Goal: Task Accomplishment & Management: Manage account settings

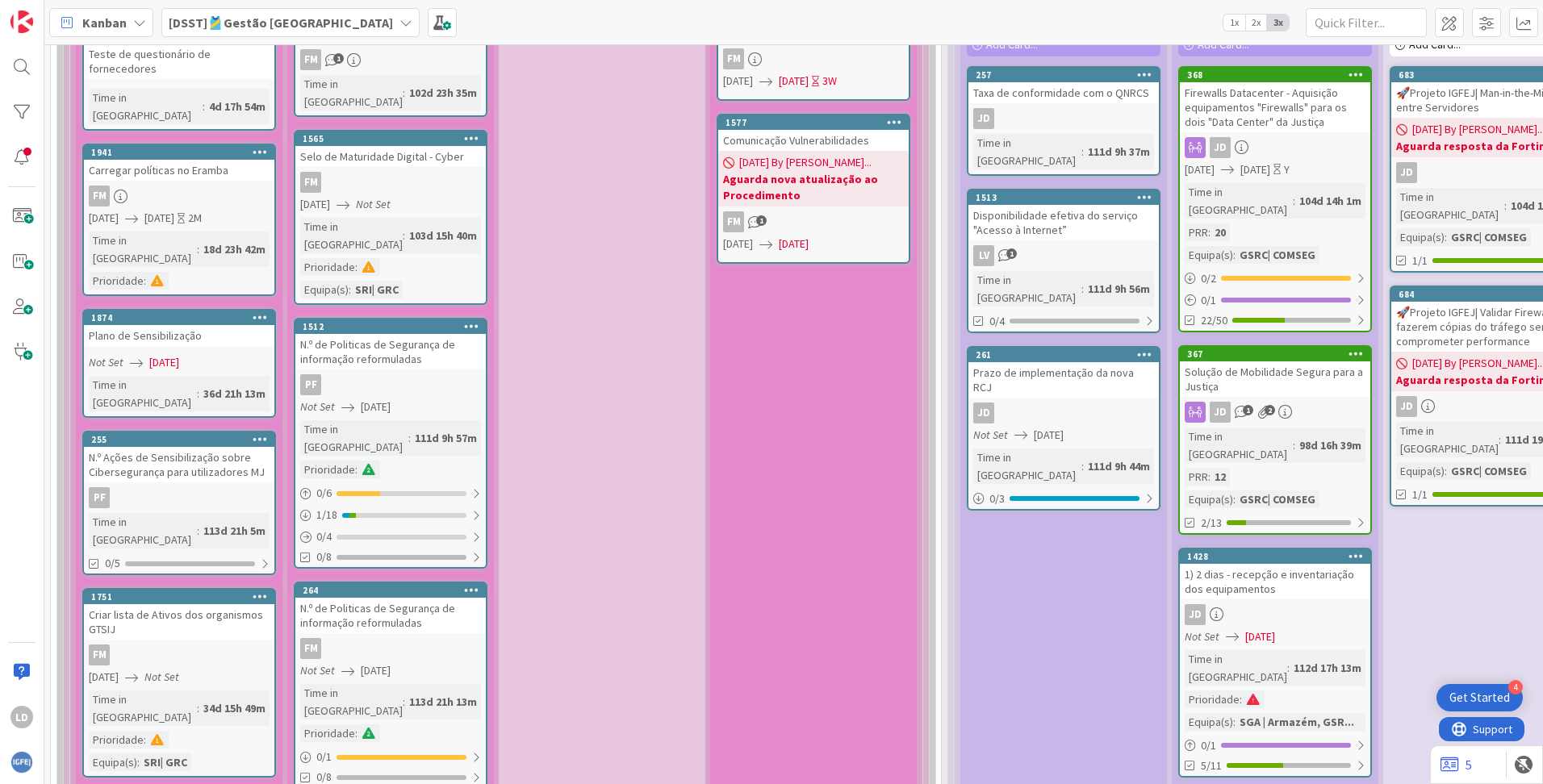
click at [400, 21] on icon at bounding box center [406, 22] width 13 height 13
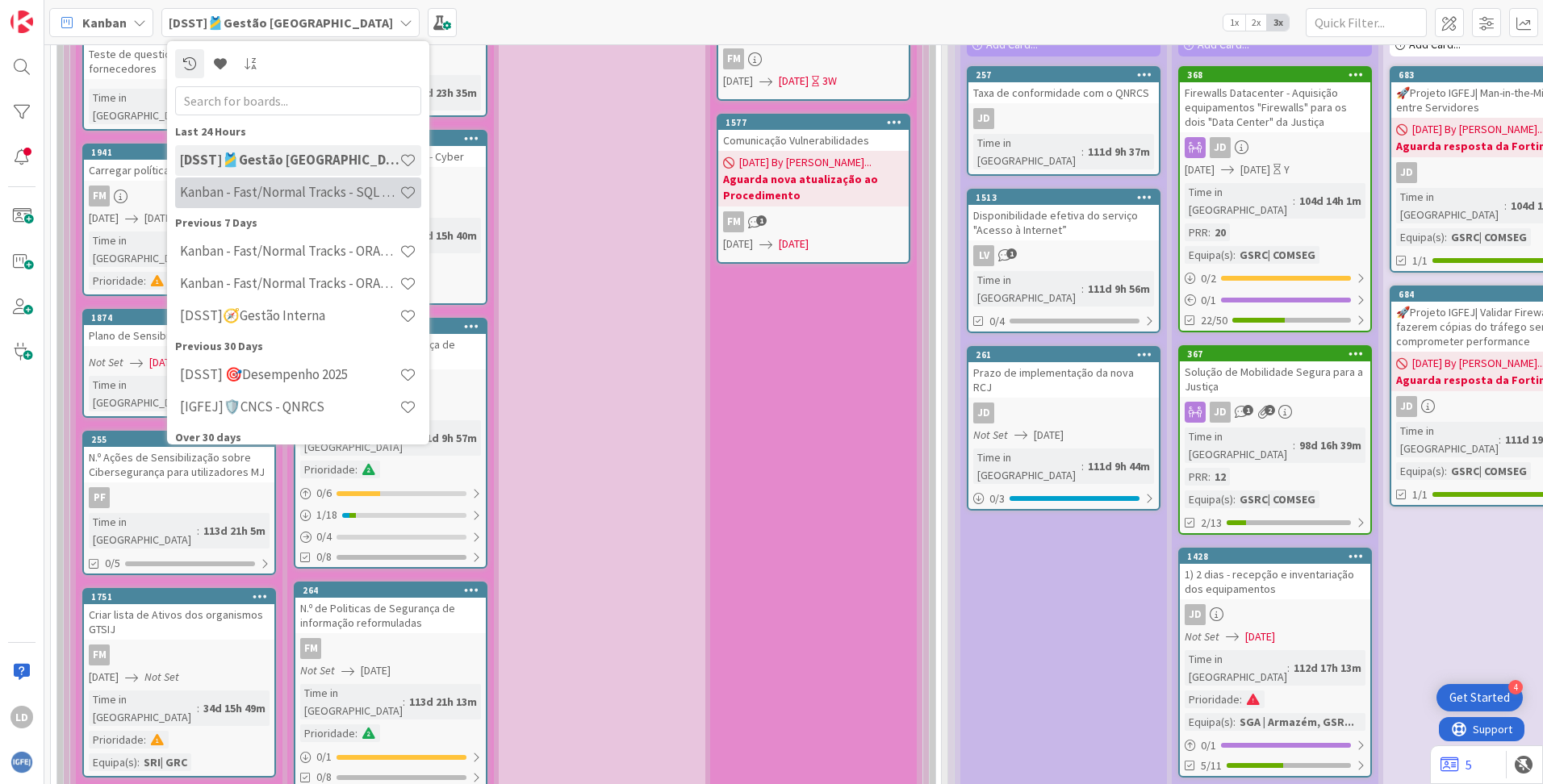
click at [327, 195] on h4 "Kanban - Fast/Normal Tracks - SQL SERVER" at bounding box center [289, 192] width 219 height 16
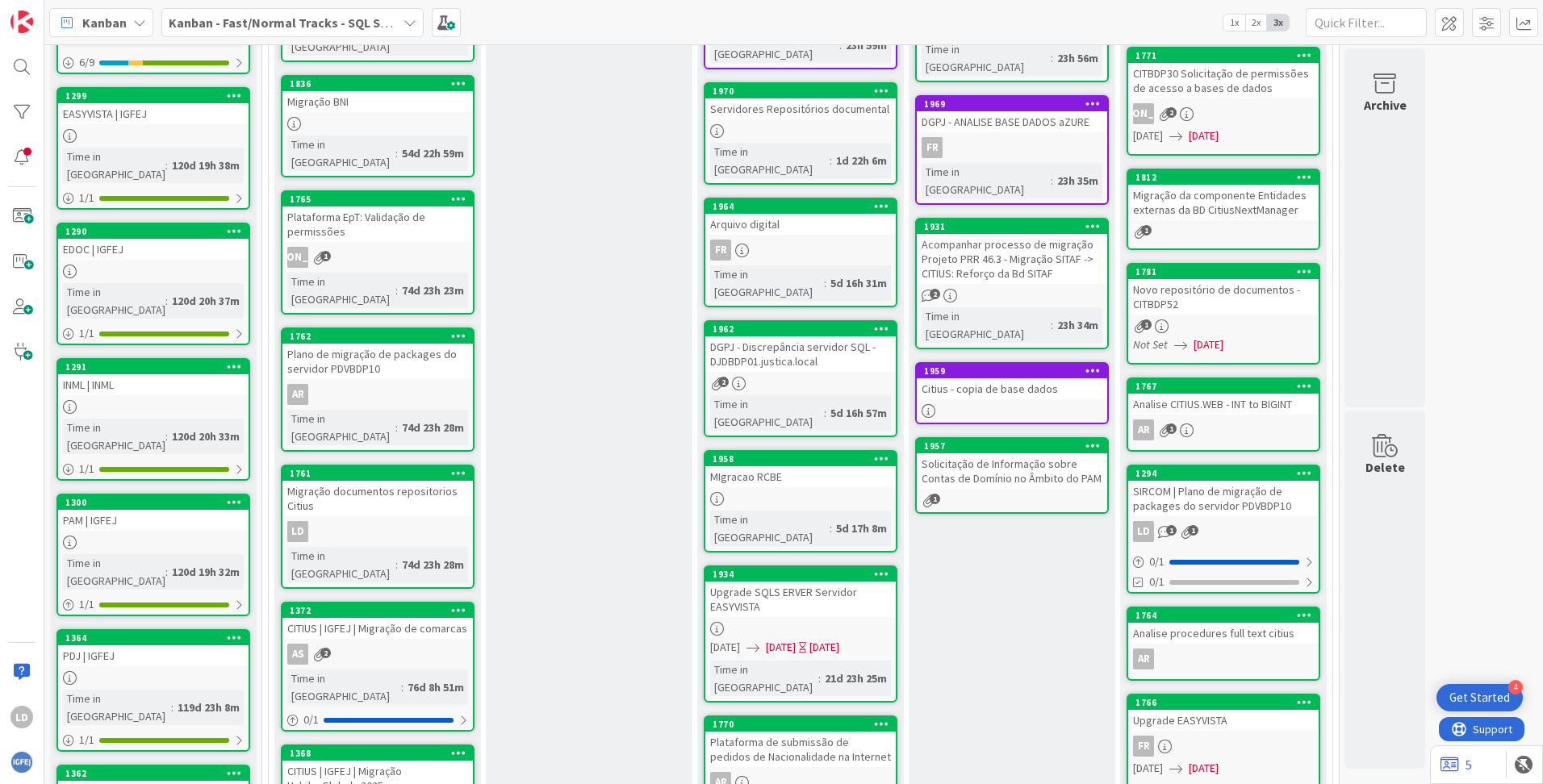
scroll to position [323, 0]
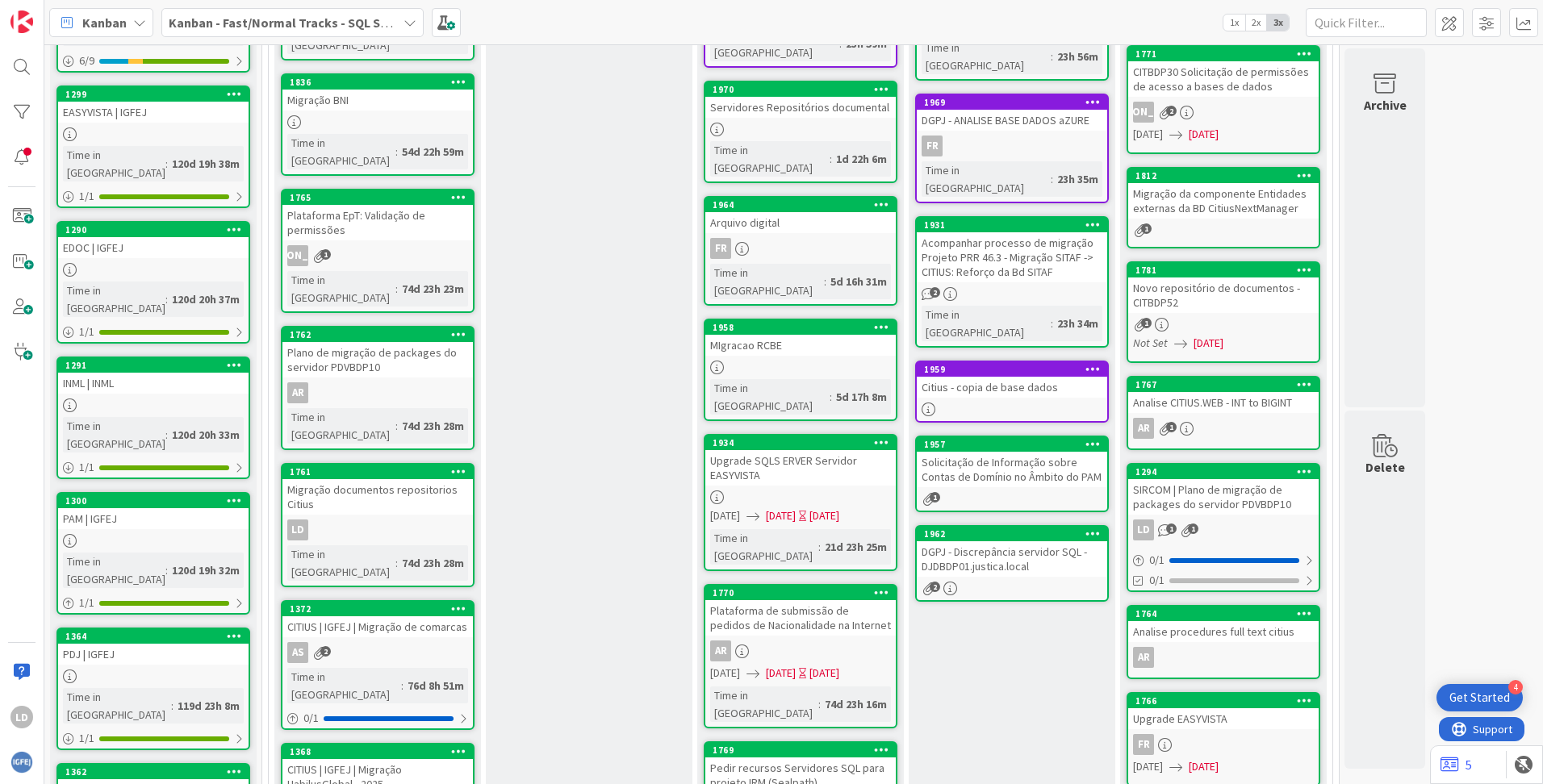
click at [969, 542] on div "DGPJ - Discrepância servidor SQL - DJDBDP01.justica.local" at bounding box center [1011, 560] width 190 height 36
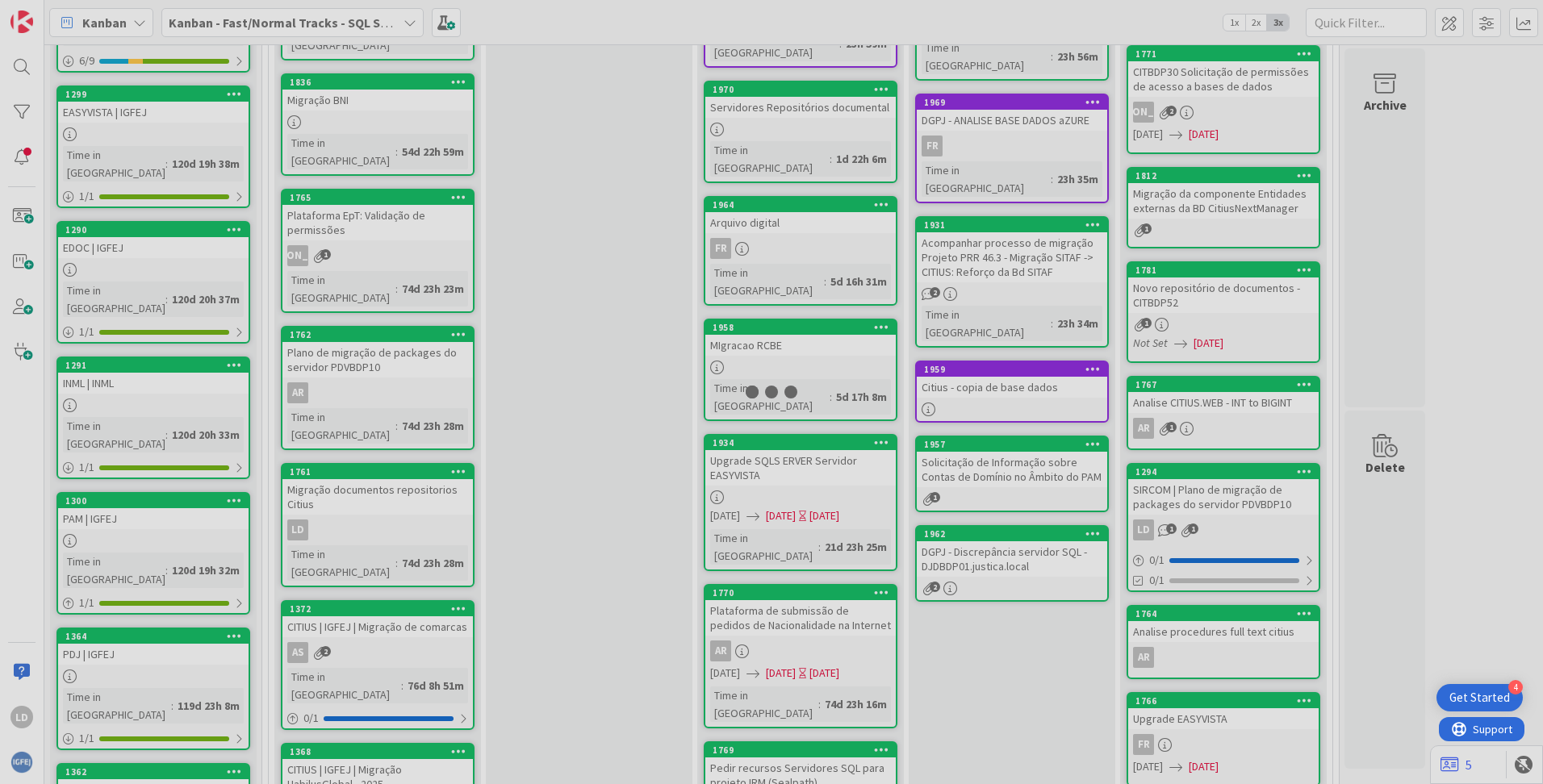
click at [969, 502] on div at bounding box center [772, 392] width 1543 height 784
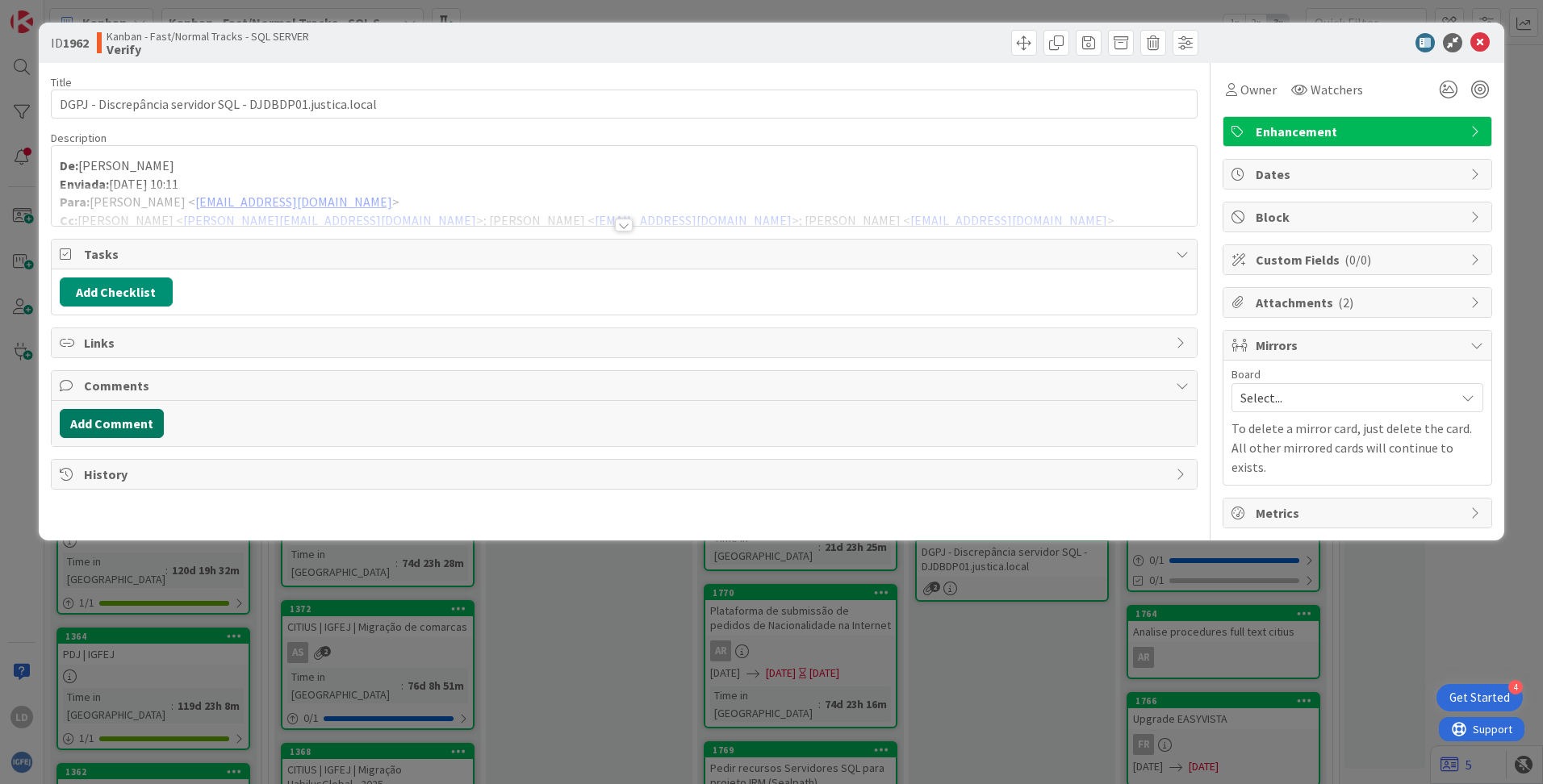
click at [118, 419] on button "Add Comment" at bounding box center [112, 424] width 104 height 29
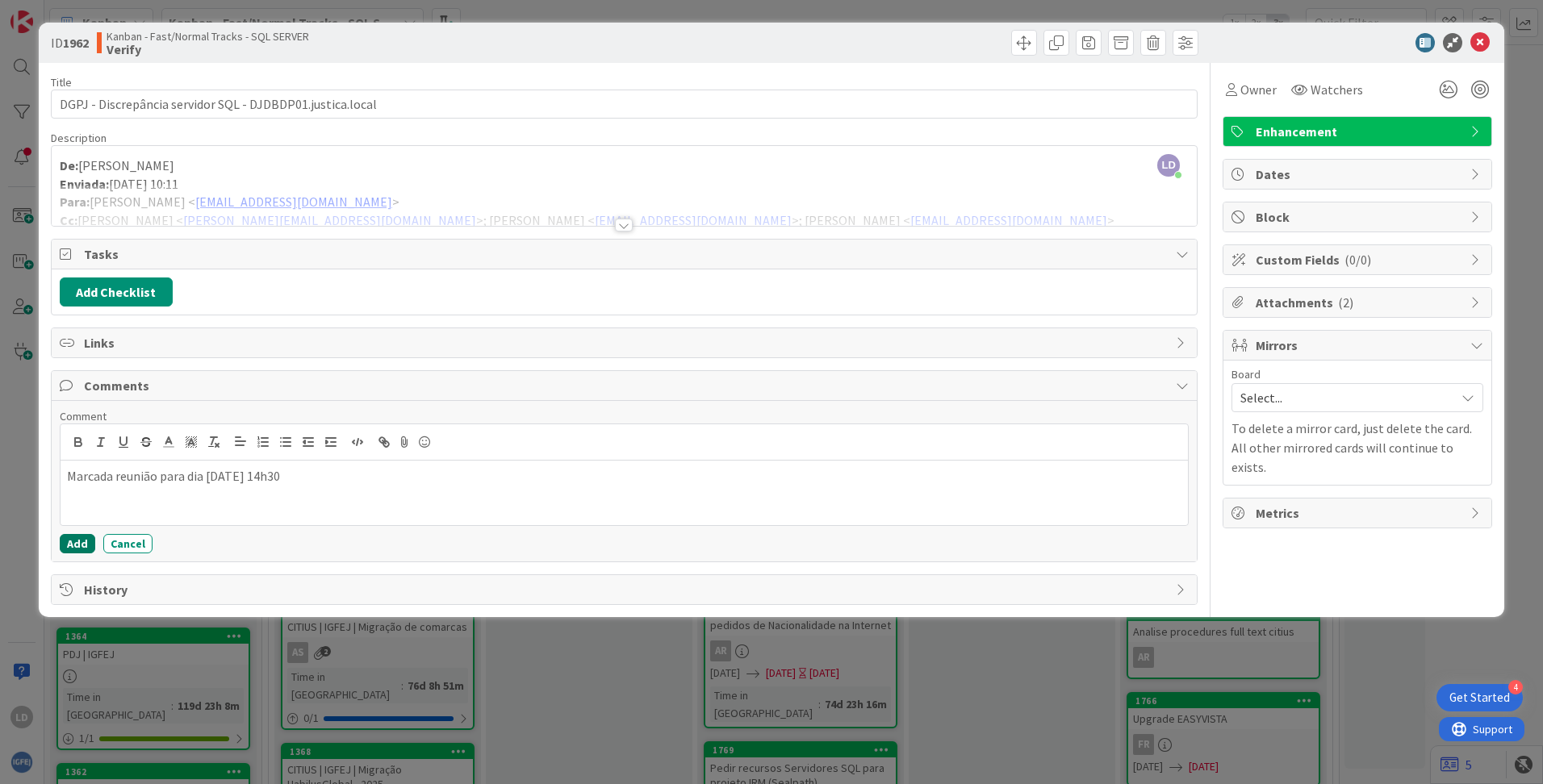
click at [80, 538] on button "Add" at bounding box center [78, 544] width 36 height 20
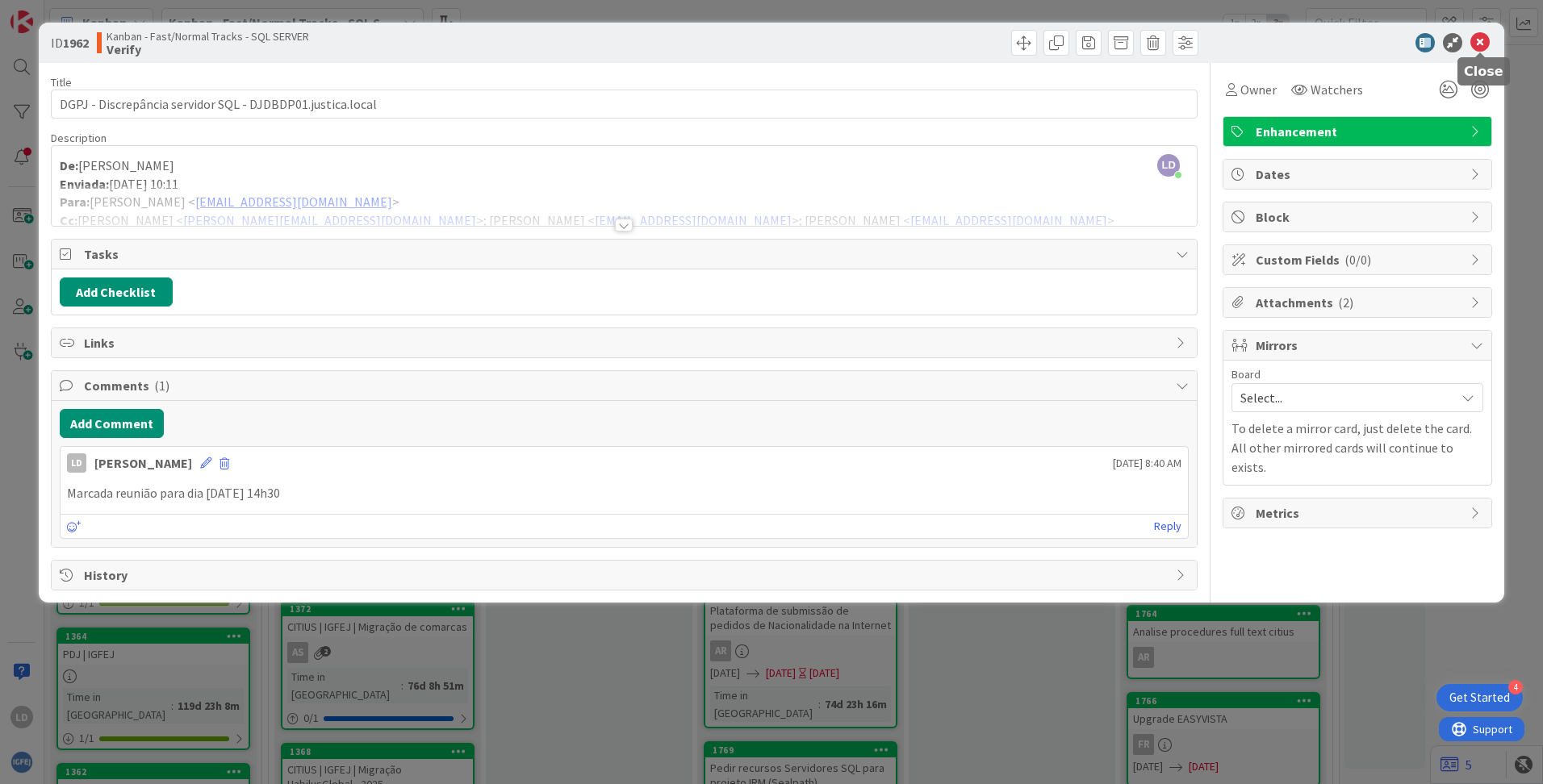
click at [969, 40] on icon at bounding box center [1480, 43] width 20 height 20
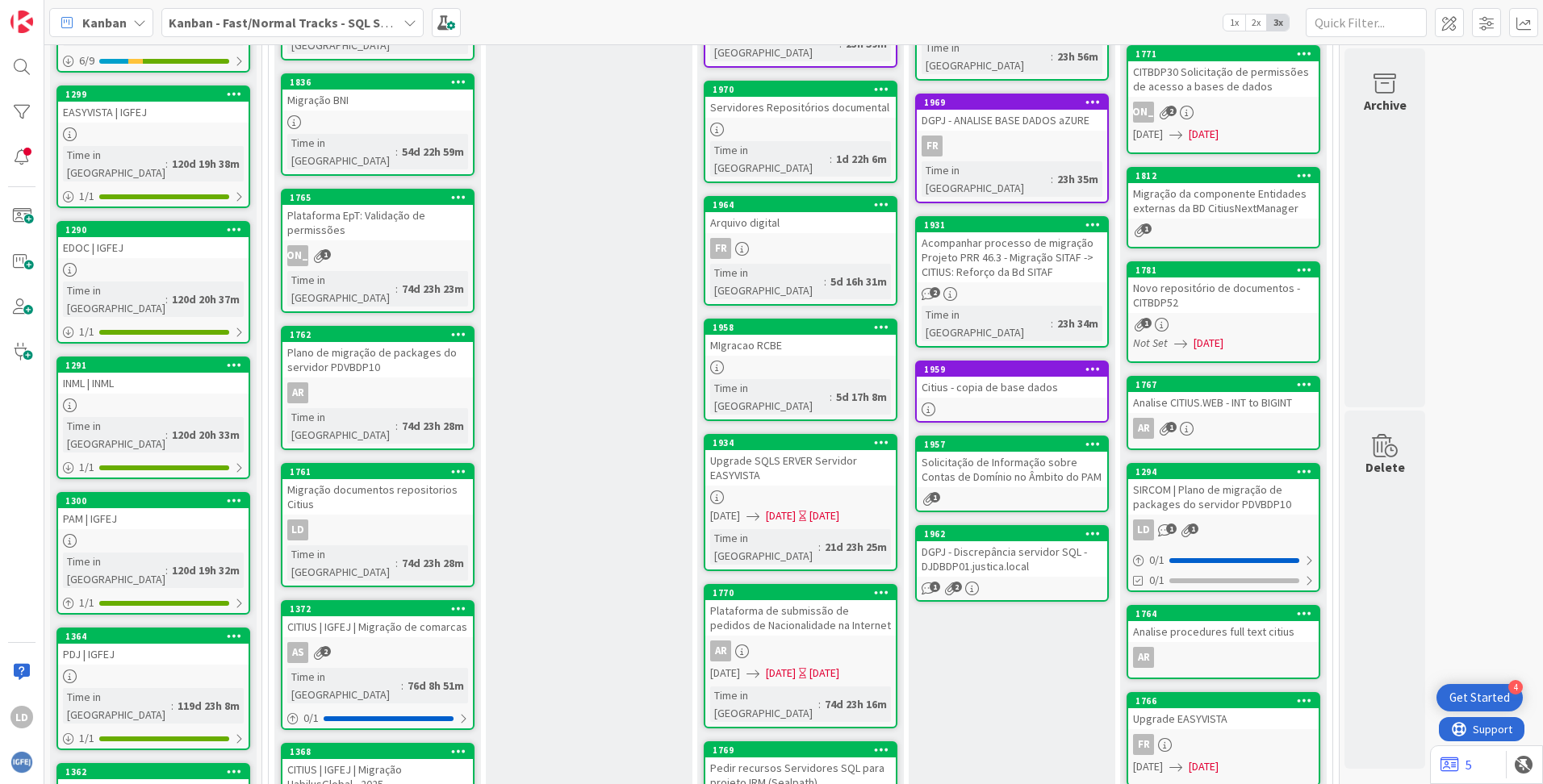
click at [969, 451] on div "Solicitação de Informação sobre Contas de Domínio no Âmbito do PAM" at bounding box center [1011, 469] width 190 height 36
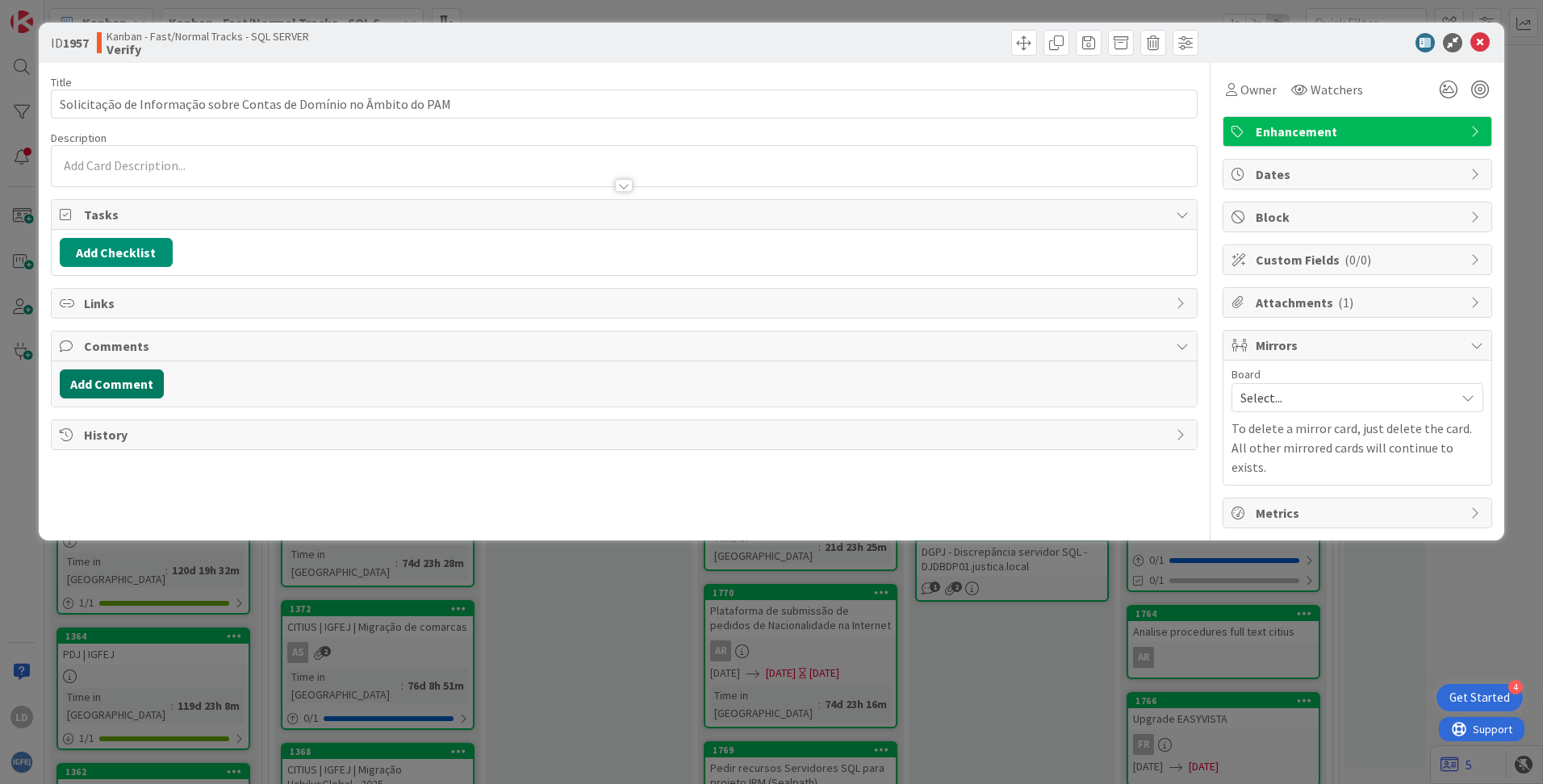
click at [114, 384] on button "Add Comment" at bounding box center [112, 384] width 104 height 29
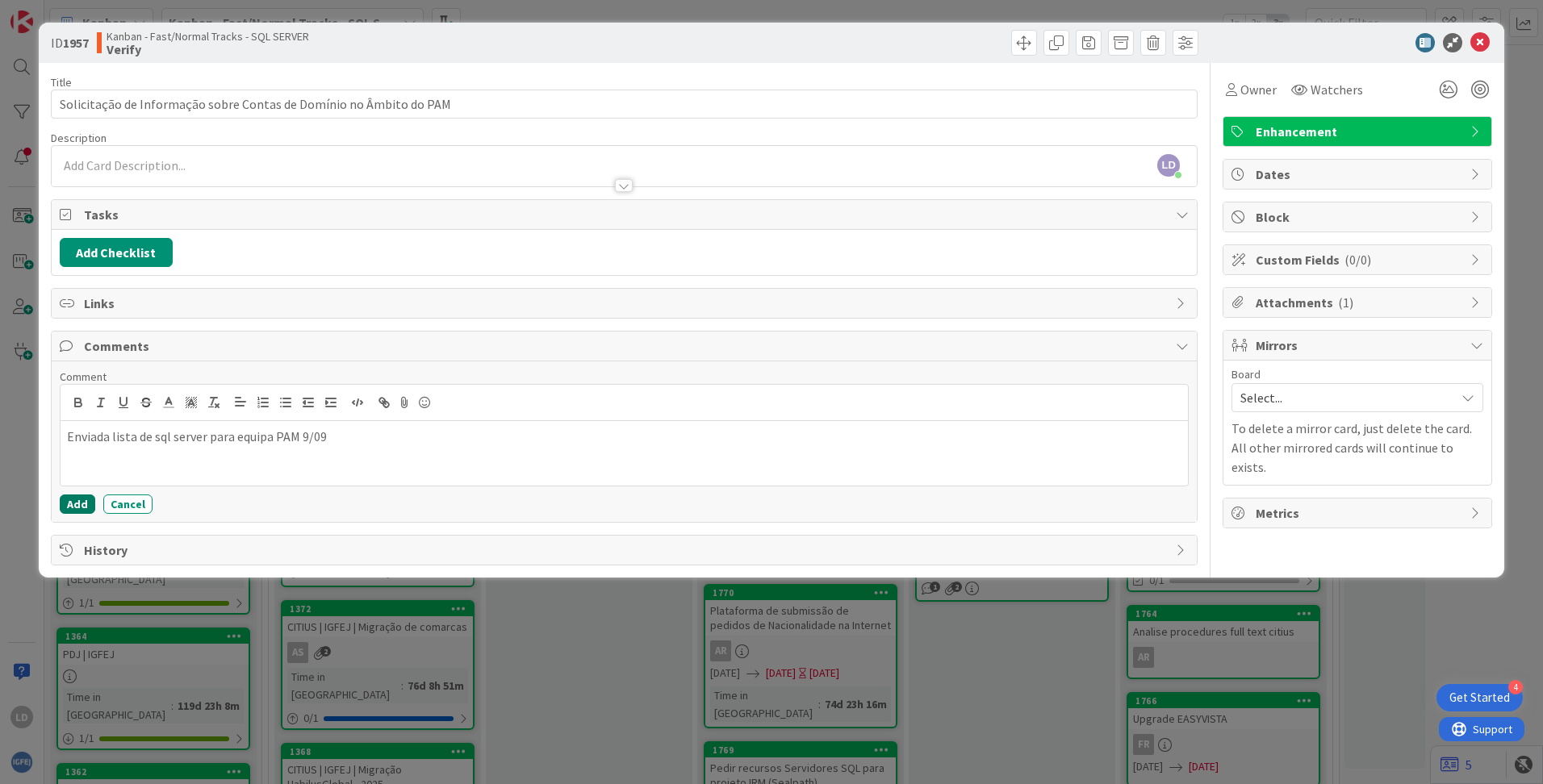
click at [87, 496] on button "Add" at bounding box center [78, 504] width 36 height 20
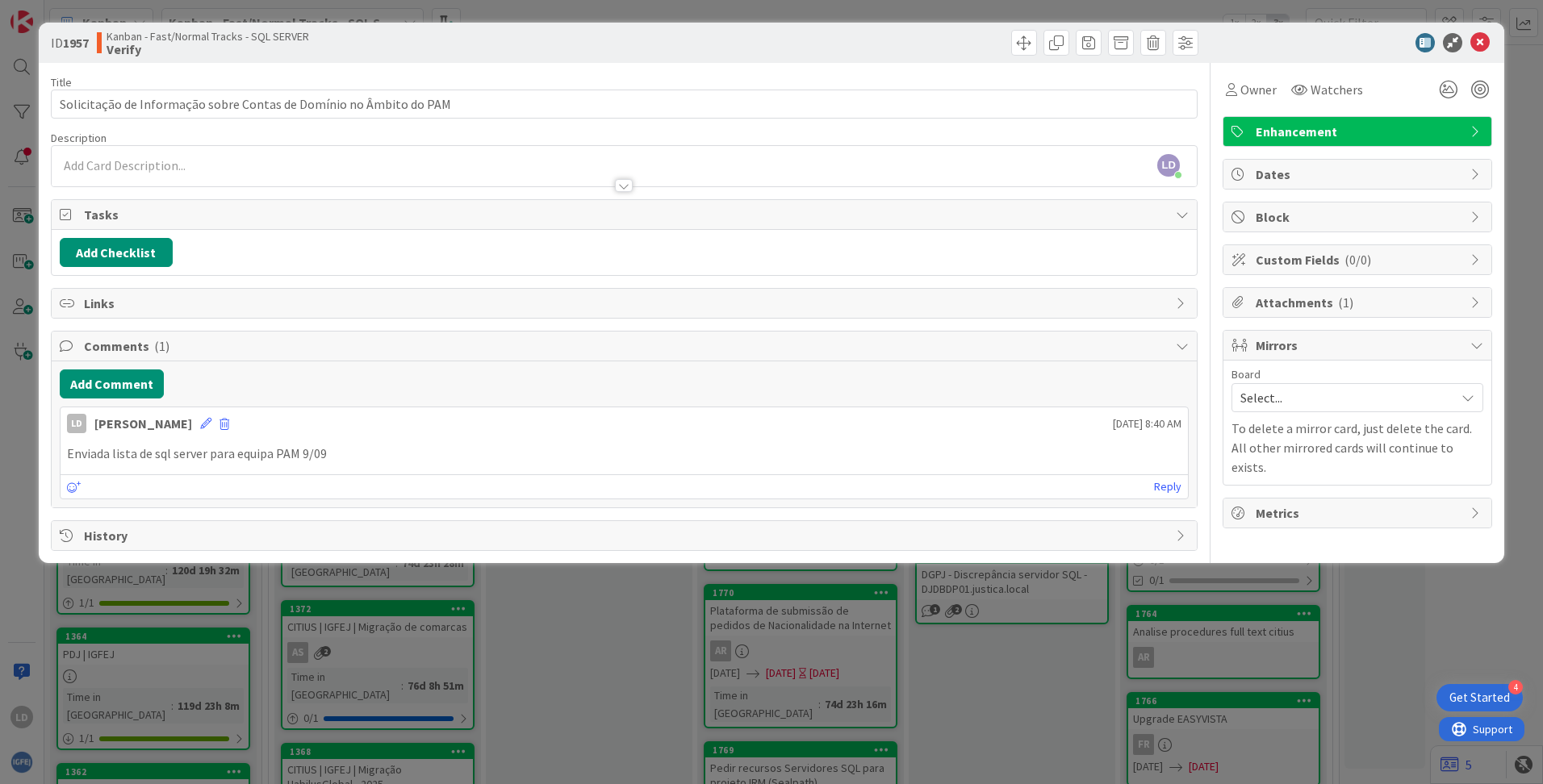
click at [737, 37] on div at bounding box center [913, 42] width 569 height 26
click at [969, 33] on span at bounding box center [1024, 42] width 26 height 26
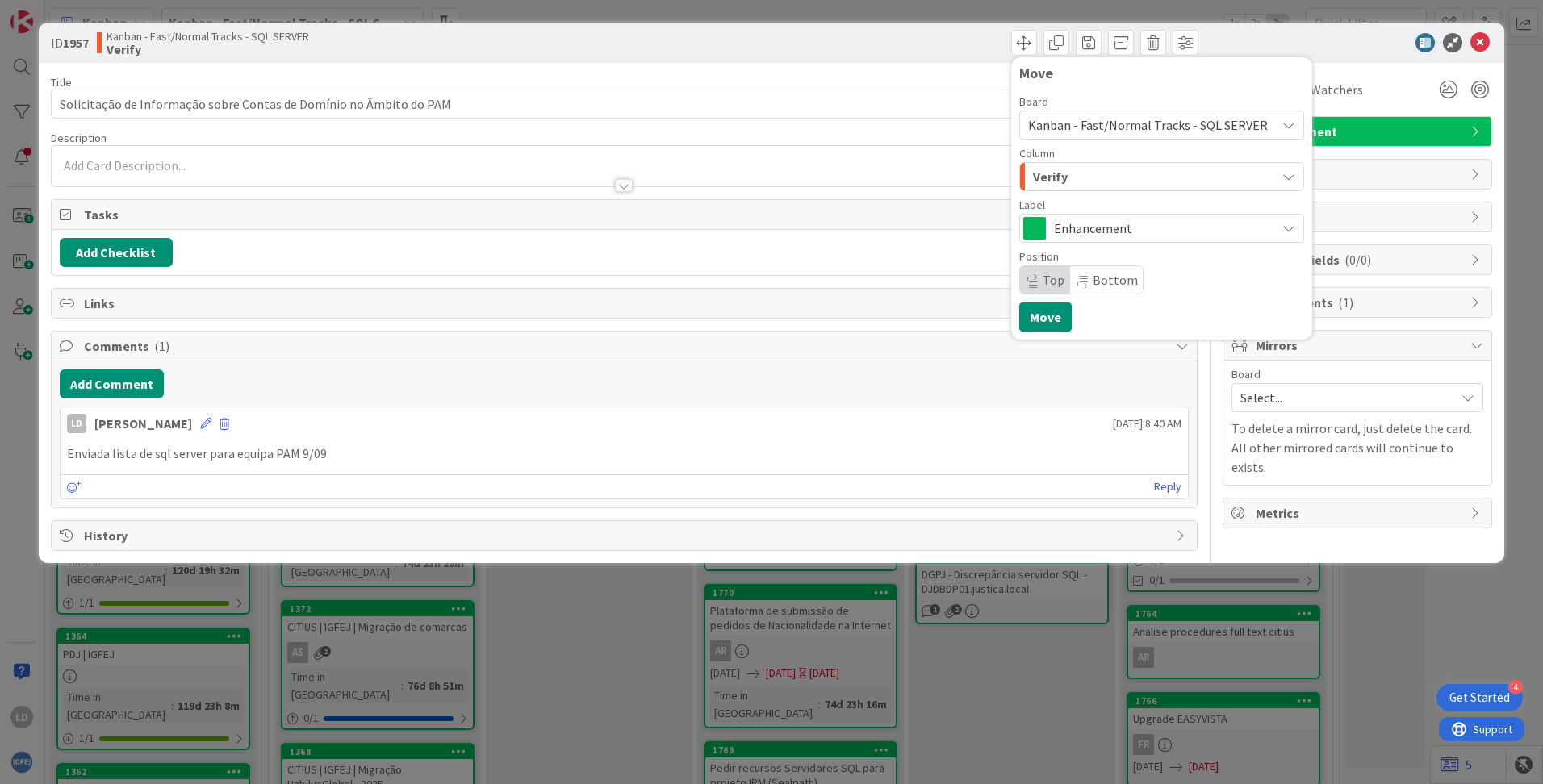
click at [969, 30] on div "ID 1957 Kanban - Fast/Normal Tracks - SQL SERVER Verify Move Board Kanban - Fas…" at bounding box center [771, 42] width 1465 height 40
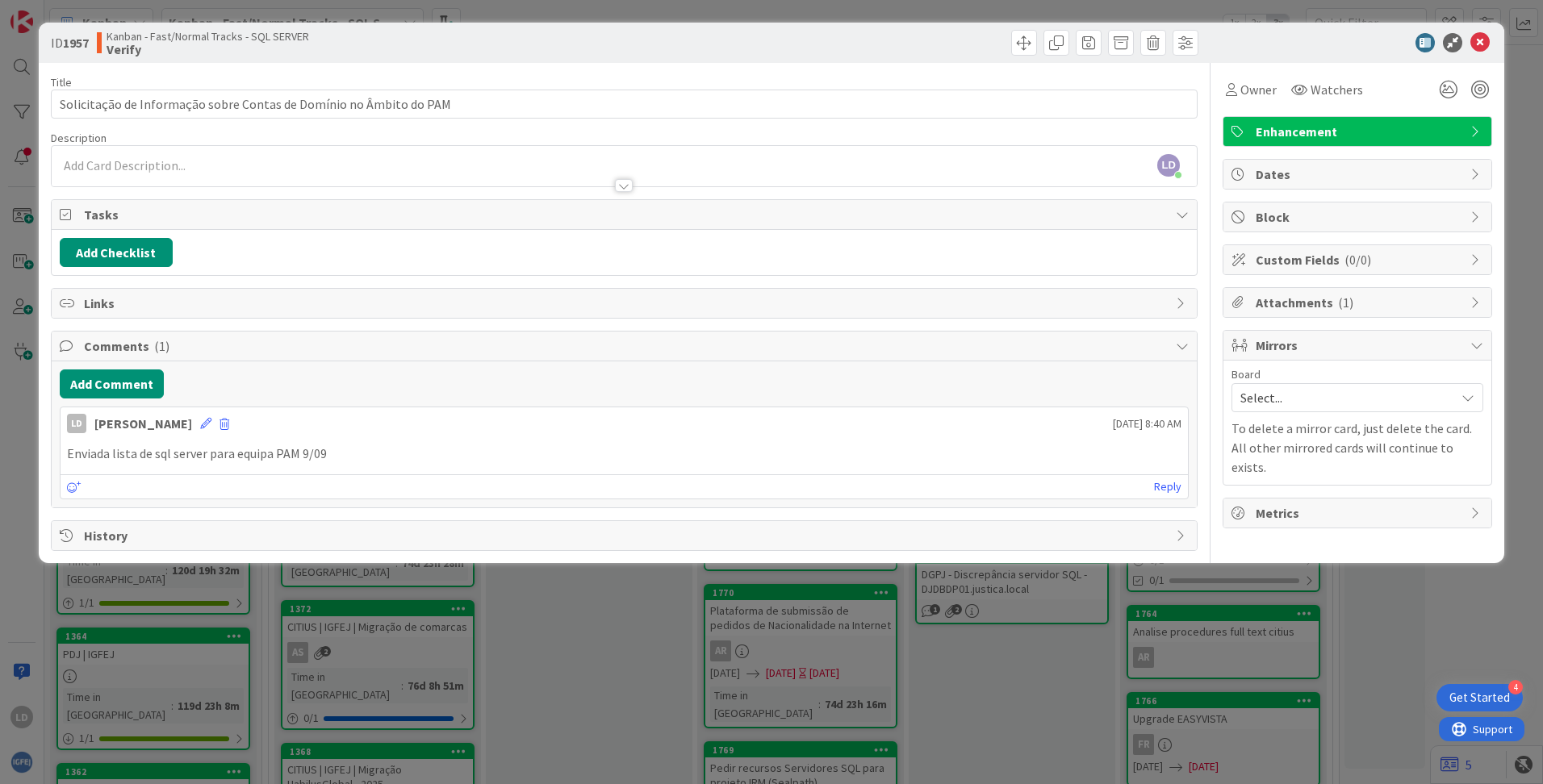
click at [969, 296] on div "ID 1957 Kanban - Fast/Normal Tracks - SQL SERVER Verify Move Move Title 66 / 12…" at bounding box center [771, 292] width 1465 height 541
click at [303, 446] on p "Enviada lista de sql server para equipa PAM 9/09" at bounding box center [624, 453] width 1114 height 19
click at [969, 567] on div "ID 1957 Kanban - Fast/Normal Tracks - SQL SERVER Verify Move Move Title 66 / 12…" at bounding box center [772, 392] width 1543 height 784
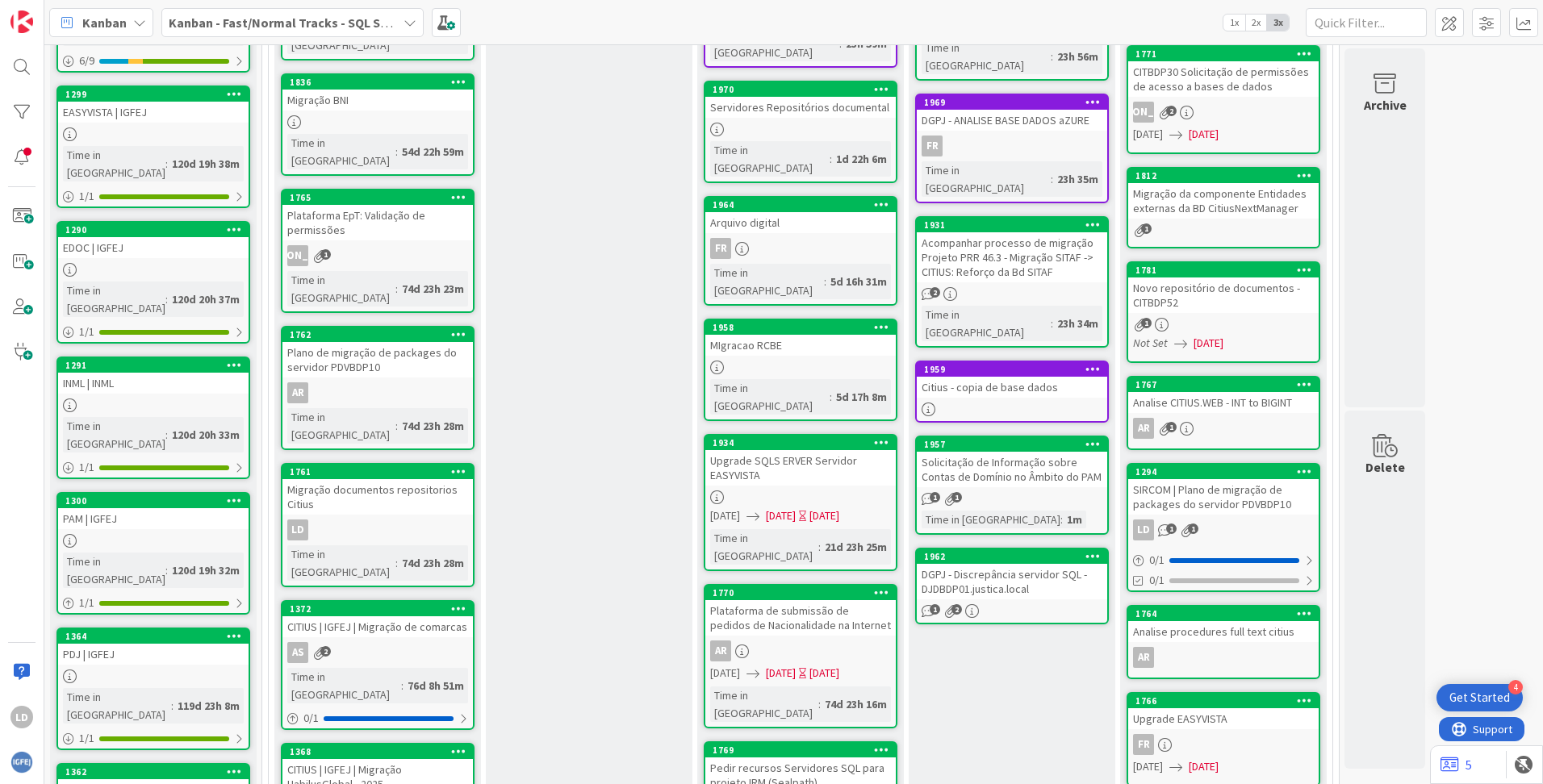
click at [969, 451] on div "Solicitação de Informação sobre Contas de Domínio no Âmbito do PAM" at bounding box center [1011, 469] width 190 height 36
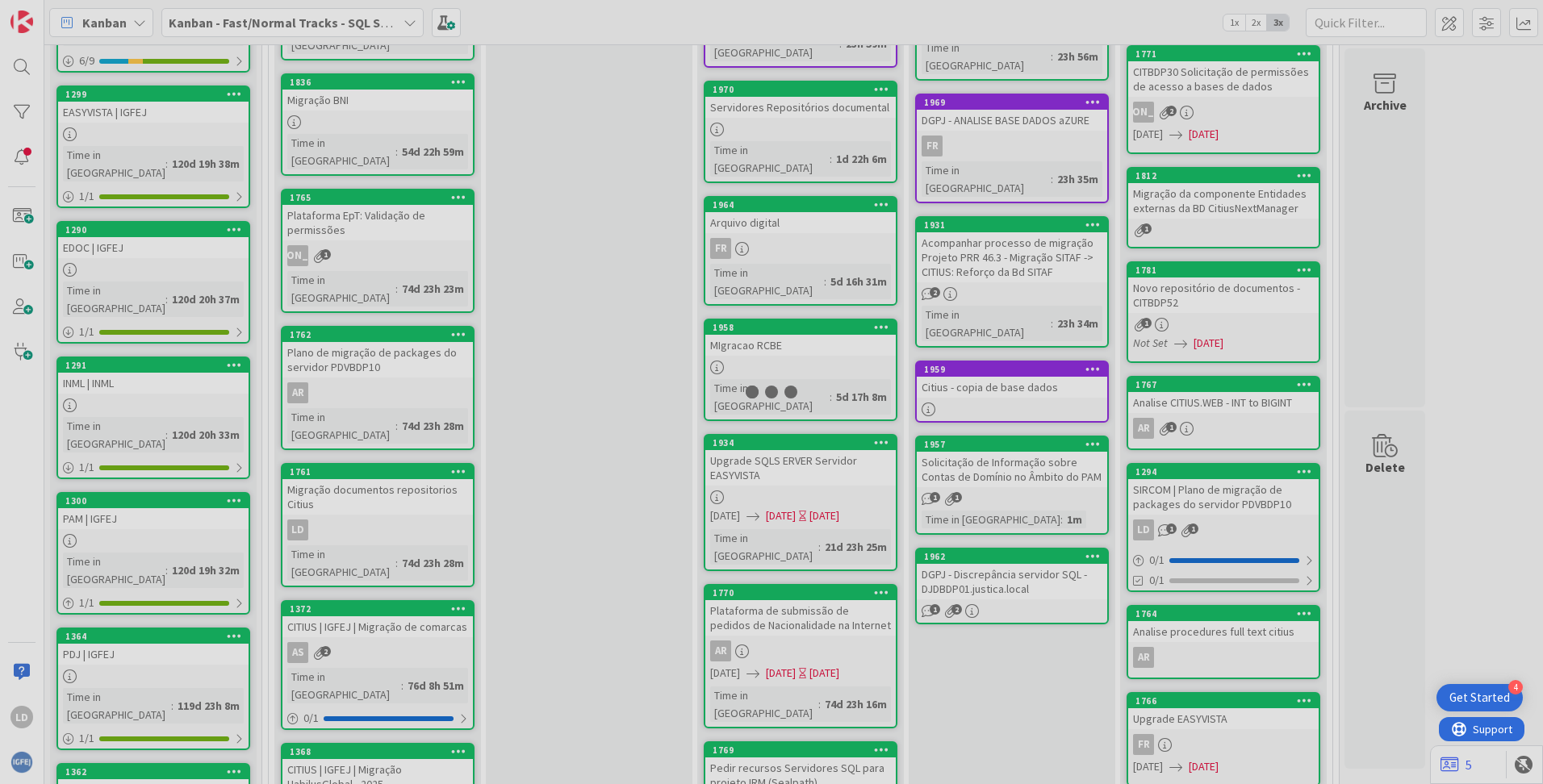
click at [969, 418] on div at bounding box center [772, 392] width 1543 height 784
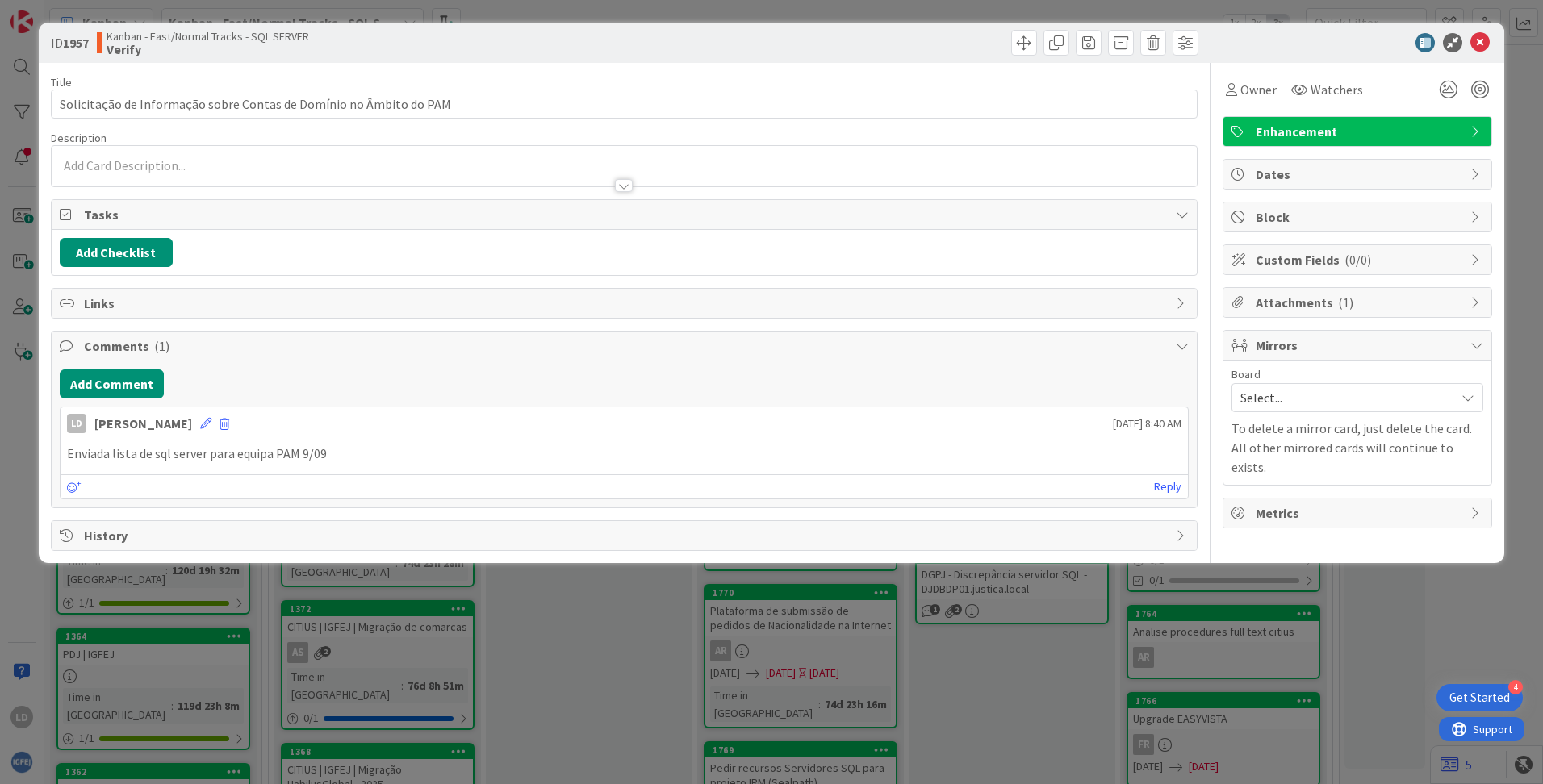
click at [969, 306] on span "Attachments ( 1 )" at bounding box center [1358, 303] width 207 height 20
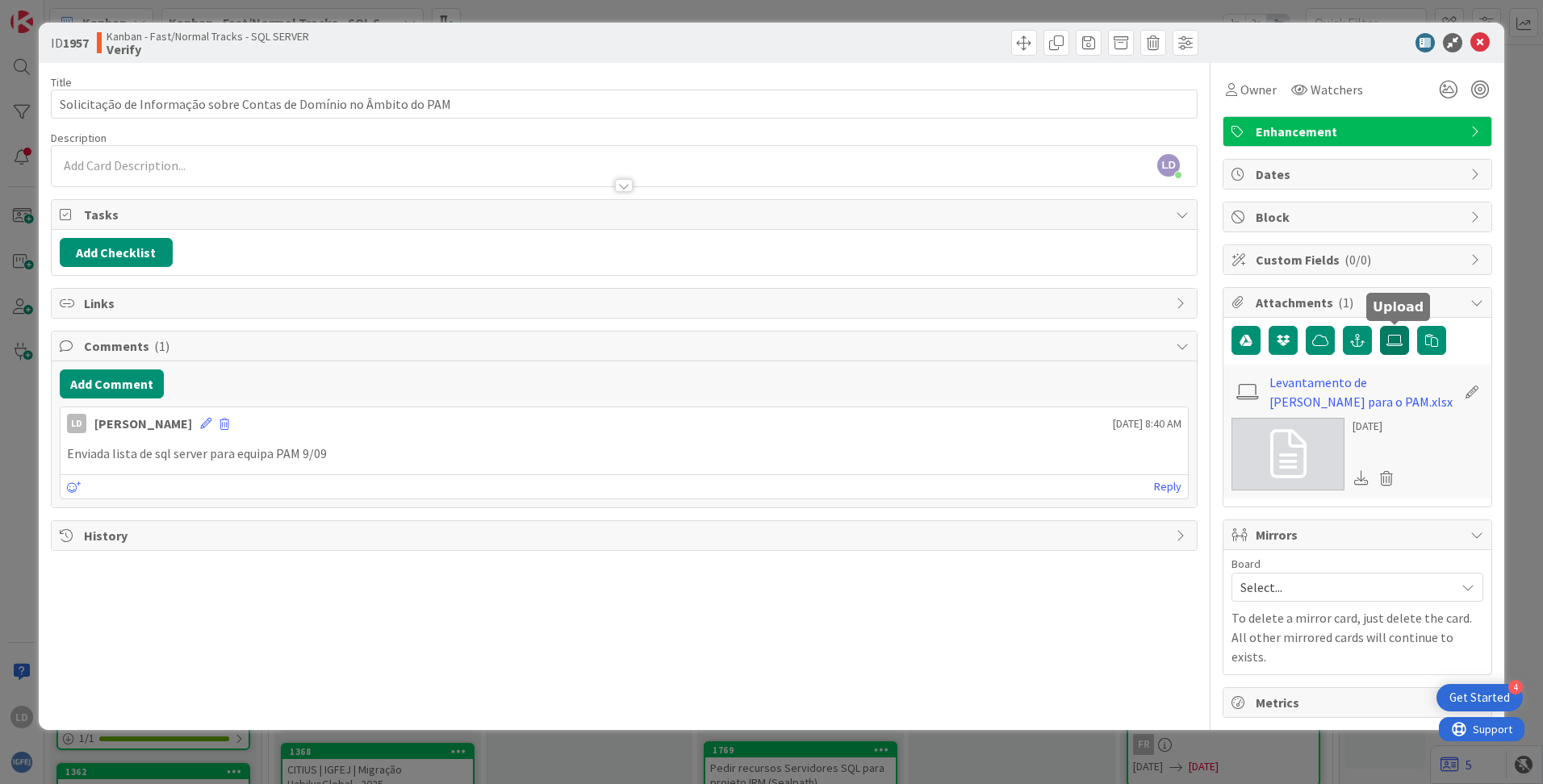
click at [969, 343] on icon at bounding box center [1395, 341] width 16 height 13
click at [969, 326] on input "file" at bounding box center [1379, 326] width 0 height 0
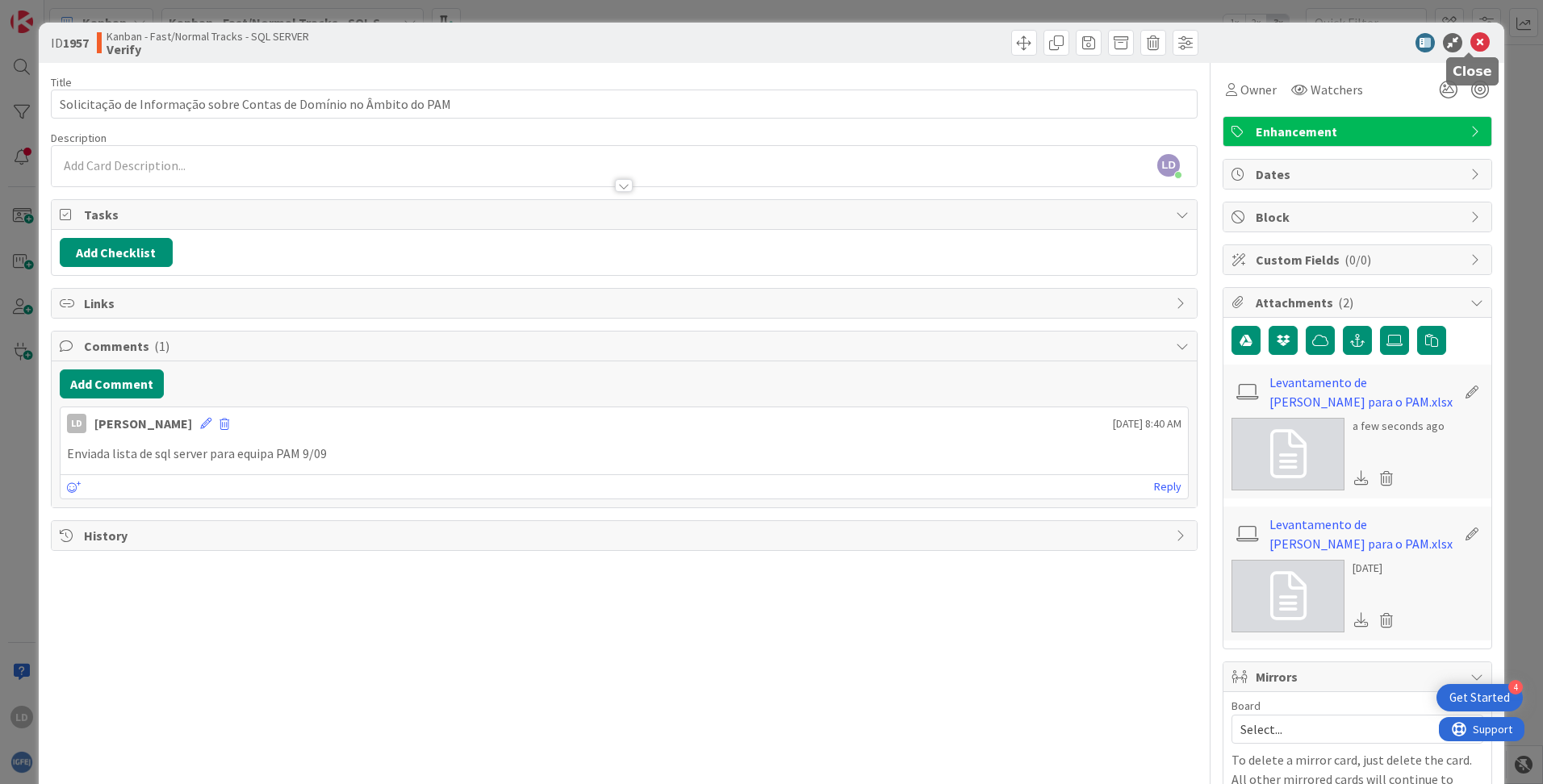
click at [969, 46] on icon at bounding box center [1480, 43] width 20 height 20
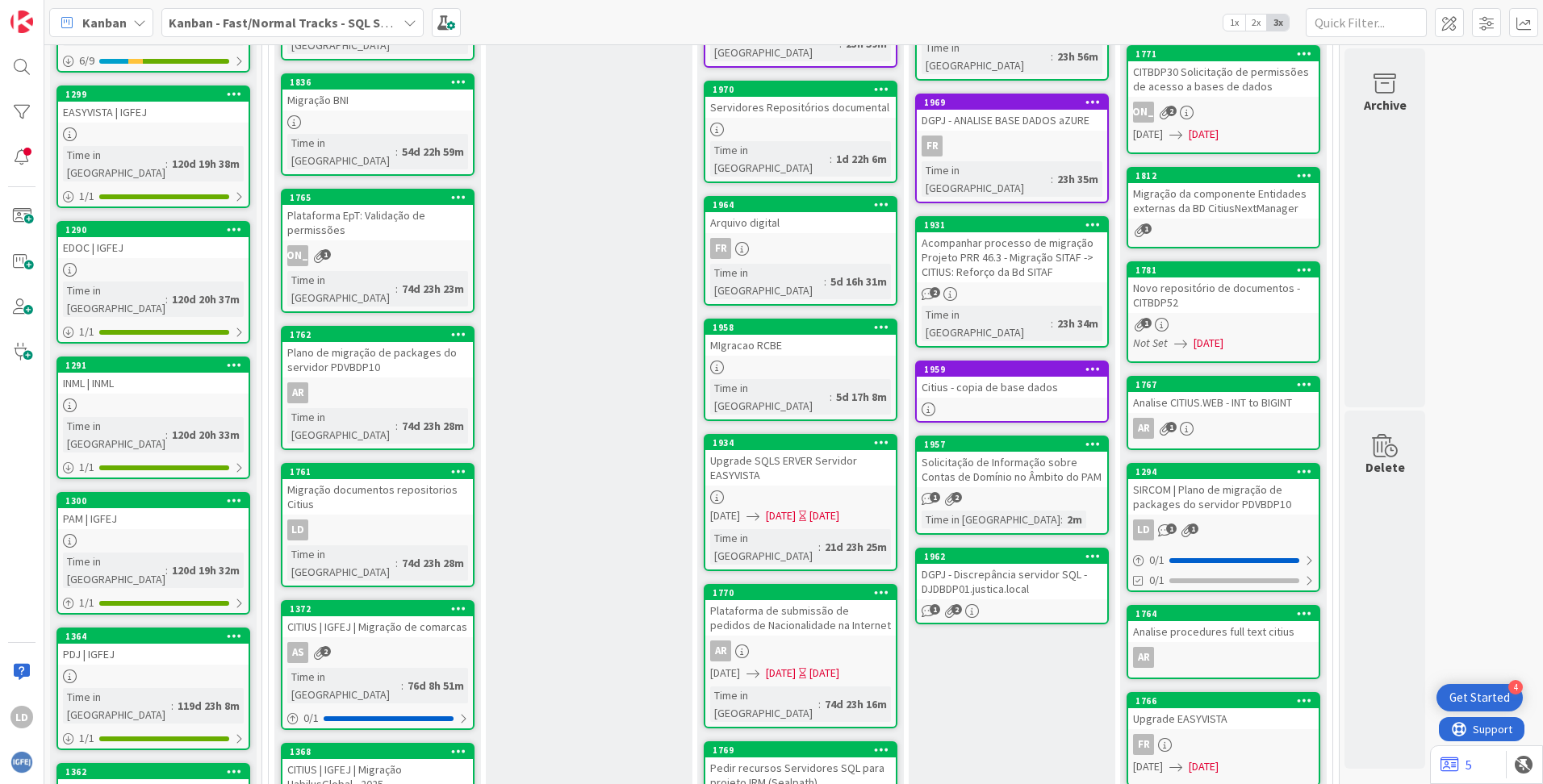
click at [969, 564] on div "DGPJ - Discrepância servidor SQL - DJDBDP01.justica.local" at bounding box center [1011, 582] width 190 height 36
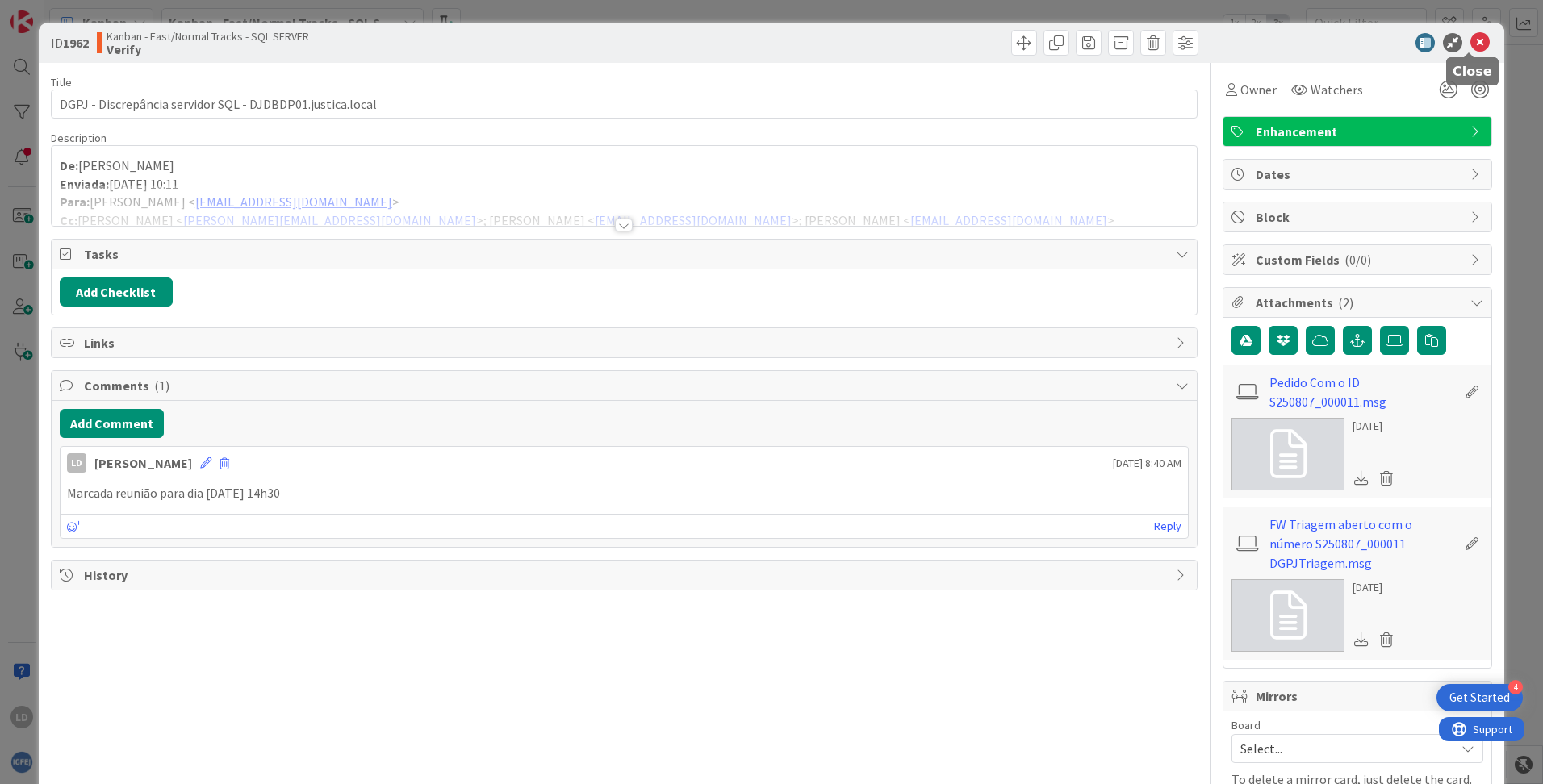
click at [969, 43] on icon at bounding box center [1480, 43] width 20 height 20
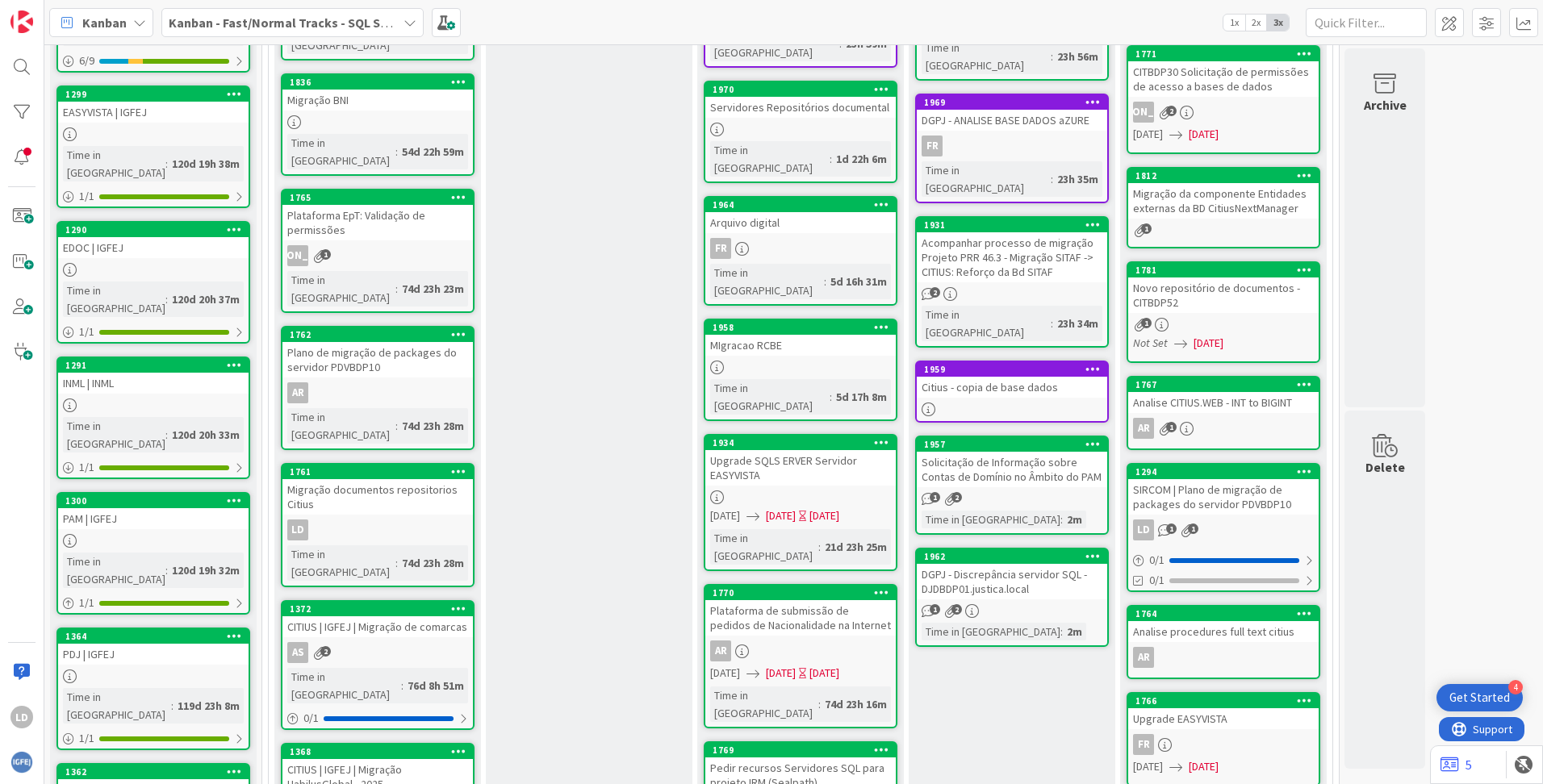
click at [969, 376] on div "Citius - copia de base dados" at bounding box center [1011, 386] width 190 height 21
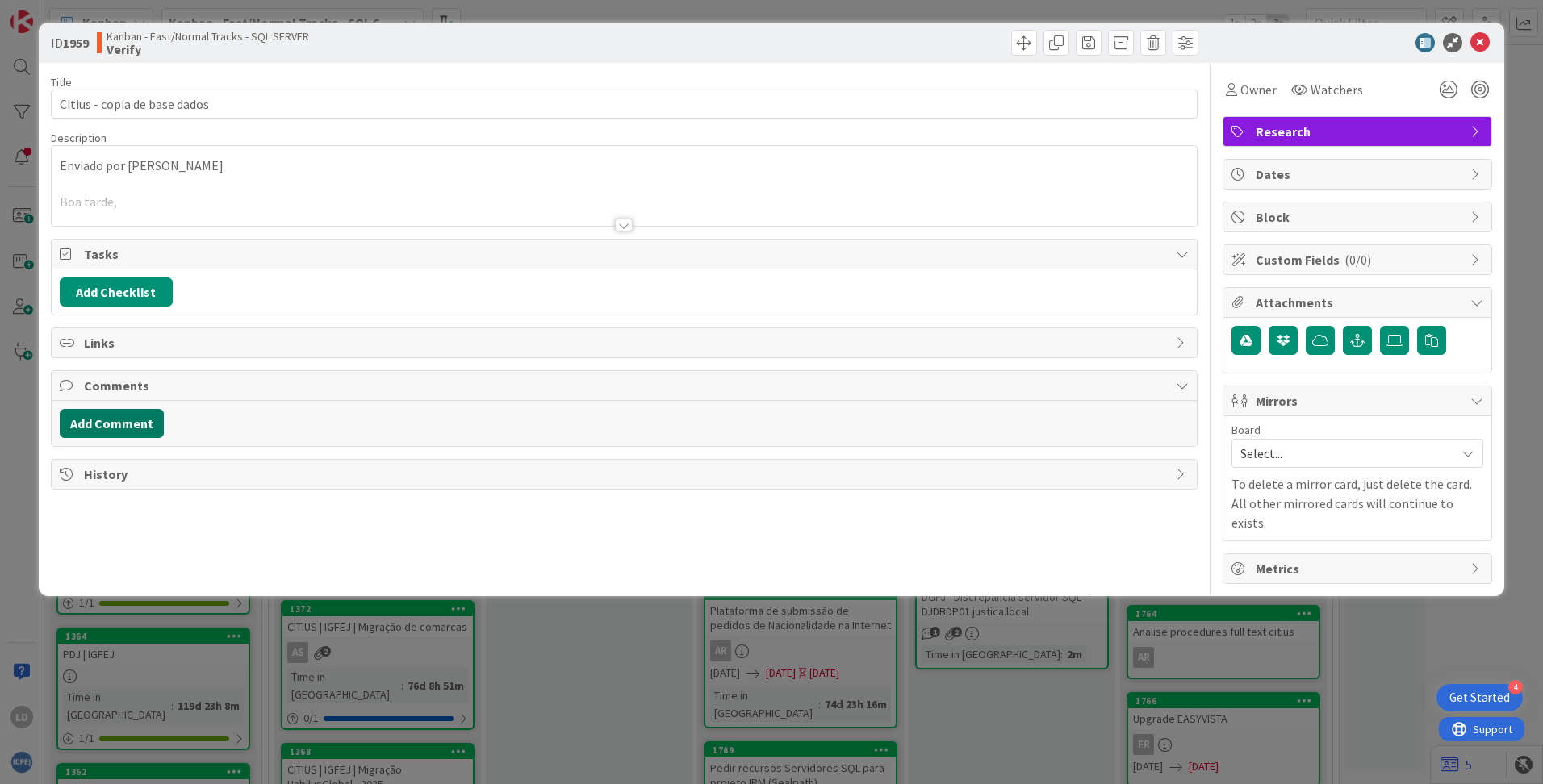
click at [122, 426] on button "Add Comment" at bounding box center [112, 424] width 104 height 29
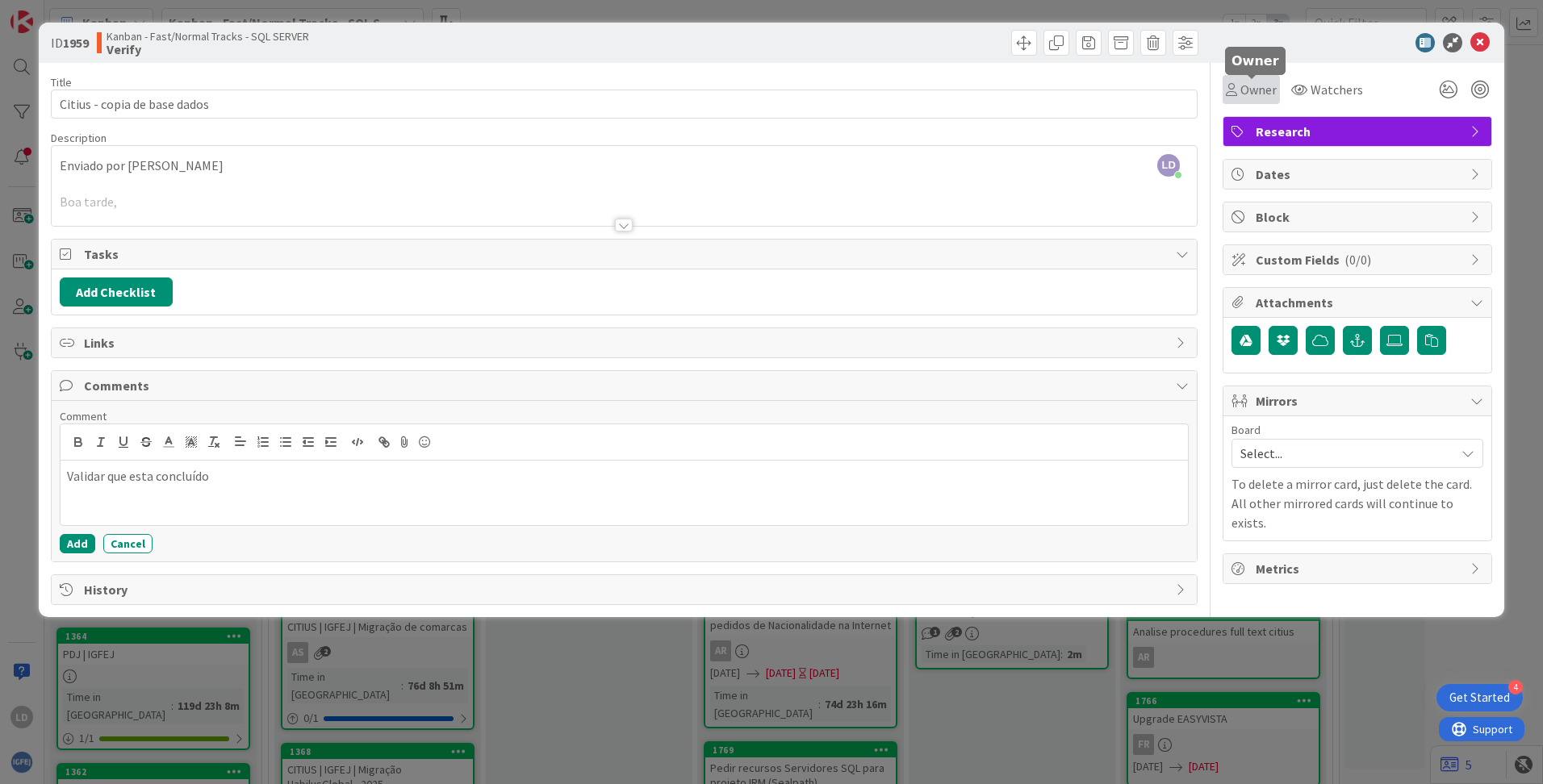
click at [969, 87] on span "Owner" at bounding box center [1258, 89] width 37 height 20
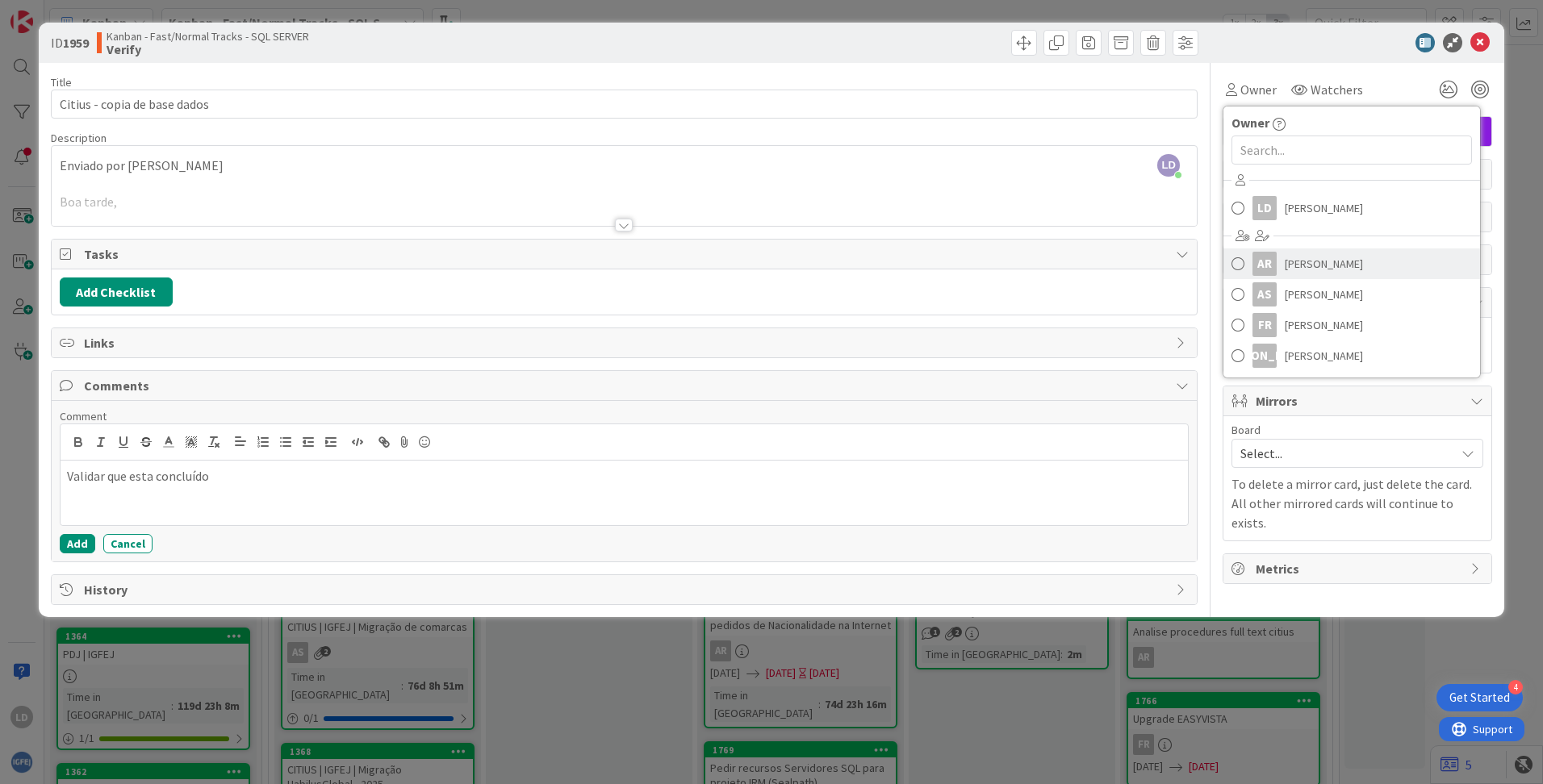
click at [969, 265] on span "[PERSON_NAME]" at bounding box center [1324, 264] width 79 height 24
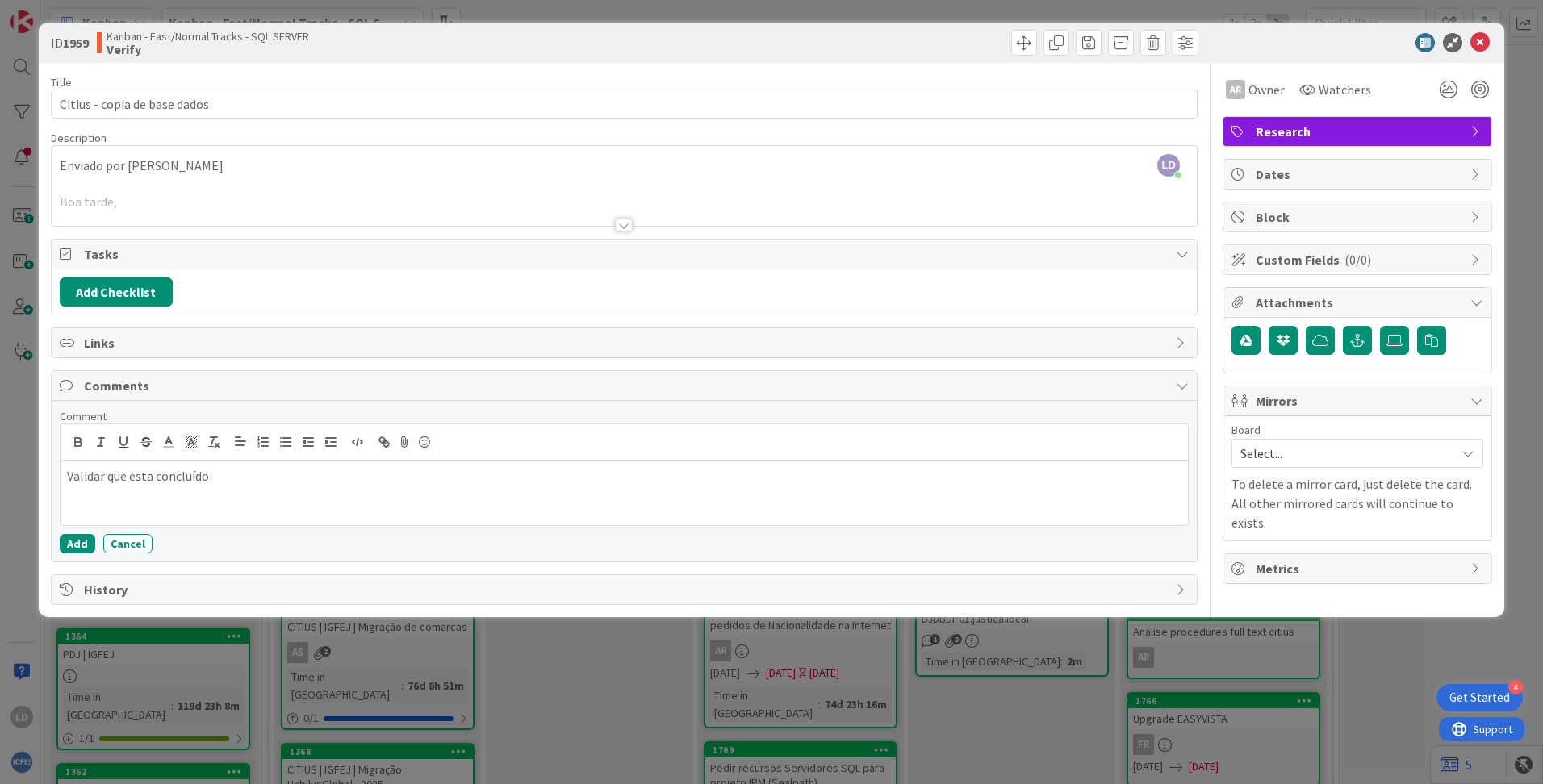
click at [969, 39] on icon at bounding box center [1480, 43] width 20 height 20
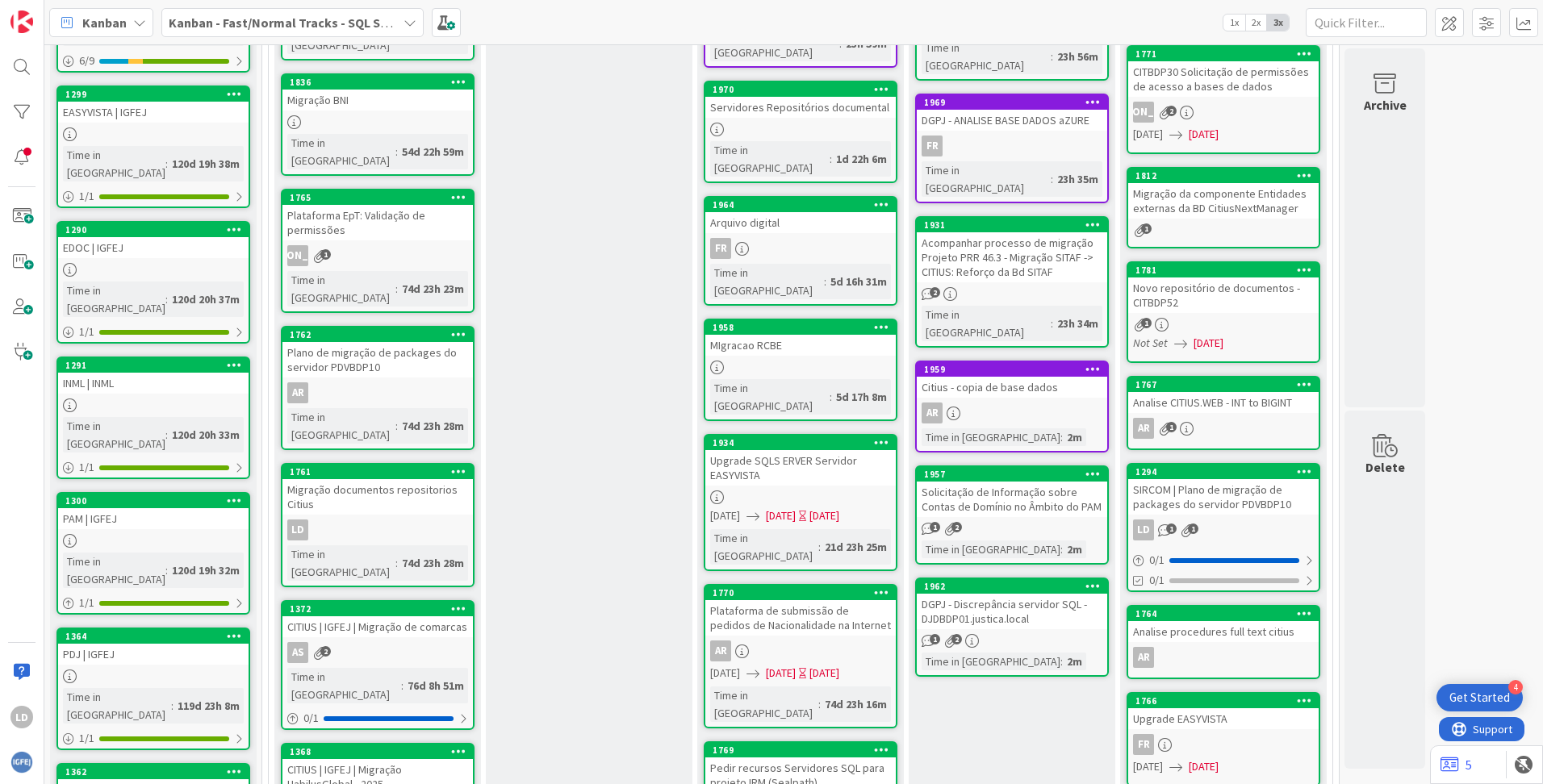
click at [969, 376] on div "Citius - copia de base dados" at bounding box center [1011, 386] width 190 height 21
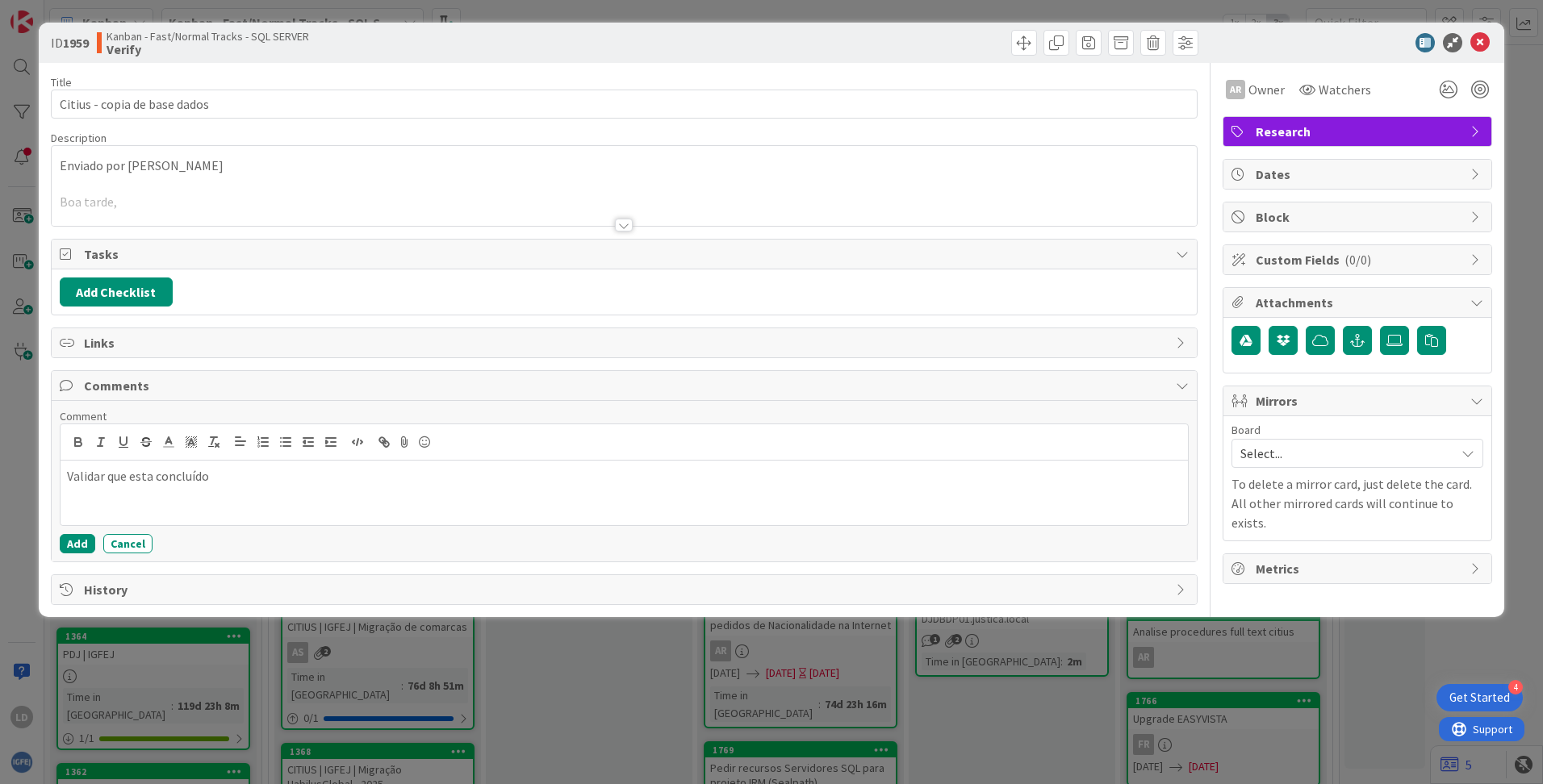
click at [969, 139] on span "Research" at bounding box center [1358, 131] width 207 height 20
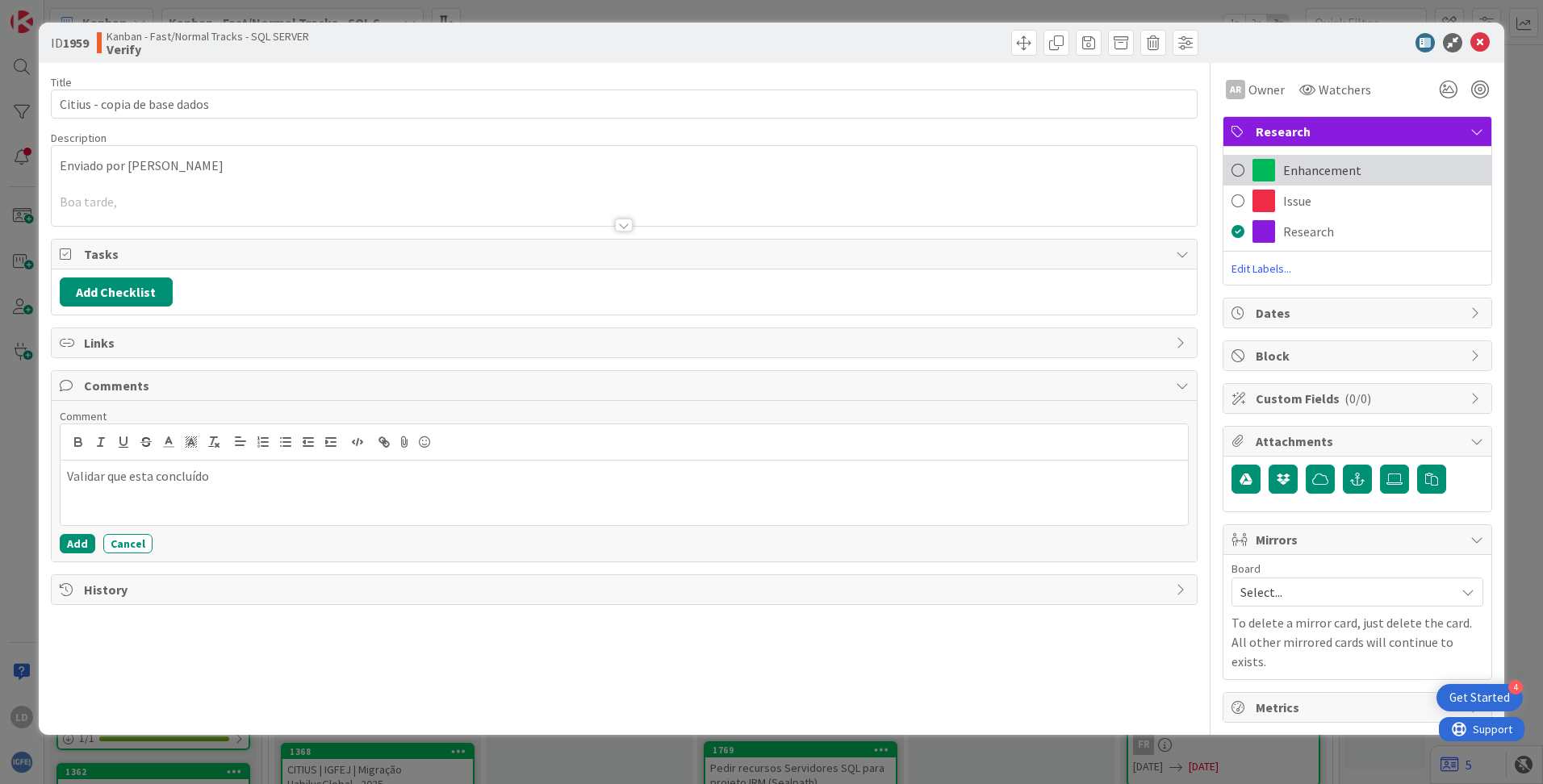
click at [969, 165] on span "Enhancement" at bounding box center [1322, 171] width 79 height 20
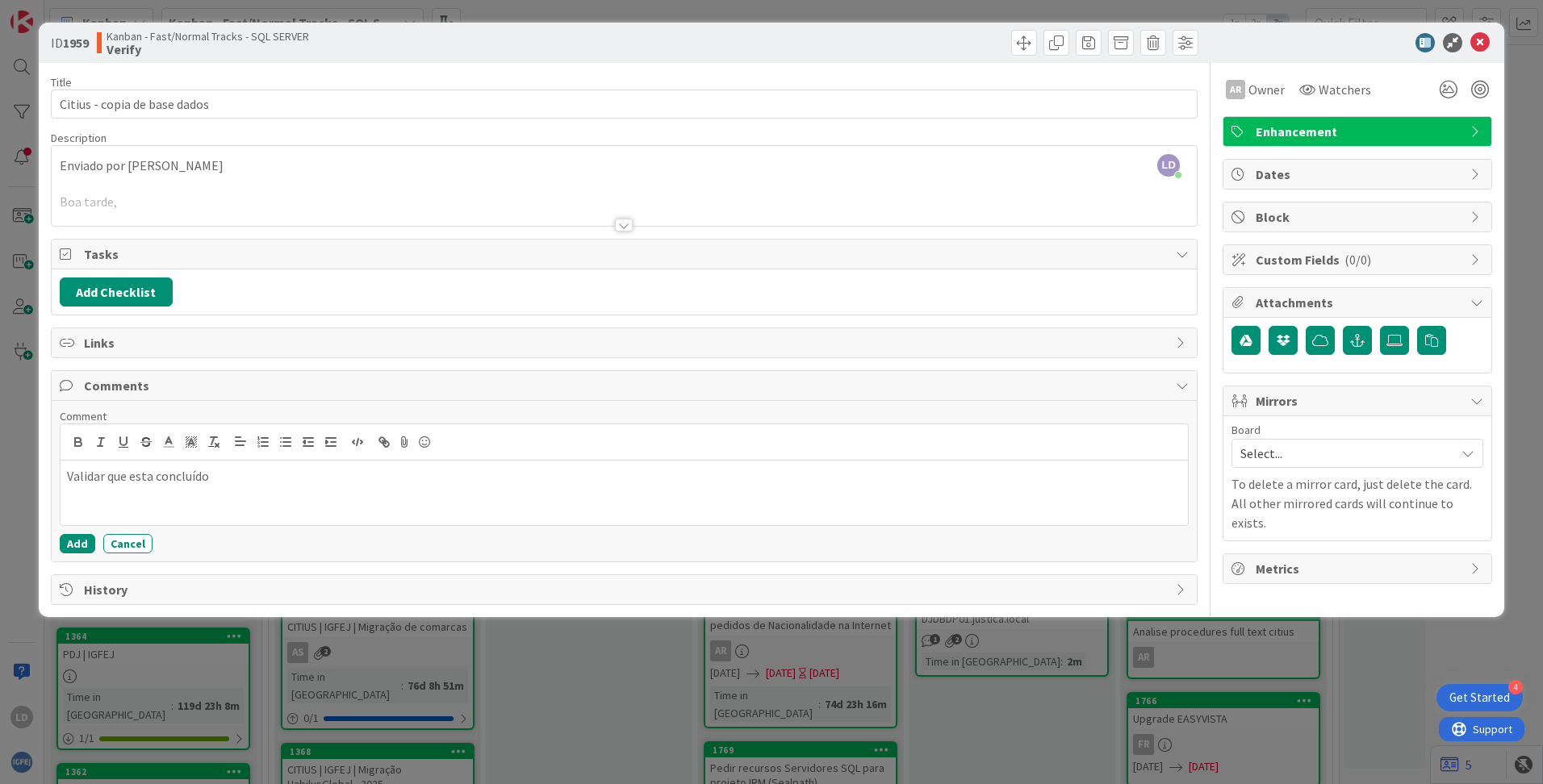
click at [969, 38] on icon at bounding box center [1480, 43] width 20 height 20
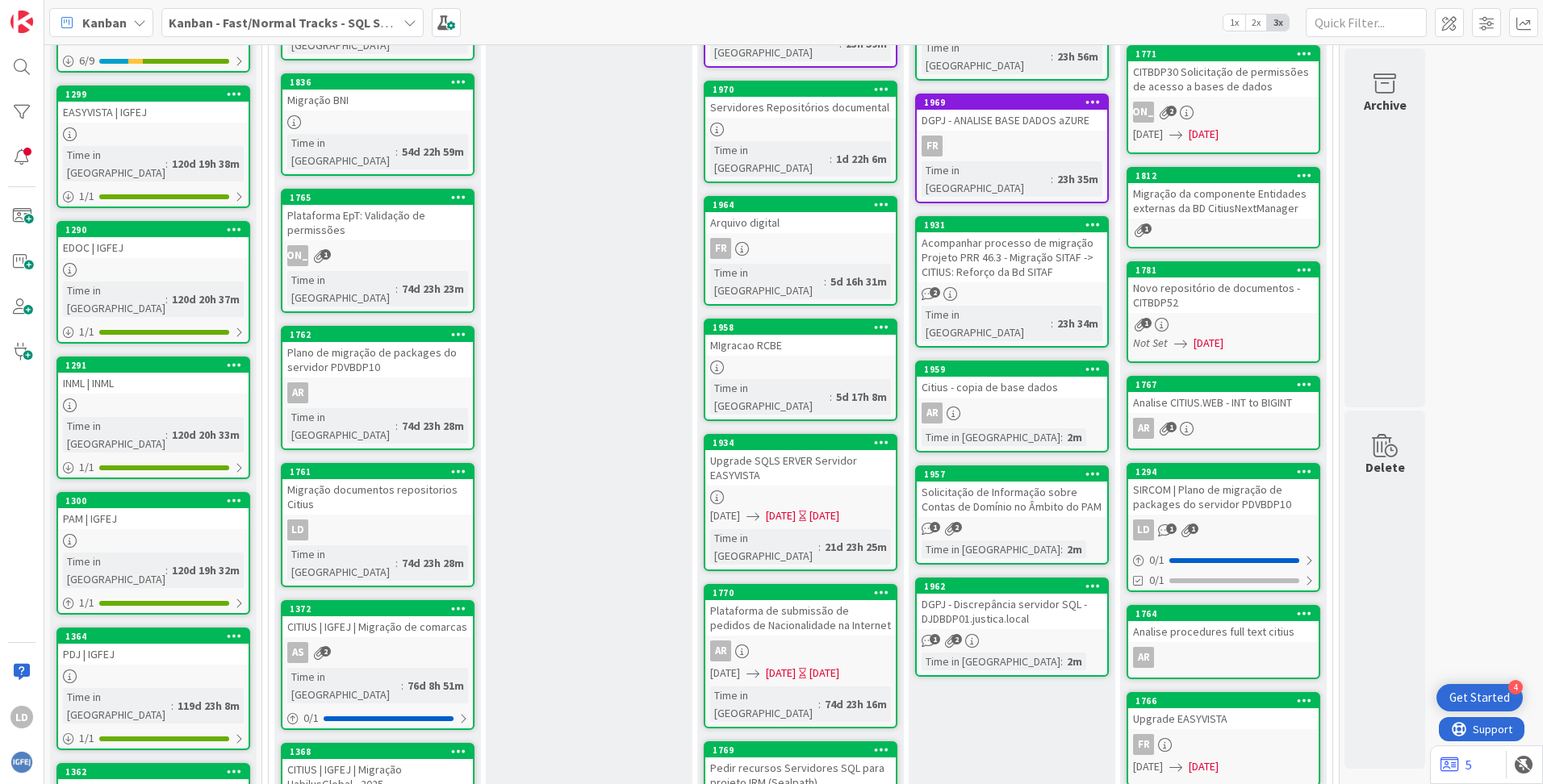
click at [969, 376] on div "Citius - copia de base dados" at bounding box center [1011, 386] width 190 height 21
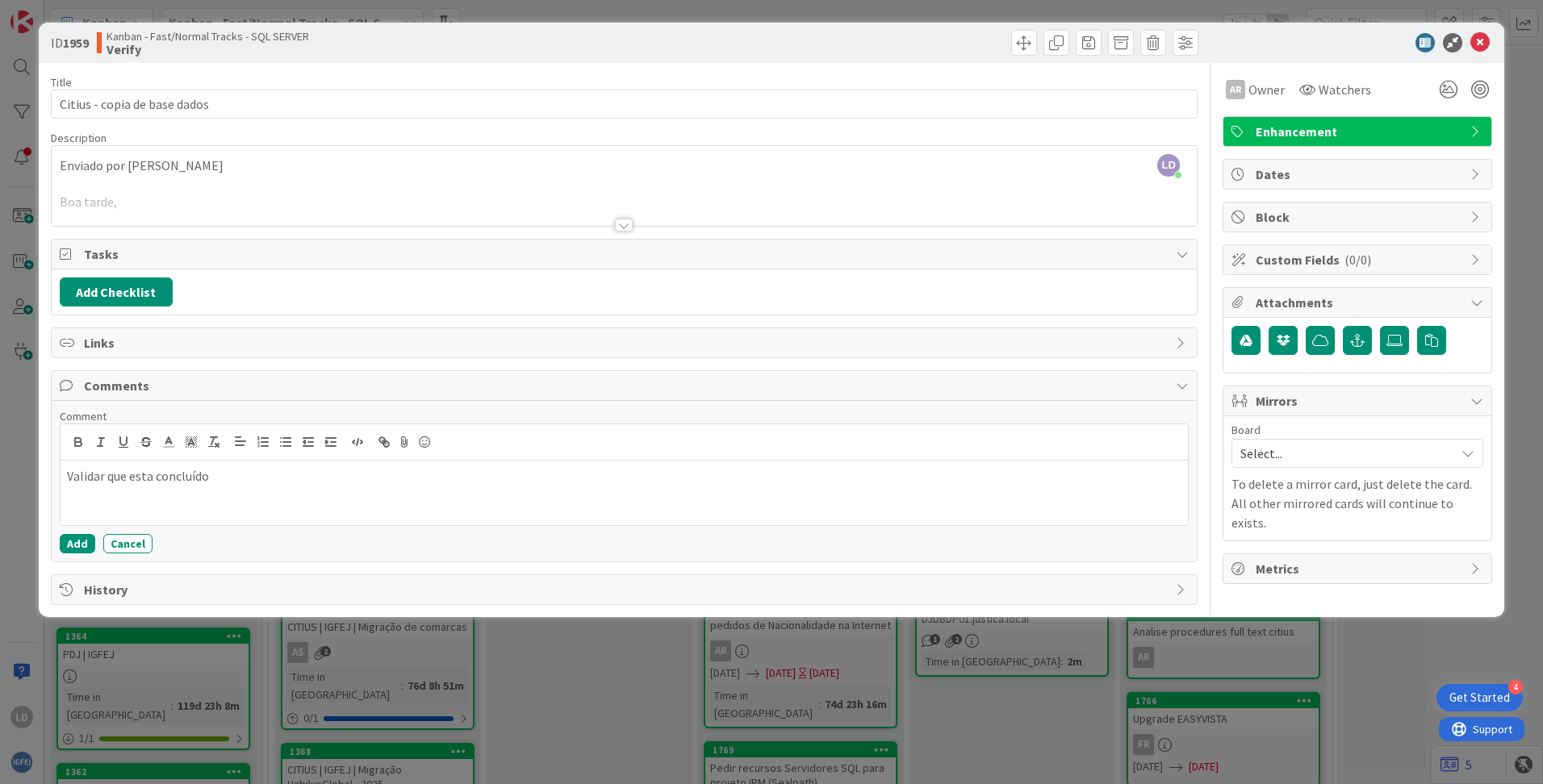
click at [969, 173] on span "Dates" at bounding box center [1358, 174] width 207 height 20
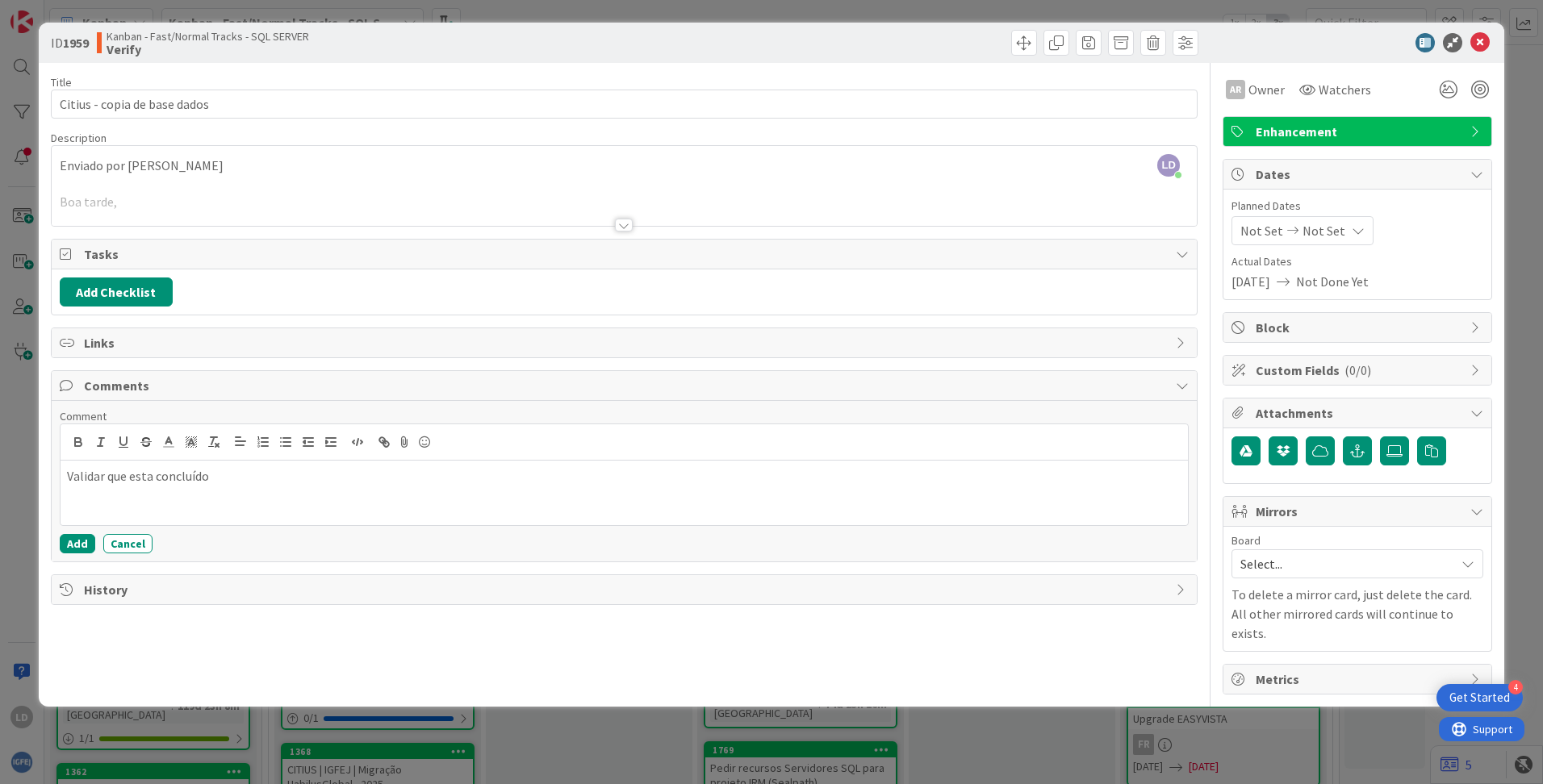
click at [969, 230] on span "Not Set" at bounding box center [1261, 231] width 43 height 20
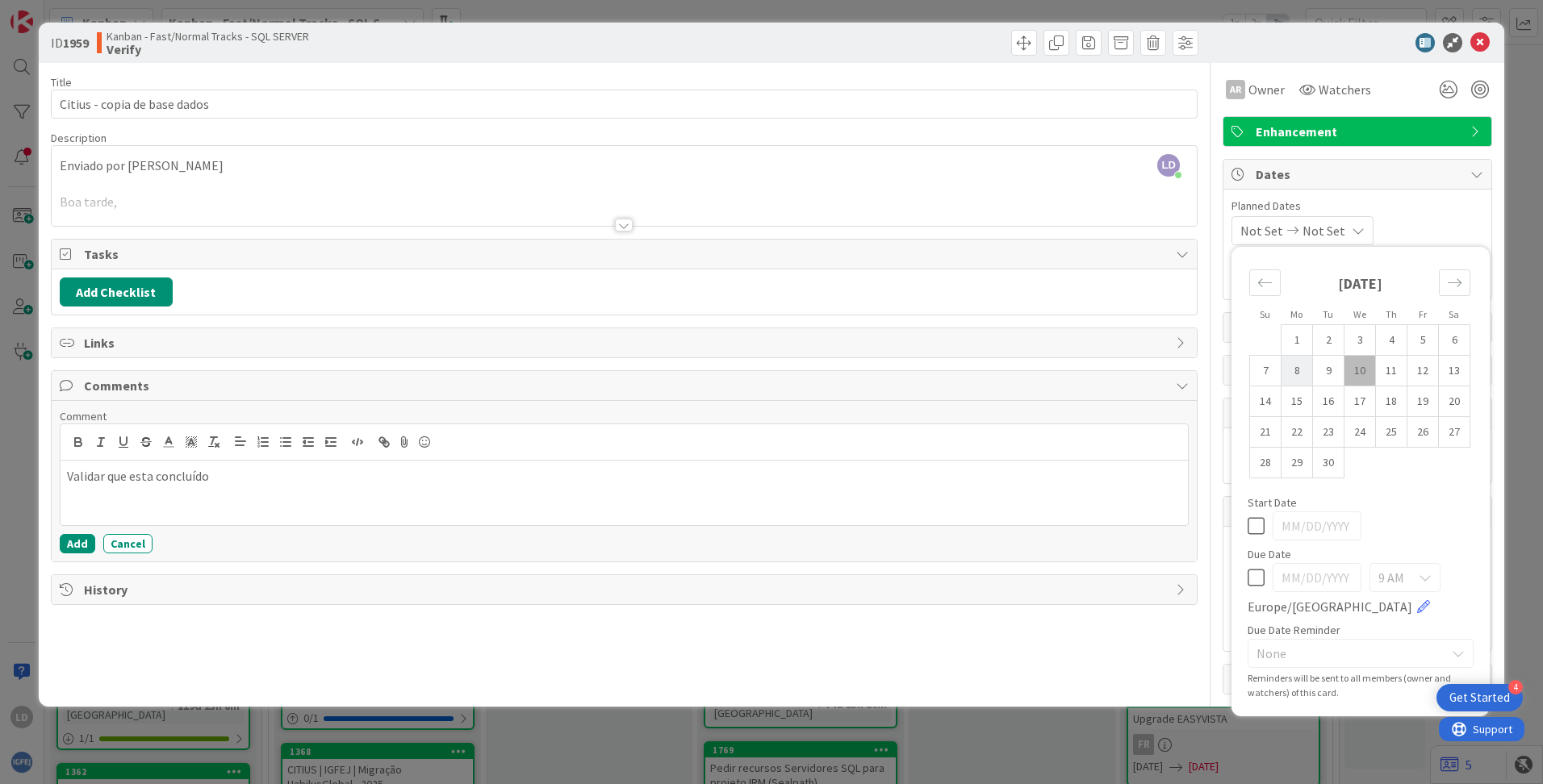
click at [969, 368] on td "8" at bounding box center [1296, 371] width 31 height 30
type input "[DATE]"
click at [969, 369] on td "9" at bounding box center [1328, 371] width 31 height 30
type input "[DATE]"
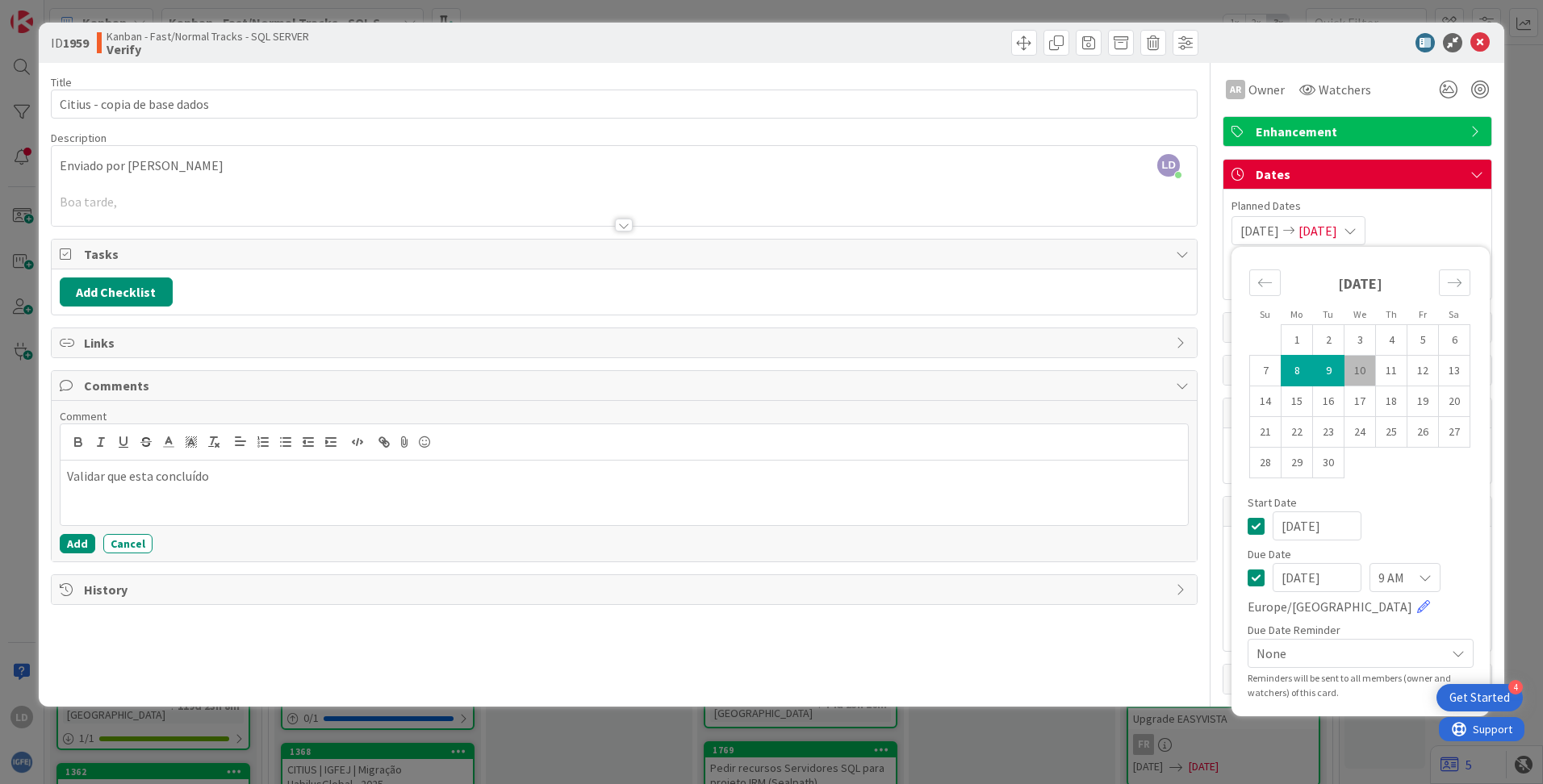
click at [969, 369] on td "10" at bounding box center [1360, 371] width 31 height 30
type input "[DATE]"
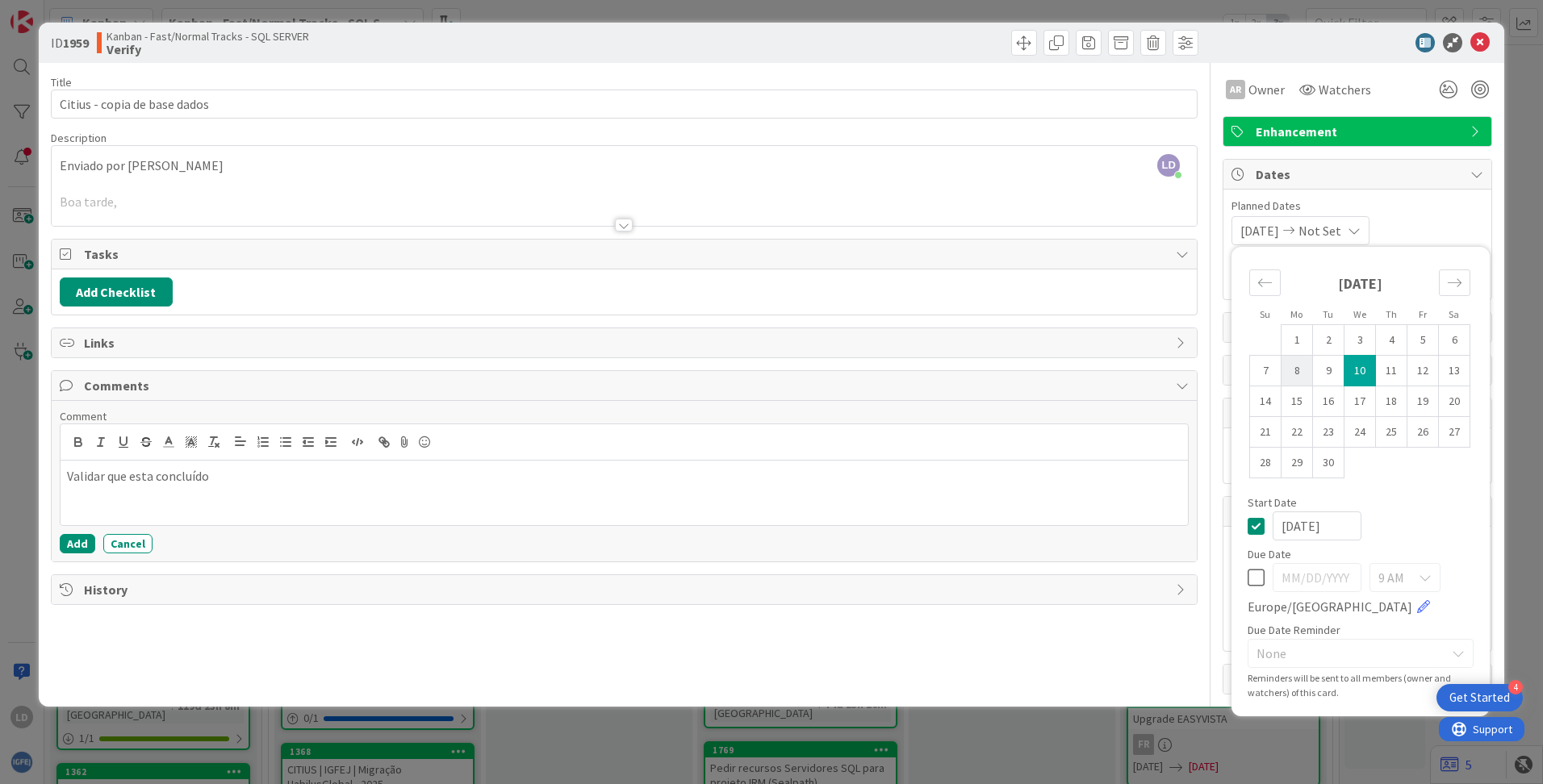
click at [969, 375] on td "8" at bounding box center [1296, 371] width 31 height 30
type input "[DATE]"
click at [969, 370] on td "10" at bounding box center [1360, 371] width 31 height 30
type input "[DATE]"
click at [969, 219] on div "[DATE] [DATE] Su Mo Tu We Th Fr Sa [DATE] 1 2 3 4 5 6 7 8 9 10 11 12 13 14 15 1…" at bounding box center [1357, 231] width 252 height 29
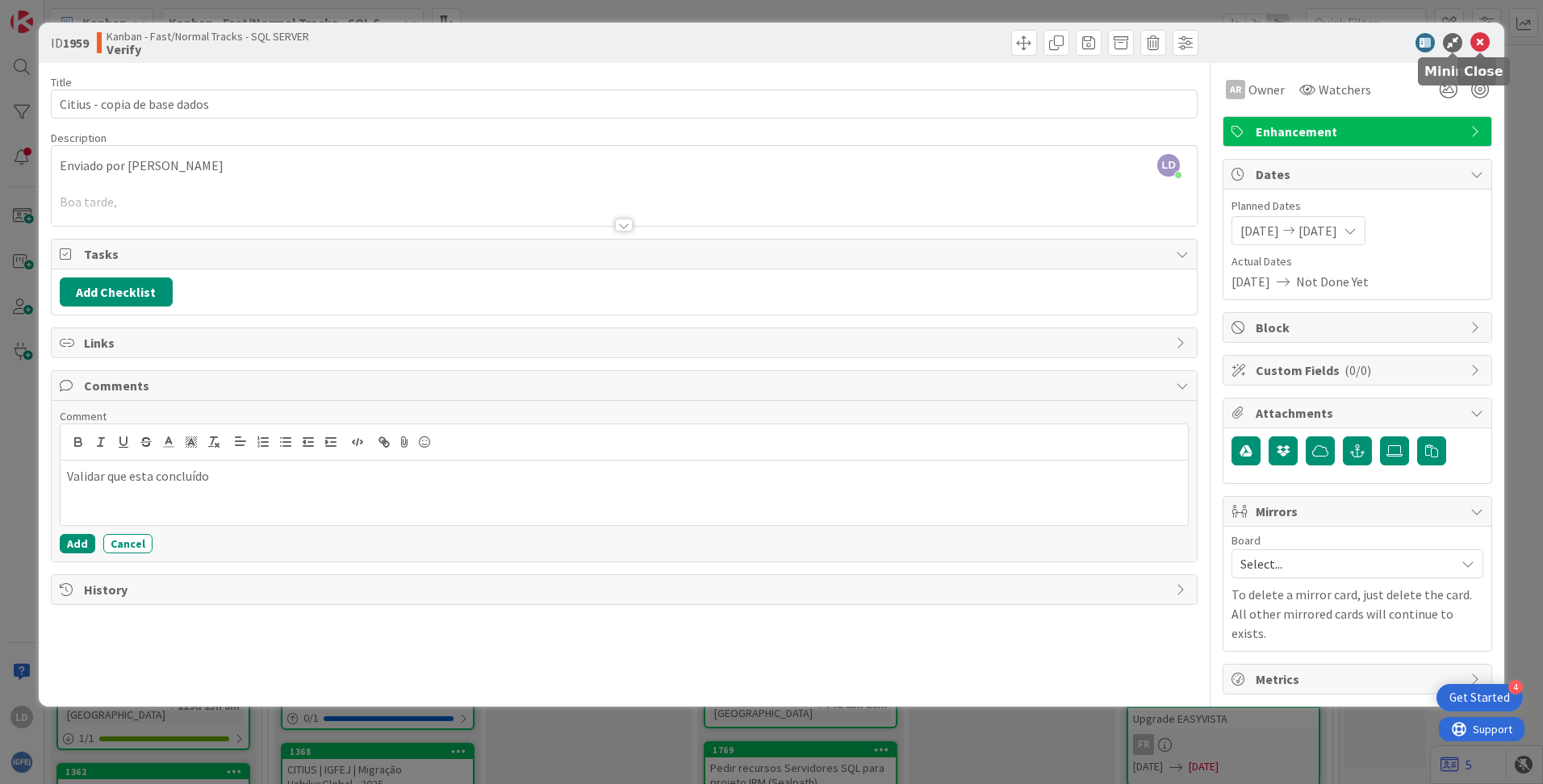
click at [969, 39] on icon at bounding box center [1480, 43] width 20 height 20
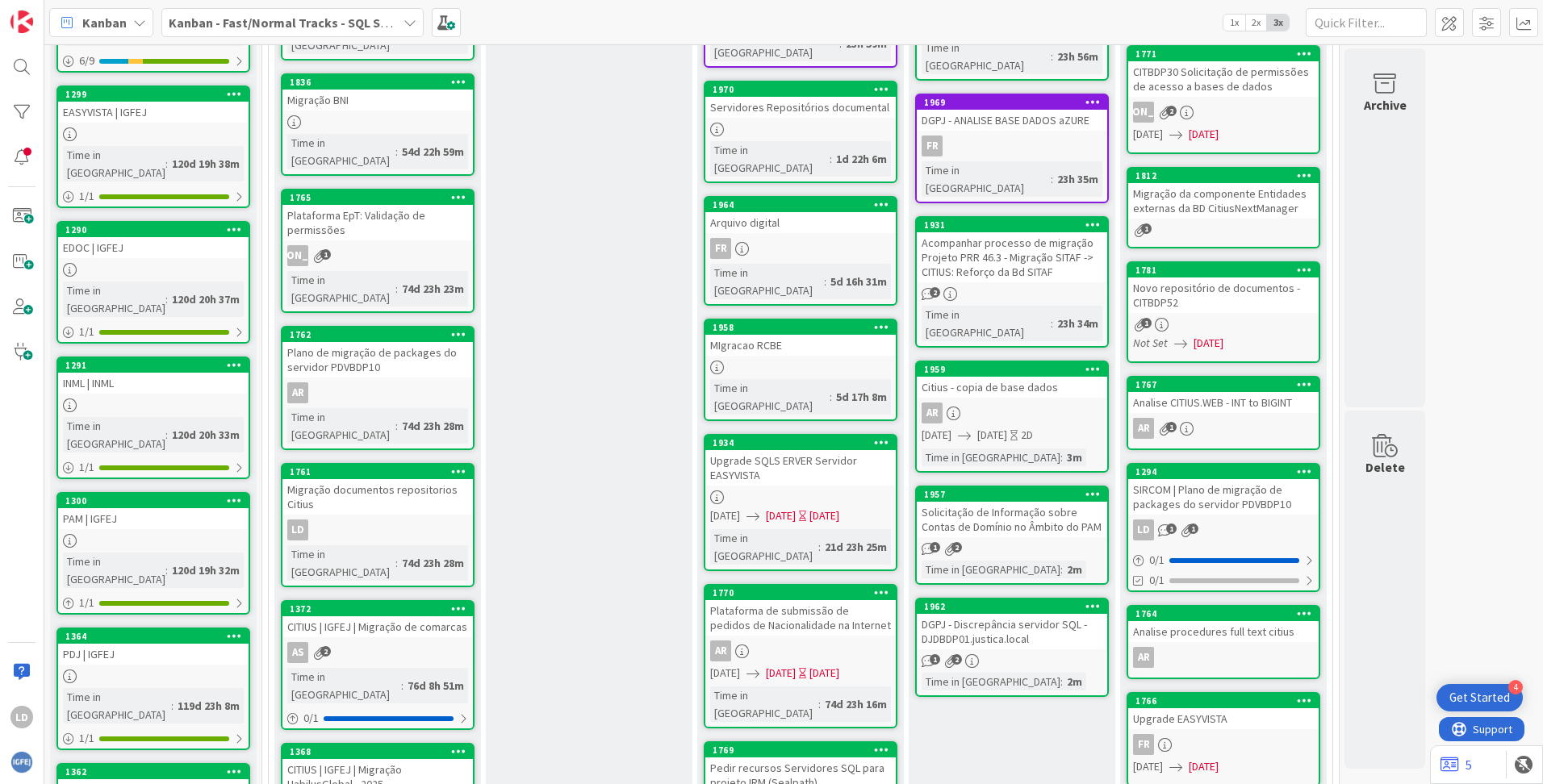
click at [969, 110] on div "DGPJ - ANALISE BASE DADOS aZURE" at bounding box center [1011, 120] width 190 height 21
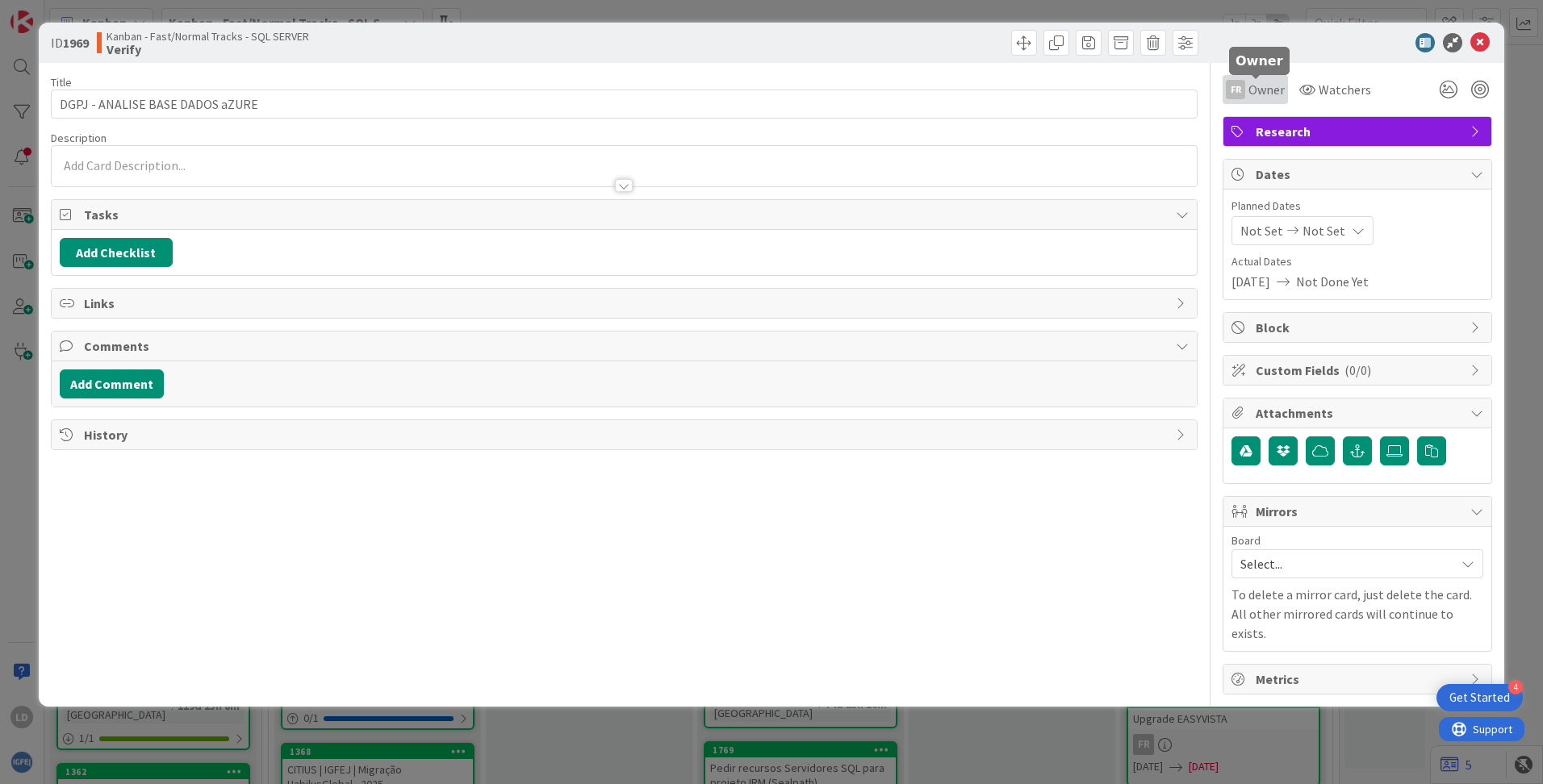
click at [969, 84] on span "Owner" at bounding box center [1266, 89] width 37 height 20
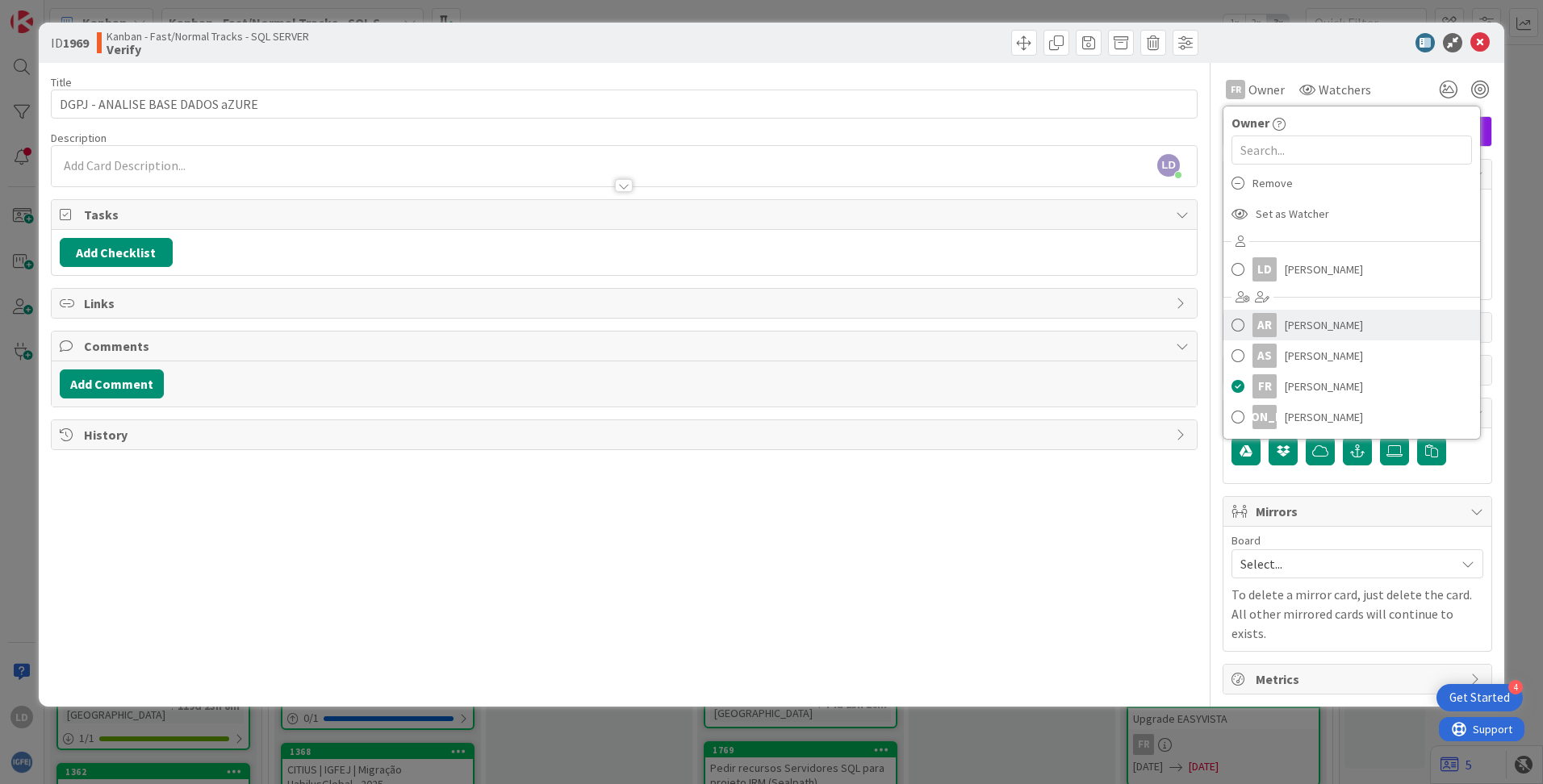
click at [969, 323] on span "[PERSON_NAME]" at bounding box center [1324, 325] width 79 height 24
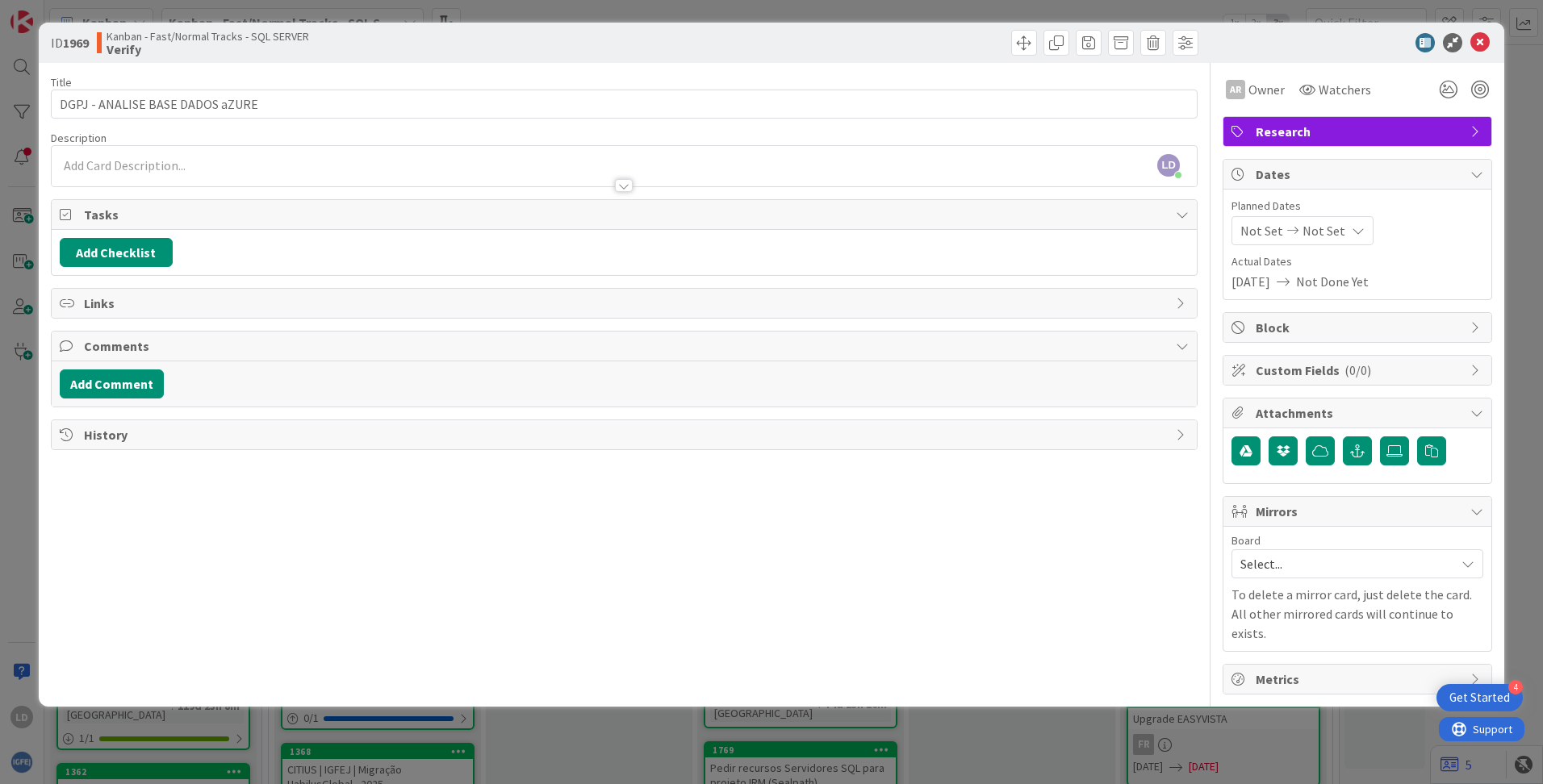
click at [969, 235] on span "Not Set" at bounding box center [1261, 231] width 43 height 20
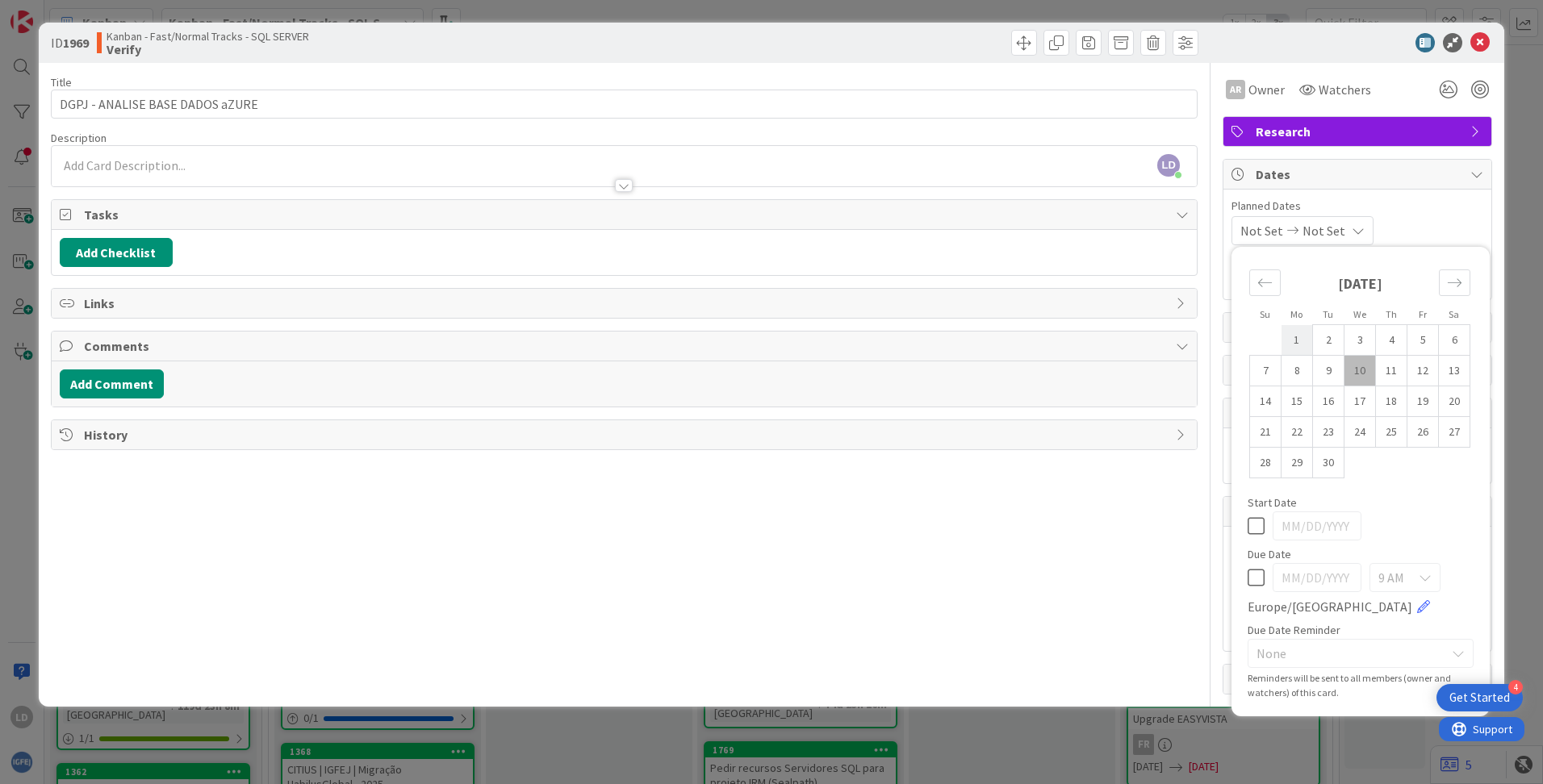
click at [969, 338] on td "1" at bounding box center [1296, 341] width 31 height 30
type input "[DATE]"
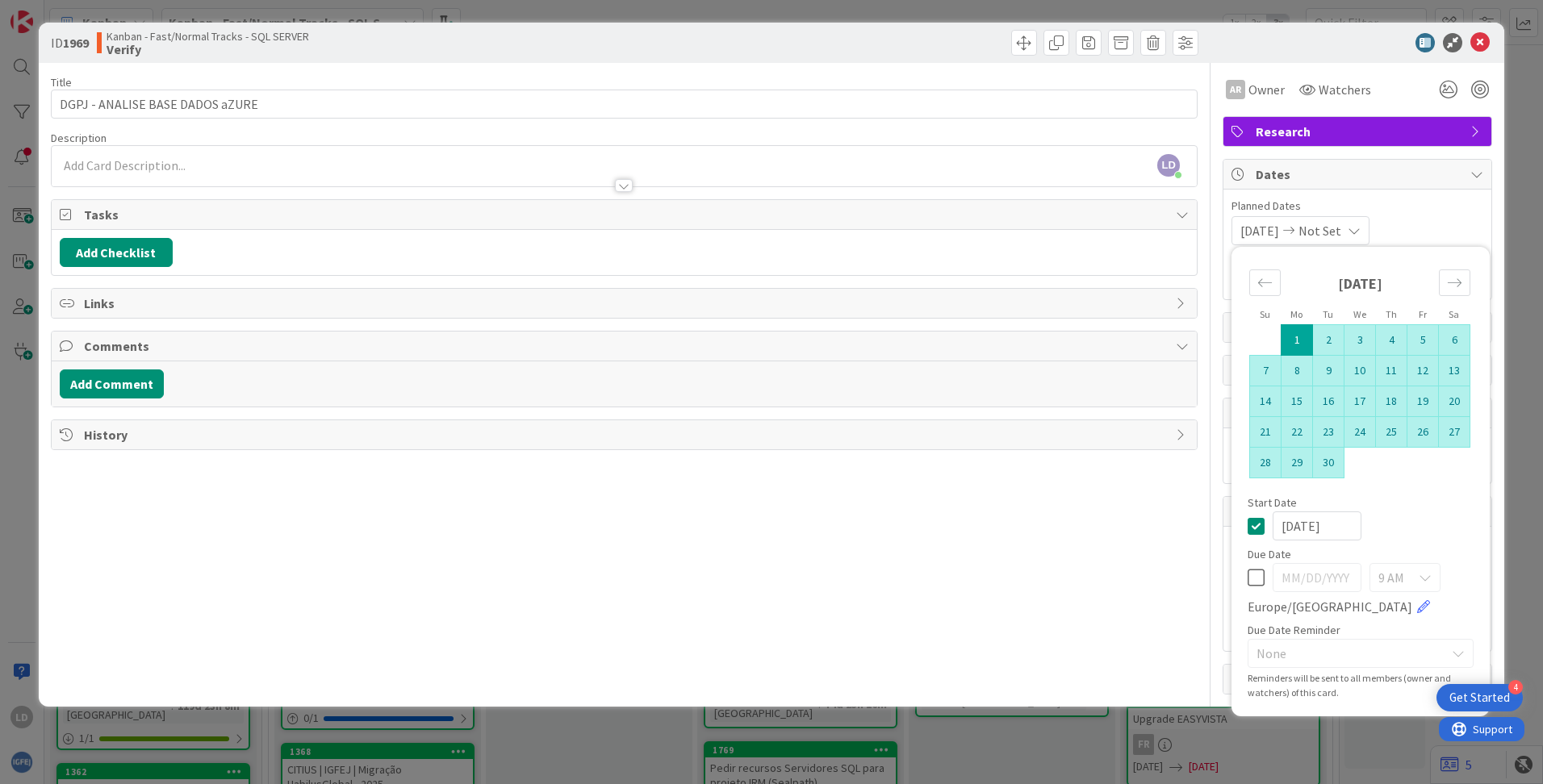
click at [969, 461] on td "30" at bounding box center [1328, 463] width 31 height 30
type input "[DATE]"
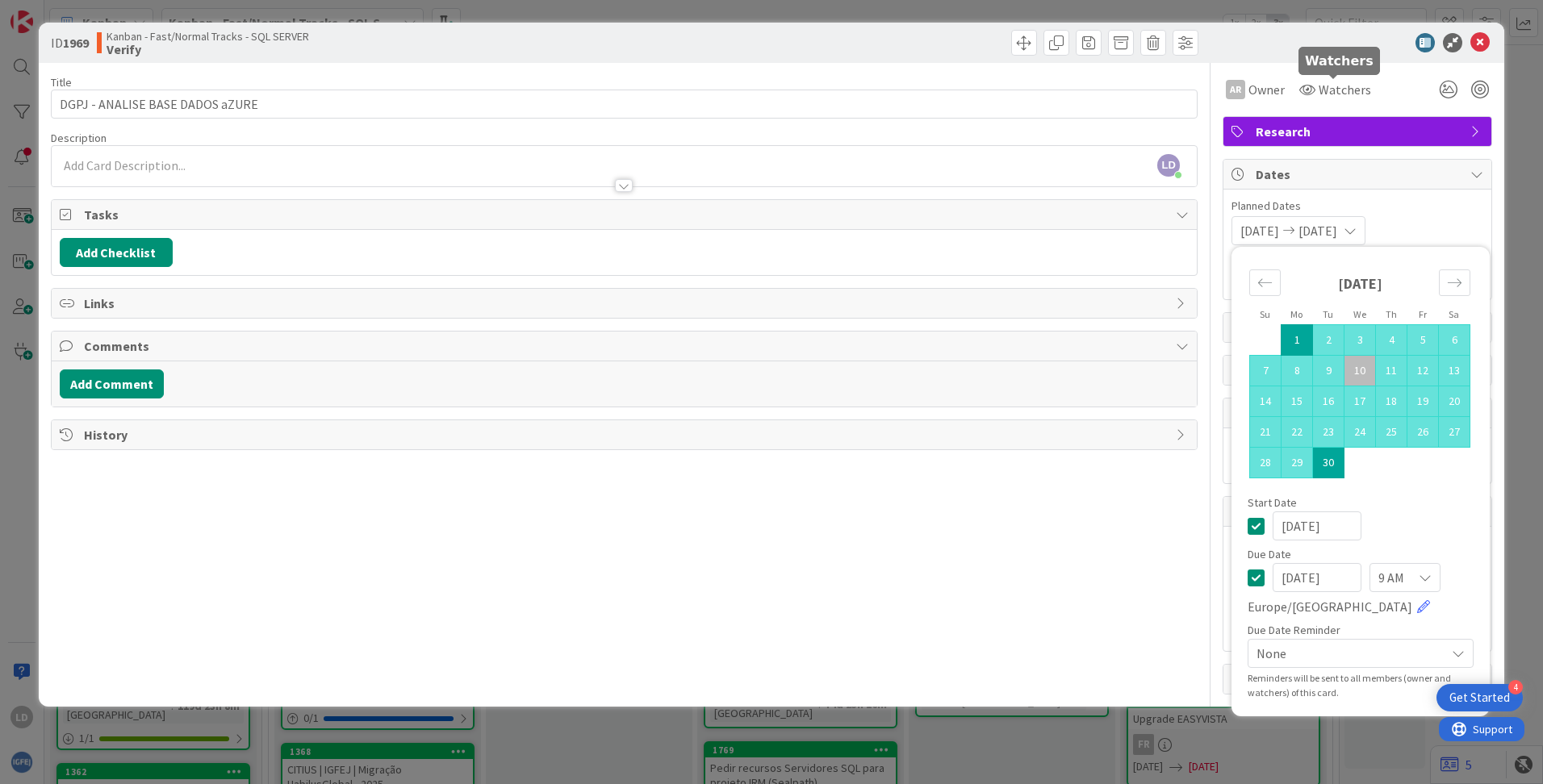
click at [969, 59] on div "ID 1969 Kanban - Fast/Normal Tracks - SQL SERVER Verify" at bounding box center [771, 42] width 1465 height 40
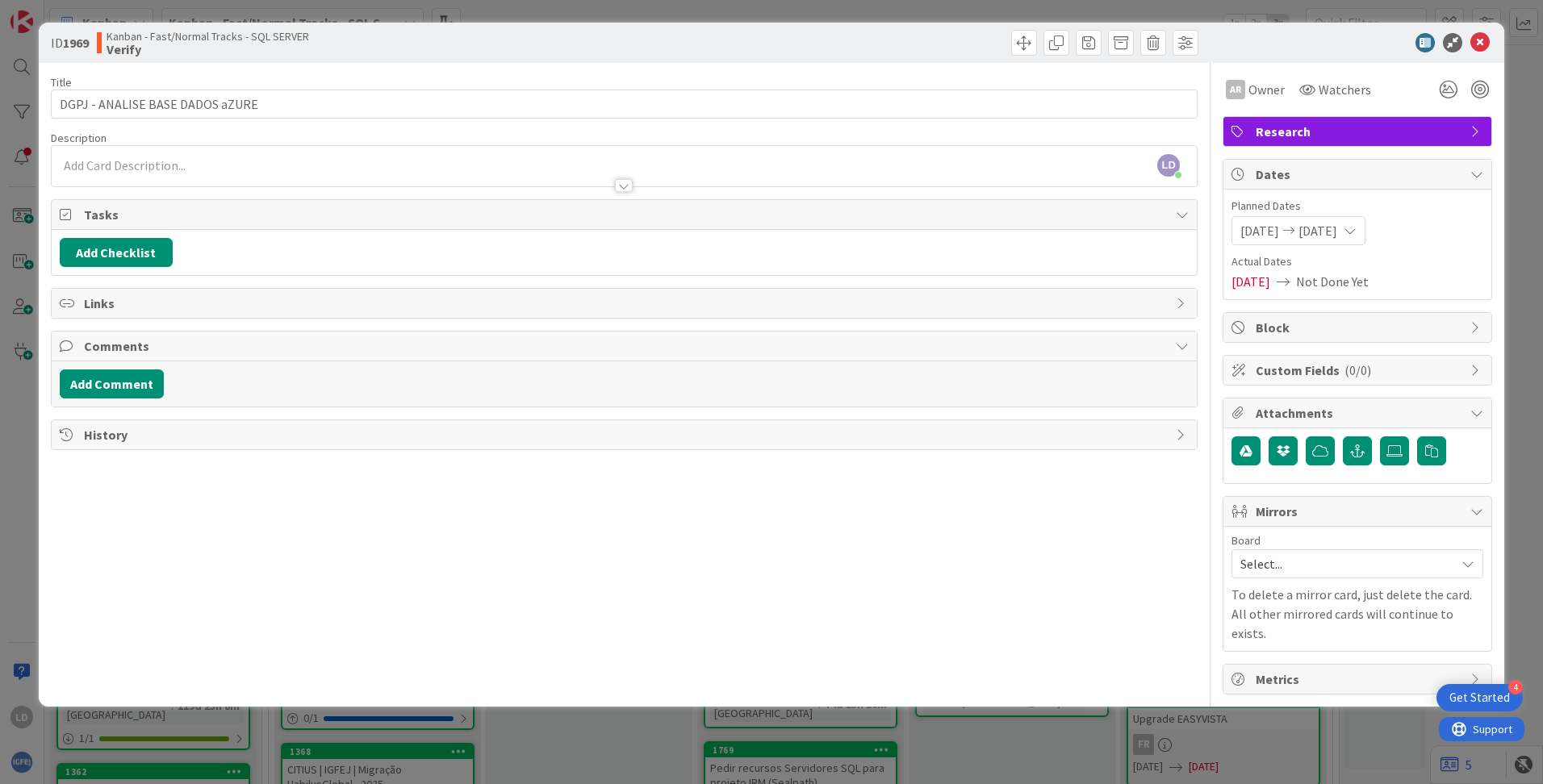
click at [969, 279] on span "[DATE]" at bounding box center [1250, 282] width 38 height 20
click at [969, 277] on span "Not Done Yet" at bounding box center [1331, 282] width 72 height 20
click at [969, 286] on span "[DATE]" at bounding box center [1250, 282] width 38 height 20
click at [969, 125] on span "Research" at bounding box center [1358, 131] width 207 height 20
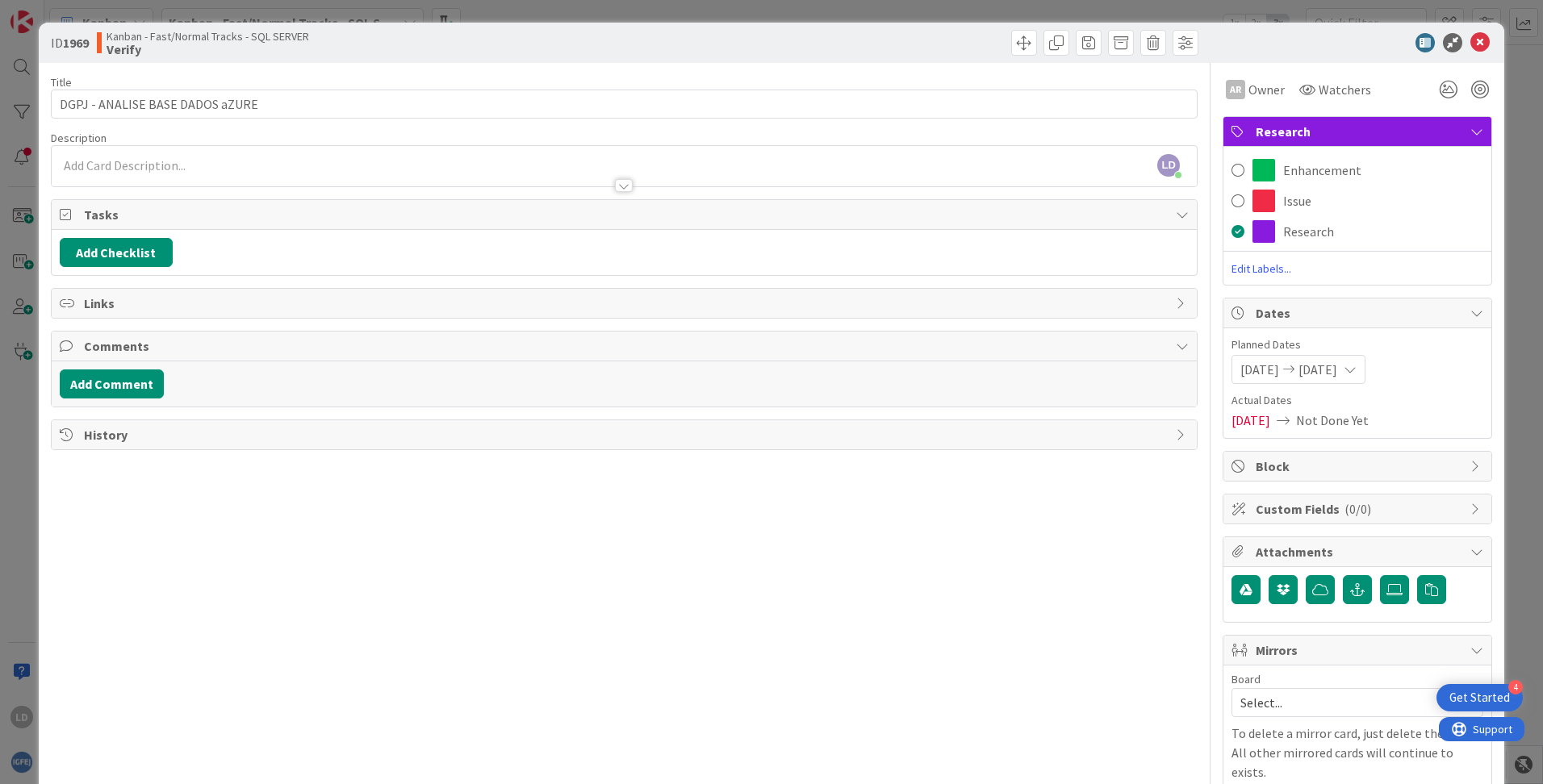
click at [969, 122] on span "Research" at bounding box center [1358, 131] width 207 height 20
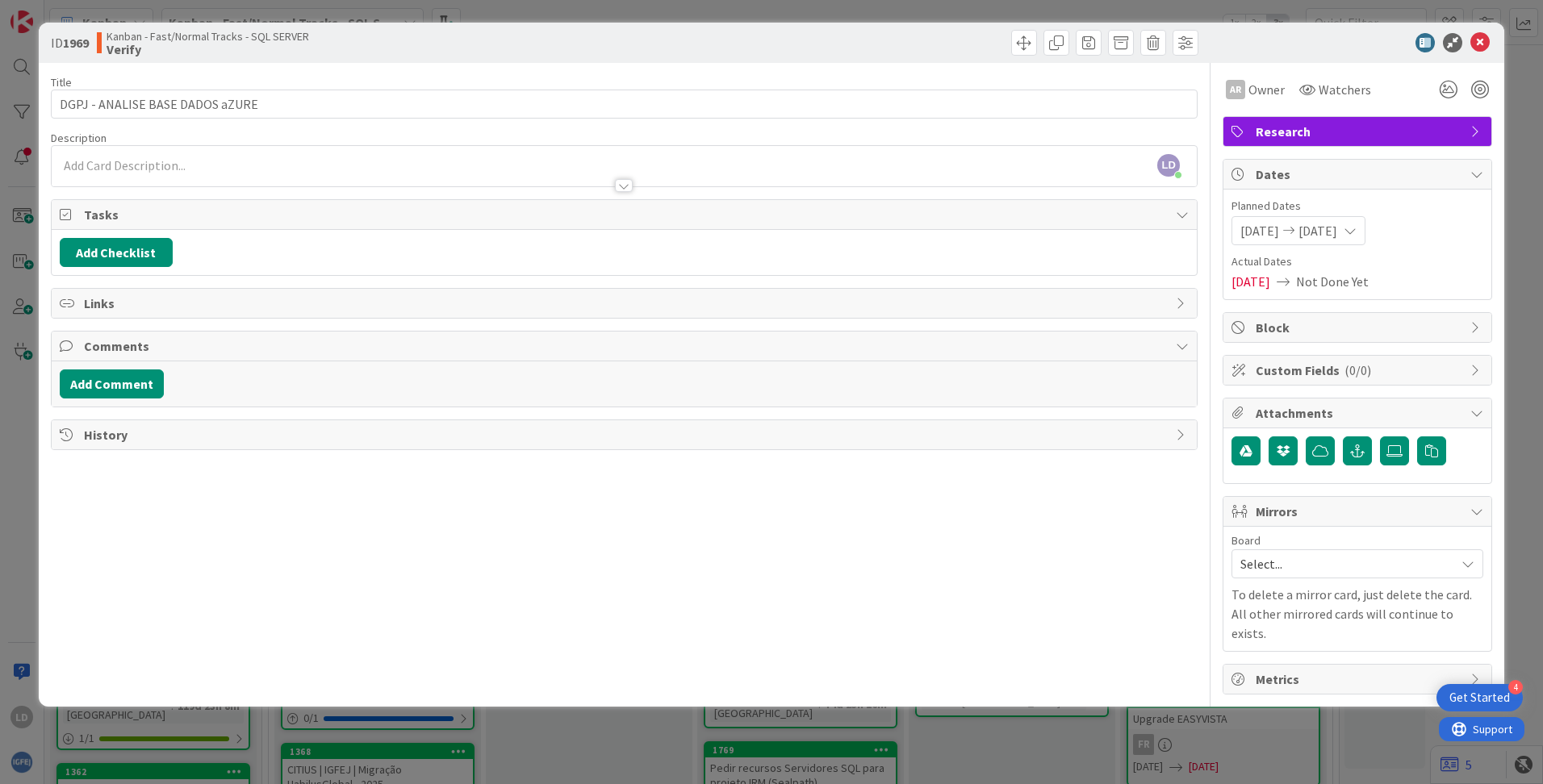
click at [969, 38] on div at bounding box center [1349, 43] width 286 height 20
click at [969, 41] on icon at bounding box center [1480, 43] width 20 height 20
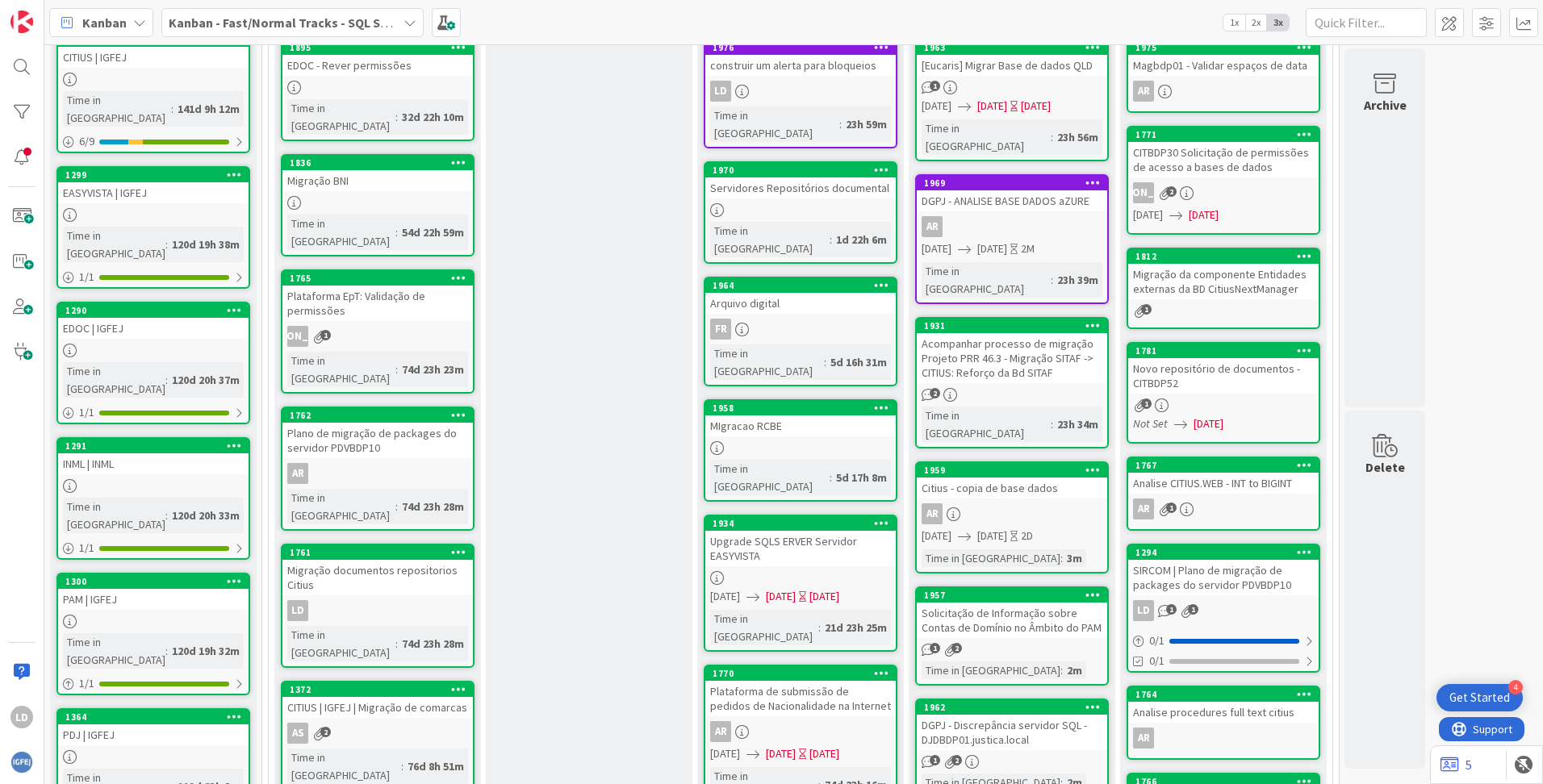
scroll to position [565, 0]
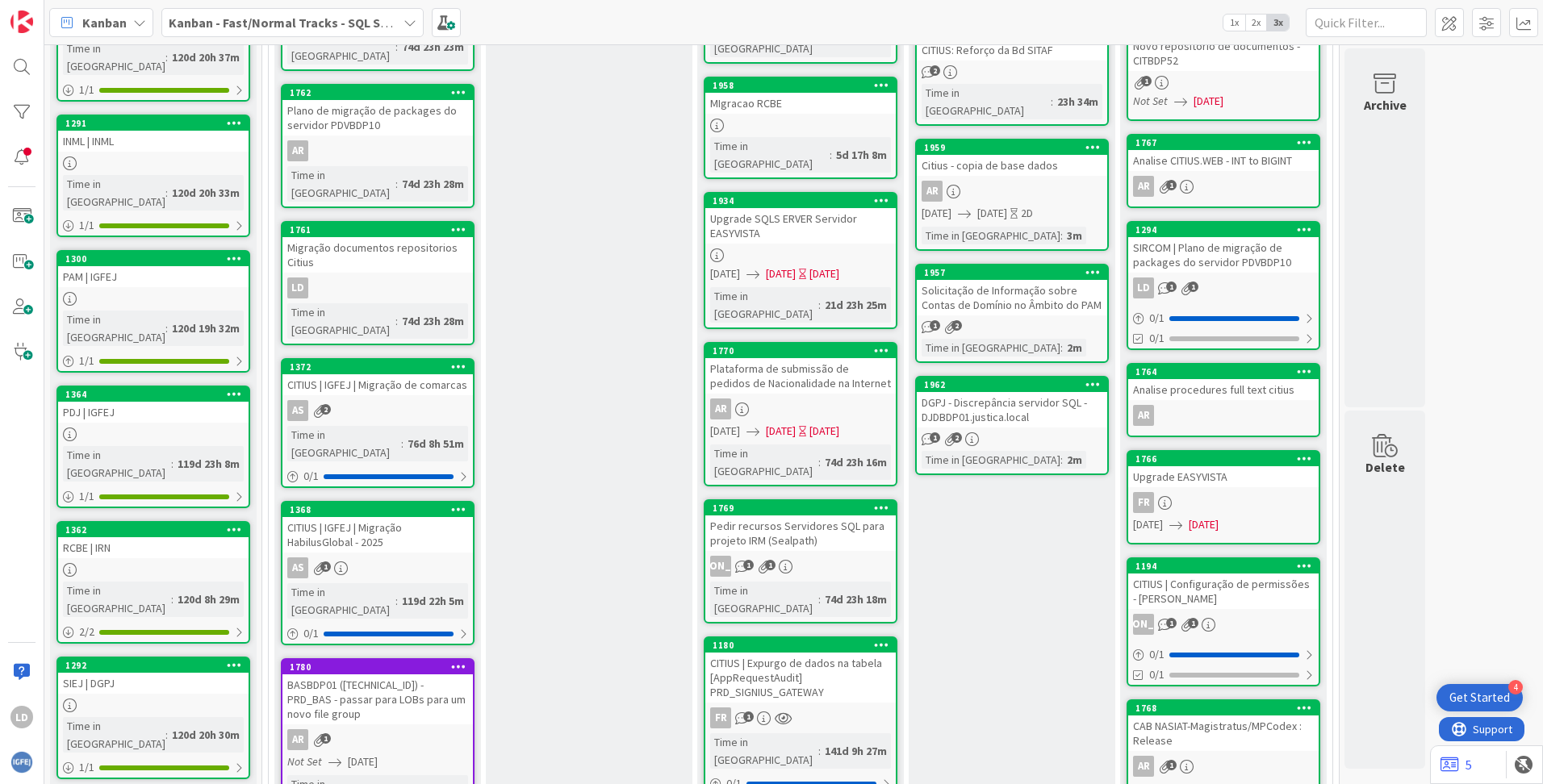
click at [830, 616] on div "CITIUS | Expurgo de dados na tabela [AppRequestAudit] PRD_SIGNIUS_GATEWAY" at bounding box center [800, 678] width 190 height 50
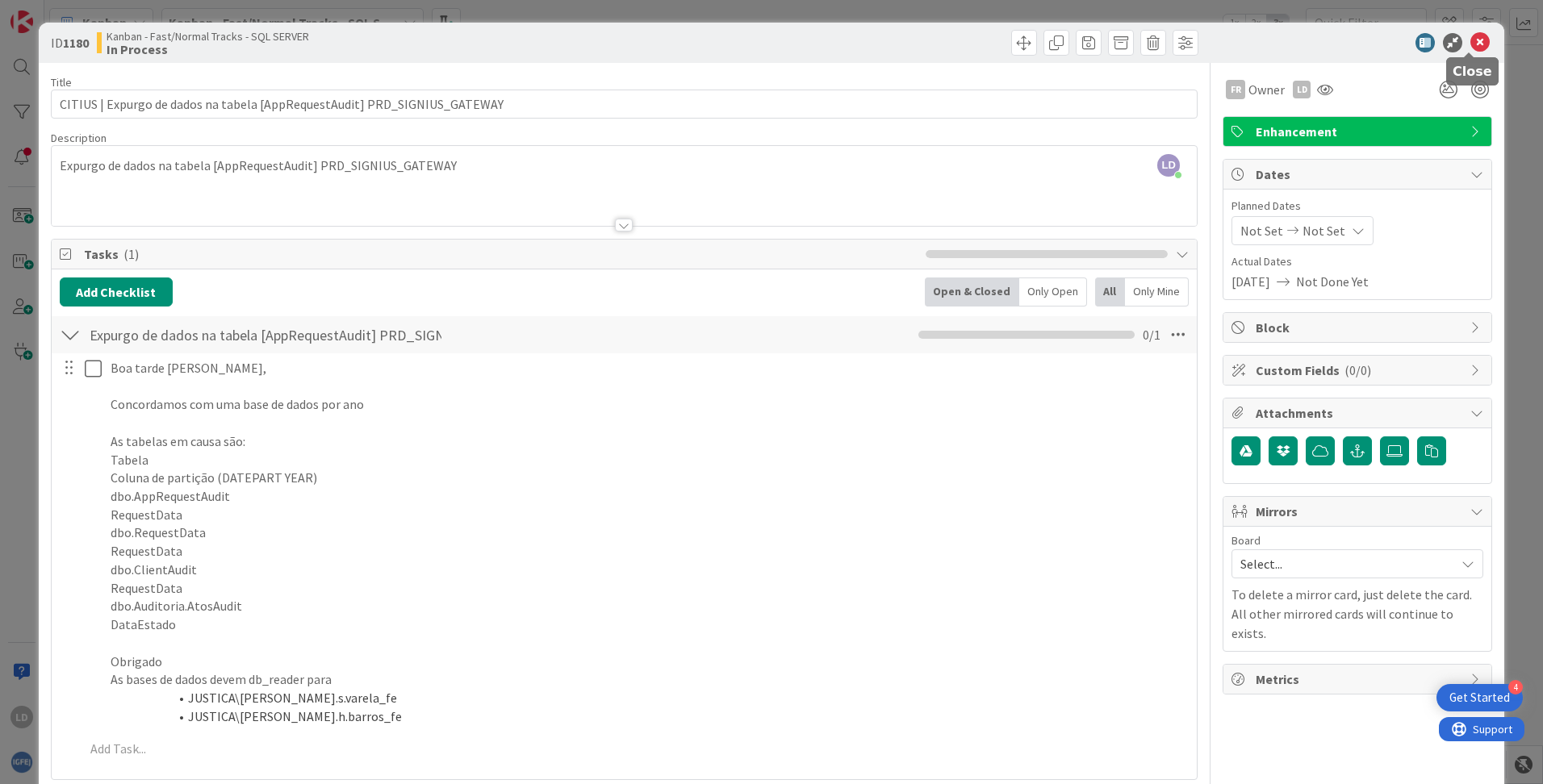
click at [969, 38] on icon at bounding box center [1480, 43] width 20 height 20
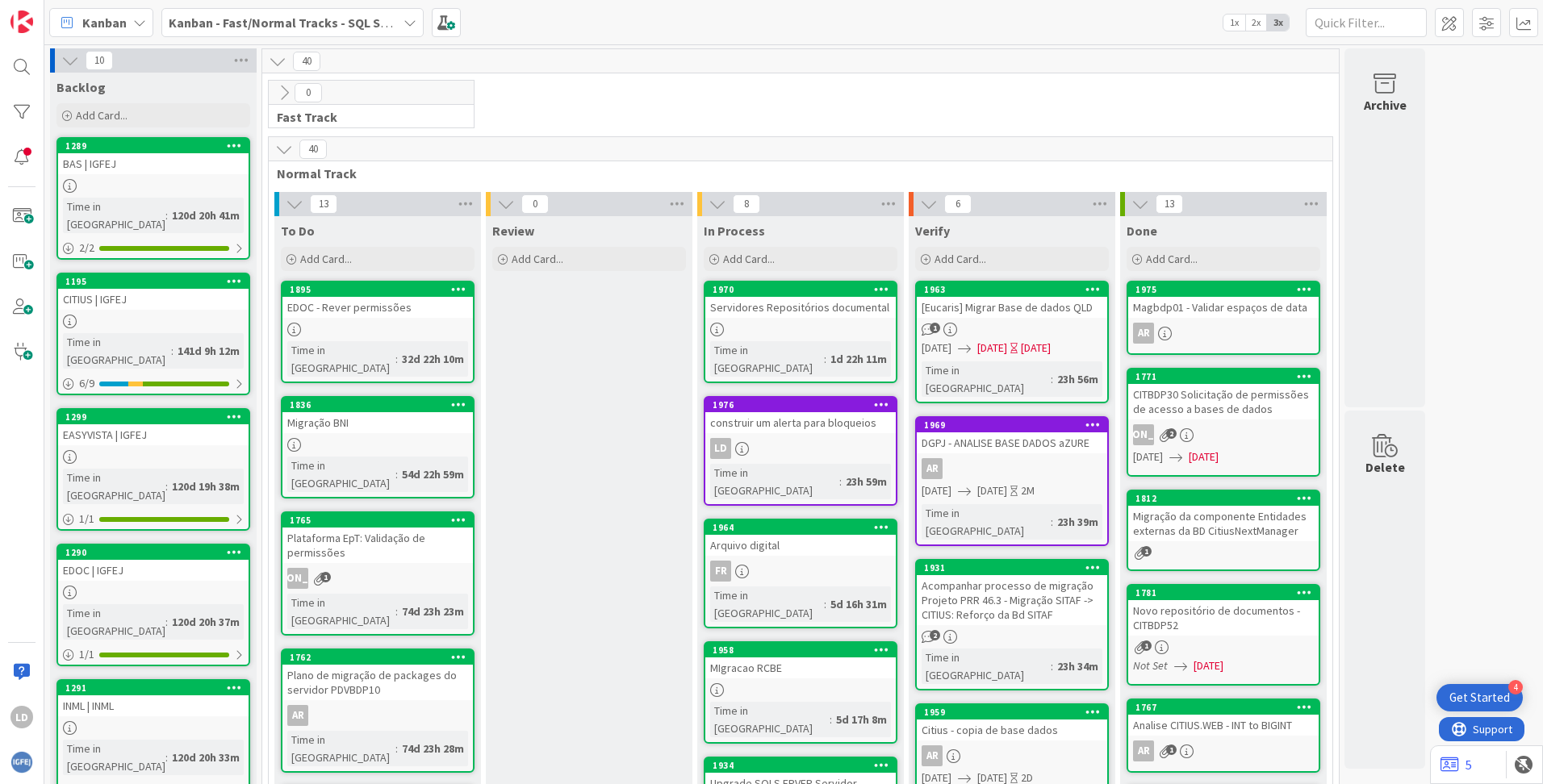
click at [775, 306] on div "Servidores Repositórios documental" at bounding box center [800, 307] width 190 height 21
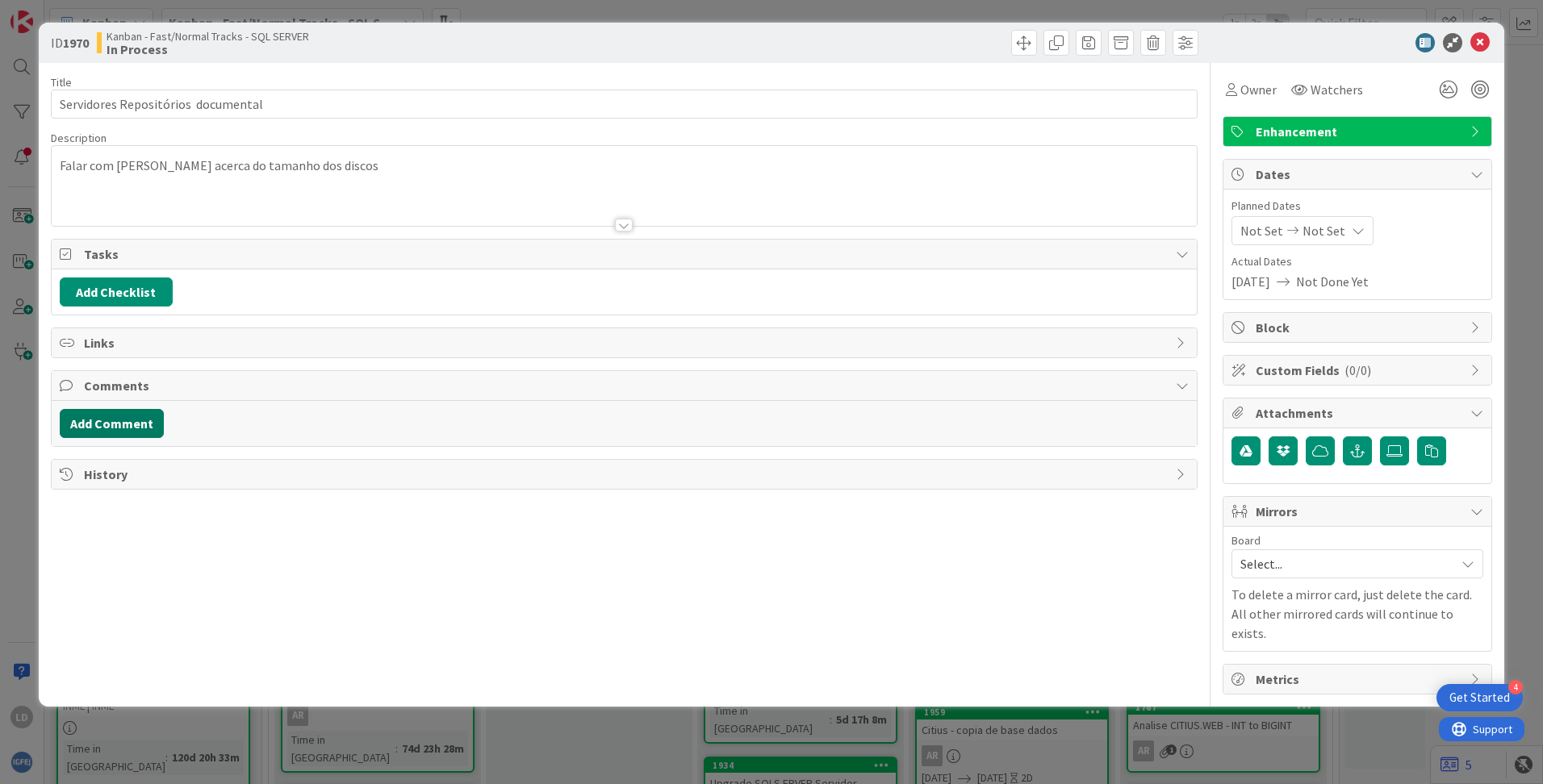
click at [119, 426] on button "Add Comment" at bounding box center [112, 424] width 104 height 29
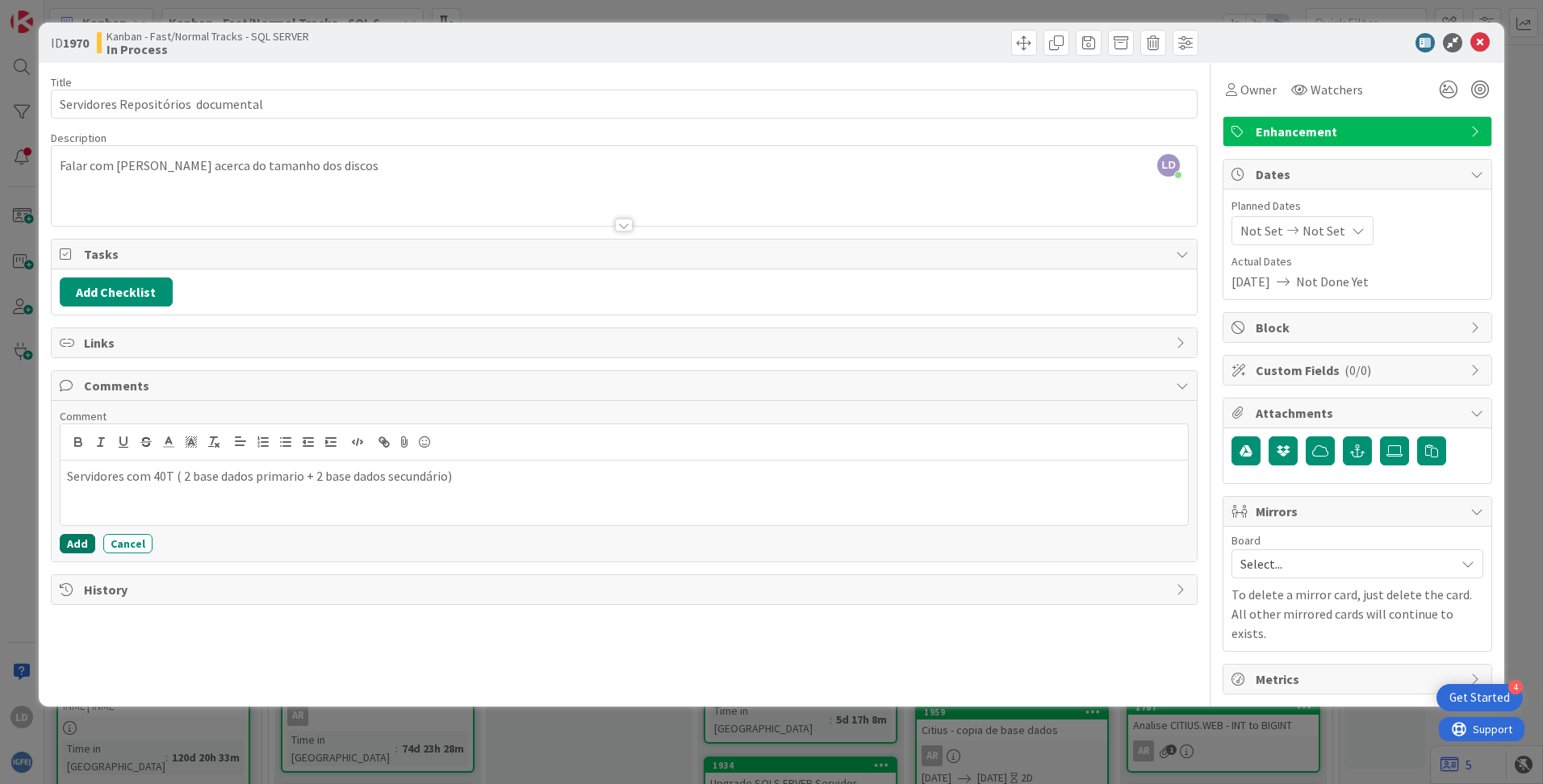
click at [63, 545] on button "Add" at bounding box center [78, 544] width 36 height 20
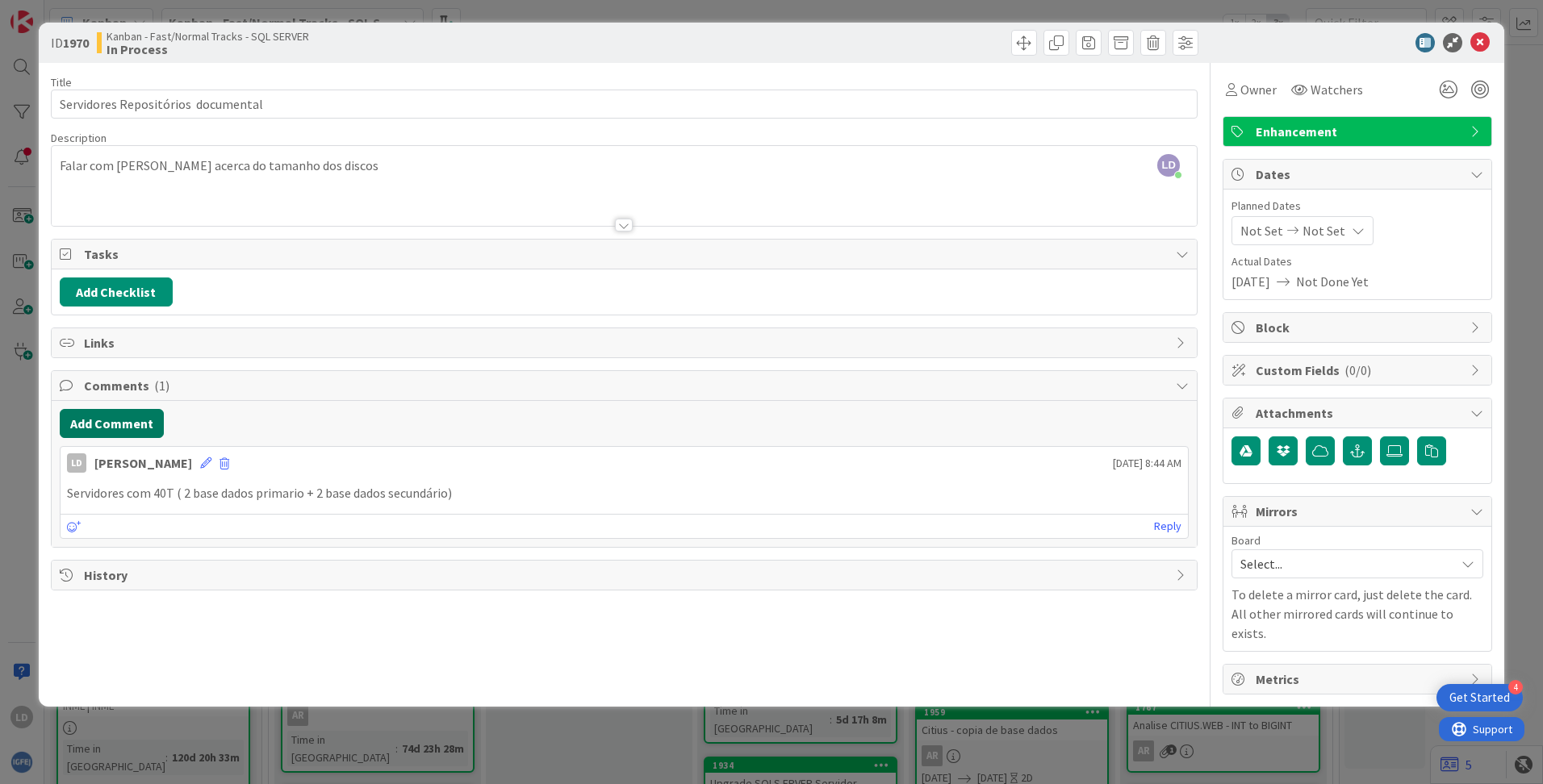
click at [122, 424] on button "Add Comment" at bounding box center [112, 424] width 104 height 29
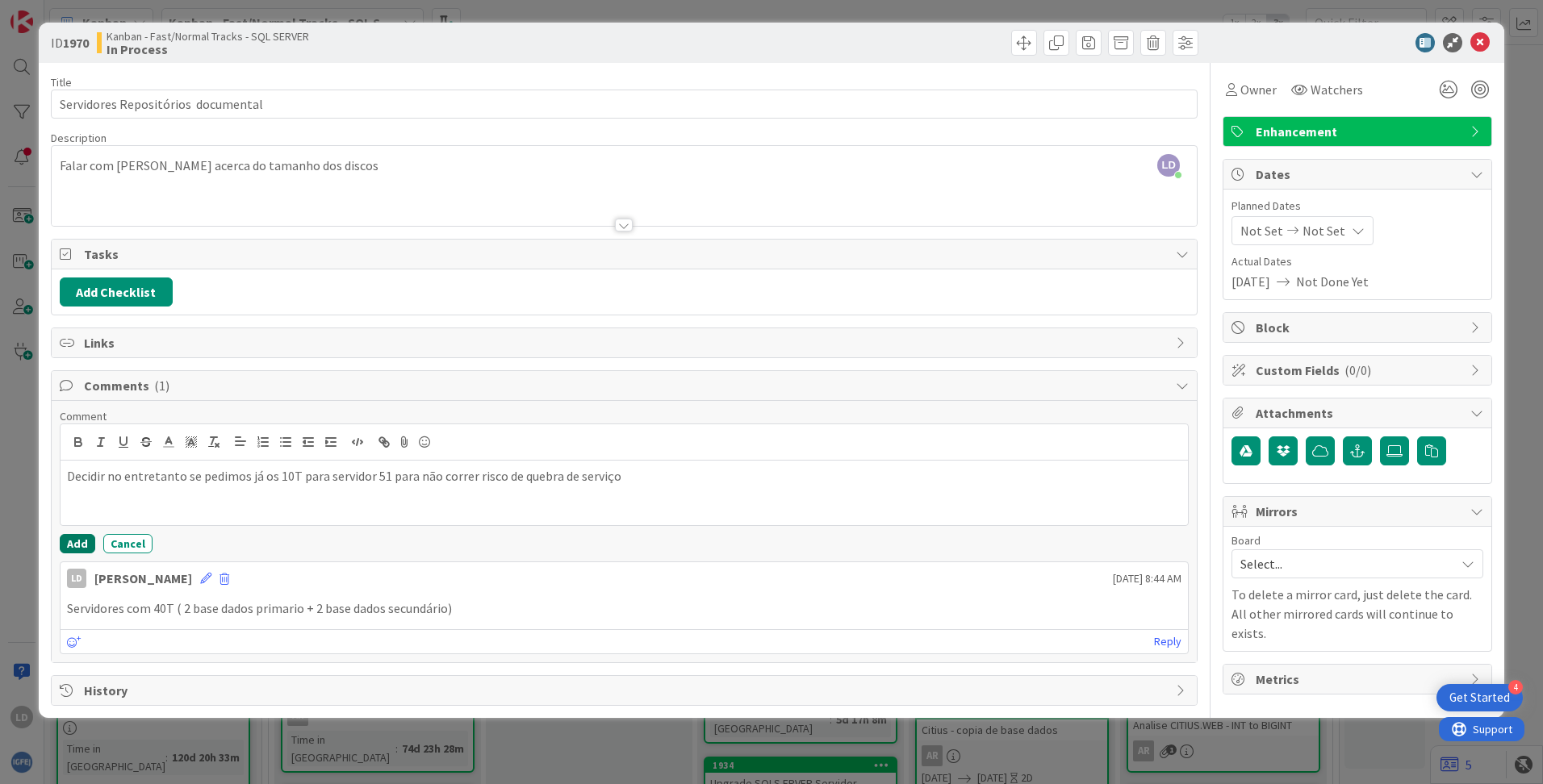
click at [67, 535] on button "Add" at bounding box center [78, 544] width 36 height 20
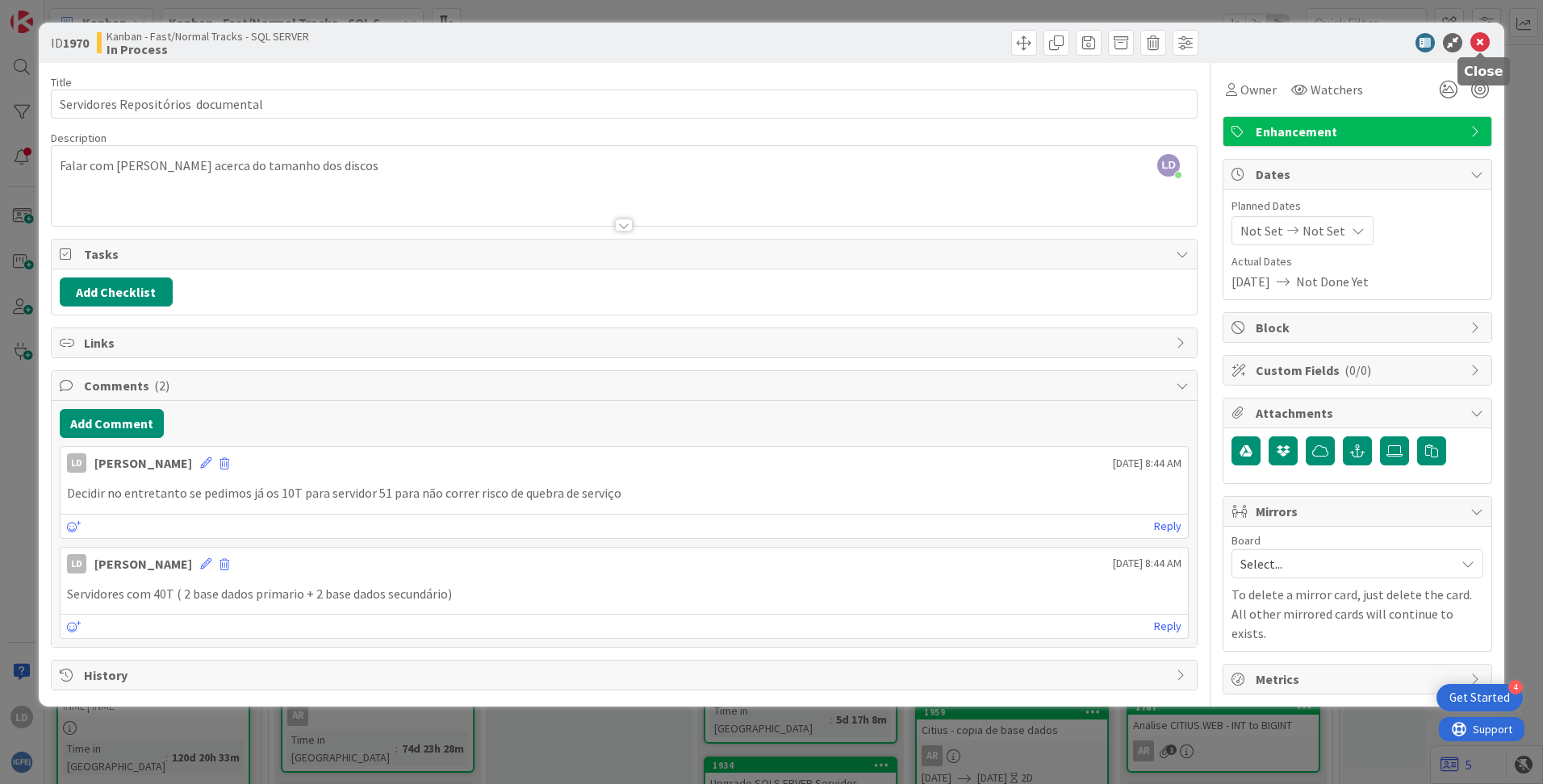
click at [969, 44] on icon at bounding box center [1480, 43] width 20 height 20
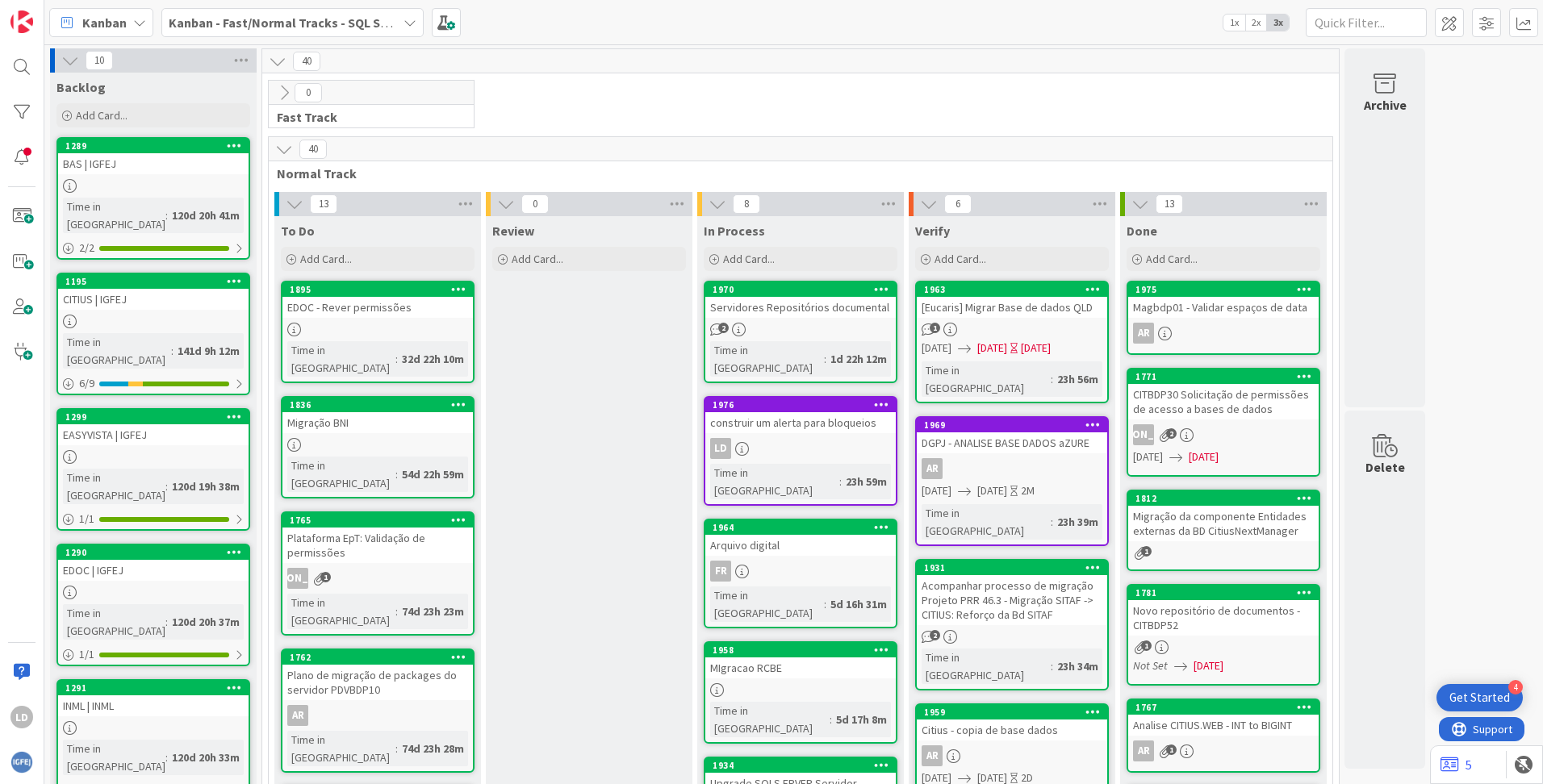
drag, startPoint x: 807, startPoint y: 295, endPoint x: 786, endPoint y: 308, distance: 24.7
click at [786, 308] on div "Servidores Repositórios documental" at bounding box center [800, 307] width 190 height 21
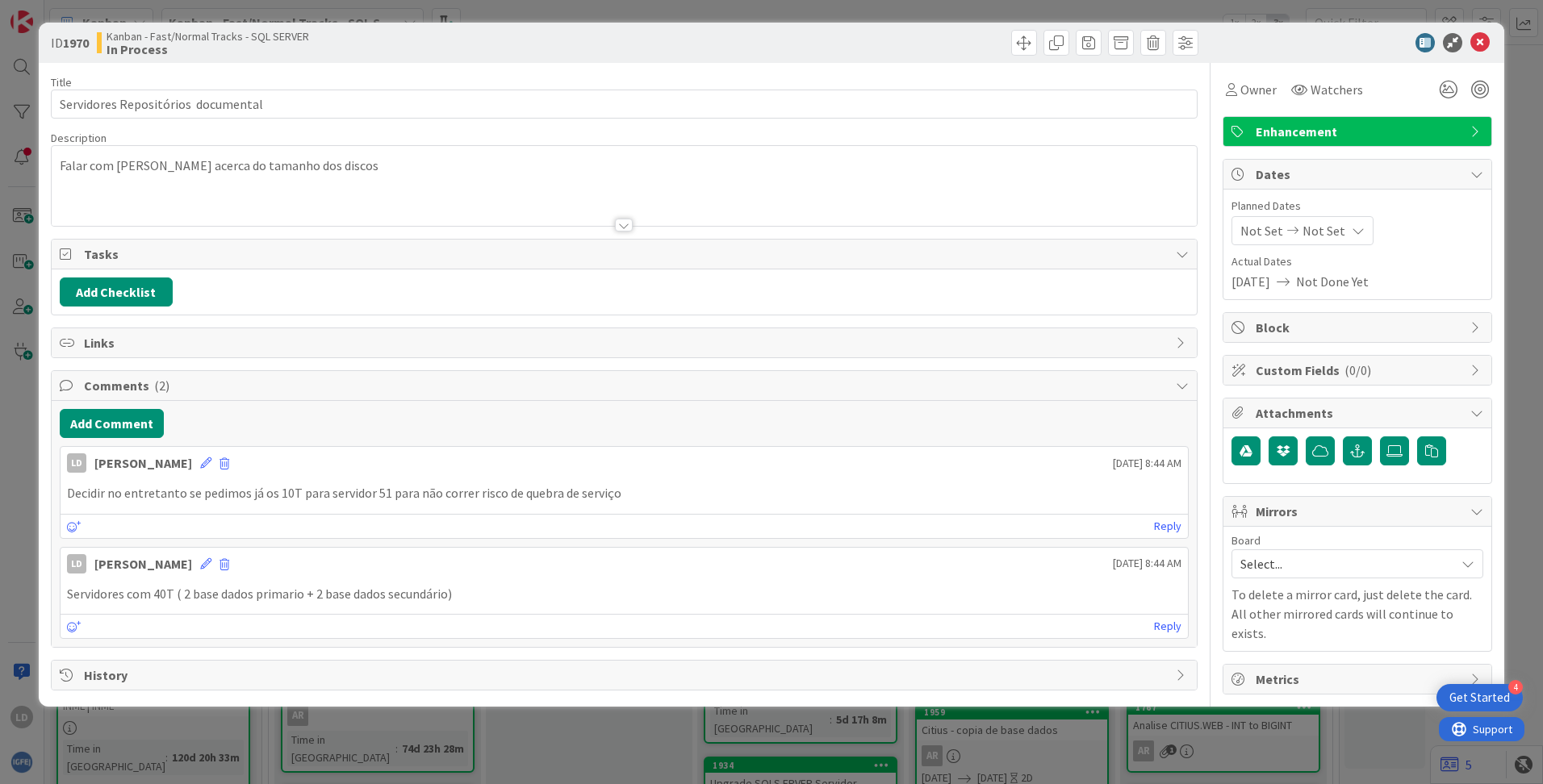
click at [969, 129] on span "Enhancement" at bounding box center [1358, 131] width 207 height 20
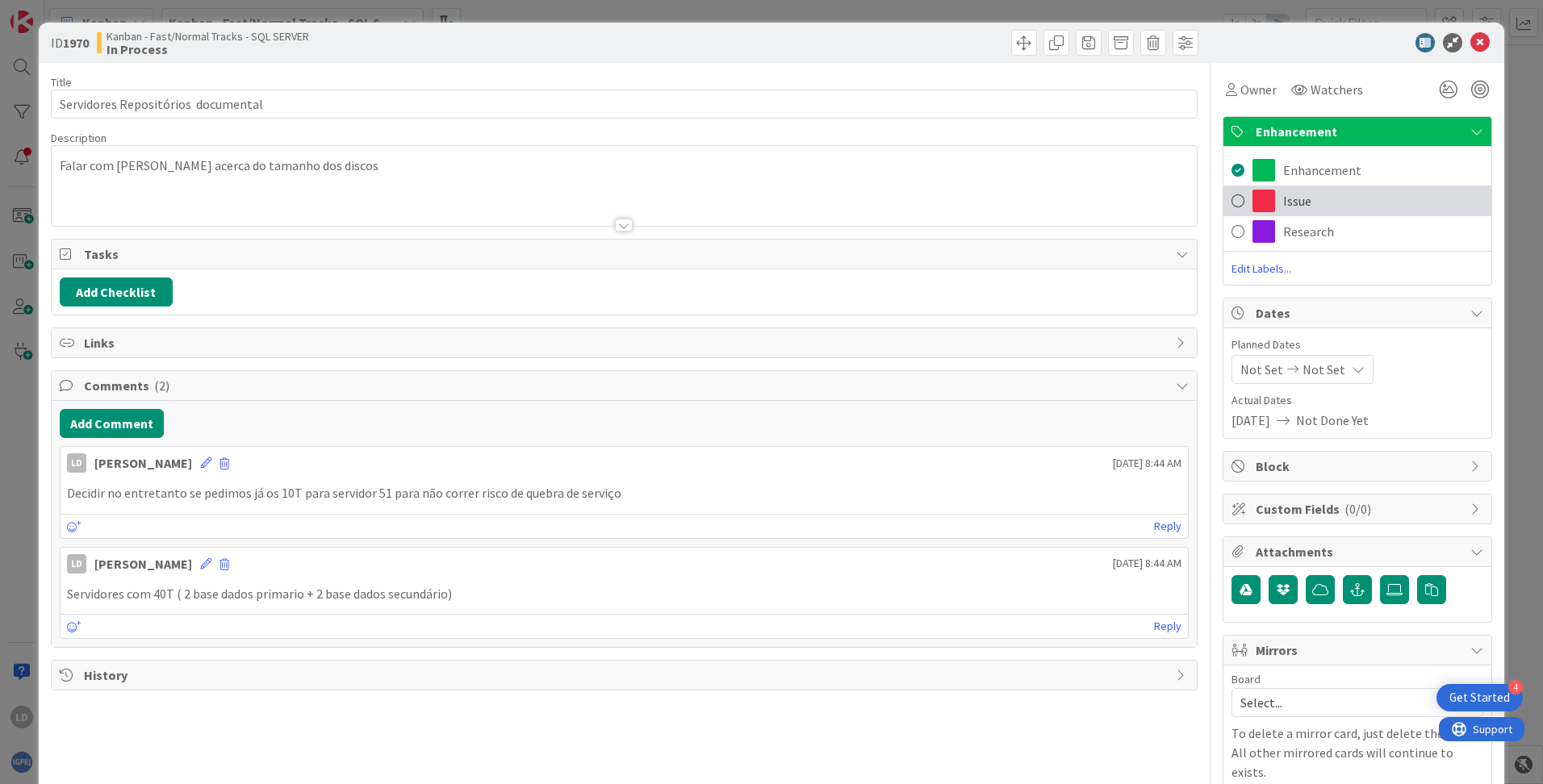
click at [969, 200] on span "Issue" at bounding box center [1297, 201] width 29 height 20
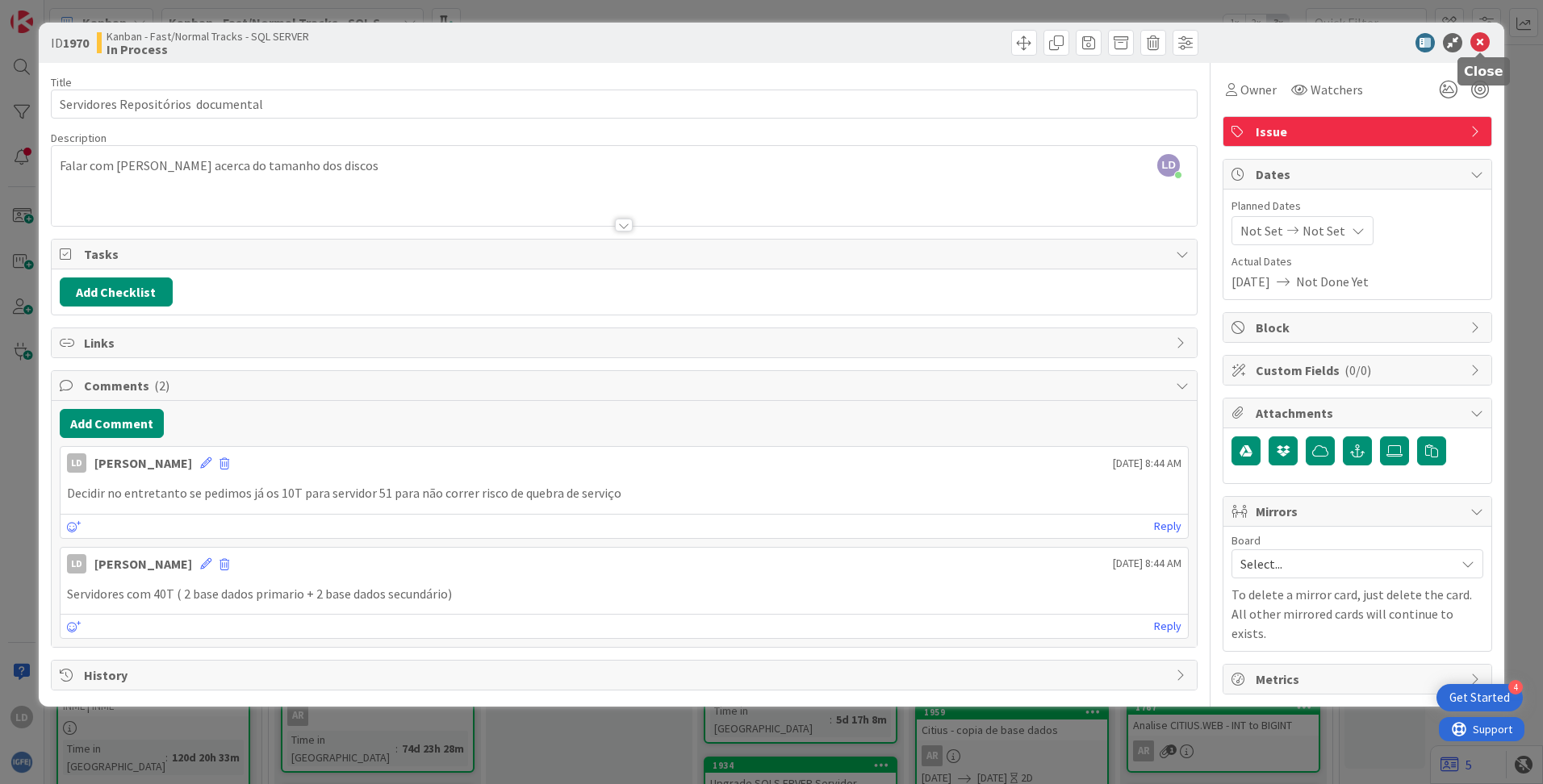
click at [969, 44] on icon at bounding box center [1480, 43] width 20 height 20
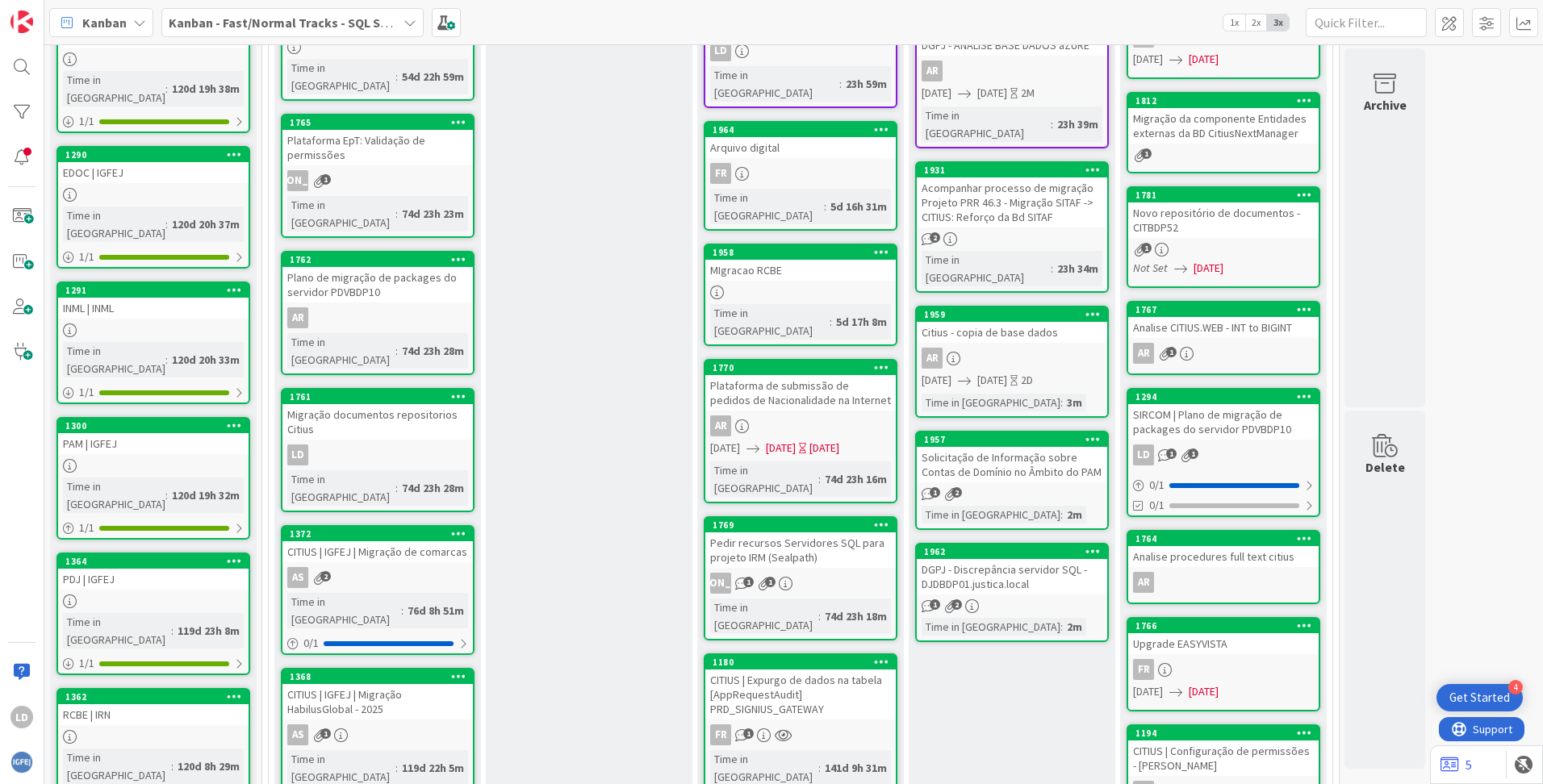
scroll to position [373, 0]
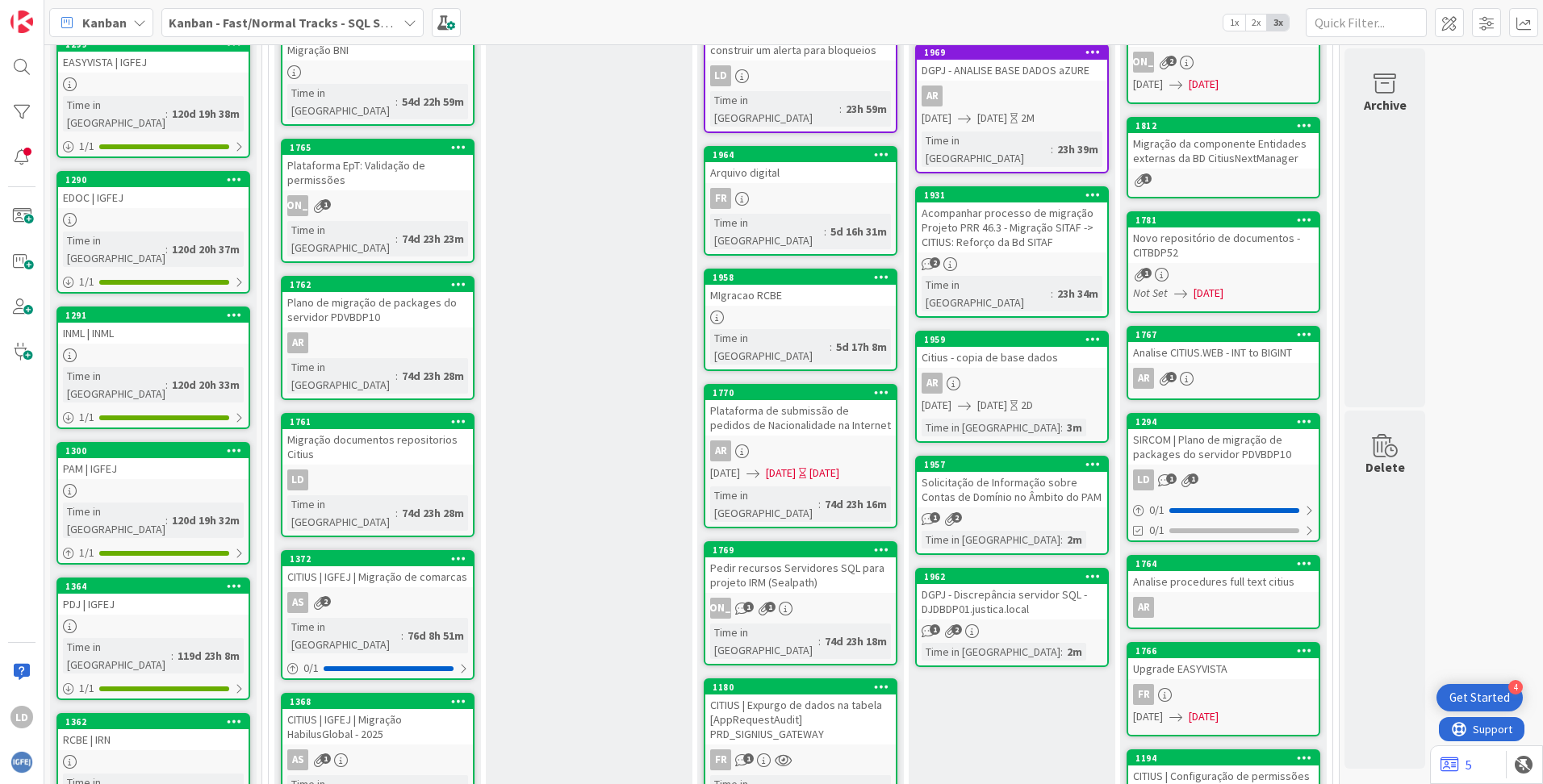
click at [773, 400] on div "Plataforma de submissão de pedidos de Nacionalidade na Internet" at bounding box center [800, 418] width 190 height 36
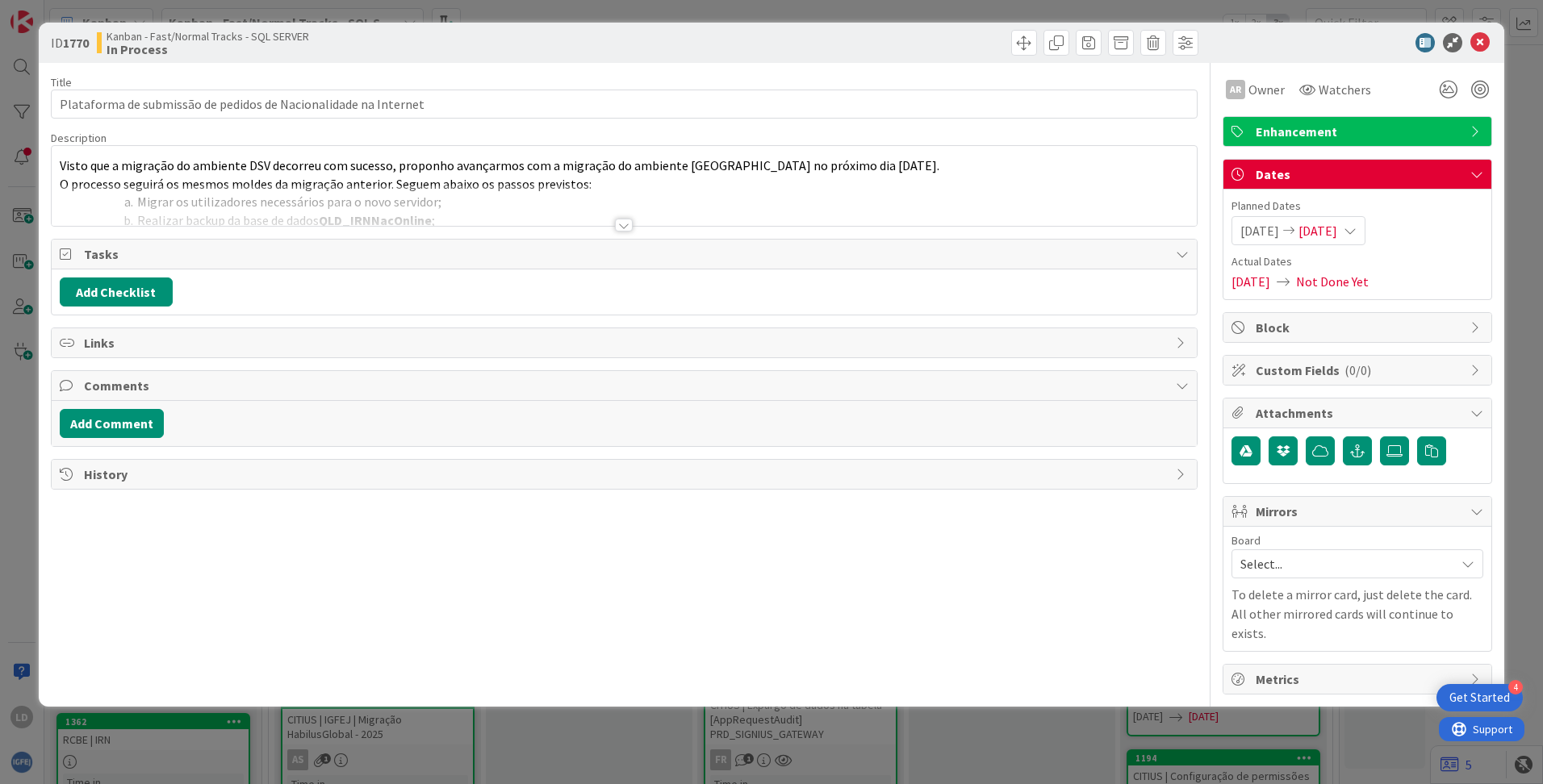
click at [630, 224] on div at bounding box center [624, 225] width 18 height 13
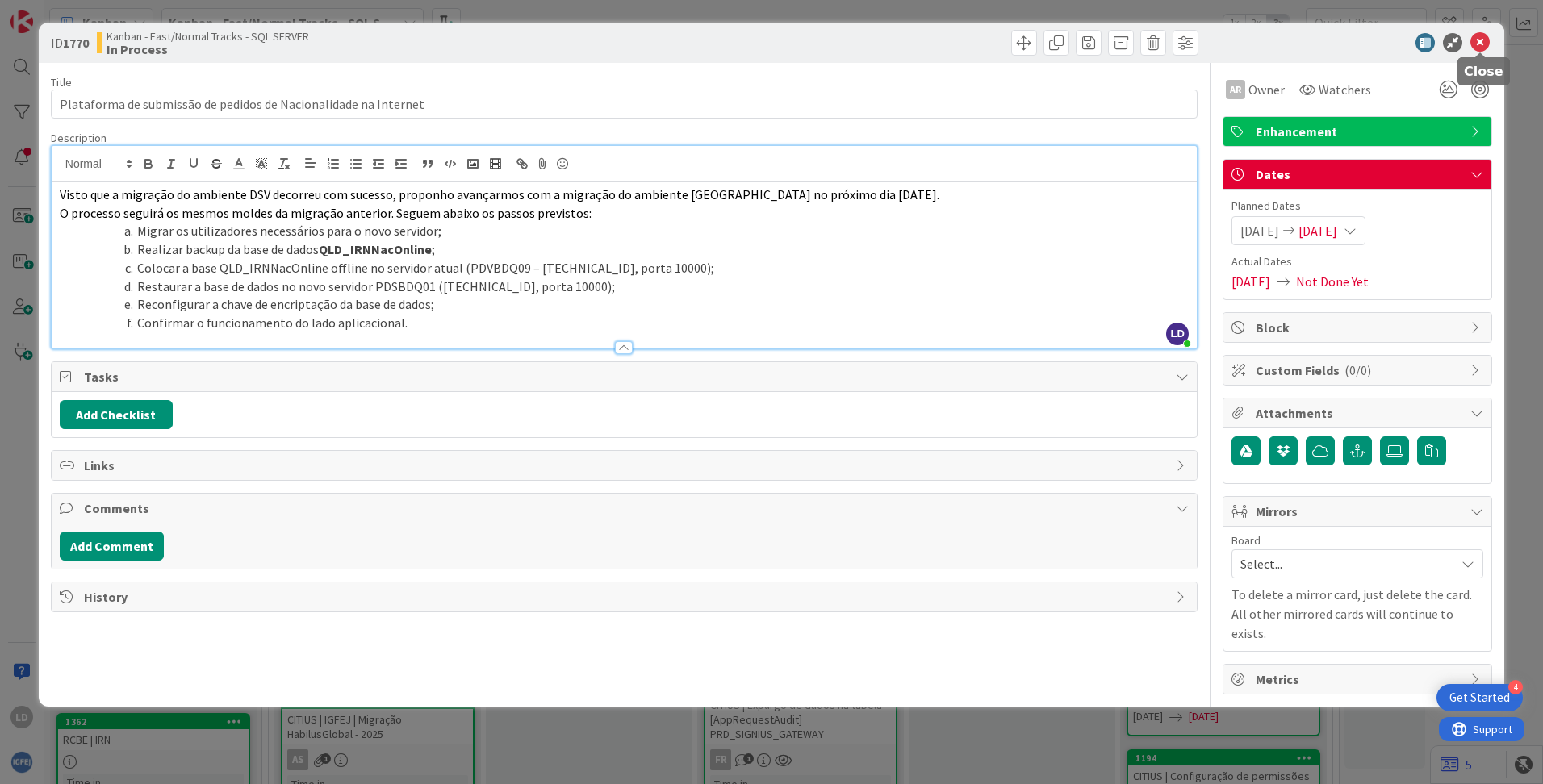
click at [969, 41] on icon at bounding box center [1480, 43] width 20 height 20
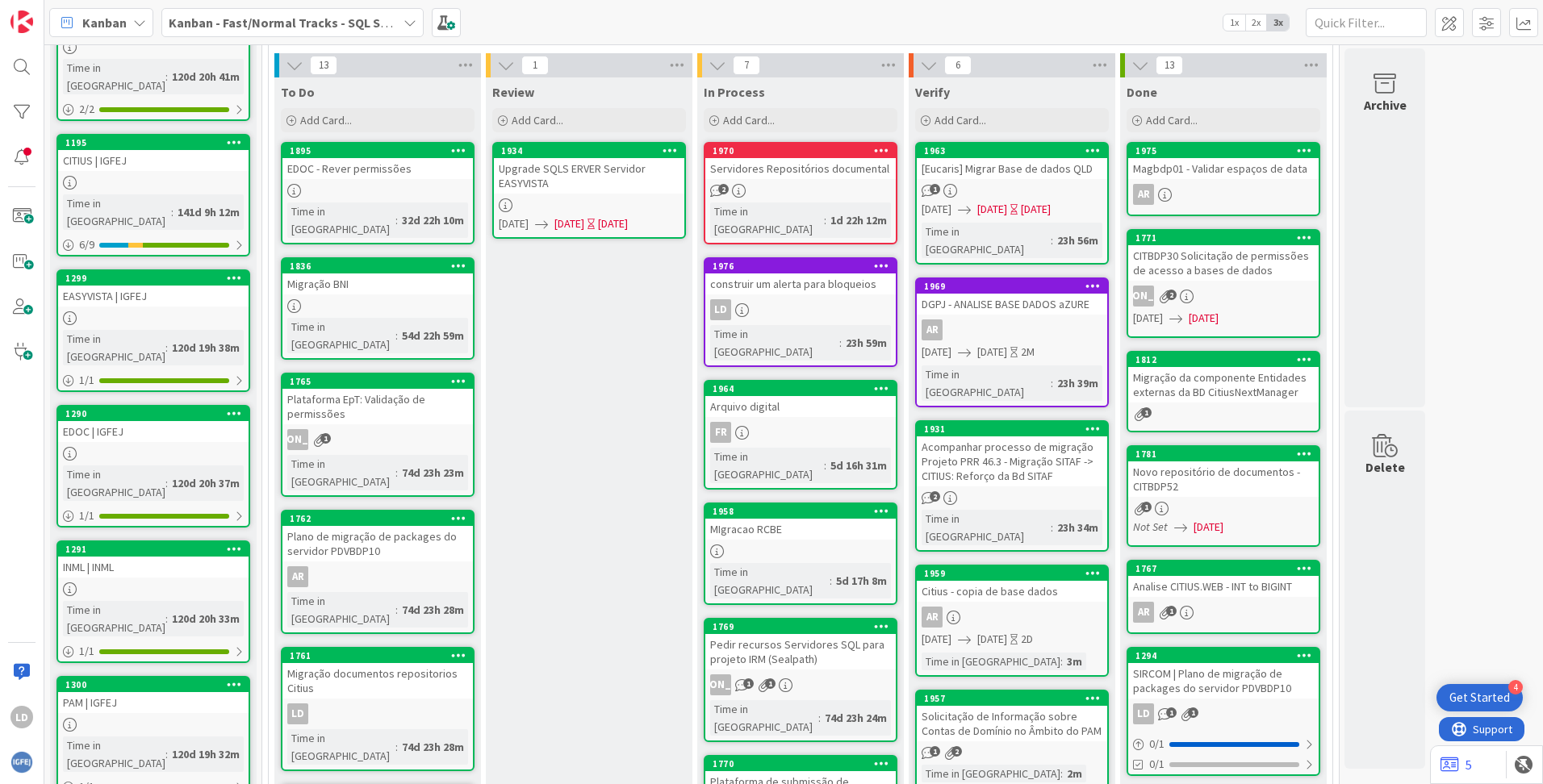
scroll to position [131, 0]
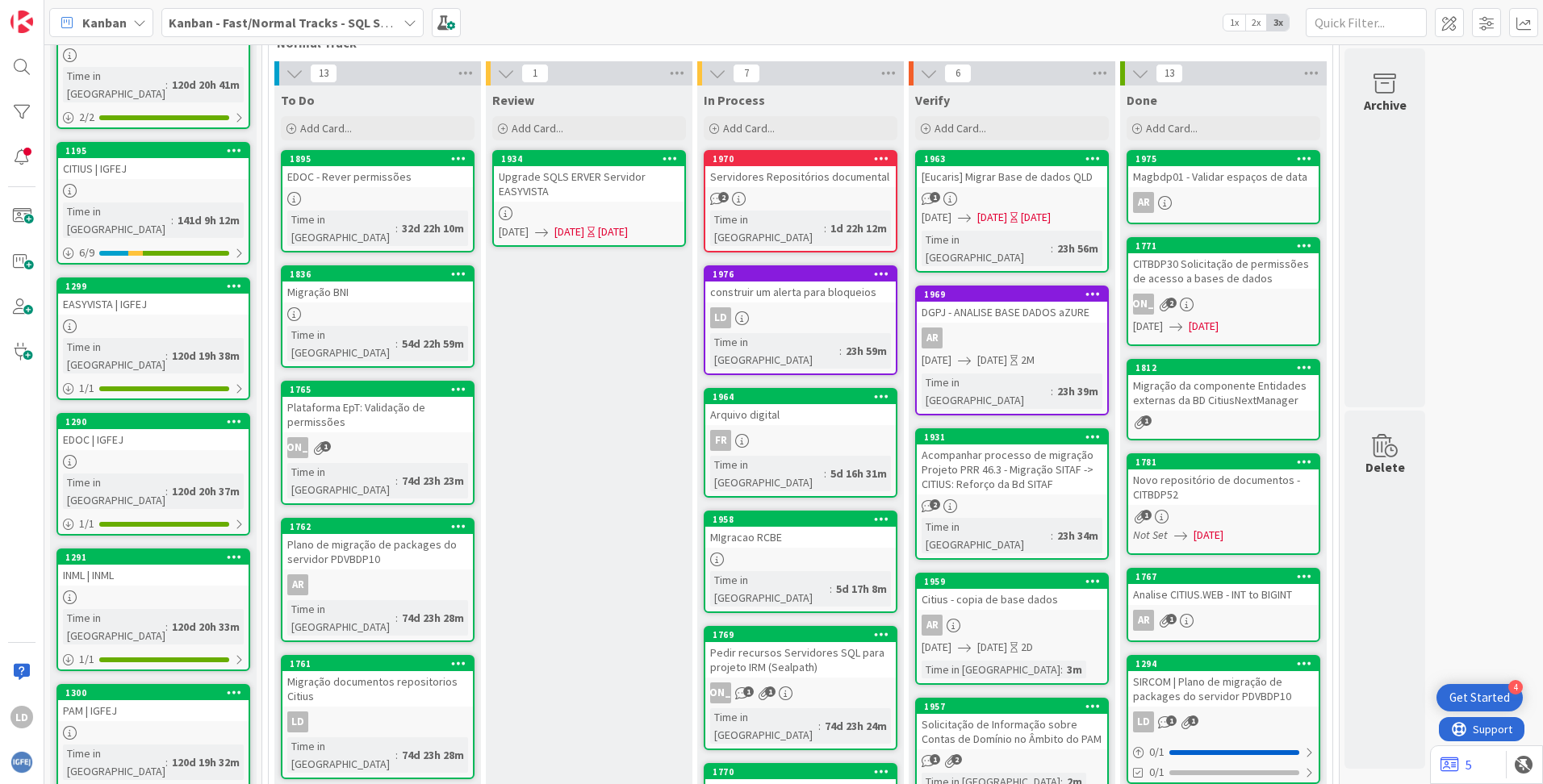
click at [828, 616] on div "Pedir recursos Servidores SQL para projeto IRM (Sealpath)" at bounding box center [800, 660] width 190 height 36
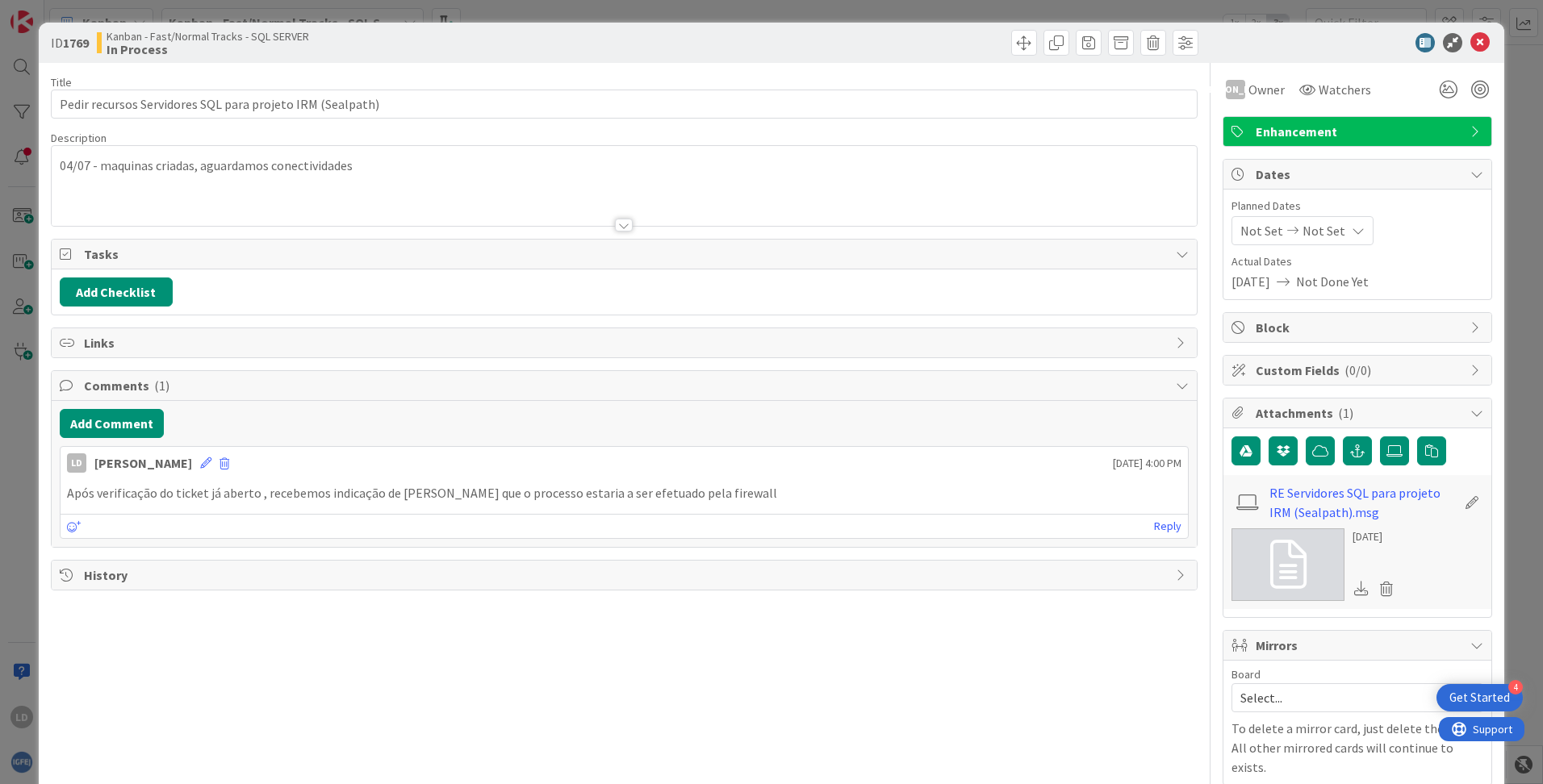
click at [969, 127] on span "Enhancement" at bounding box center [1358, 131] width 207 height 20
click at [969, 125] on span "Enhancement" at bounding box center [1358, 131] width 207 height 20
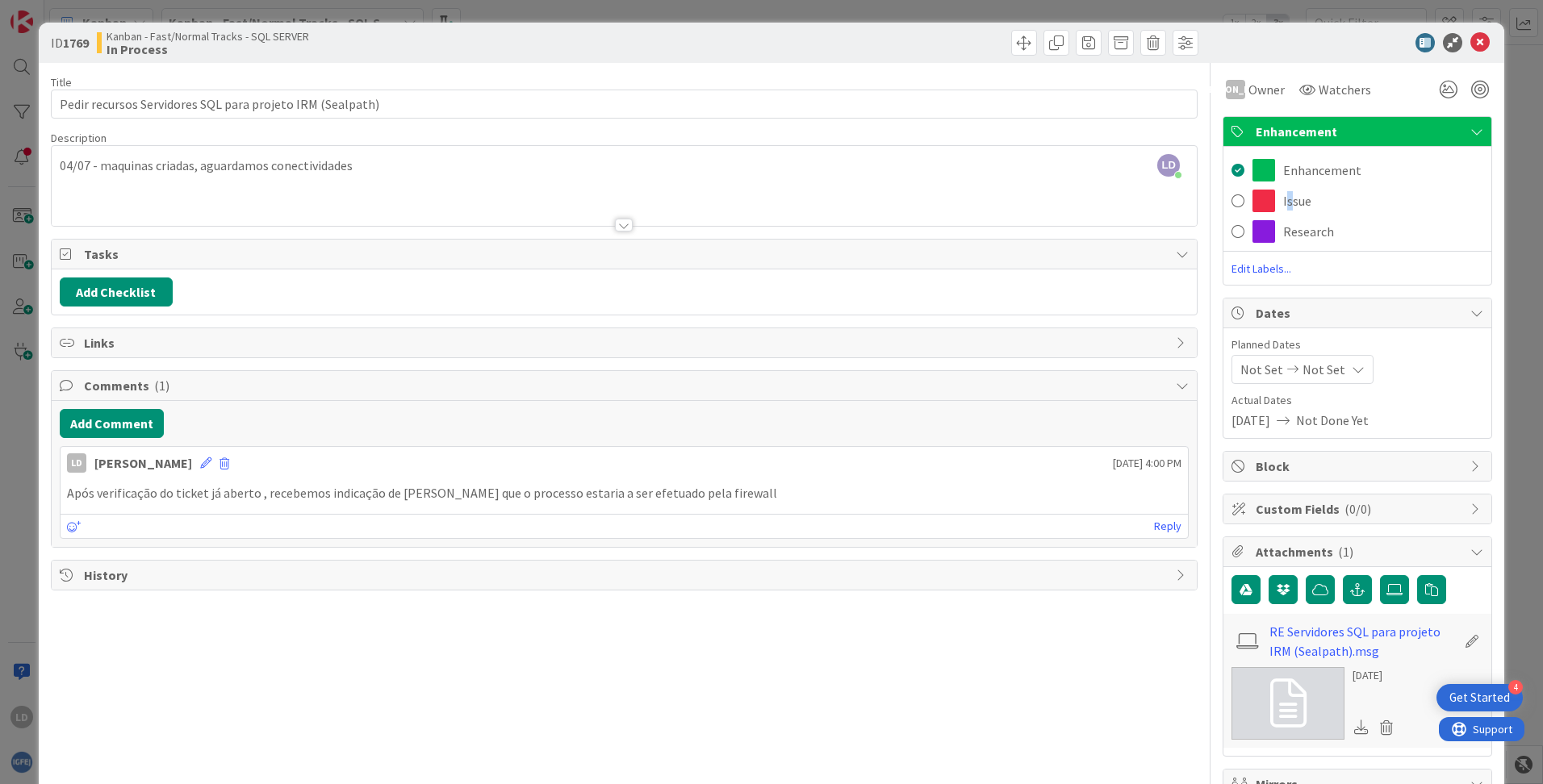
click at [969, 190] on div "Issue" at bounding box center [1357, 201] width 268 height 30
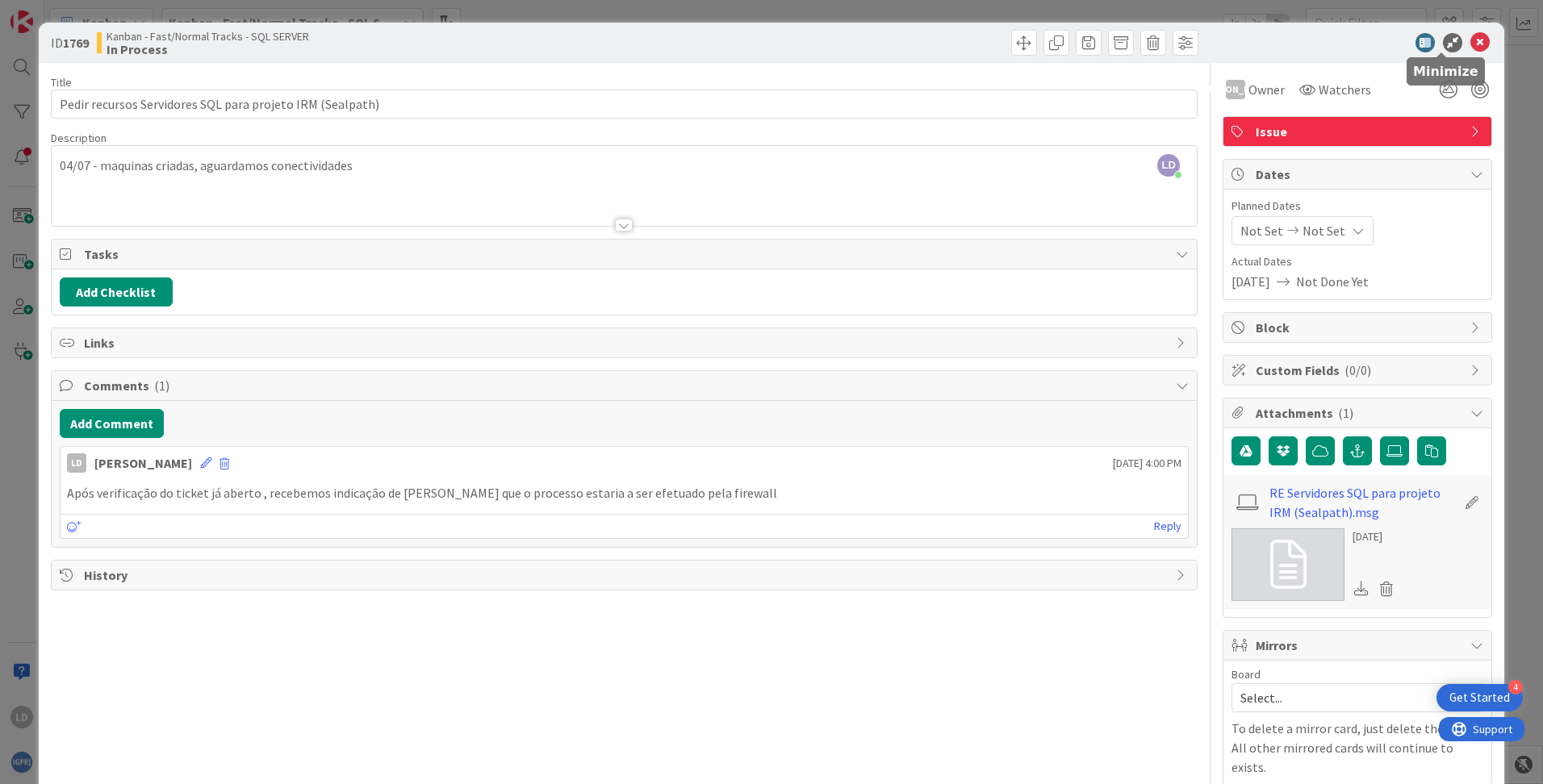
click at [969, 39] on icon at bounding box center [1480, 43] width 20 height 20
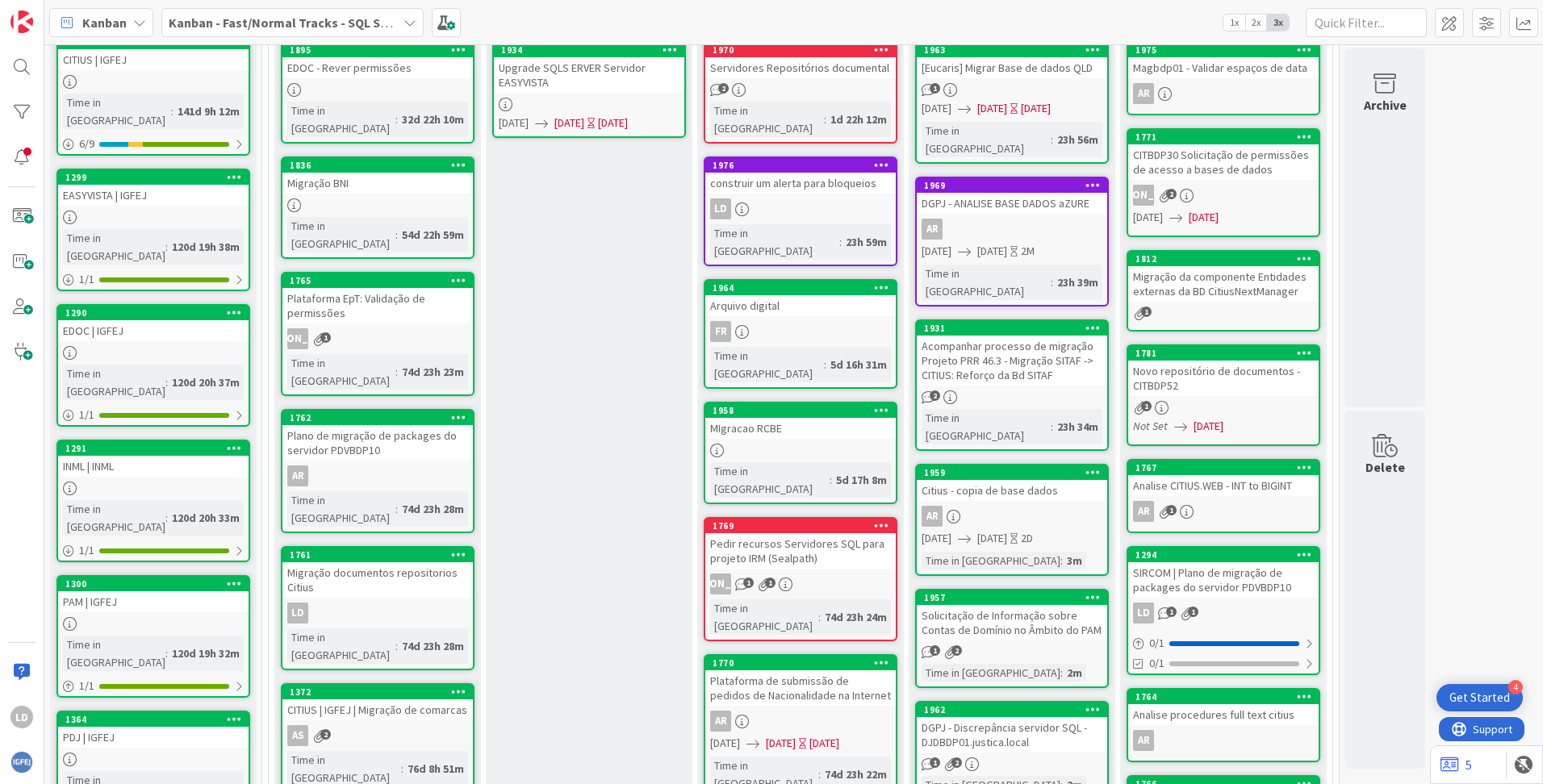
scroll to position [211, 0]
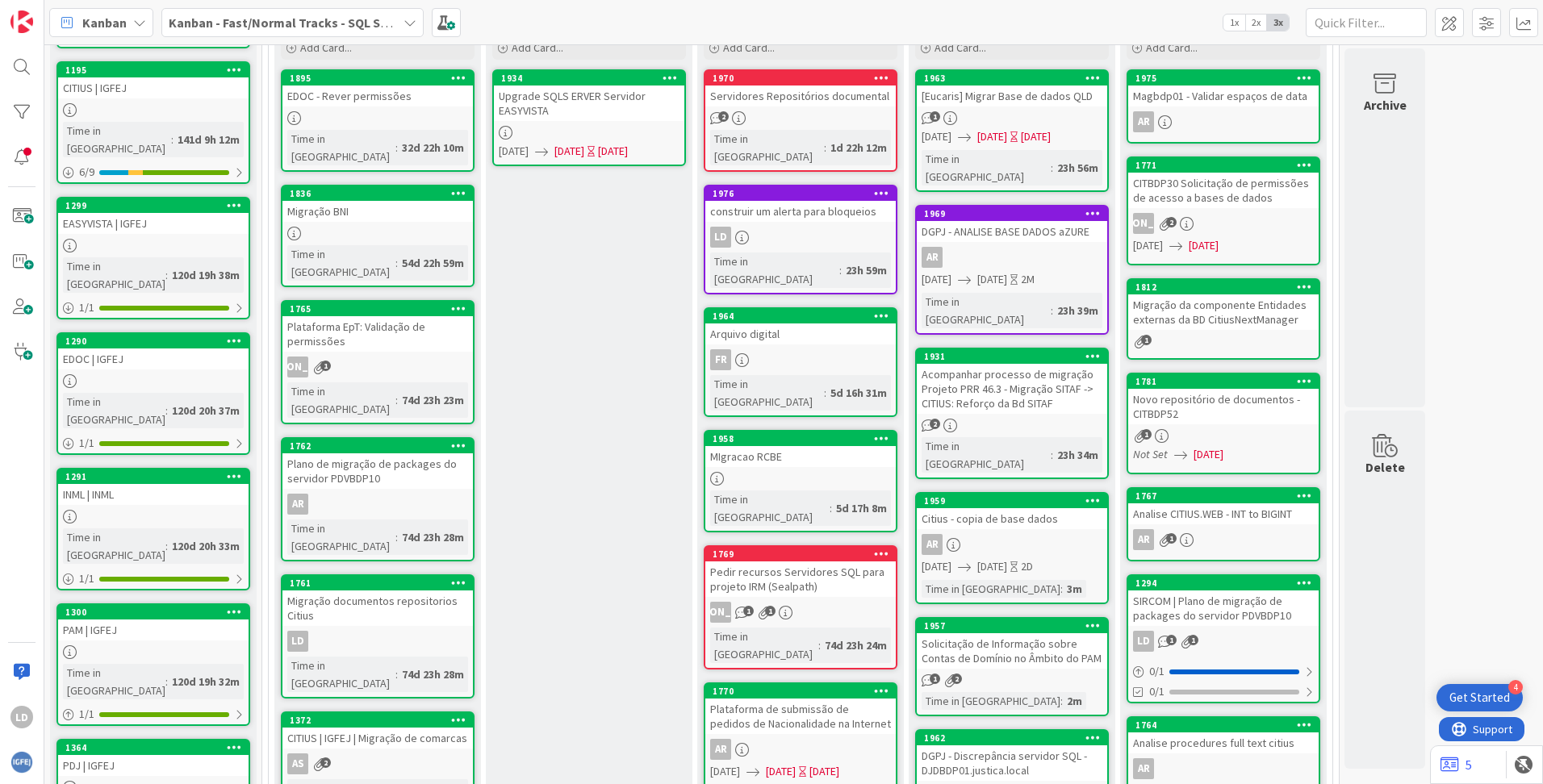
click at [783, 446] on div "MIgracao RCBE" at bounding box center [800, 456] width 190 height 21
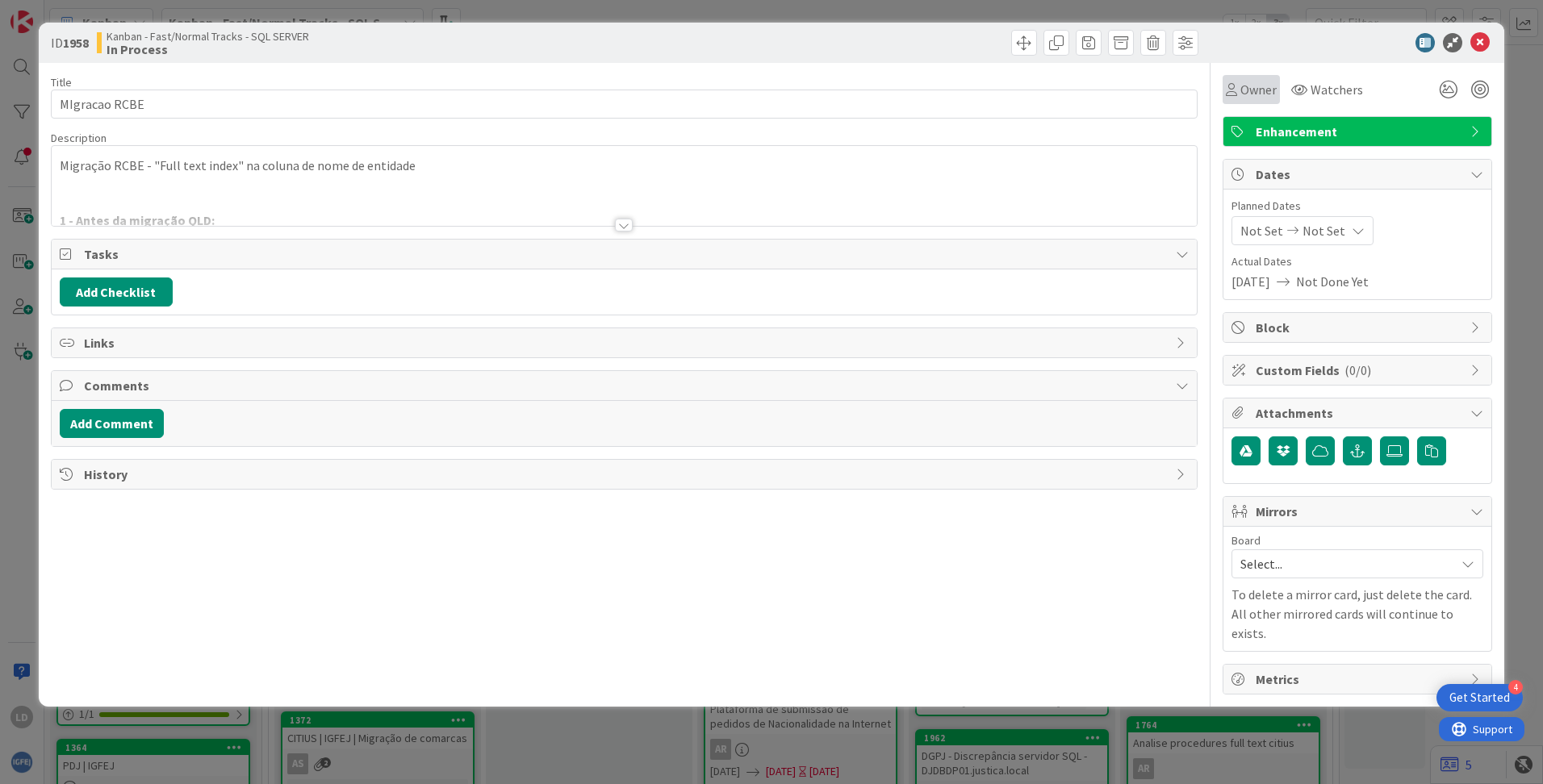
click at [969, 91] on span "Owner" at bounding box center [1258, 89] width 37 height 20
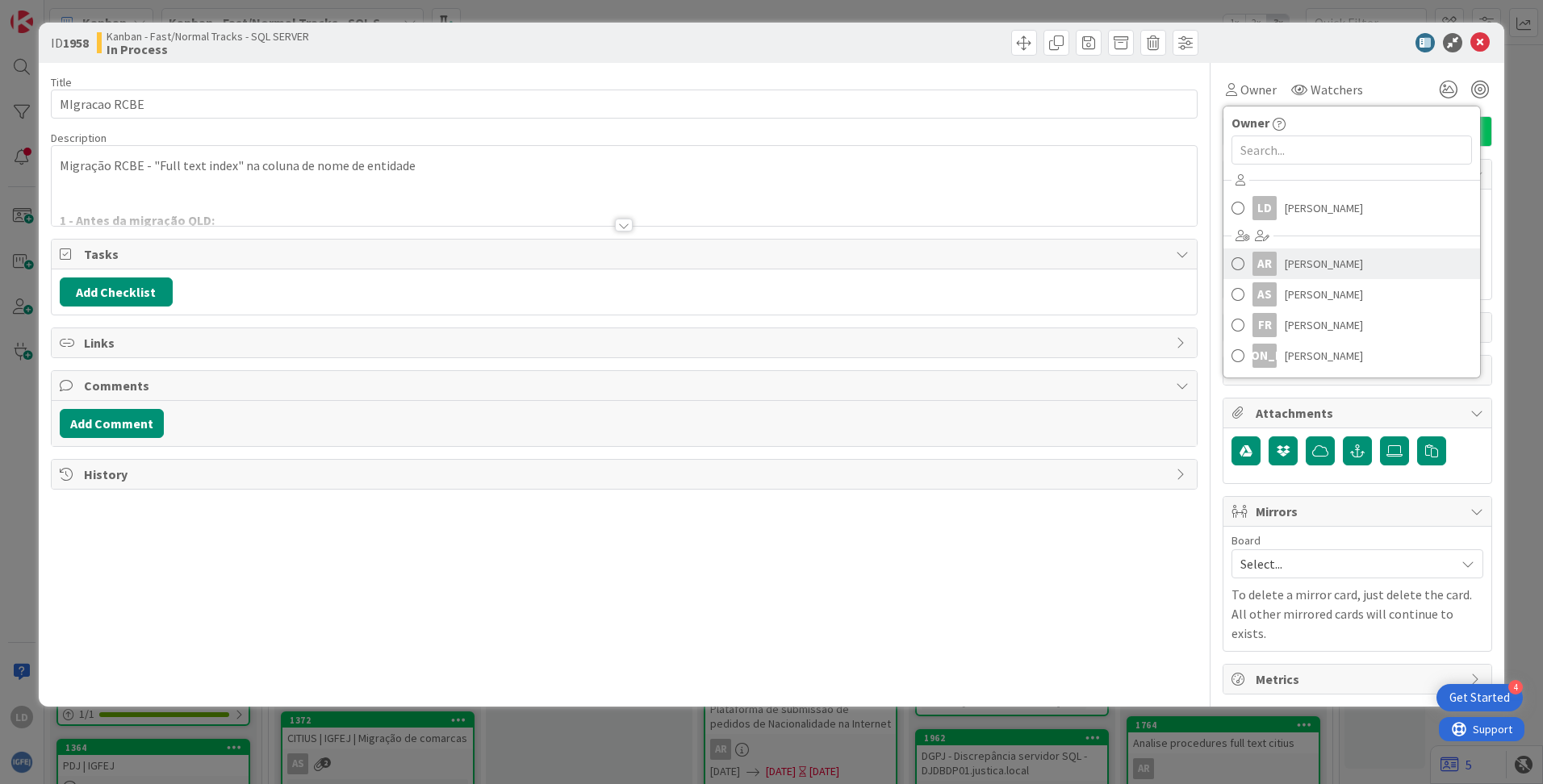
click at [969, 260] on span "[PERSON_NAME]" at bounding box center [1324, 264] width 79 height 24
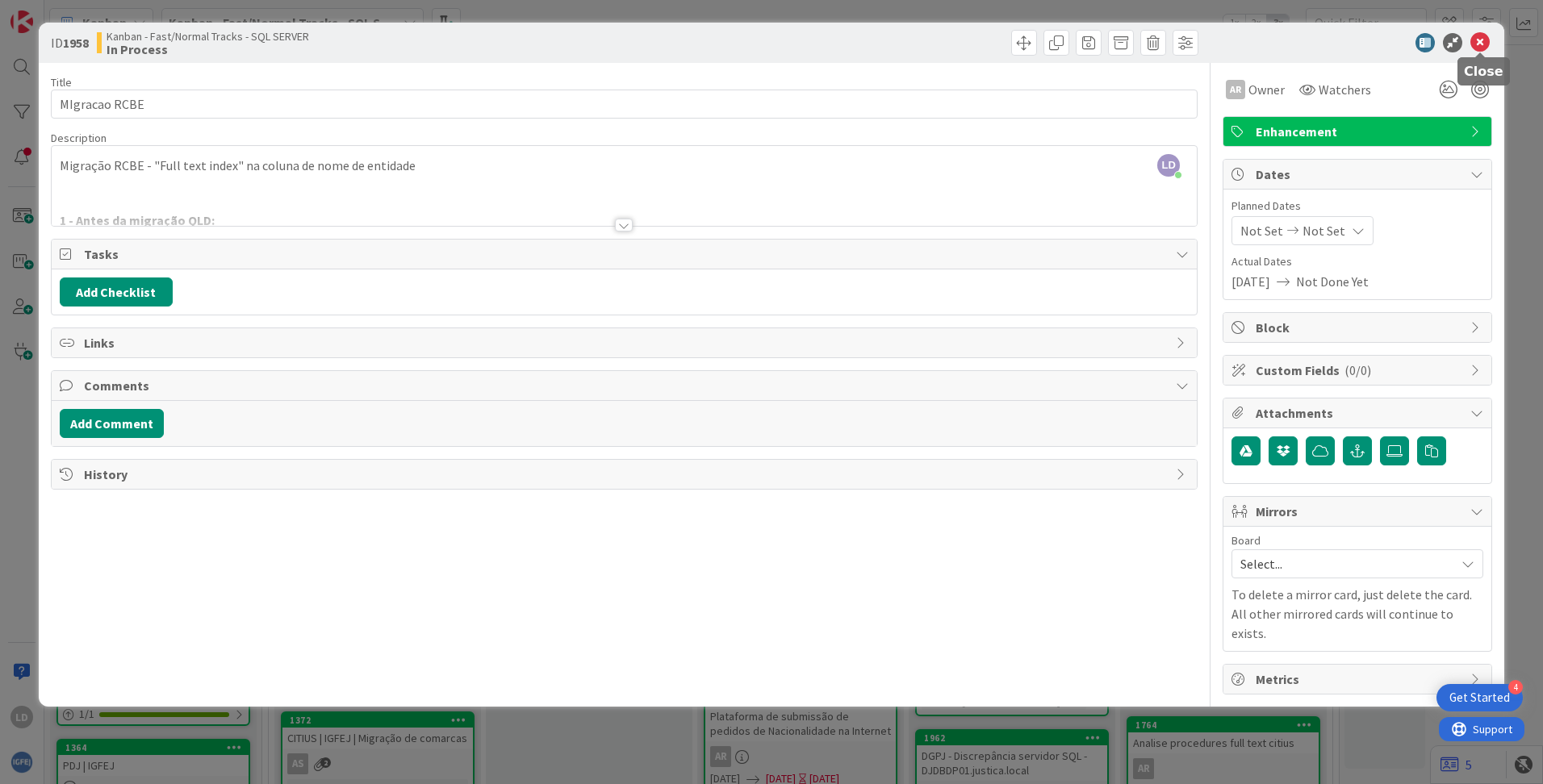
click at [969, 37] on icon at bounding box center [1480, 43] width 20 height 20
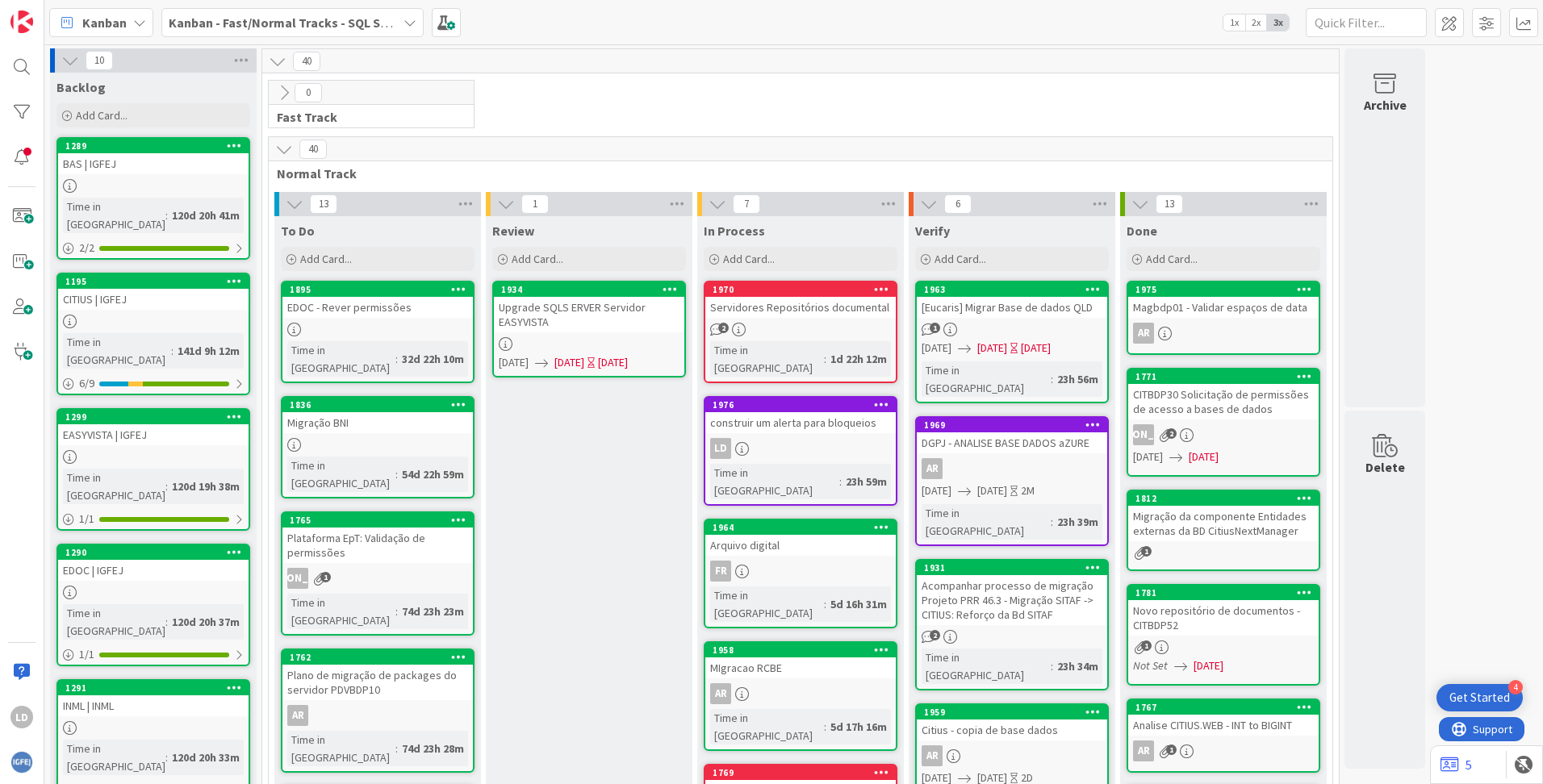
click at [969, 286] on icon at bounding box center [1303, 289] width 15 height 12
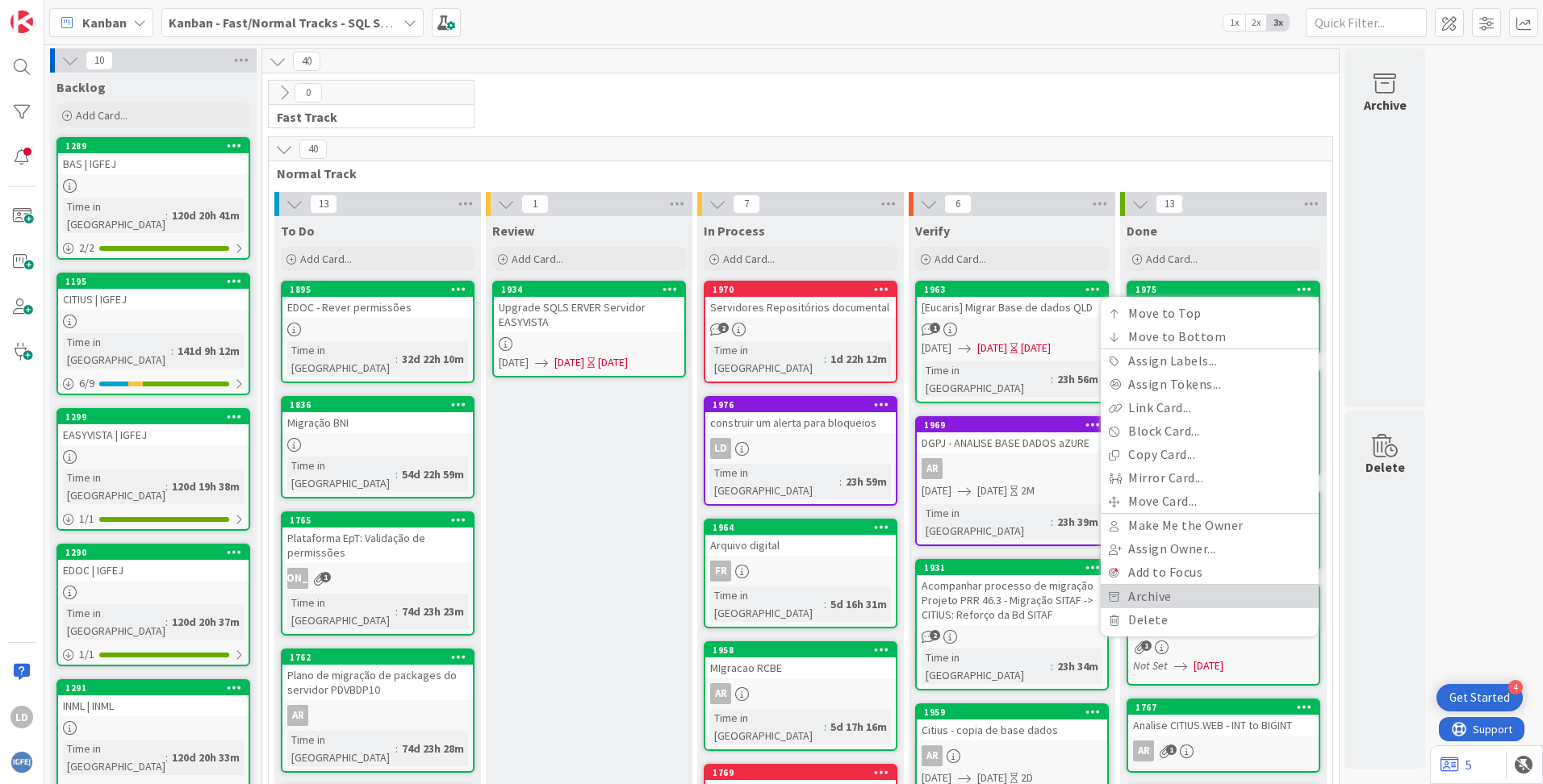
click at [969, 597] on link "Archive" at bounding box center [1210, 596] width 218 height 23
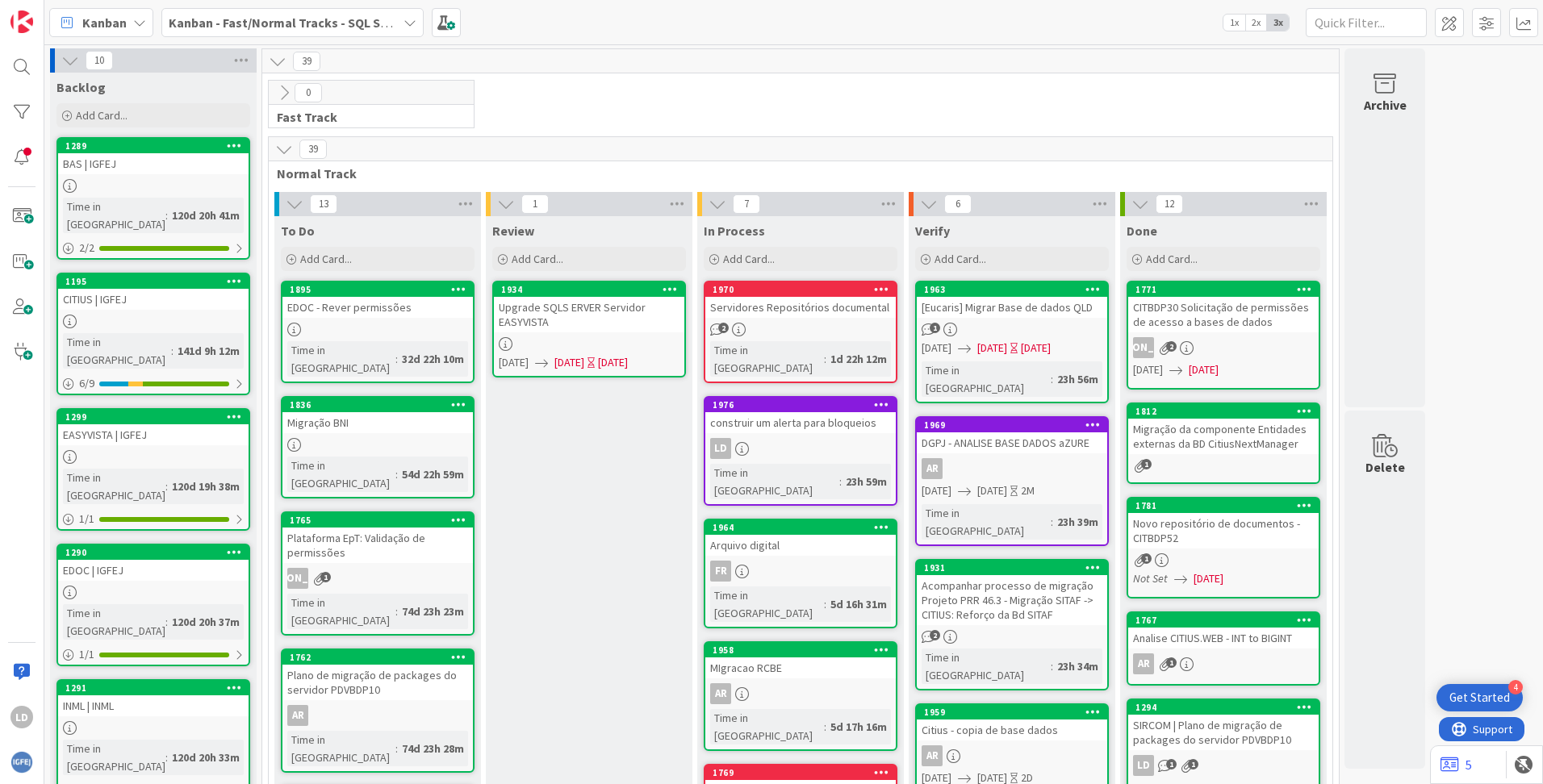
click at [969, 289] on icon at bounding box center [1303, 289] width 15 height 12
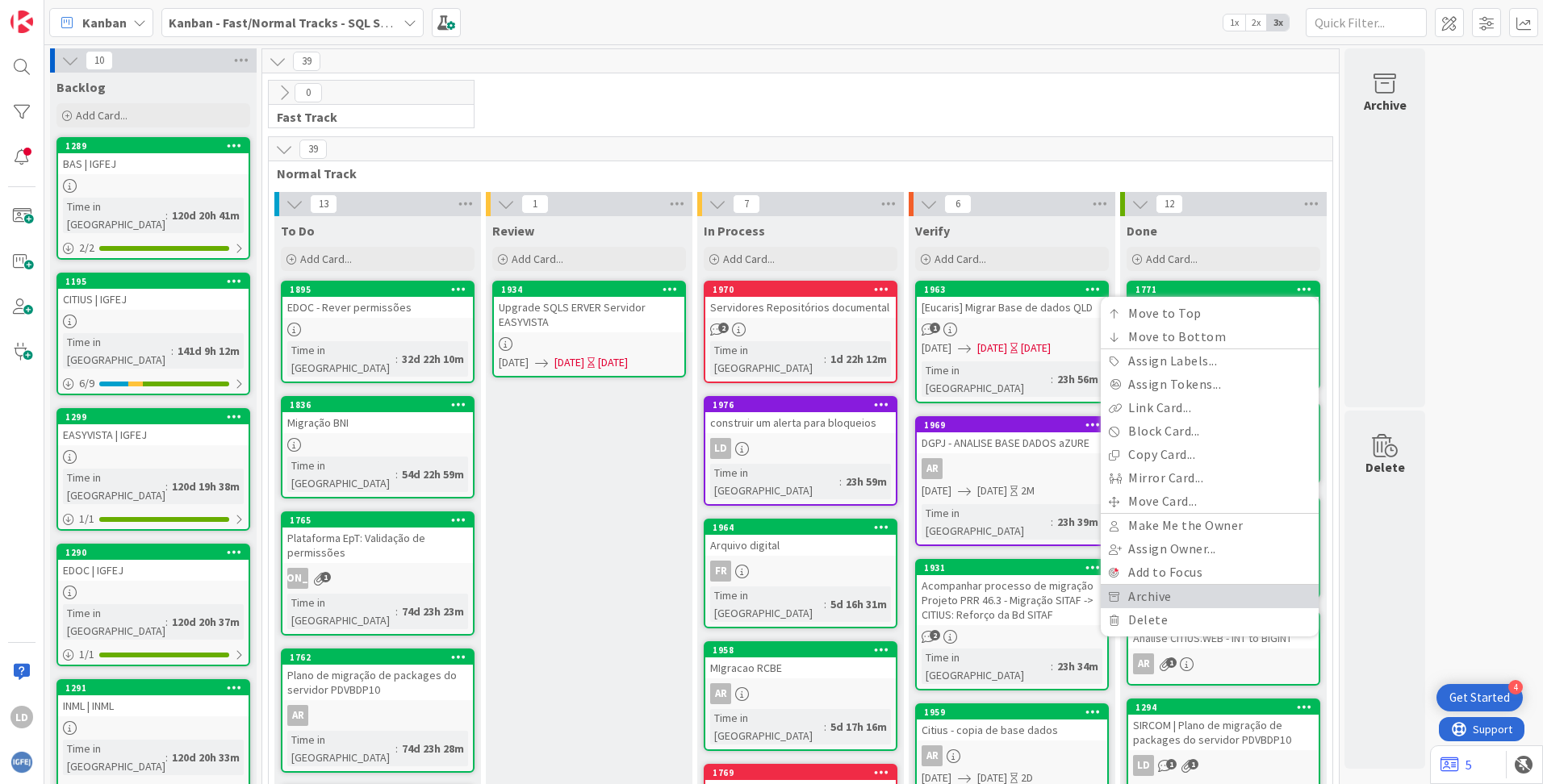
click at [969, 594] on link "Archive" at bounding box center [1210, 596] width 218 height 23
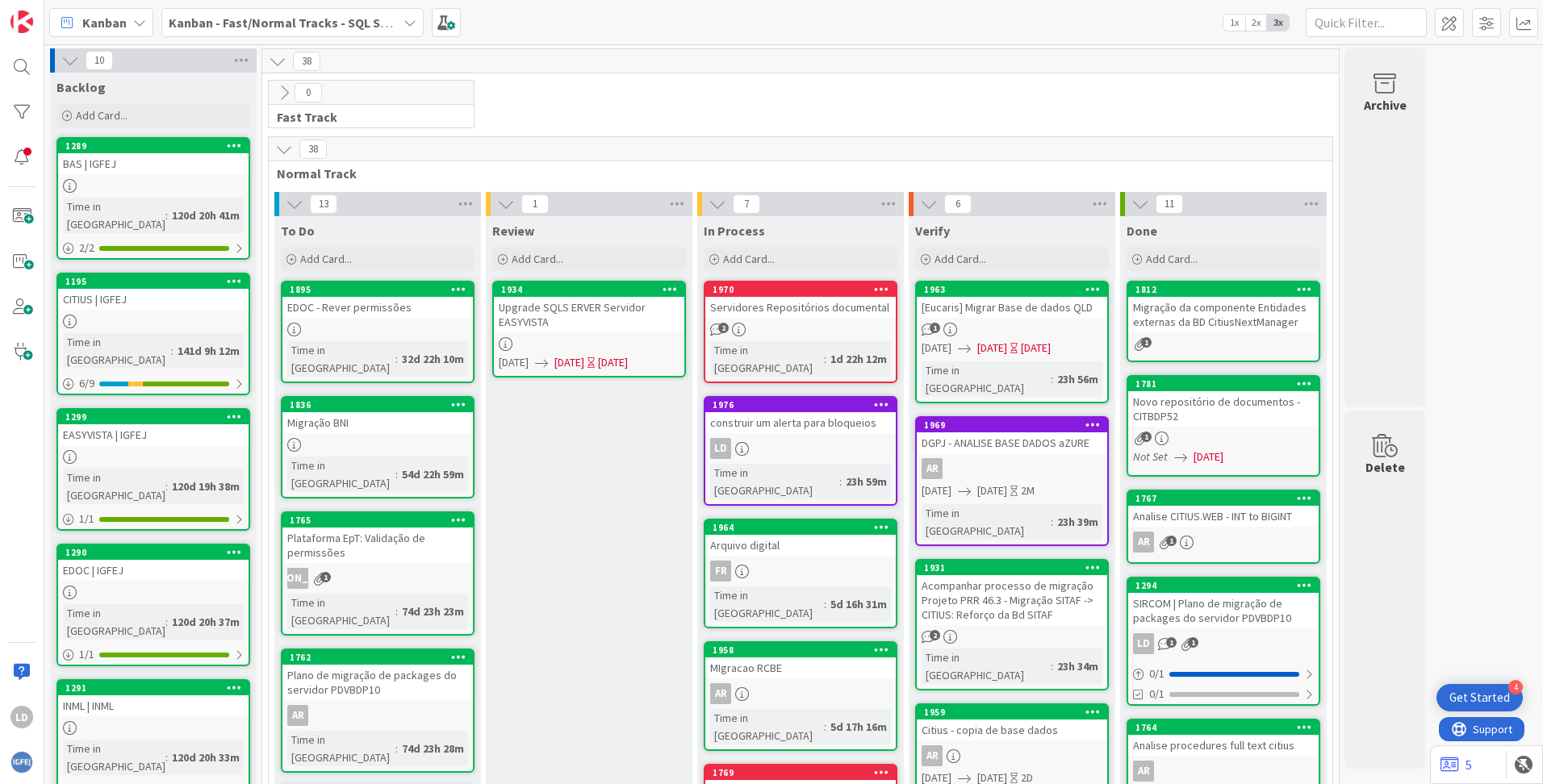
click at [969, 289] on icon at bounding box center [1303, 289] width 15 height 12
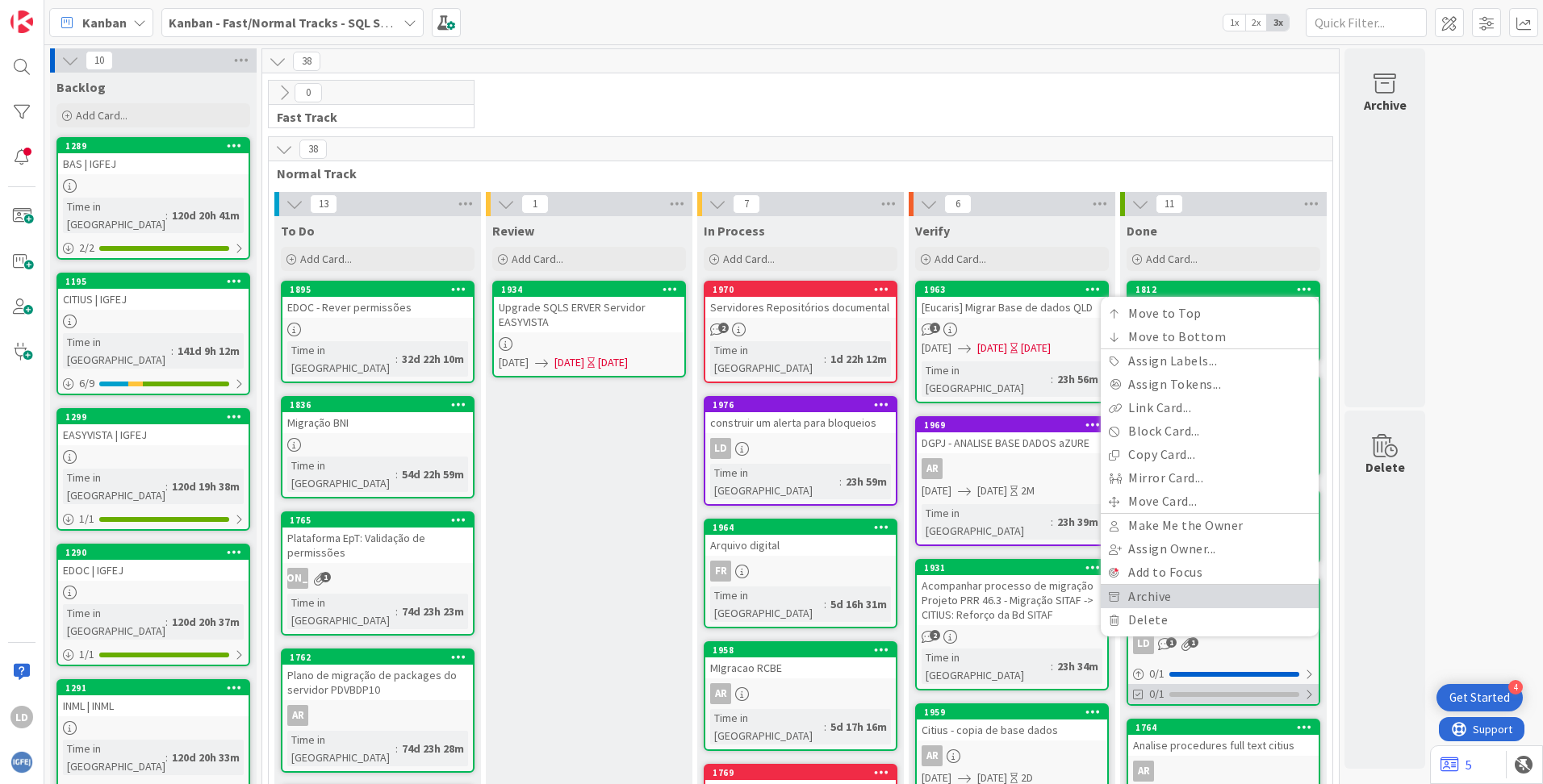
click at [969, 594] on link "Archive" at bounding box center [1210, 596] width 218 height 23
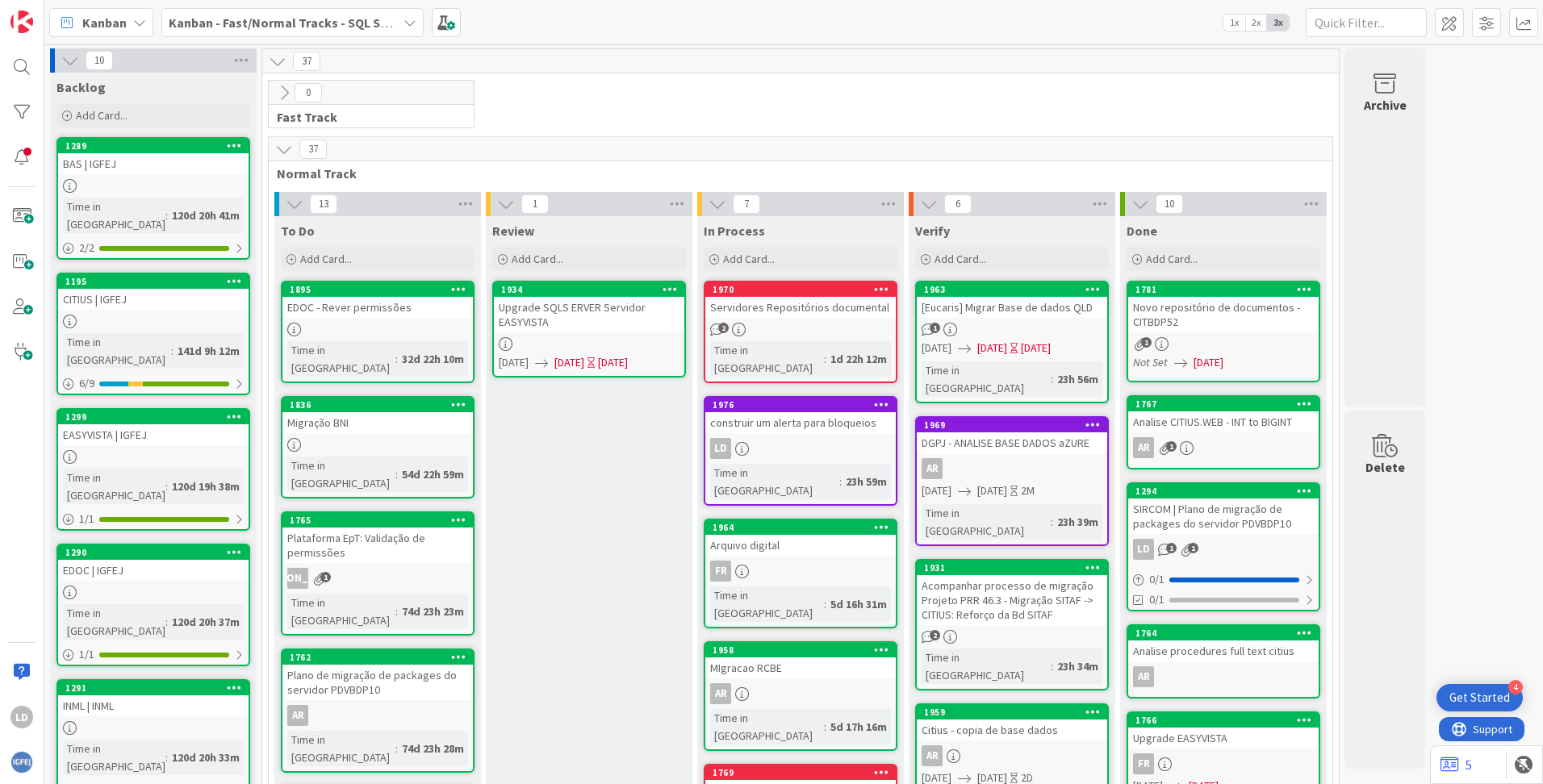
click at [969, 286] on icon at bounding box center [1303, 289] width 15 height 12
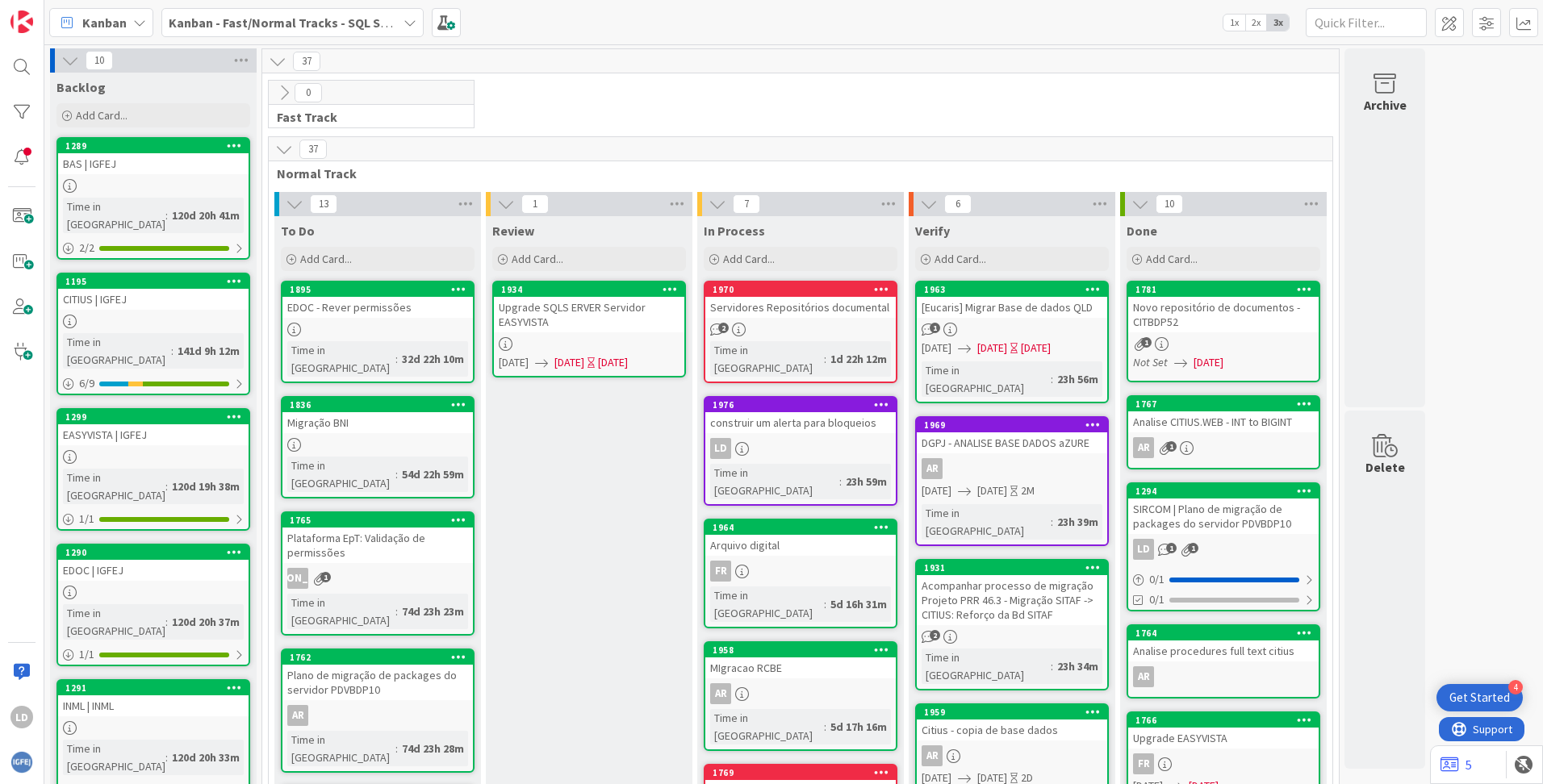
click at [969, 288] on icon at bounding box center [1303, 289] width 15 height 12
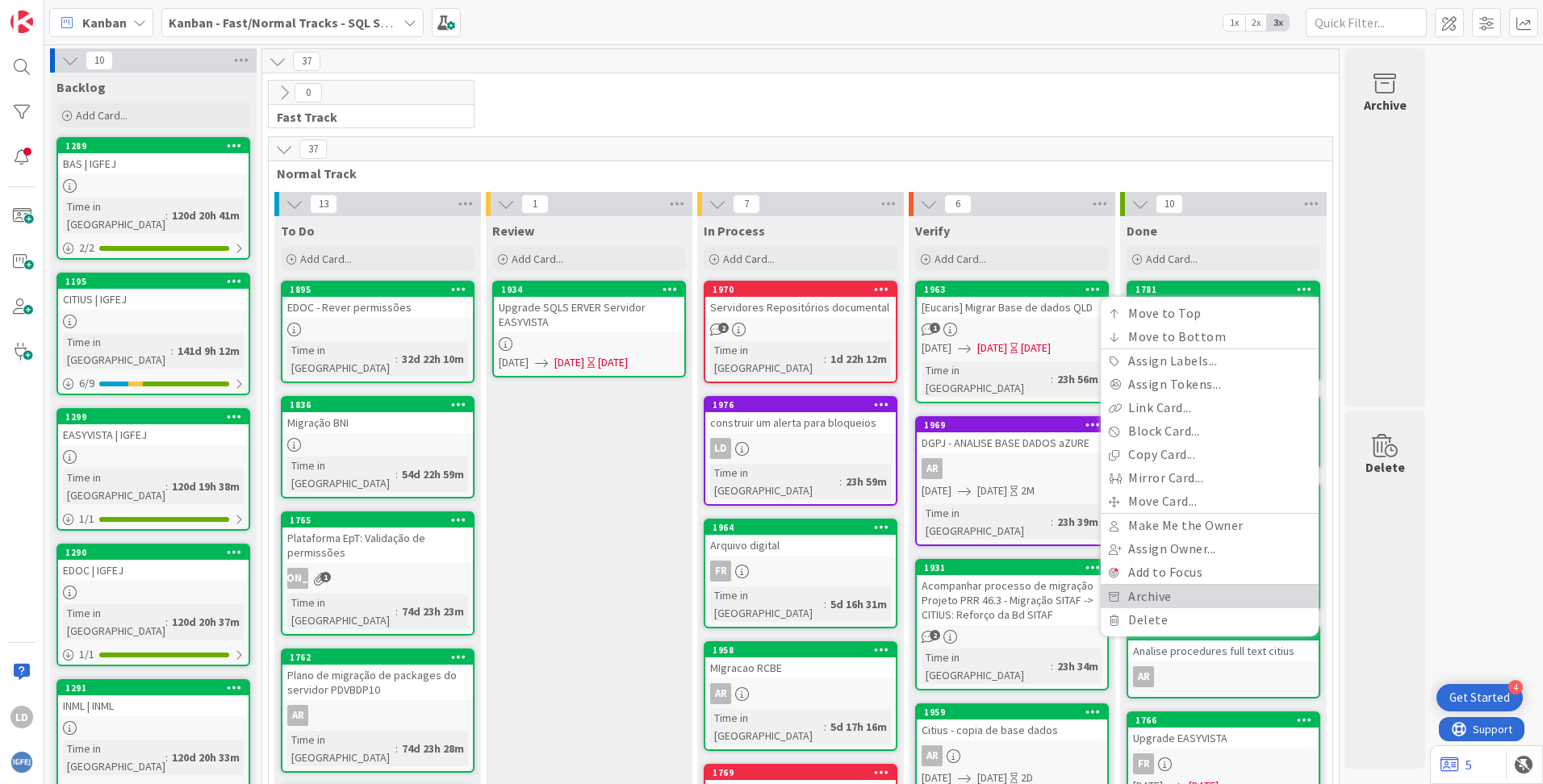
click at [969, 603] on link "Archive" at bounding box center [1210, 596] width 218 height 23
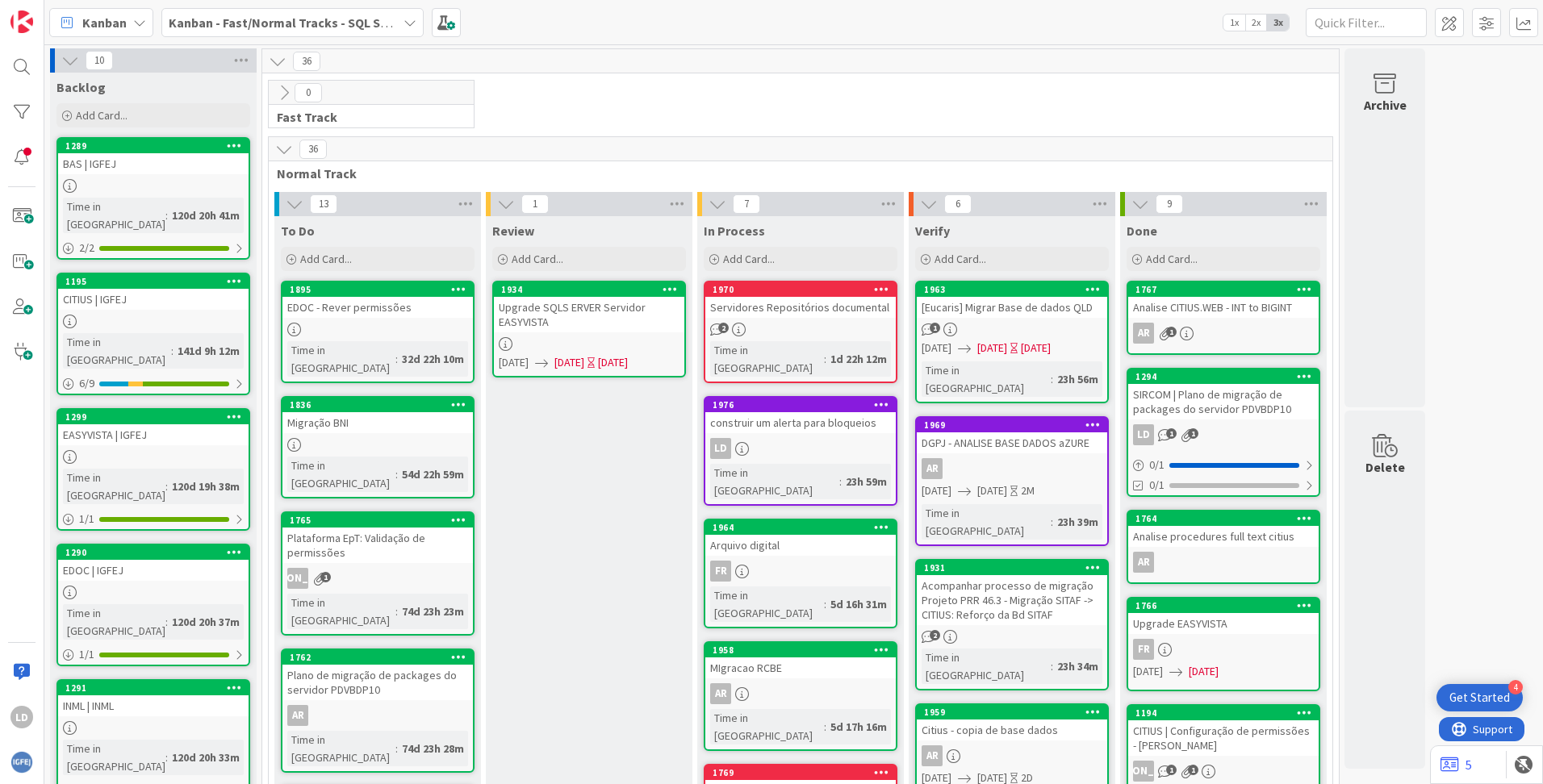
click at [969, 283] on icon at bounding box center [1303, 289] width 15 height 12
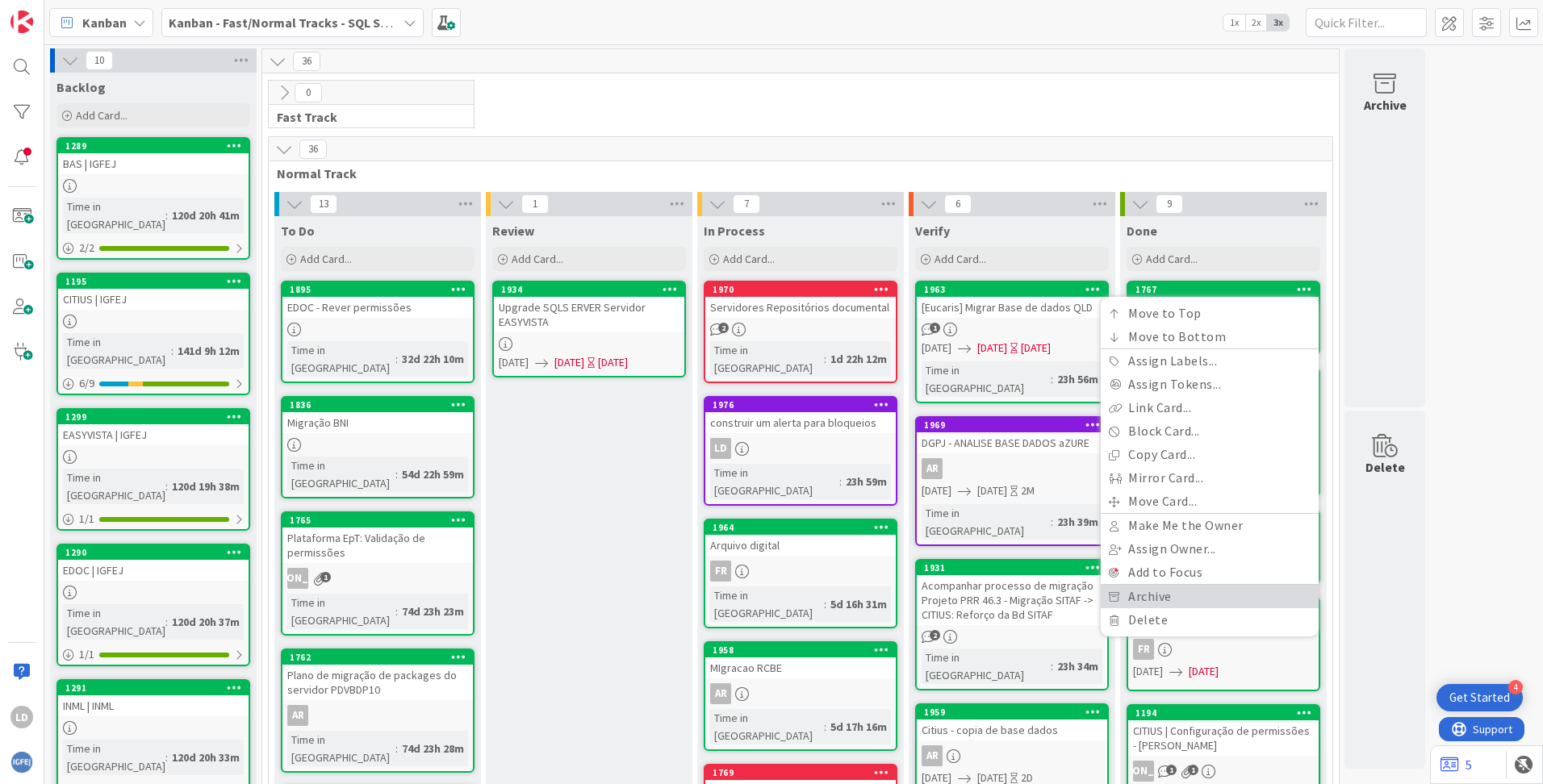
click at [969, 594] on link "Archive" at bounding box center [1210, 596] width 218 height 23
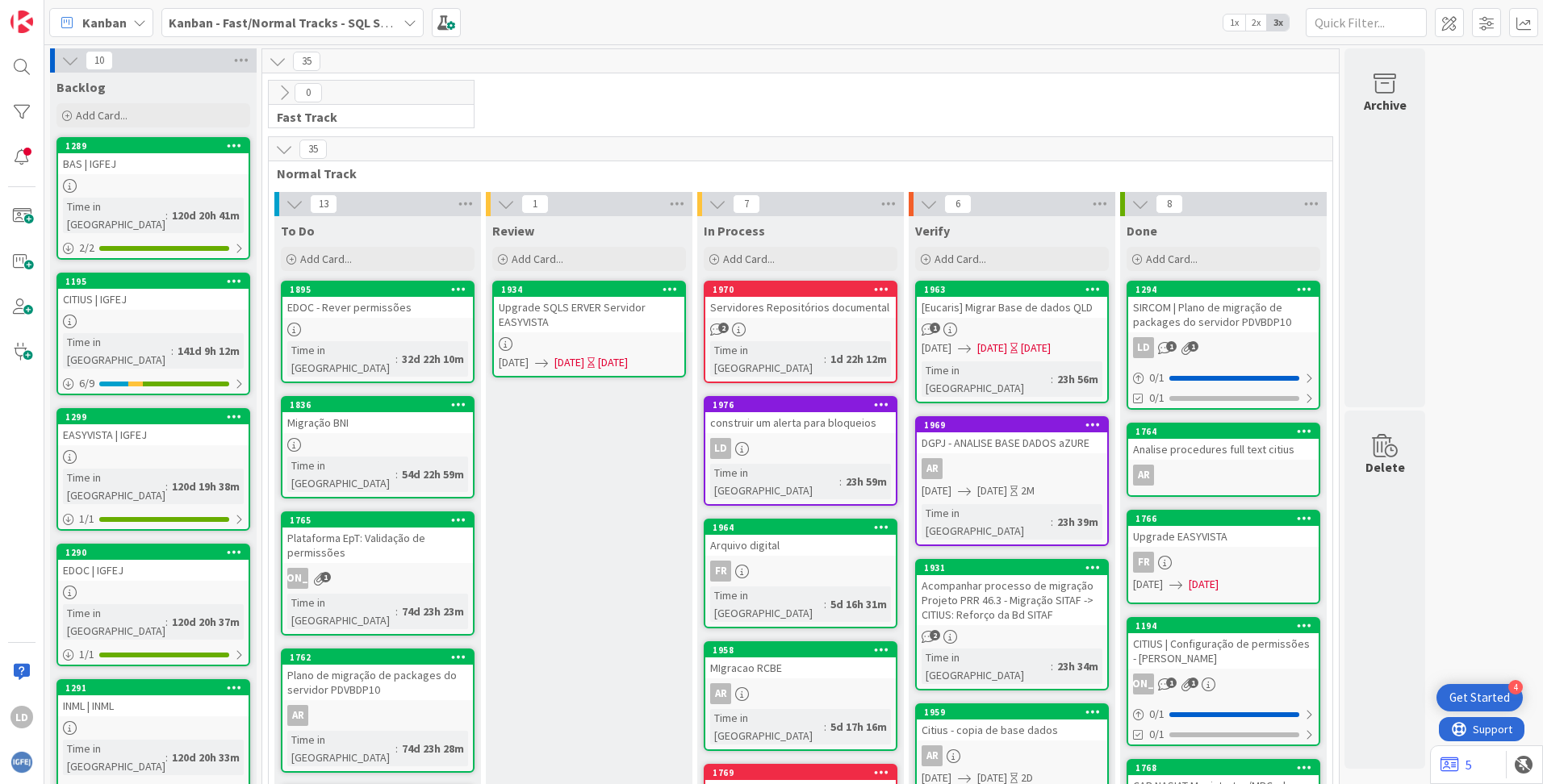
click at [969, 288] on icon at bounding box center [1303, 289] width 15 height 12
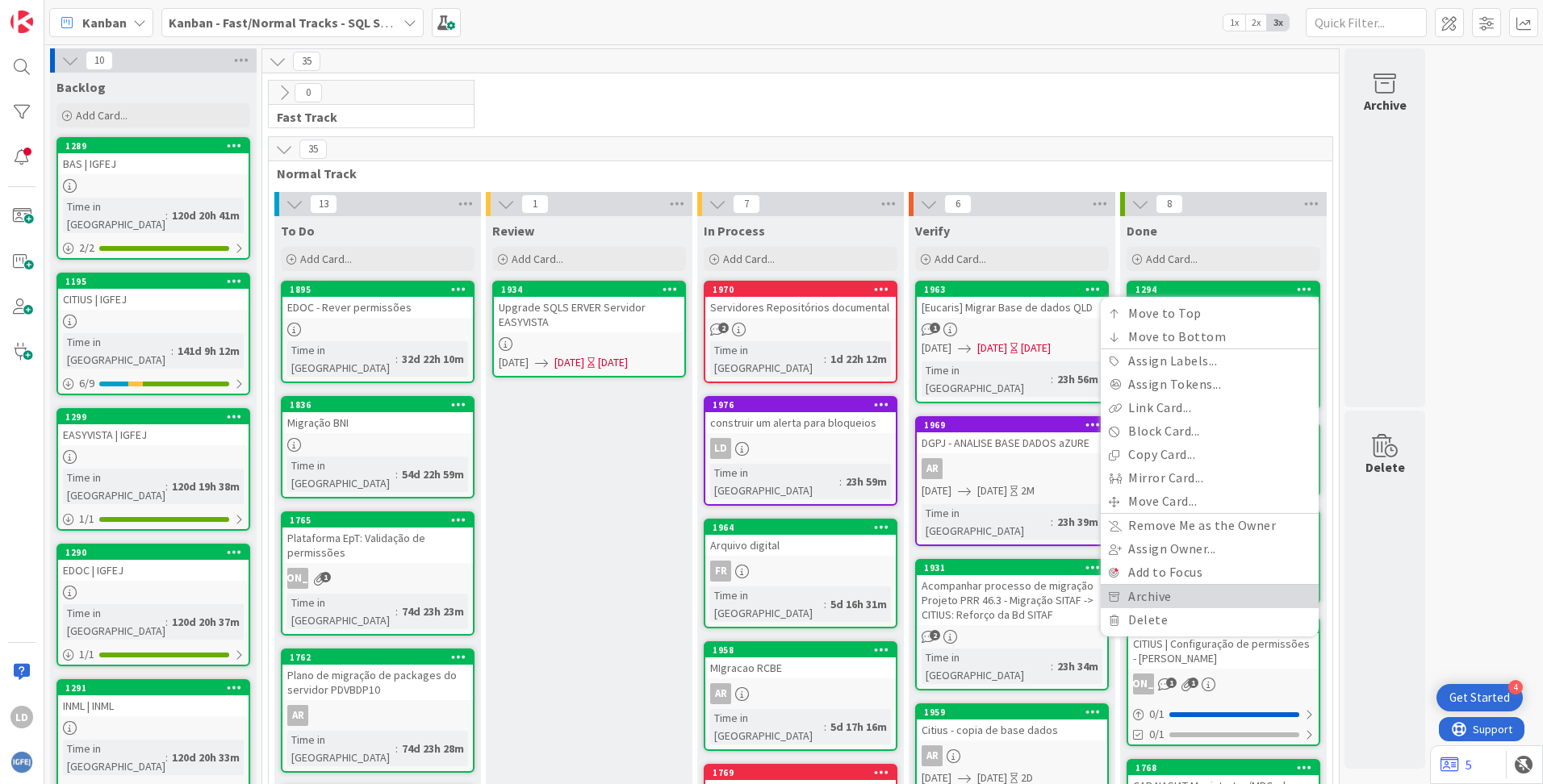
click at [969, 588] on link "Archive" at bounding box center [1210, 596] width 218 height 23
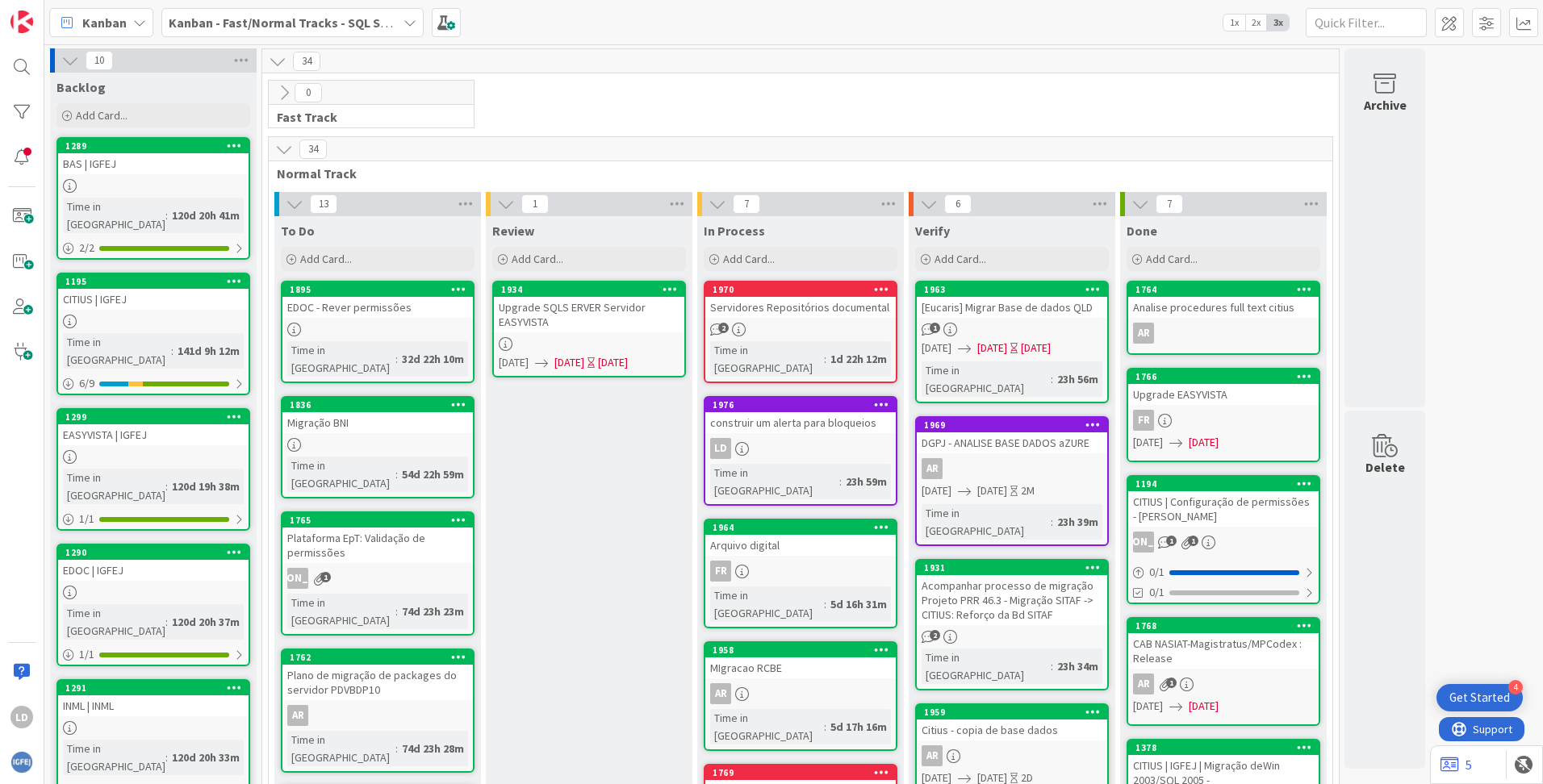
click at [969, 284] on icon at bounding box center [1303, 289] width 15 height 12
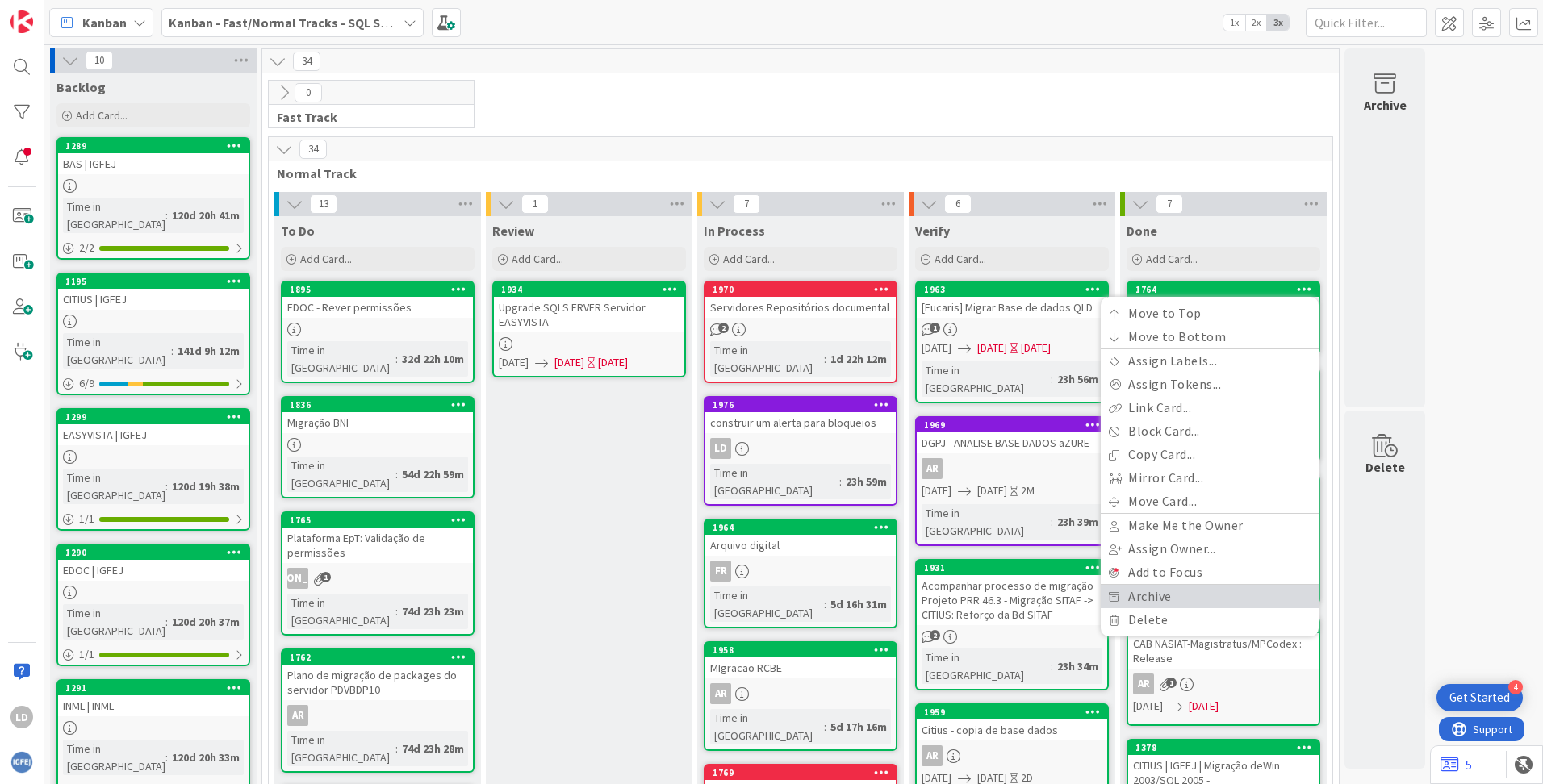
click at [969, 598] on link "Archive" at bounding box center [1210, 596] width 218 height 23
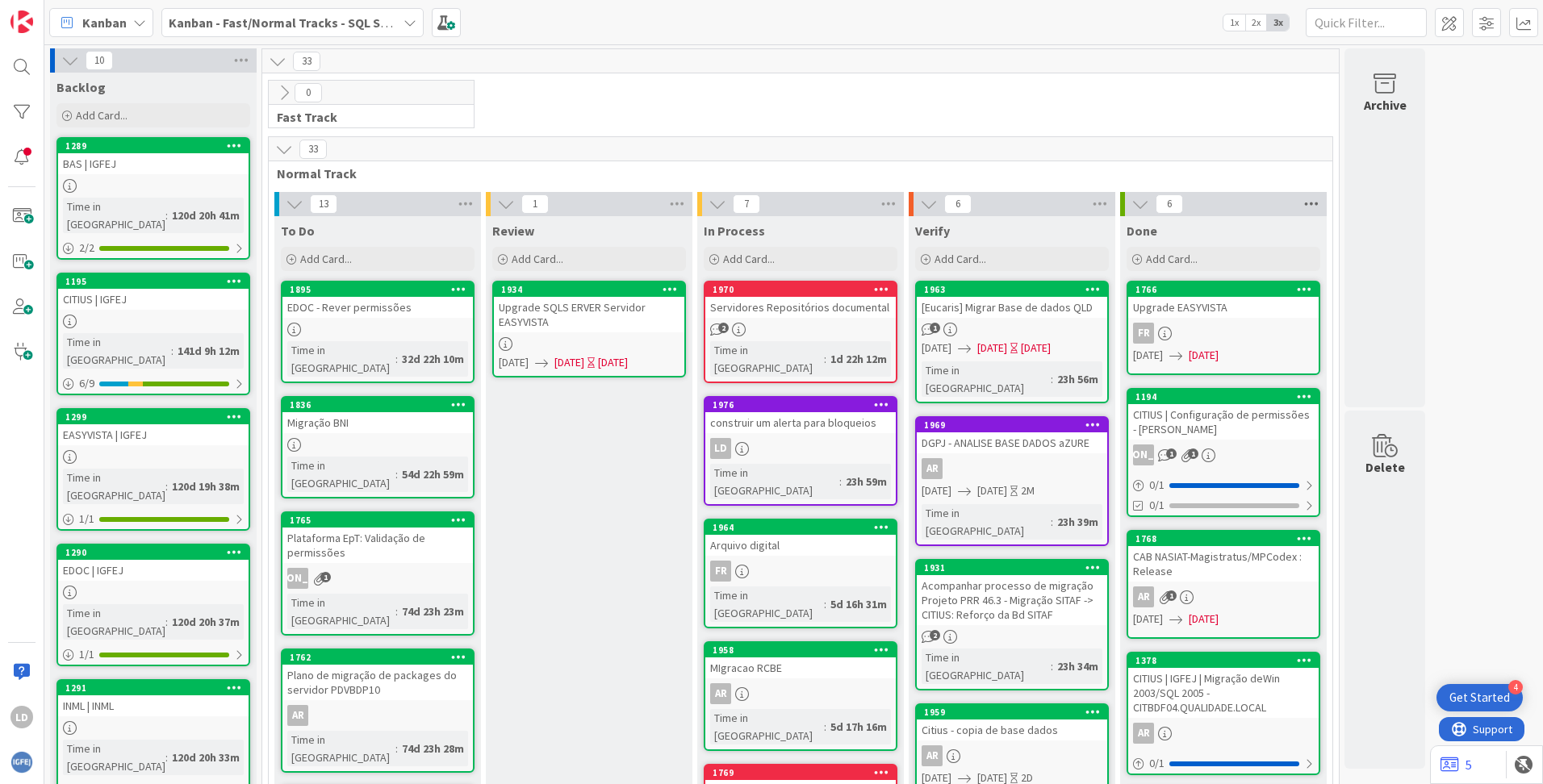
click at [969, 200] on icon at bounding box center [1311, 204] width 21 height 24
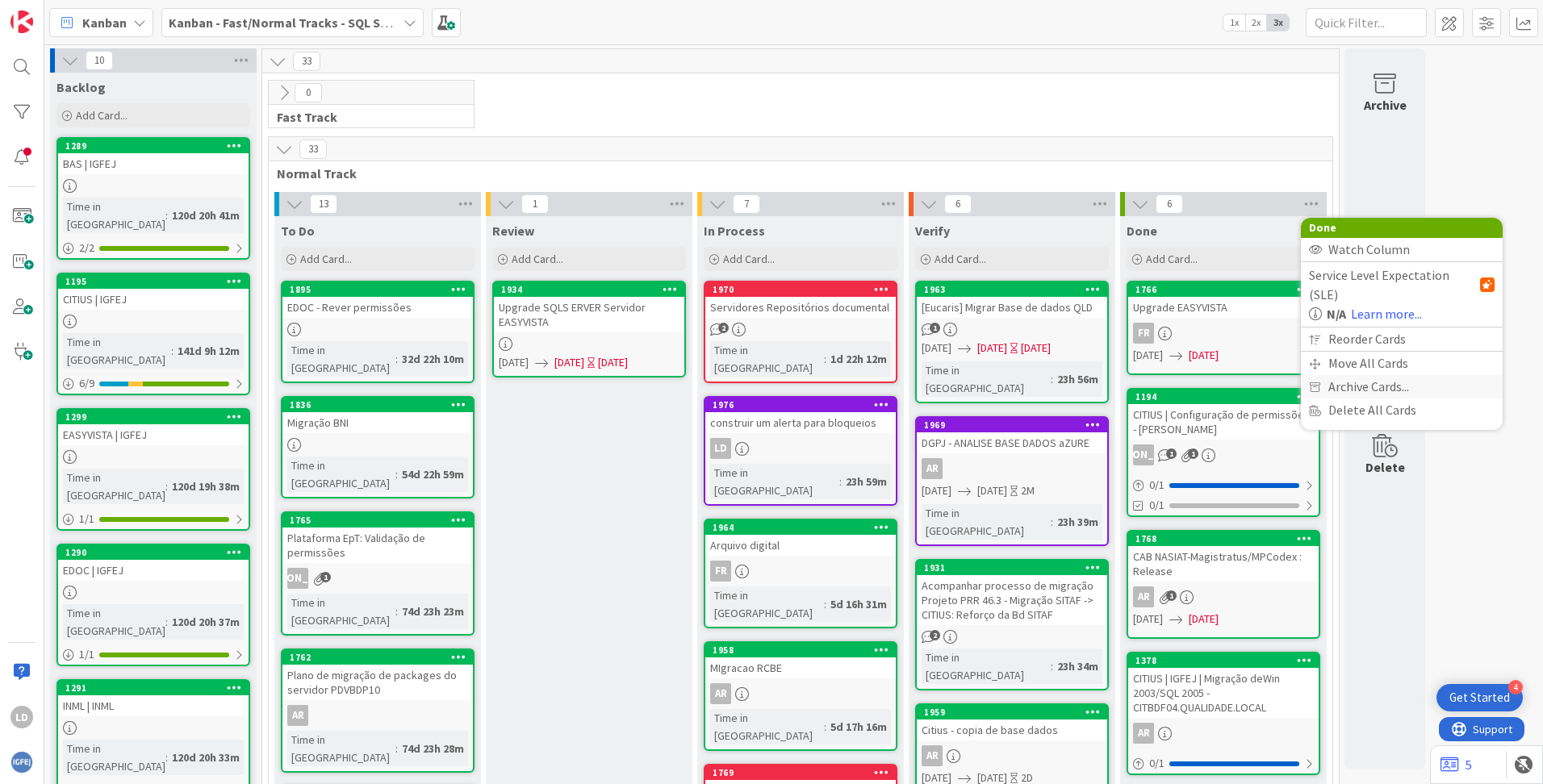
click at [969, 375] on span "Archive Cards..." at bounding box center [1369, 387] width 80 height 23
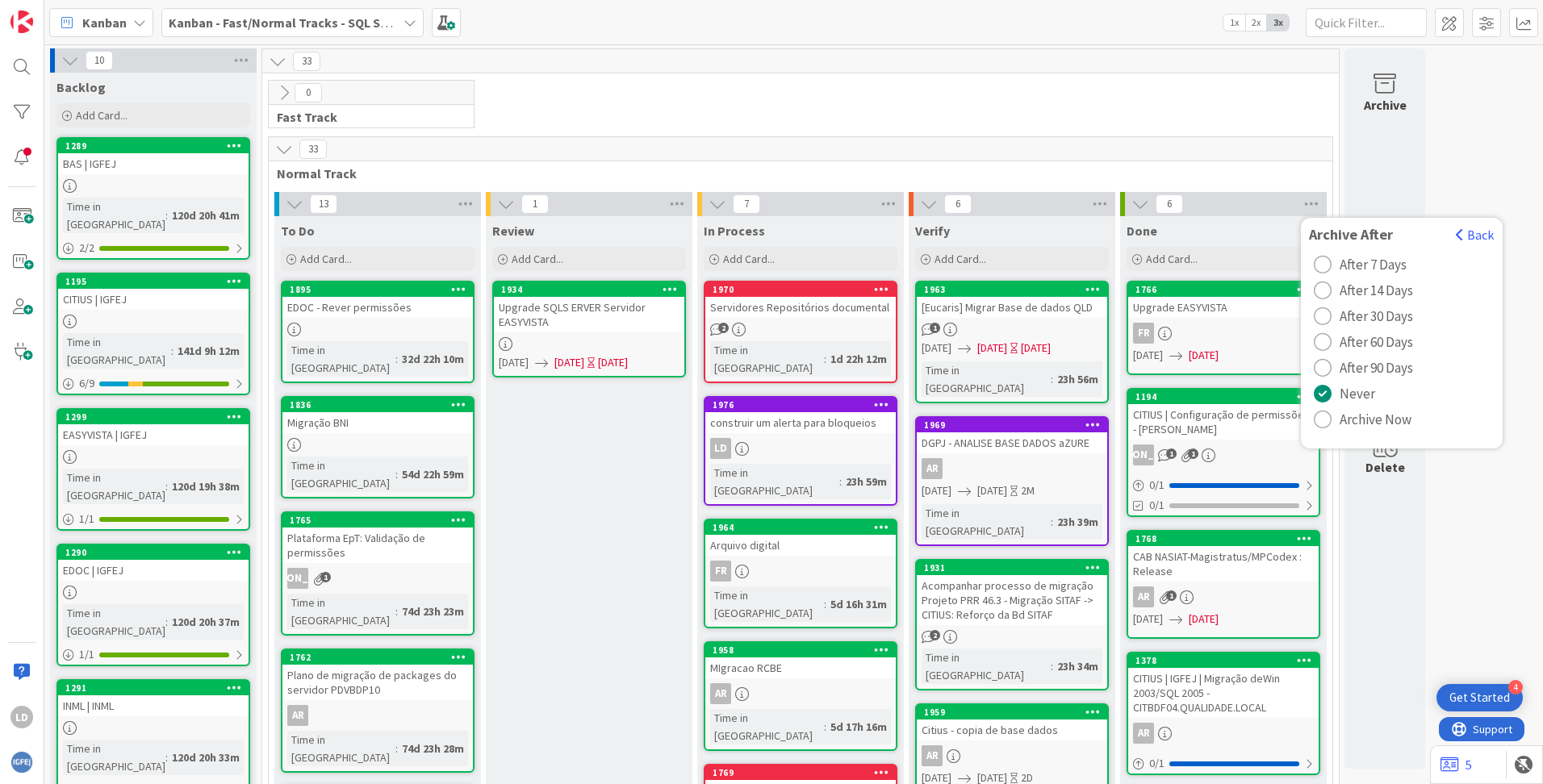
click at [969, 316] on div "radio" at bounding box center [1322, 316] width 18 height 18
click at [969, 159] on div "33" at bounding box center [801, 148] width 1064 height 24
click at [969, 199] on icon at bounding box center [1311, 204] width 21 height 24
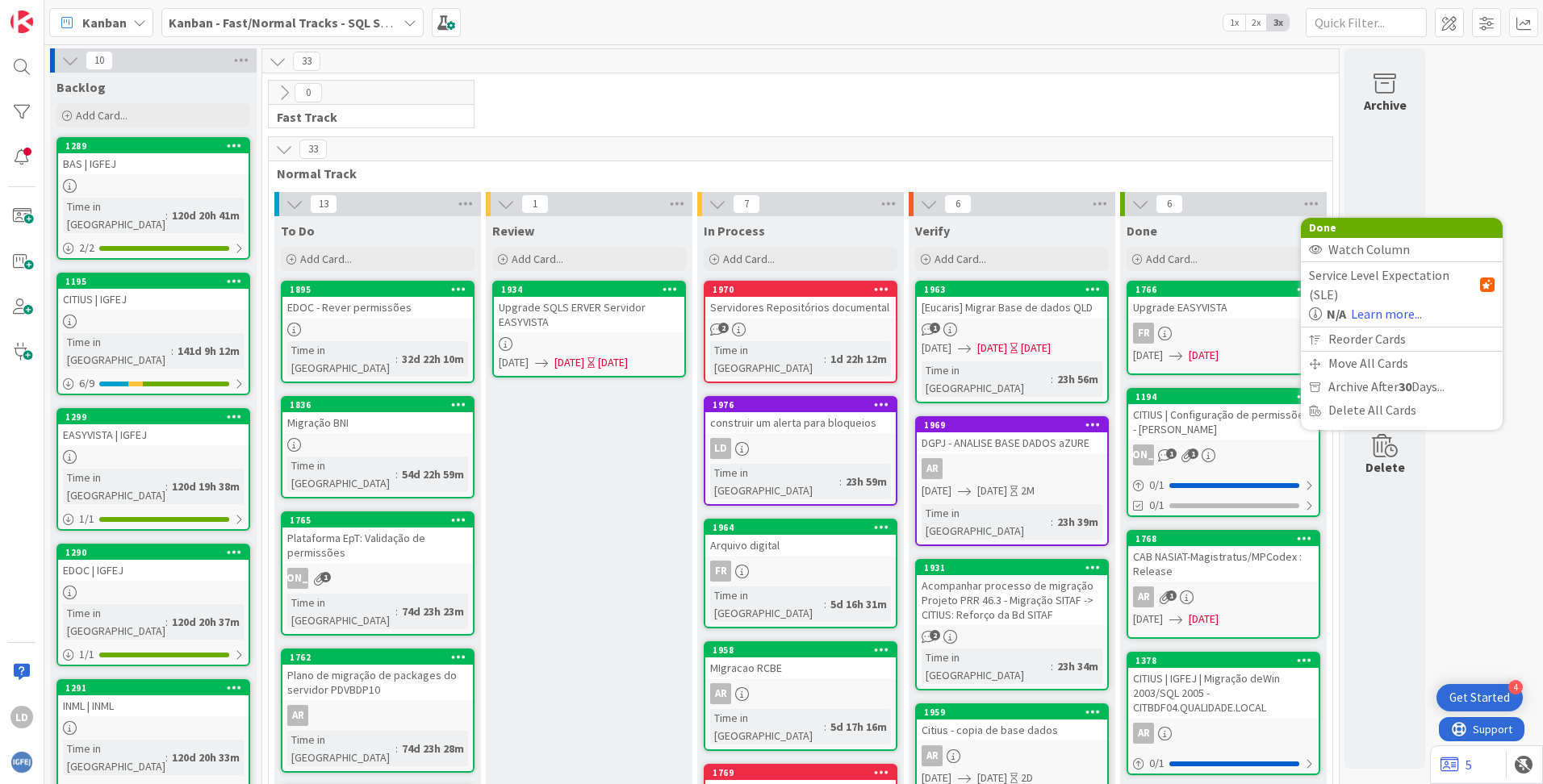
click at [969, 104] on div "0 Fast Track" at bounding box center [800, 107] width 1070 height 56
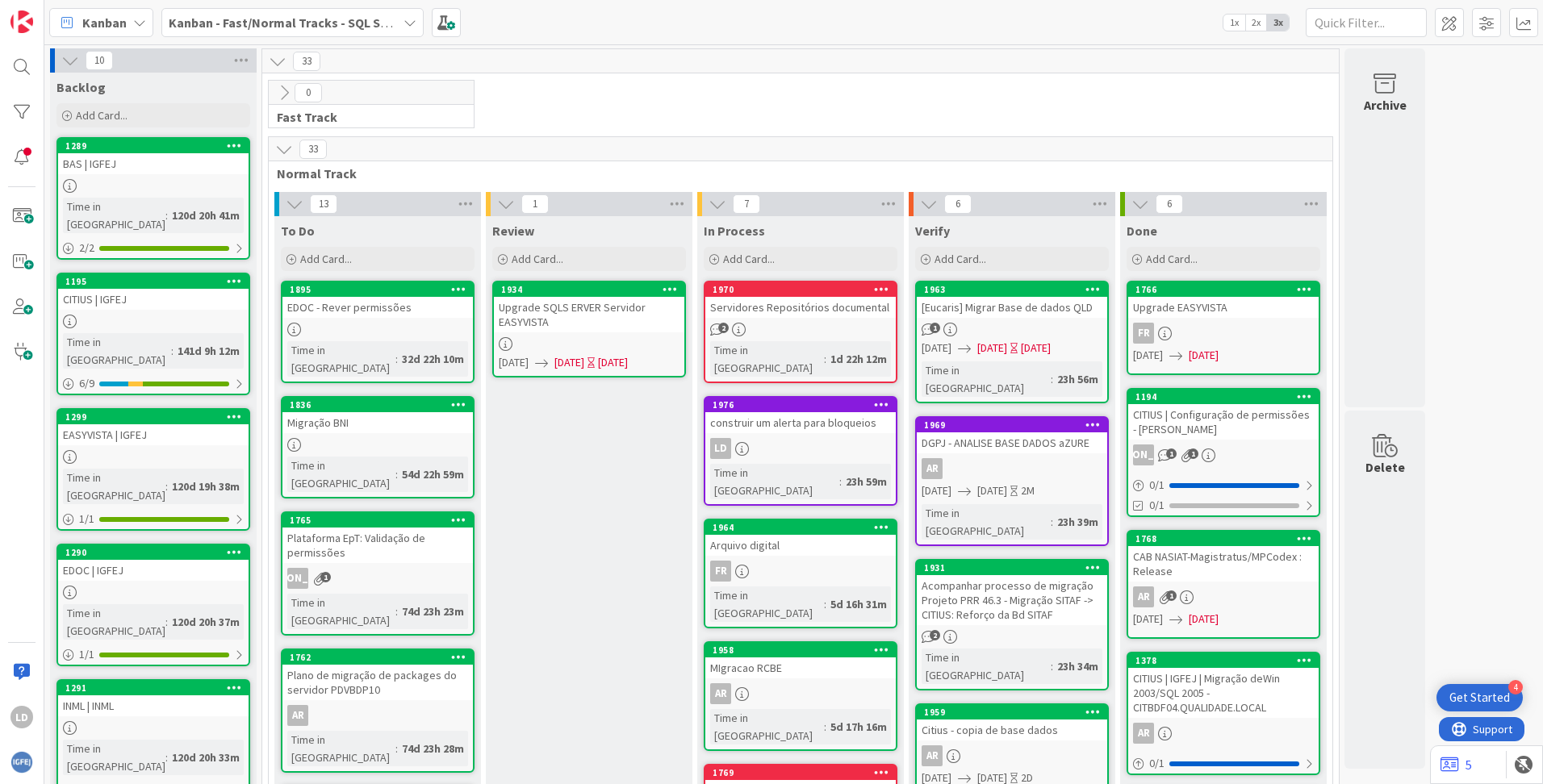
click at [969, 287] on icon at bounding box center [1303, 289] width 15 height 12
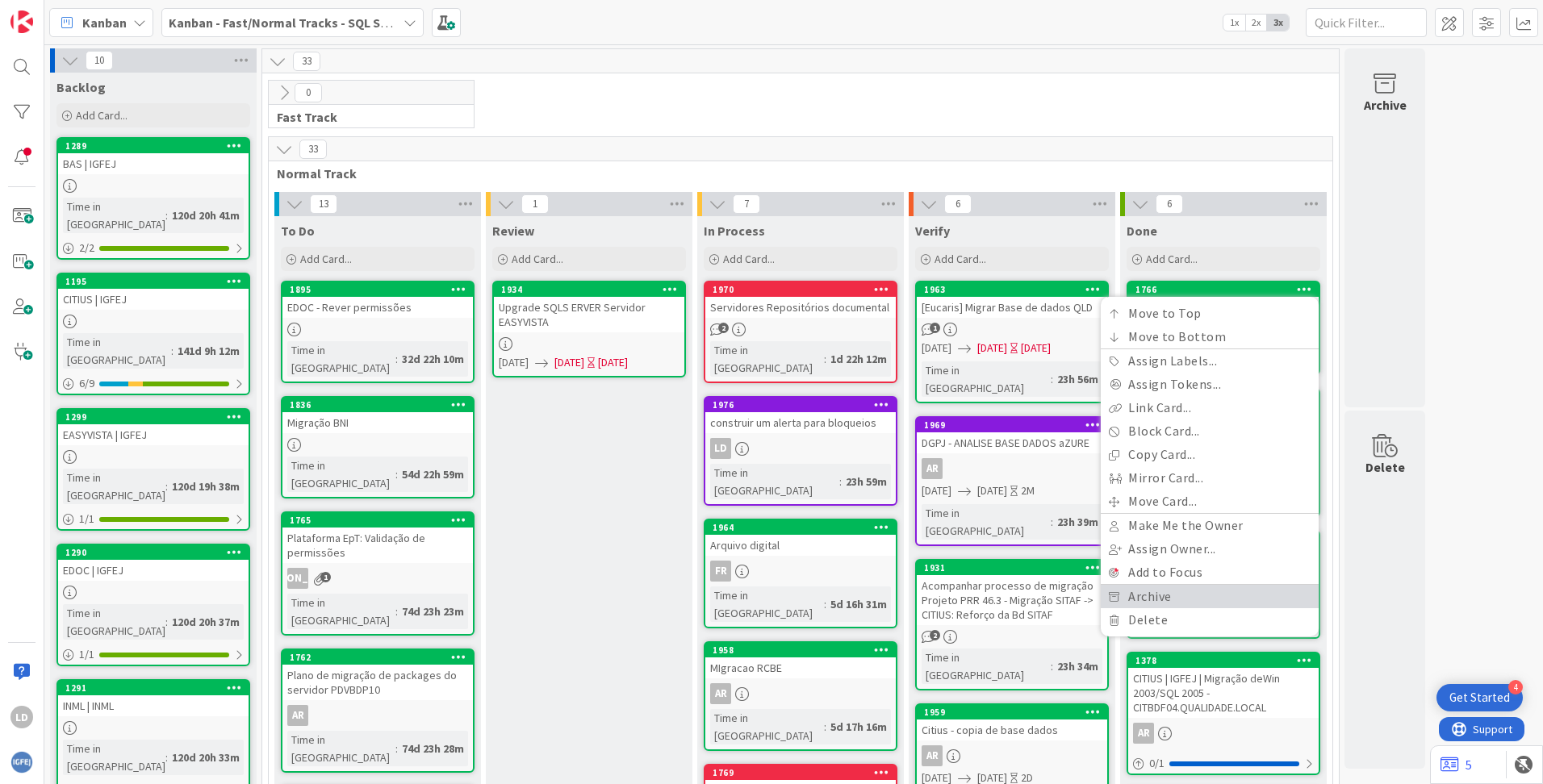
click at [969, 595] on link "Archive" at bounding box center [1210, 596] width 218 height 23
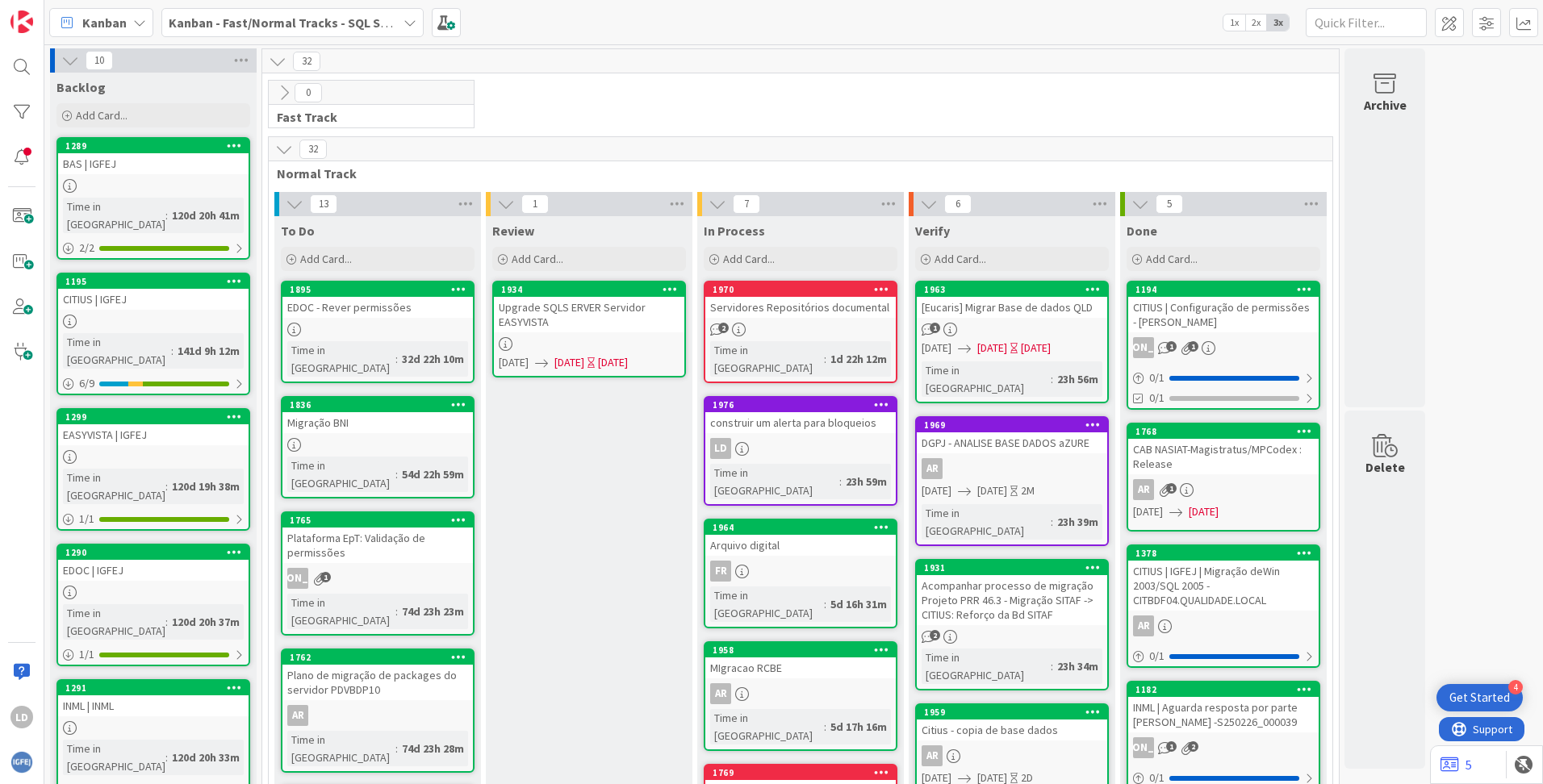
click at [969, 291] on icon at bounding box center [1303, 289] width 15 height 12
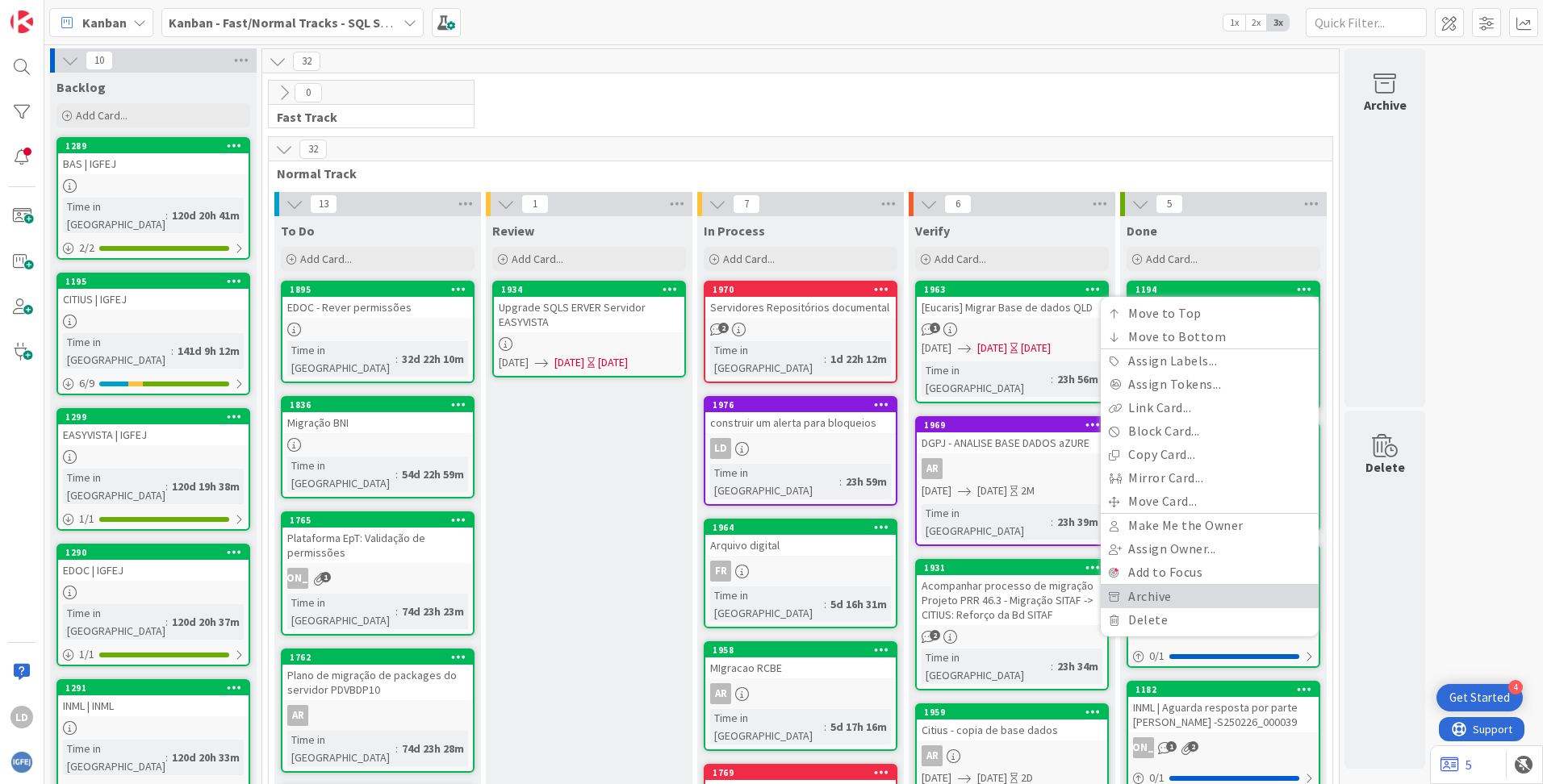
click at [969, 588] on link "Archive" at bounding box center [1210, 596] width 218 height 23
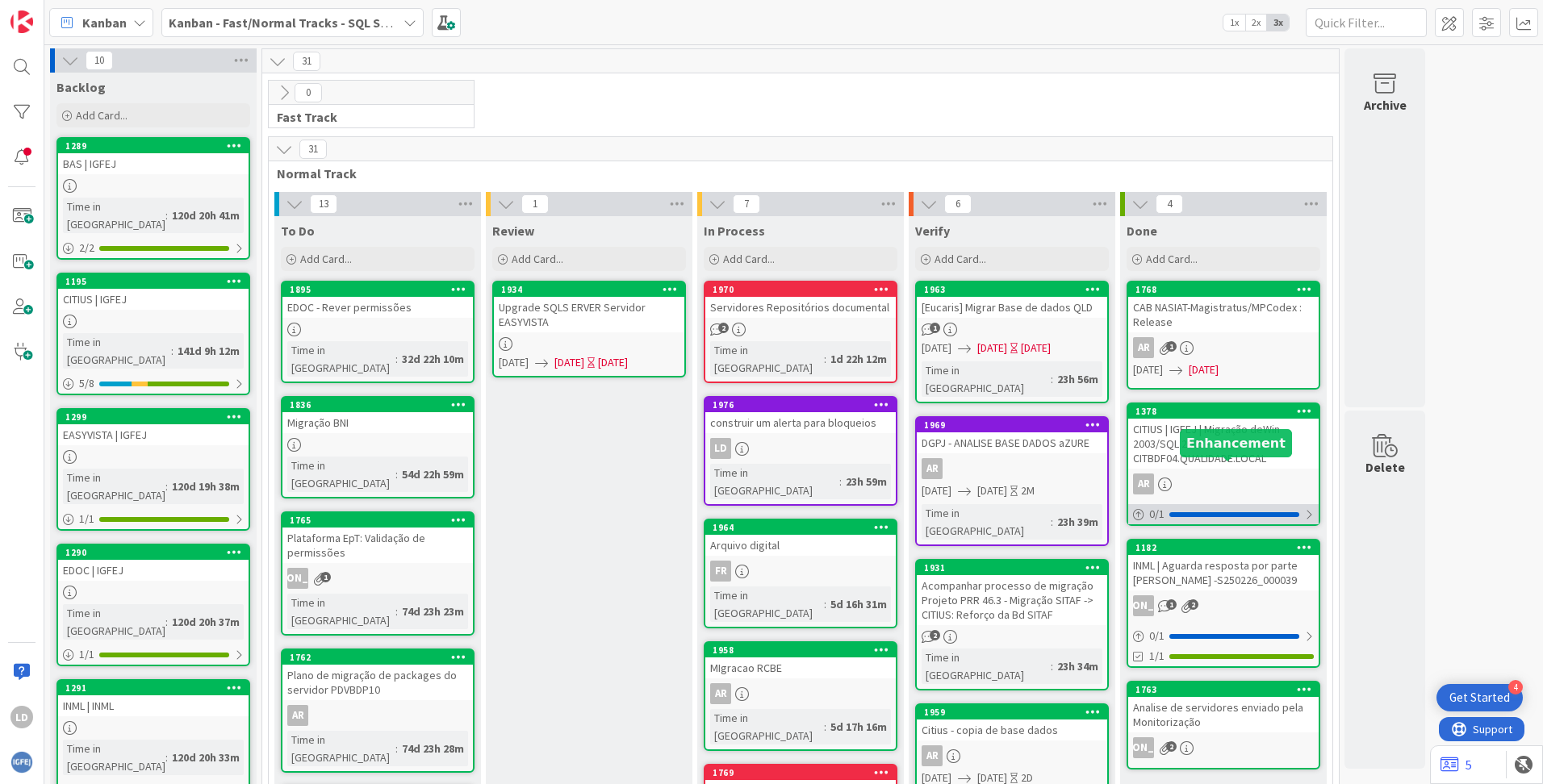
scroll to position [403, 0]
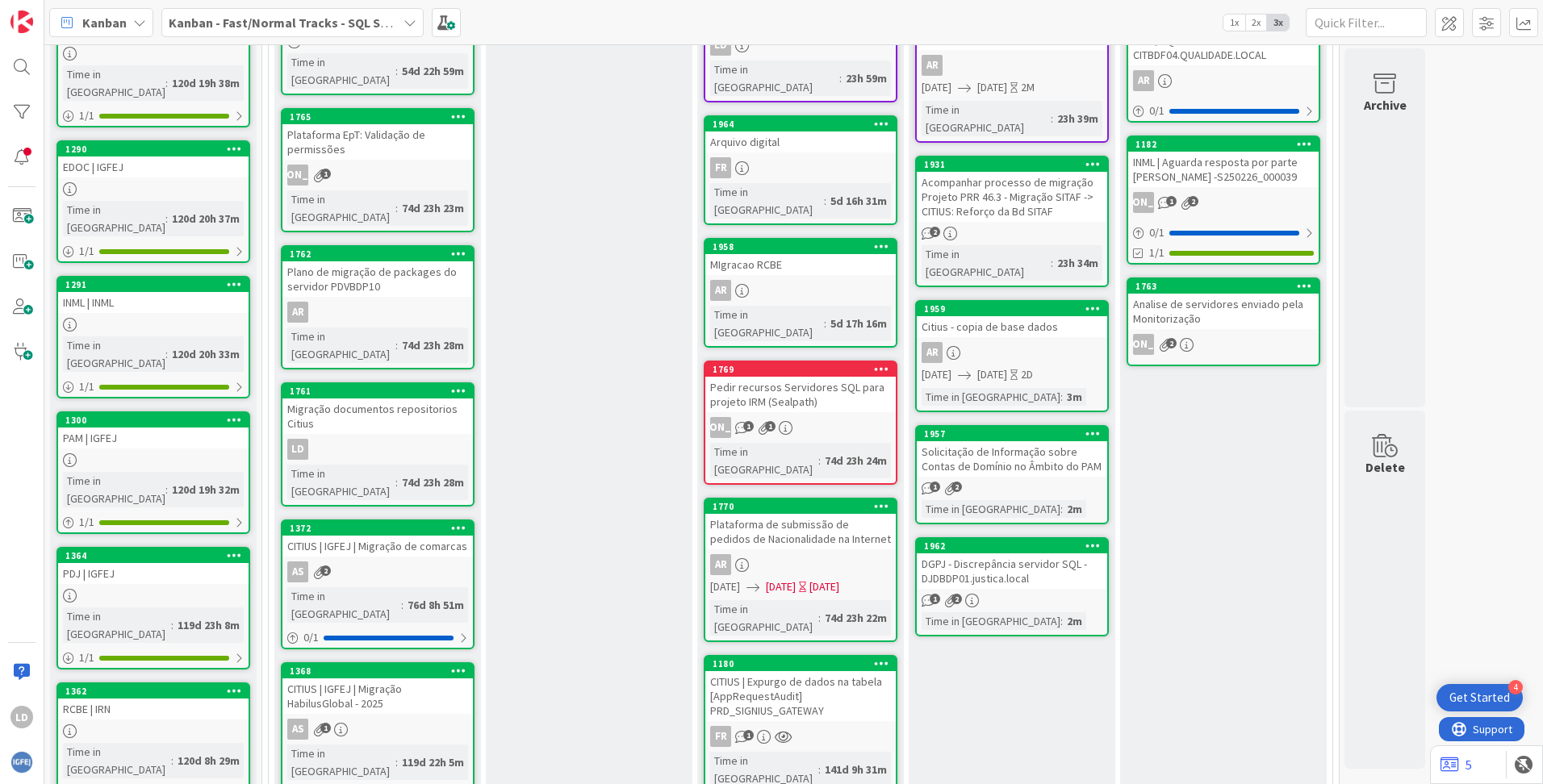
click at [969, 285] on icon at bounding box center [1303, 285] width 15 height 12
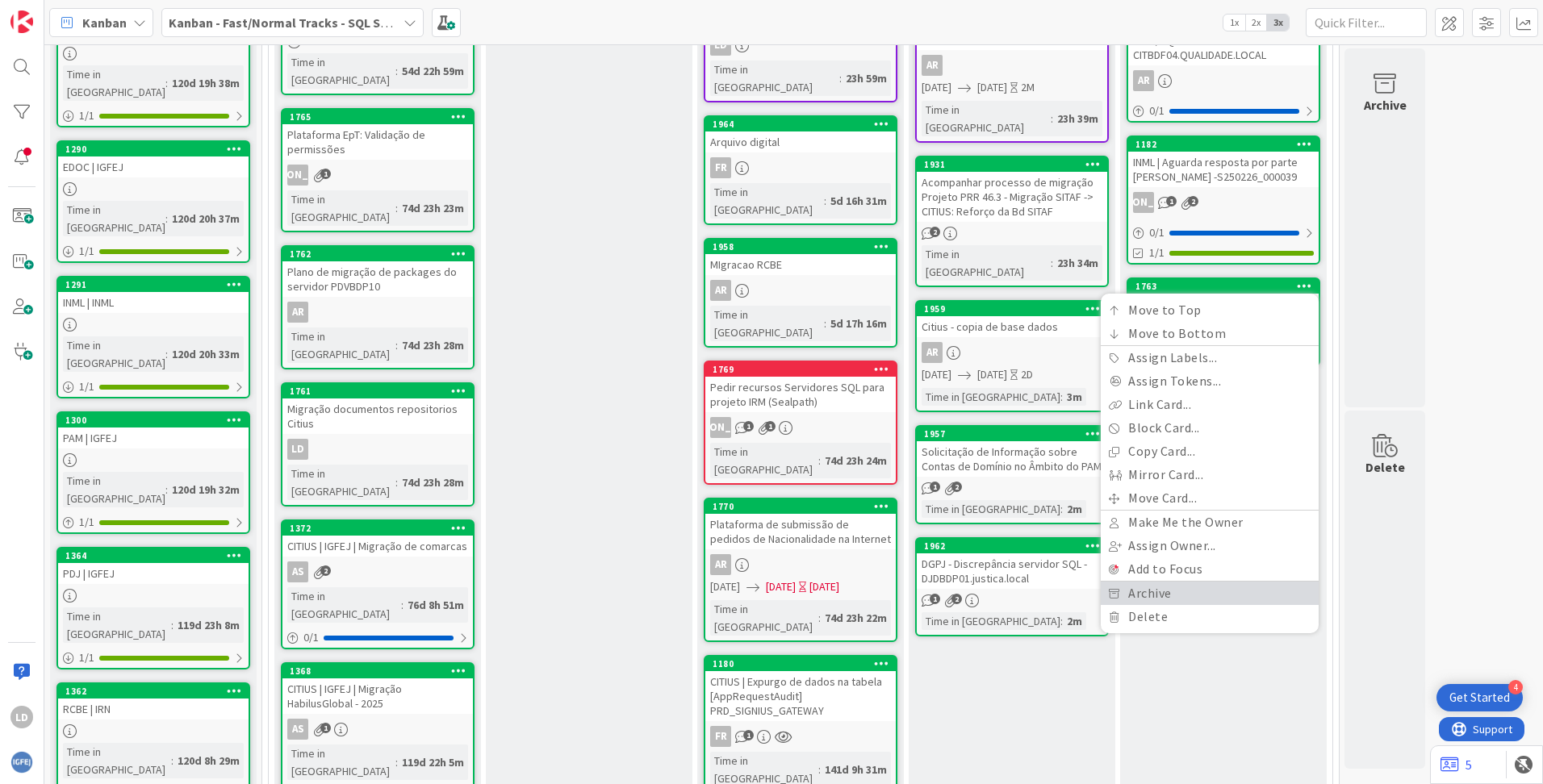
click at [969, 592] on link "Archive" at bounding box center [1210, 594] width 218 height 23
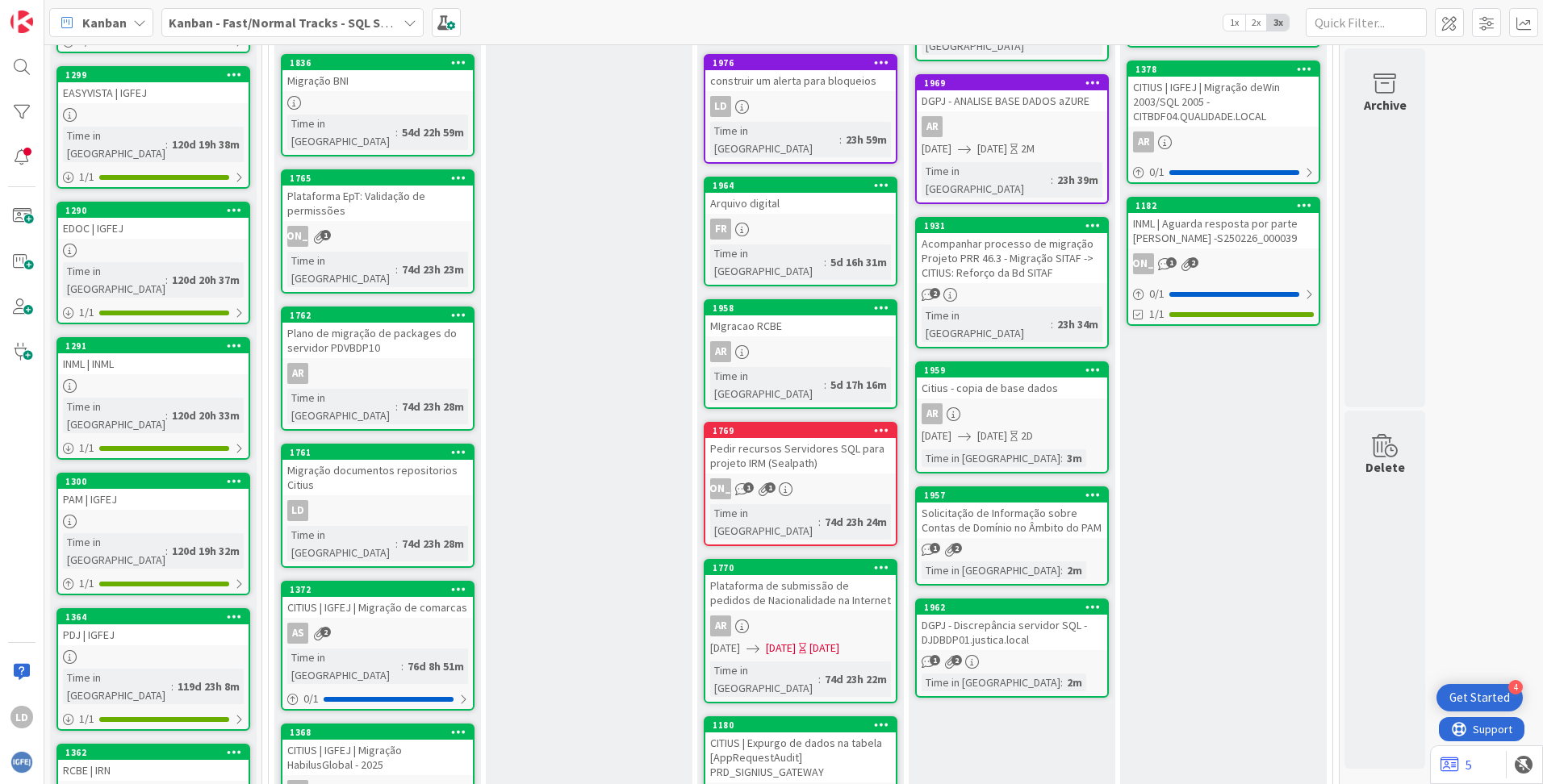
scroll to position [162, 0]
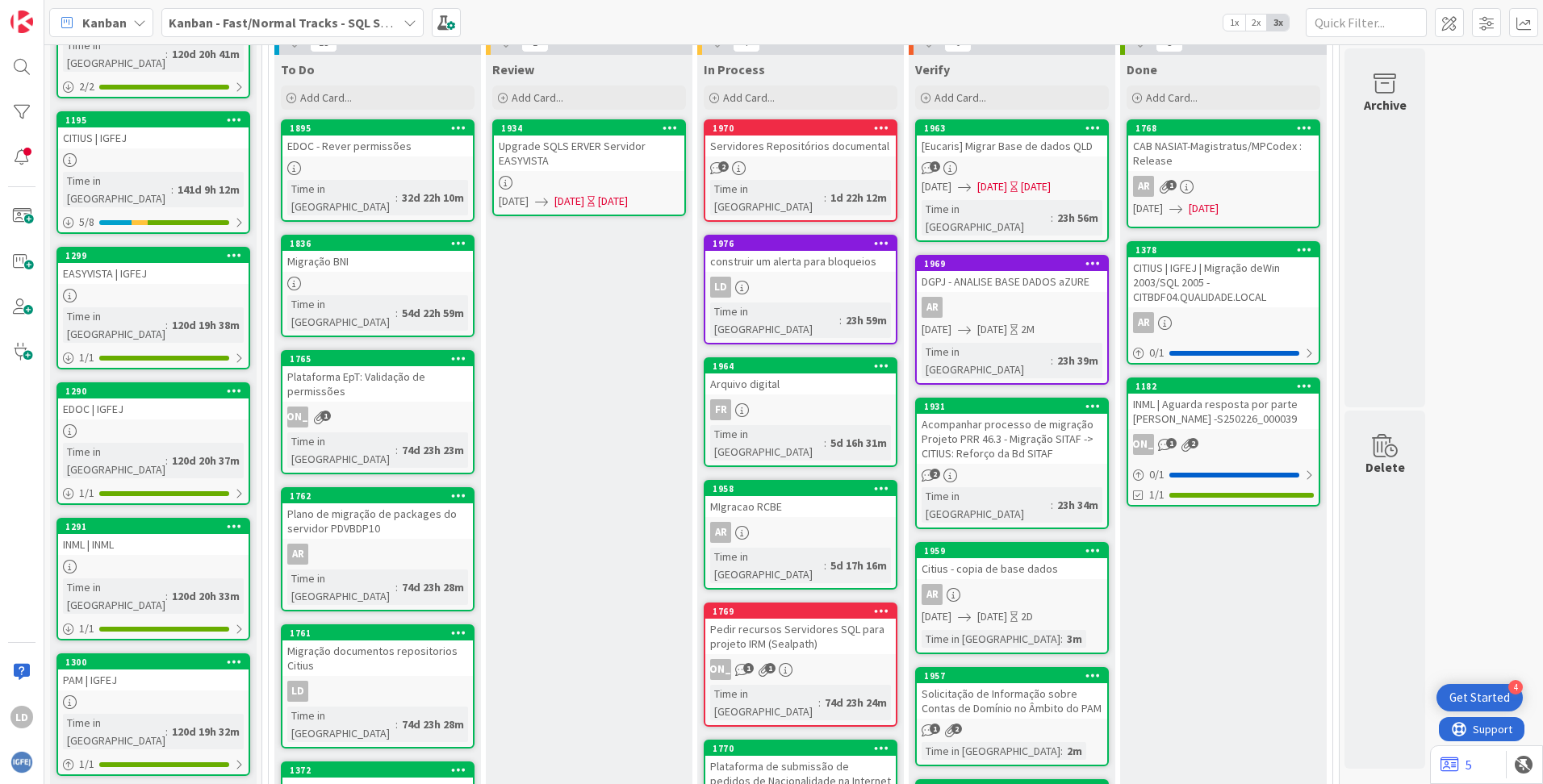
click at [969, 127] on icon at bounding box center [1303, 127] width 15 height 12
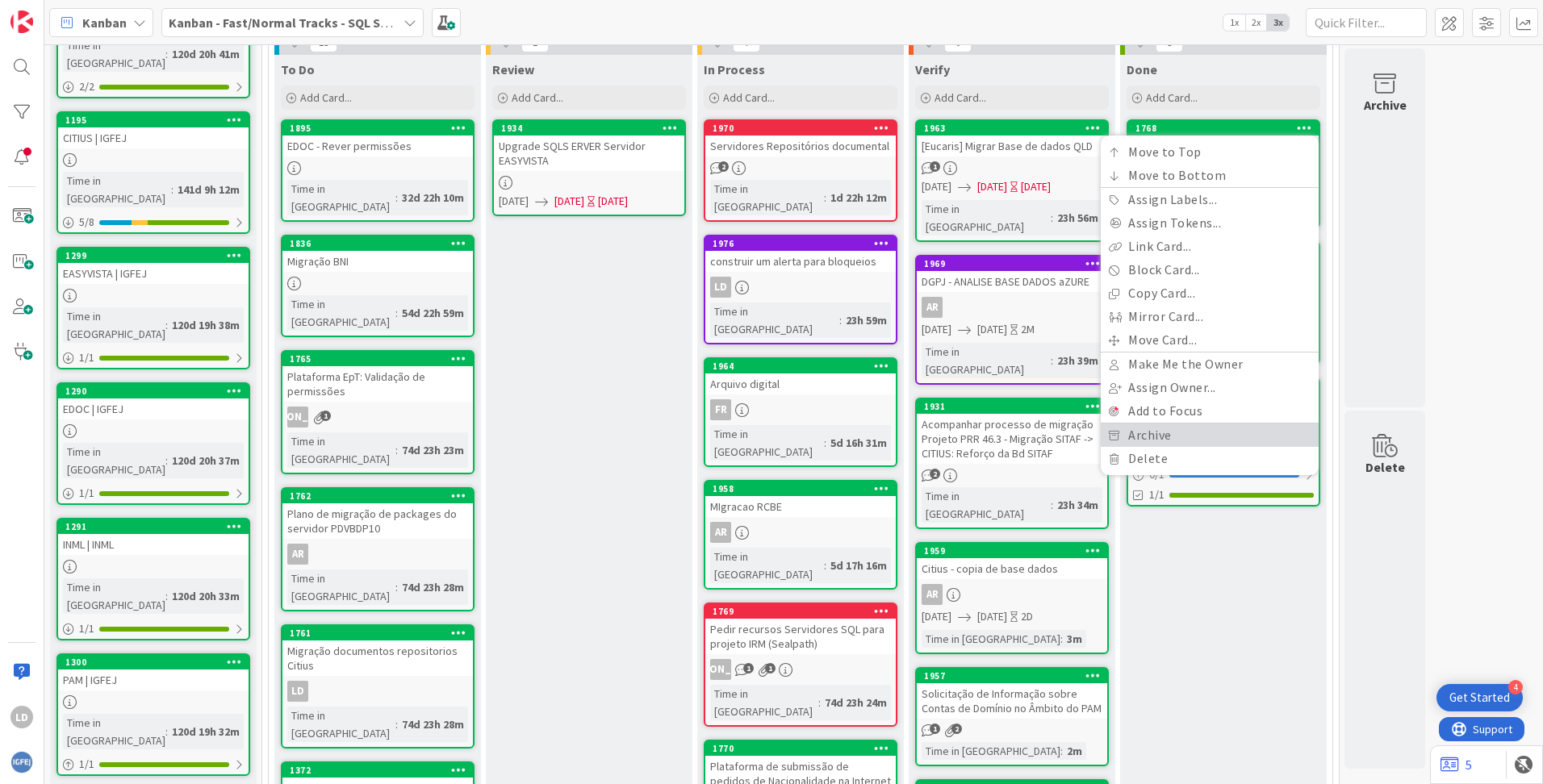
click at [969, 432] on link "Archive" at bounding box center [1210, 435] width 218 height 23
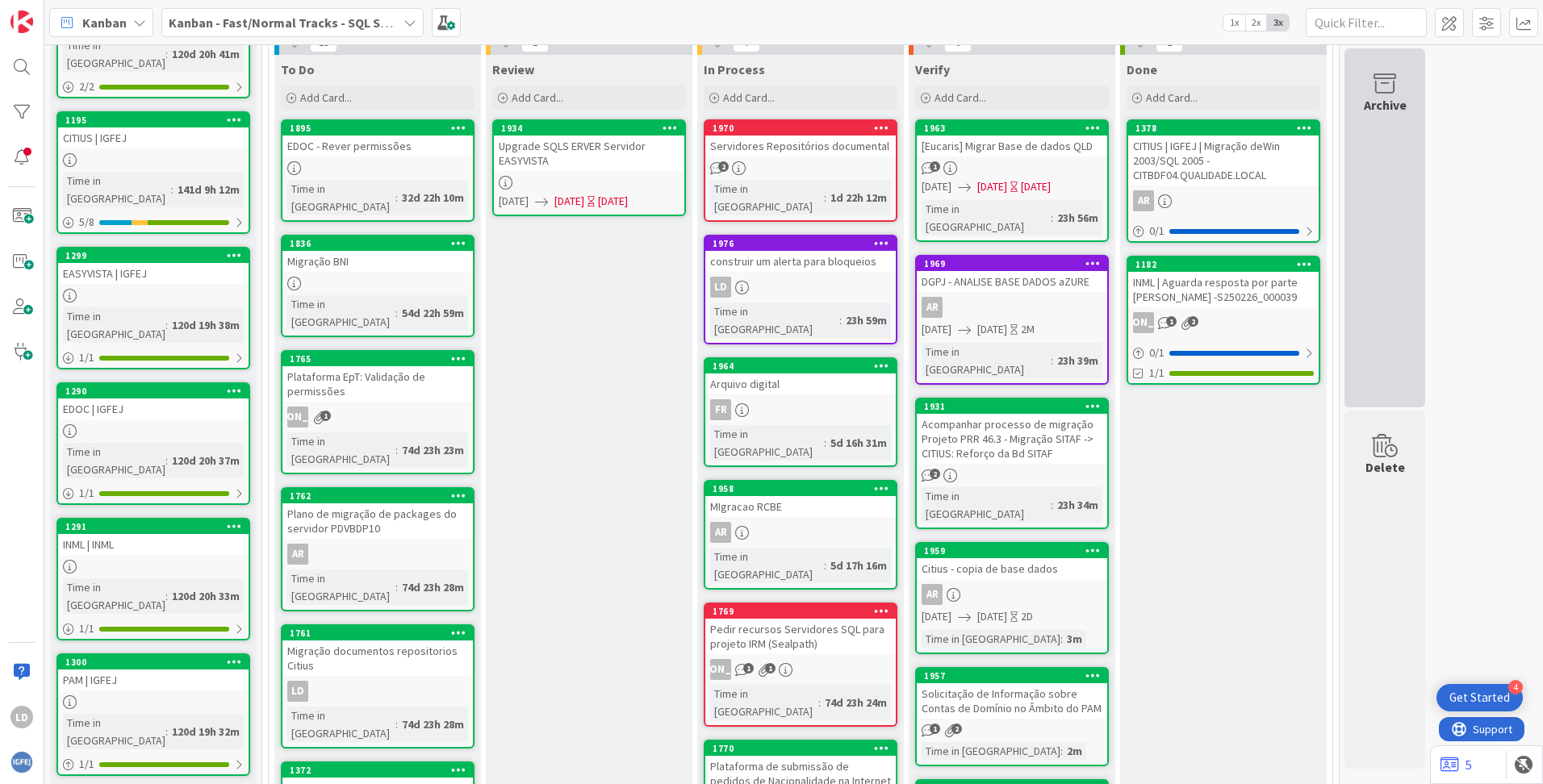
click at [969, 127] on div "Archive" at bounding box center [1385, 228] width 80 height 359
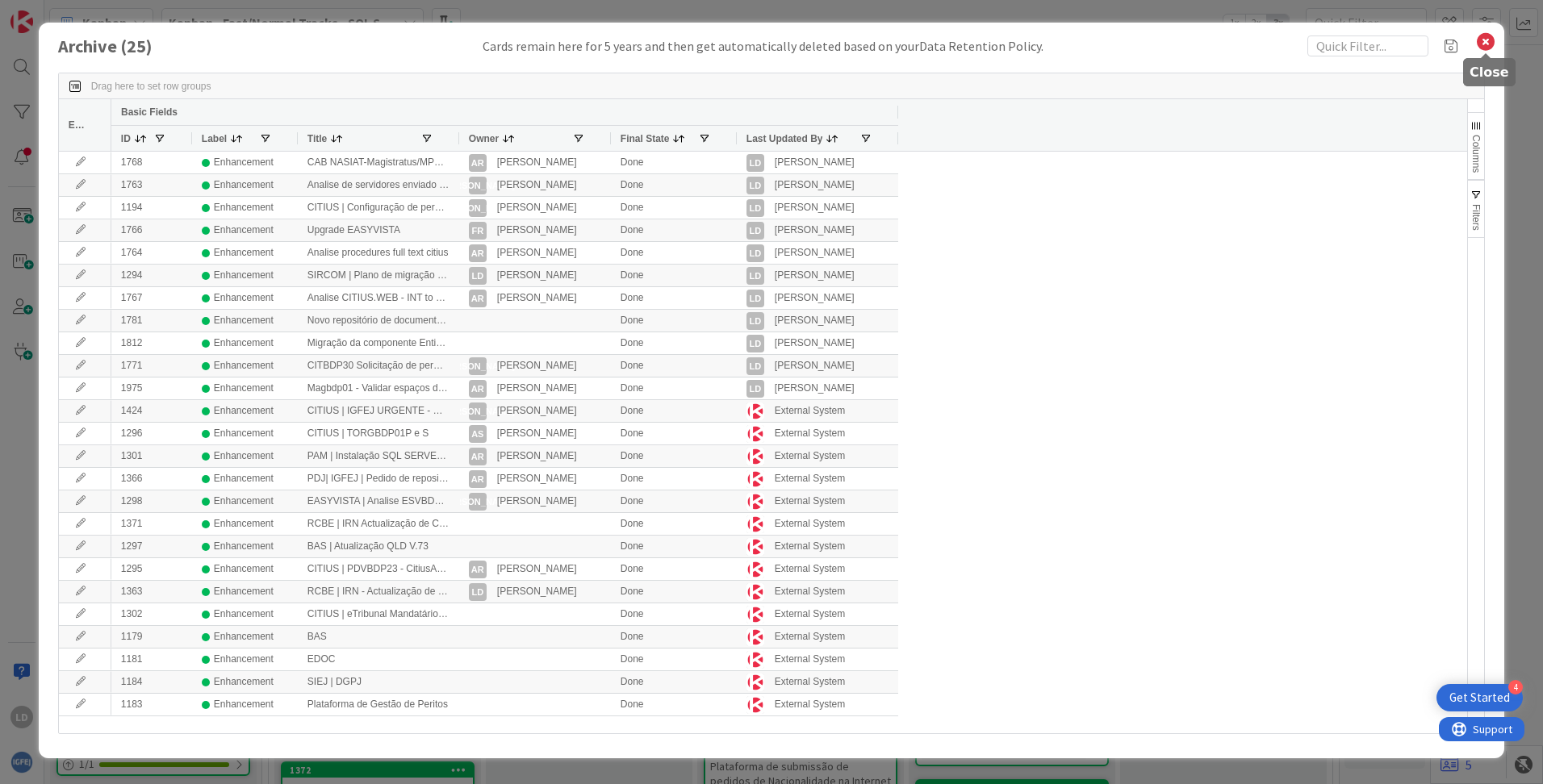
click at [969, 40] on icon at bounding box center [1485, 41] width 21 height 22
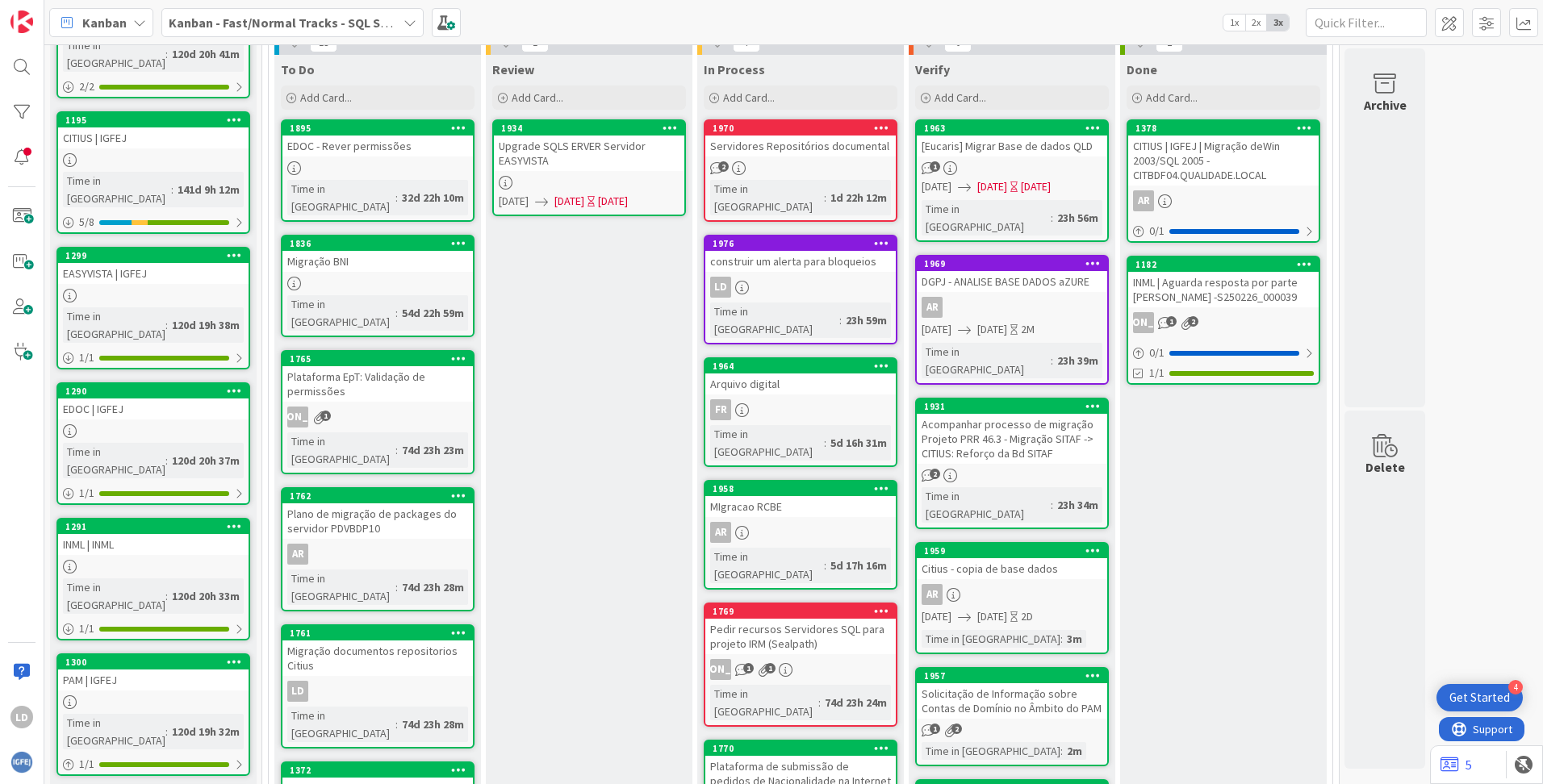
click at [969, 123] on icon at bounding box center [1303, 127] width 15 height 12
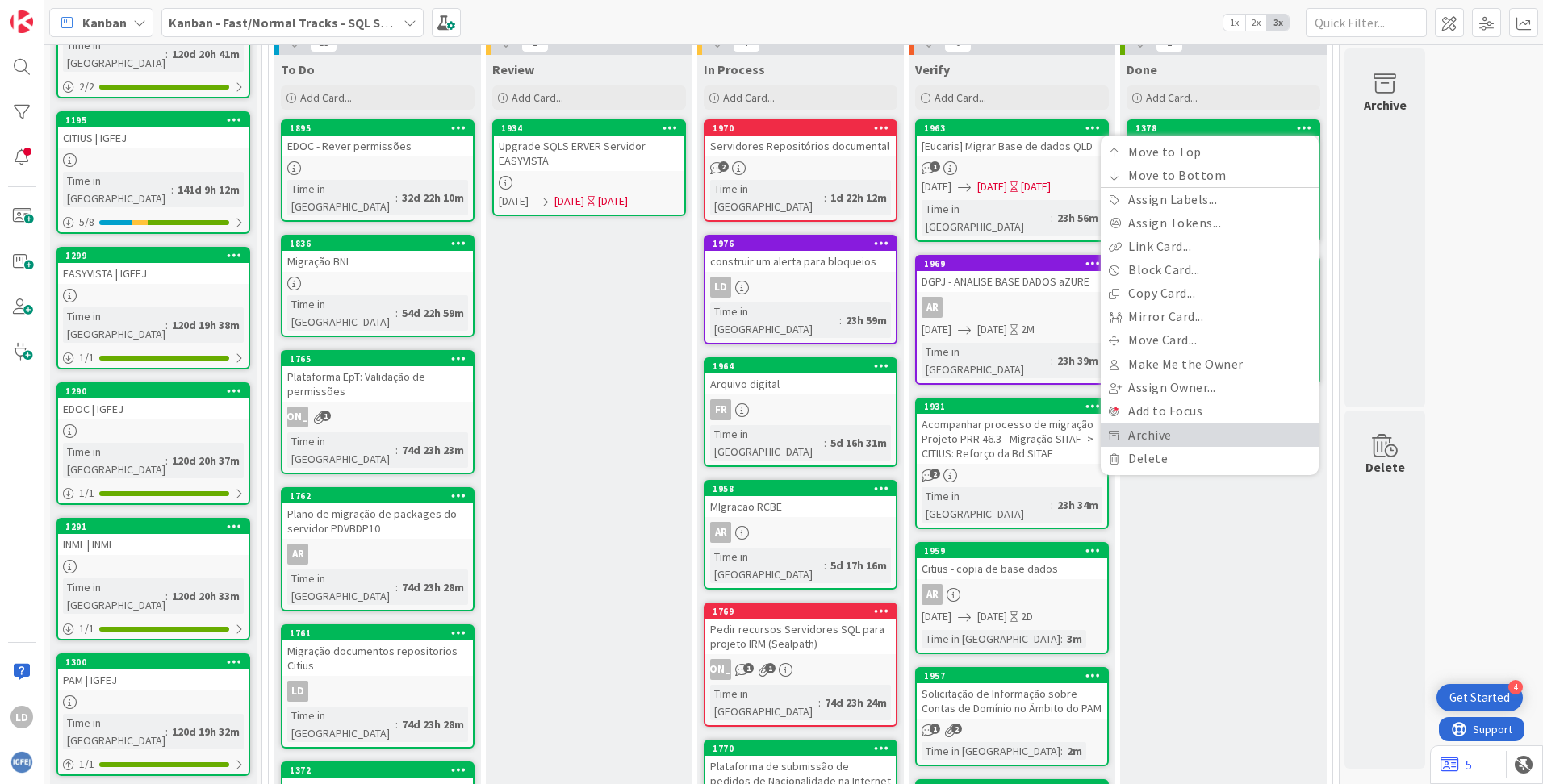
click at [969, 435] on link "Archive" at bounding box center [1210, 435] width 218 height 23
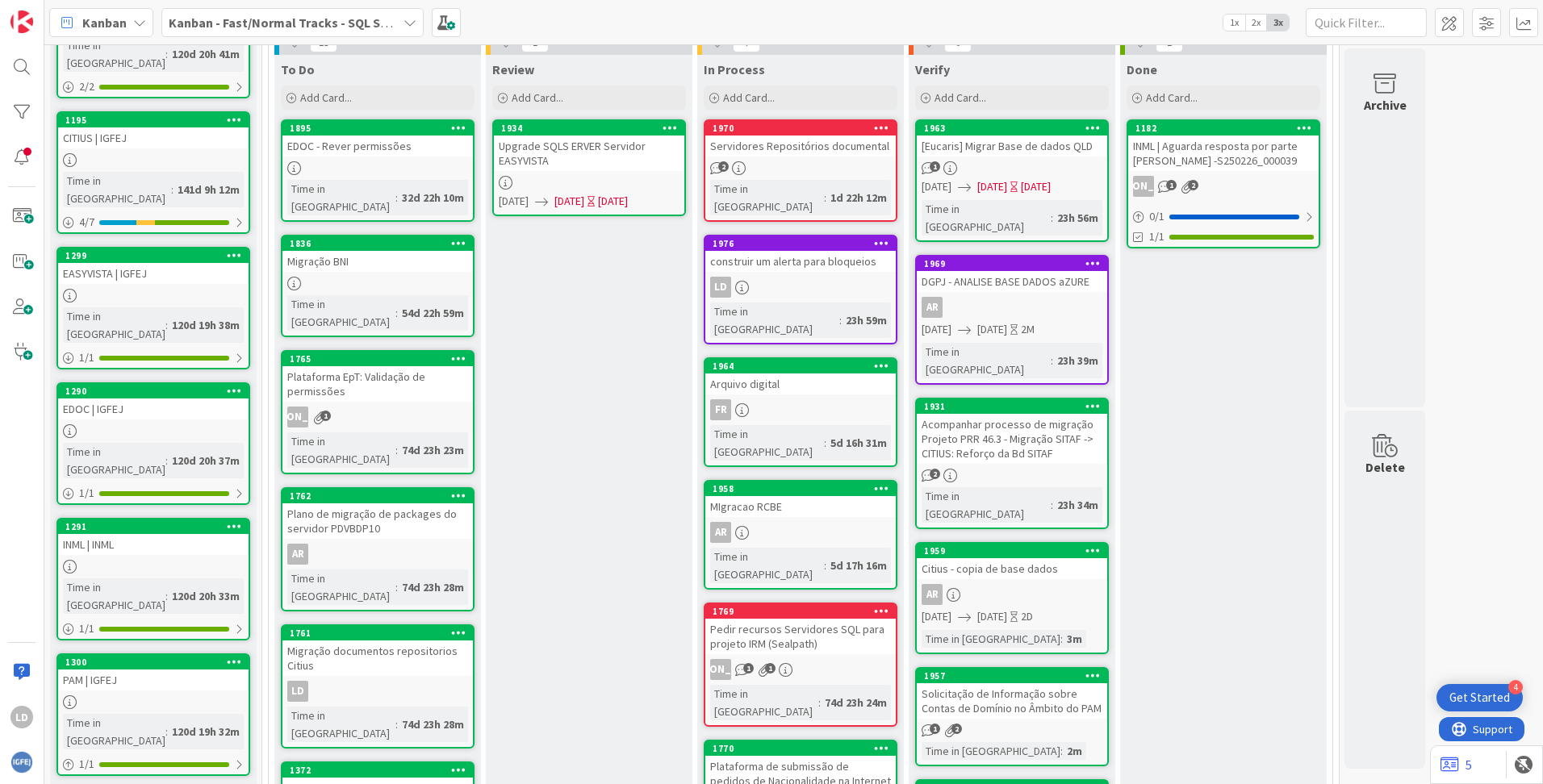
click at [969, 129] on icon at bounding box center [1303, 127] width 15 height 12
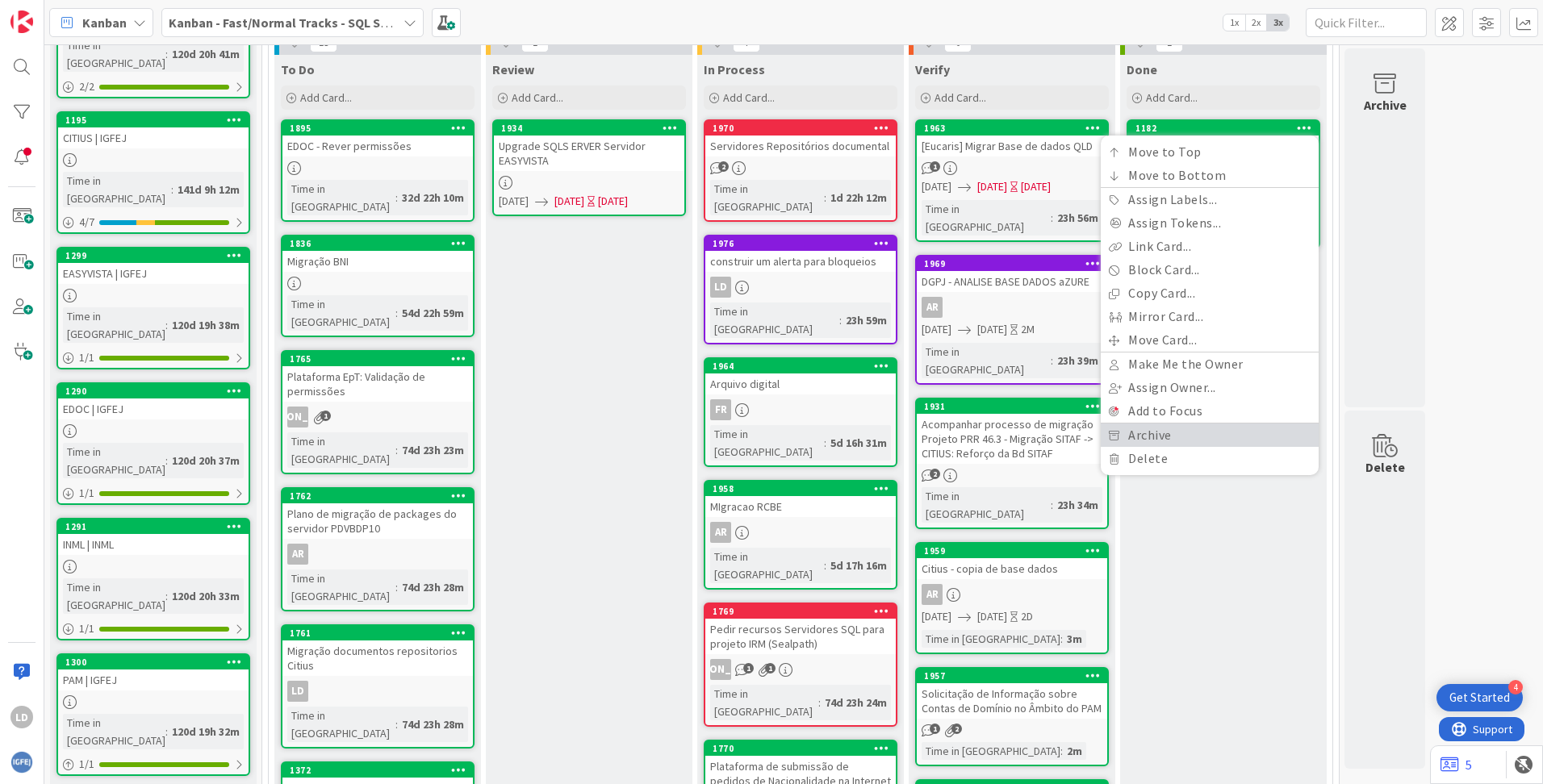
click at [969, 433] on link "Archive" at bounding box center [1210, 435] width 218 height 23
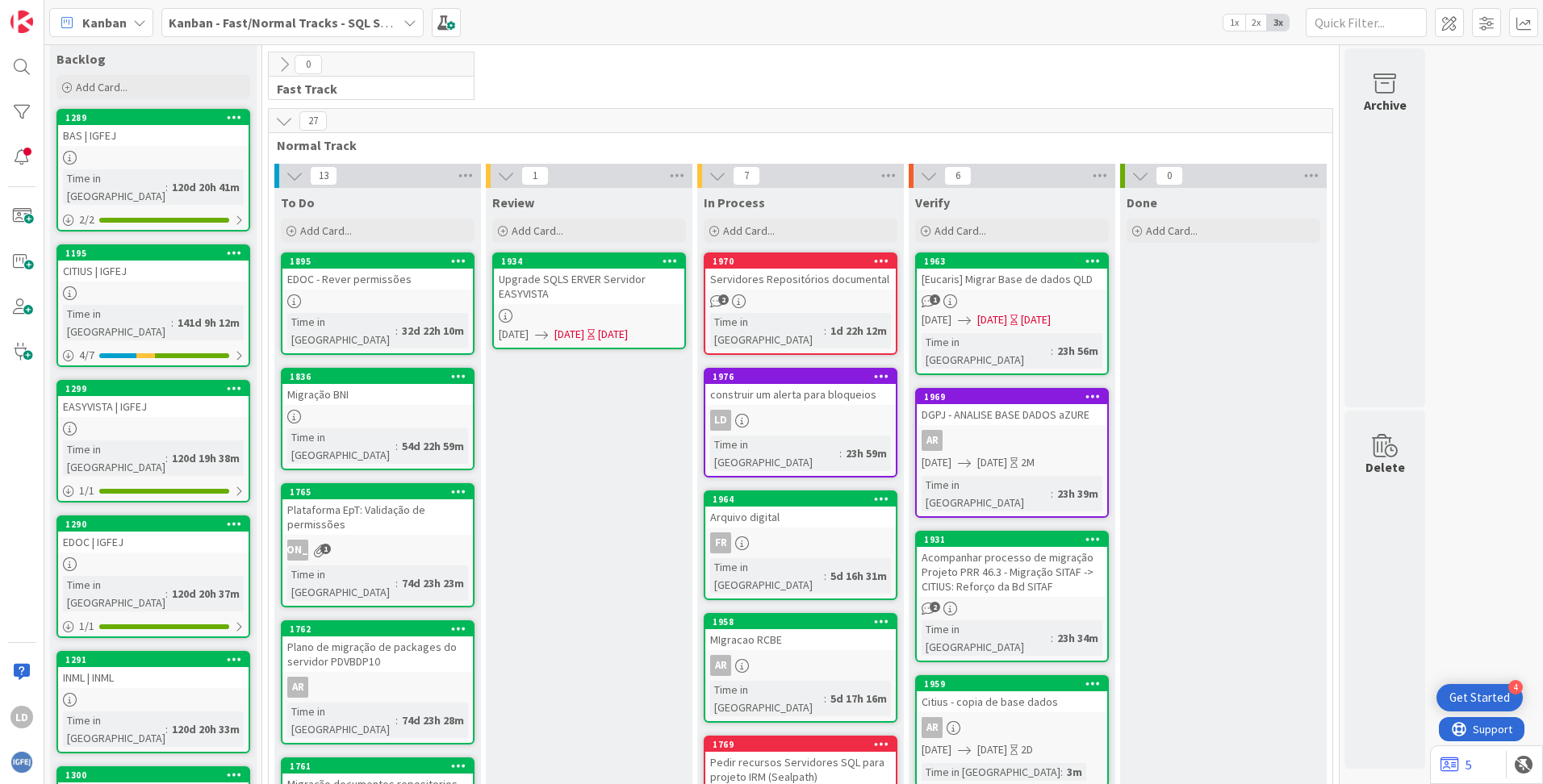
scroll to position [0, 0]
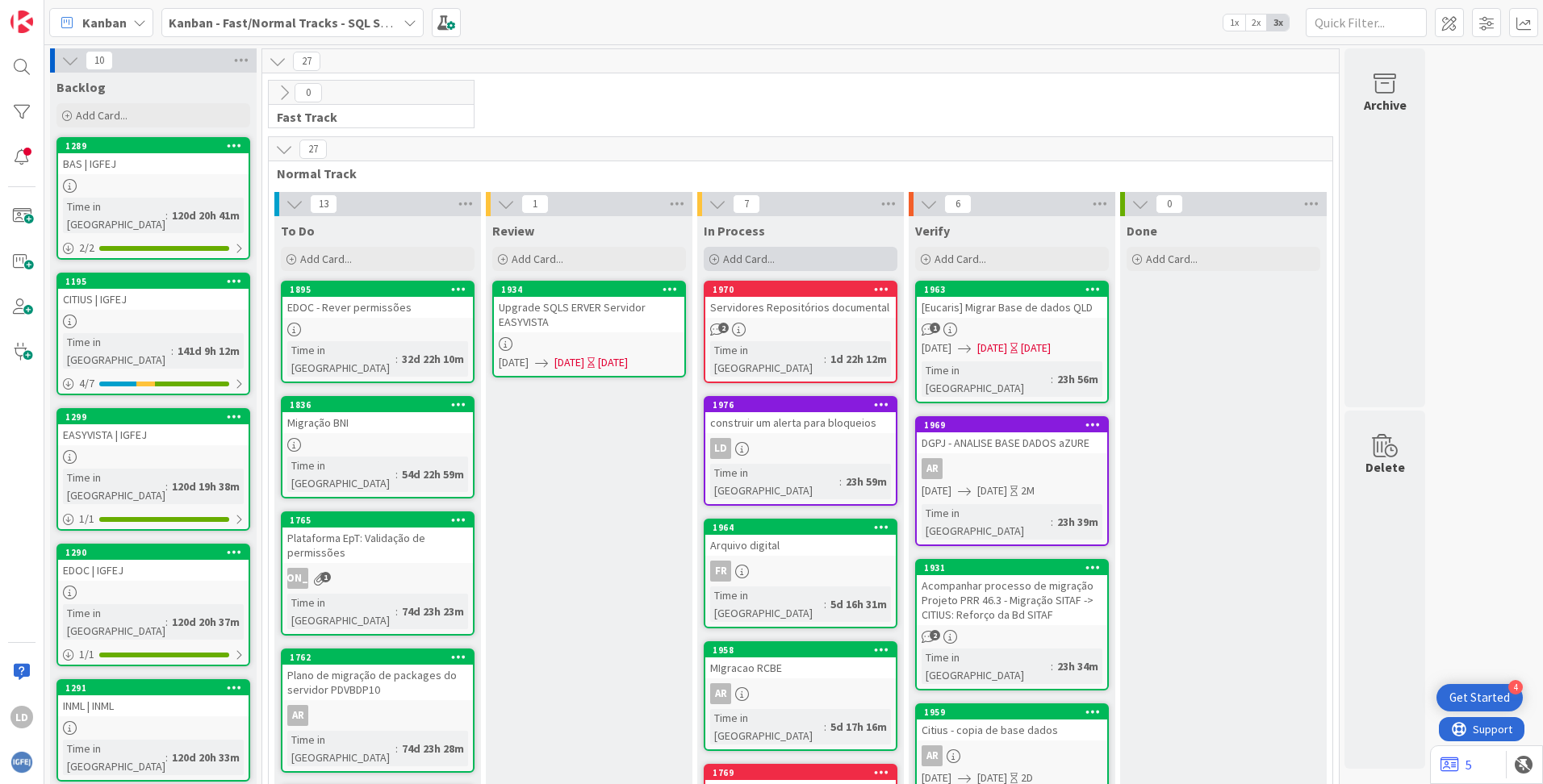
click at [713, 252] on div "Add Card..." at bounding box center [800, 258] width 194 height 24
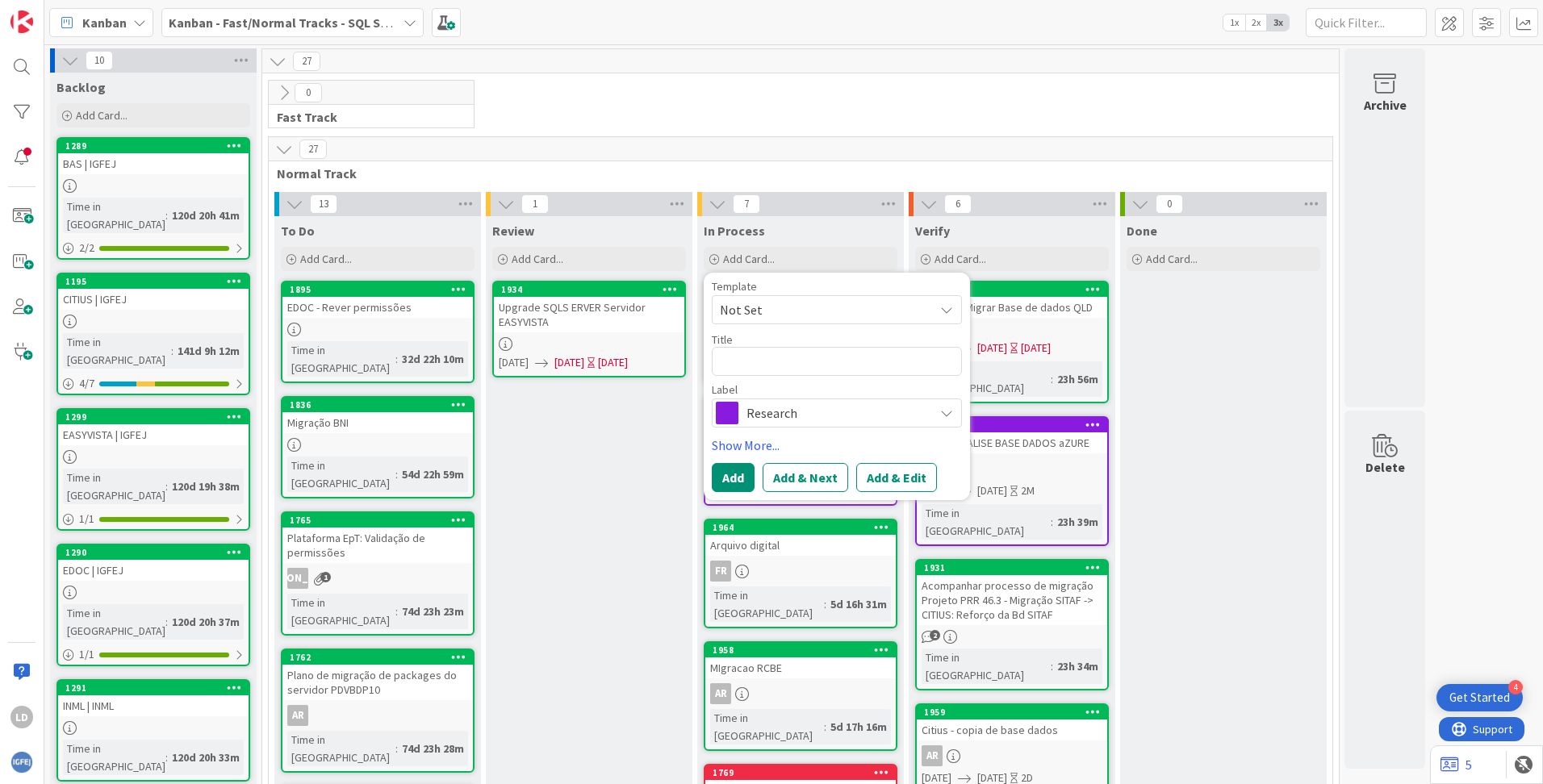
click at [762, 417] on span "Research" at bounding box center [836, 412] width 179 height 22
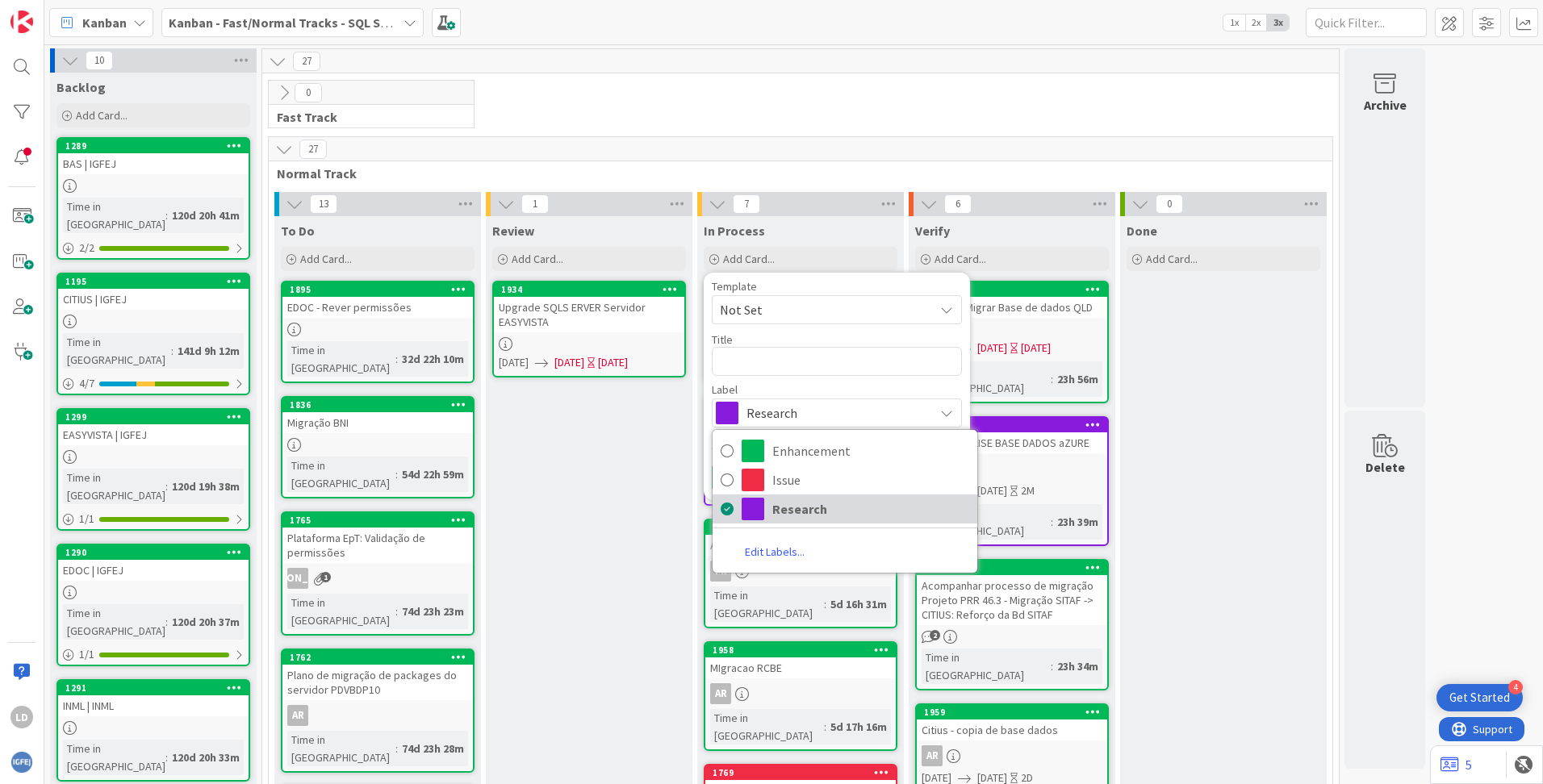
click at [801, 509] on span "Research" at bounding box center [871, 509] width 197 height 24
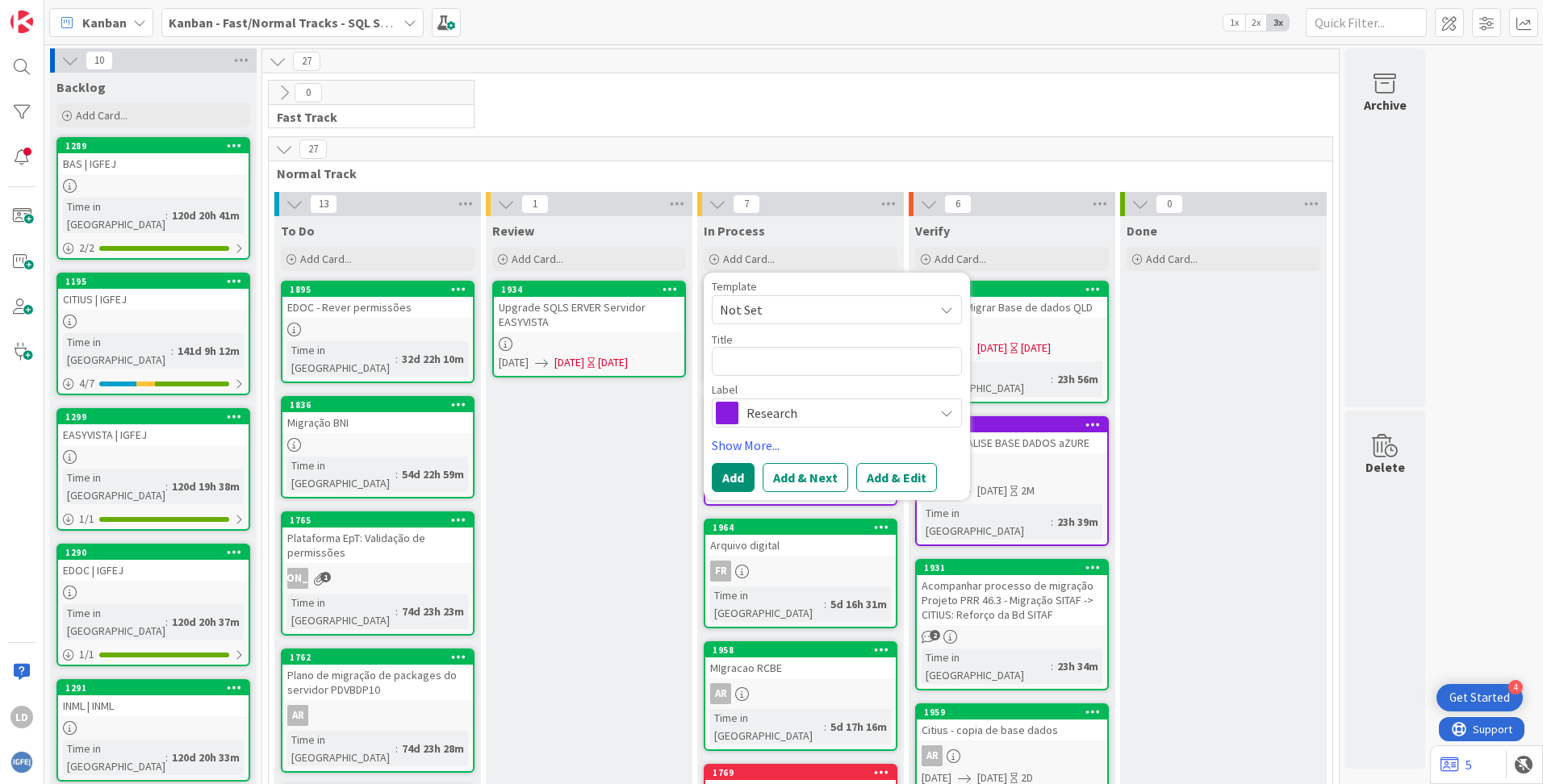
click at [799, 418] on span "Research" at bounding box center [836, 412] width 179 height 22
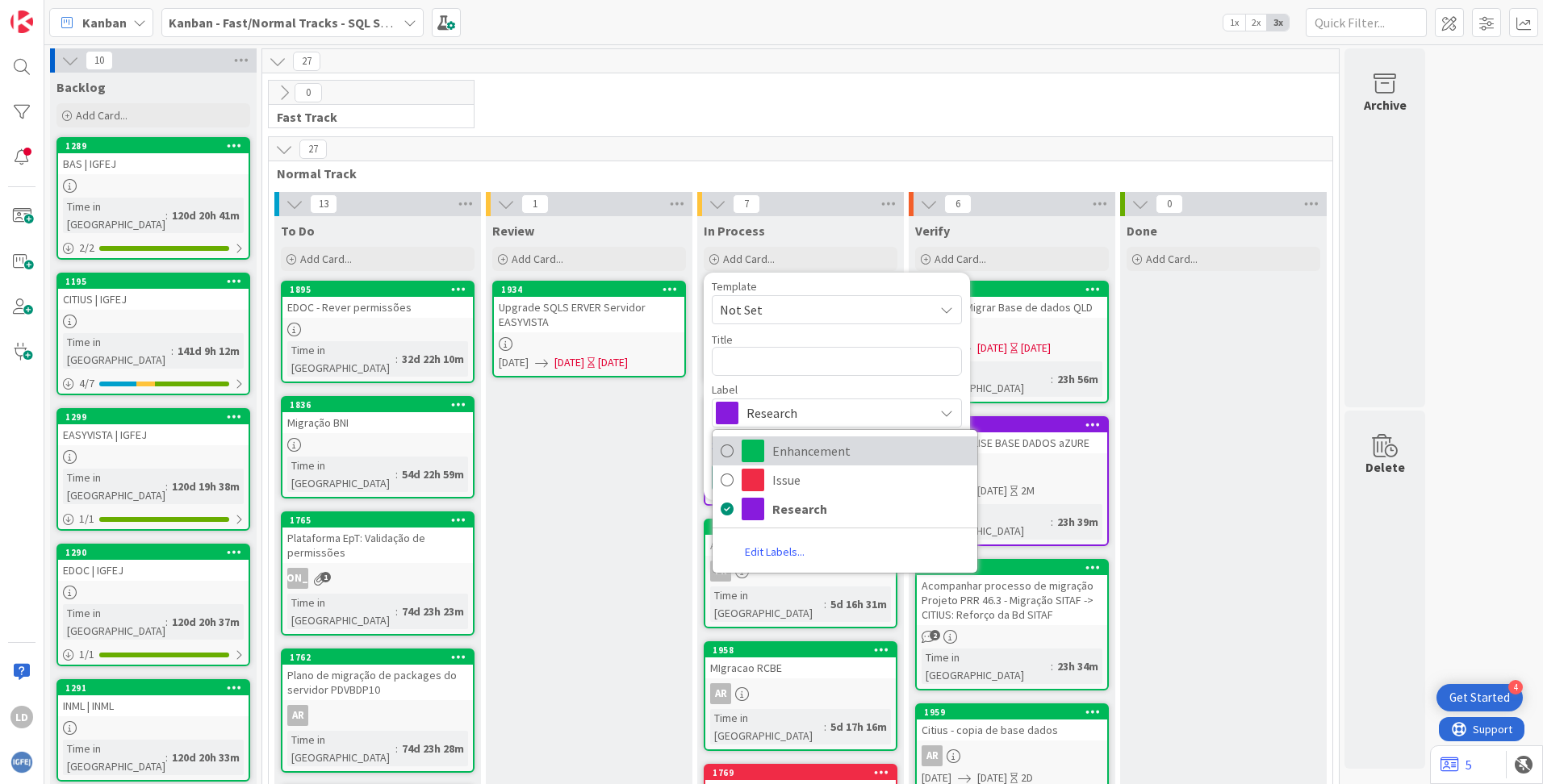
click at [796, 451] on span "Enhancement" at bounding box center [871, 451] width 197 height 24
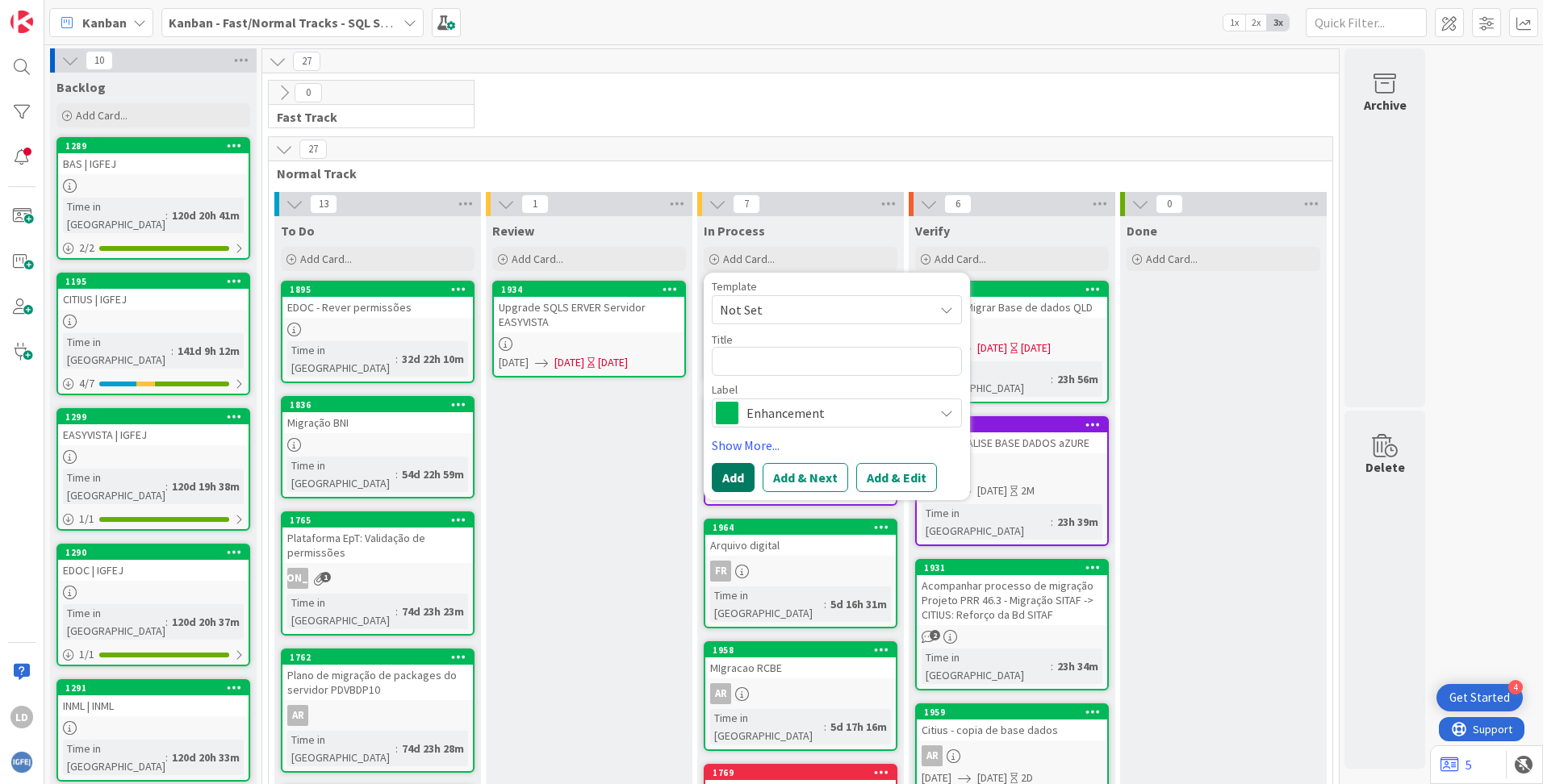
click at [738, 476] on button "Add" at bounding box center [733, 477] width 43 height 29
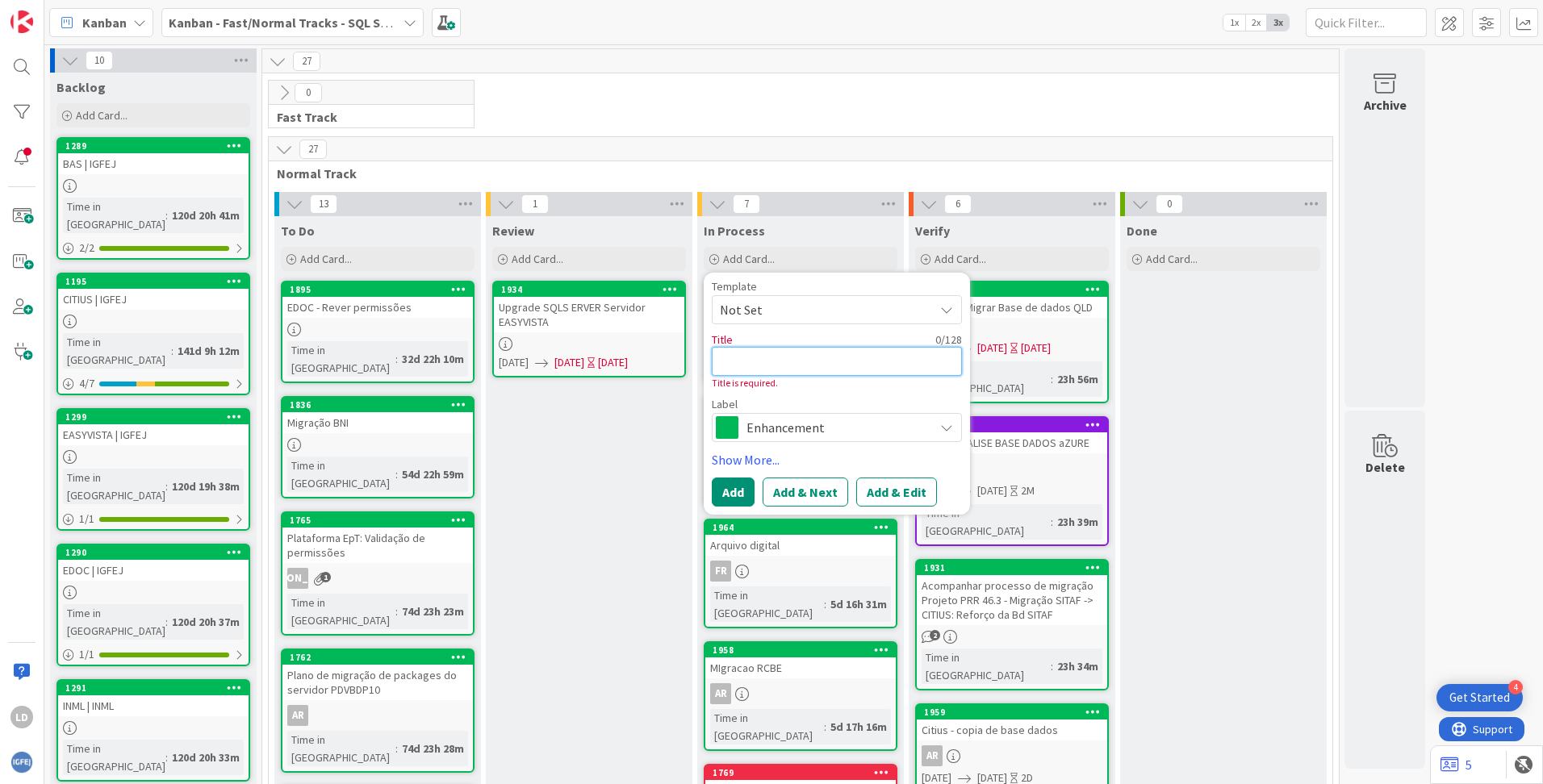
click at [757, 367] on textarea at bounding box center [837, 361] width 250 height 29
paste textarea "Boa tarde, Fase às reuniões que tivemos do selo de maturidade digital, venho pe…"
type textarea "x"
type textarea "Boa tarde, Fase às reuniões que tivemos do selo de maturidade digital, venho pe…"
type textarea "x"
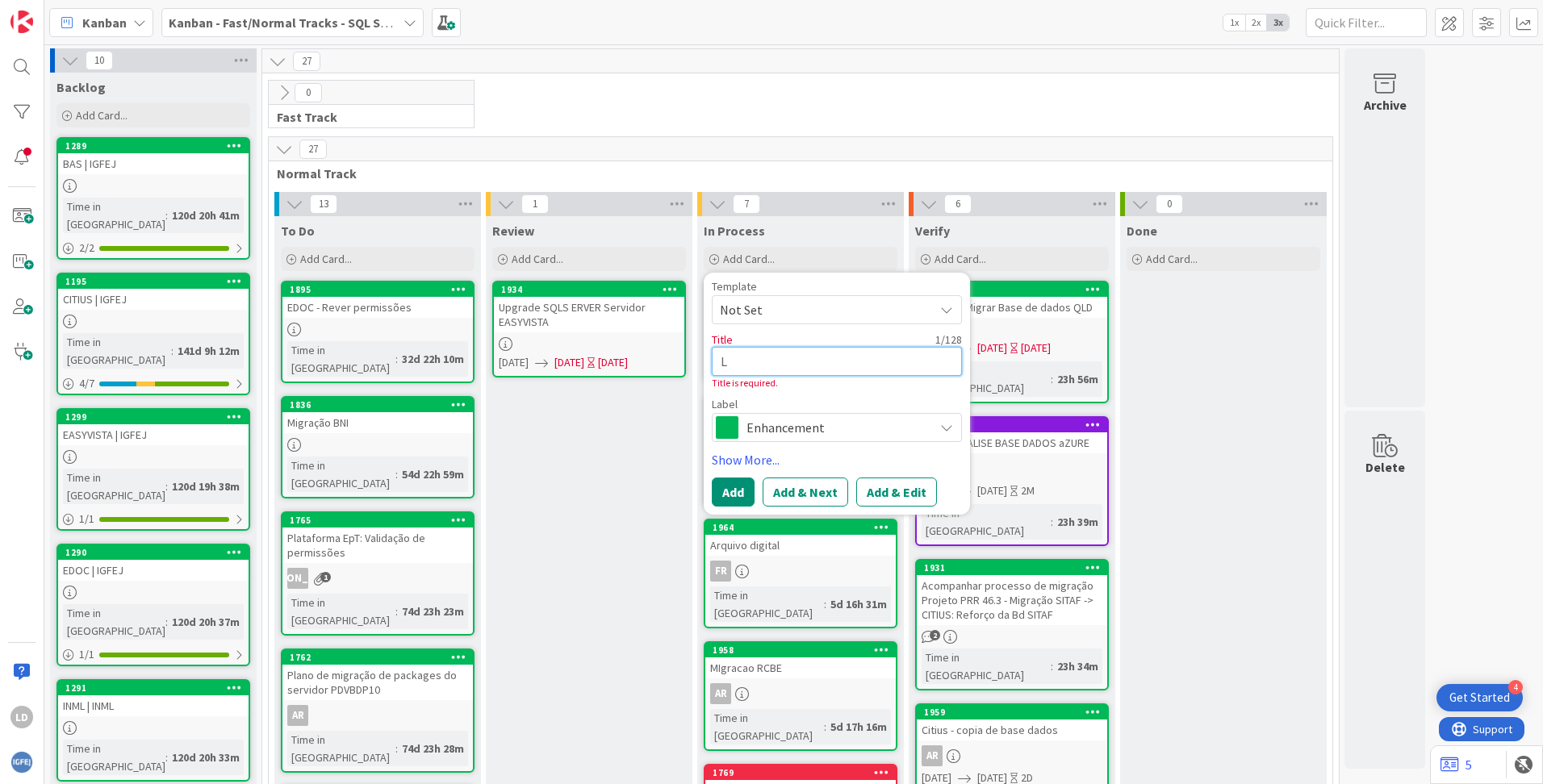
type textarea "Li"
type textarea "x"
type textarea "Lis"
type textarea "x"
type textarea "List"
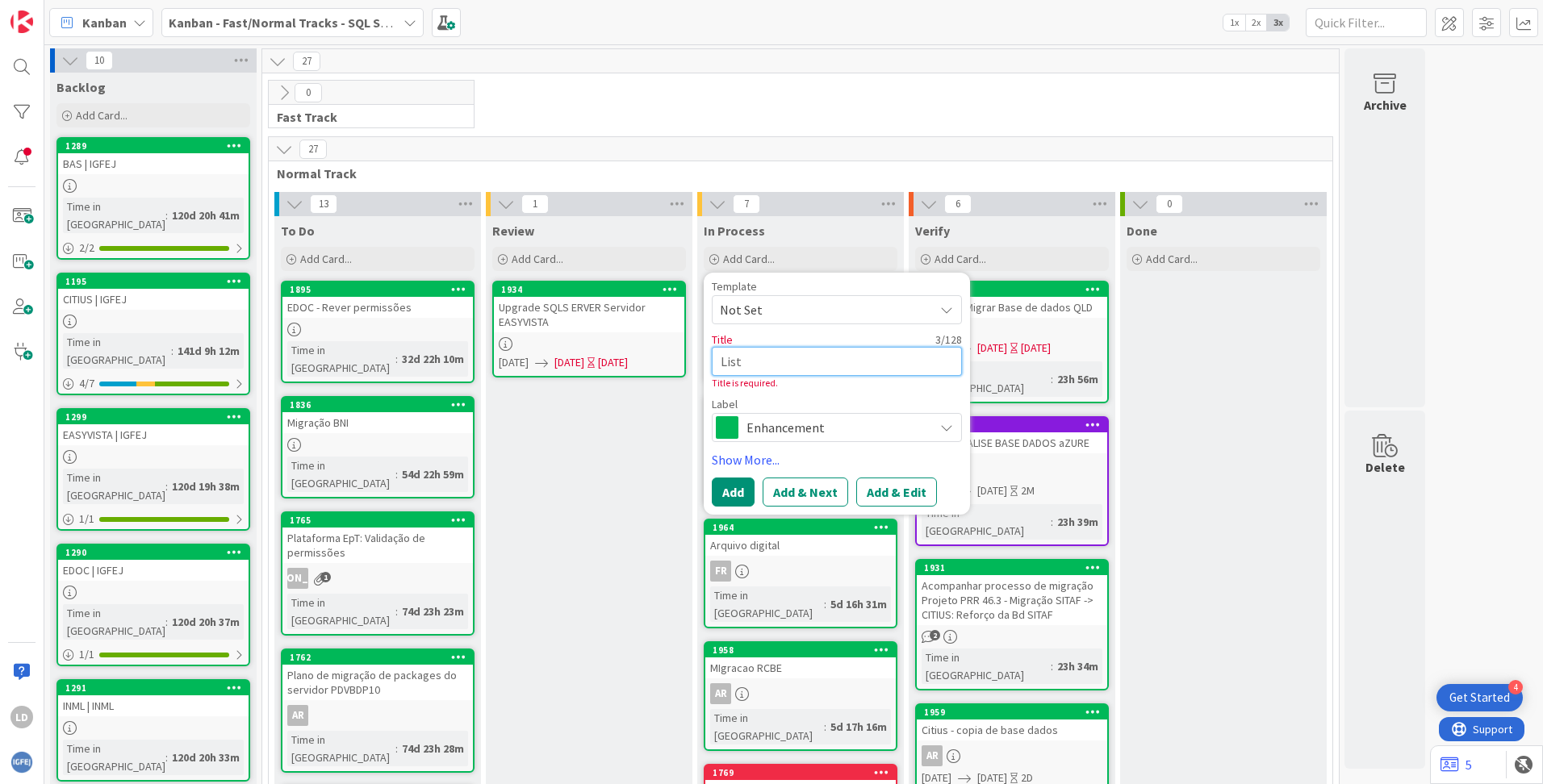
type textarea "x"
type textarea "Lista"
type textarea "x"
type textarea "Lista"
click at [741, 490] on button "Add" at bounding box center [733, 492] width 43 height 29
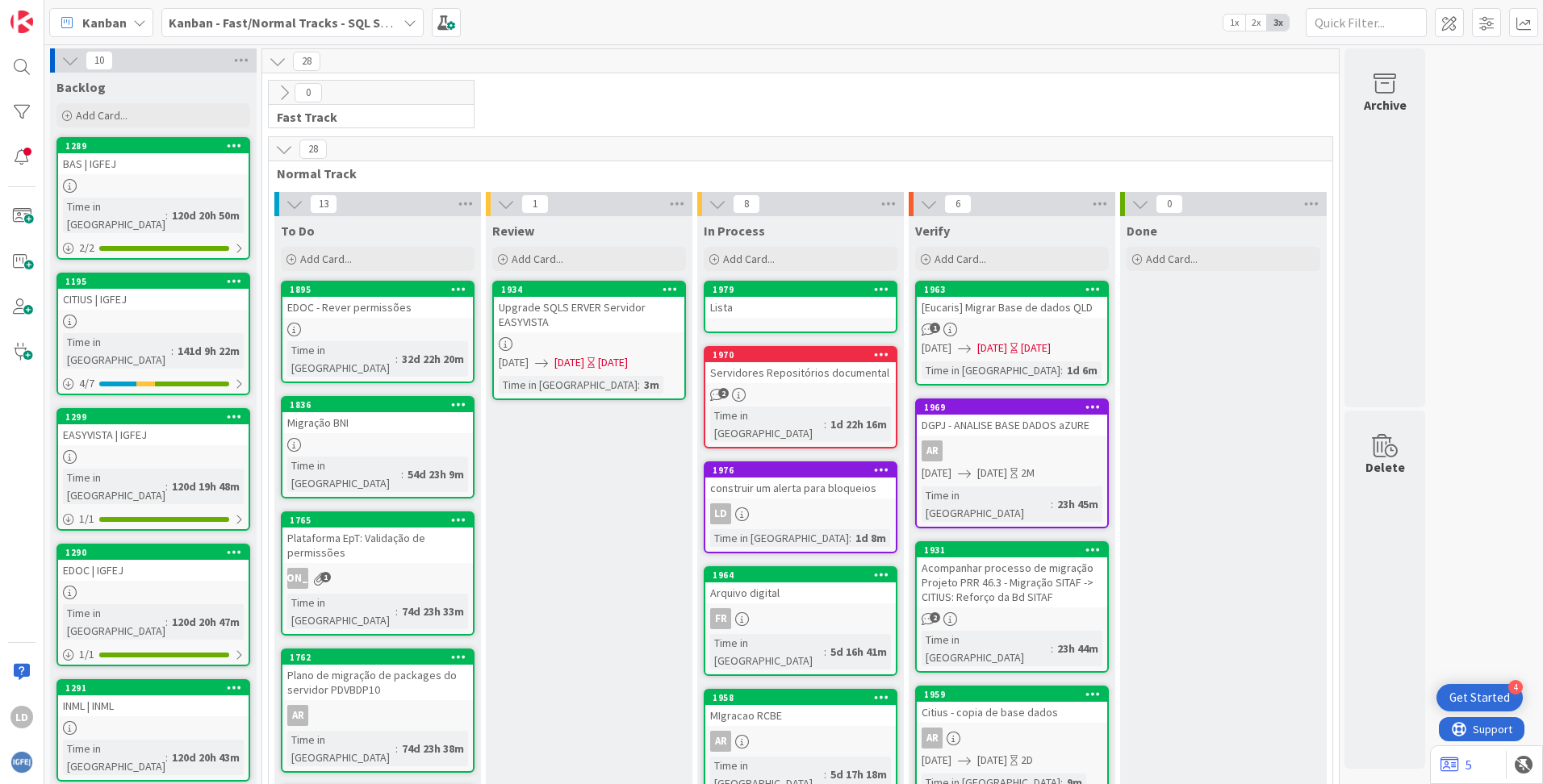
click at [752, 310] on div "Lista" at bounding box center [800, 307] width 190 height 21
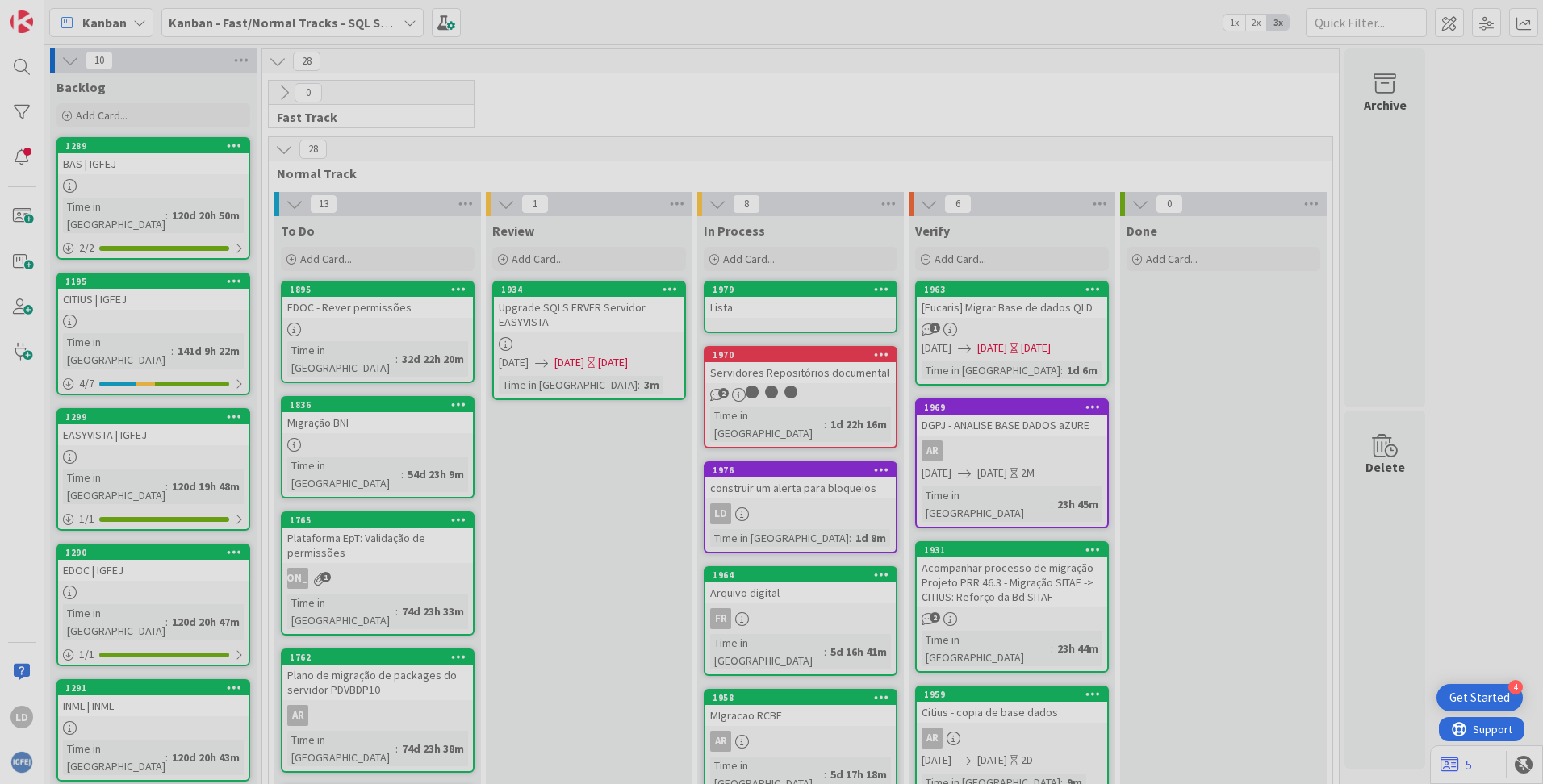
click at [752, 310] on div at bounding box center [772, 392] width 1543 height 784
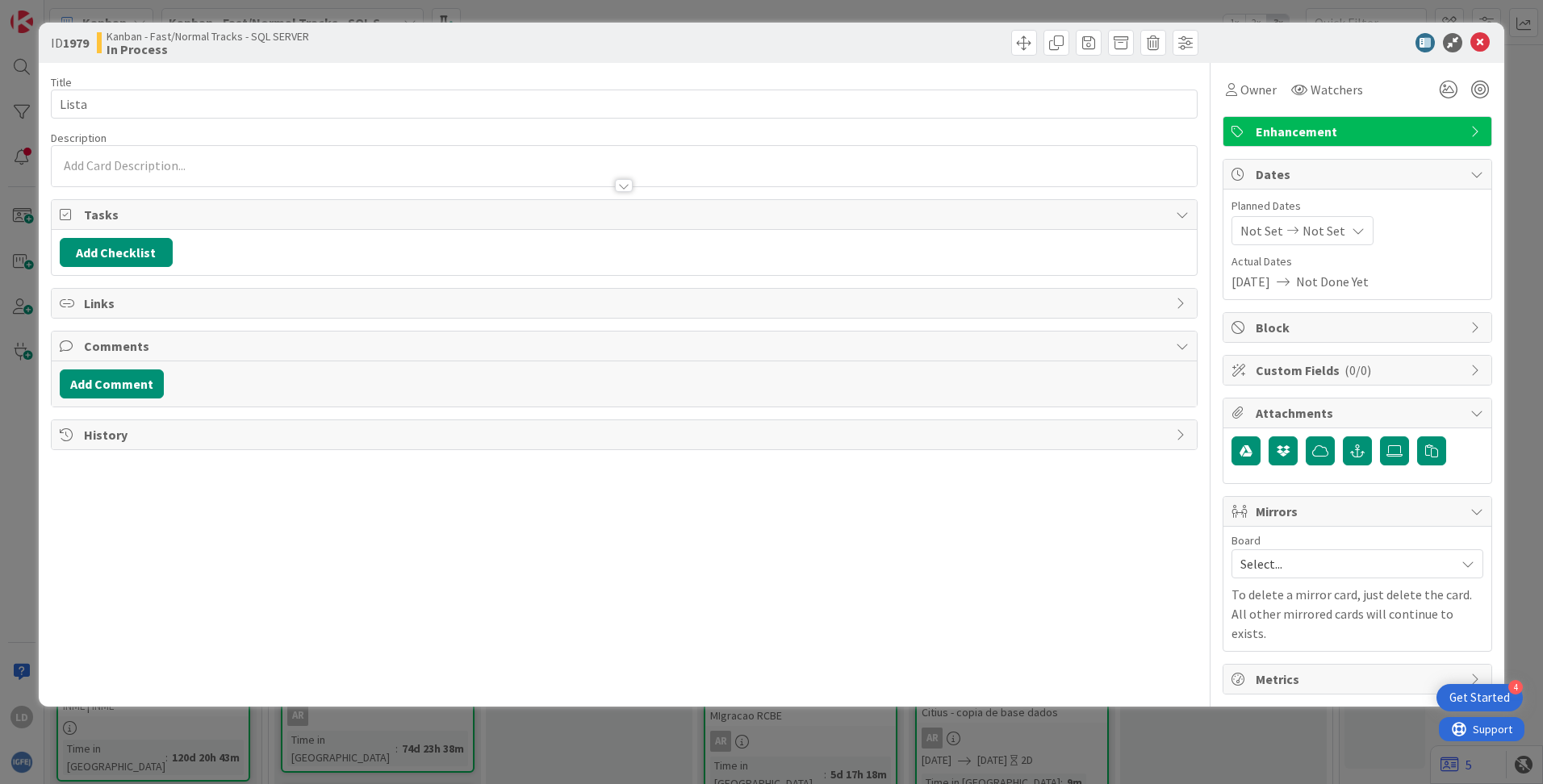
click at [157, 154] on div at bounding box center [624, 165] width 1145 height 40
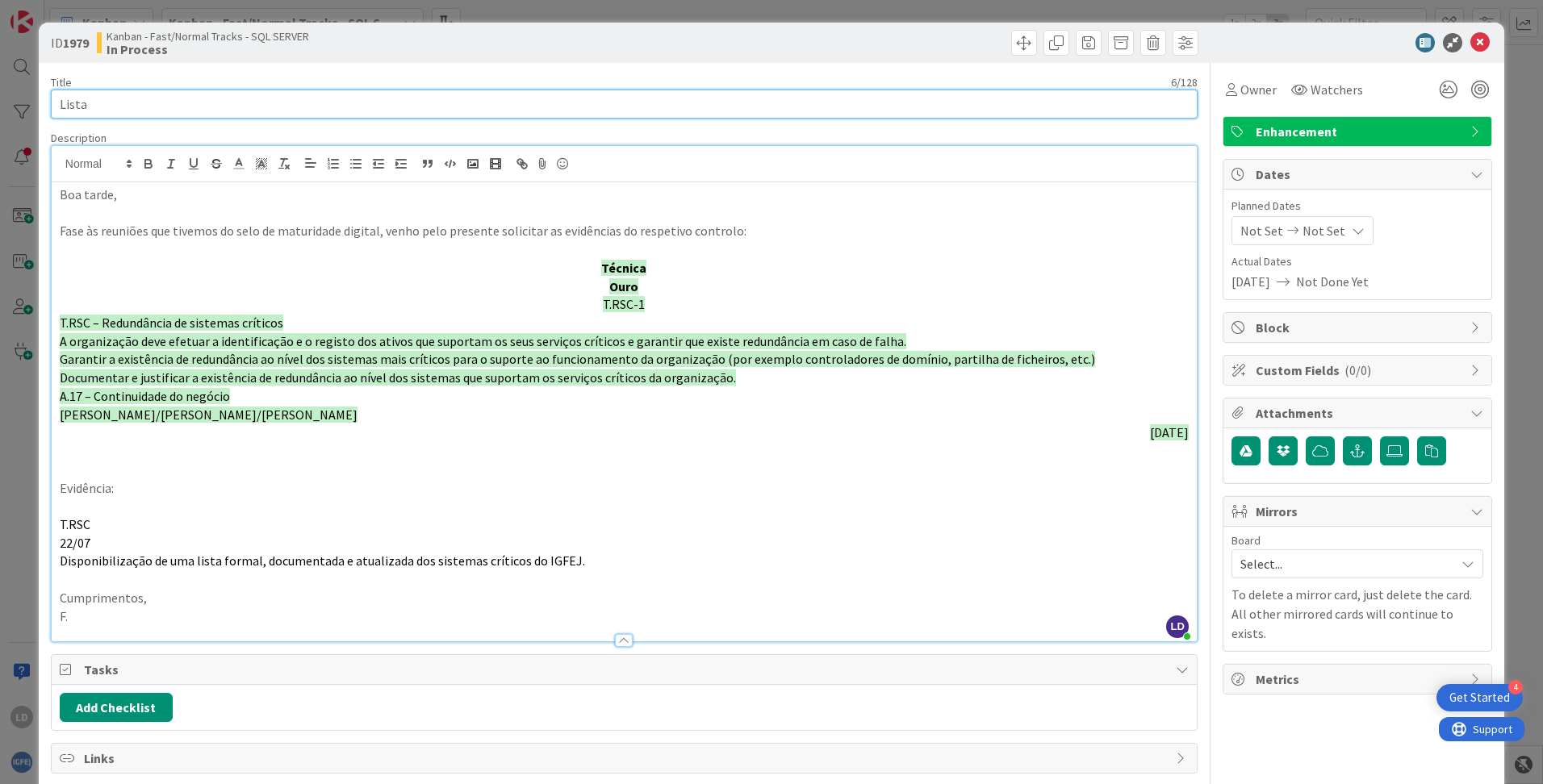
drag, startPoint x: 154, startPoint y: 102, endPoint x: 36, endPoint y: 96, distance: 118.2
click at [36, 96] on div "ID 1979 Kanban - Fast/Normal Tracks - SQL SERVER In Process Title 6 / 128 Lista…" at bounding box center [772, 392] width 1543 height 784
paste input "Evidências do controlo T.RSC-1"
type input "Evidências do controlo T.RSC-1"
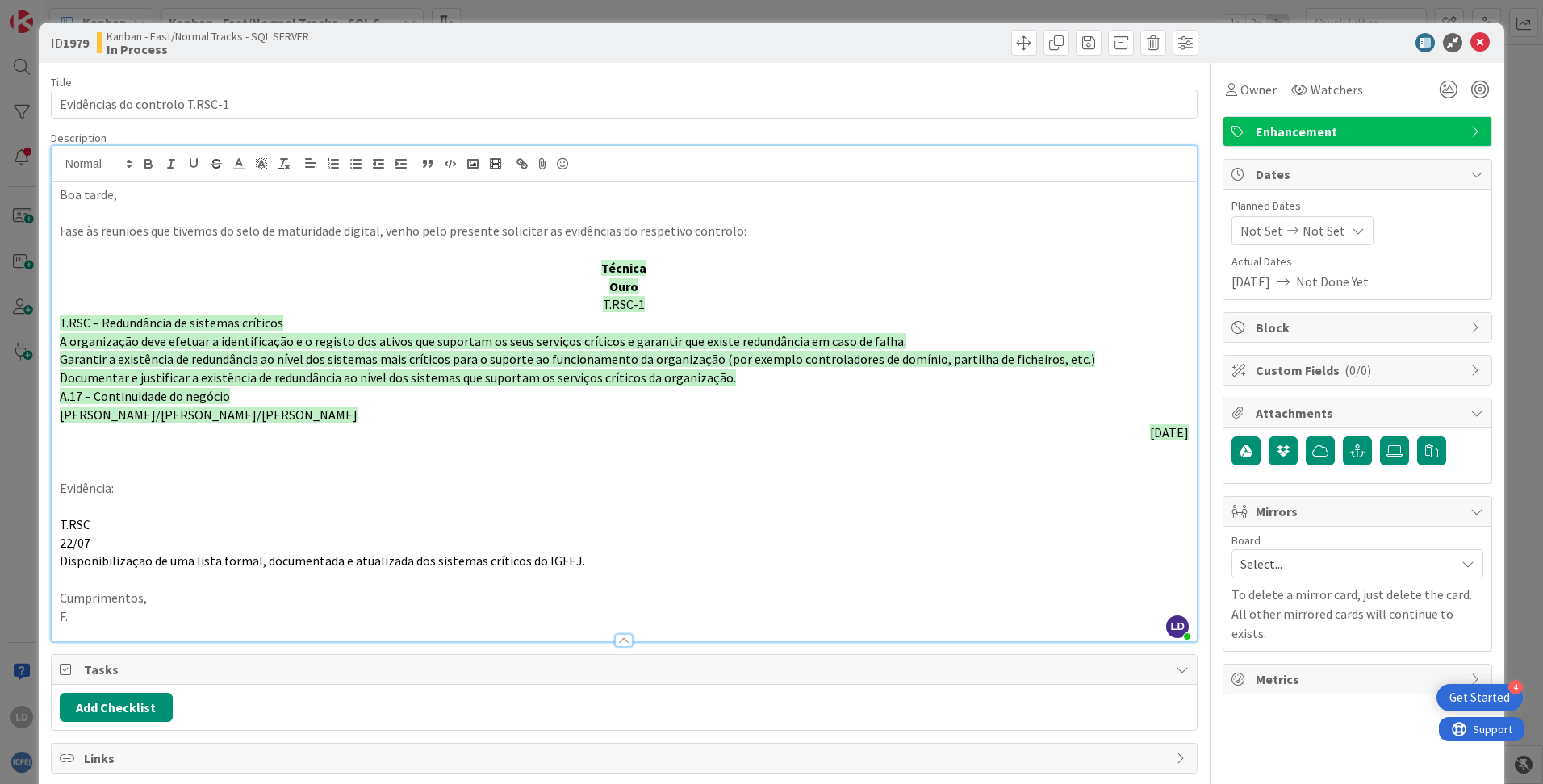
click at [576, 61] on div "ID 1979 Kanban - Fast/Normal Tracks - SQL SERVER In Process" at bounding box center [771, 42] width 1465 height 40
click at [969, 39] on icon at bounding box center [1480, 43] width 20 height 20
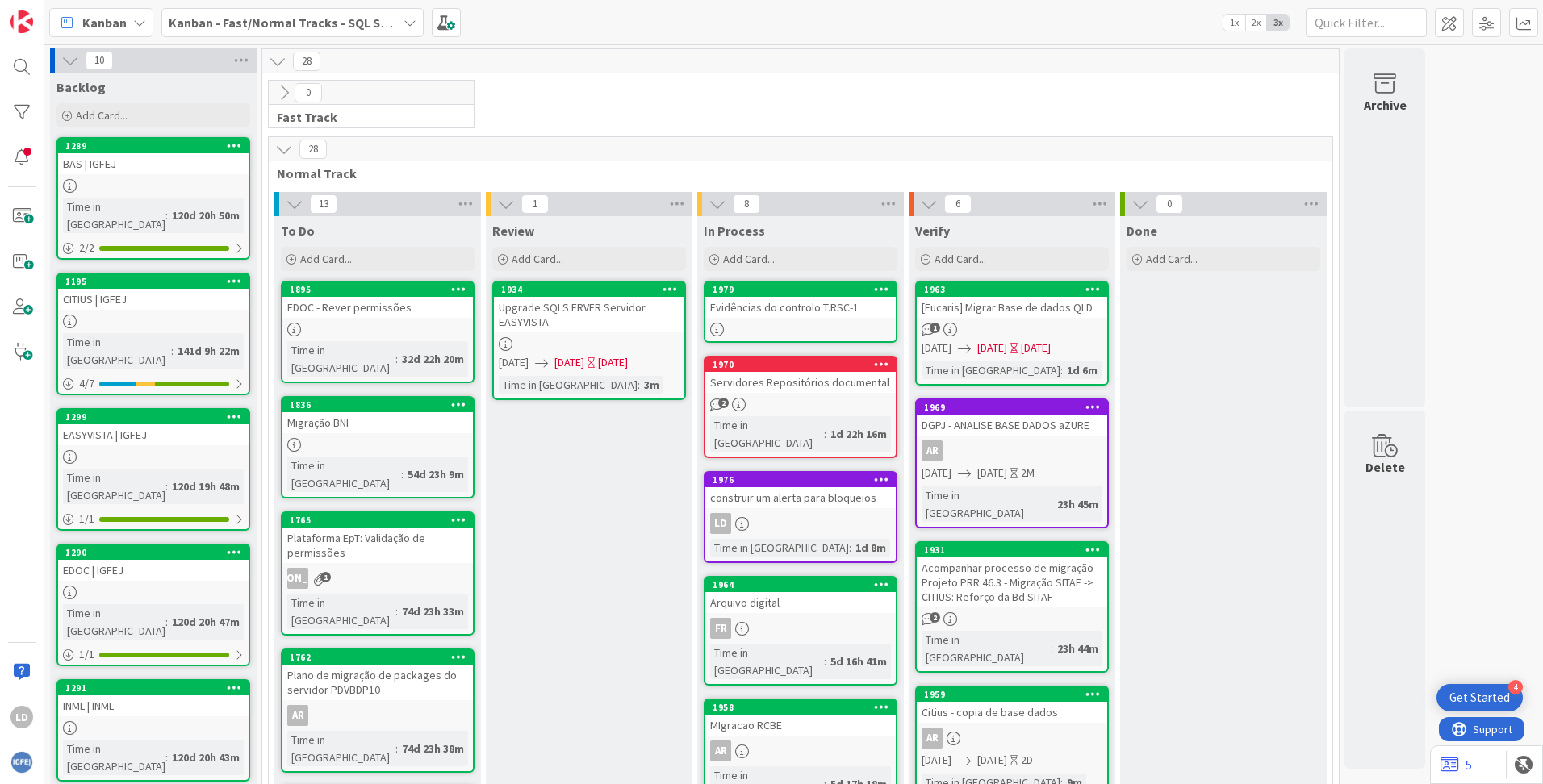
click at [821, 308] on div "Evidências do controlo T.RSC-1" at bounding box center [800, 307] width 190 height 21
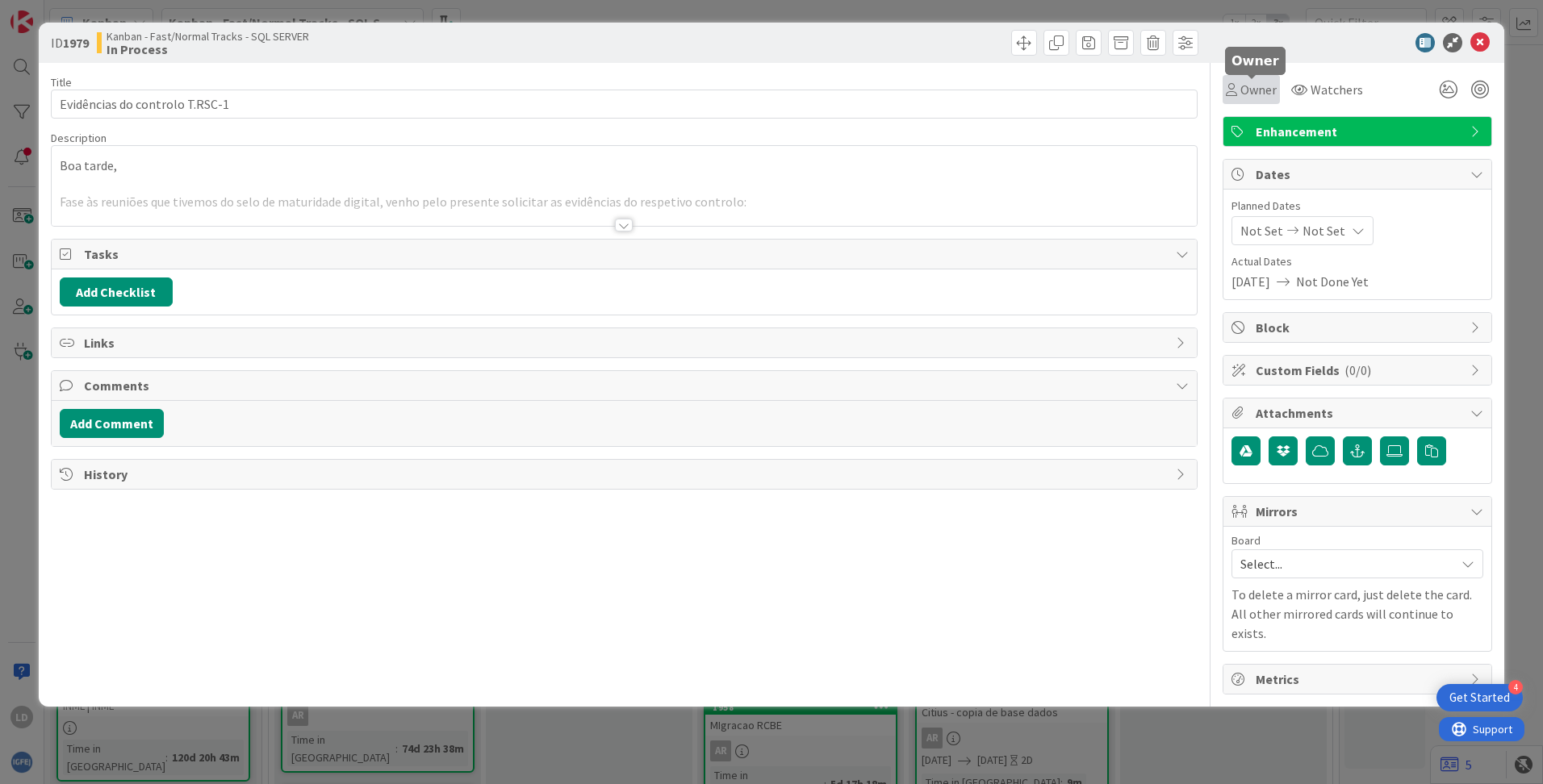
click at [969, 86] on span "Owner" at bounding box center [1258, 89] width 37 height 20
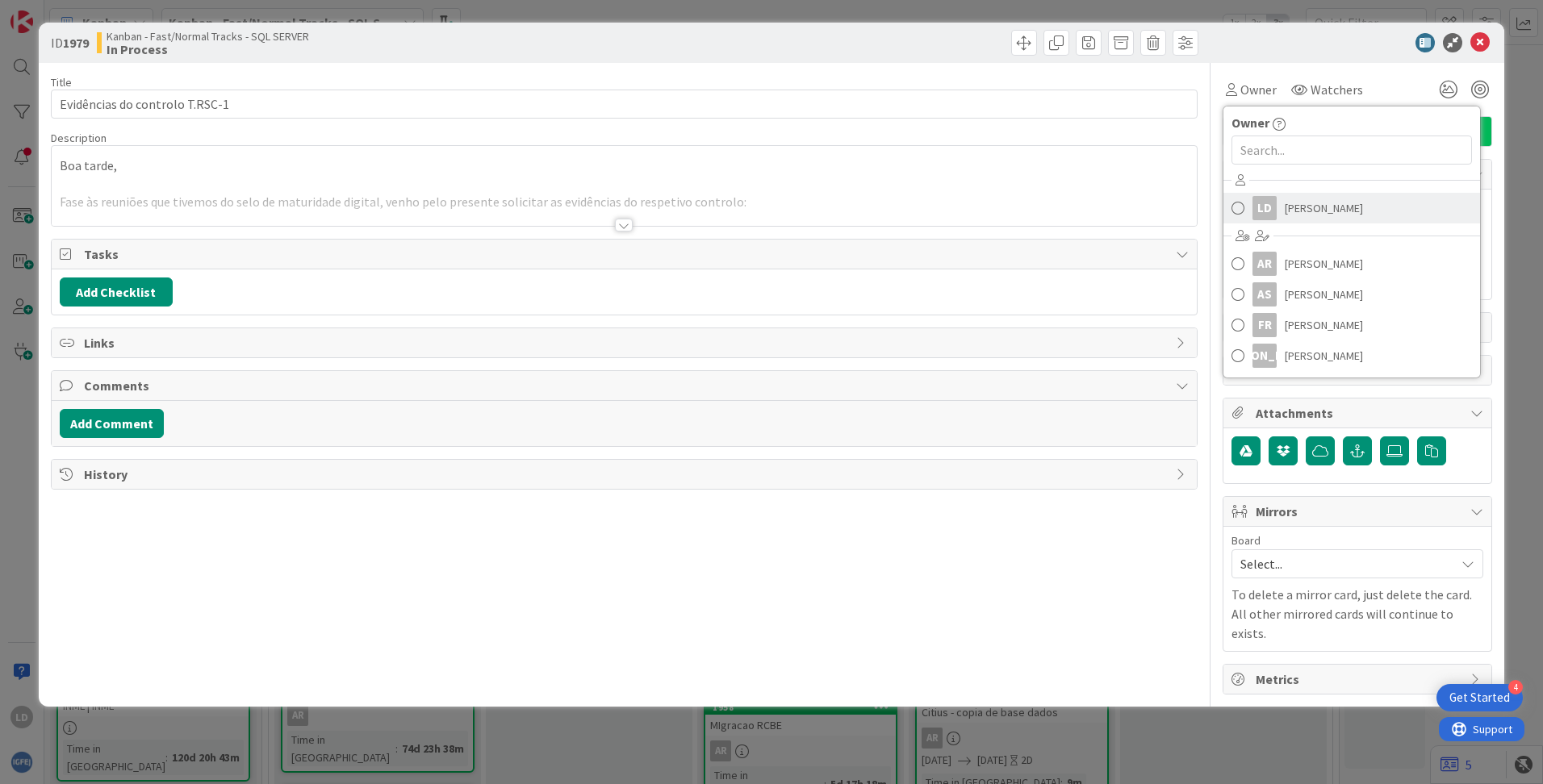
click at [969, 202] on span "[PERSON_NAME]" at bounding box center [1324, 207] width 79 height 24
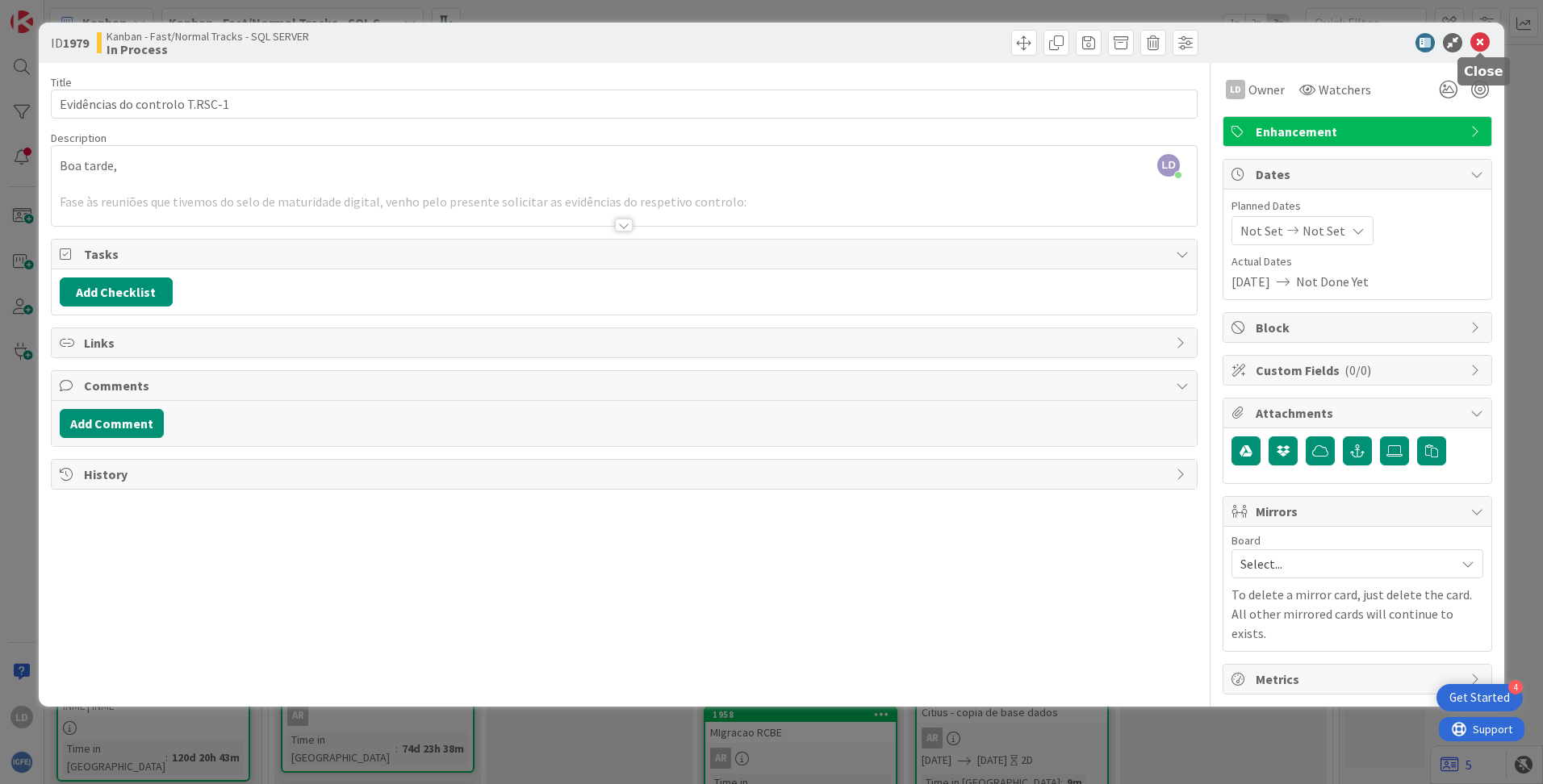
click at [969, 43] on icon at bounding box center [1480, 43] width 20 height 20
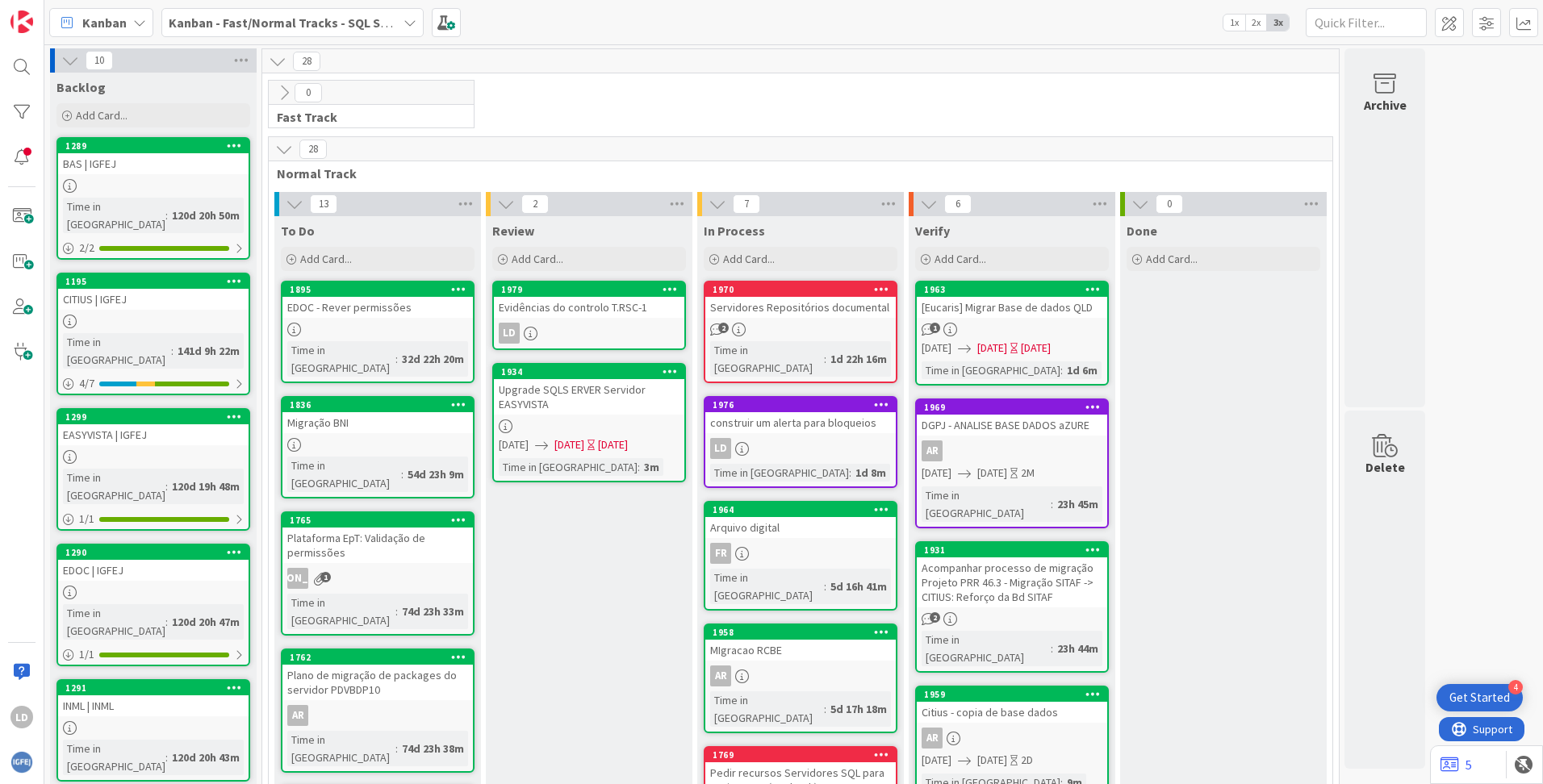
click at [409, 21] on icon at bounding box center [409, 22] width 13 height 13
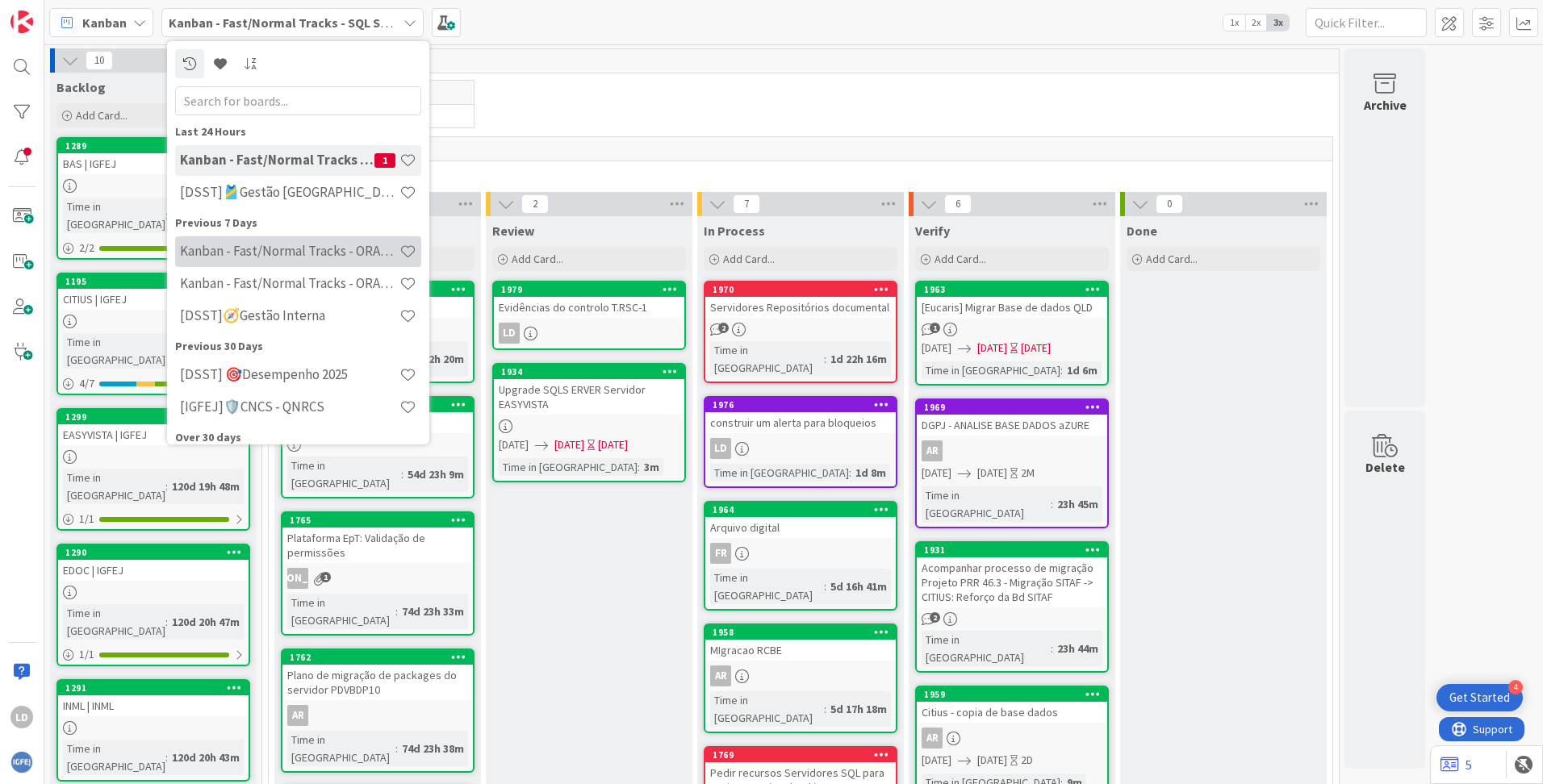
click at [338, 249] on h4 "Kanban - Fast/Normal Tracks - ORACLE TEAM | IGFEJ" at bounding box center [289, 251] width 219 height 16
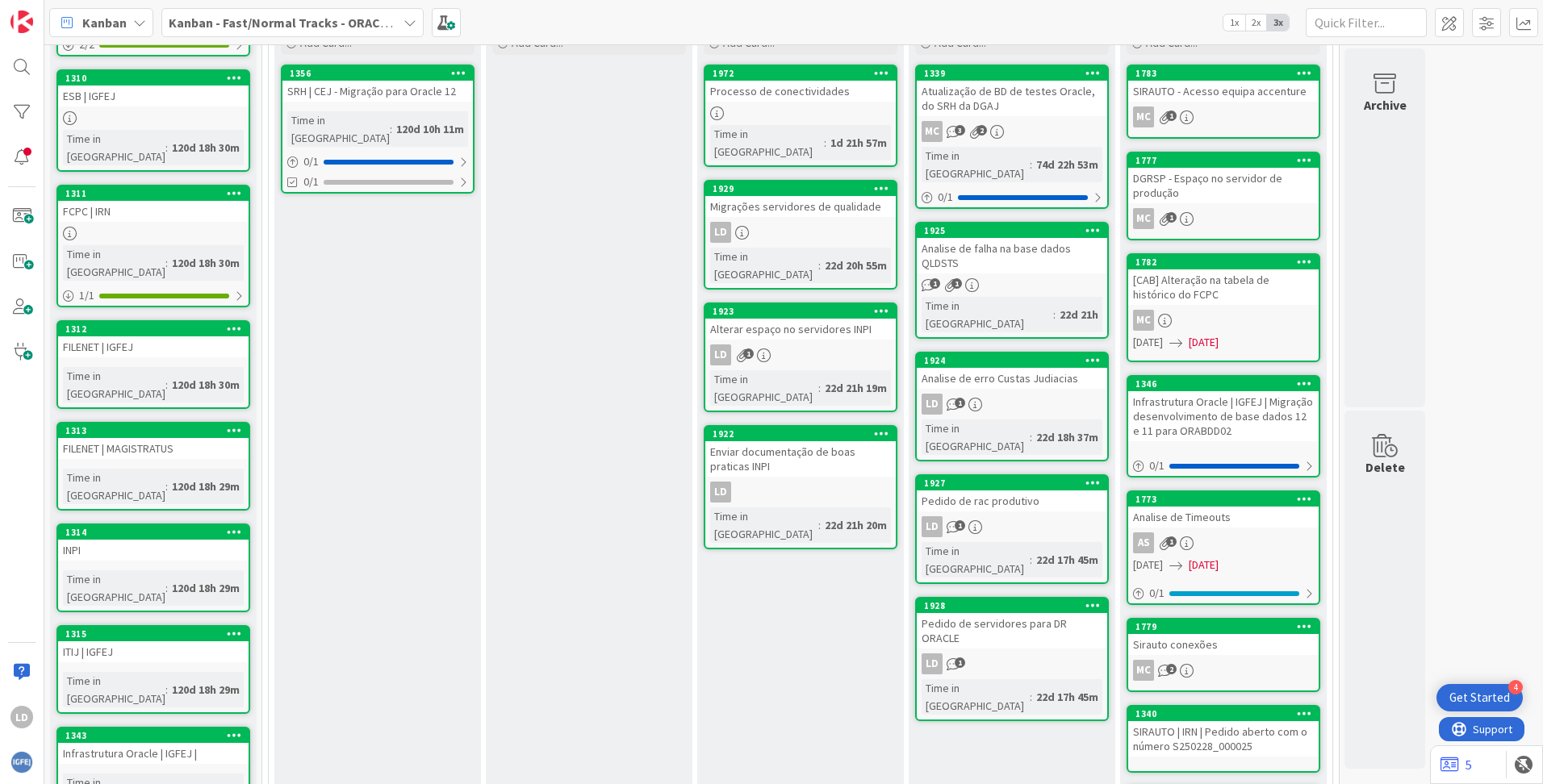
scroll to position [485, 0]
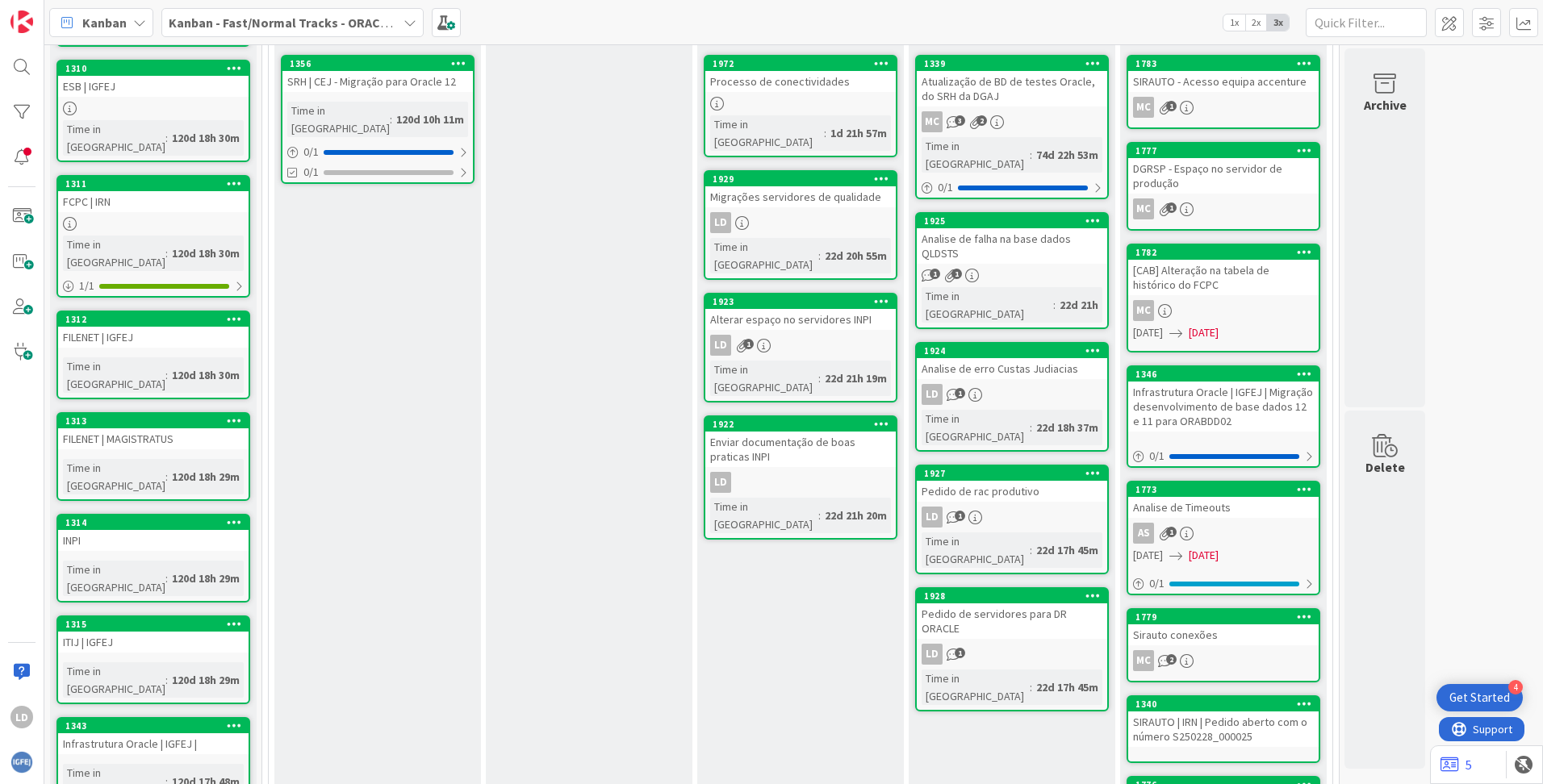
click at [821, 309] on div "Alterar espaço no servidores INPI" at bounding box center [800, 319] width 190 height 21
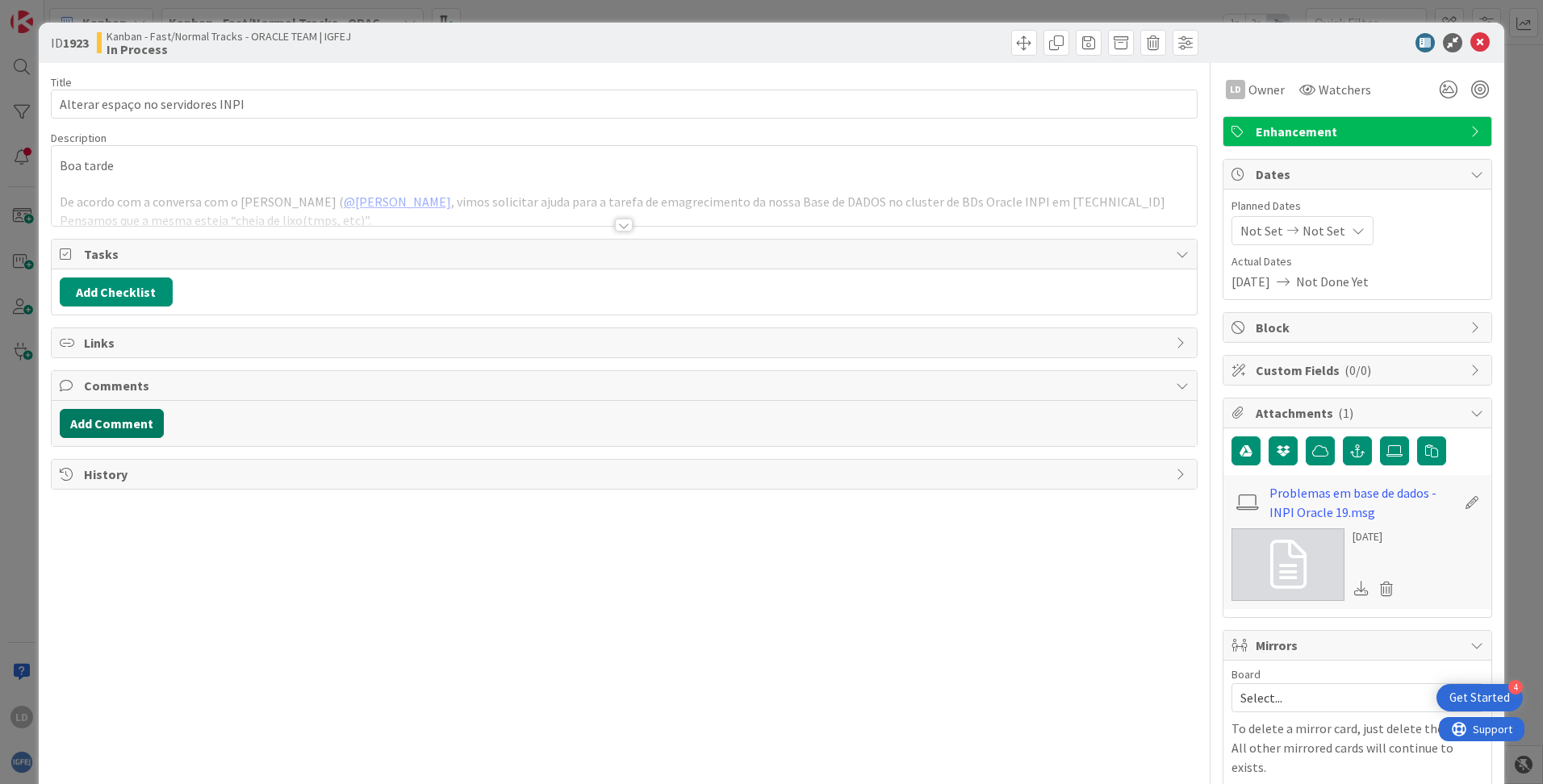
click at [134, 422] on button "Add Comment" at bounding box center [112, 424] width 104 height 29
click at [615, 226] on div at bounding box center [624, 225] width 18 height 13
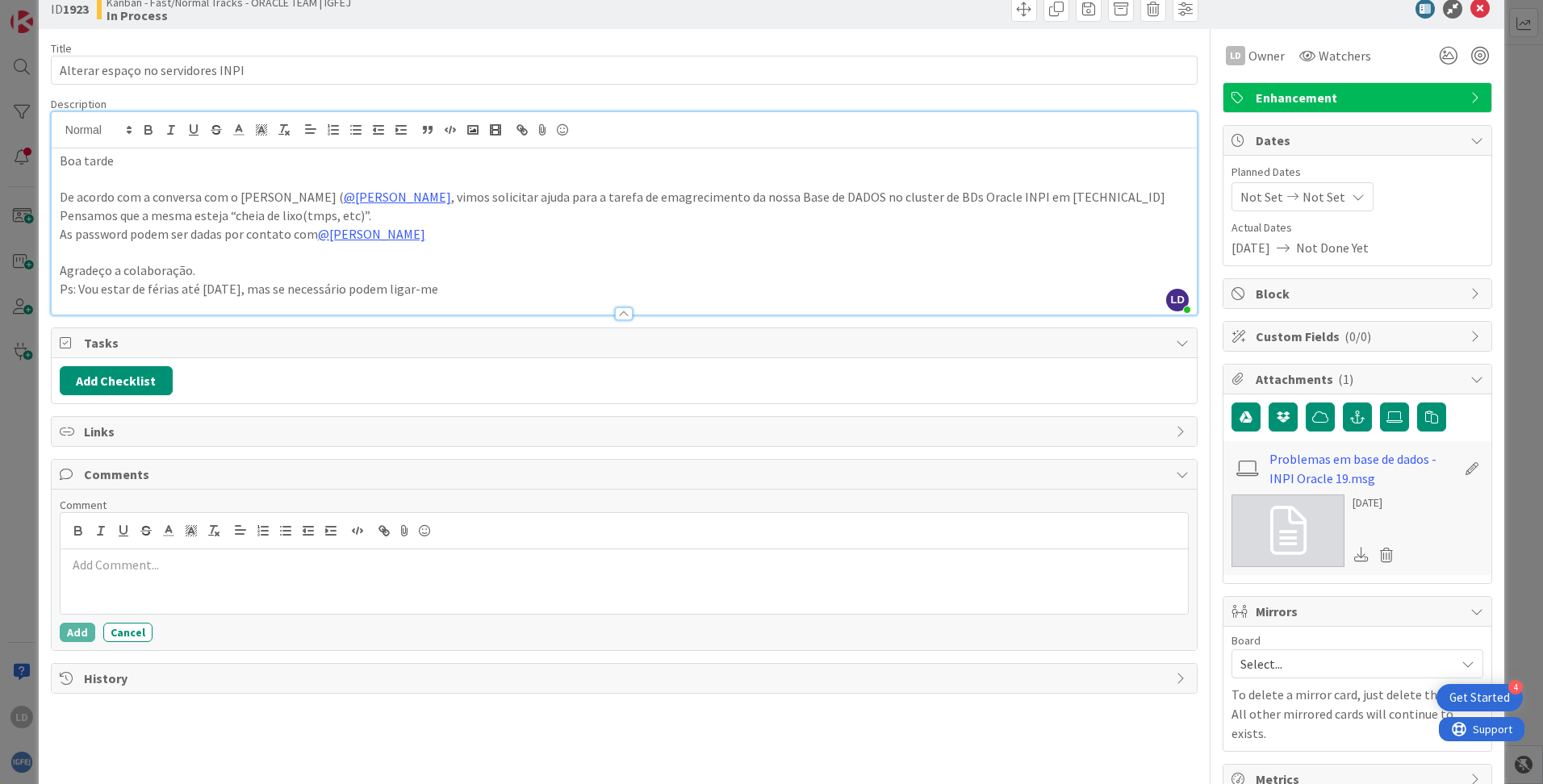
scroll to position [60, 0]
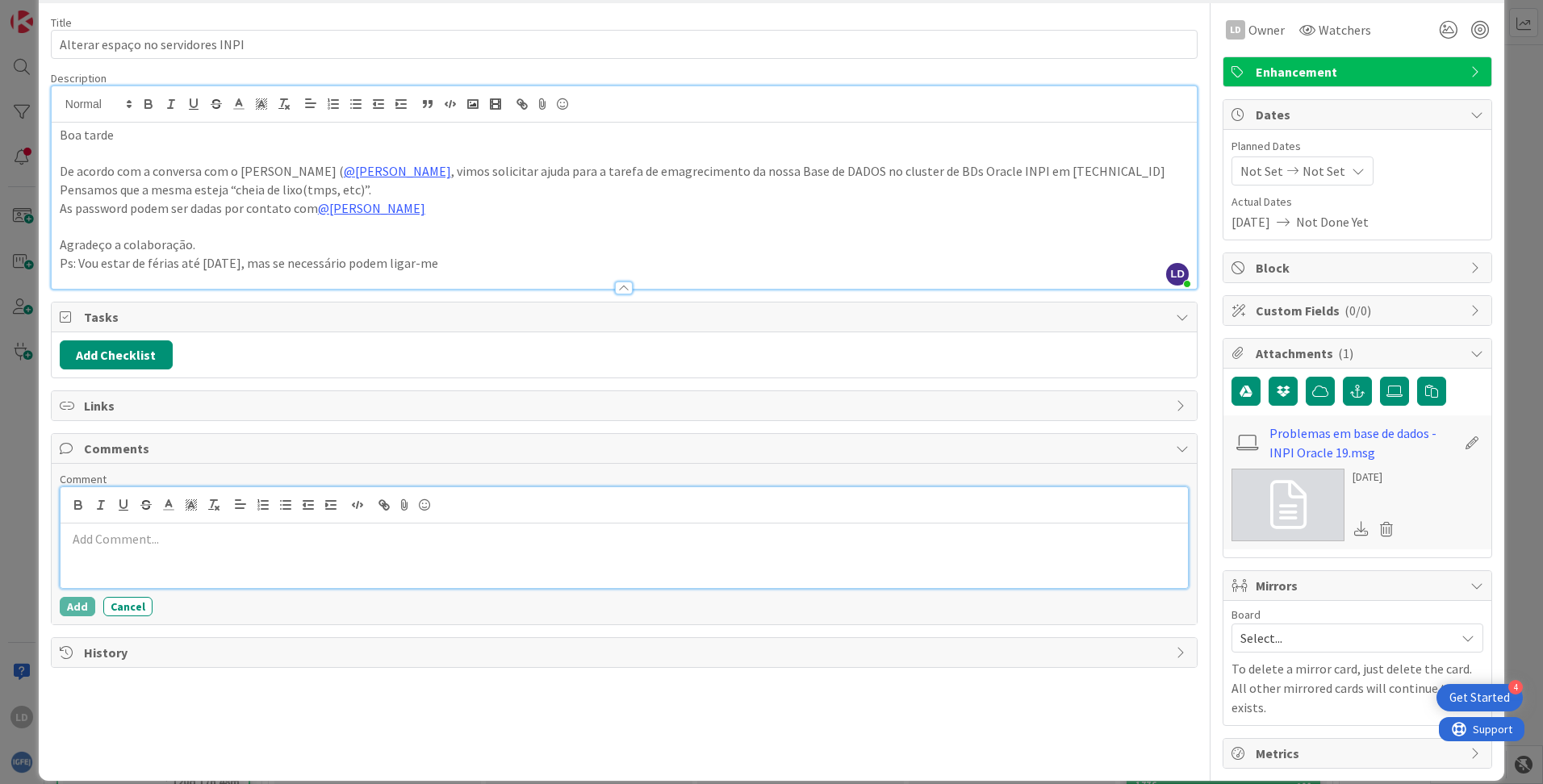
click at [173, 544] on p at bounding box center [624, 539] width 1114 height 19
click at [76, 604] on button "Add" at bounding box center [78, 607] width 36 height 20
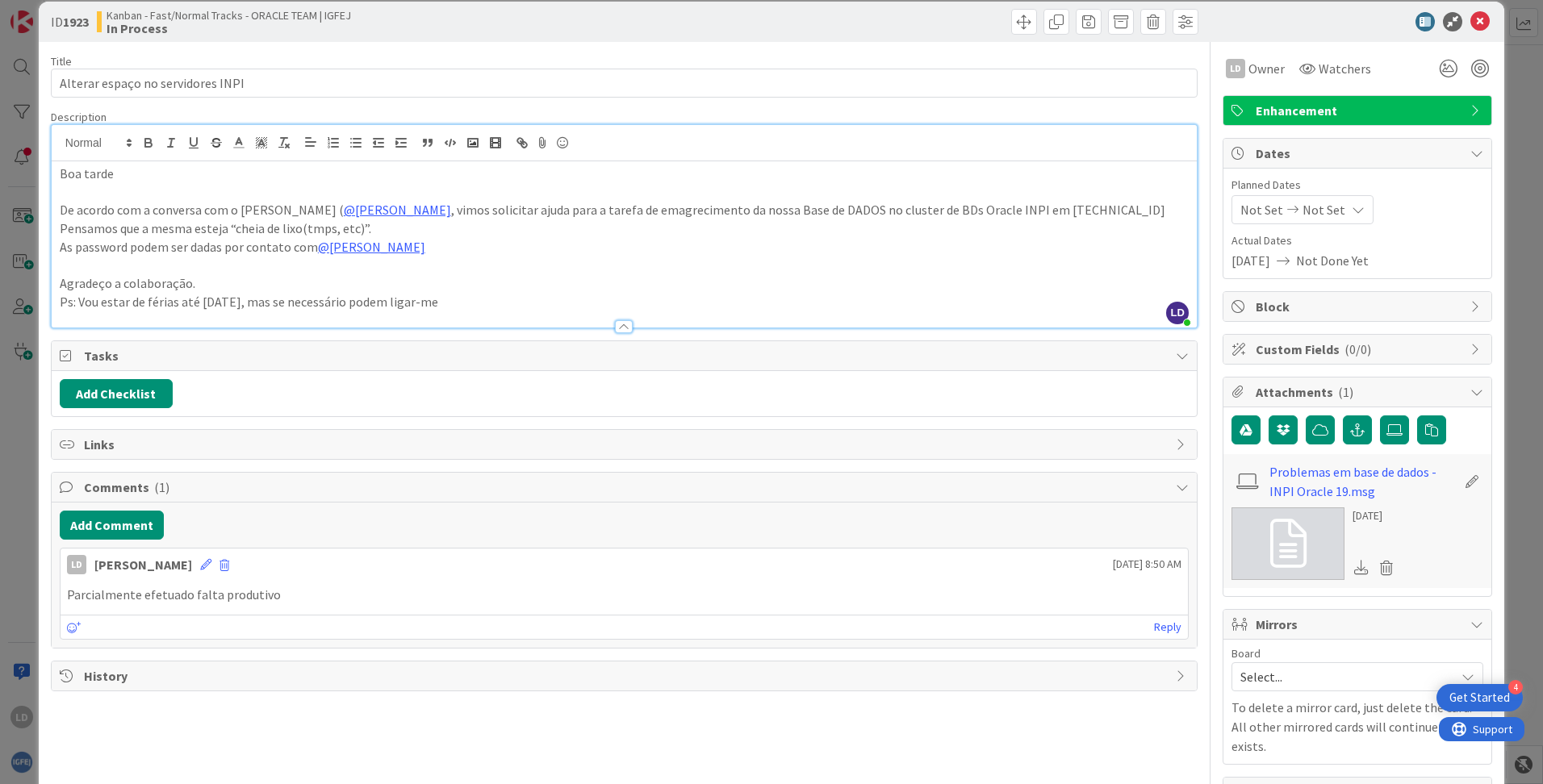
scroll to position [0, 0]
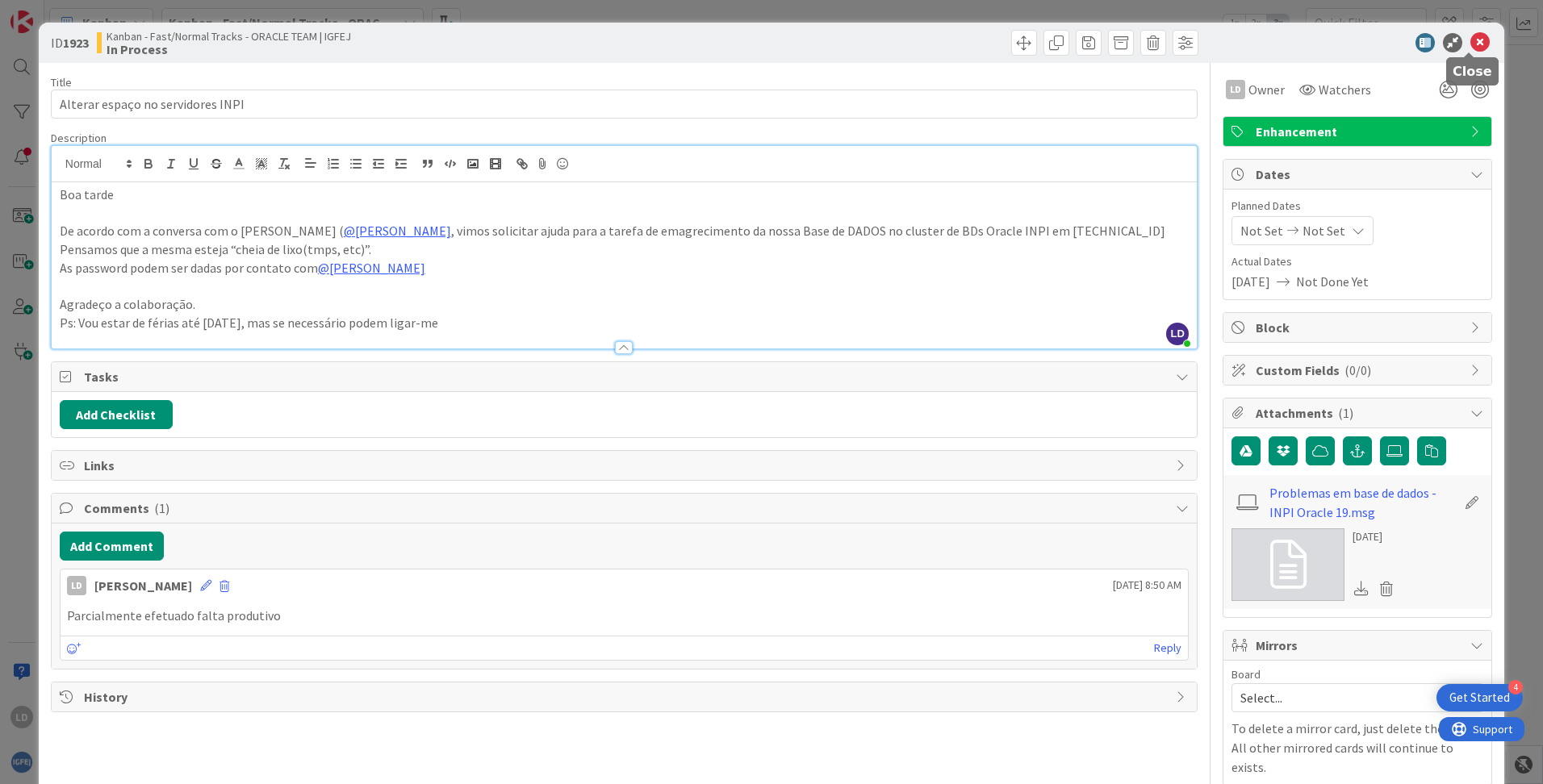
click at [969, 38] on icon at bounding box center [1480, 43] width 20 height 20
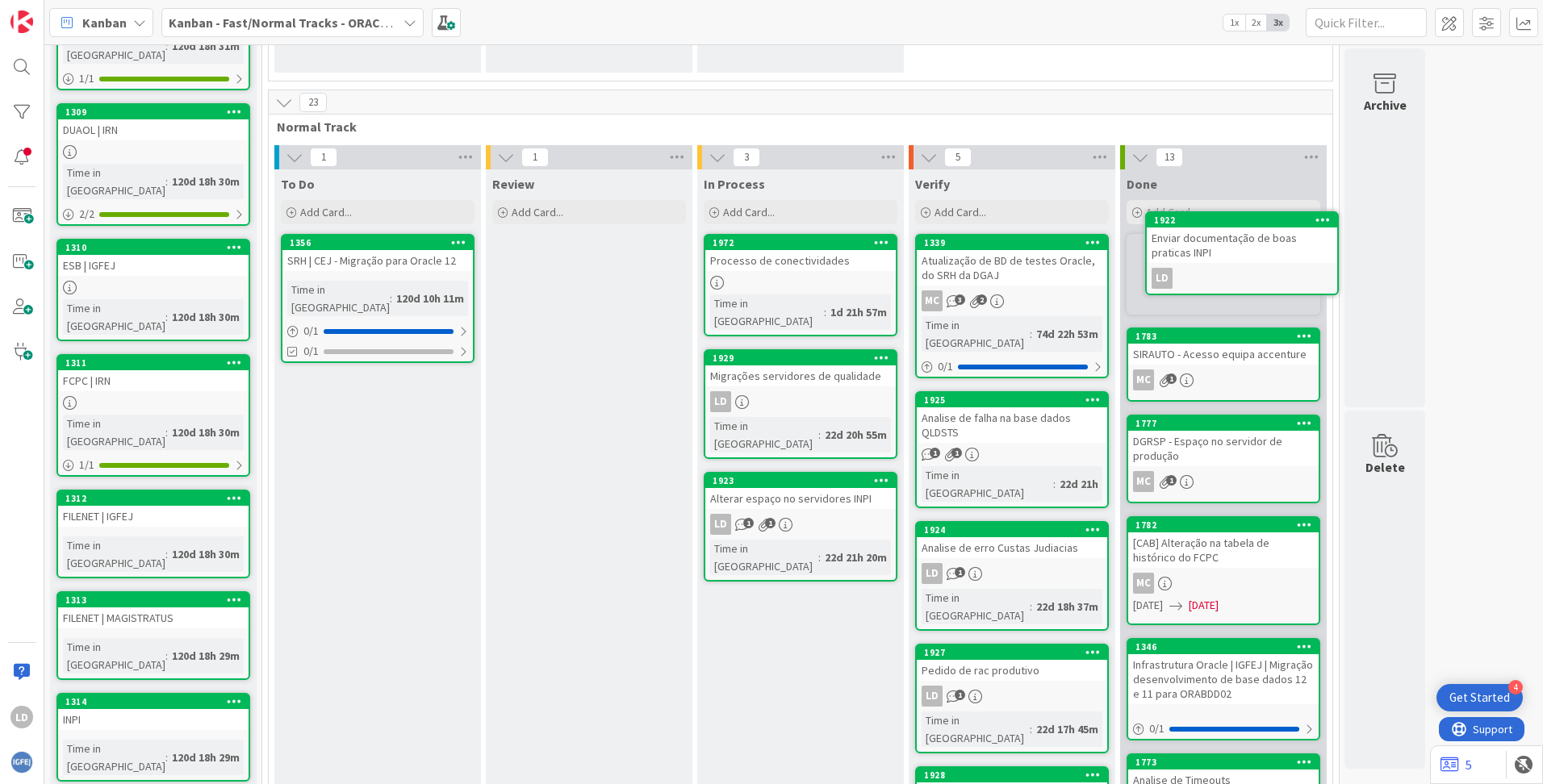
scroll to position [305, 0]
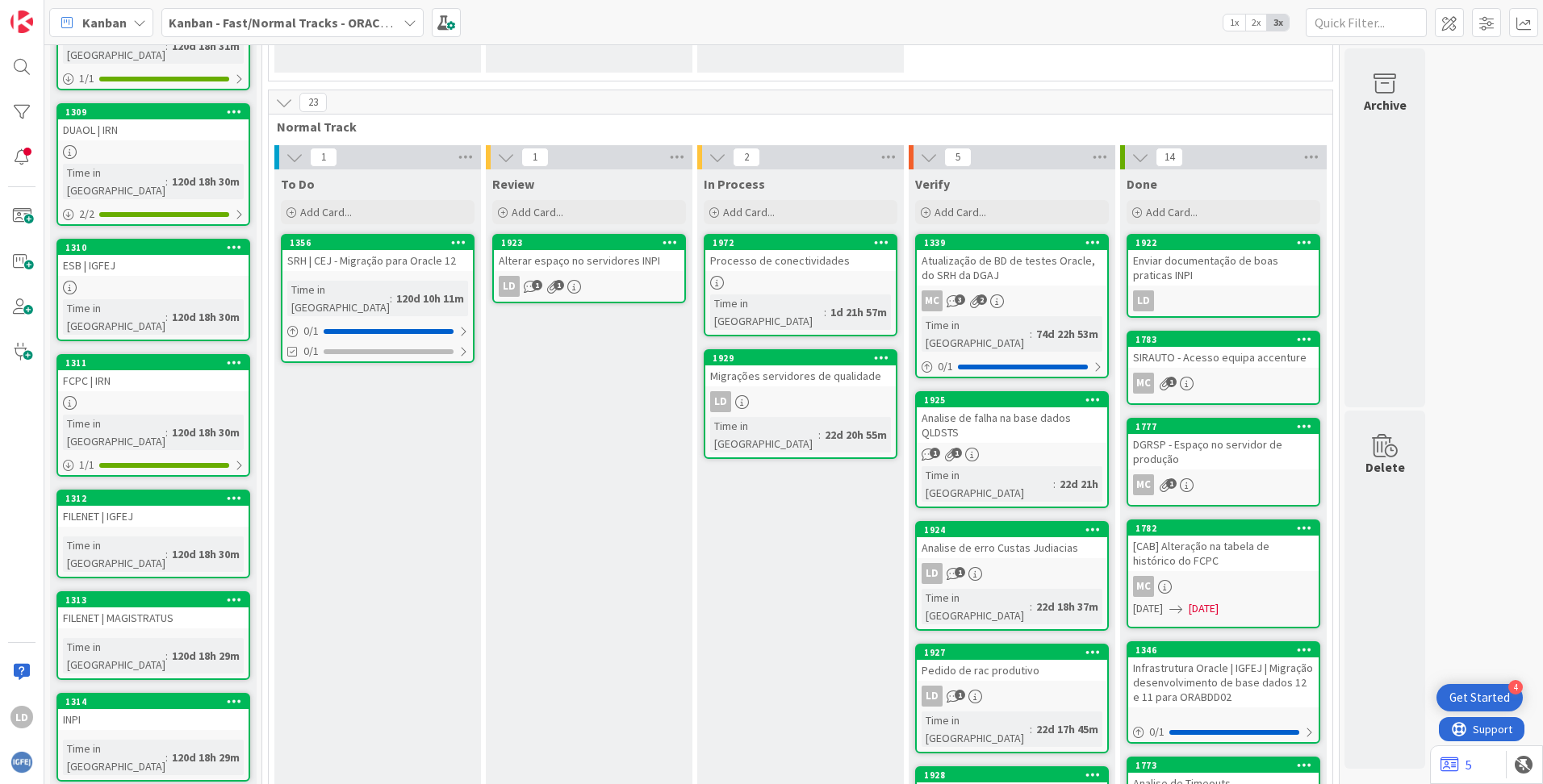
click at [831, 366] on div "Migrações servidores de qualidade" at bounding box center [800, 375] width 190 height 21
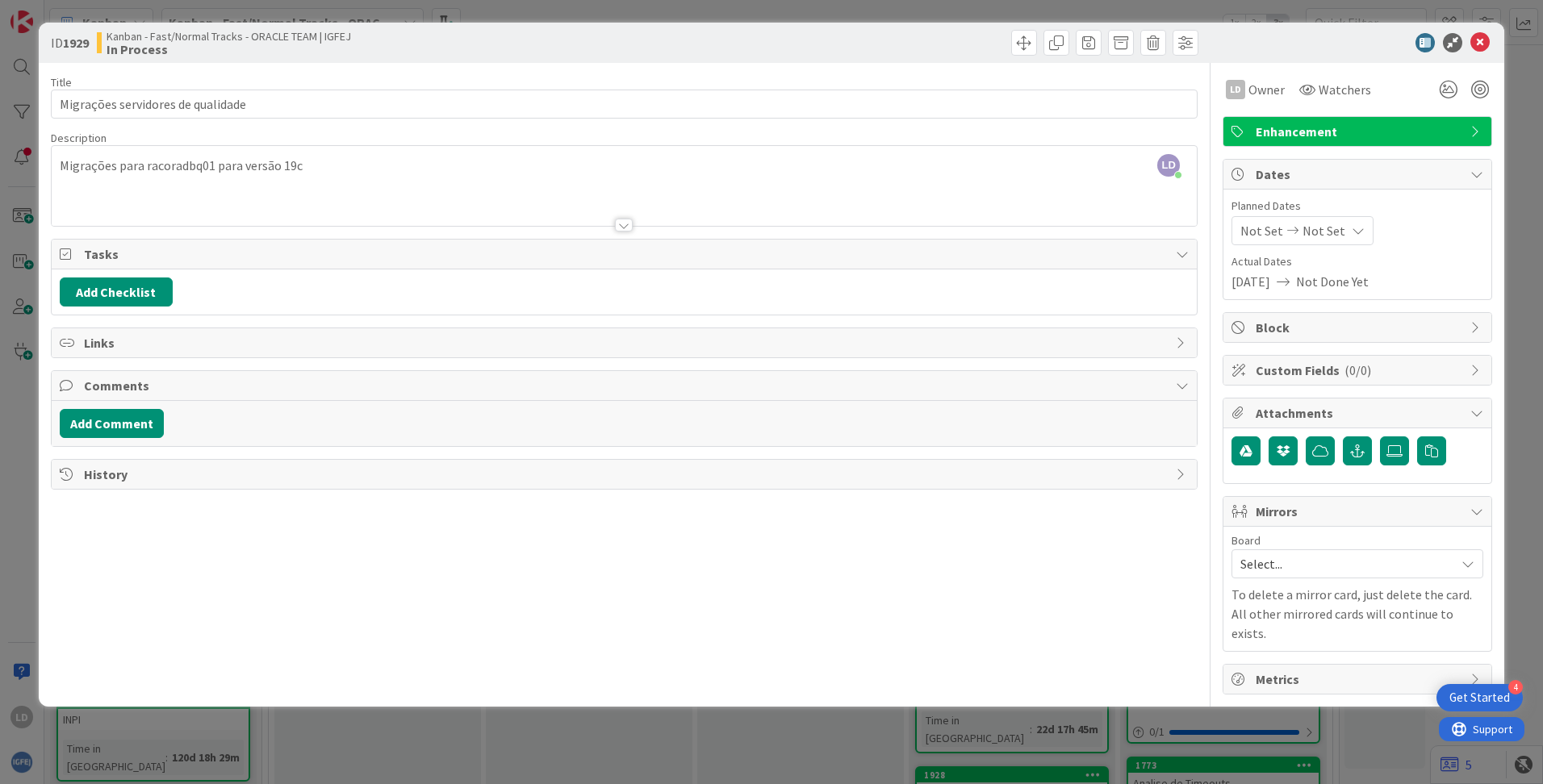
click at [969, 510] on span "Mirrors" at bounding box center [1358, 511] width 207 height 20
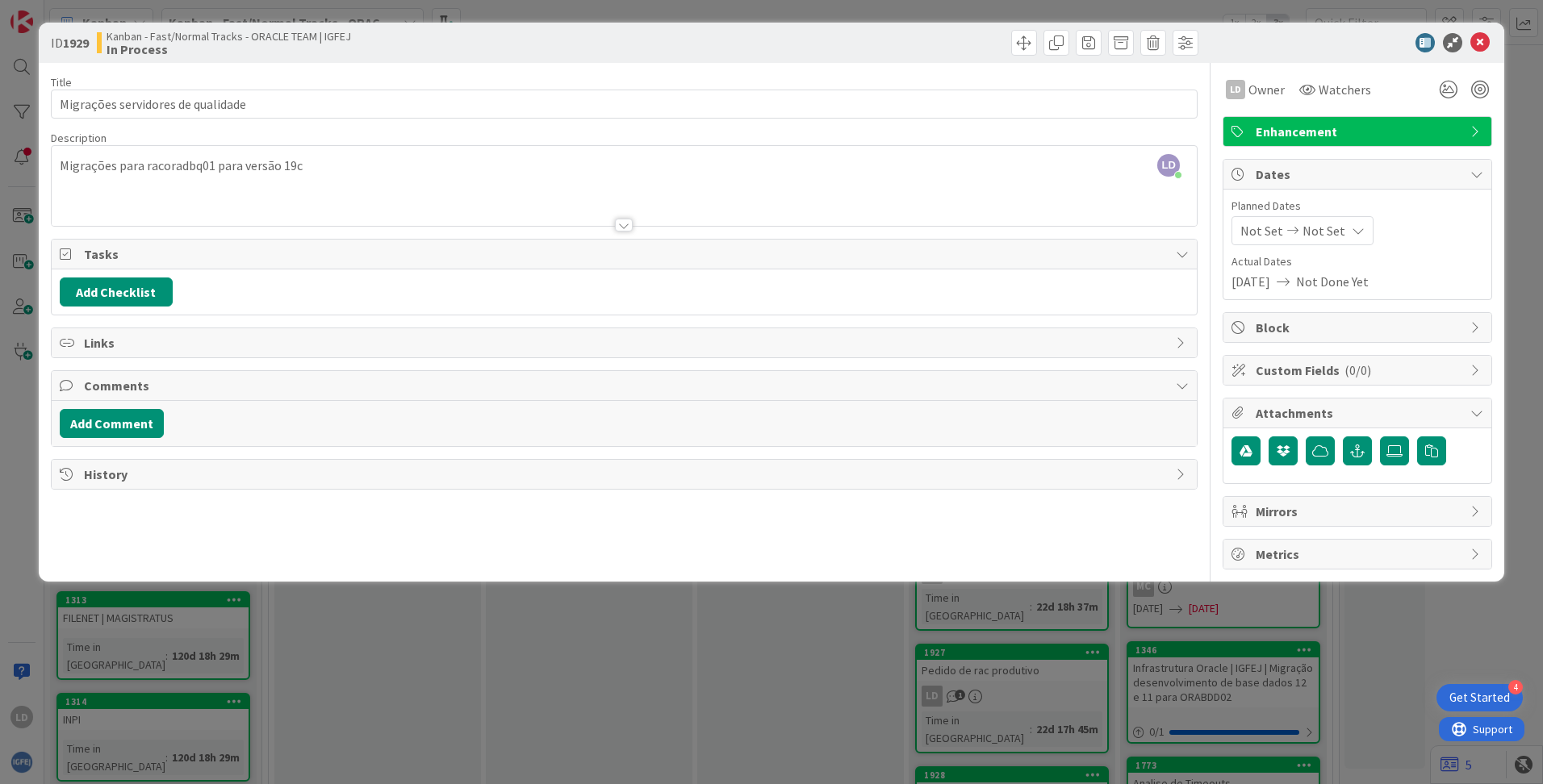
click at [969, 500] on div "Mirrors" at bounding box center [1357, 511] width 268 height 29
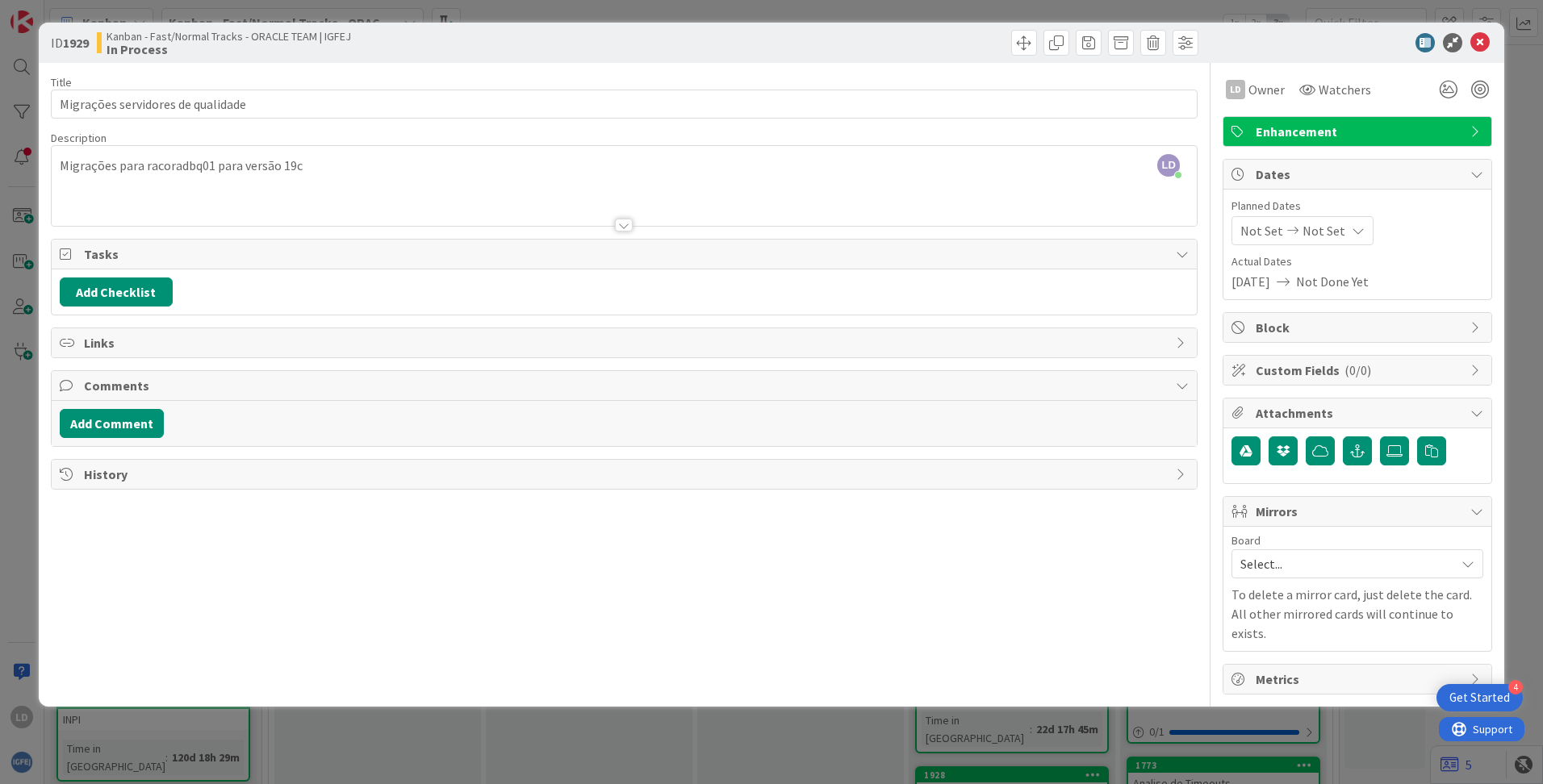
click at [969, 563] on span "Select..." at bounding box center [1343, 563] width 207 height 22
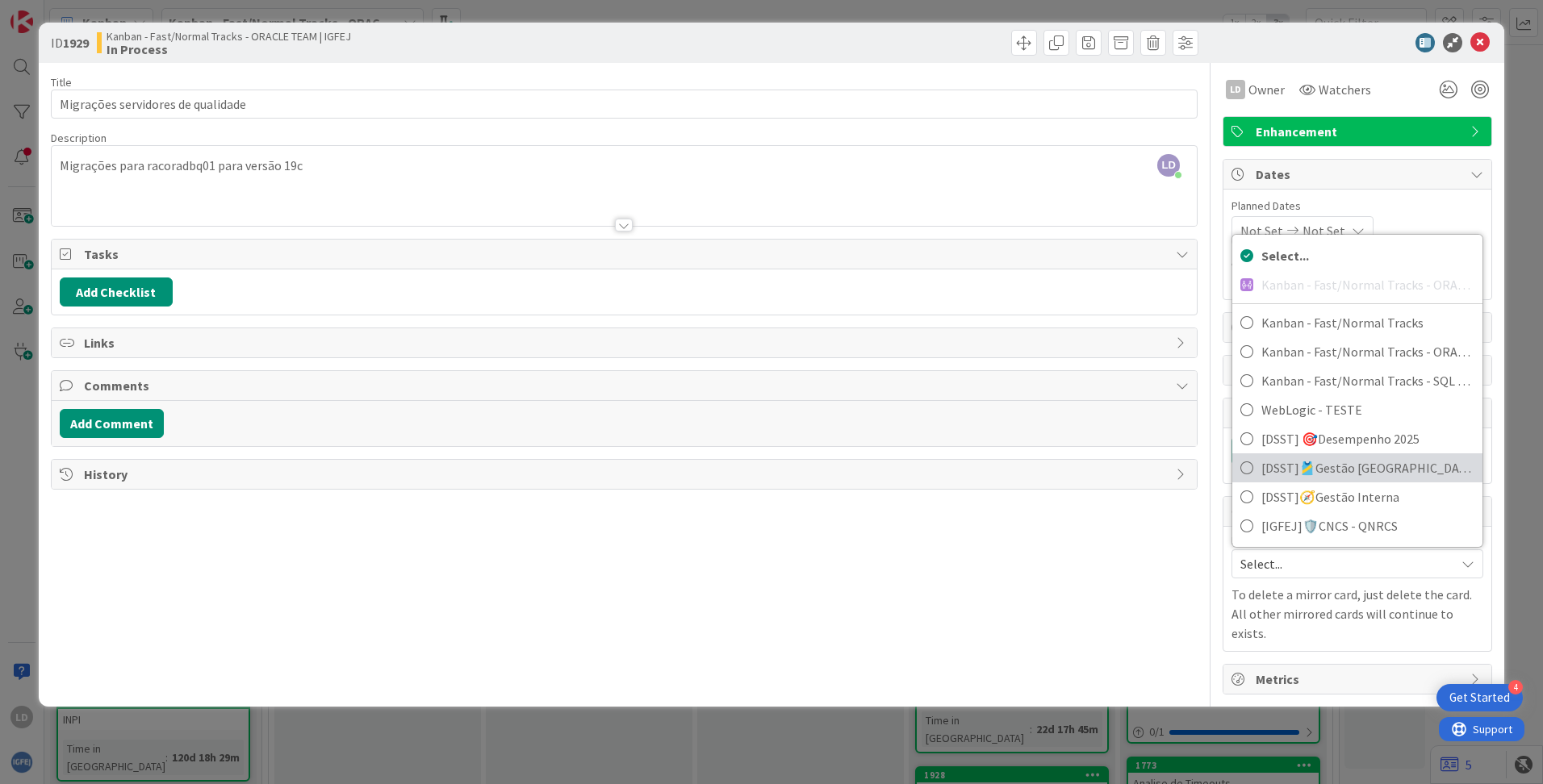
click at [969, 476] on span "[DSST]🎽Gestão [GEOGRAPHIC_DATA]" at bounding box center [1368, 468] width 213 height 24
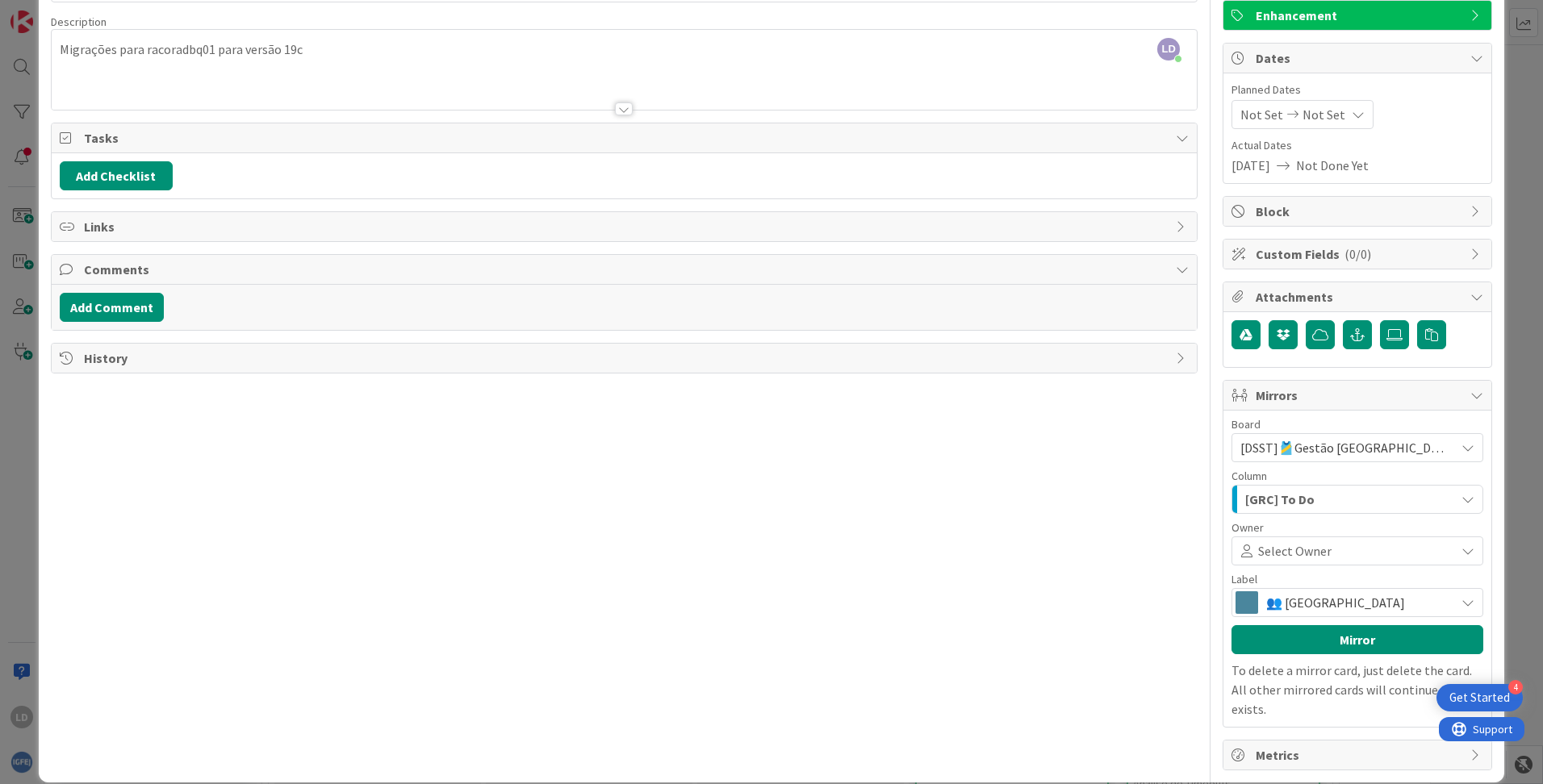
scroll to position [118, 0]
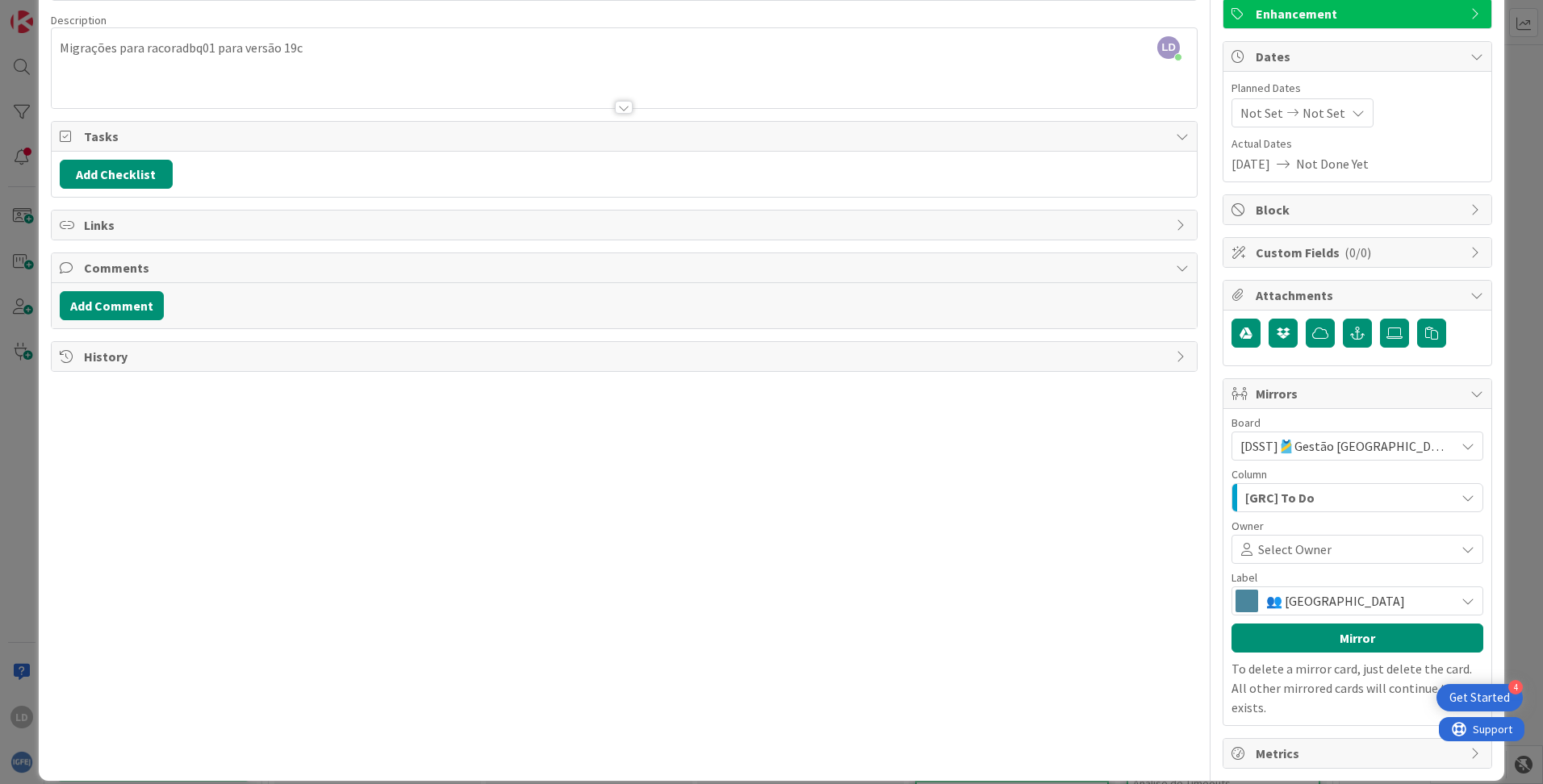
click at [969, 494] on div "[GRC] To Do" at bounding box center [1347, 497] width 214 height 26
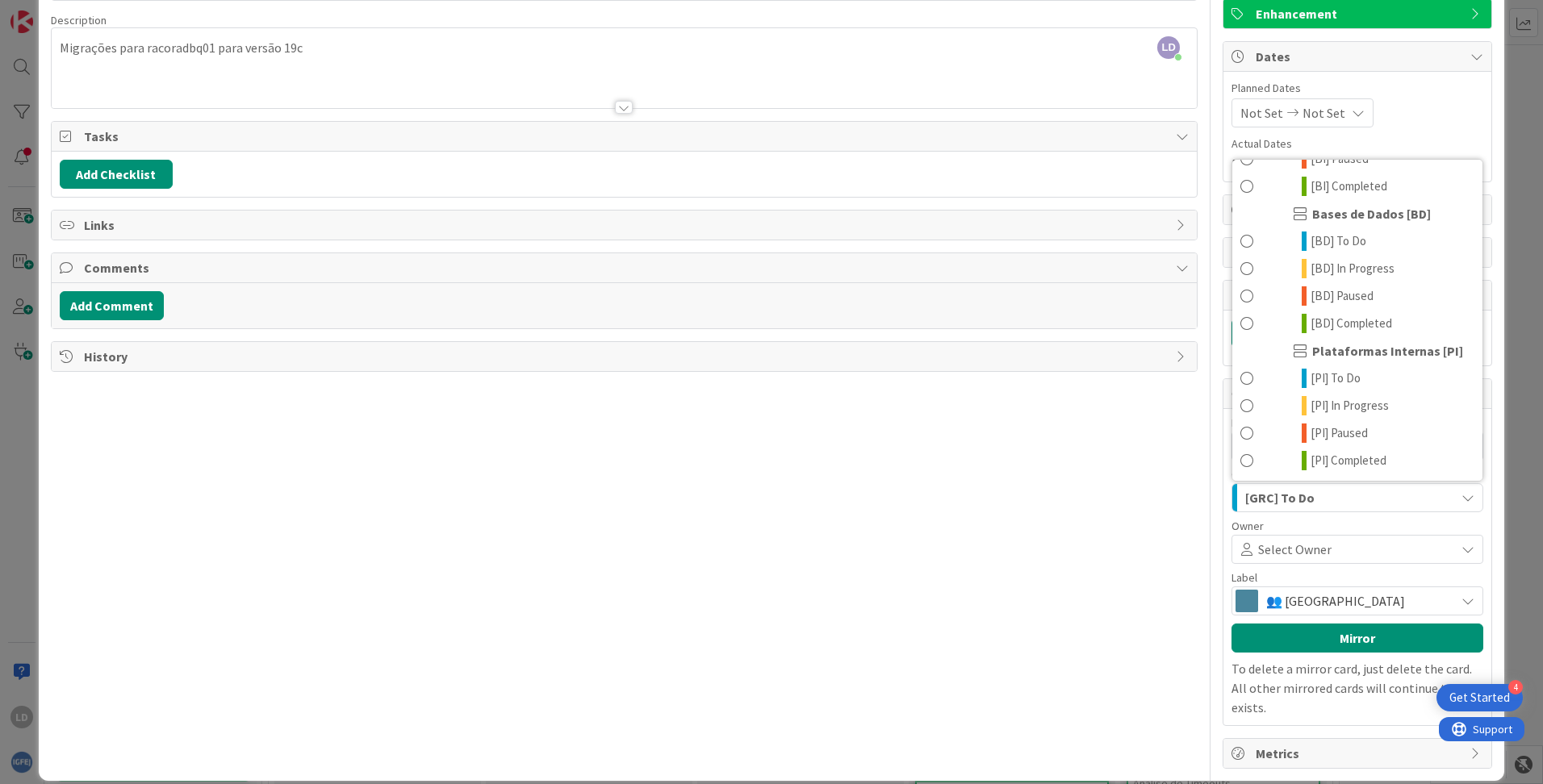
scroll to position [2968, 0]
click at [969, 268] on span "[BD] In Progress" at bounding box center [1353, 269] width 84 height 20
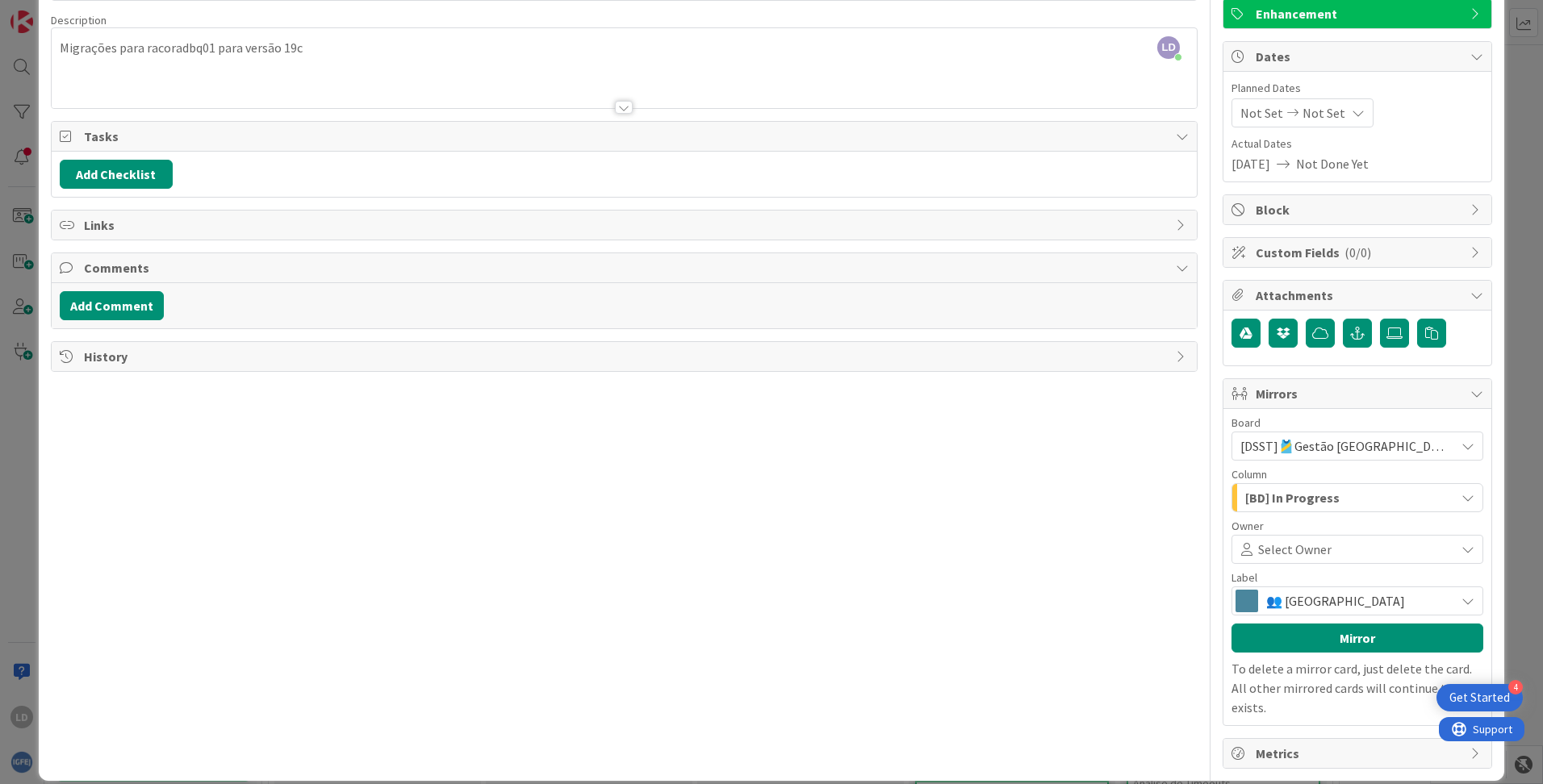
click at [969, 547] on span at bounding box center [1390, 549] width 119 height 13
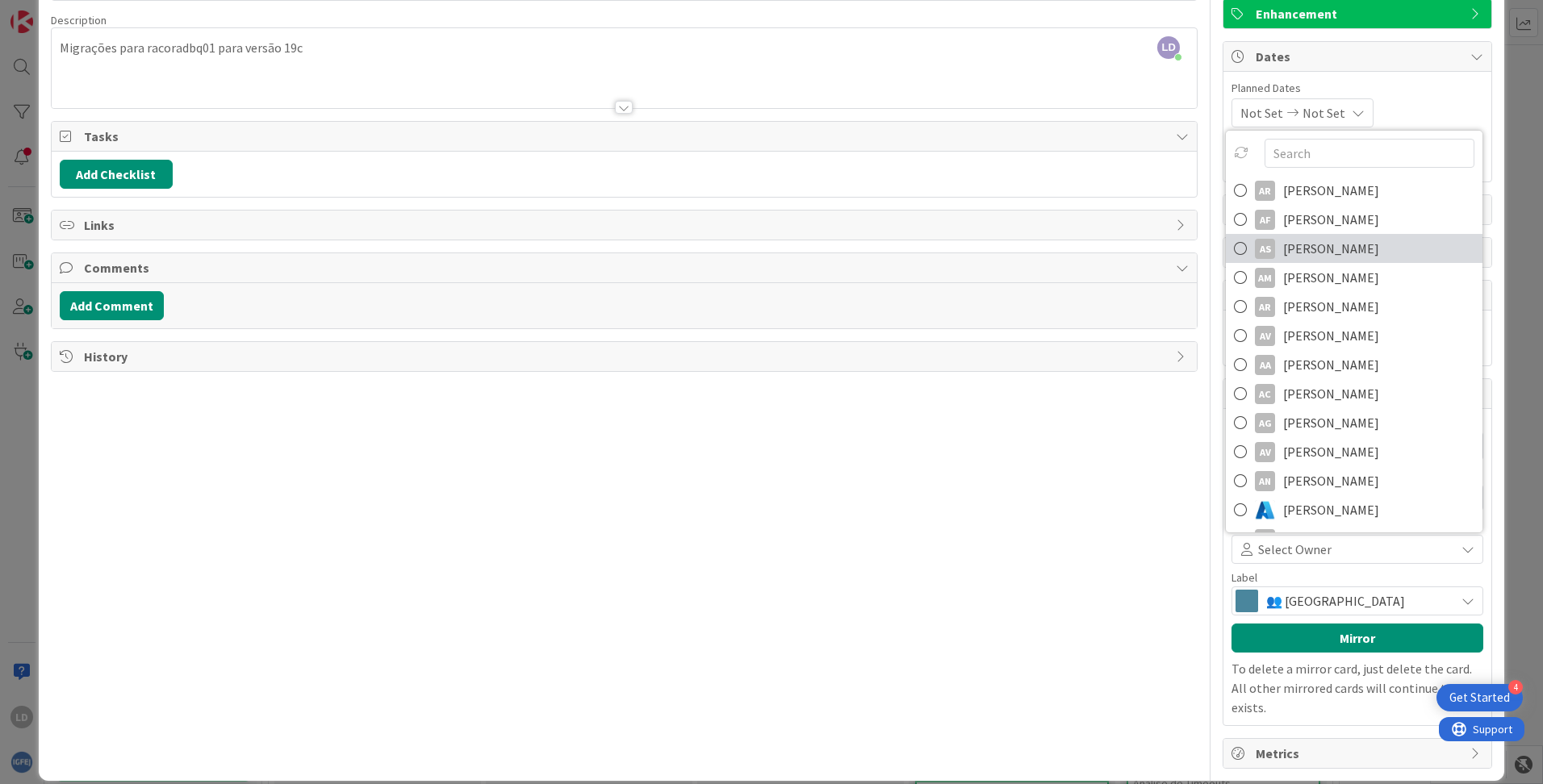
click at [969, 246] on icon at bounding box center [1240, 248] width 13 height 24
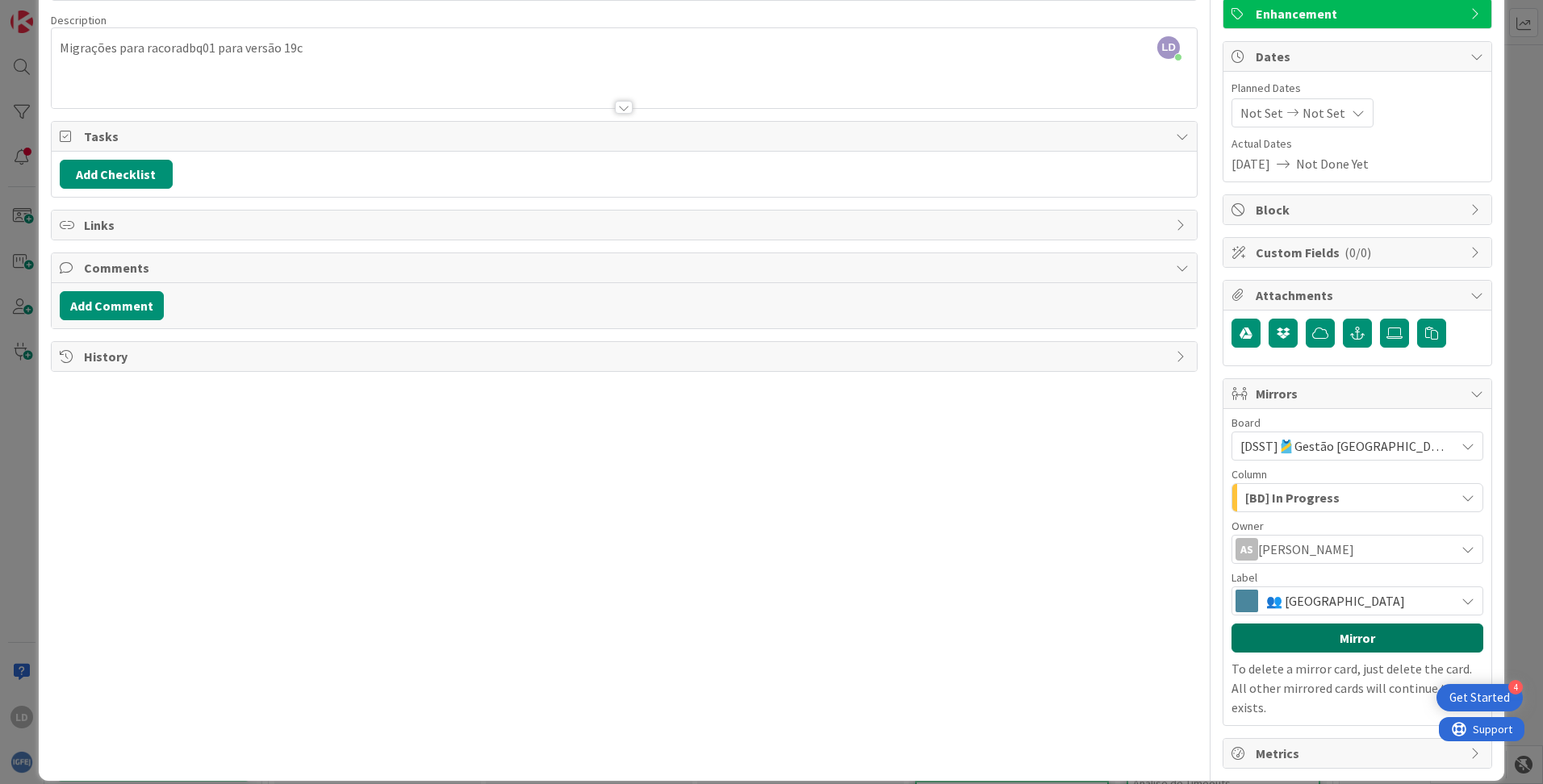
click at [969, 616] on button "Mirror" at bounding box center [1357, 638] width 252 height 29
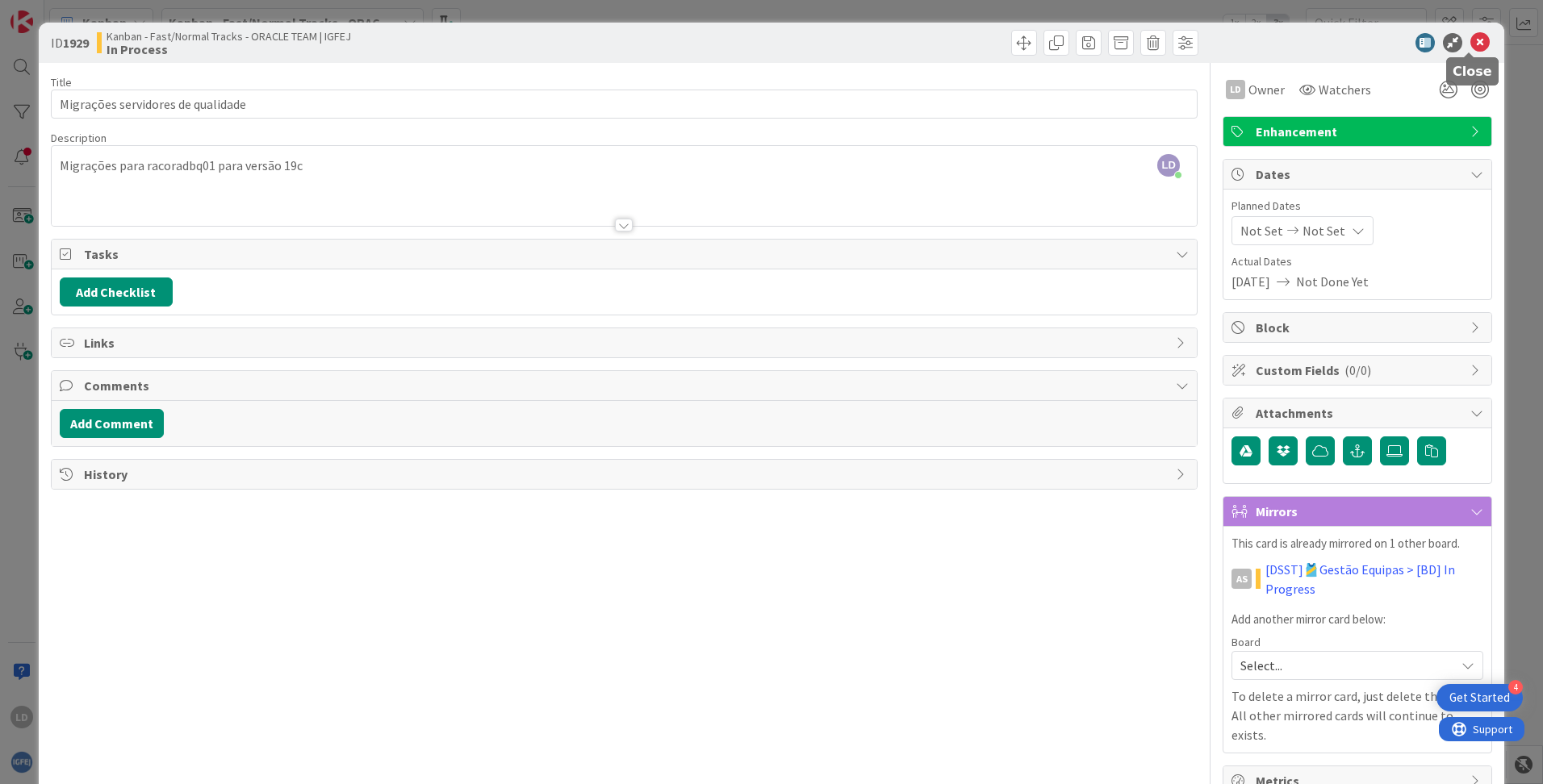
click at [969, 39] on icon at bounding box center [1480, 43] width 20 height 20
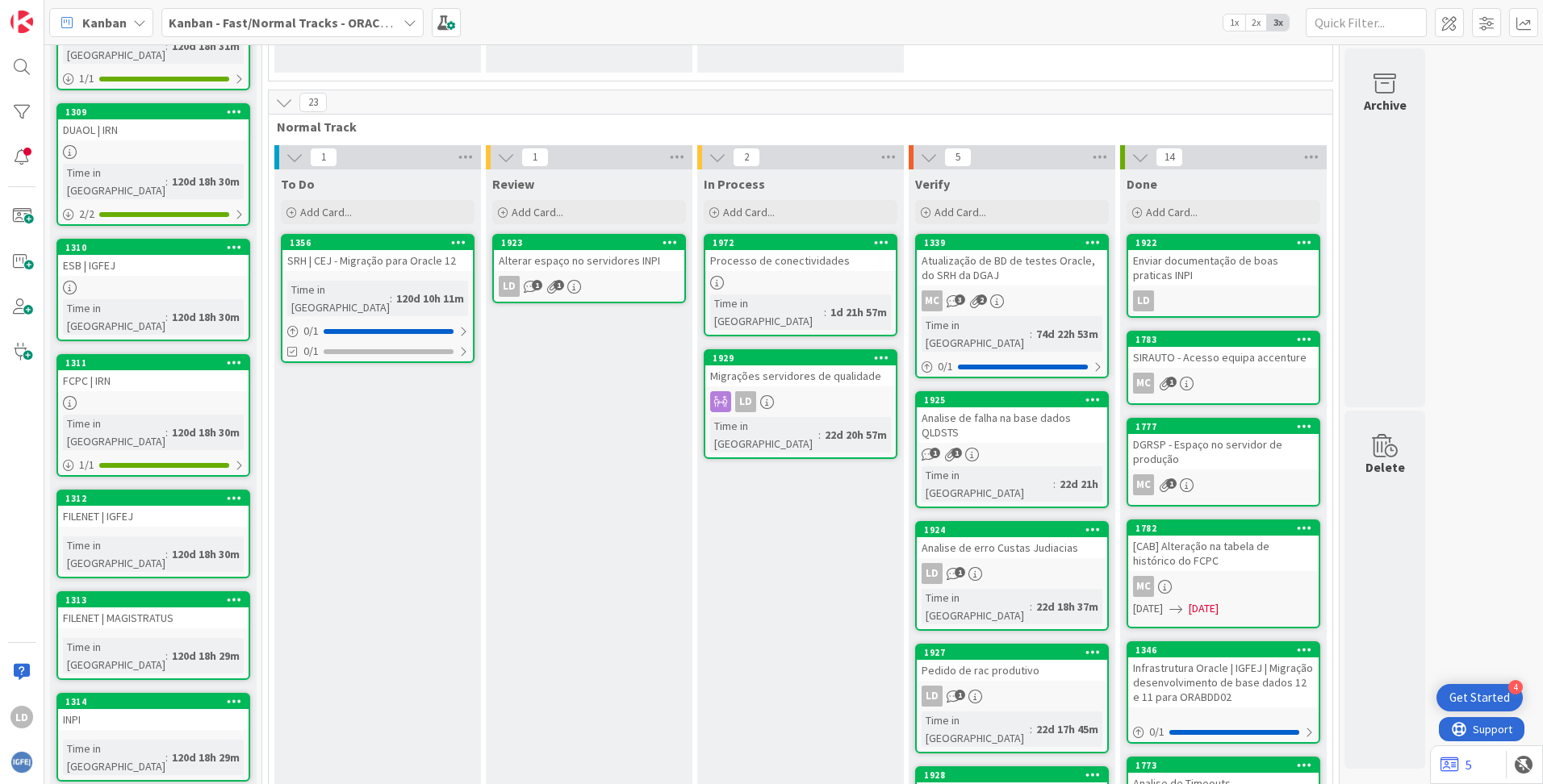
click at [787, 366] on div "Migrações servidores de qualidade" at bounding box center [800, 375] width 190 height 21
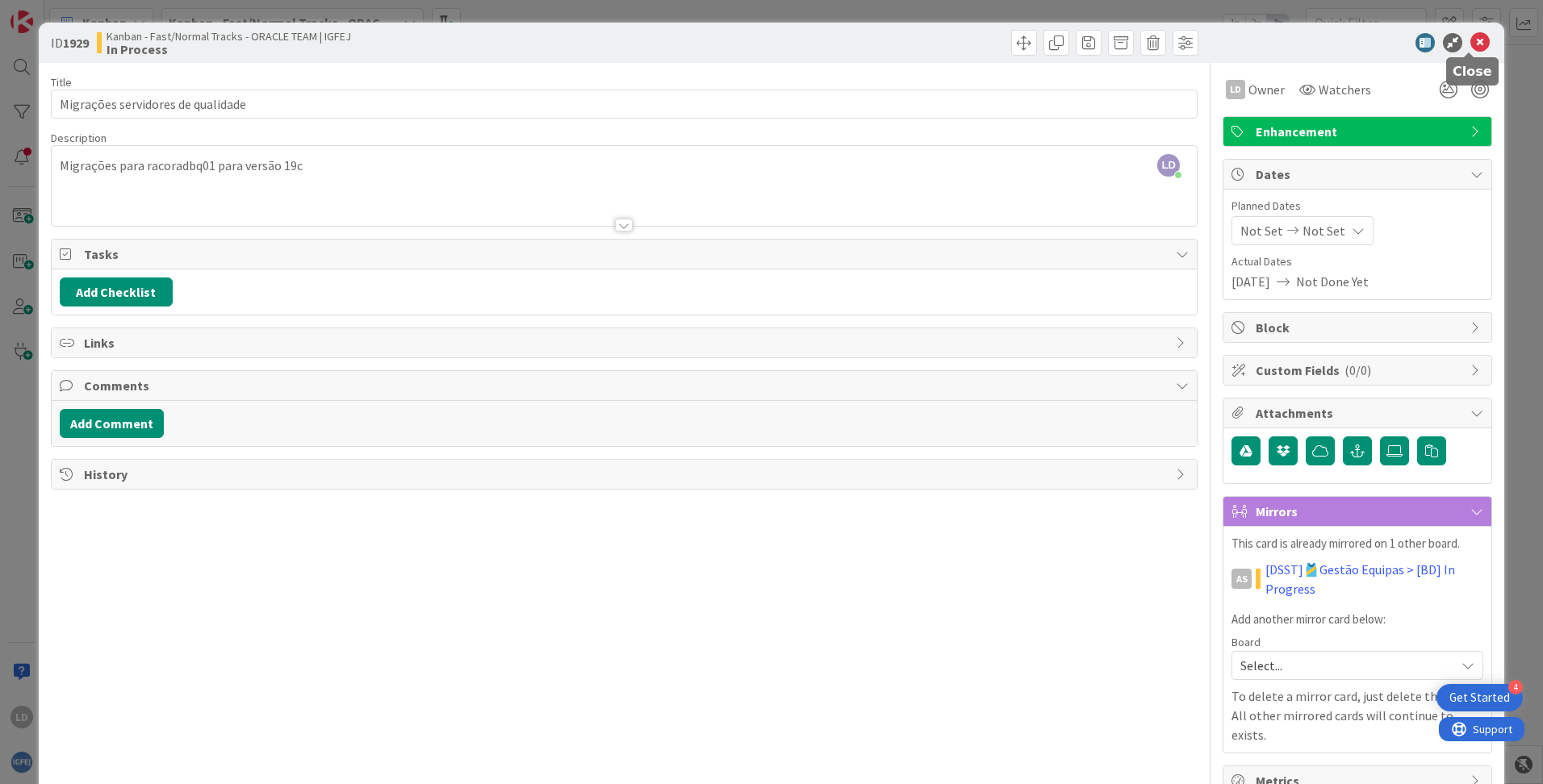
click at [969, 40] on icon at bounding box center [1480, 43] width 20 height 20
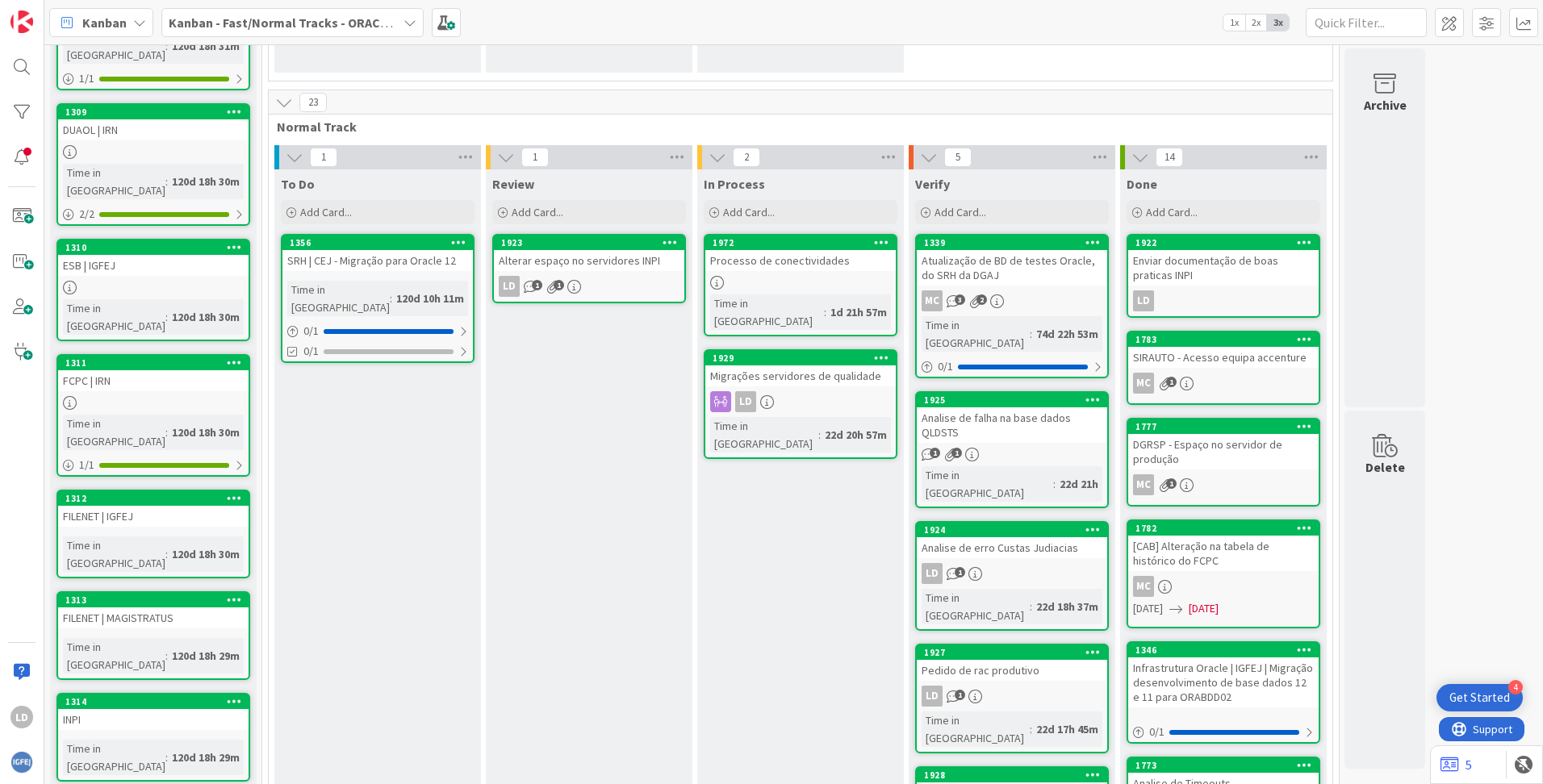
click at [808, 366] on div "Migrações servidores de qualidade" at bounding box center [800, 375] width 190 height 21
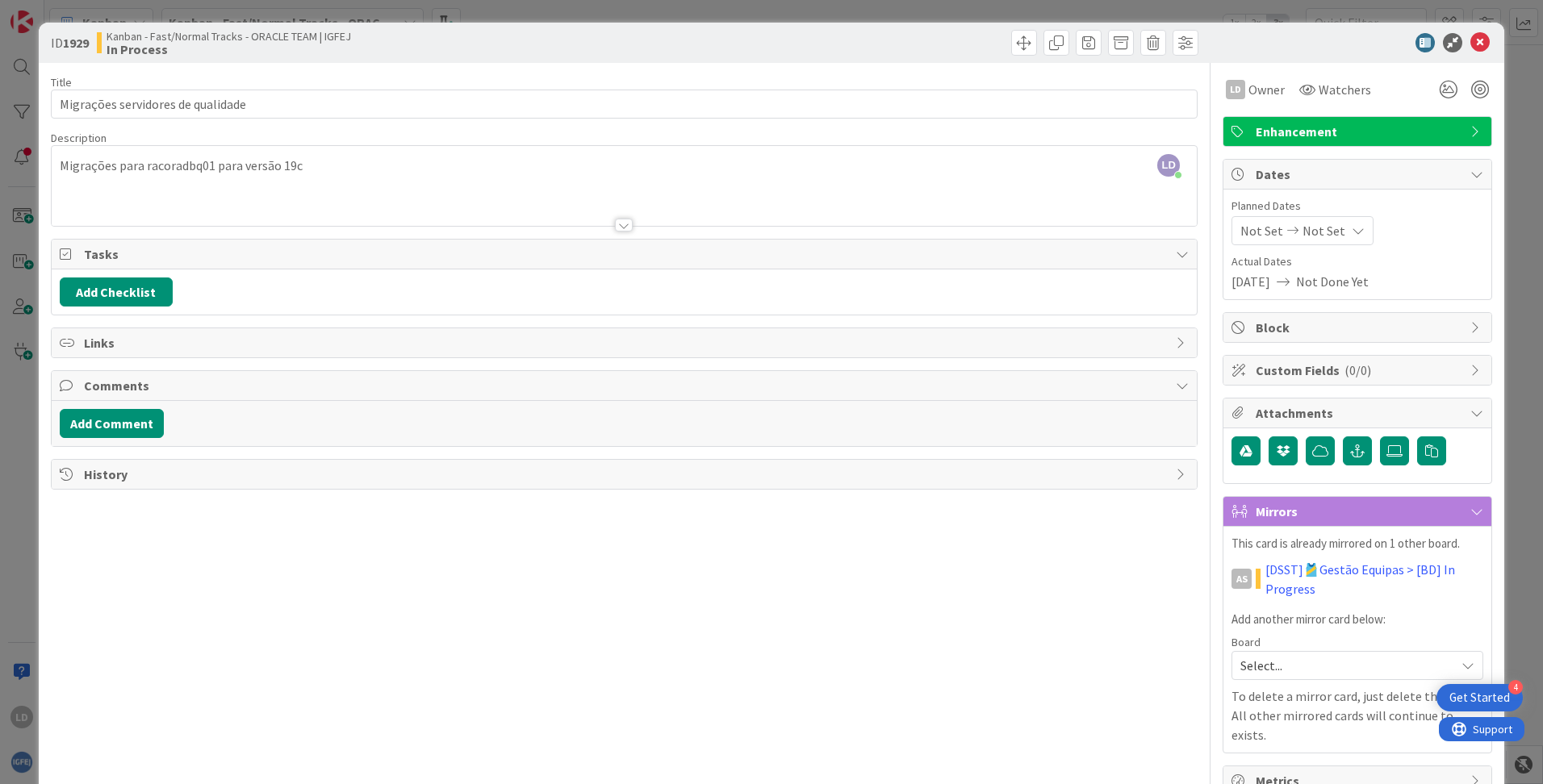
click at [969, 513] on span "Mirrors" at bounding box center [1358, 511] width 207 height 20
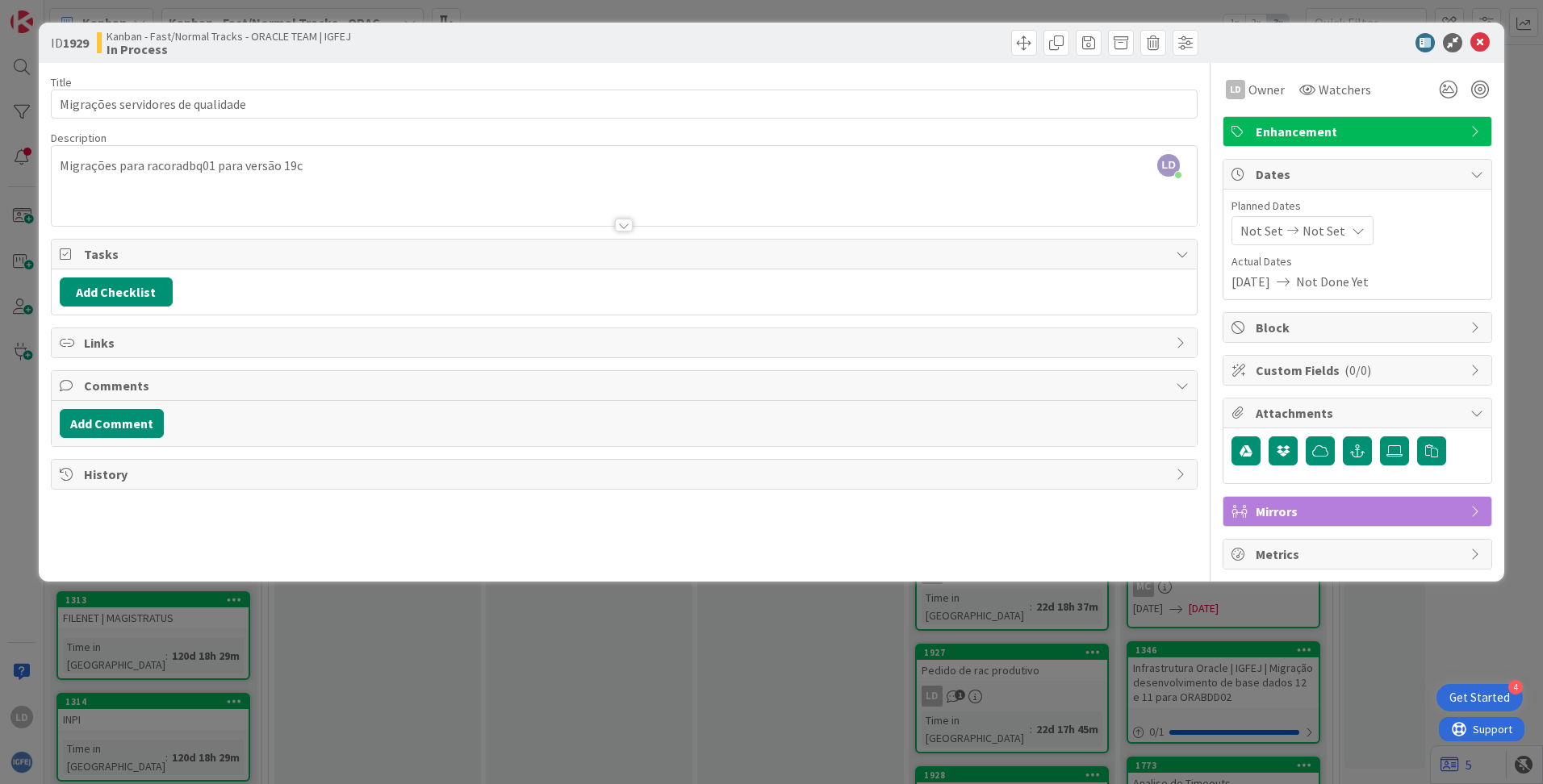
click at [969, 510] on span "Mirrors" at bounding box center [1358, 511] width 207 height 20
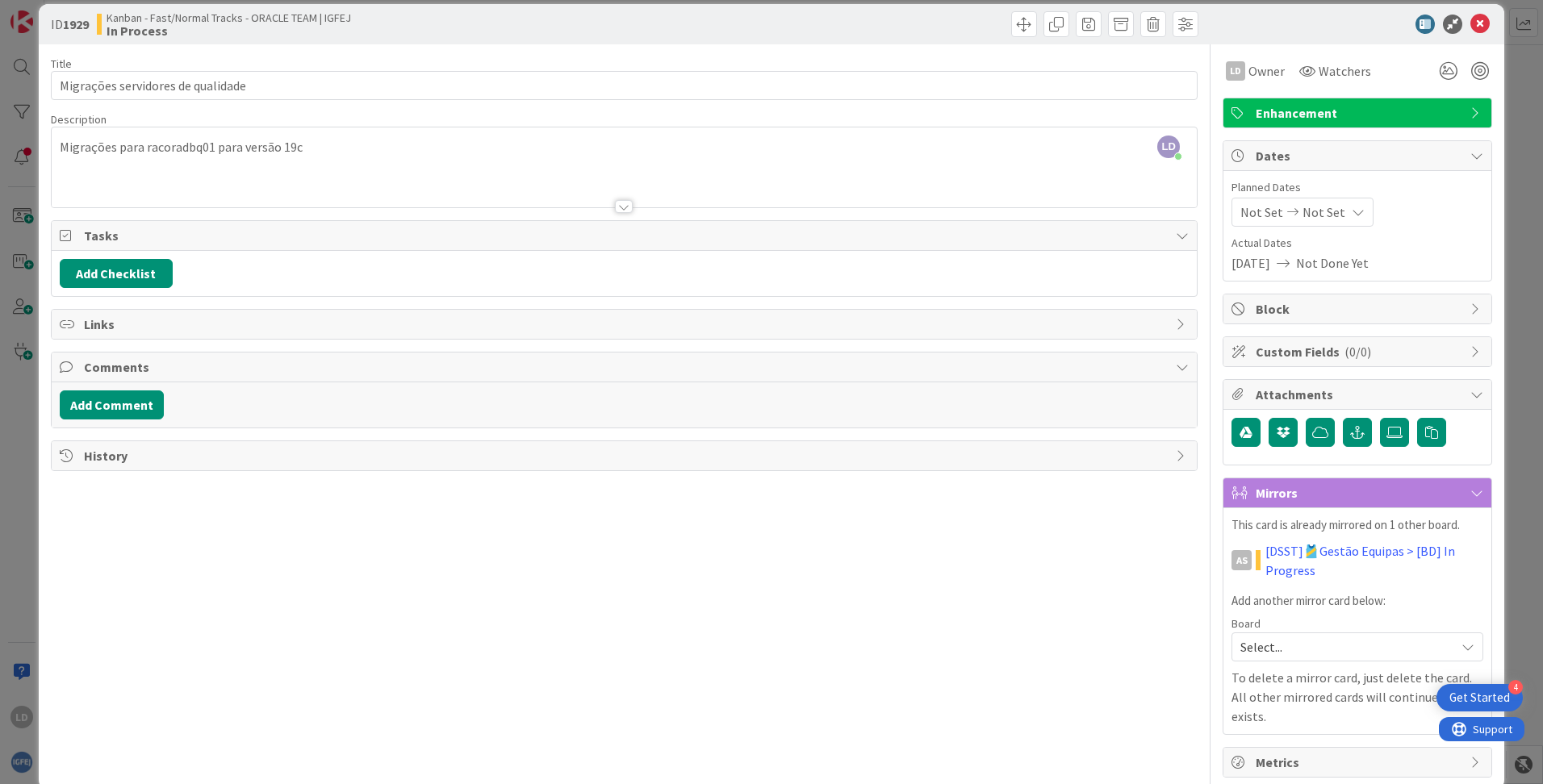
scroll to position [28, 0]
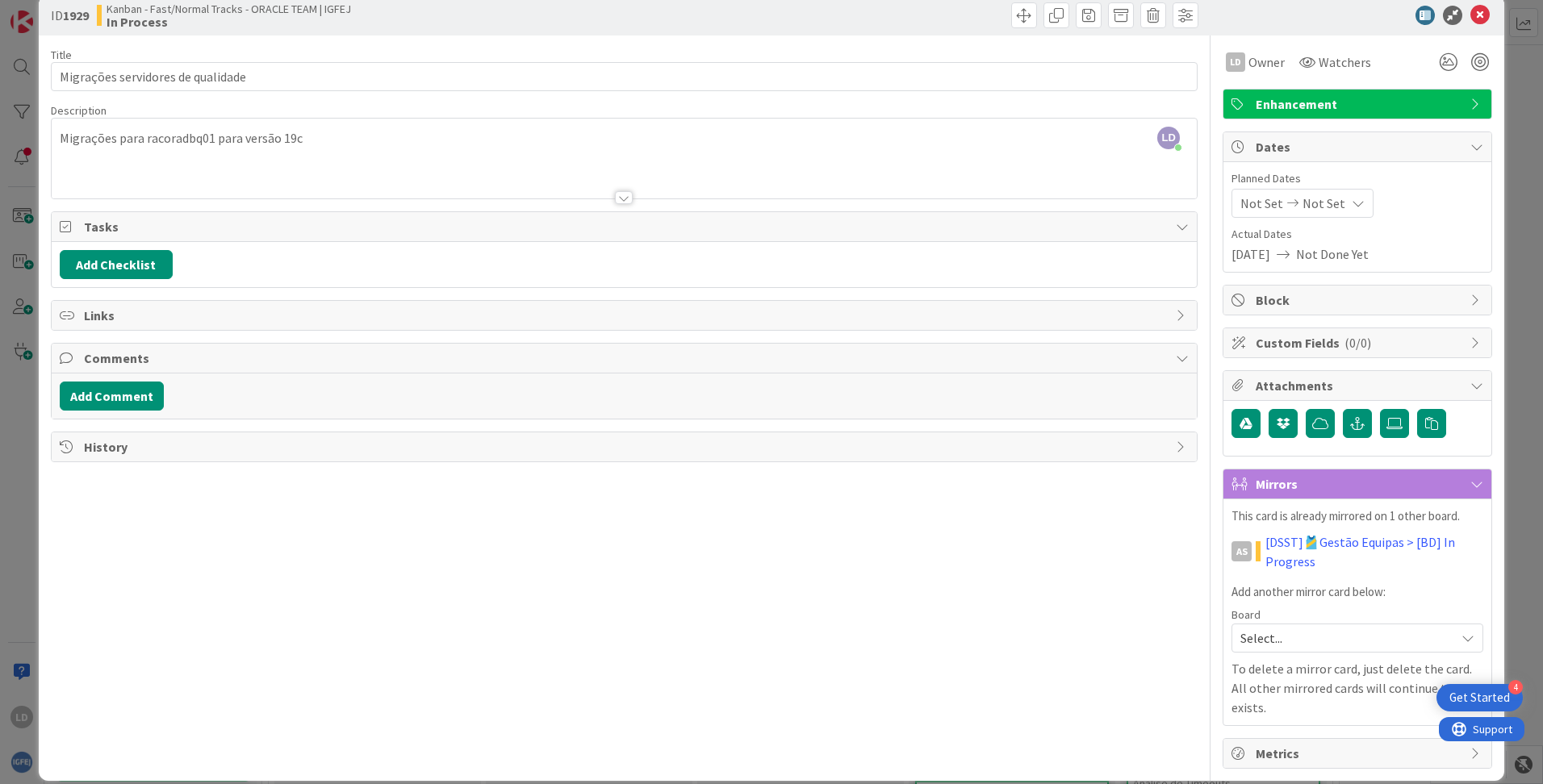
click at [969, 481] on icon at bounding box center [1476, 484] width 13 height 13
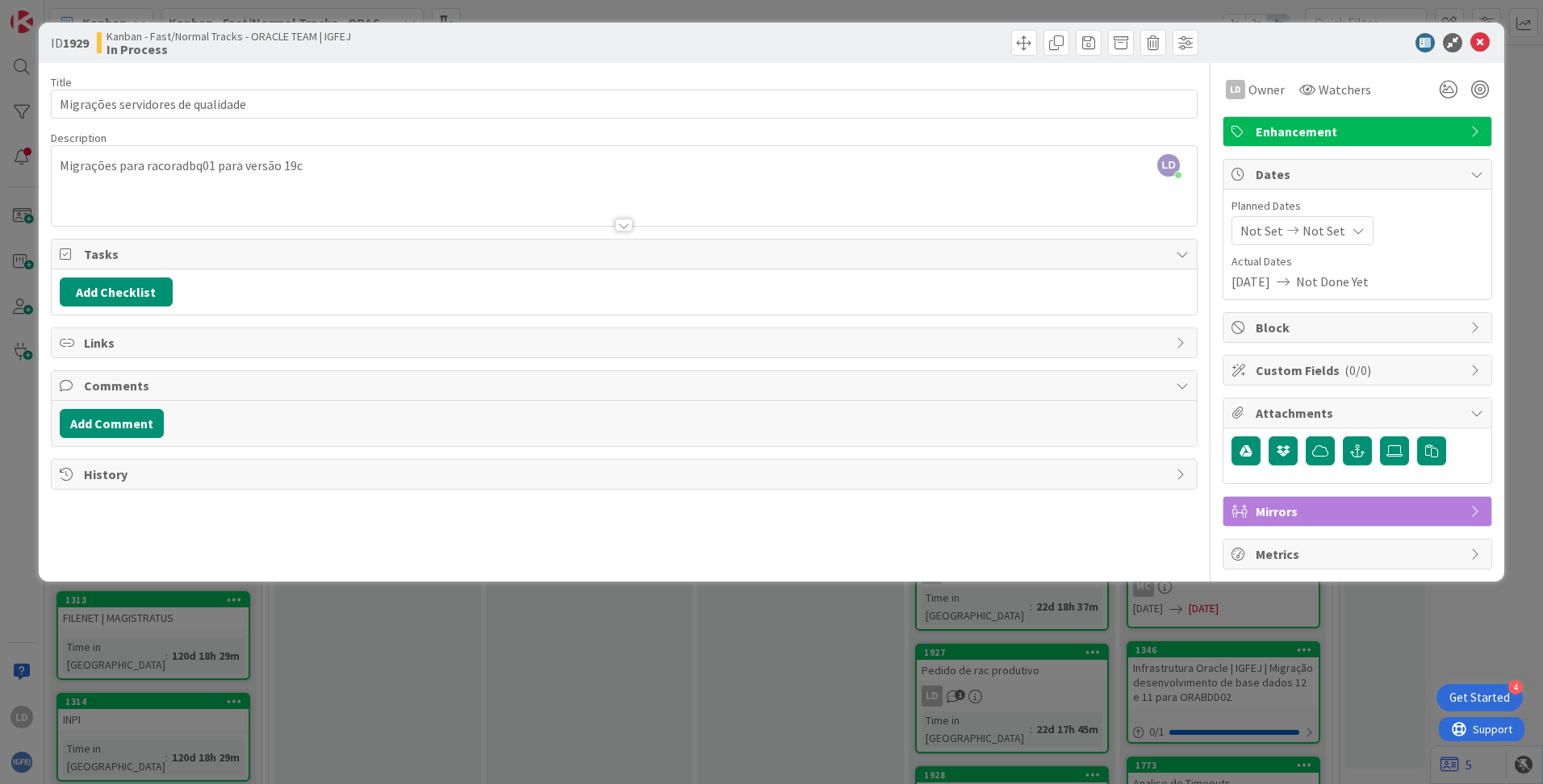
scroll to position [0, 0]
click at [969, 507] on icon at bounding box center [1476, 511] width 13 height 13
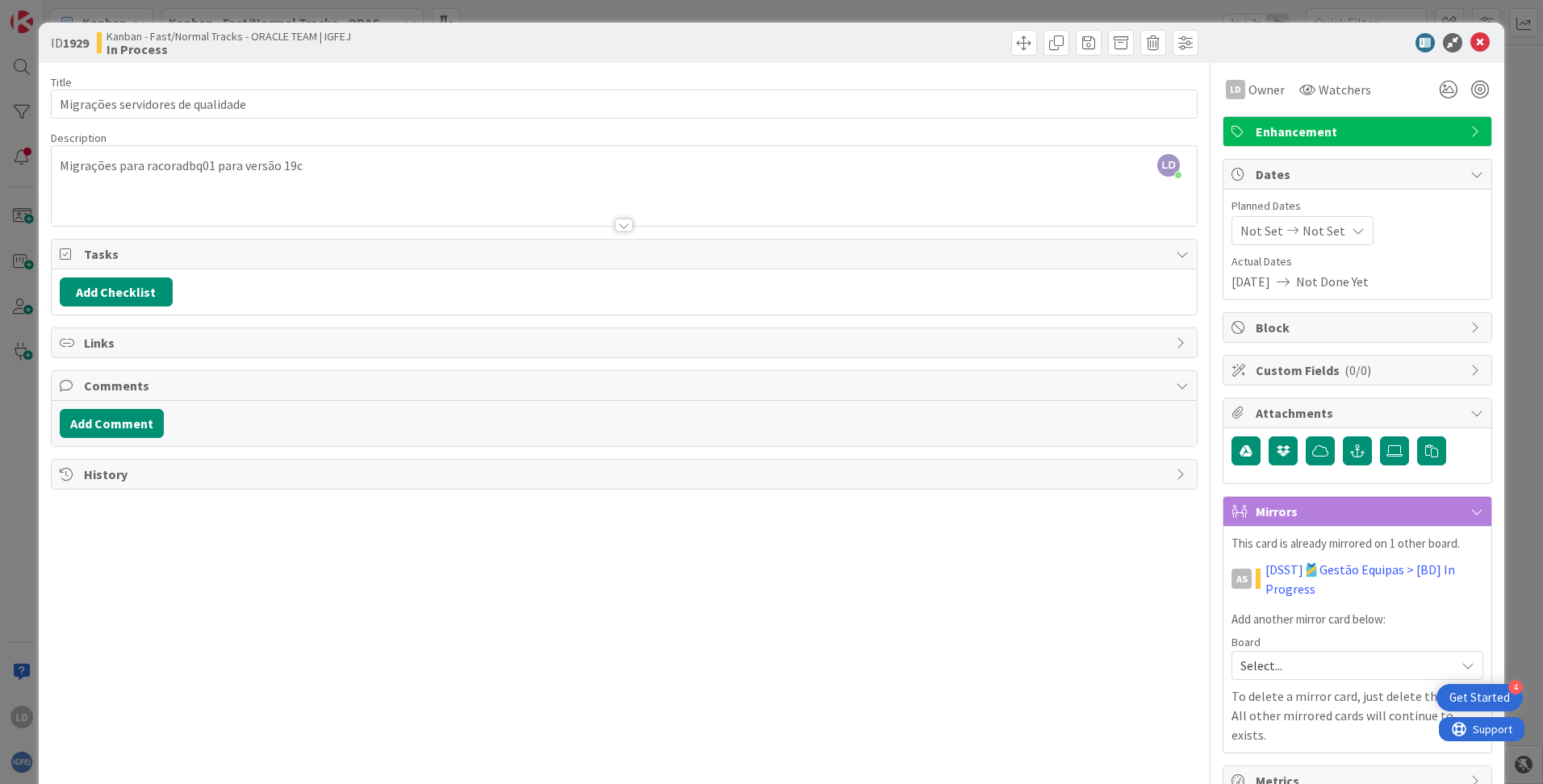
click at [969, 616] on span "Select..." at bounding box center [1343, 665] width 207 height 22
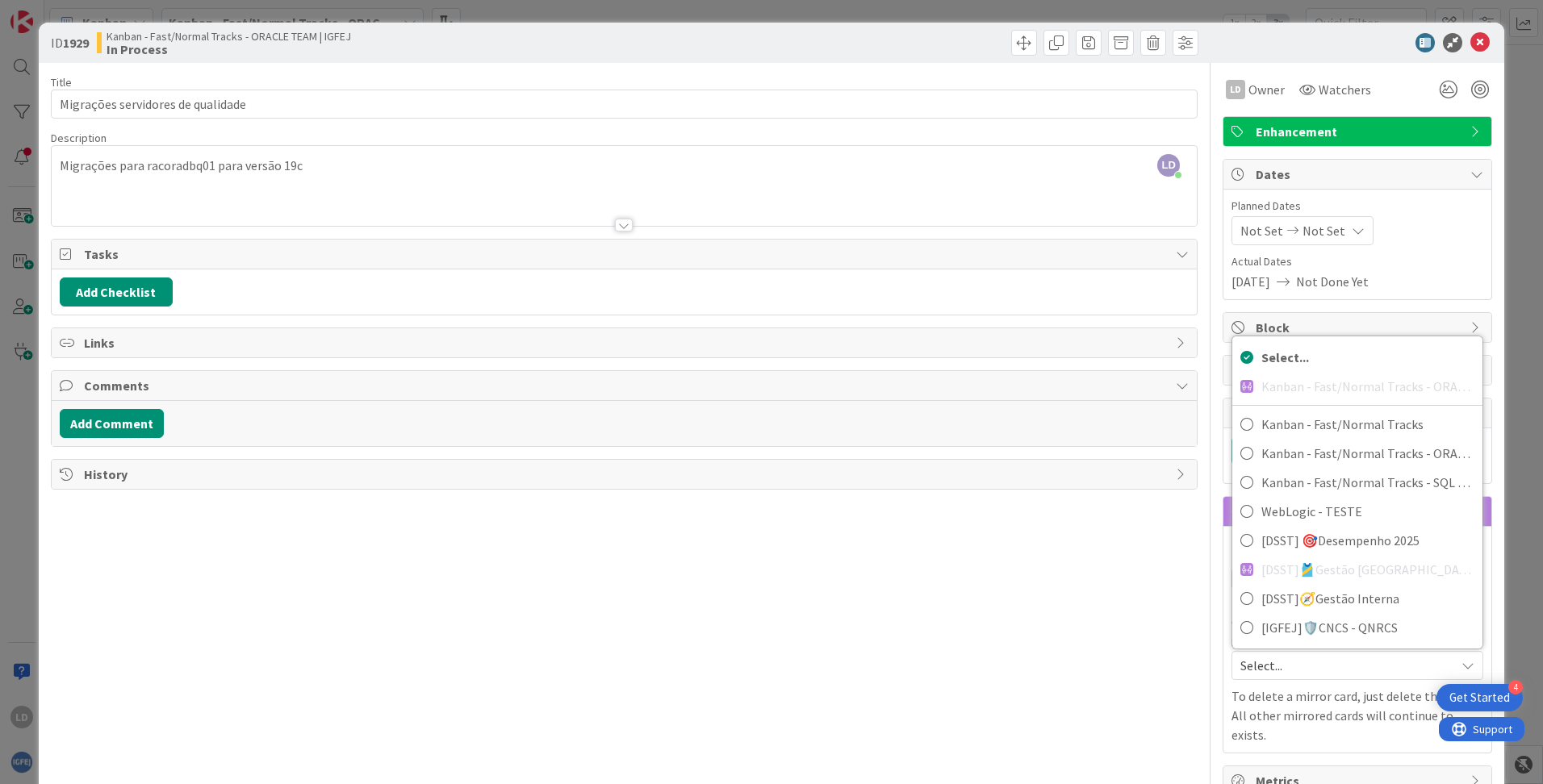
click at [969, 586] on div "Title 34 / 128 Migrações servidores de qualidade Description LD [PERSON_NAME] j…" at bounding box center [624, 429] width 1147 height 733
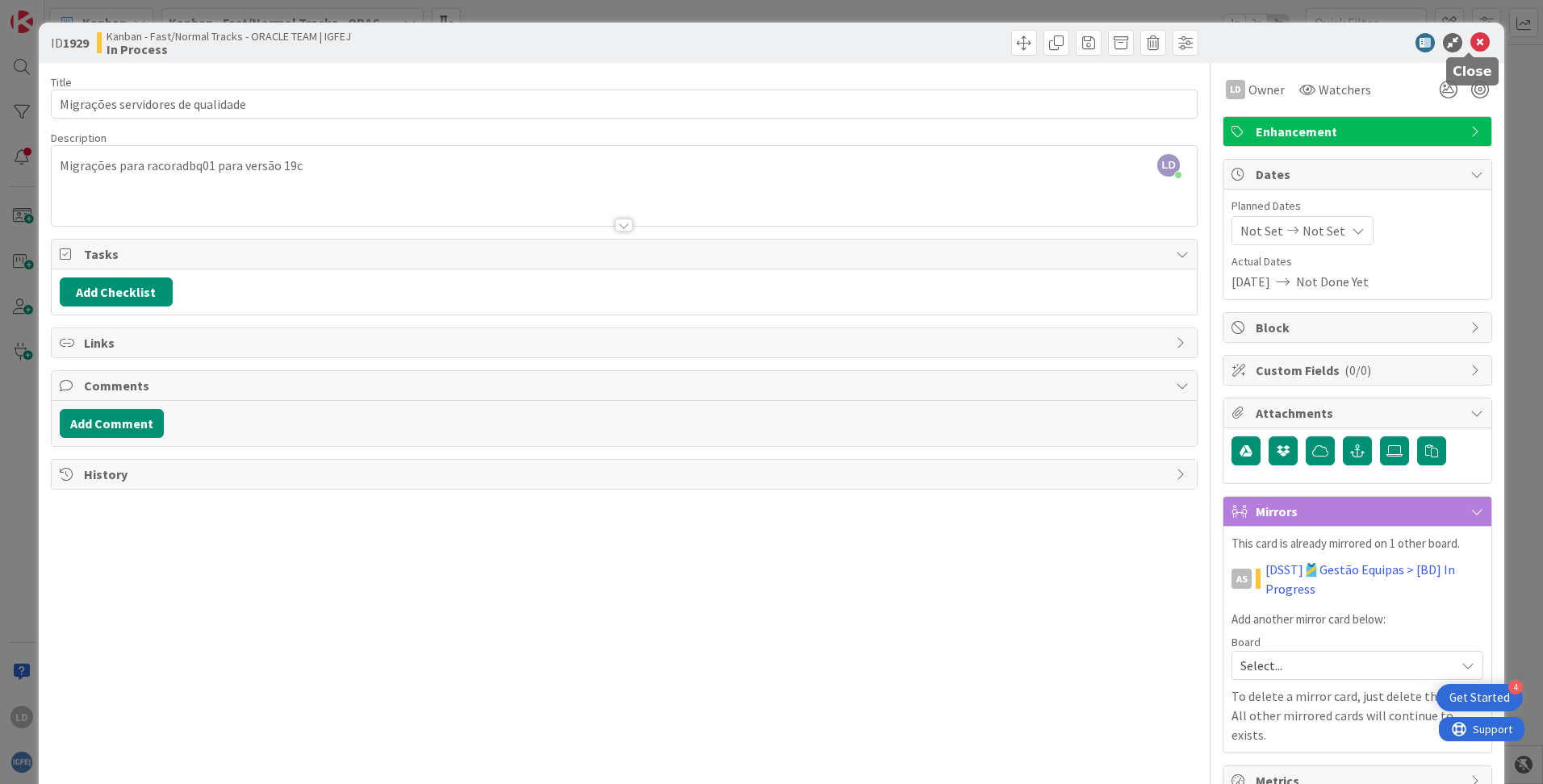
click at [969, 44] on icon at bounding box center [1480, 43] width 20 height 20
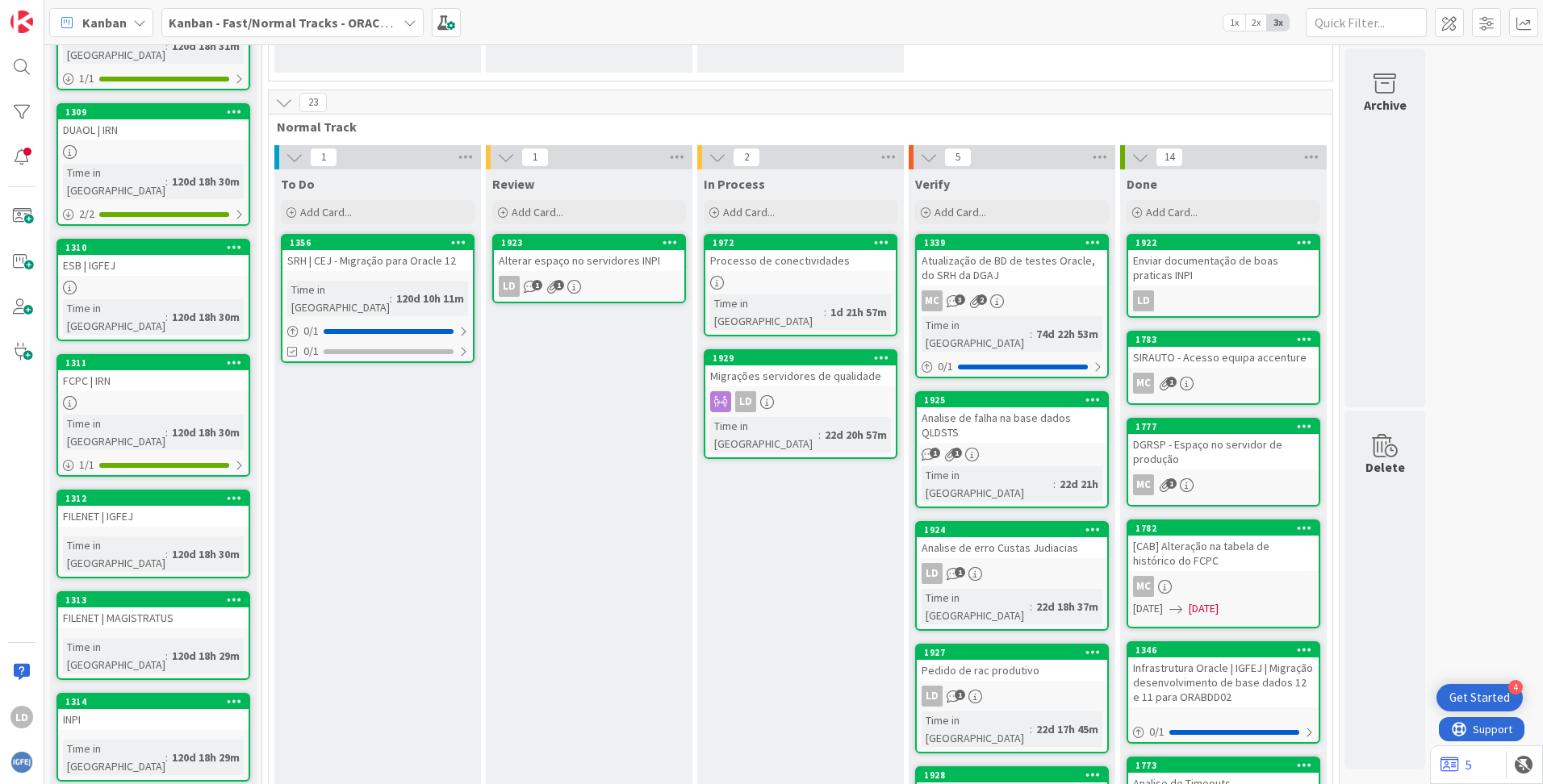
click at [882, 352] on icon at bounding box center [881, 358] width 15 height 12
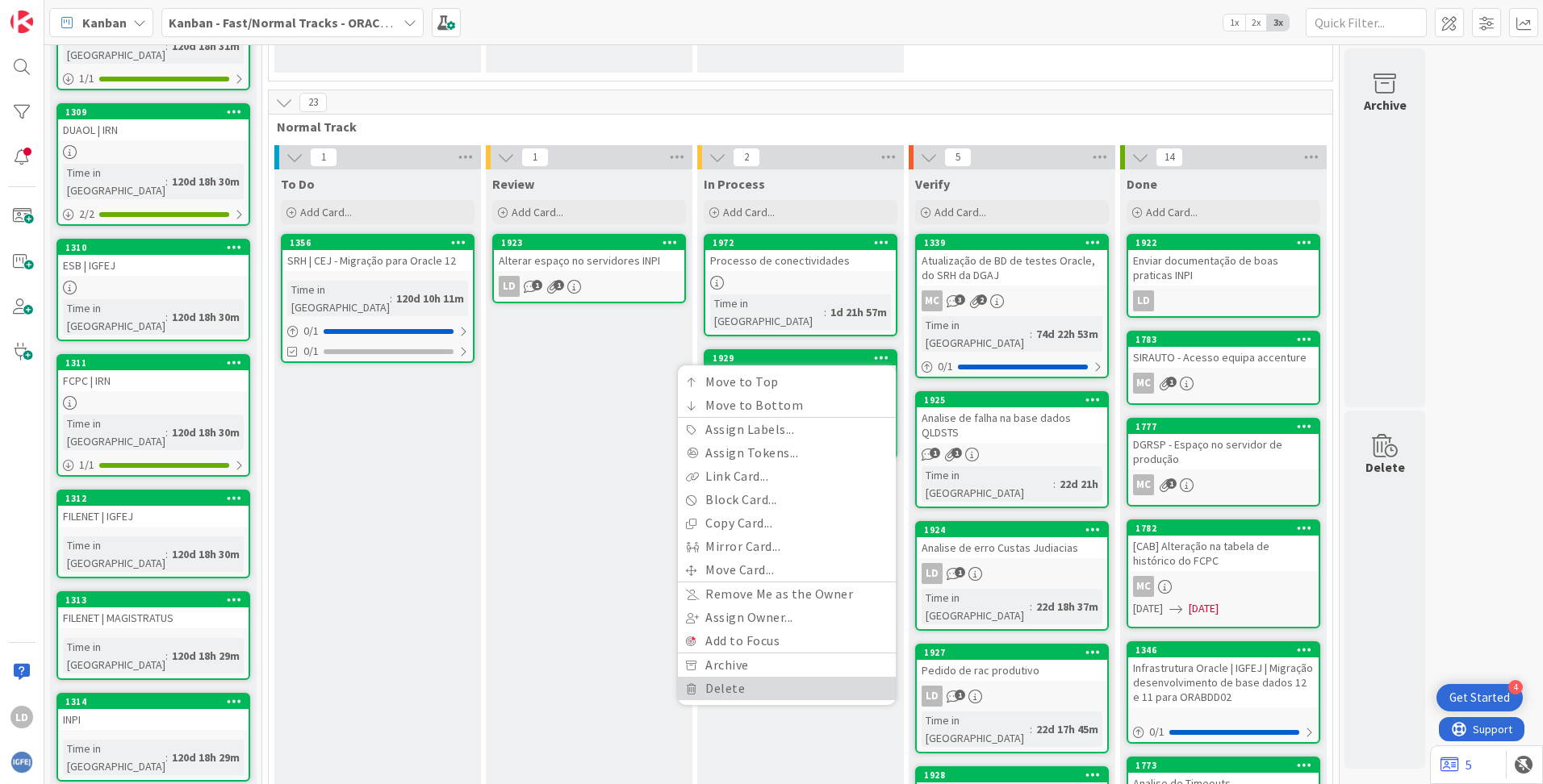
click at [757, 616] on link "Delete" at bounding box center [787, 688] width 218 height 23
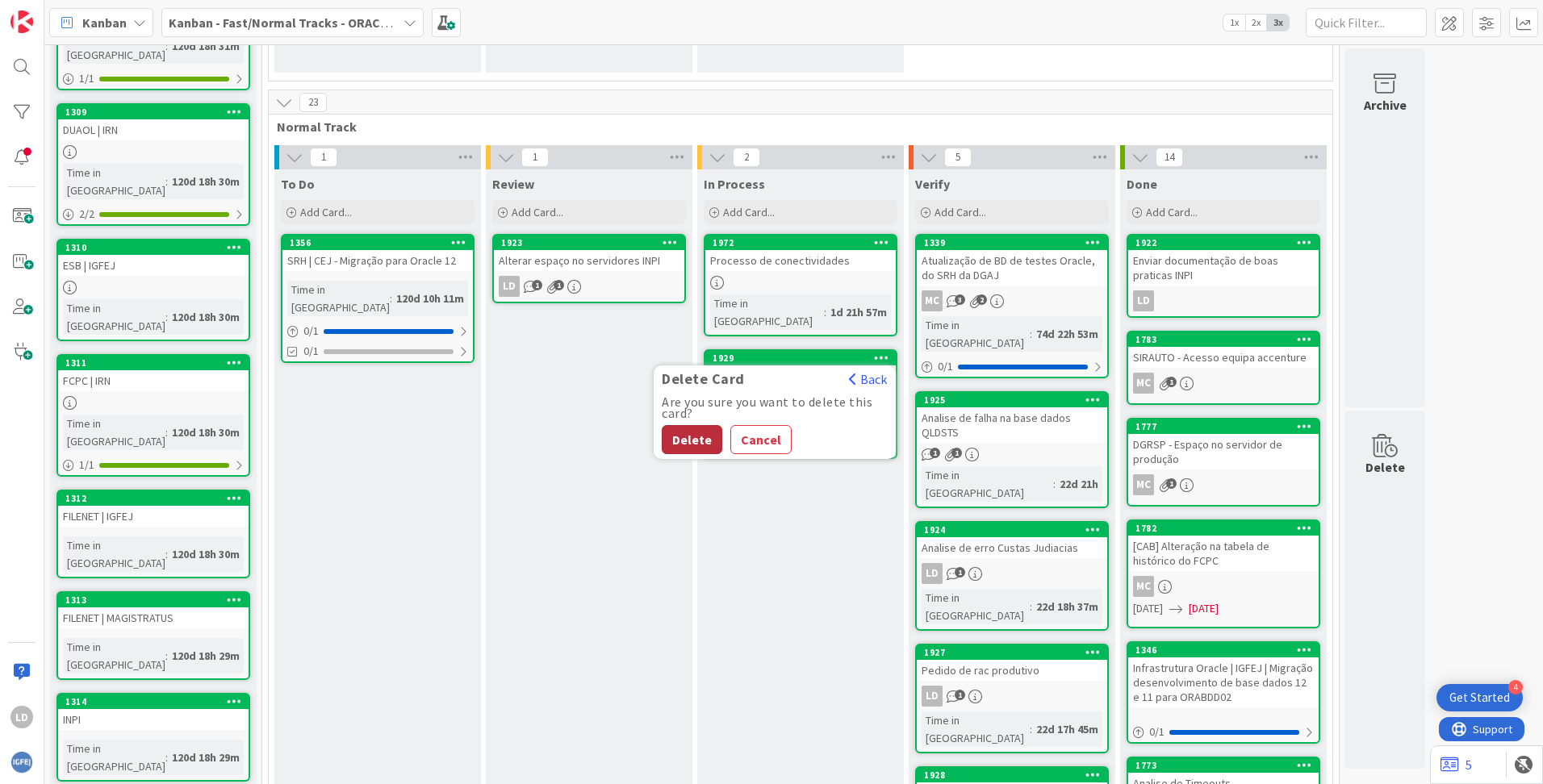
click at [687, 426] on button "Delete" at bounding box center [692, 440] width 61 height 29
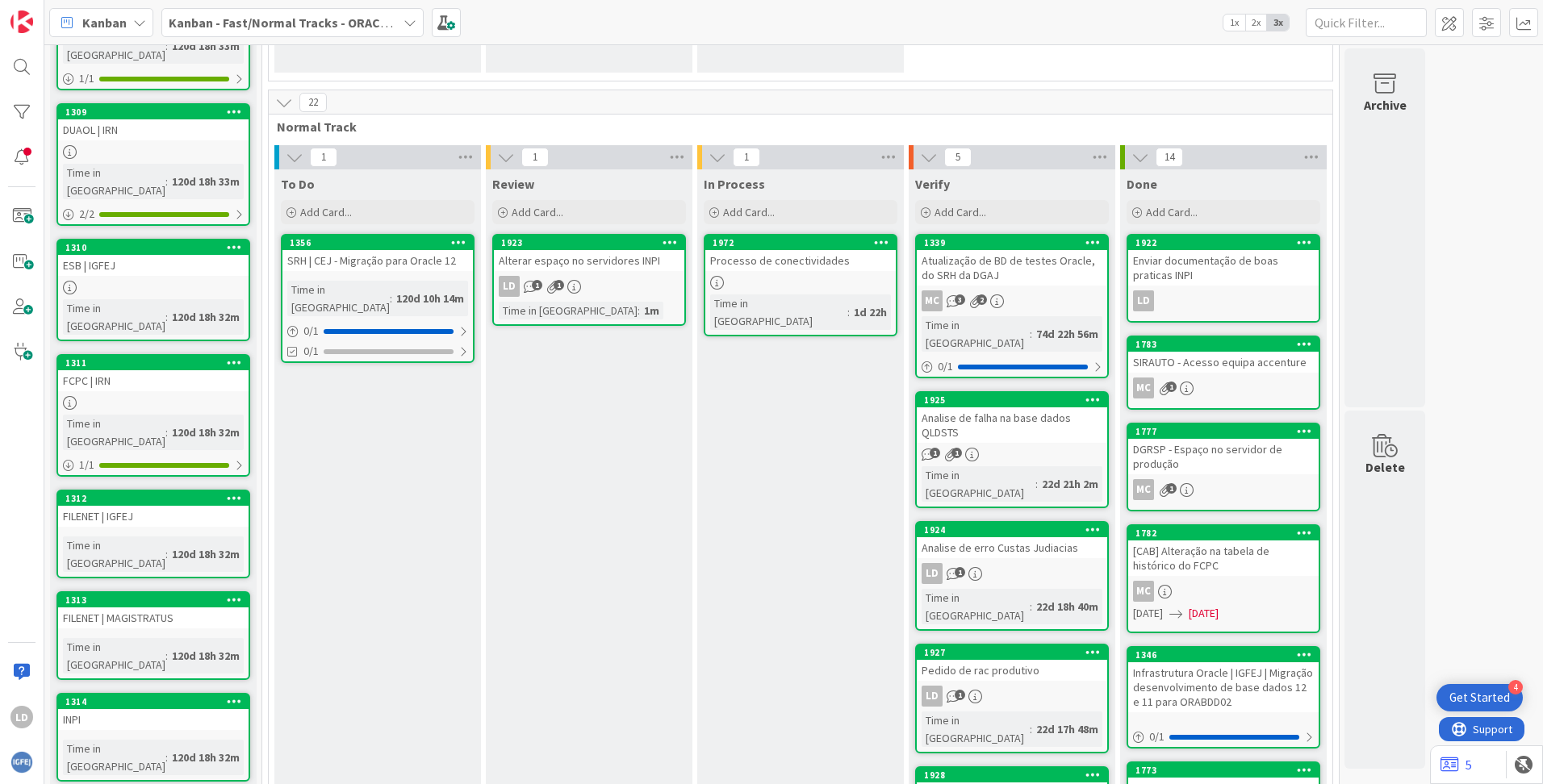
click at [329, 17] on b "Kanban - Fast/Normal Tracks - ORACLE TEAM | IGFEJ" at bounding box center [320, 22] width 302 height 16
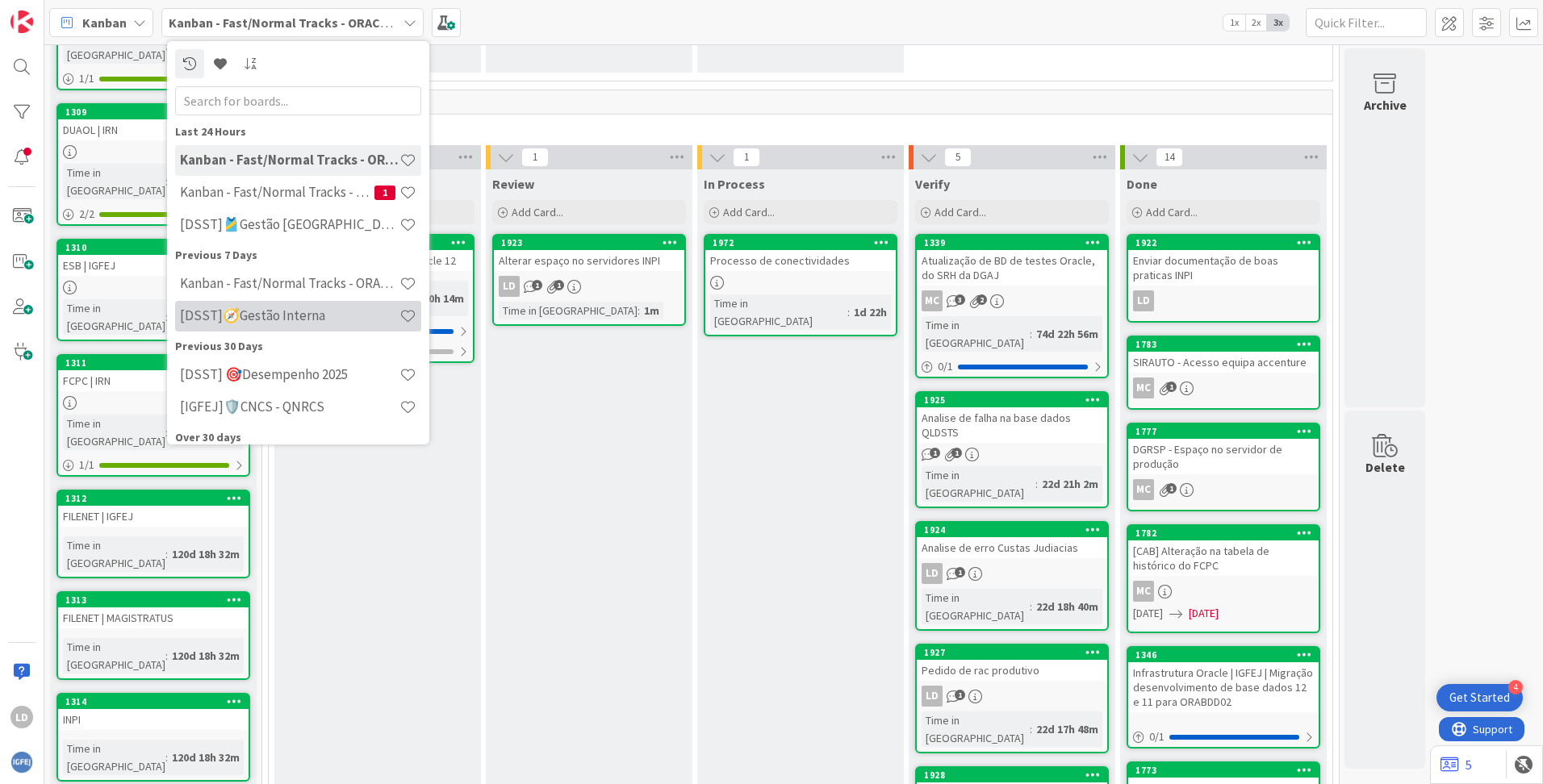
click at [308, 321] on h4 "[DSST]🧭Gestão Interna" at bounding box center [289, 316] width 219 height 16
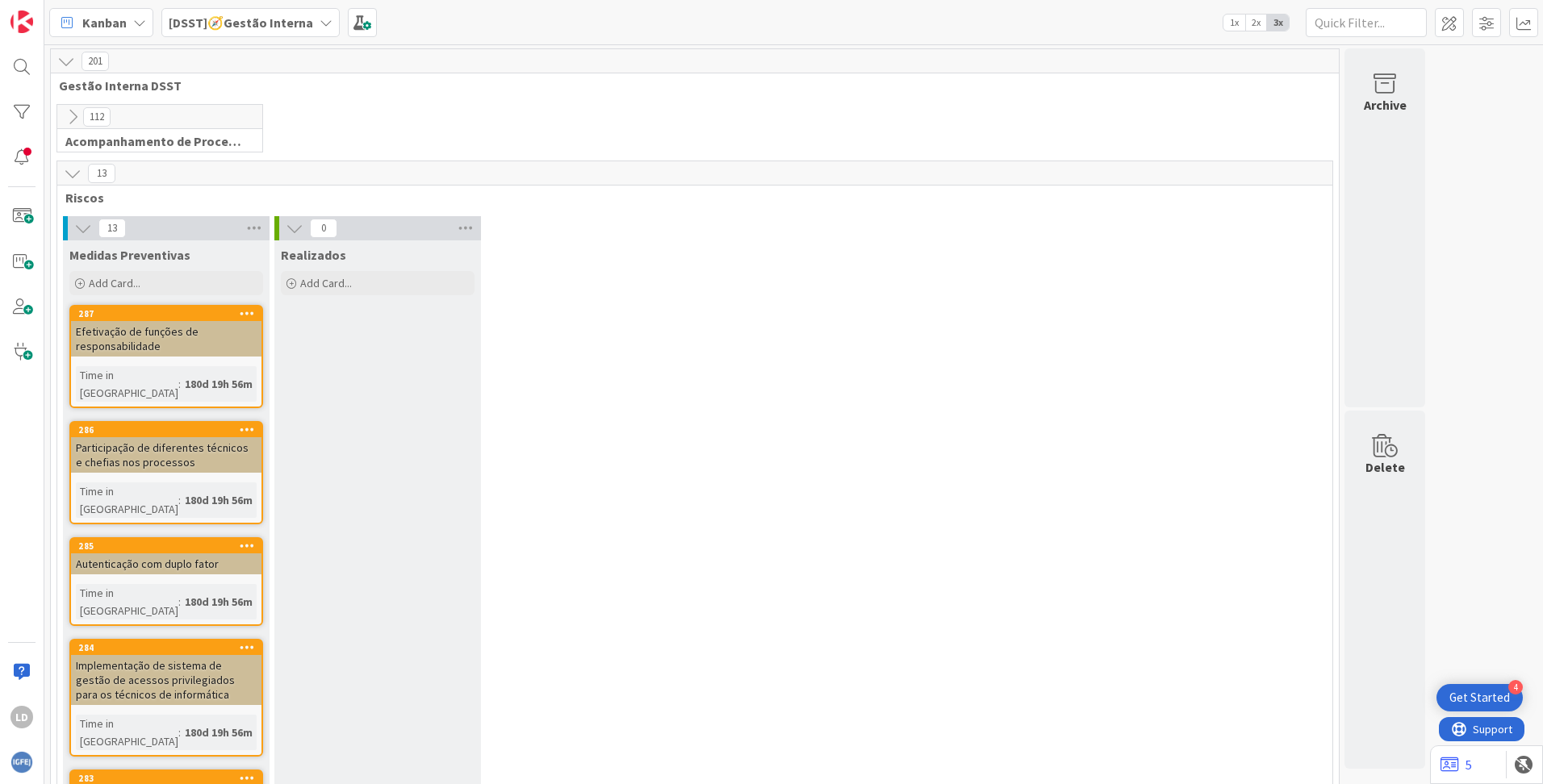
click at [145, 21] on icon at bounding box center [139, 22] width 13 height 13
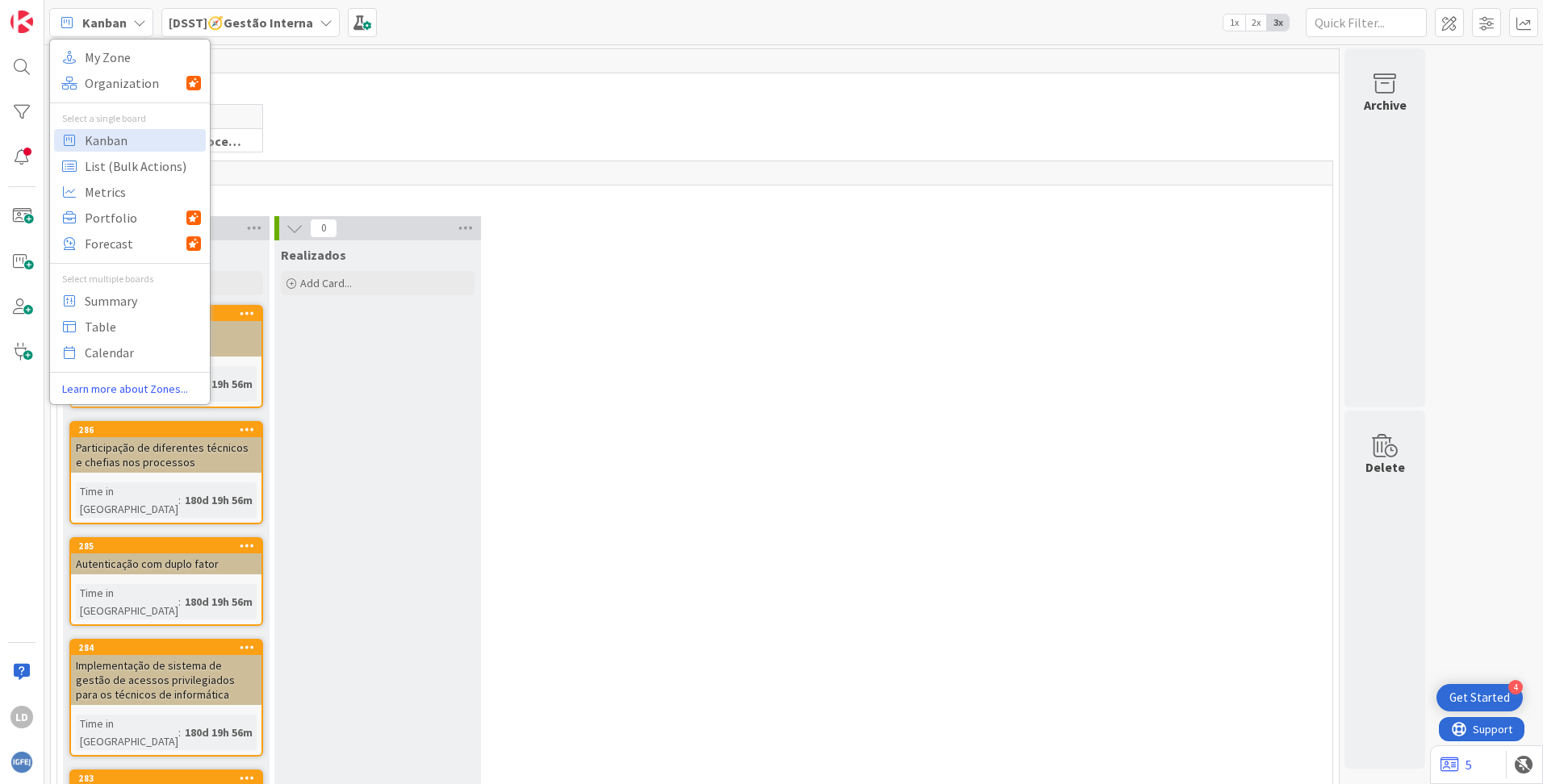
click at [649, 170] on div "13" at bounding box center [695, 173] width 1275 height 24
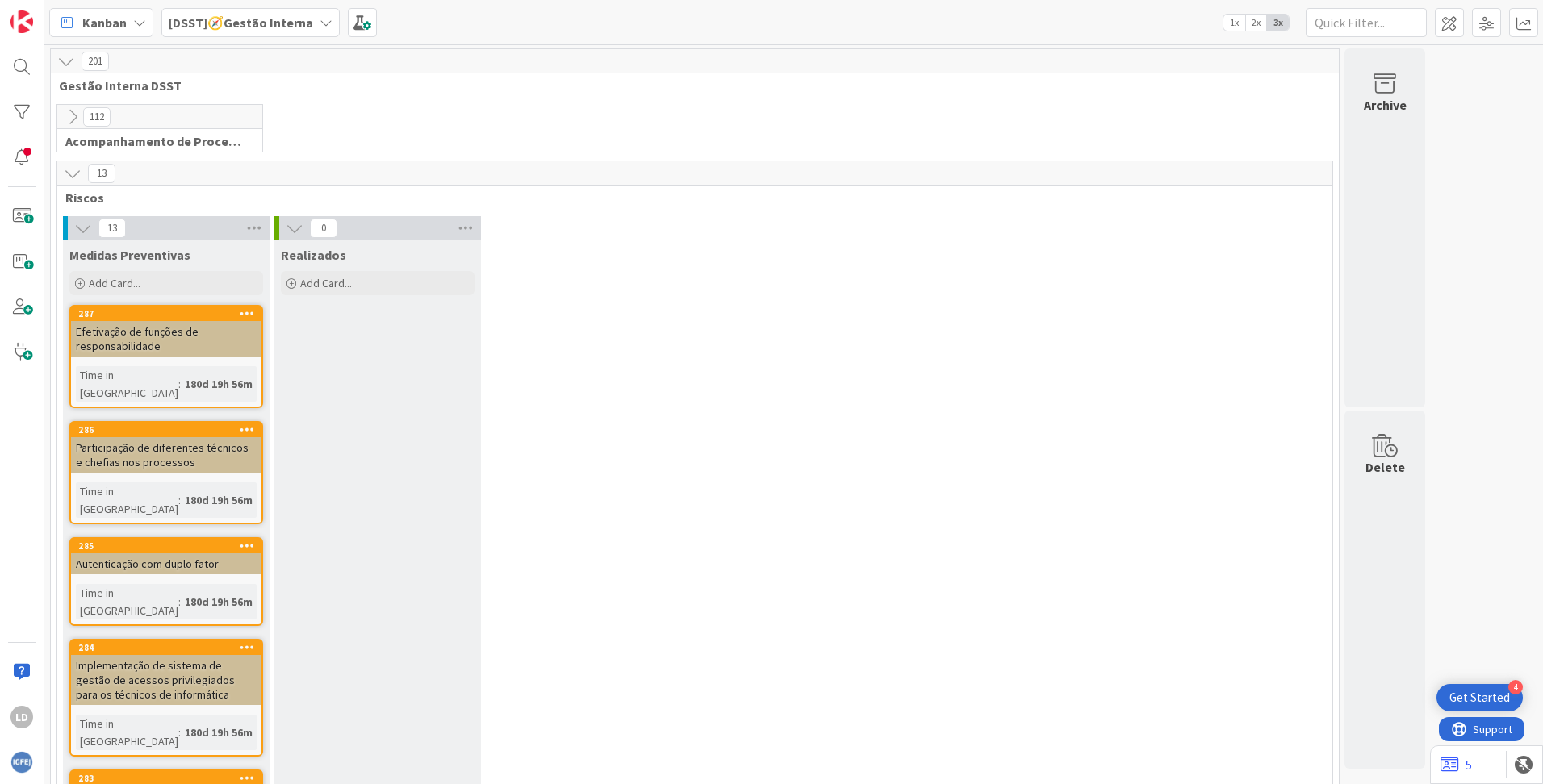
click at [139, 327] on div "Efetivação de funções de responsabilidade" at bounding box center [165, 339] width 190 height 36
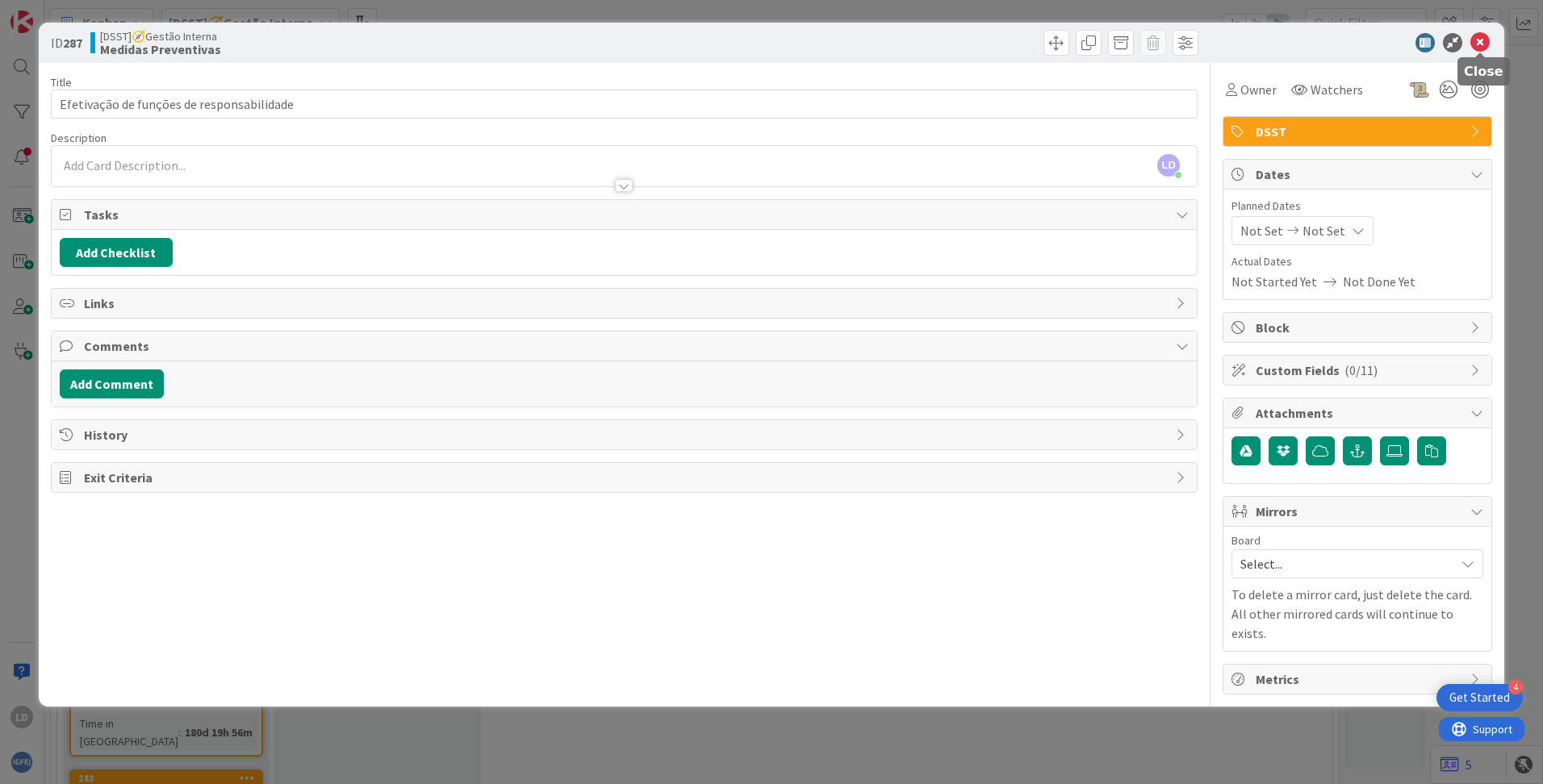
click at [969, 44] on icon at bounding box center [1480, 43] width 20 height 20
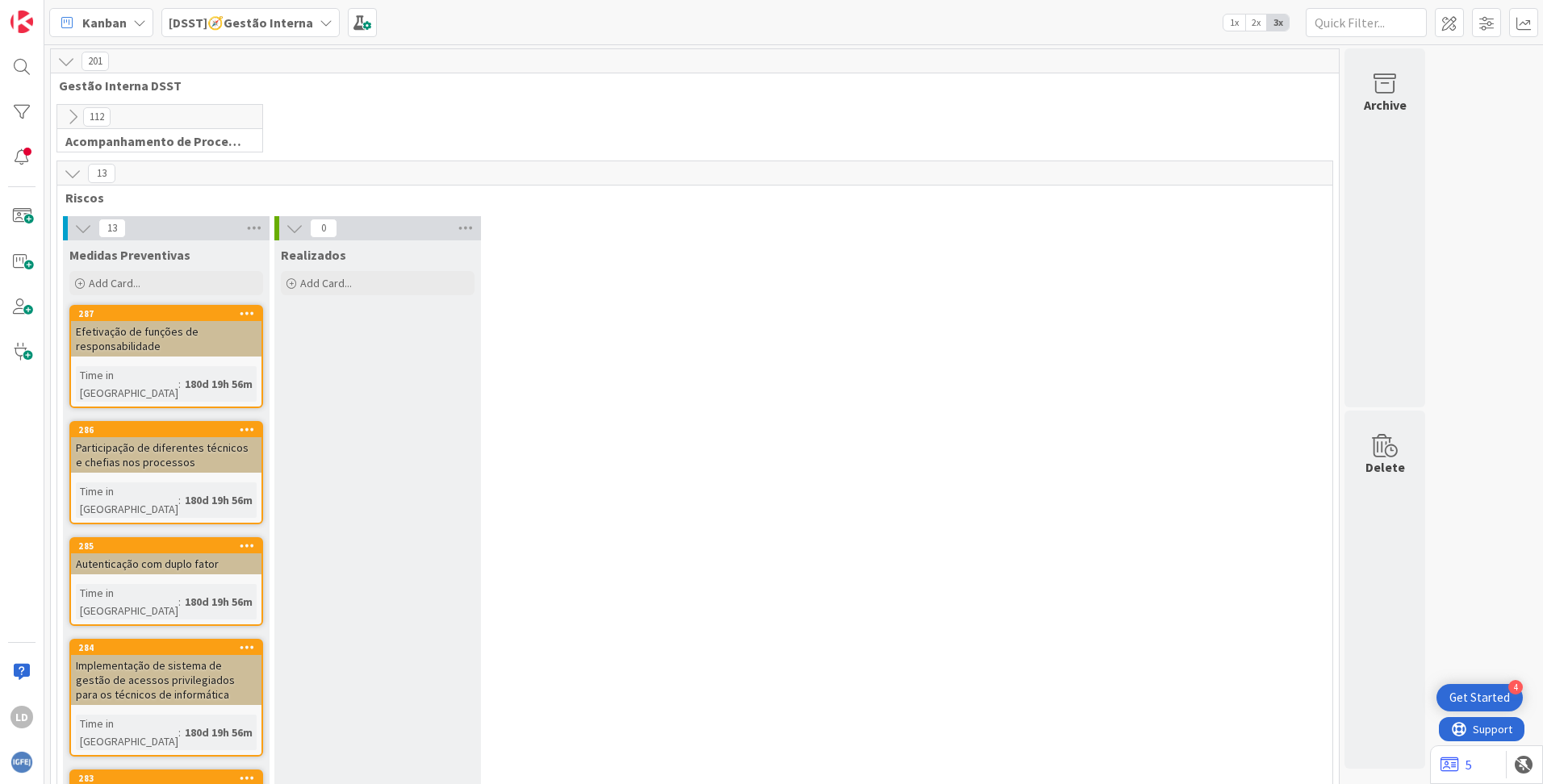
click at [143, 447] on div "Participação de diferentes técnicos e chefias nos processos" at bounding box center [165, 455] width 190 height 36
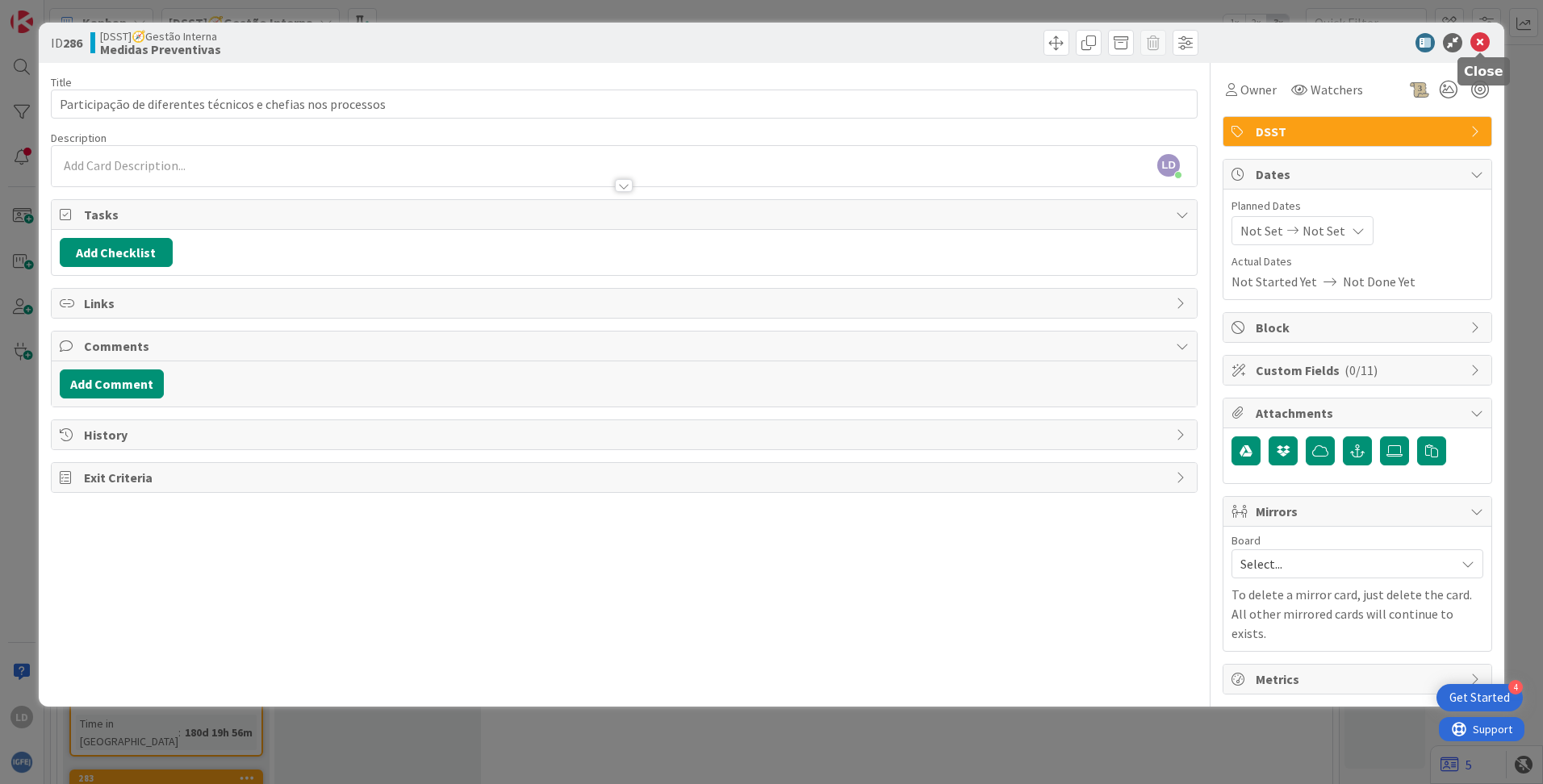
click at [969, 41] on icon at bounding box center [1480, 43] width 20 height 20
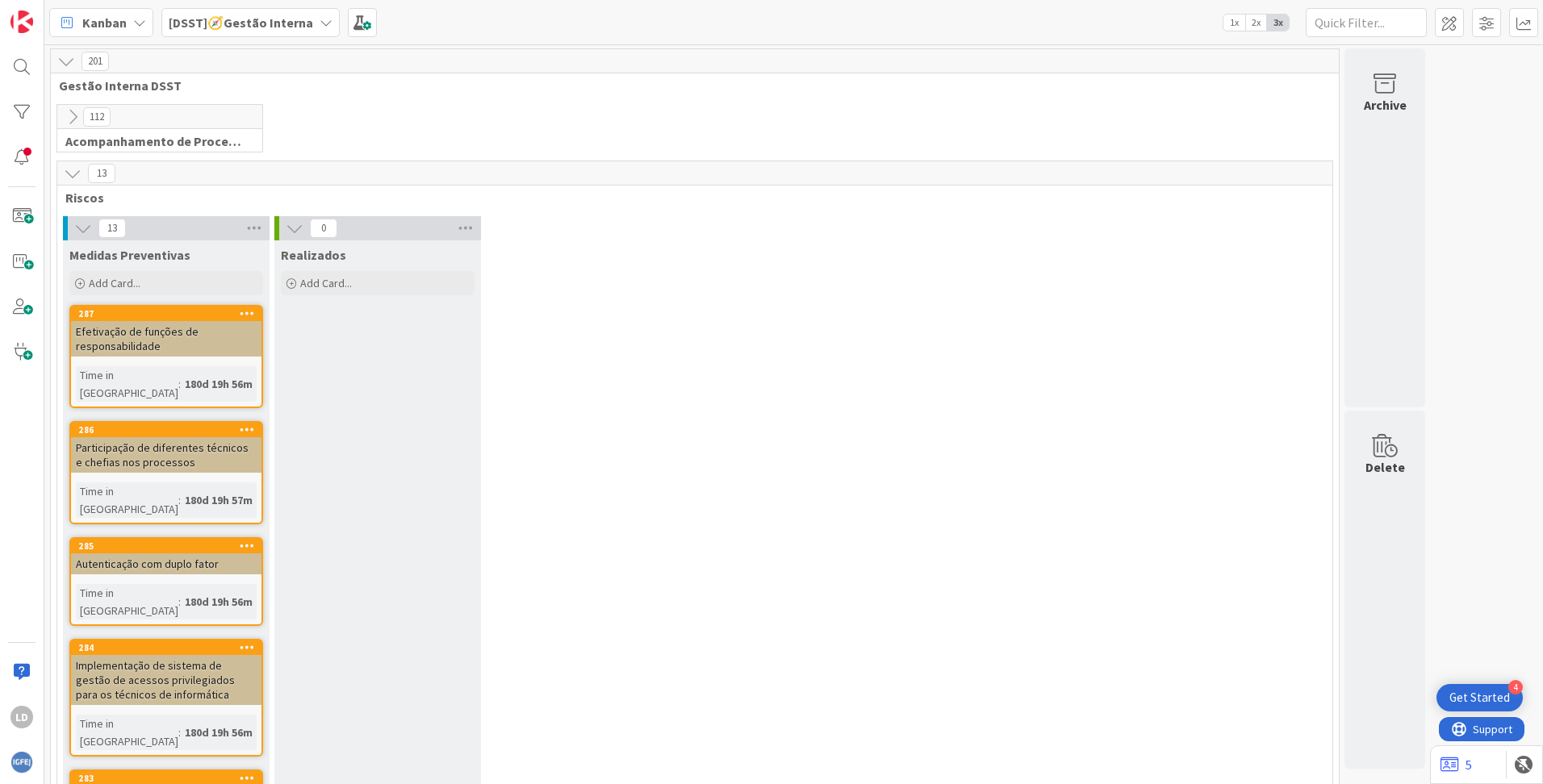
click at [261, 15] on b "[DSST]🧭Gestão Interna" at bounding box center [241, 22] width 145 height 16
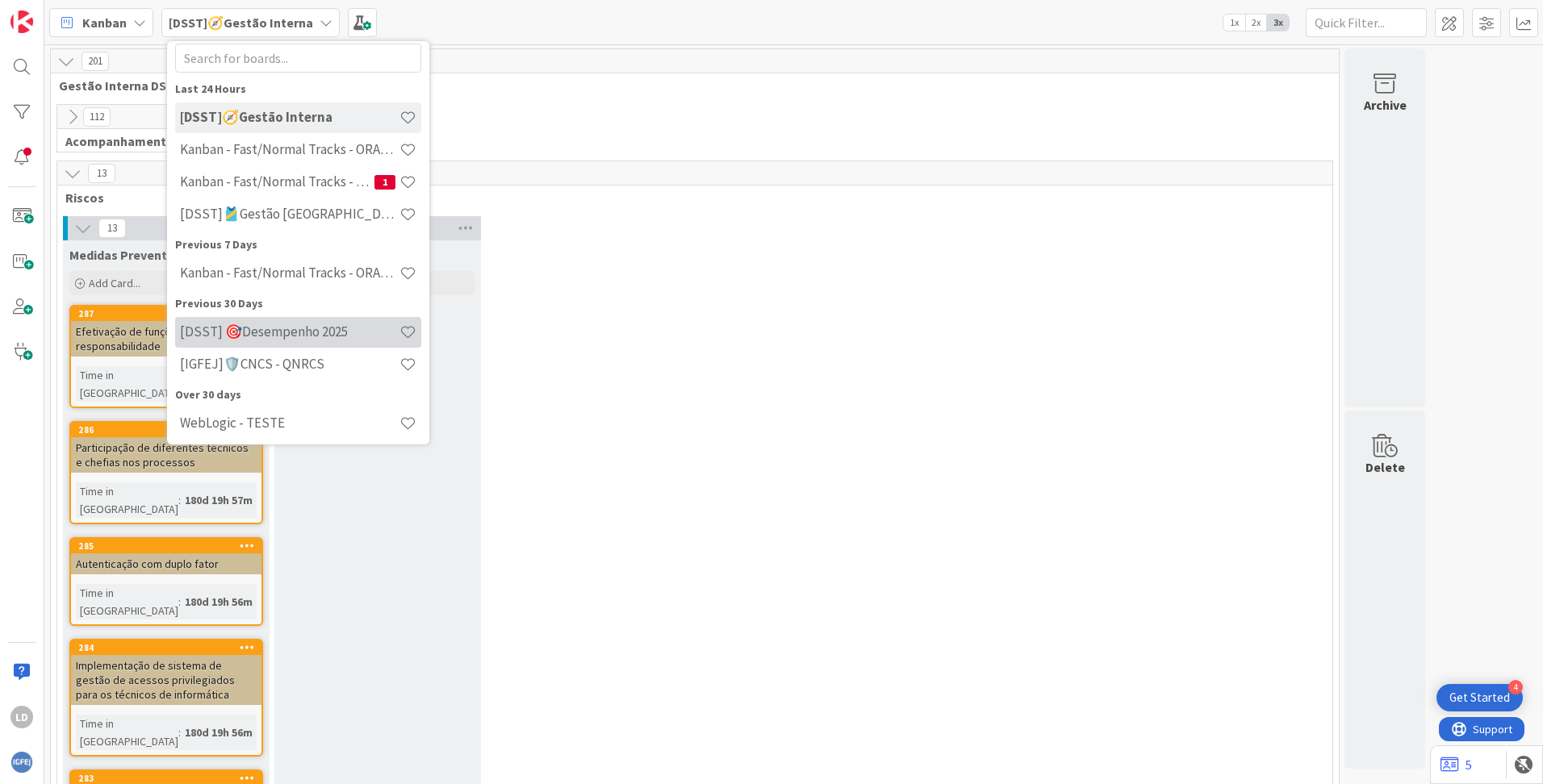
scroll to position [79, 0]
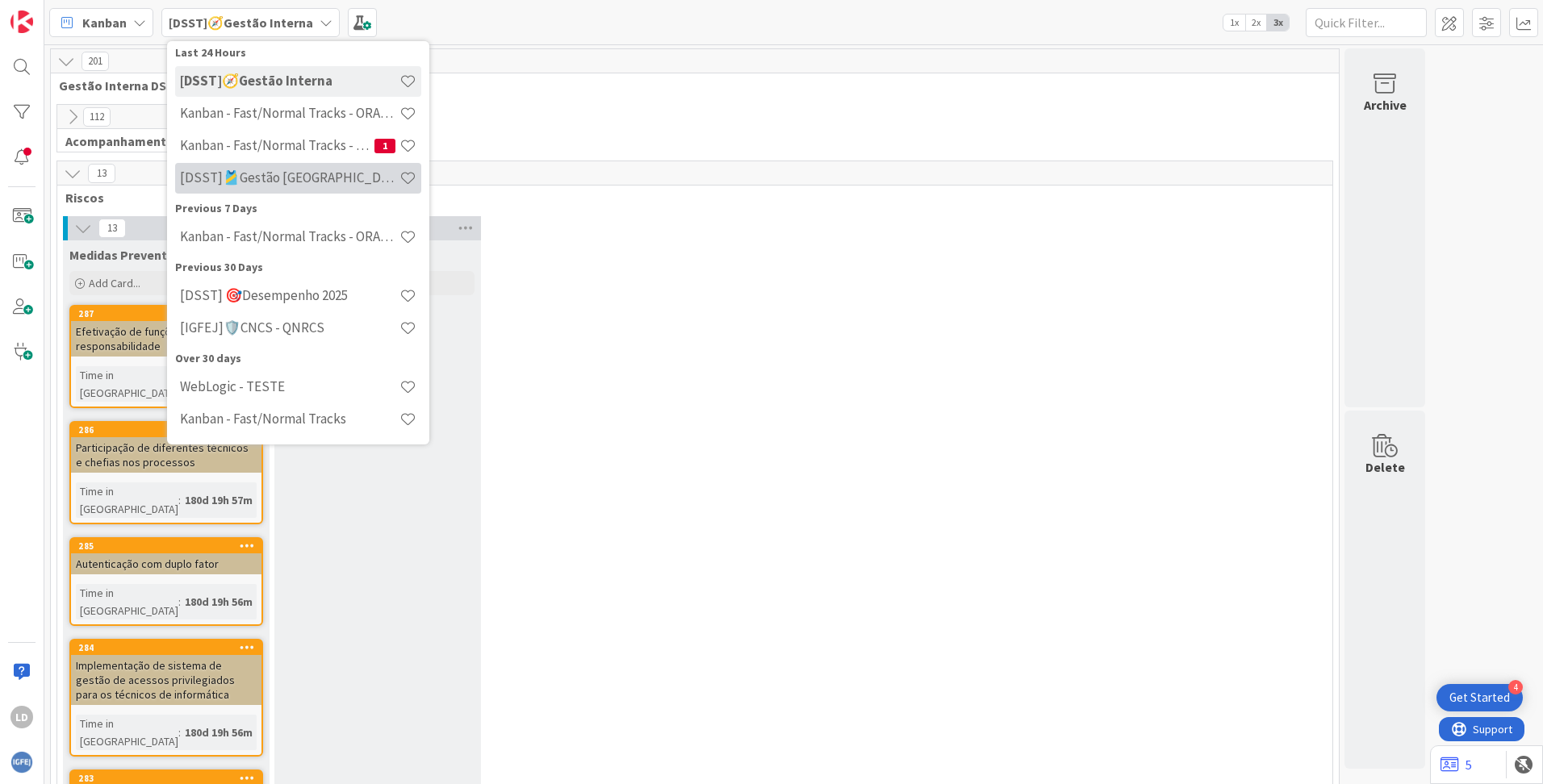
click at [289, 178] on h4 "[DSST]🎽Gestão [GEOGRAPHIC_DATA]" at bounding box center [289, 178] width 219 height 16
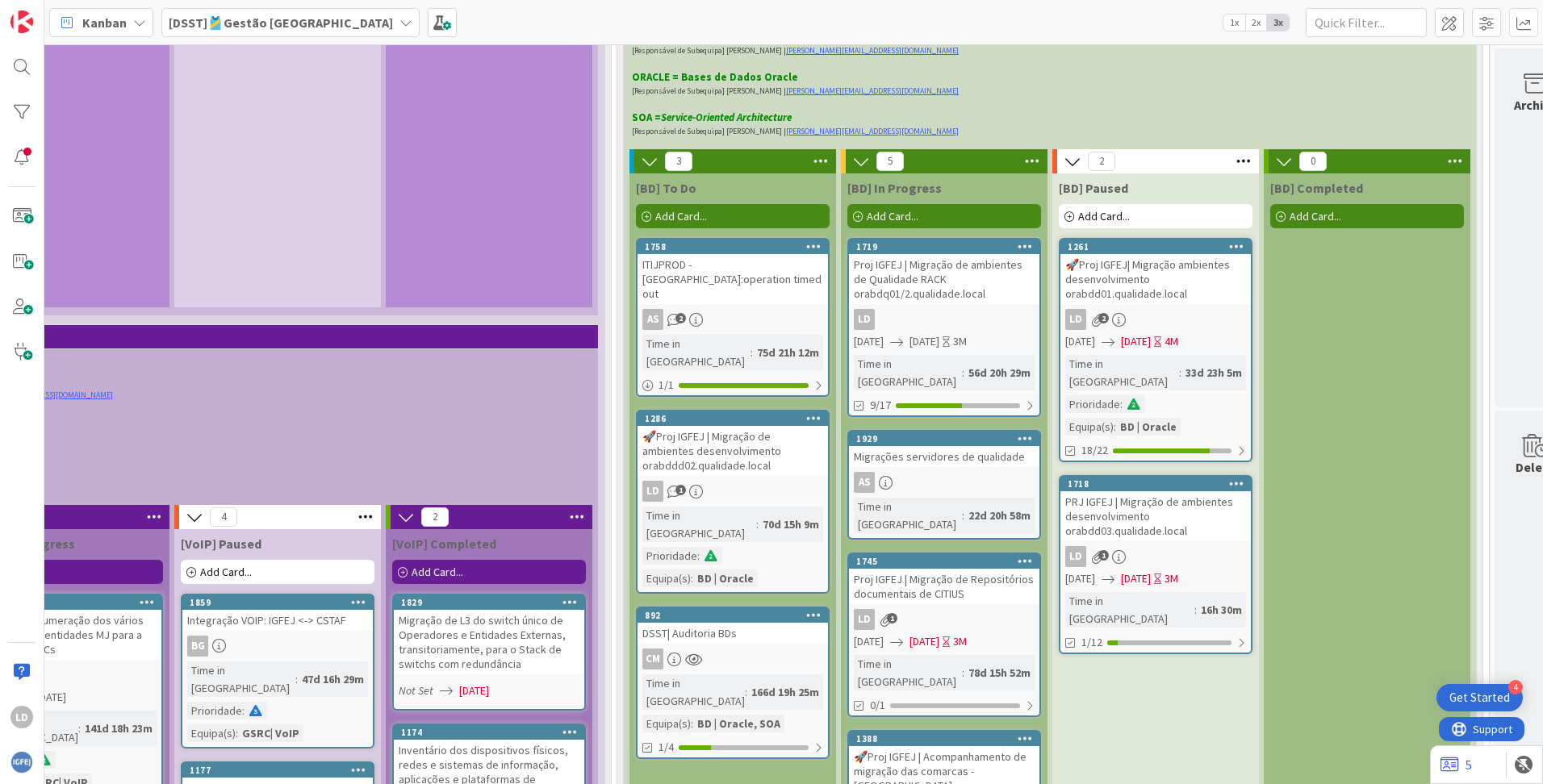
scroll to position [4034, 1209]
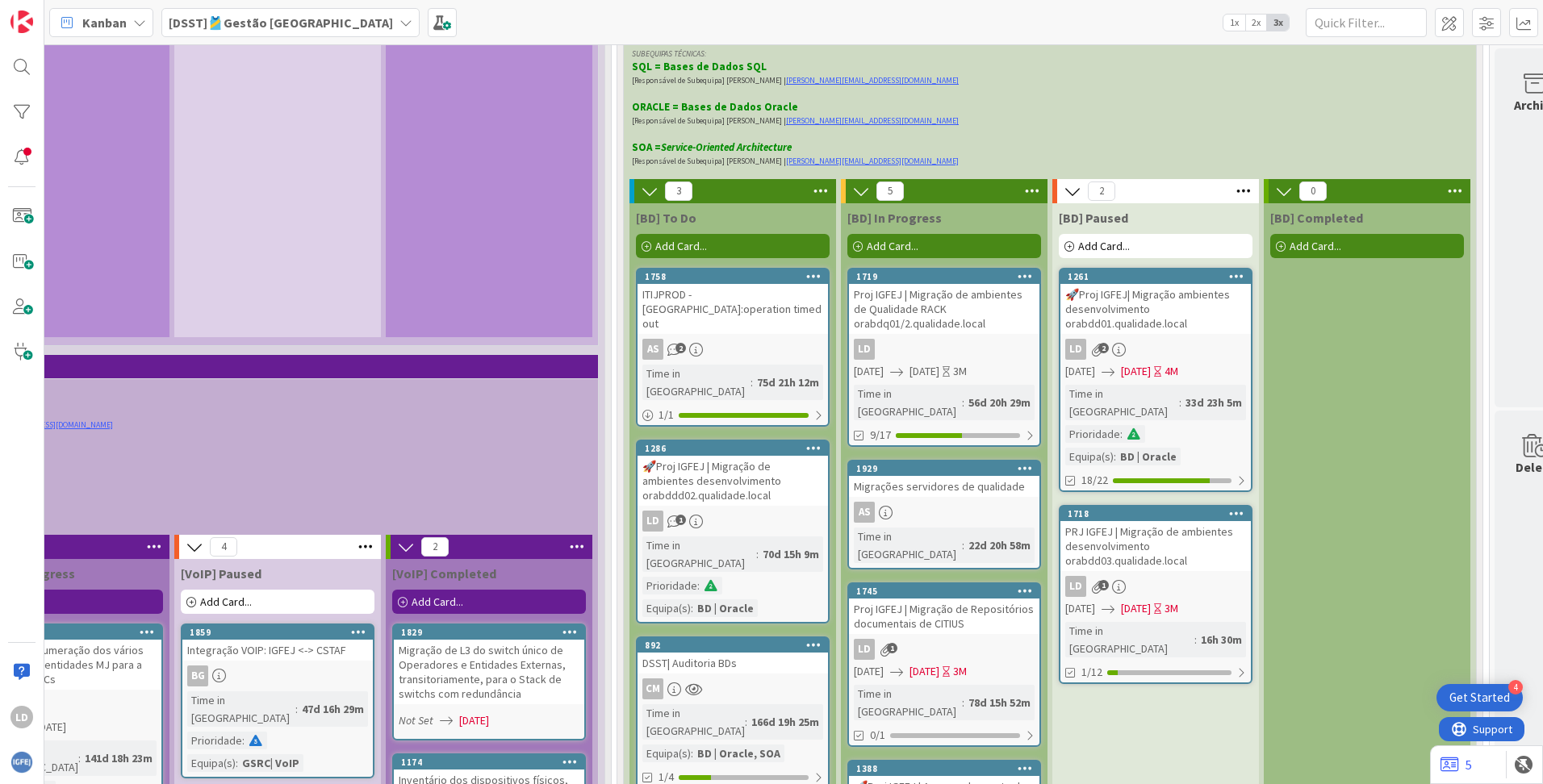
click at [969, 284] on div "🚀Proj IGFEJ| Migração ambientes desenvolvimento orabdd01.qualidade.local" at bounding box center [1155, 309] width 190 height 50
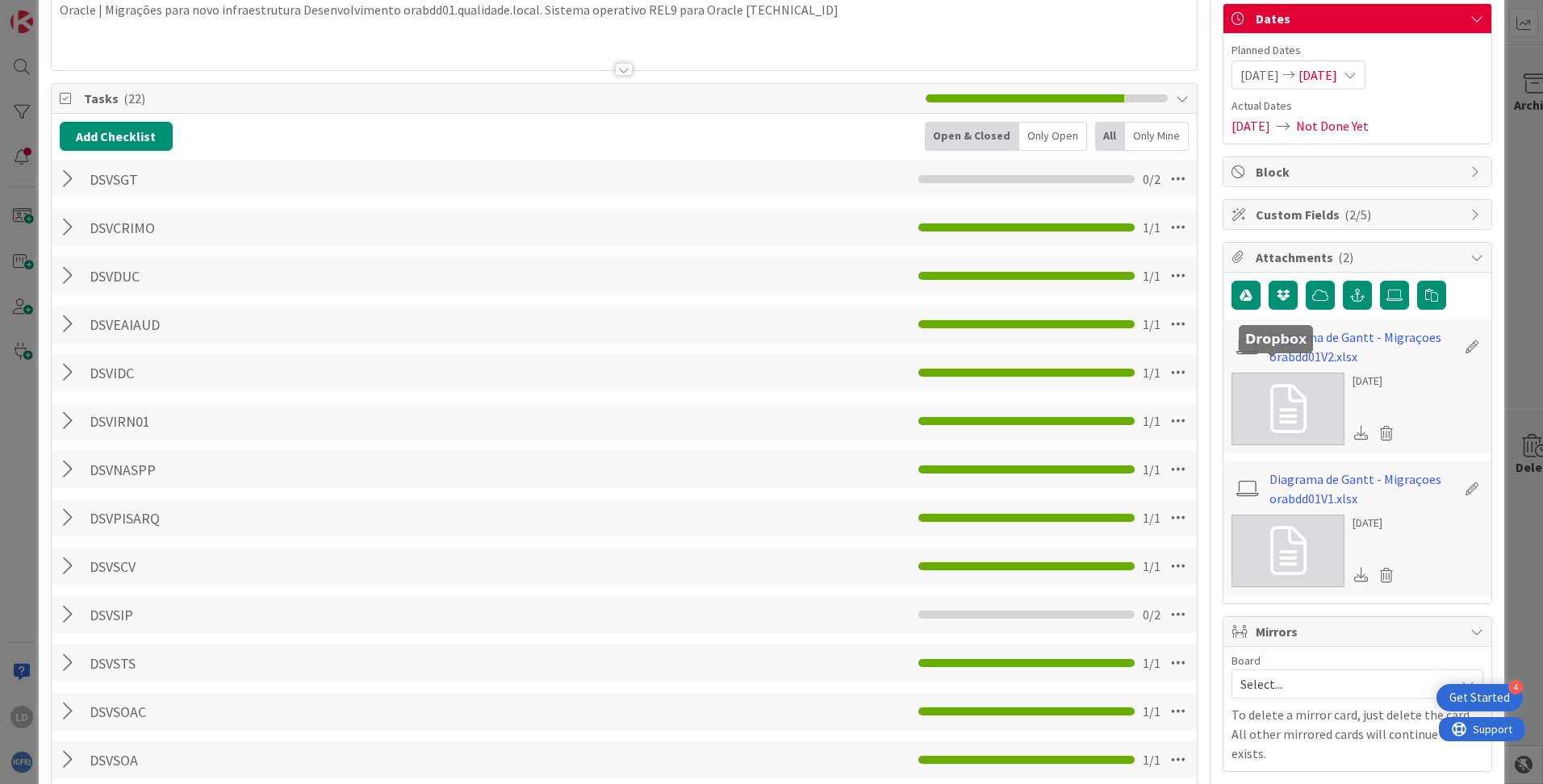
scroll to position [323, 0]
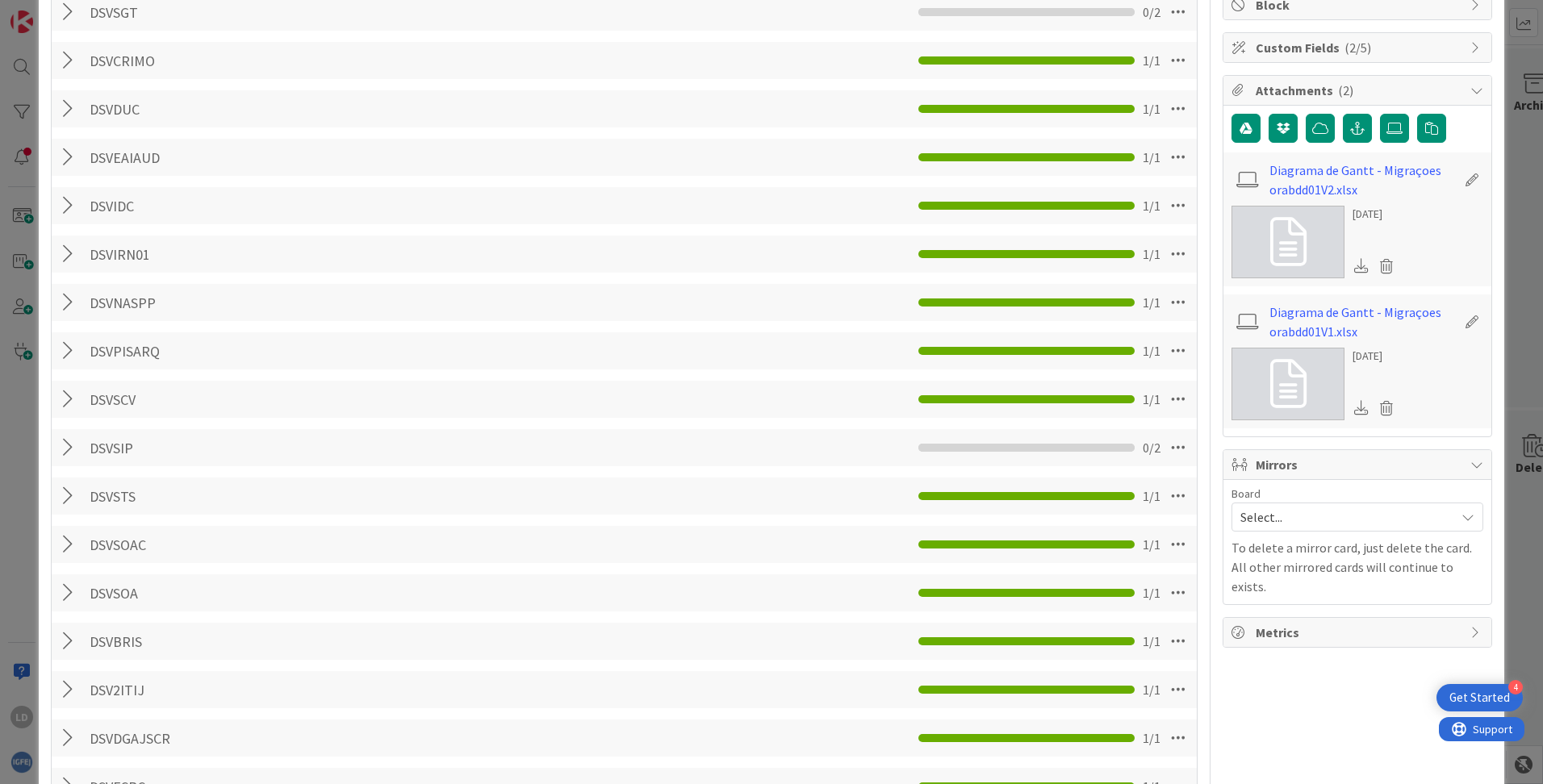
click at [969, 464] on span "Mirrors" at bounding box center [1358, 465] width 207 height 20
click at [969, 469] on span "Mirrors" at bounding box center [1358, 465] width 207 height 20
click at [969, 526] on span "Select..." at bounding box center [1343, 517] width 207 height 22
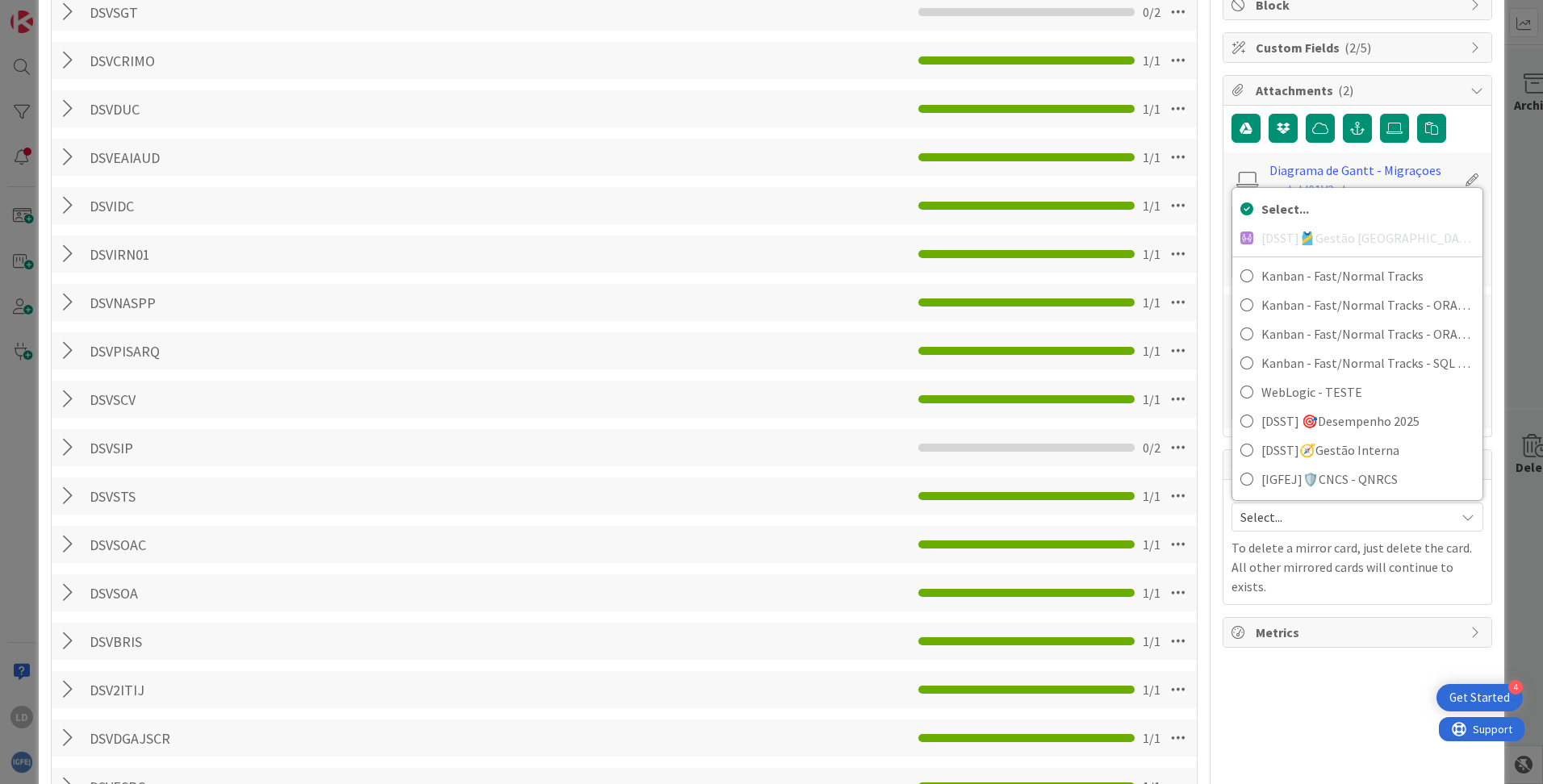
click at [969, 523] on span "Select..." at bounding box center [1343, 517] width 207 height 22
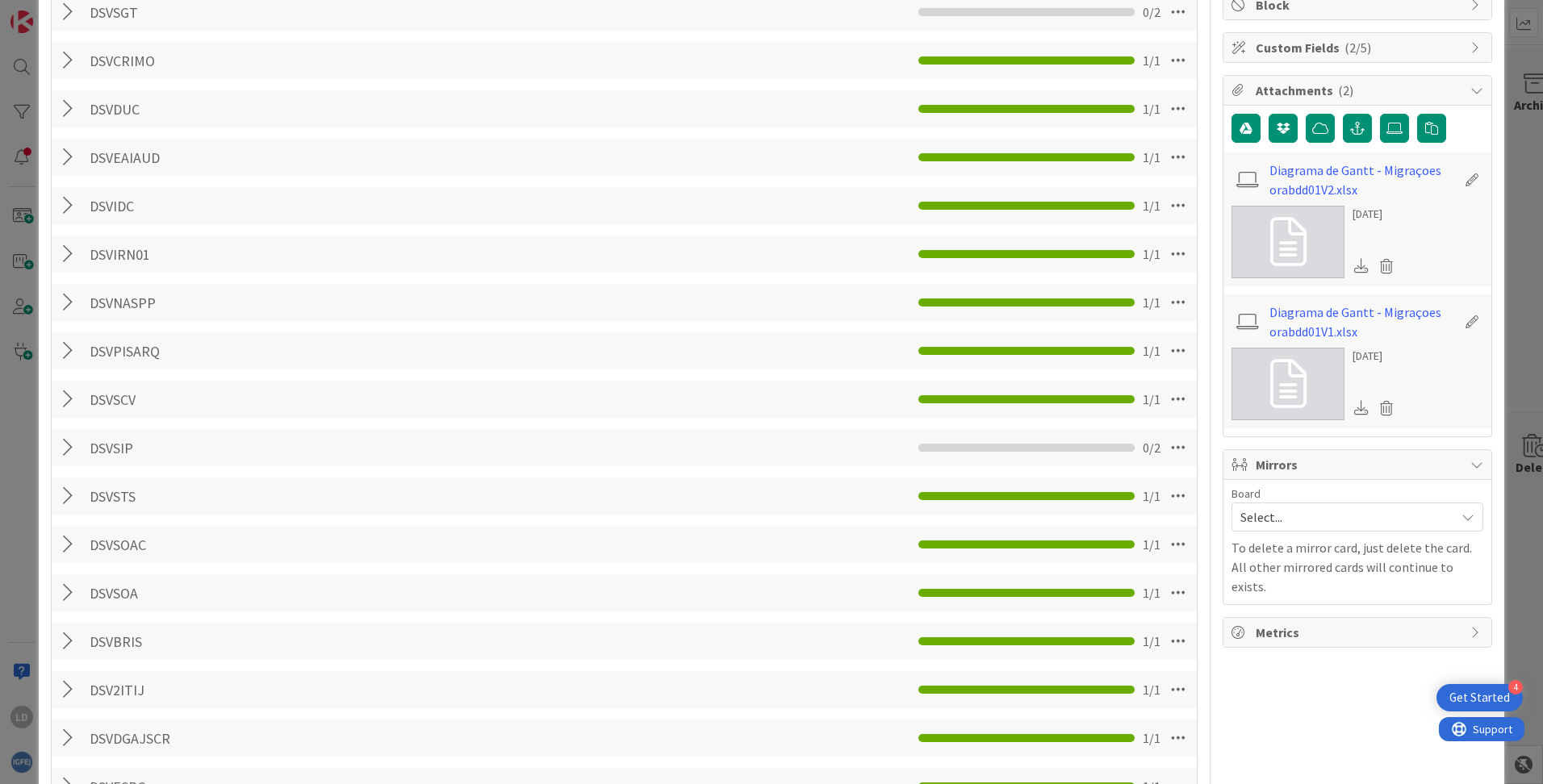
click at [969, 468] on icon at bounding box center [1476, 465] width 13 height 13
click at [969, 518] on div "Select..." at bounding box center [1357, 517] width 252 height 29
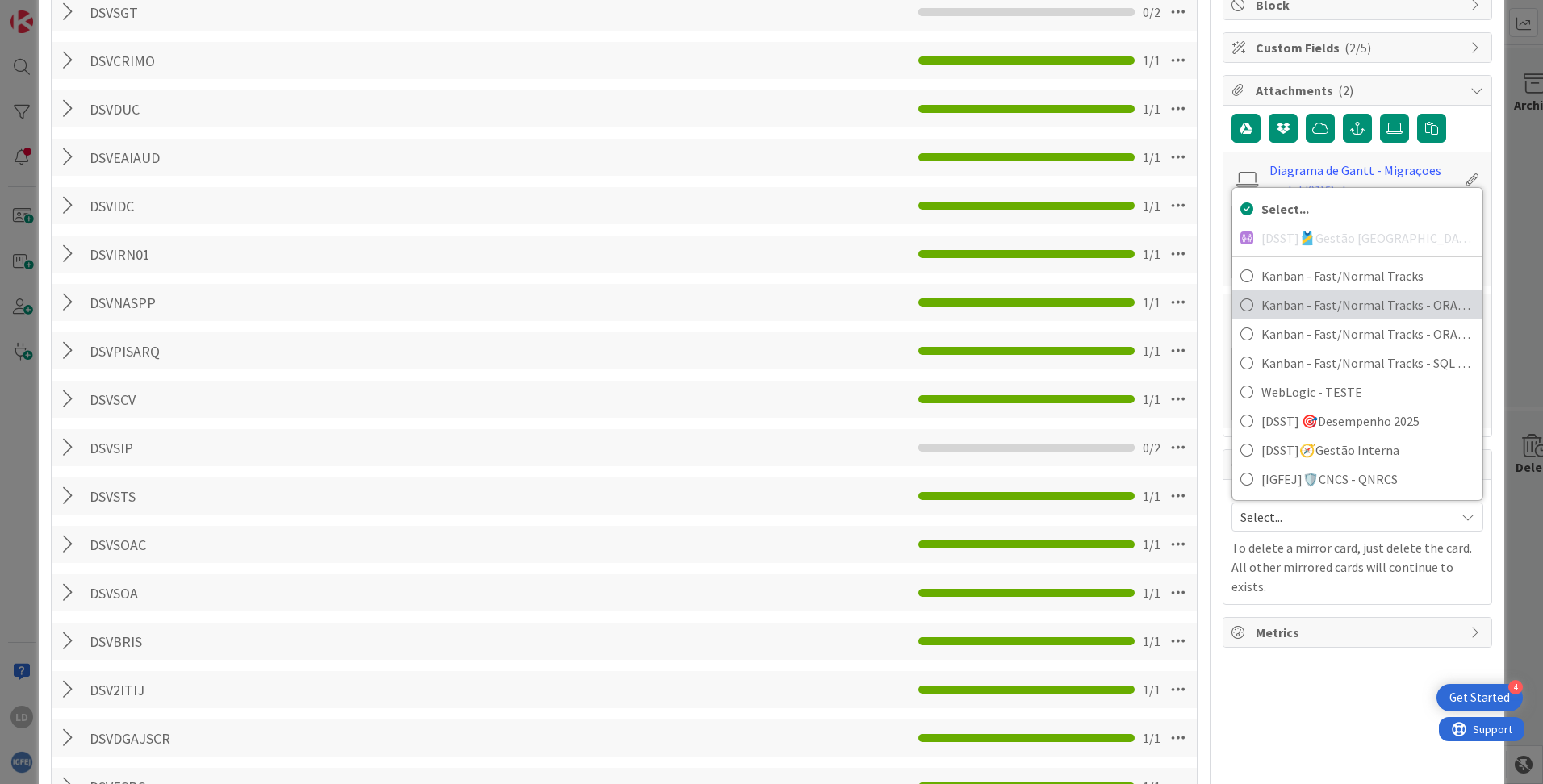
click at [969, 309] on span "Kanban - Fast/Normal Tracks - ORACLE TEAM | IGFEJ" at bounding box center [1368, 305] width 213 height 24
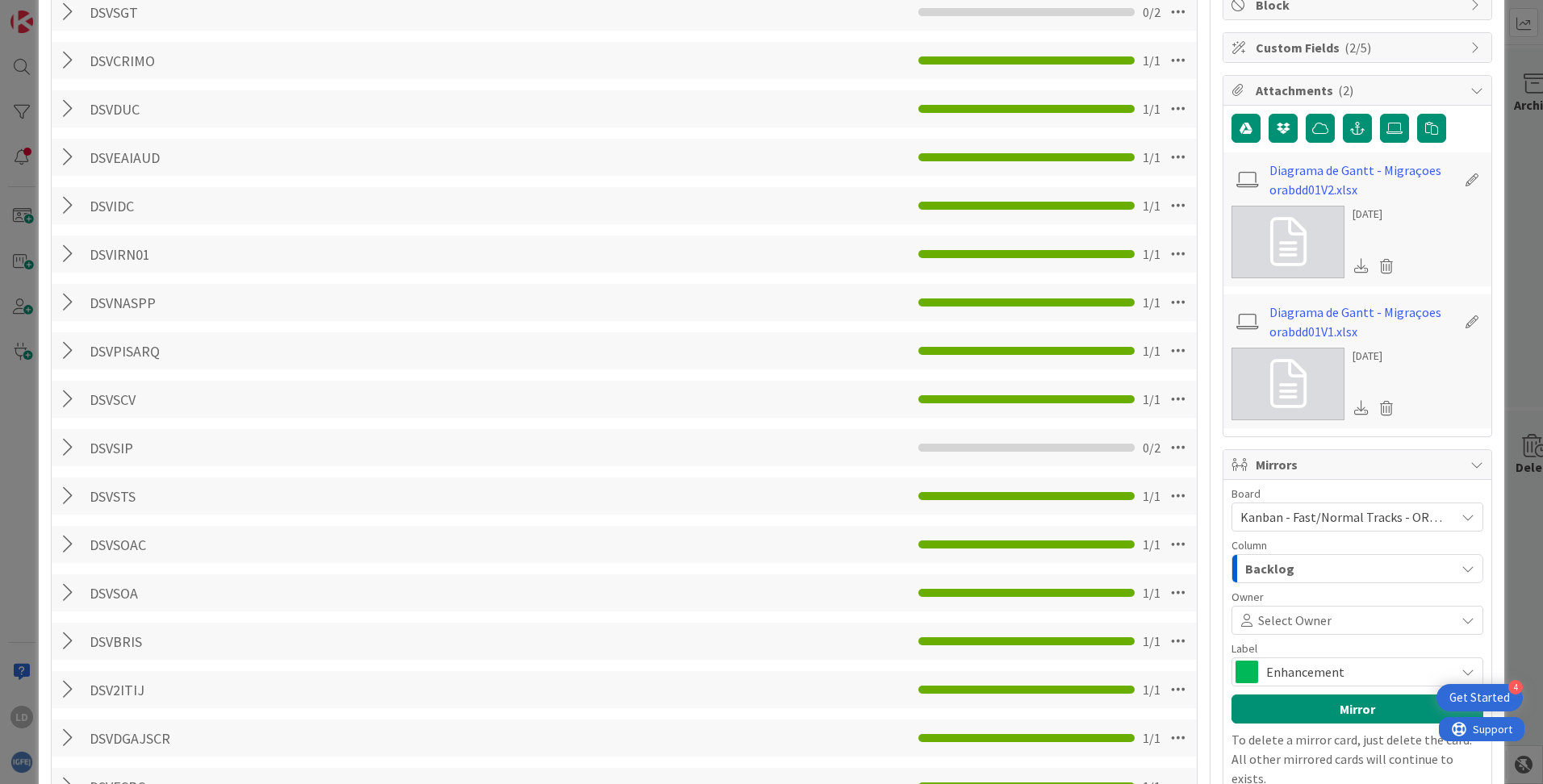
scroll to position [0, 0]
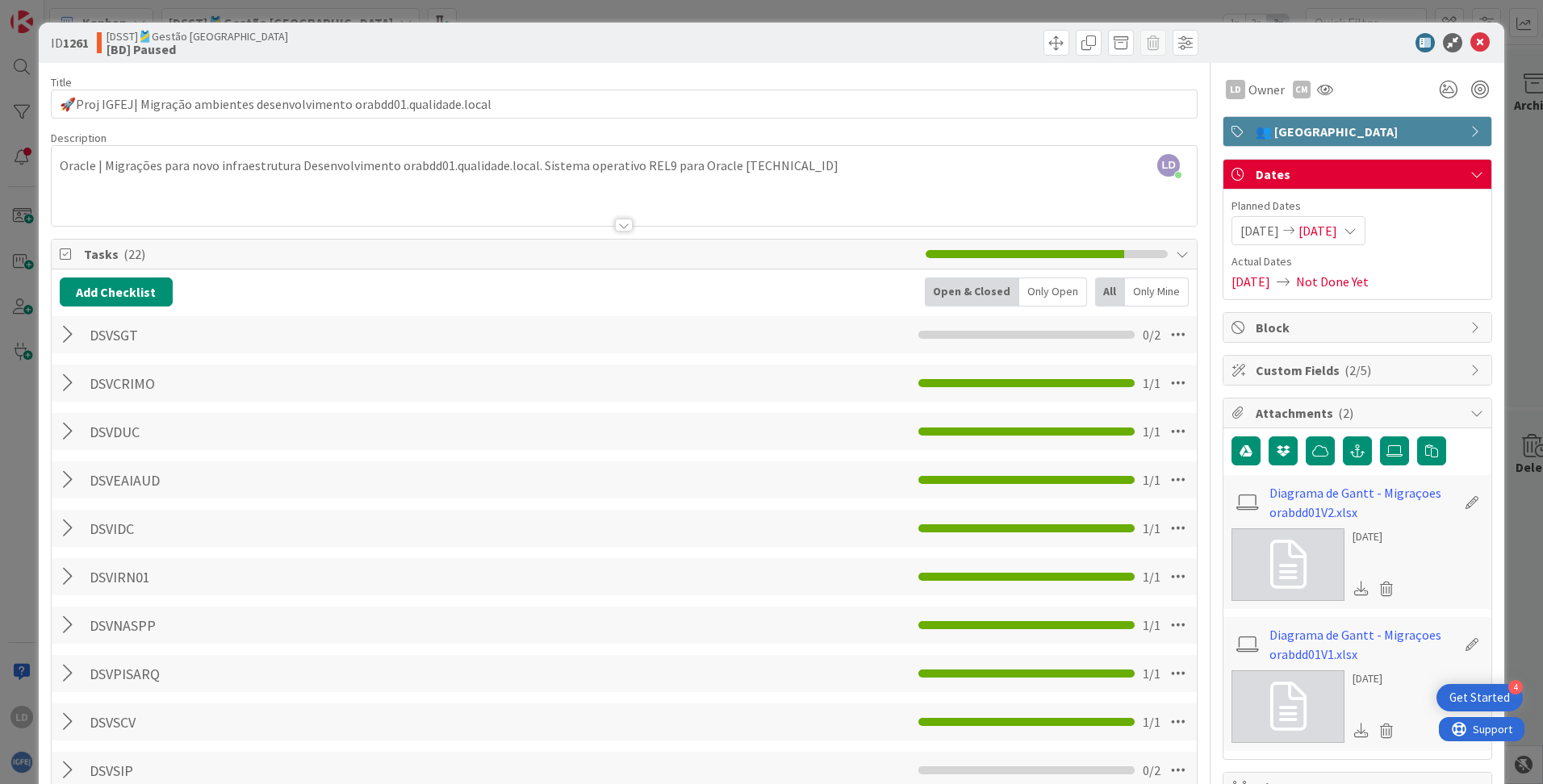
click at [969, 44] on div at bounding box center [1349, 43] width 286 height 20
click at [969, 42] on icon at bounding box center [1453, 43] width 20 height 20
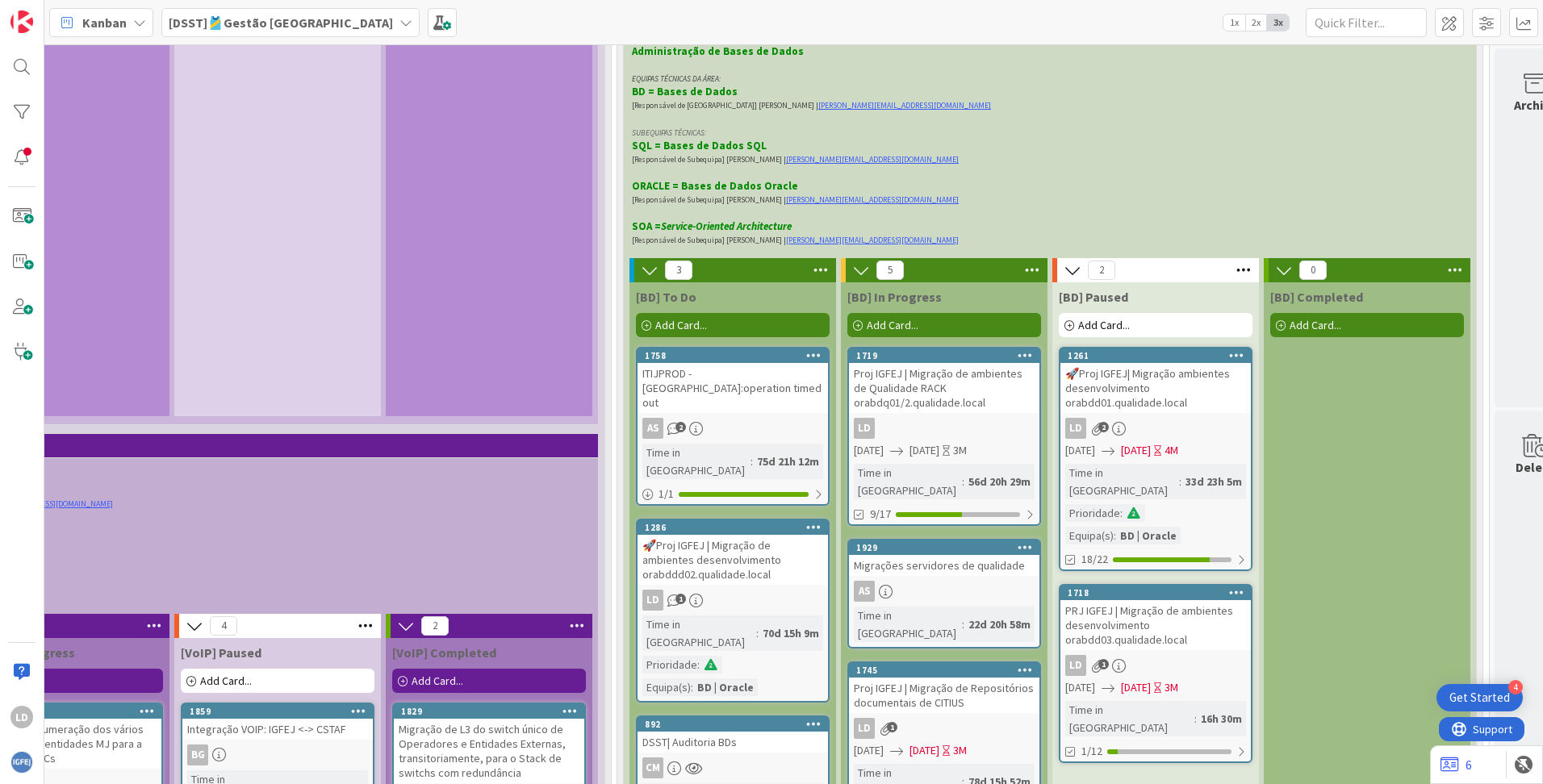
scroll to position [3954, 1209]
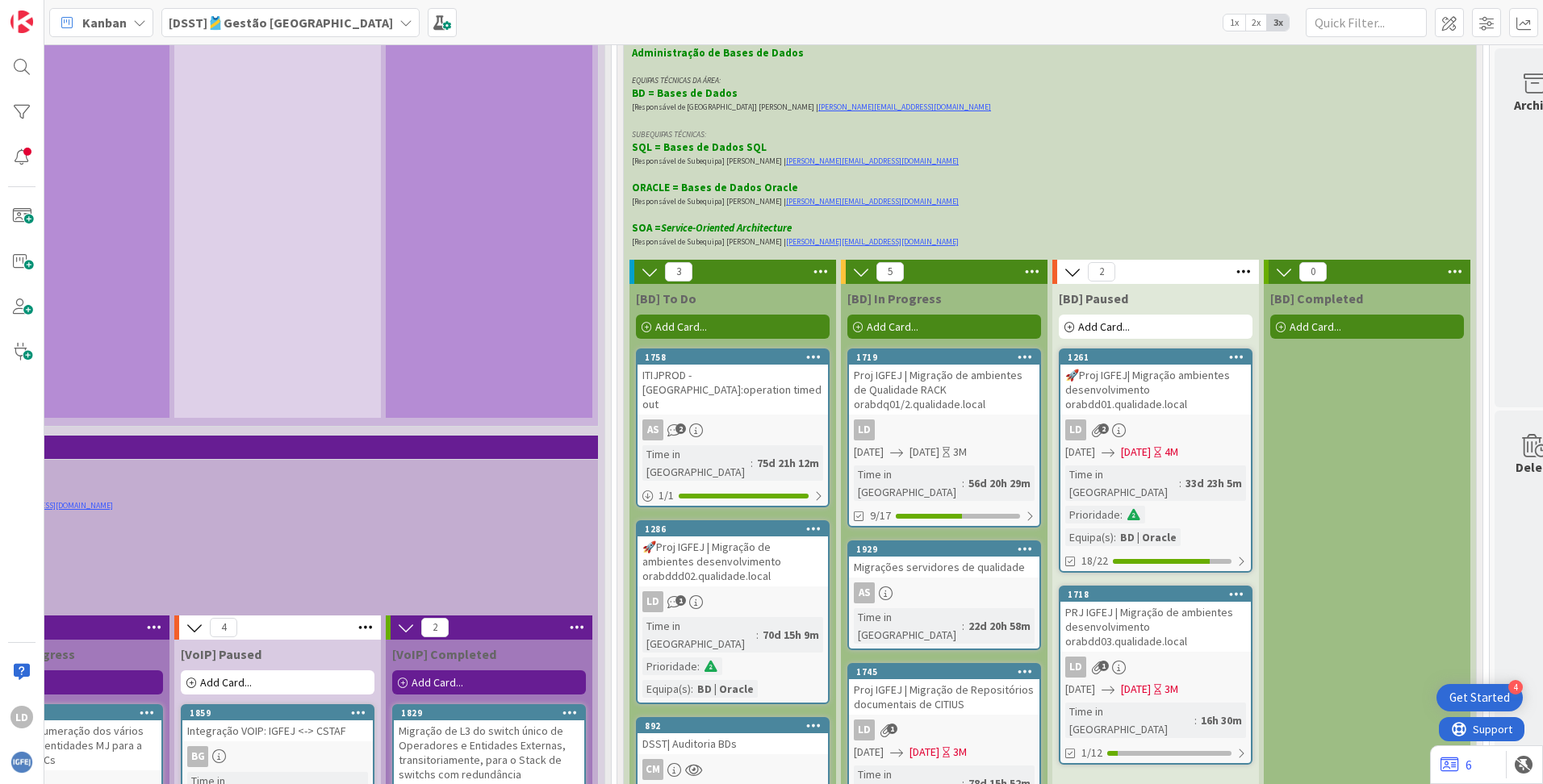
click at [969, 365] on div "🚀Proj IGFEJ| Migração ambientes desenvolvimento orabdd01.qualidade.local" at bounding box center [1155, 390] width 190 height 50
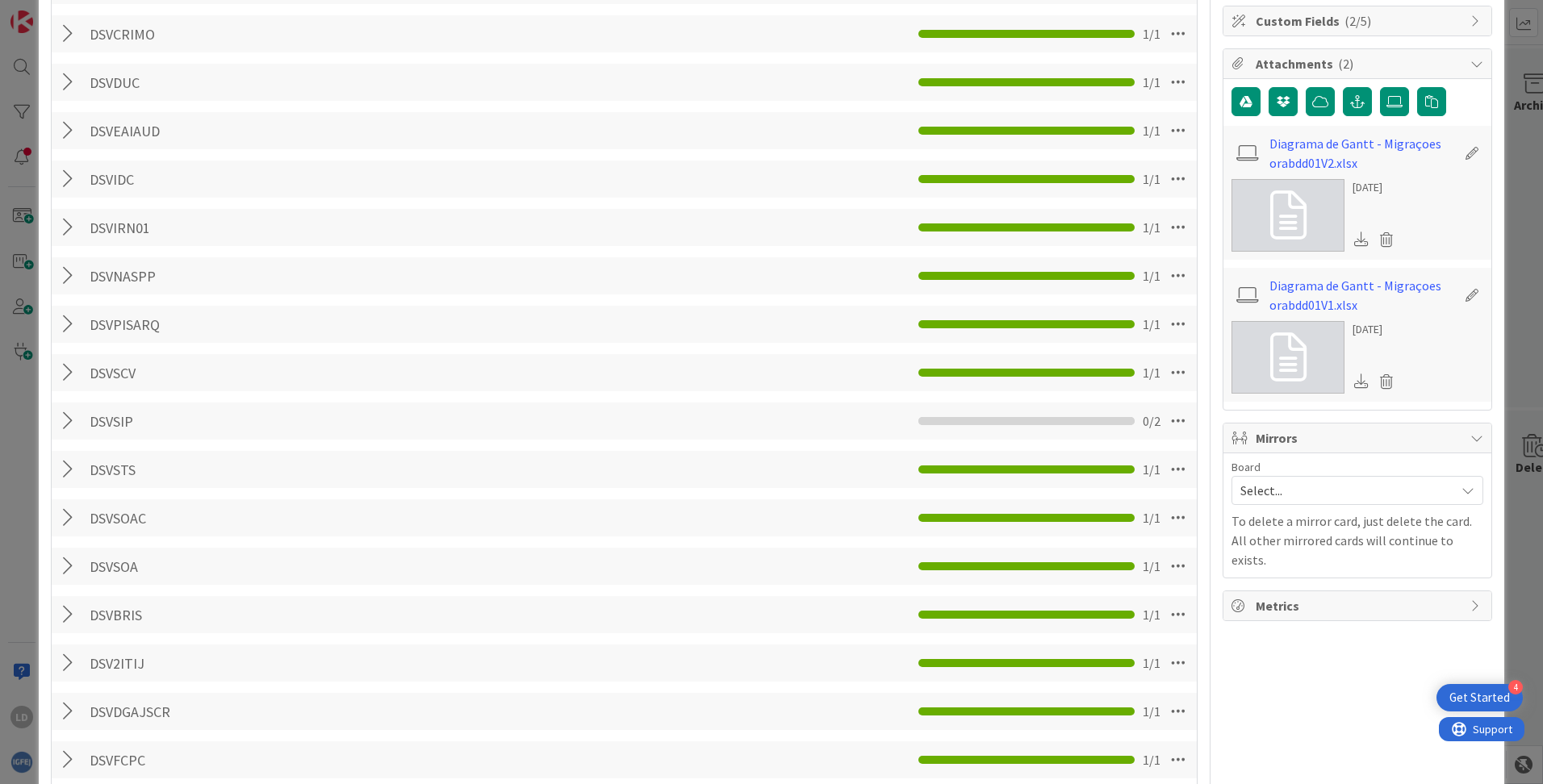
scroll to position [403, 0]
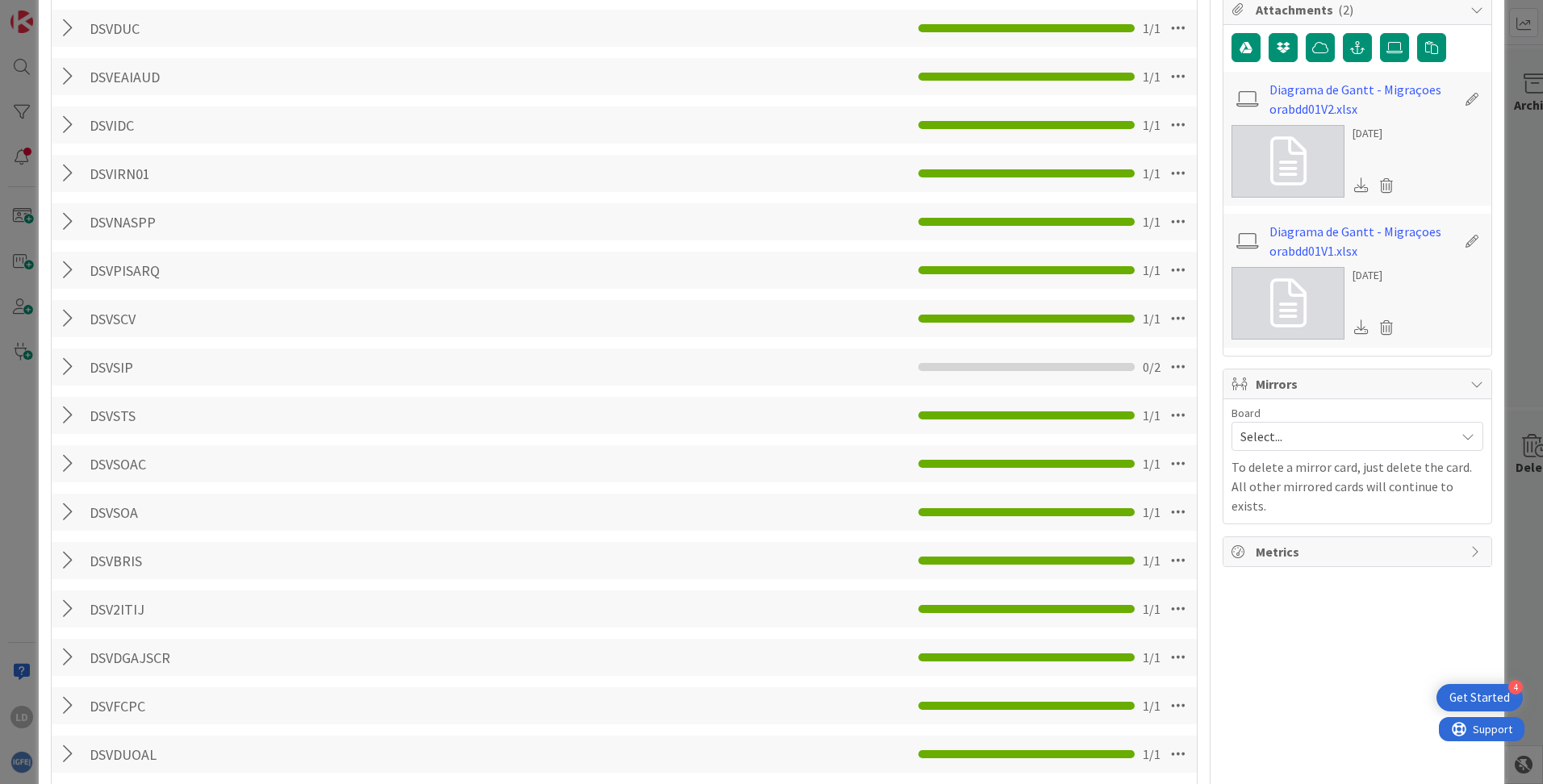
click at [969, 445] on span "Select..." at bounding box center [1343, 436] width 207 height 22
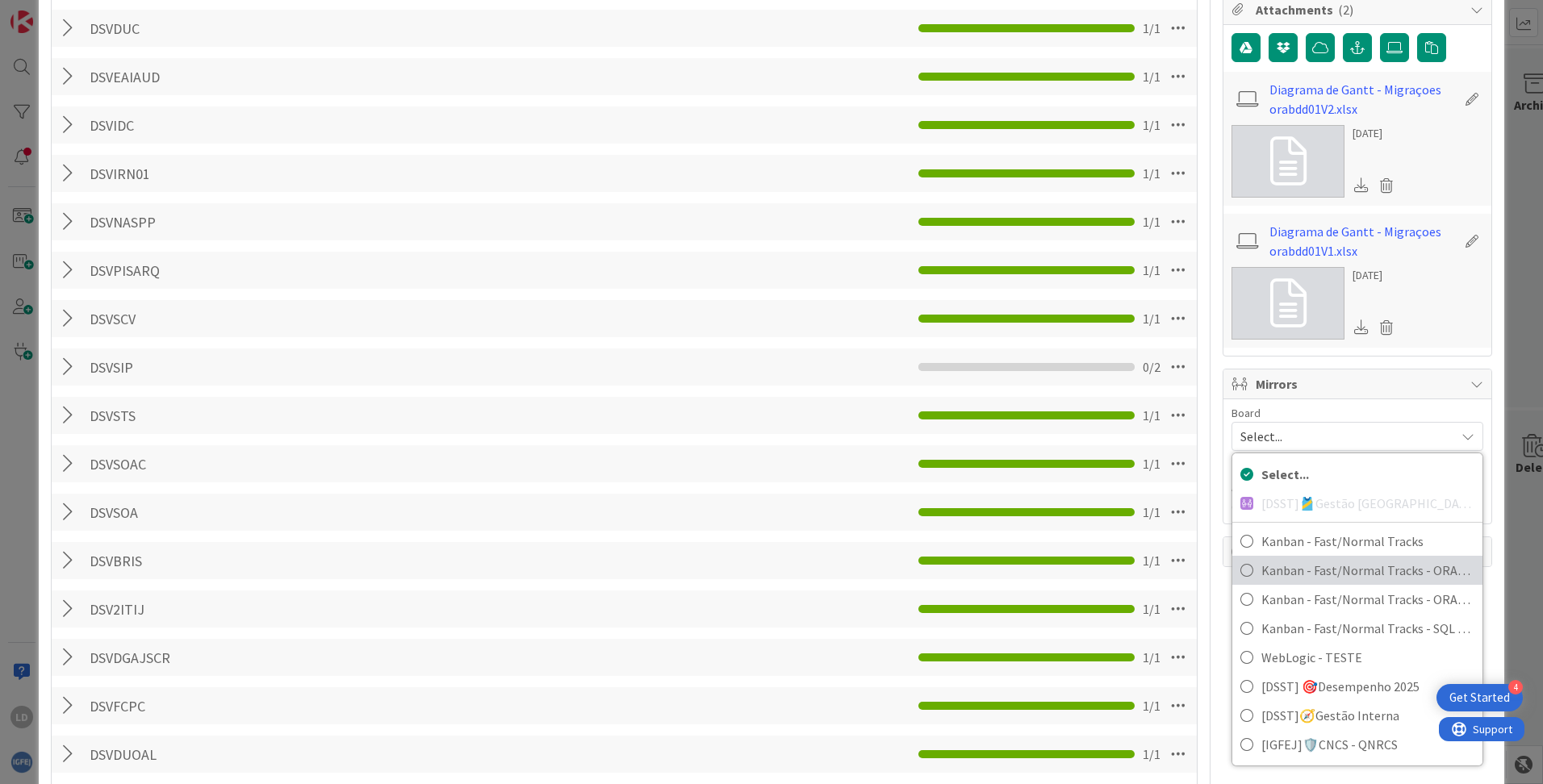
click at [969, 577] on span "Kanban - Fast/Normal Tracks - ORACLE TEAM | IGFEJ" at bounding box center [1368, 570] width 213 height 24
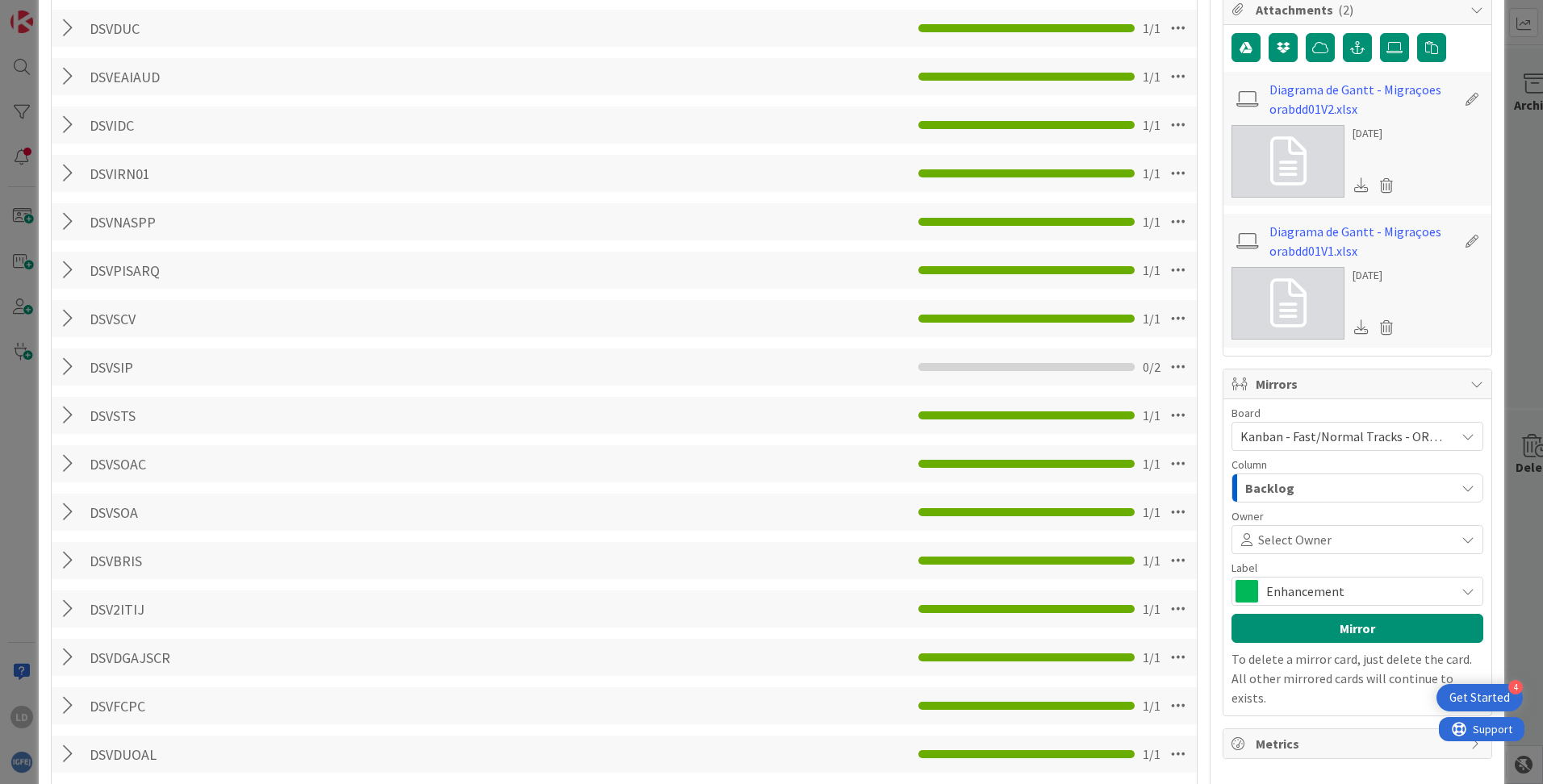
click at [969, 539] on span "Select Owner" at bounding box center [1294, 540] width 73 height 20
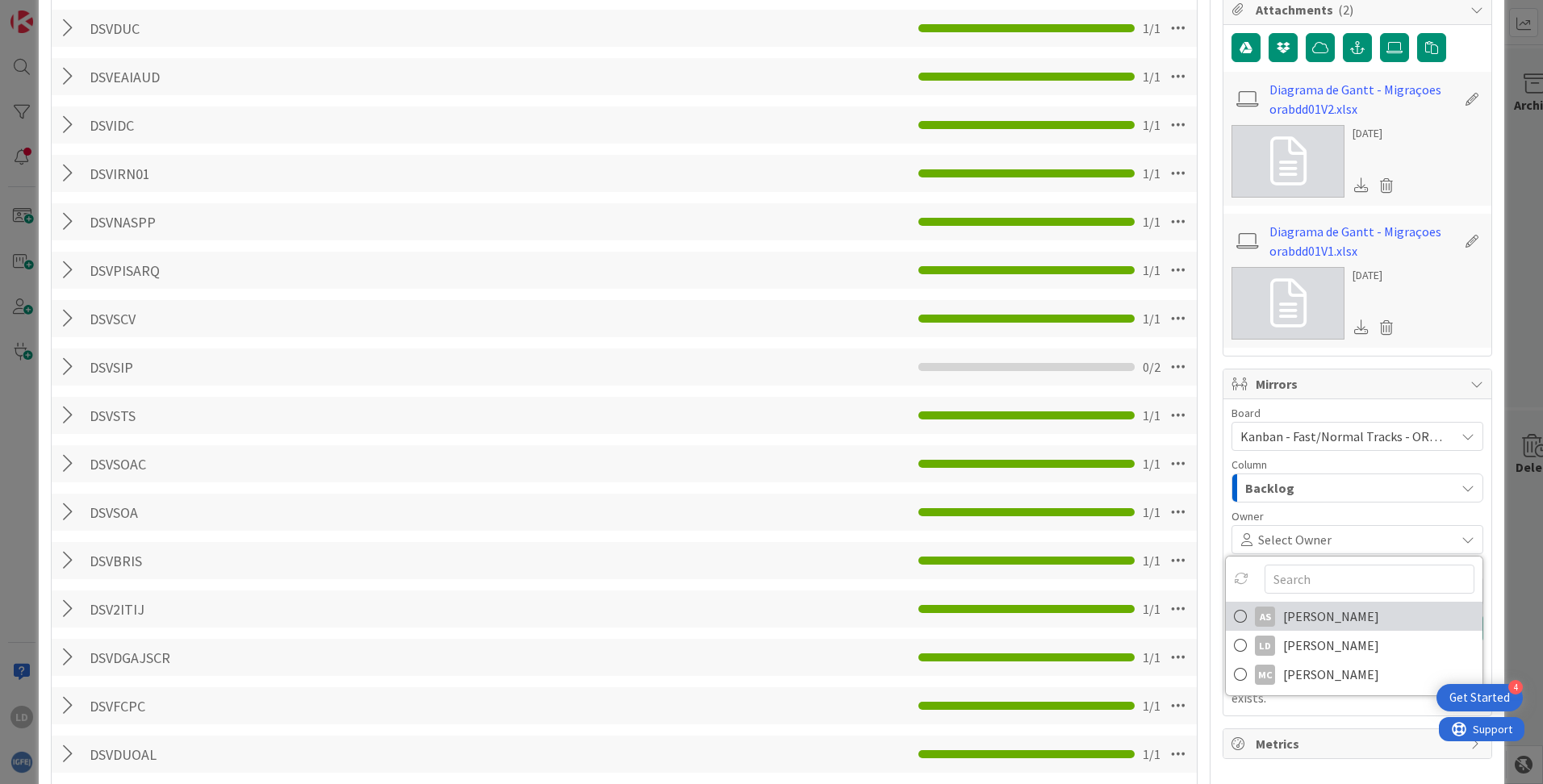
click at [969, 616] on span "[PERSON_NAME]" at bounding box center [1330, 616] width 96 height 24
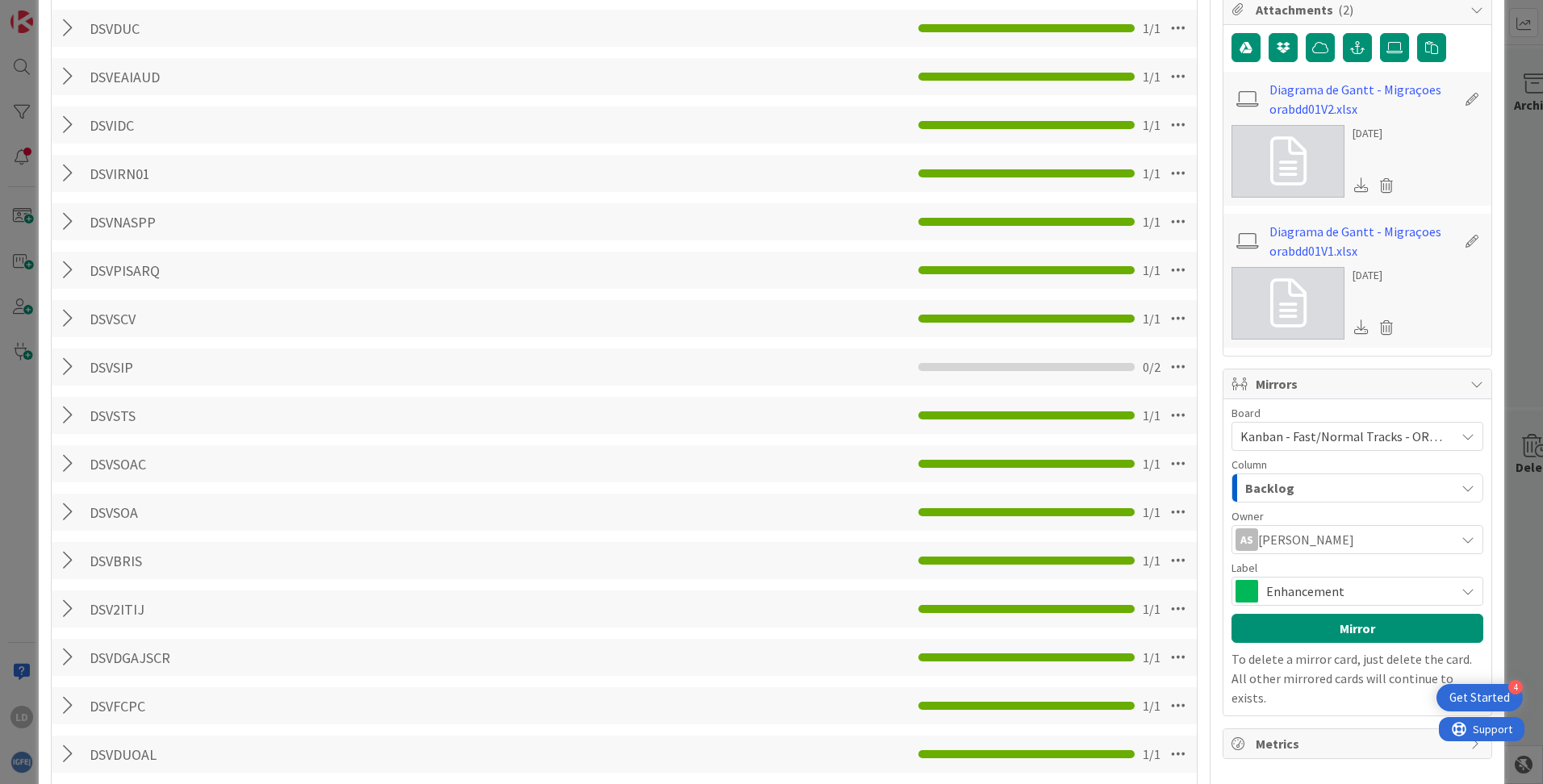
click at [969, 594] on span "Enhancement" at bounding box center [1356, 591] width 181 height 22
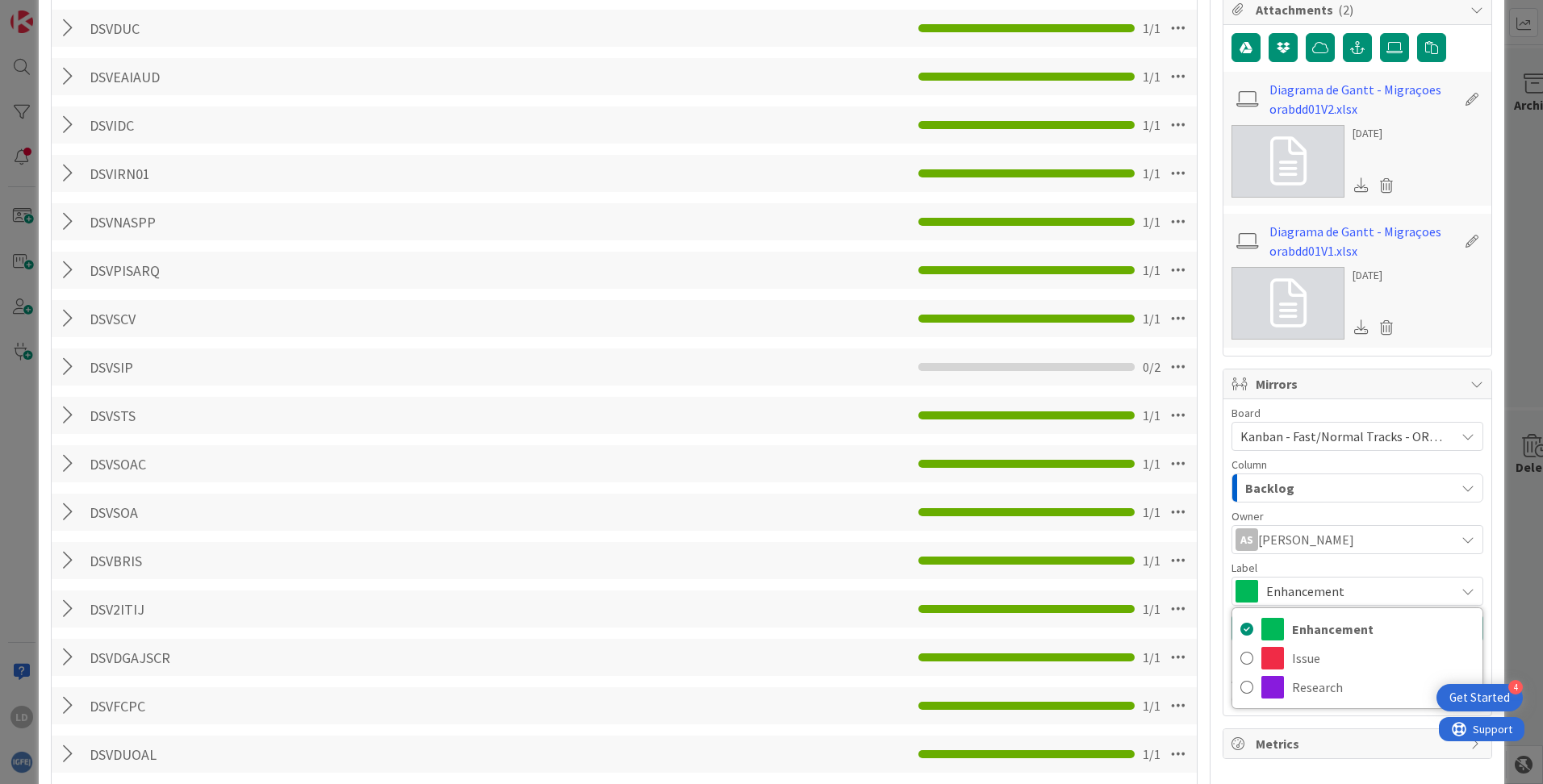
click at [969, 594] on span "Enhancement" at bounding box center [1356, 591] width 181 height 22
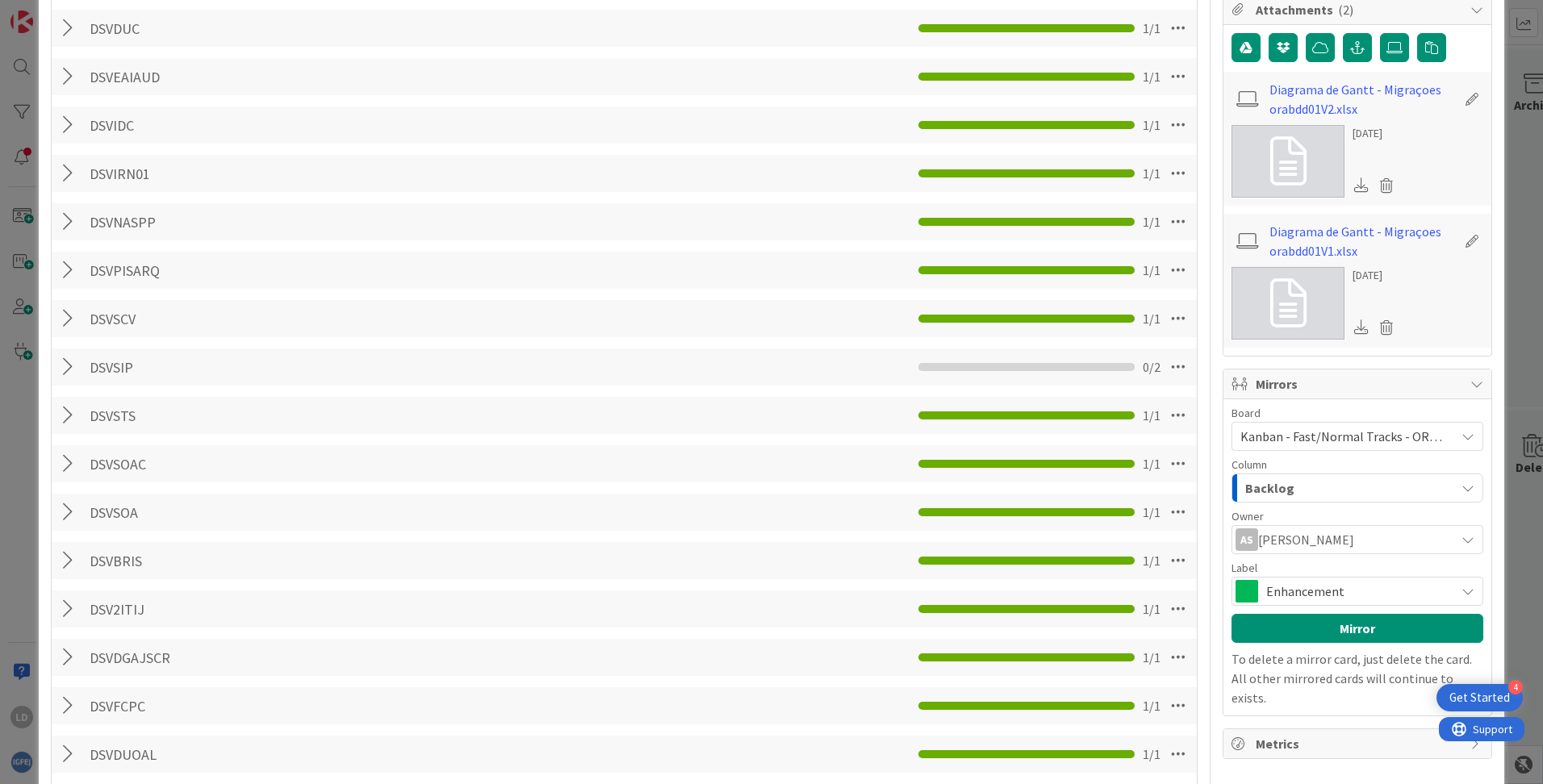
click at [969, 490] on div "Backlog" at bounding box center [1347, 488] width 214 height 26
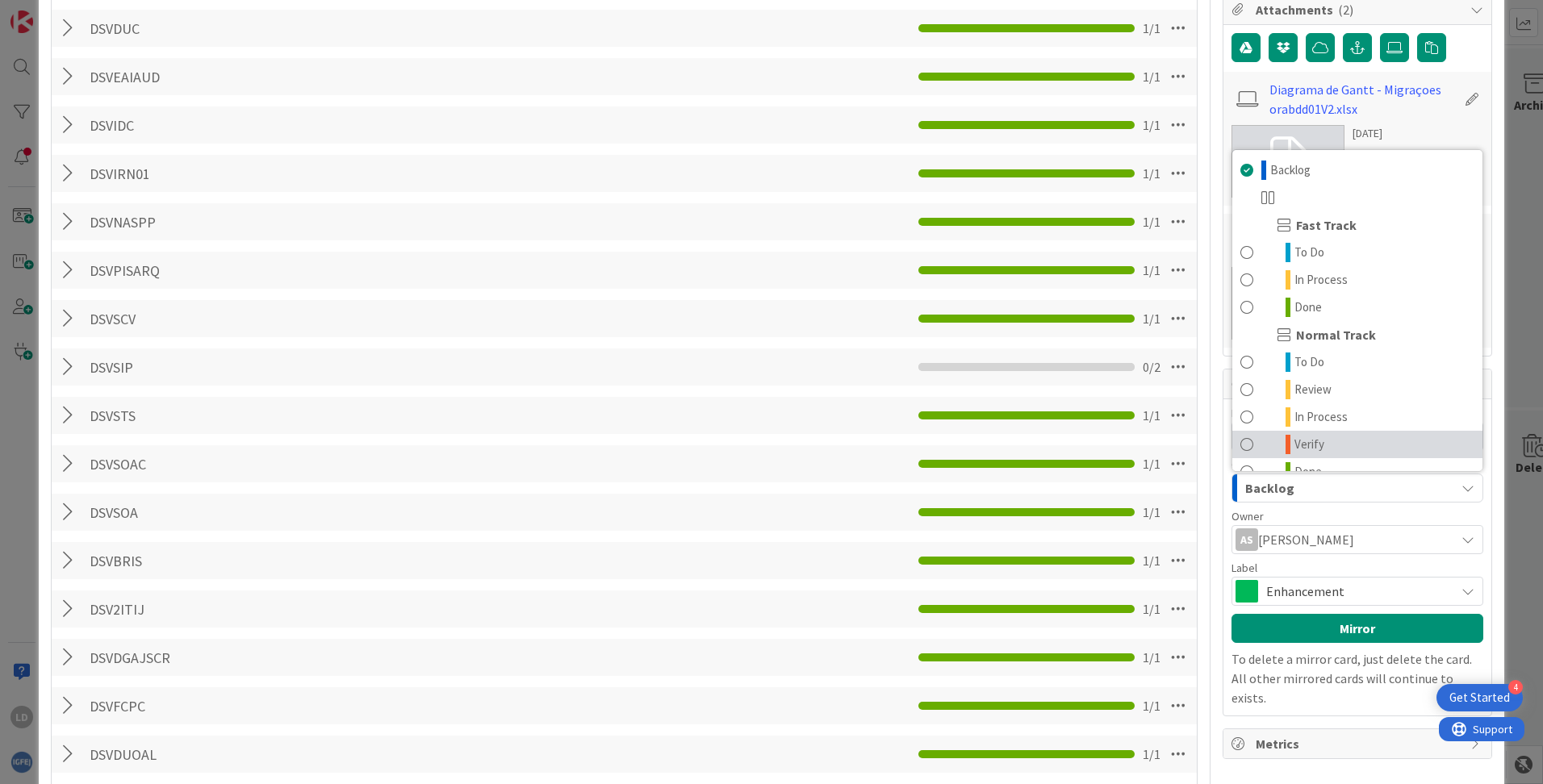
click at [969, 434] on link "Verify" at bounding box center [1357, 444] width 250 height 28
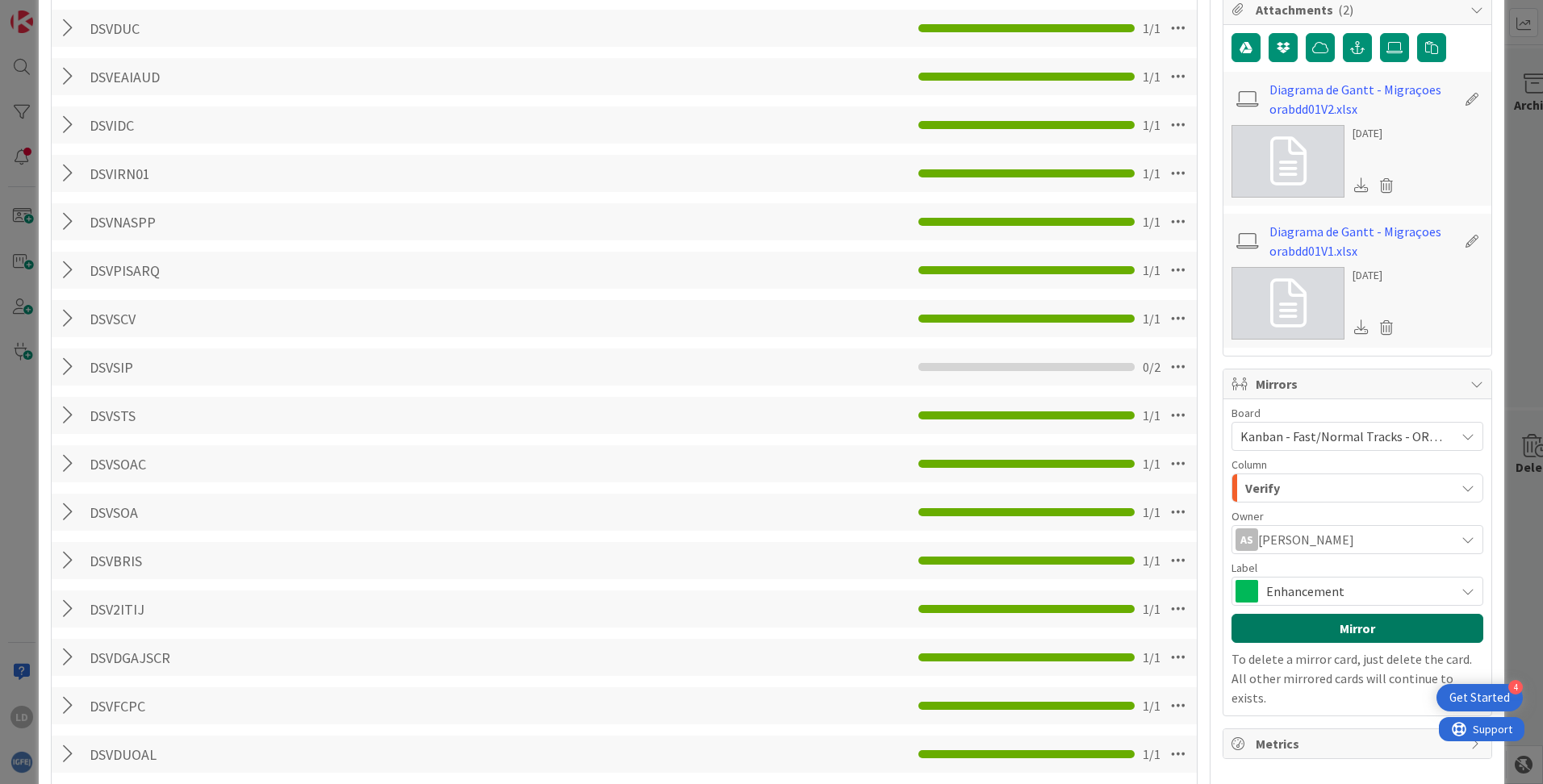
click at [969, 616] on button "Mirror" at bounding box center [1357, 628] width 252 height 29
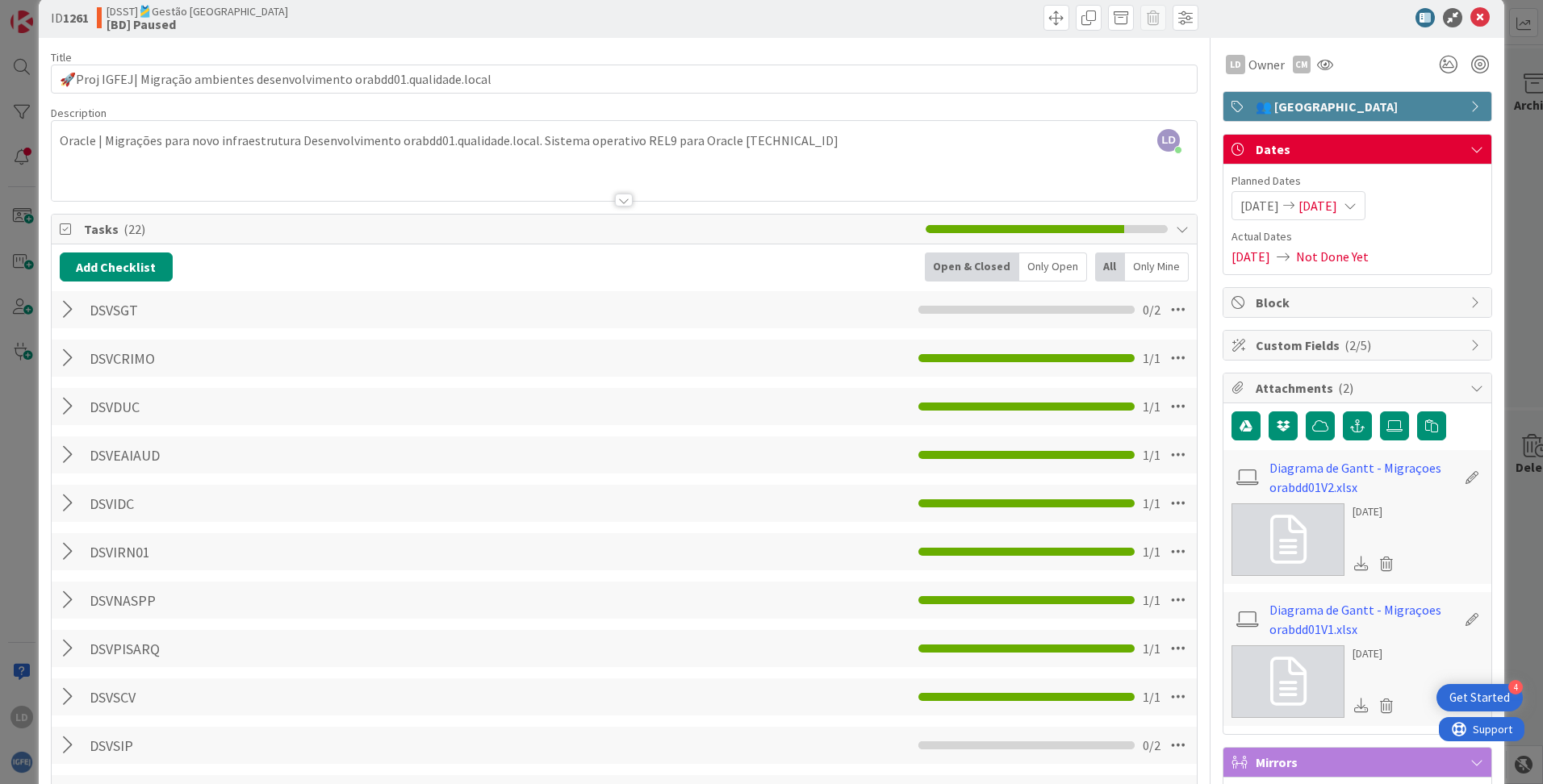
scroll to position [0, 0]
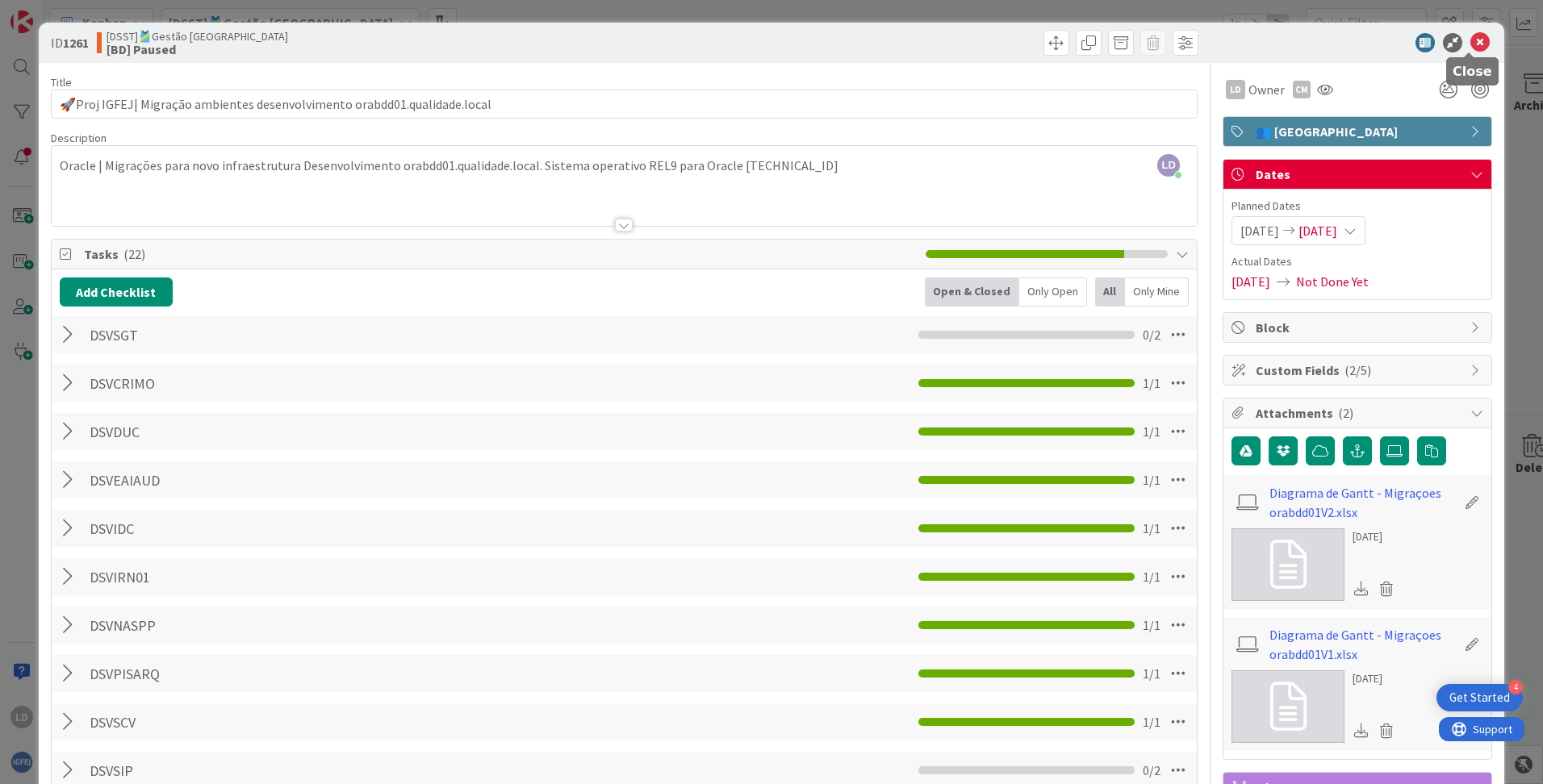
click at [969, 43] on icon at bounding box center [1480, 43] width 20 height 20
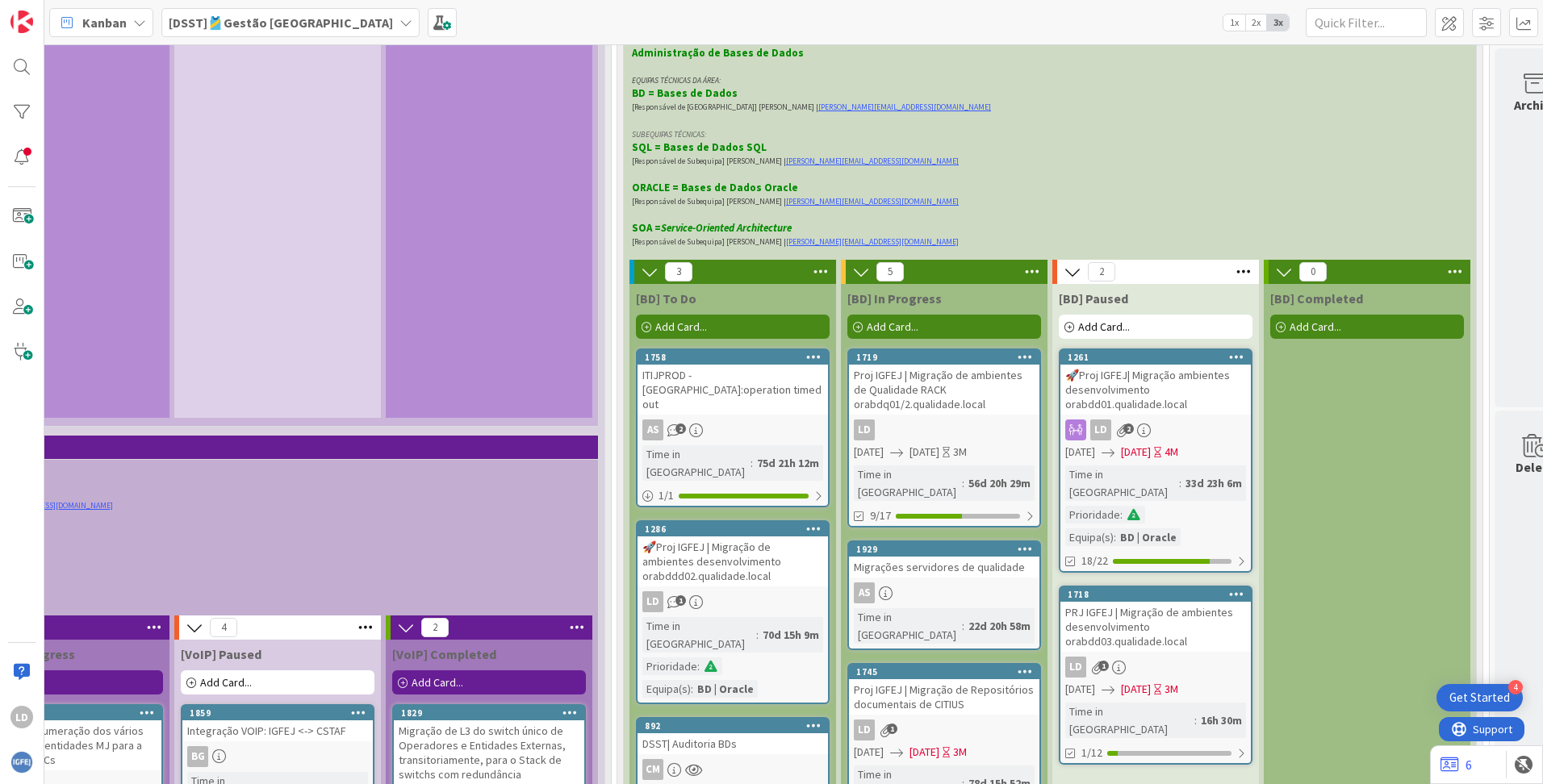
click at [287, 21] on b "[DSST]🎽Gestão [GEOGRAPHIC_DATA]" at bounding box center [281, 22] width 224 height 16
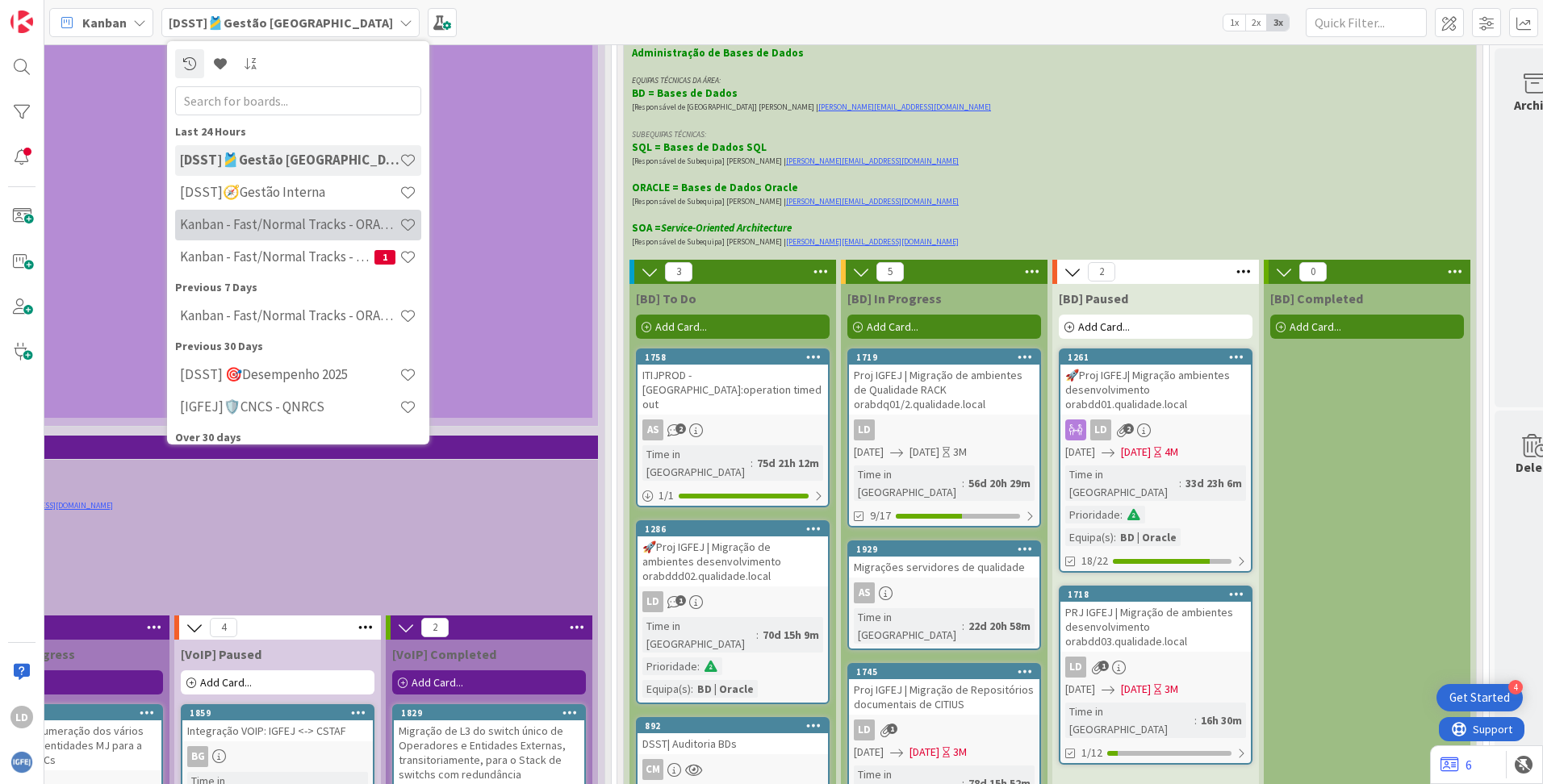
click at [317, 224] on h4 "Kanban - Fast/Normal Tracks - ORACLE TEAM | IGFEJ" at bounding box center [289, 224] width 219 height 16
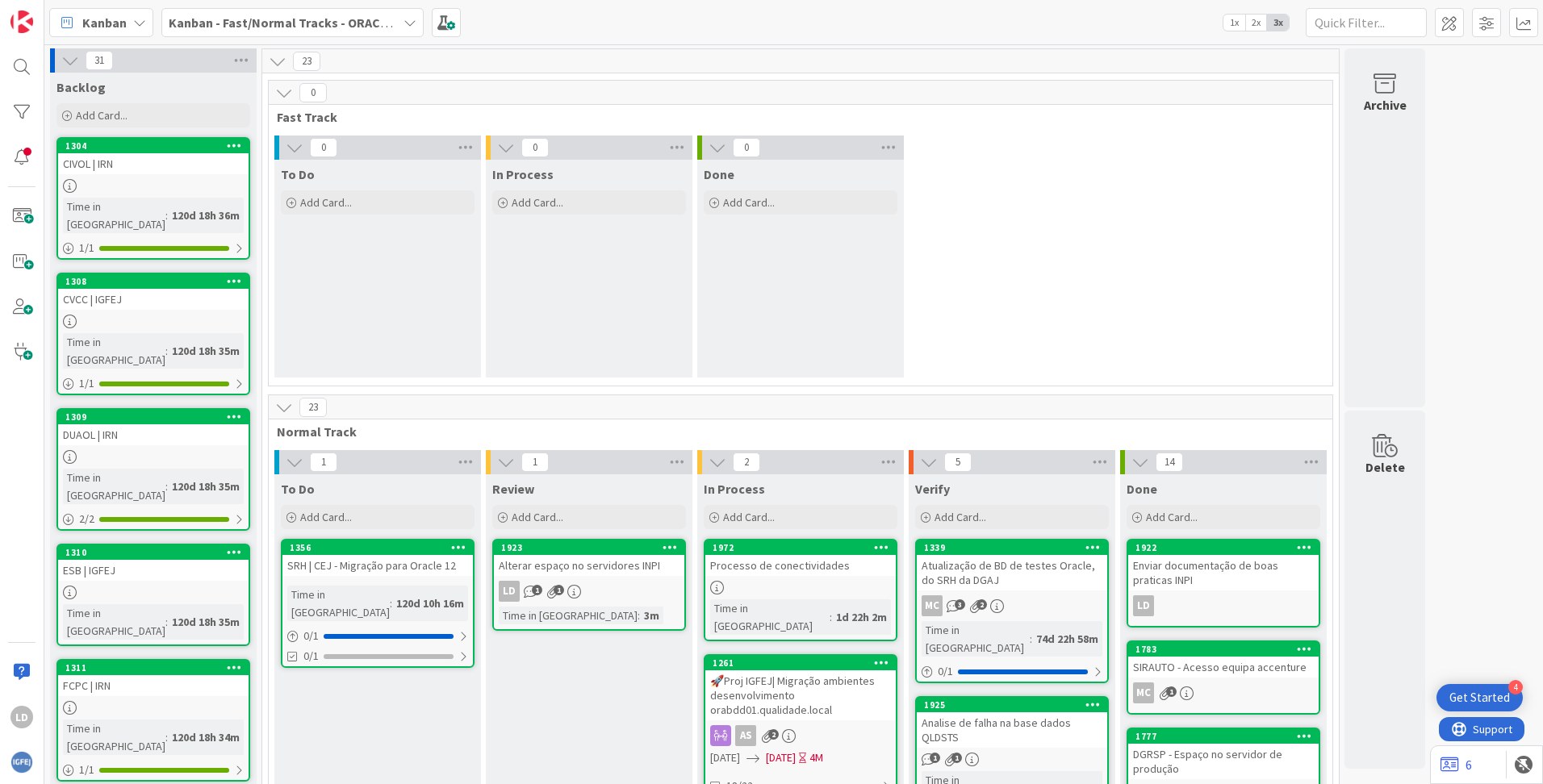
click at [409, 18] on icon at bounding box center [409, 22] width 13 height 13
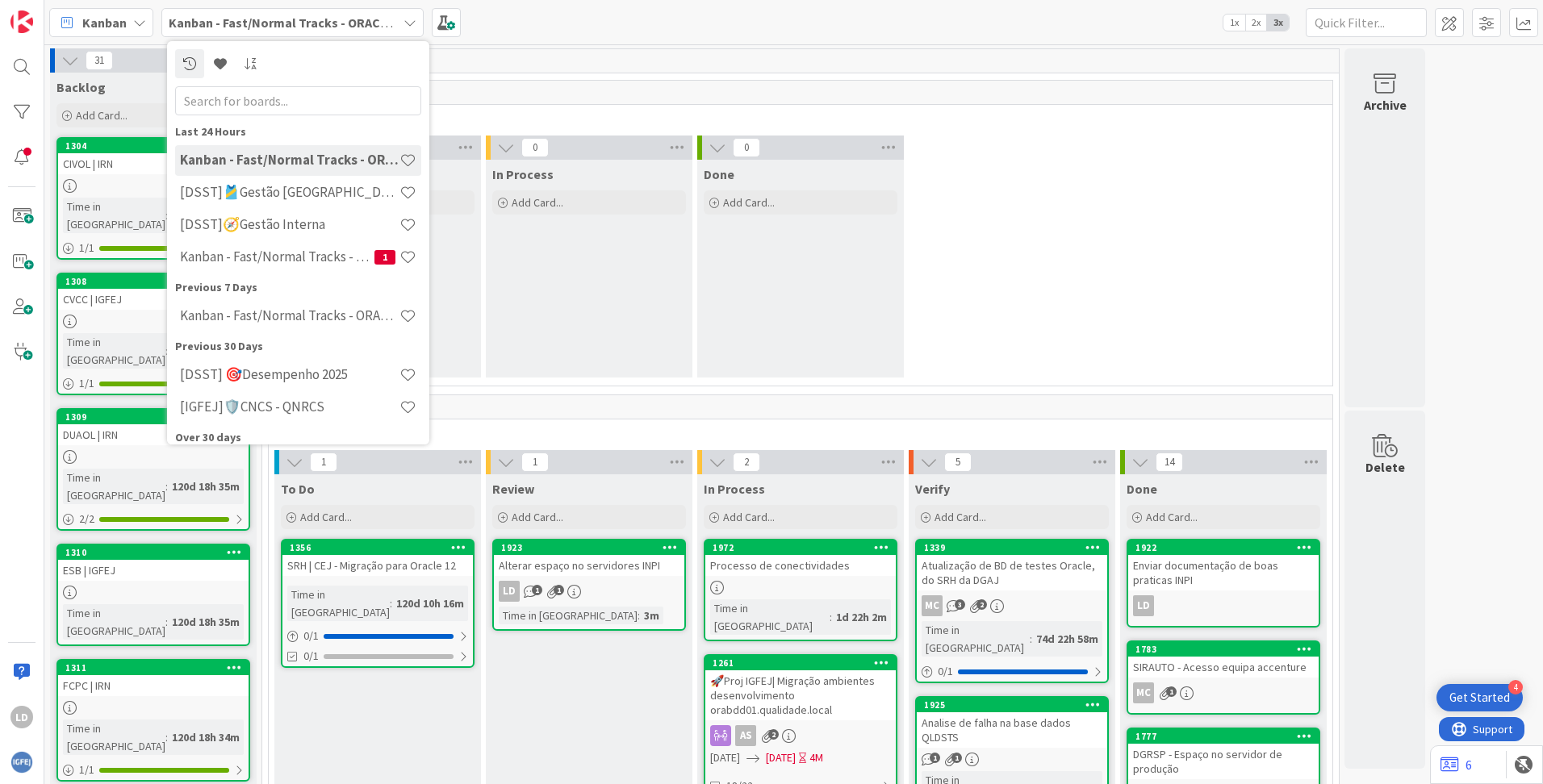
click at [889, 616] on div at bounding box center [881, 663] width 29 height 12
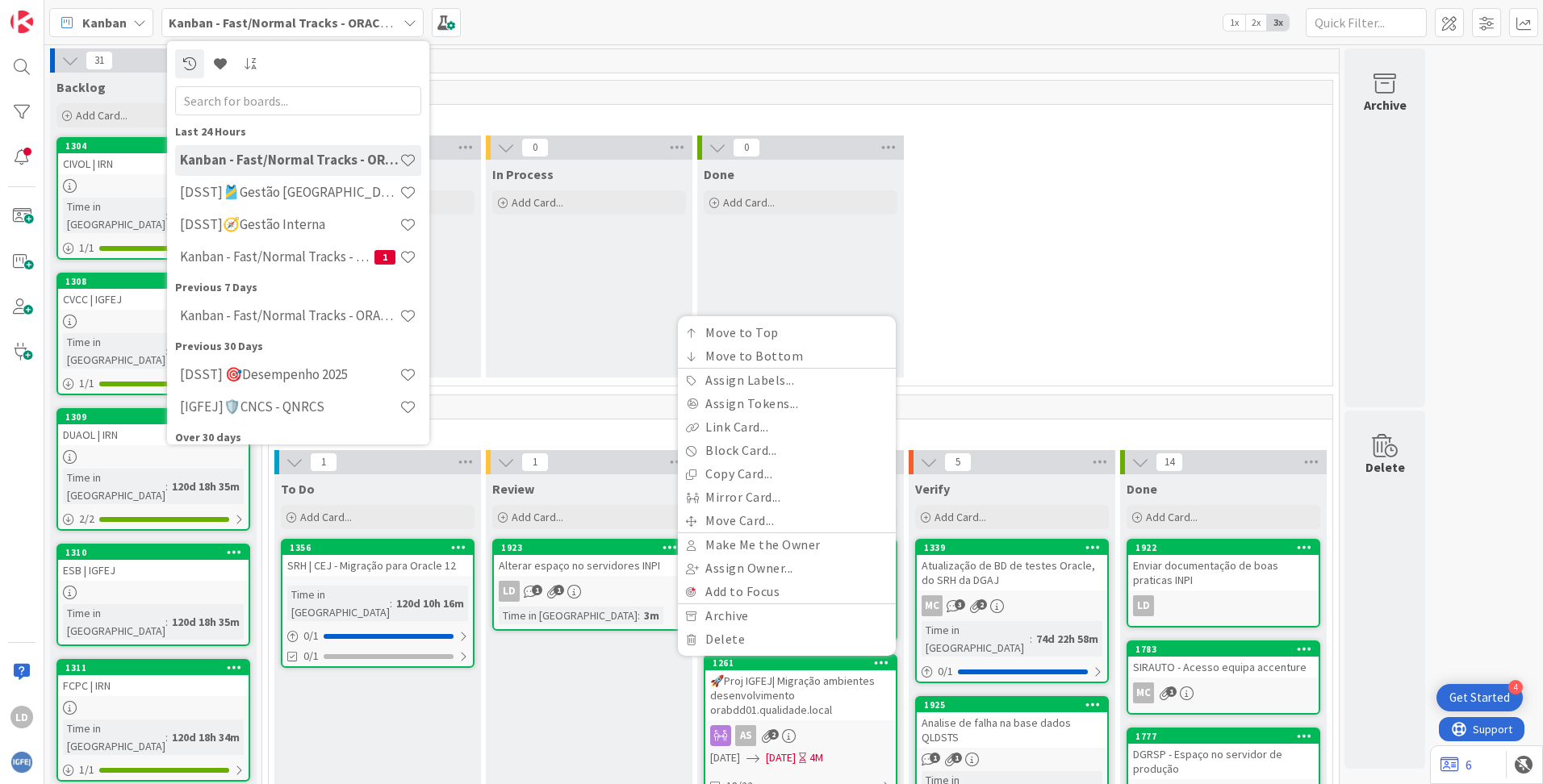
click at [969, 386] on div "0 Fast Track 0 To Do Add Card... 0 In Process Add Card... 0 Done Add Card..." at bounding box center [800, 237] width 1070 height 315
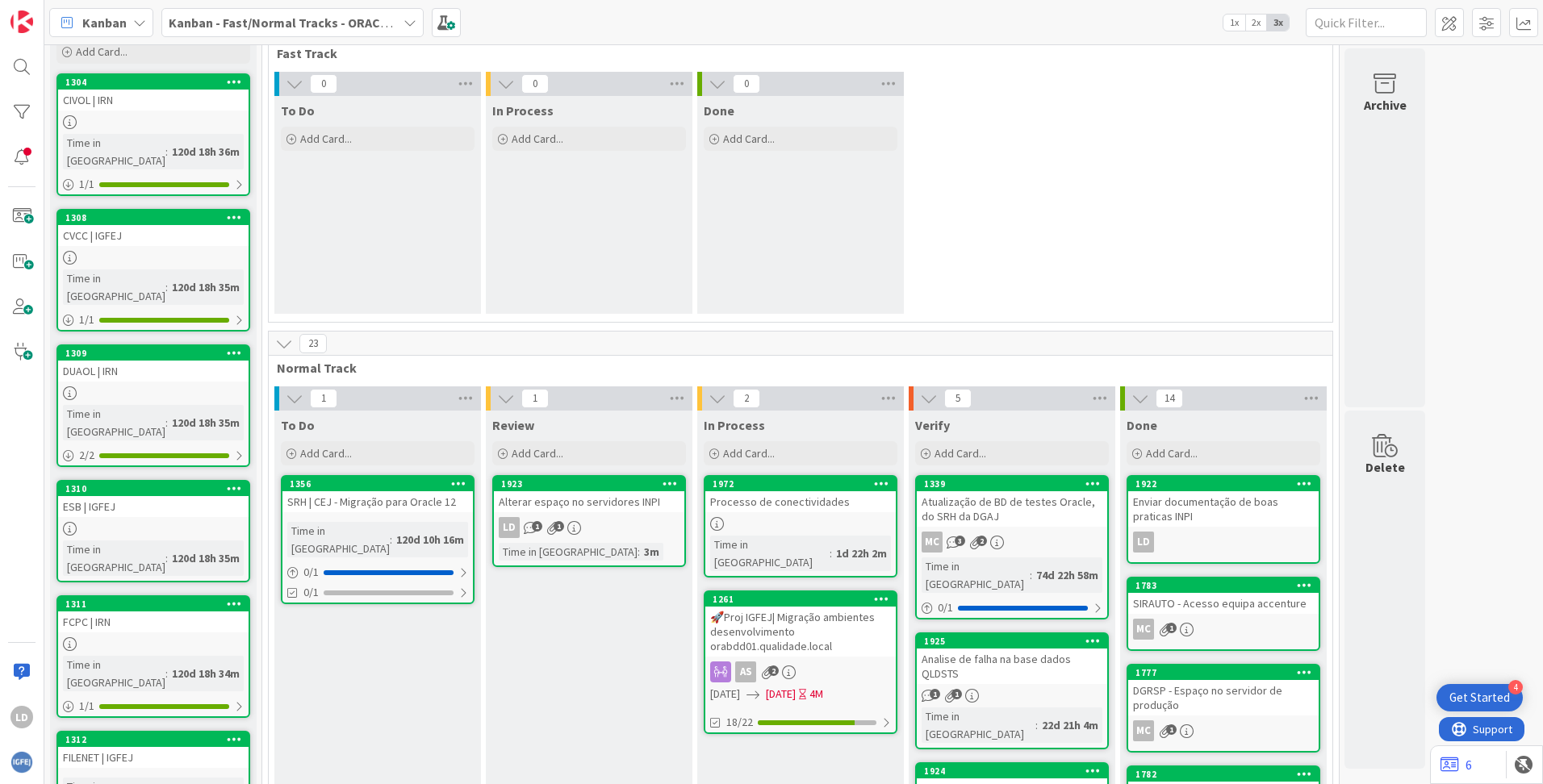
scroll to position [242, 0]
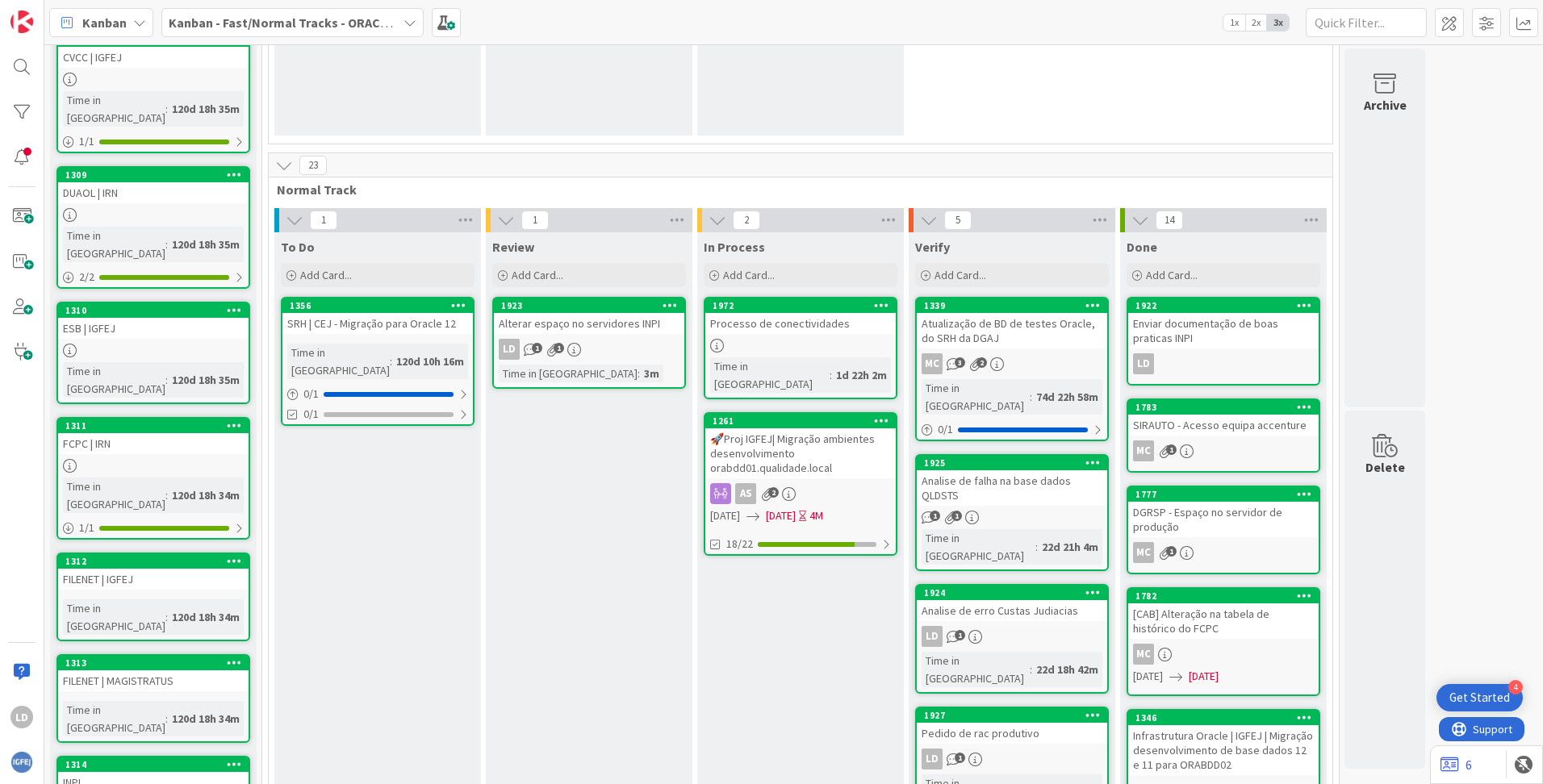
click at [816, 431] on div "🚀Proj IGFEJ| Migração ambientes desenvolvimento orabdd01.qualidade.local" at bounding box center [800, 453] width 190 height 50
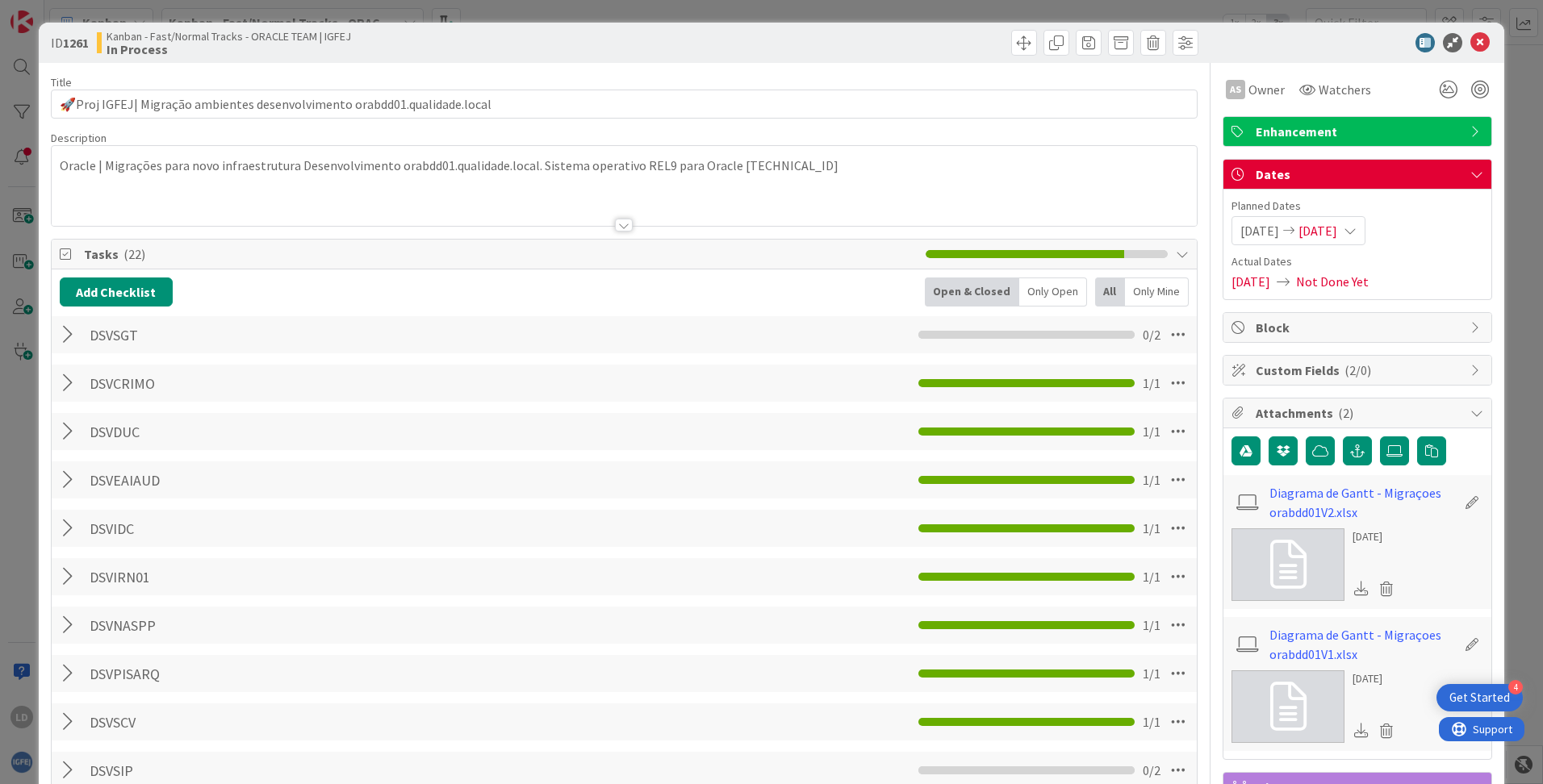
click at [969, 228] on icon at bounding box center [1350, 231] width 13 height 13
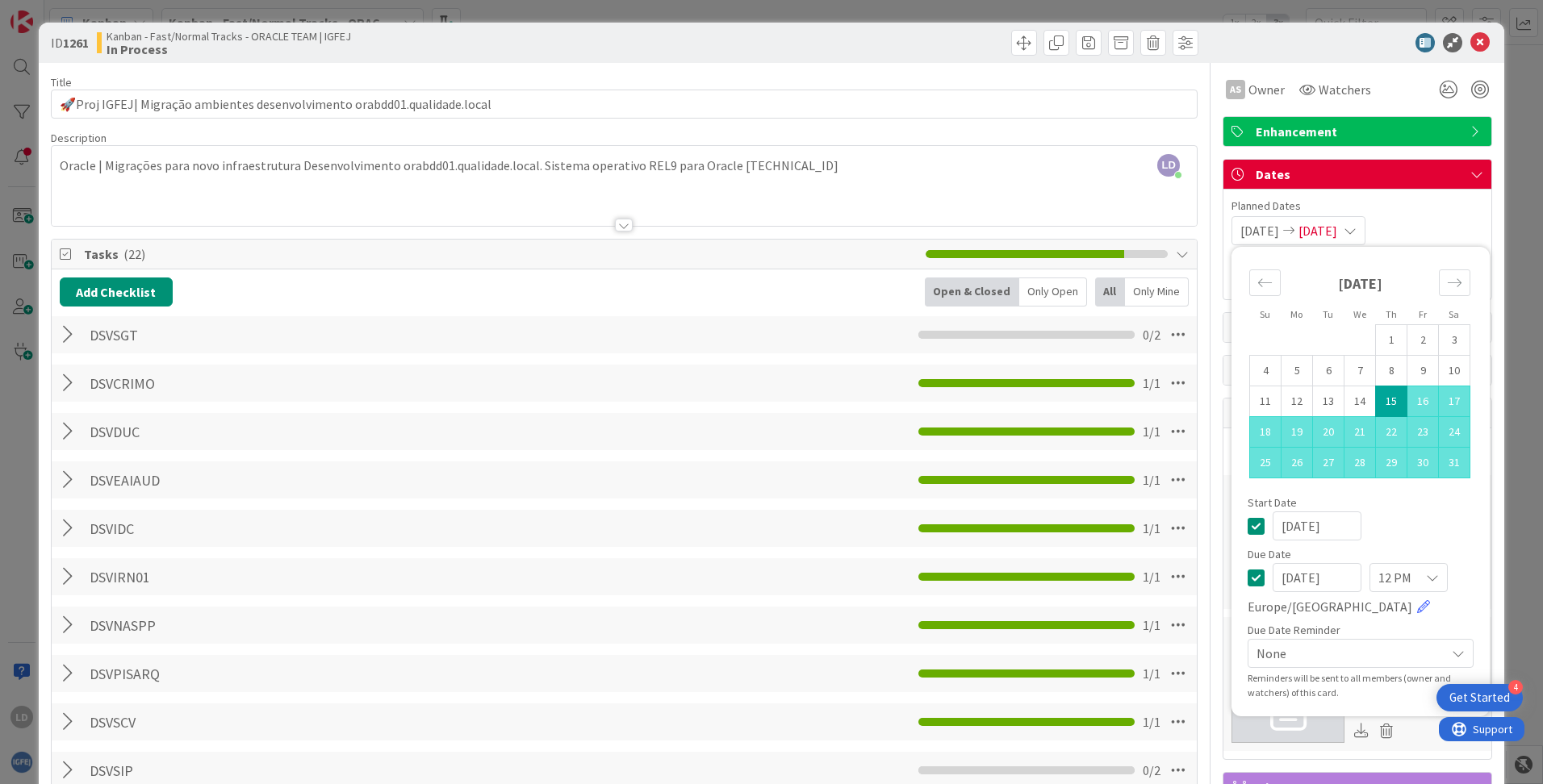
click at [969, 400] on td "15" at bounding box center [1391, 401] width 31 height 30
click at [969, 280] on icon "Move forward to switch to the next month." at bounding box center [1454, 282] width 15 height 15
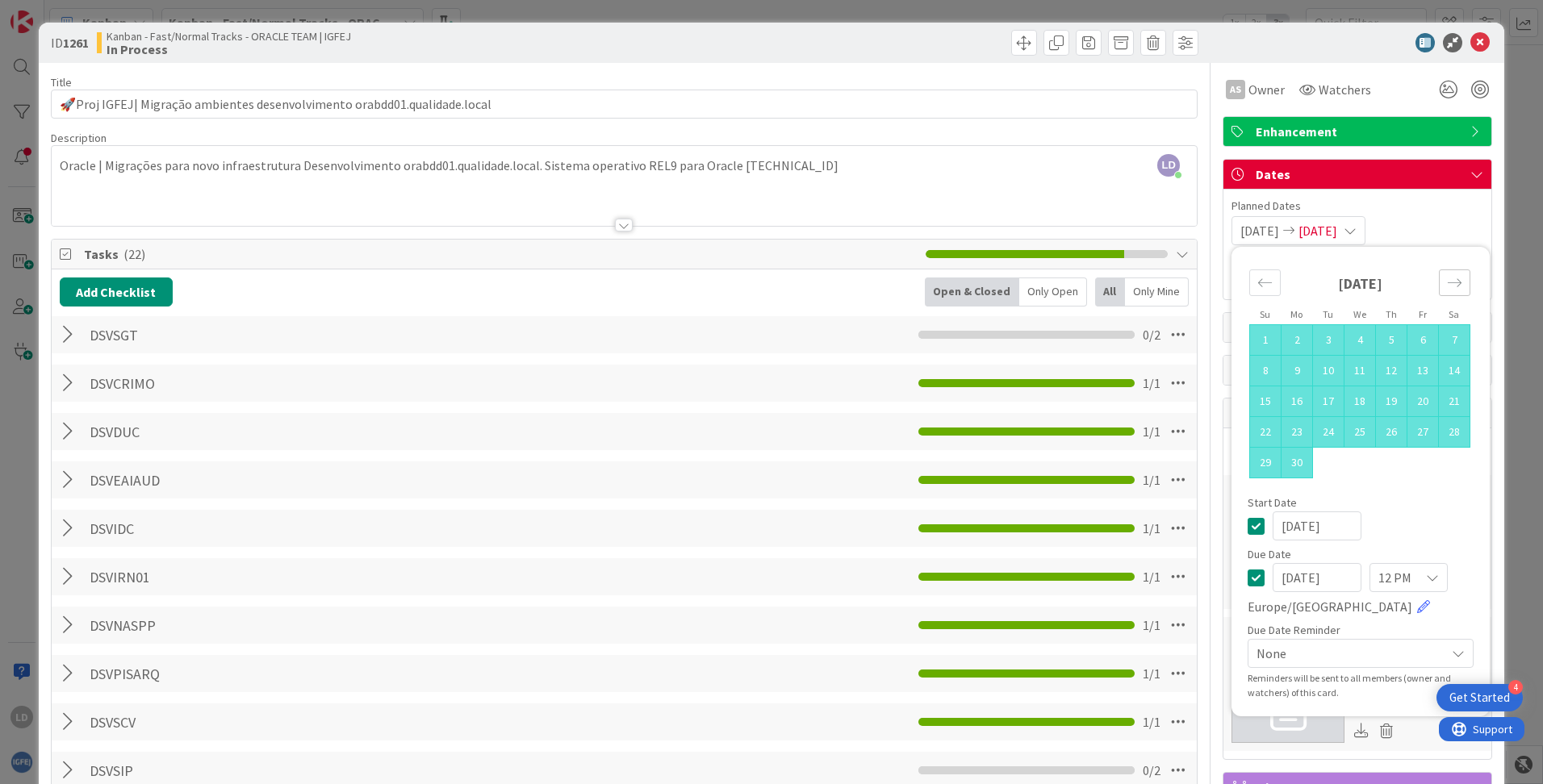
click at [969, 280] on icon "Move forward to switch to the next month." at bounding box center [1454, 282] width 15 height 15
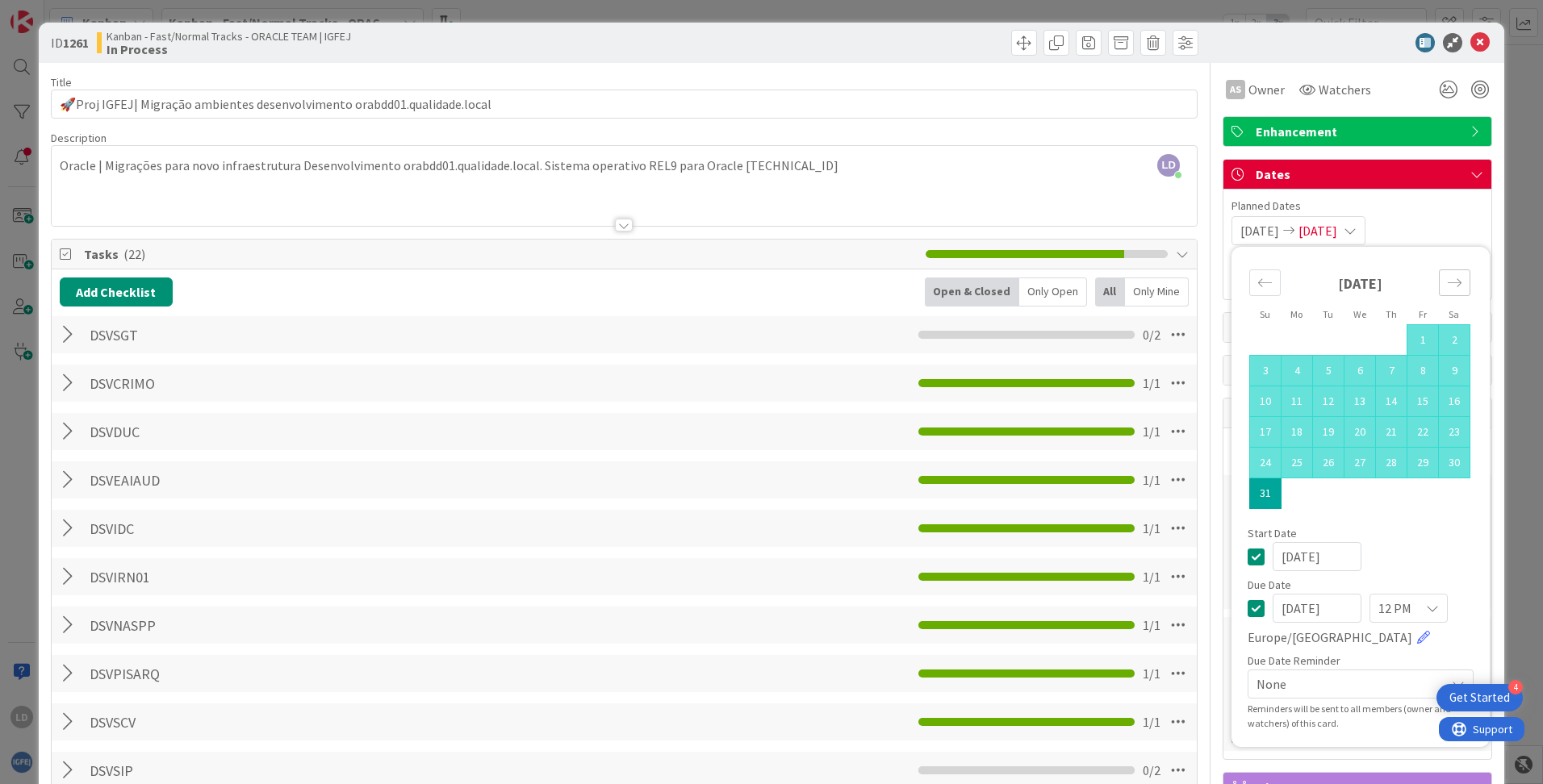
click at [969, 280] on icon "Move forward to switch to the next month." at bounding box center [1454, 282] width 15 height 15
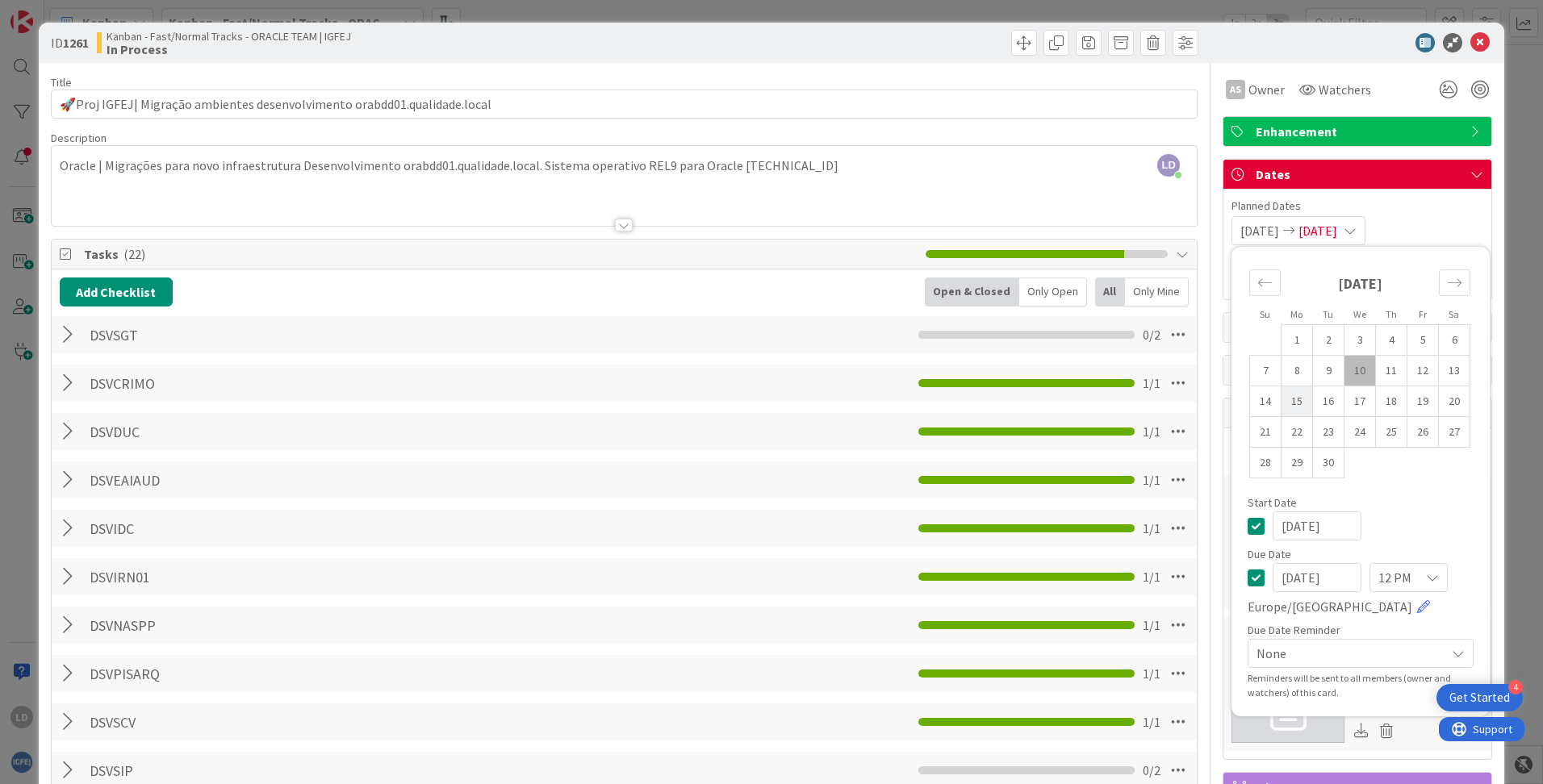
click at [969, 400] on td "15" at bounding box center [1296, 401] width 31 height 30
type input "[DATE]"
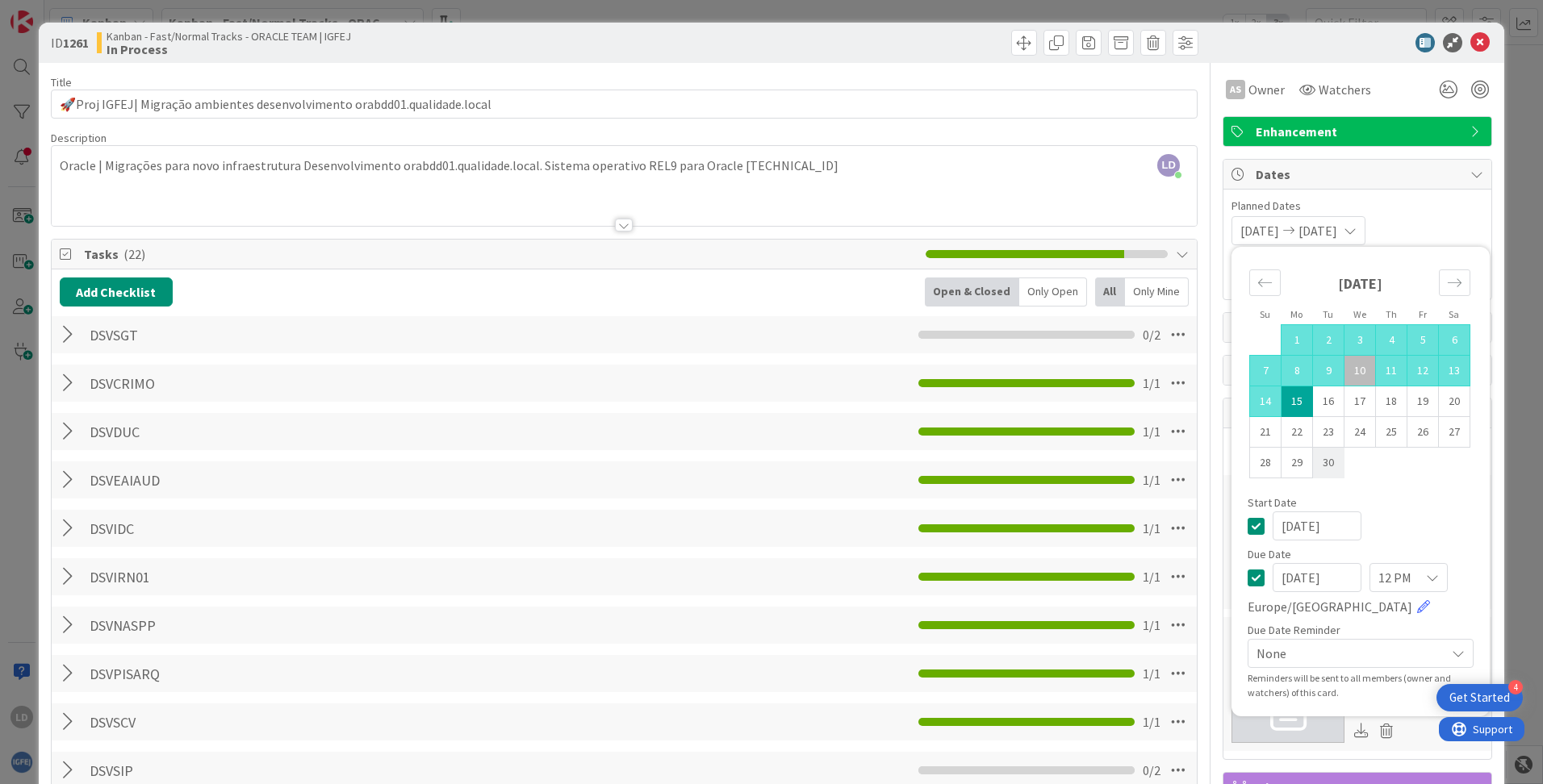
click at [969, 454] on td "30" at bounding box center [1328, 463] width 31 height 30
type input "[DATE]"
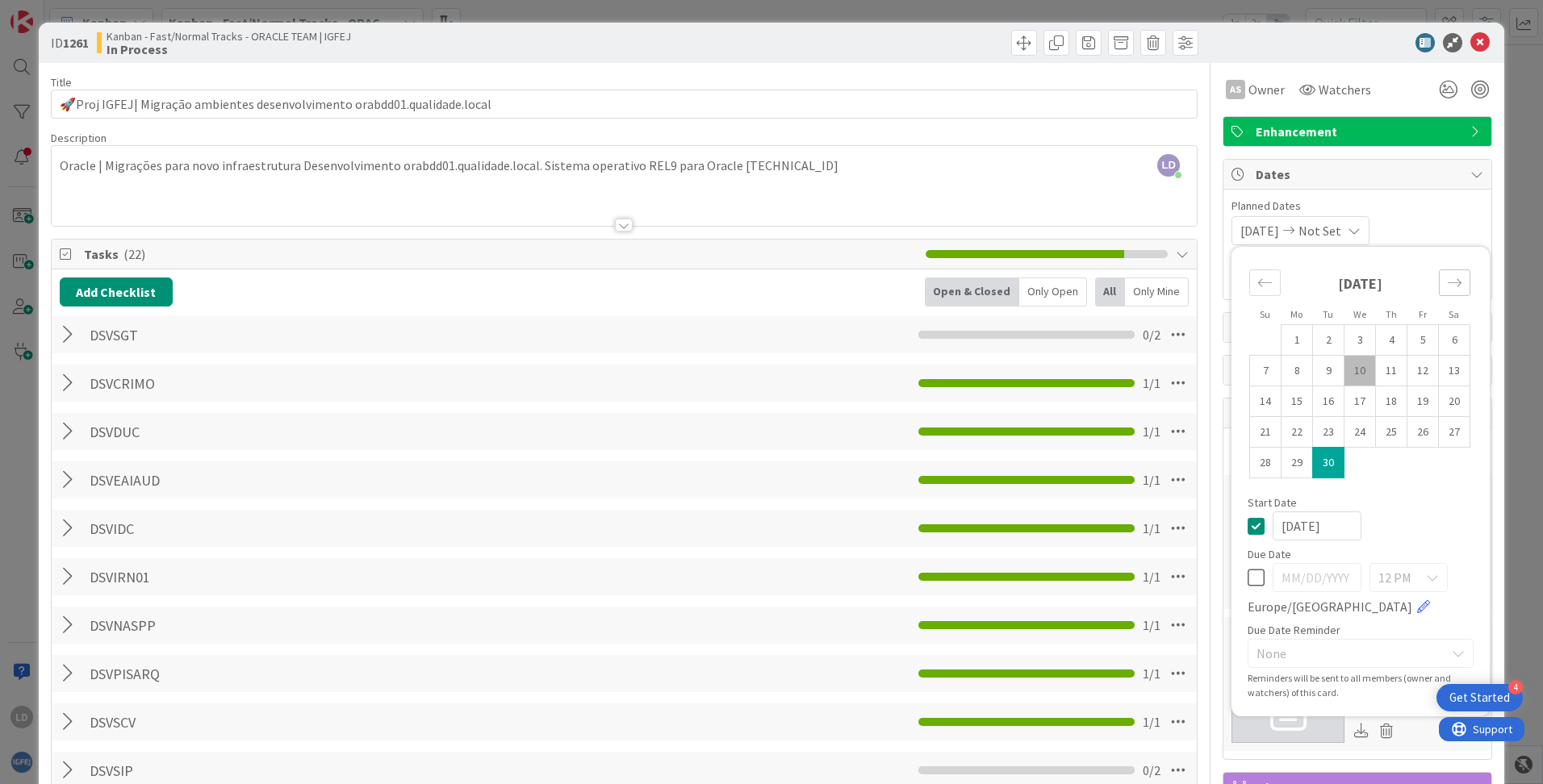
click at [969, 277] on icon "Move forward to switch to the next month." at bounding box center [1454, 282] width 15 height 15
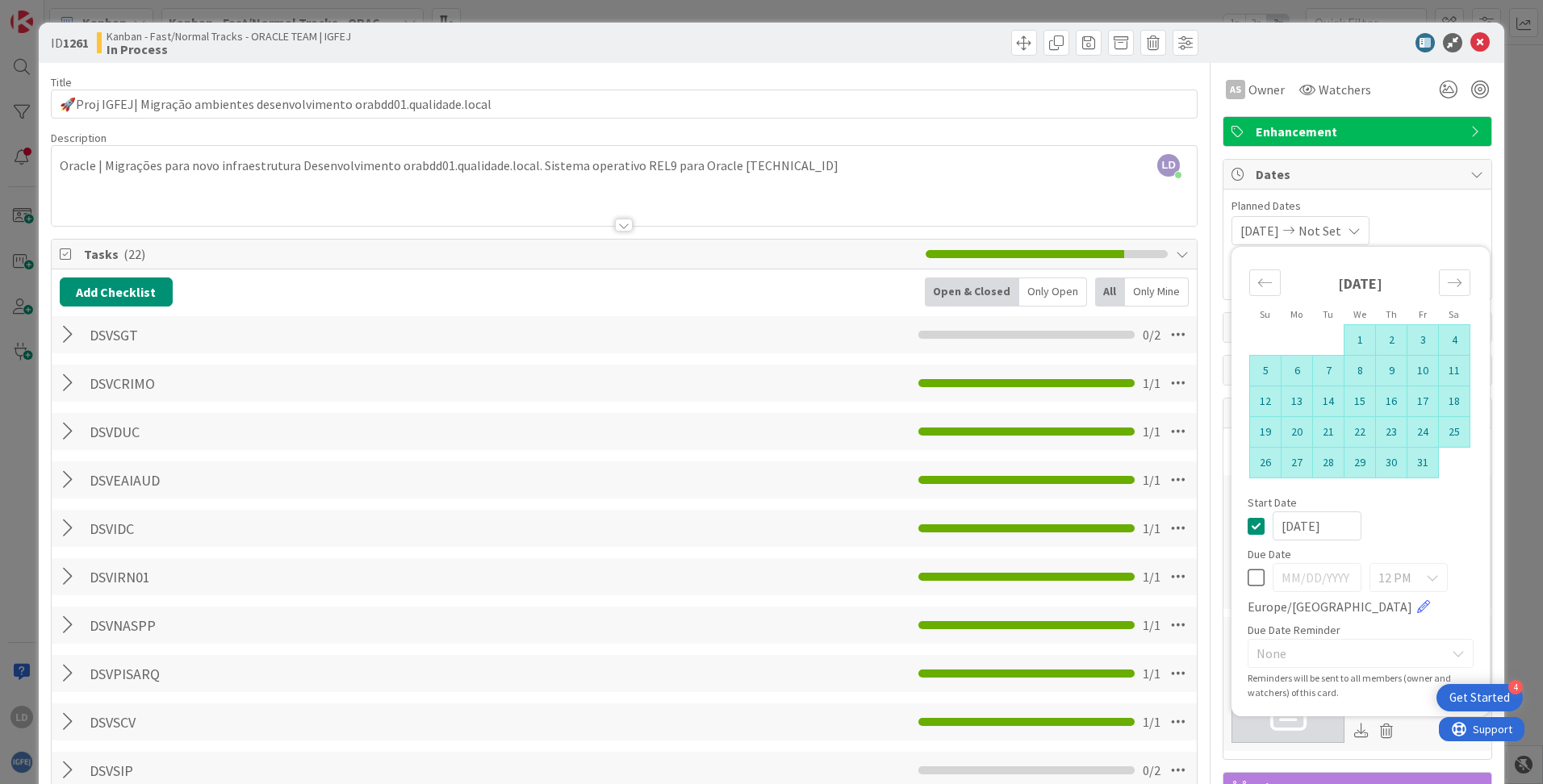
click at [969, 462] on td "31" at bounding box center [1422, 463] width 31 height 30
type input "[DATE]"
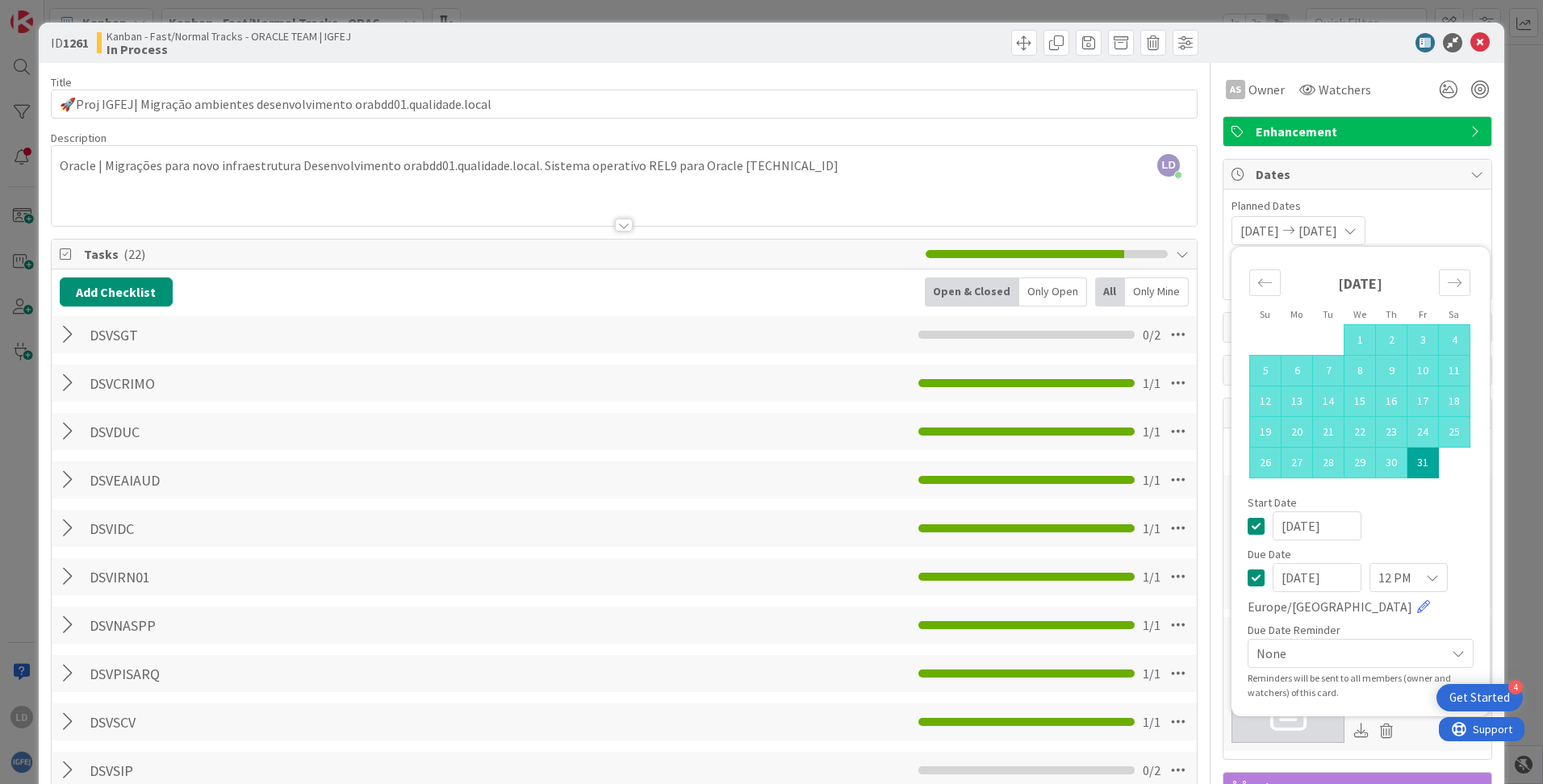
click at [969, 208] on span "Planned Dates" at bounding box center [1357, 206] width 252 height 17
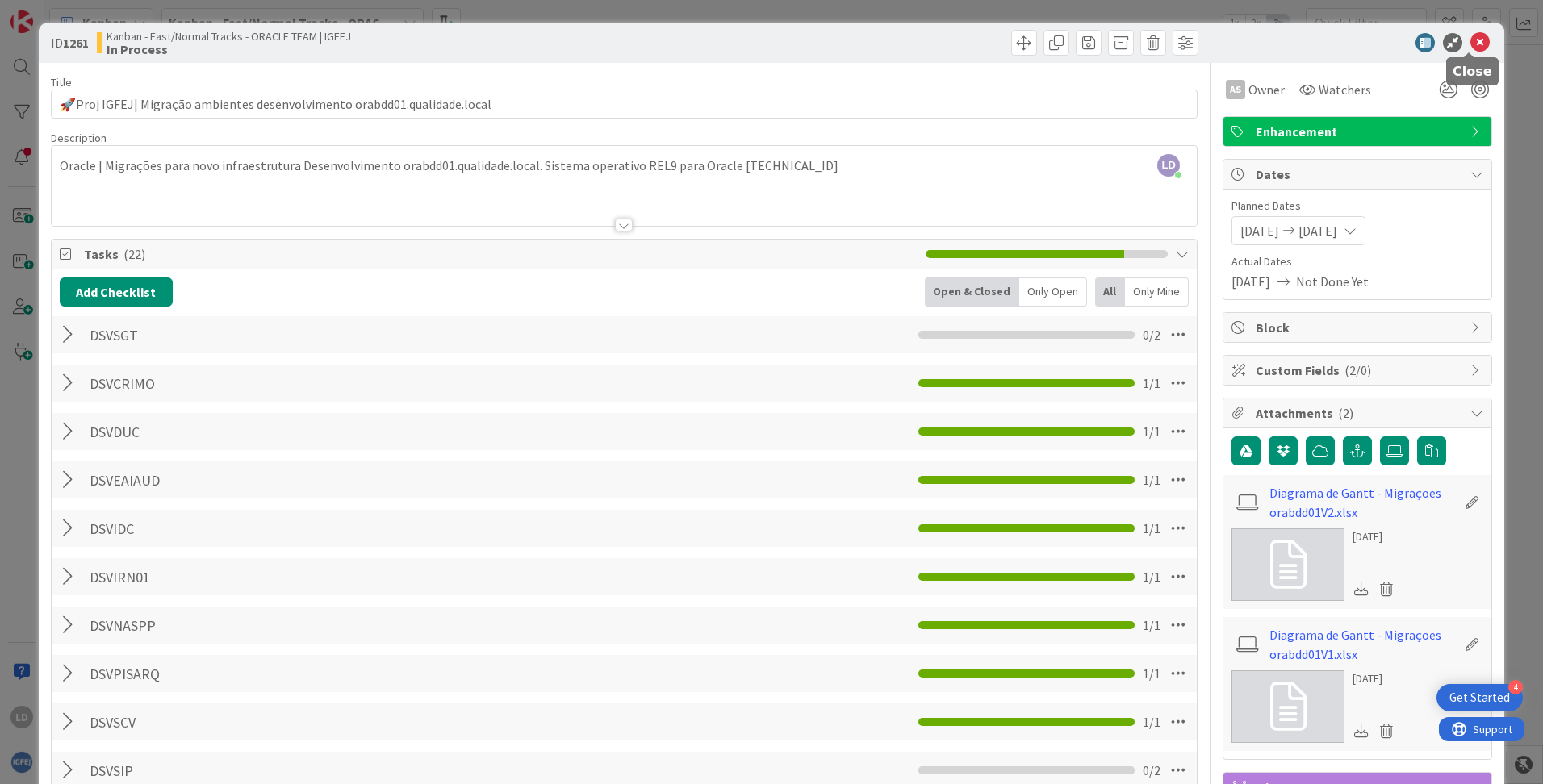
click at [969, 42] on icon at bounding box center [1480, 43] width 20 height 20
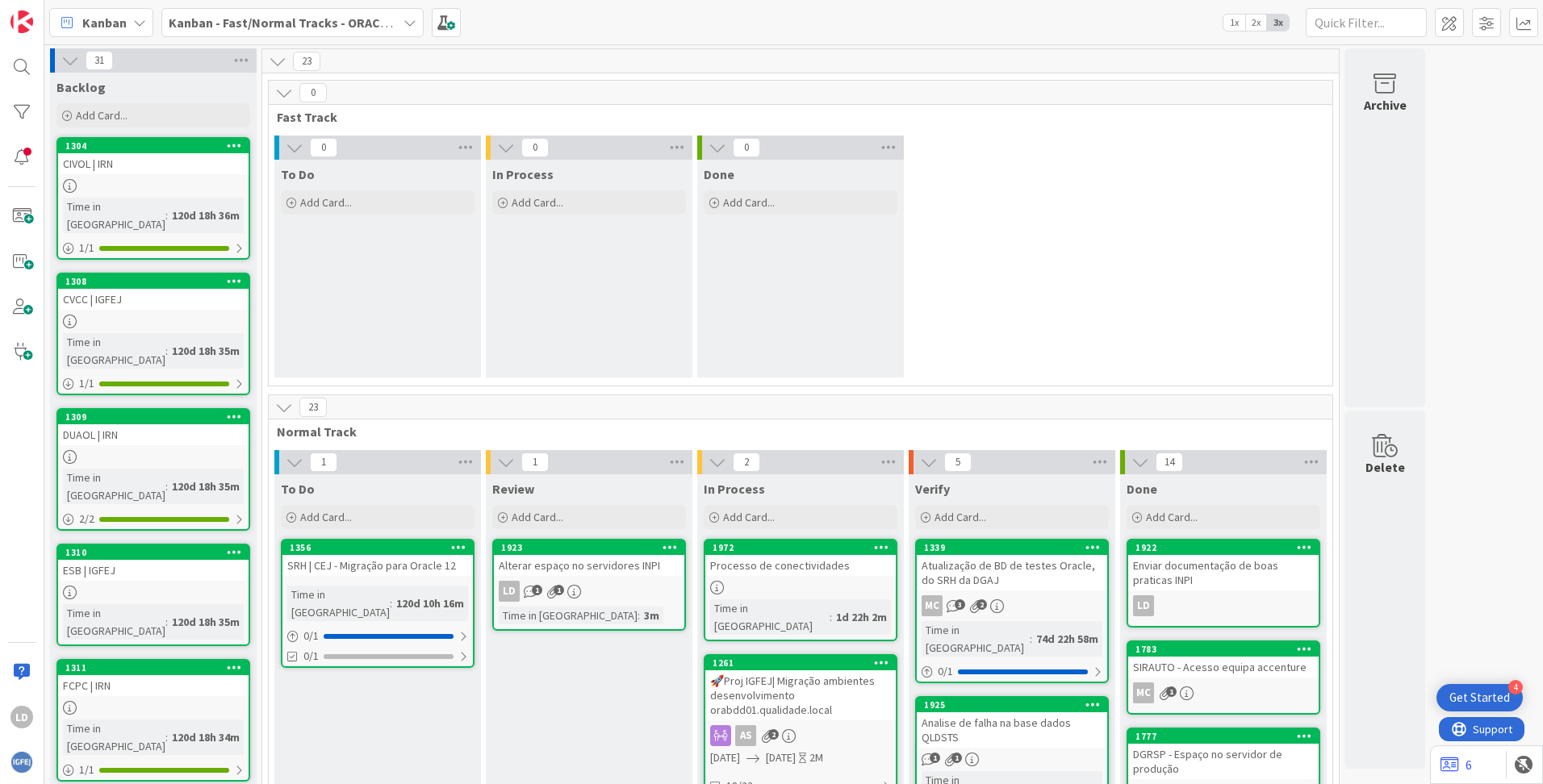
click at [342, 20] on b "Kanban - Fast/Normal Tracks - ORACLE TEAM | IGFEJ" at bounding box center [320, 22] width 302 height 16
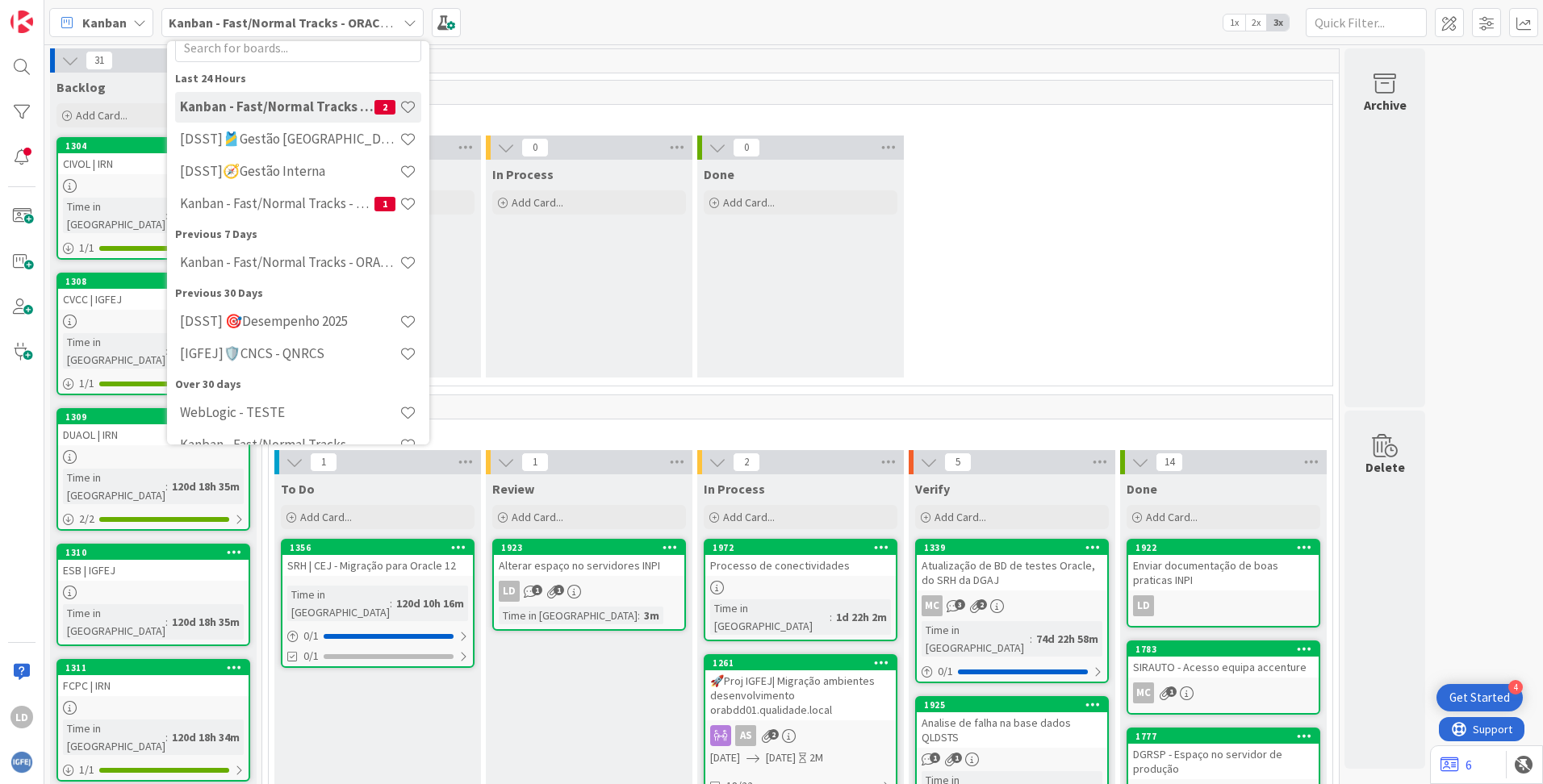
scroll to position [79, 0]
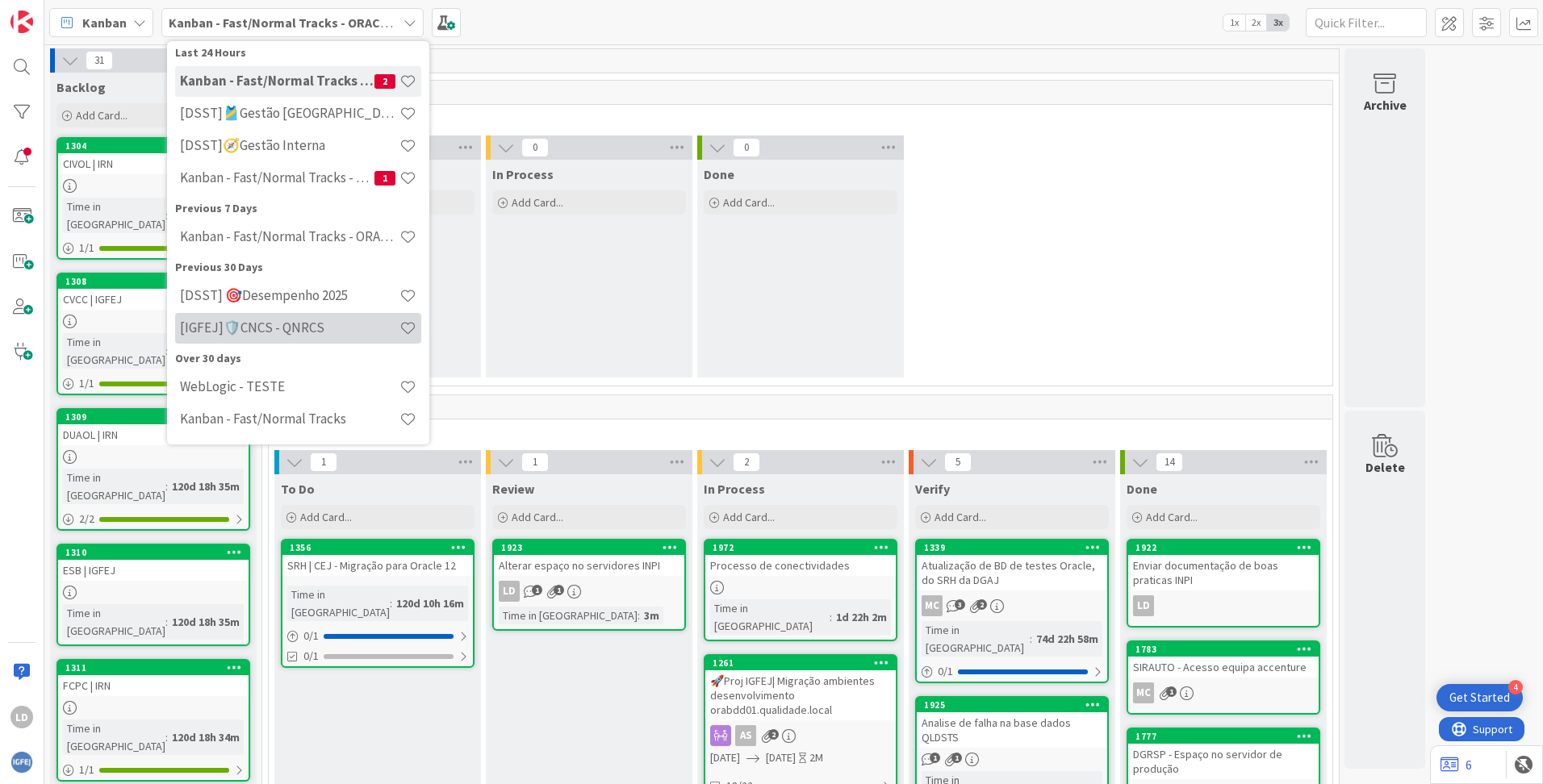
click at [302, 332] on h4 "[IGFEJ]🛡️CNCS - QNRCS" at bounding box center [289, 327] width 219 height 16
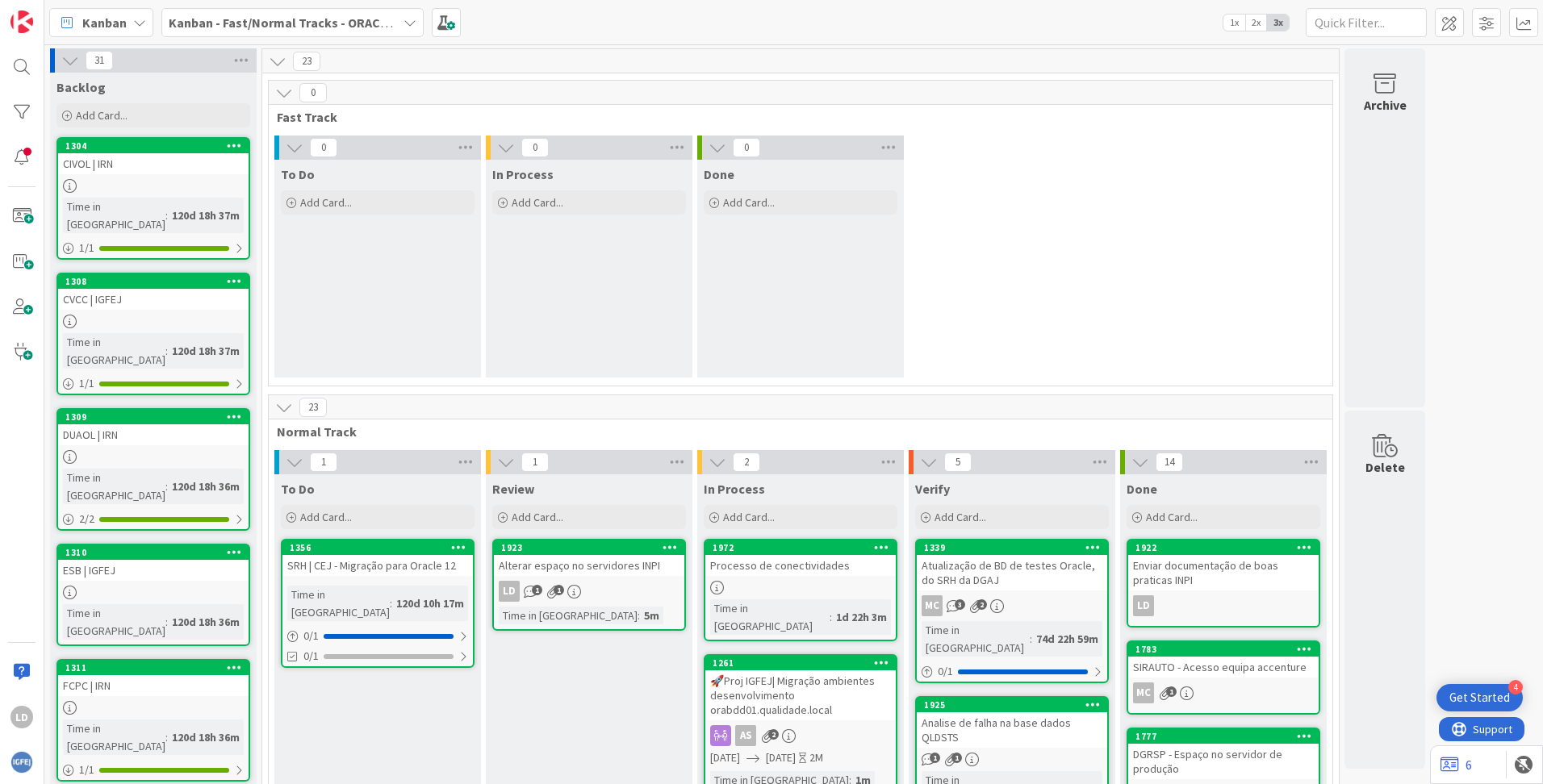
click at [253, 21] on b "Kanban - Fast/Normal Tracks - ORACLE TEAM | IGFEJ" at bounding box center [320, 22] width 302 height 16
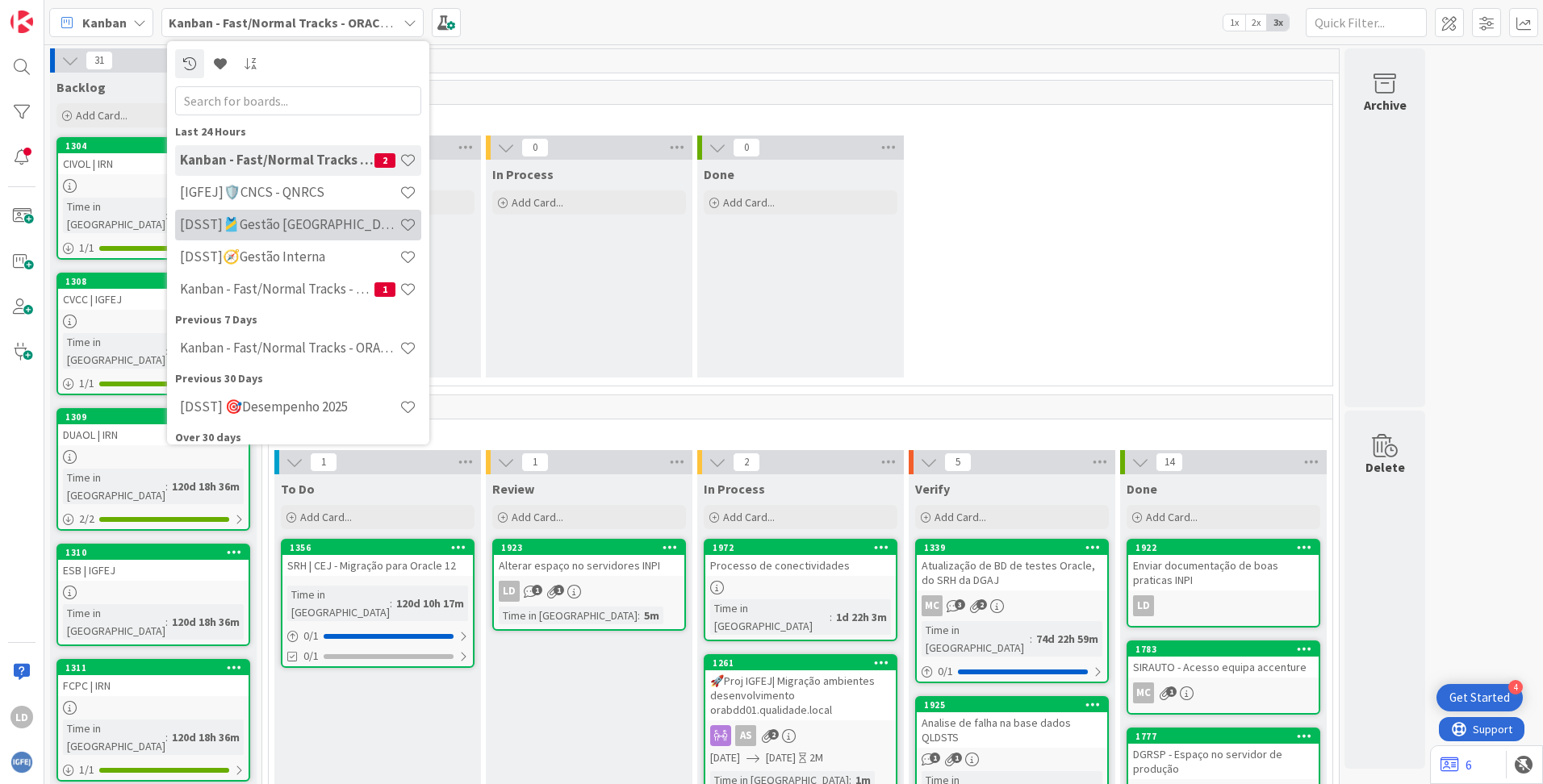
click at [299, 225] on h4 "[DSST]🎽Gestão [GEOGRAPHIC_DATA]" at bounding box center [289, 224] width 219 height 16
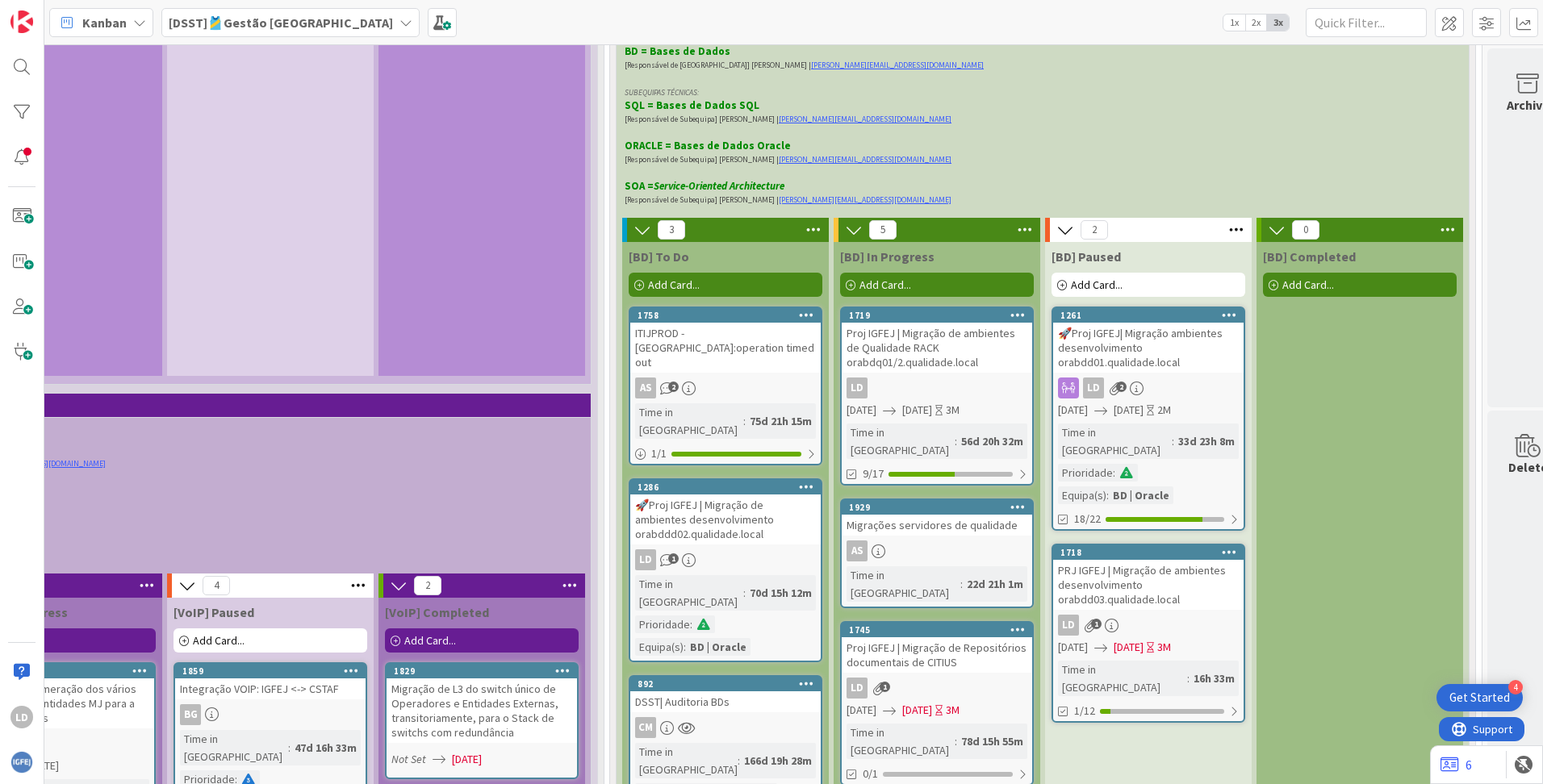
scroll to position [3954, 1216]
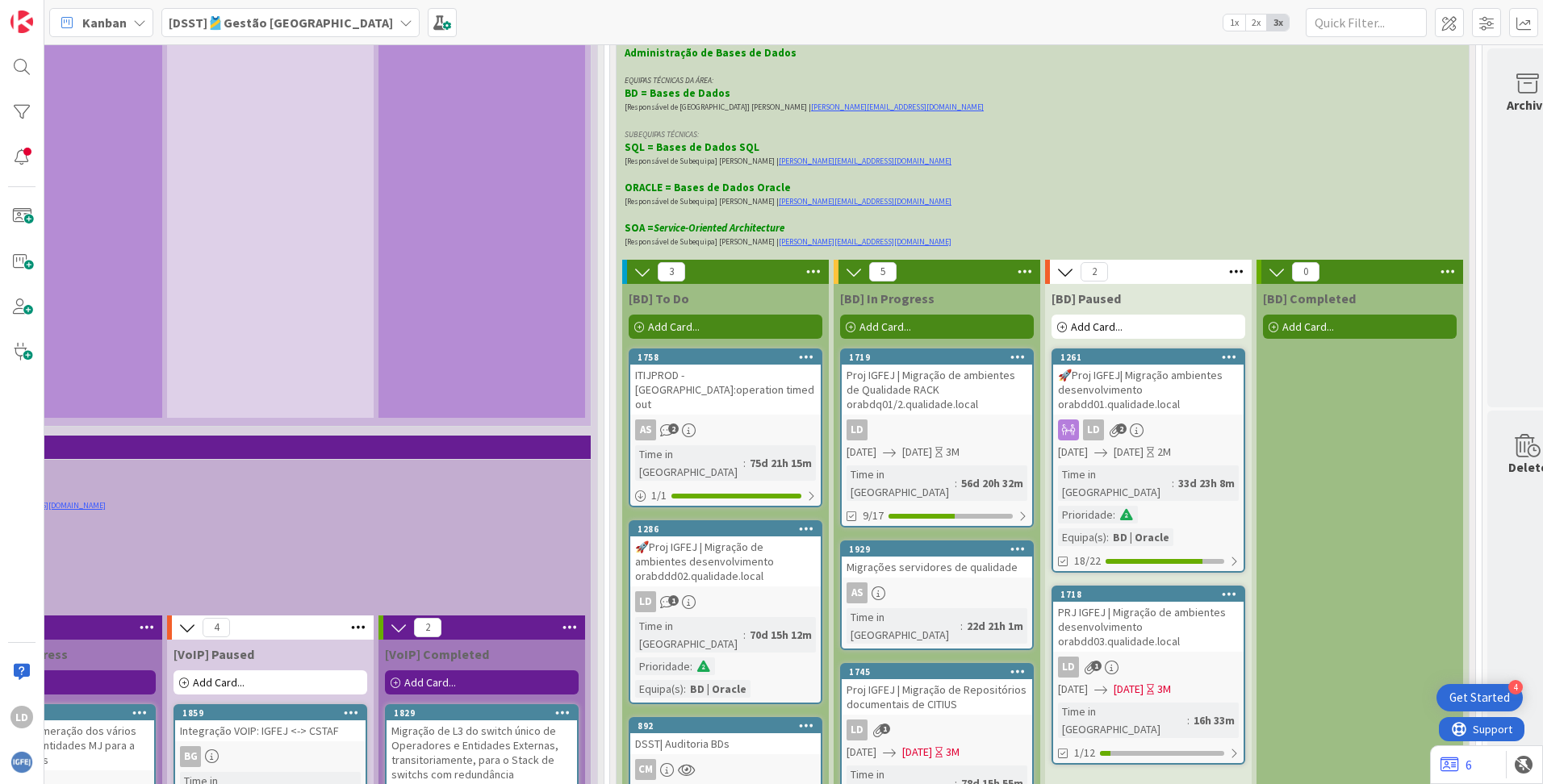
click at [928, 365] on div "Proj IGFEJ | Migração de ambientes de Qualidade RACK orabdq01/2.qualidade.local" at bounding box center [936, 390] width 190 height 50
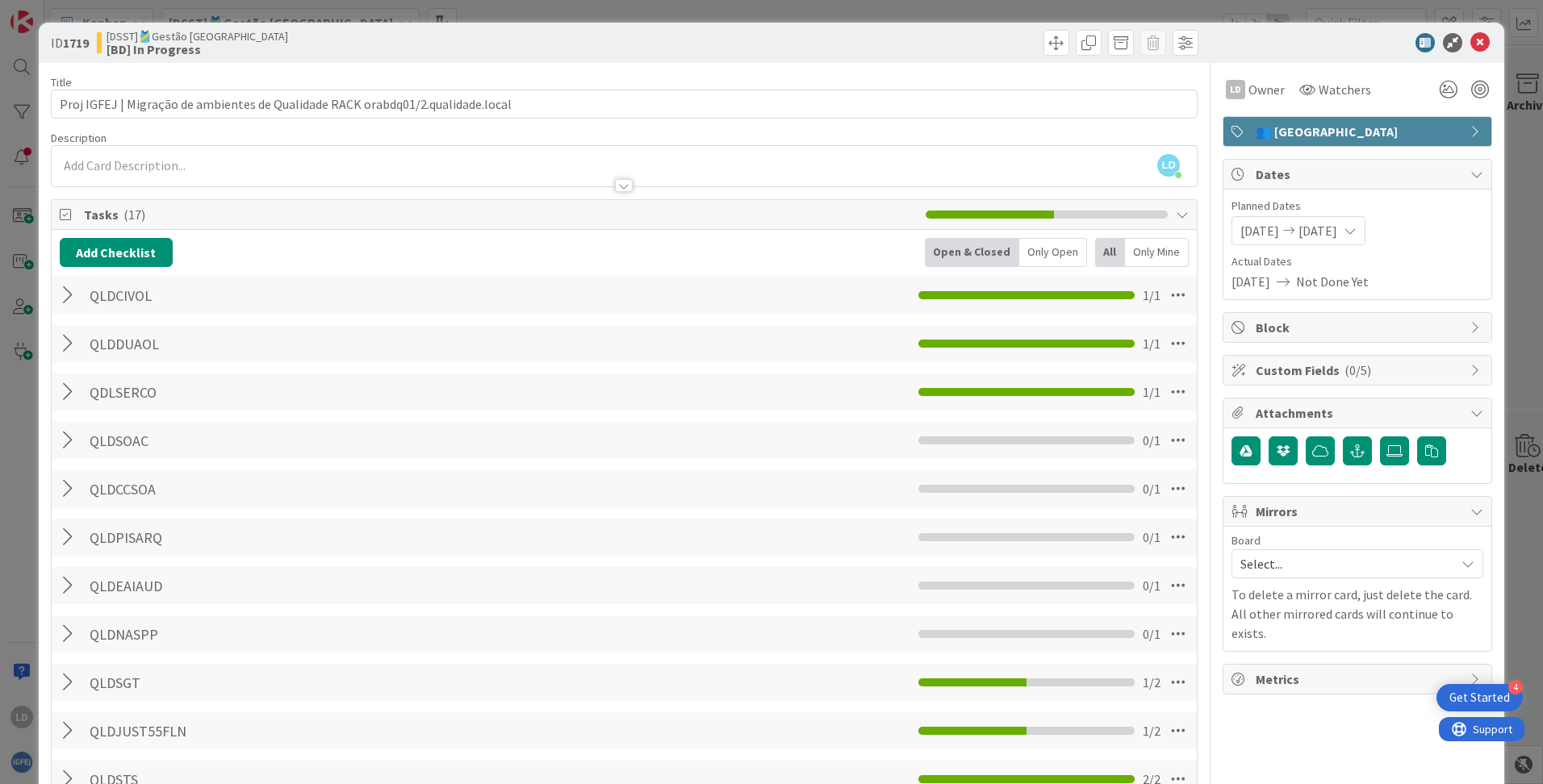
click at [969, 510] on span "Mirrors" at bounding box center [1358, 511] width 207 height 20
click at [969, 511] on span "Mirrors" at bounding box center [1358, 511] width 207 height 20
click at [969, 561] on span "Select..." at bounding box center [1343, 563] width 207 height 22
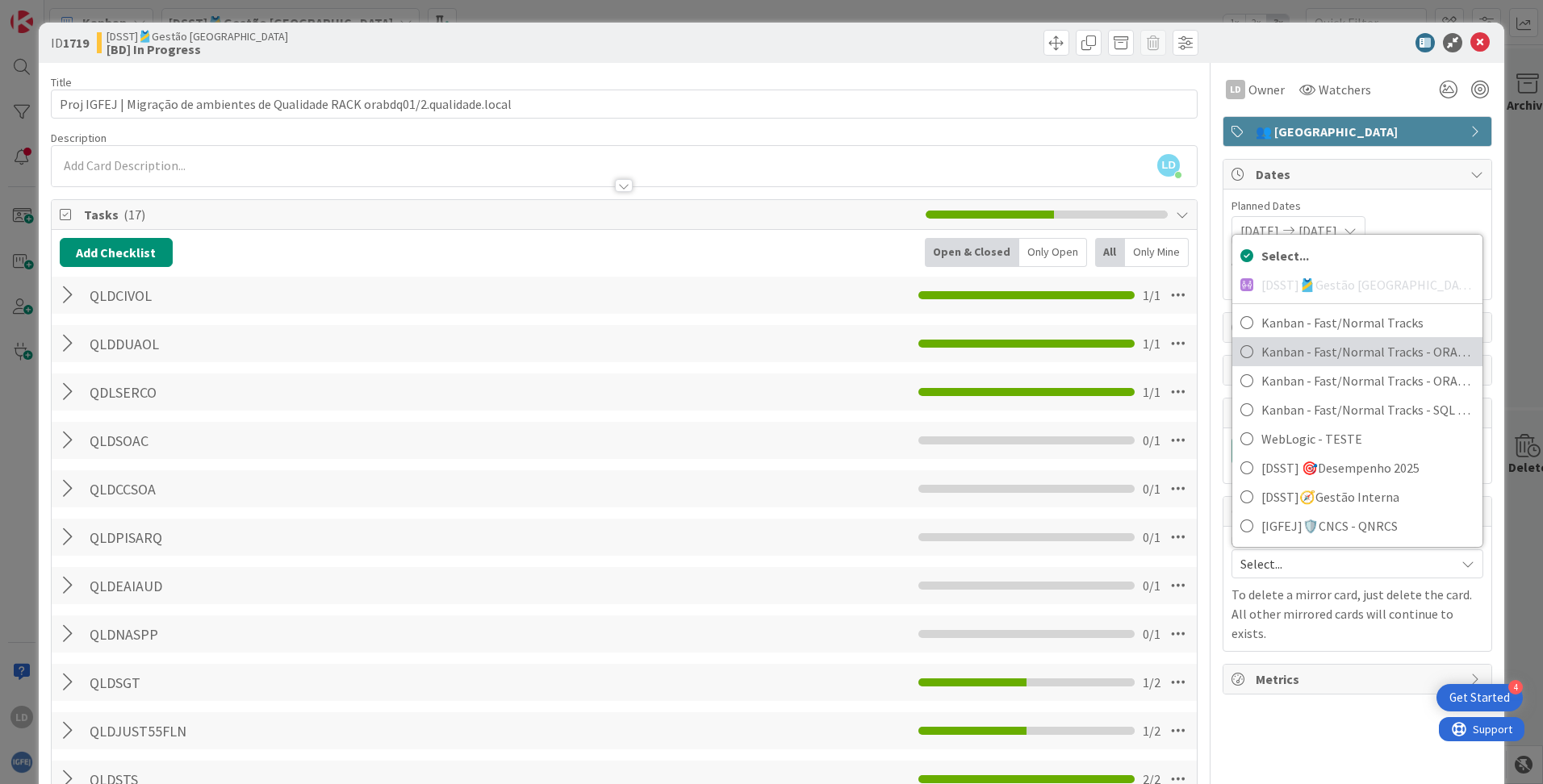
click at [969, 358] on span "Kanban - Fast/Normal Tracks - ORACLE TEAM | IGFEJ" at bounding box center [1368, 351] width 213 height 24
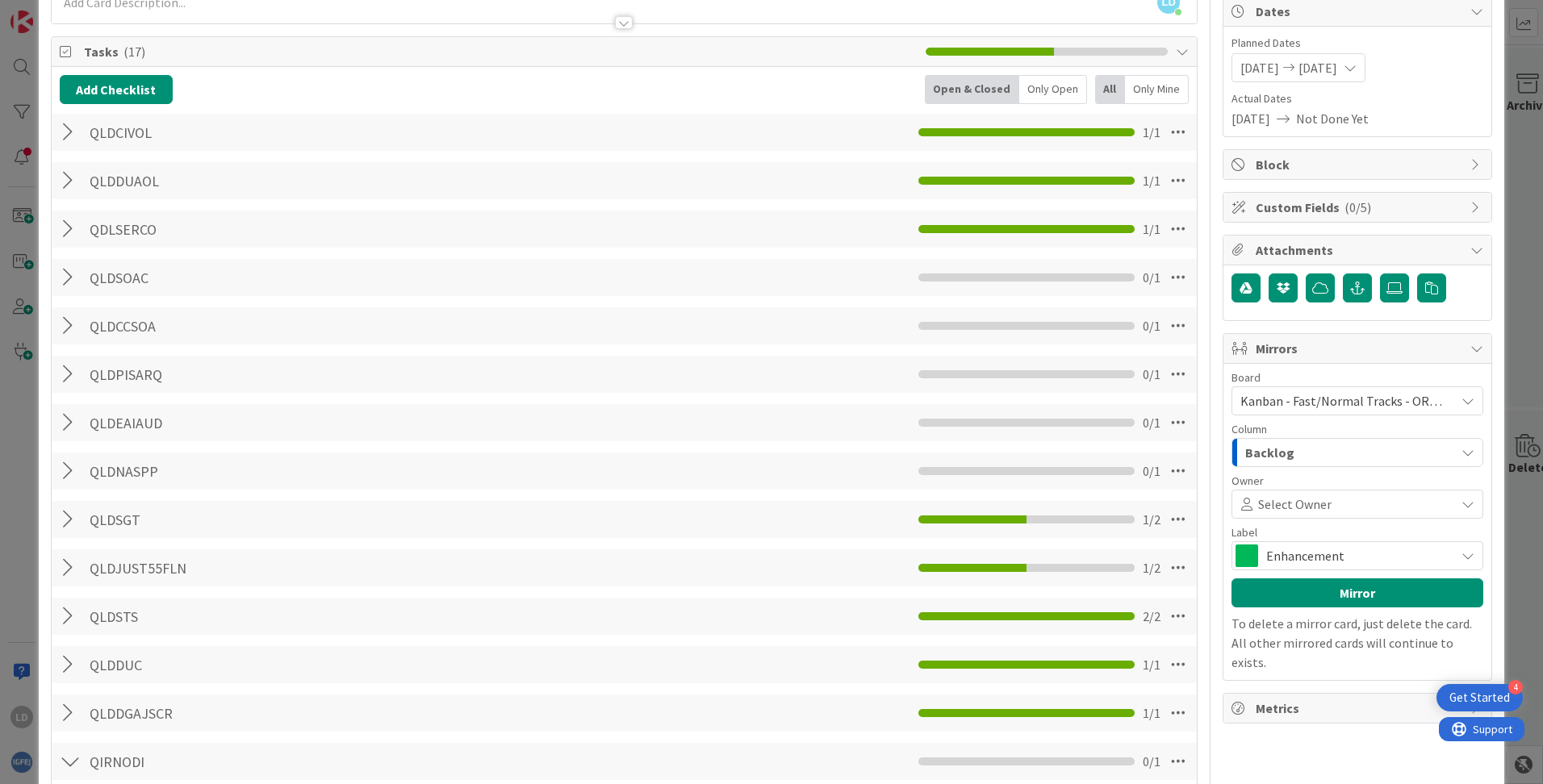
scroll to position [242, 0]
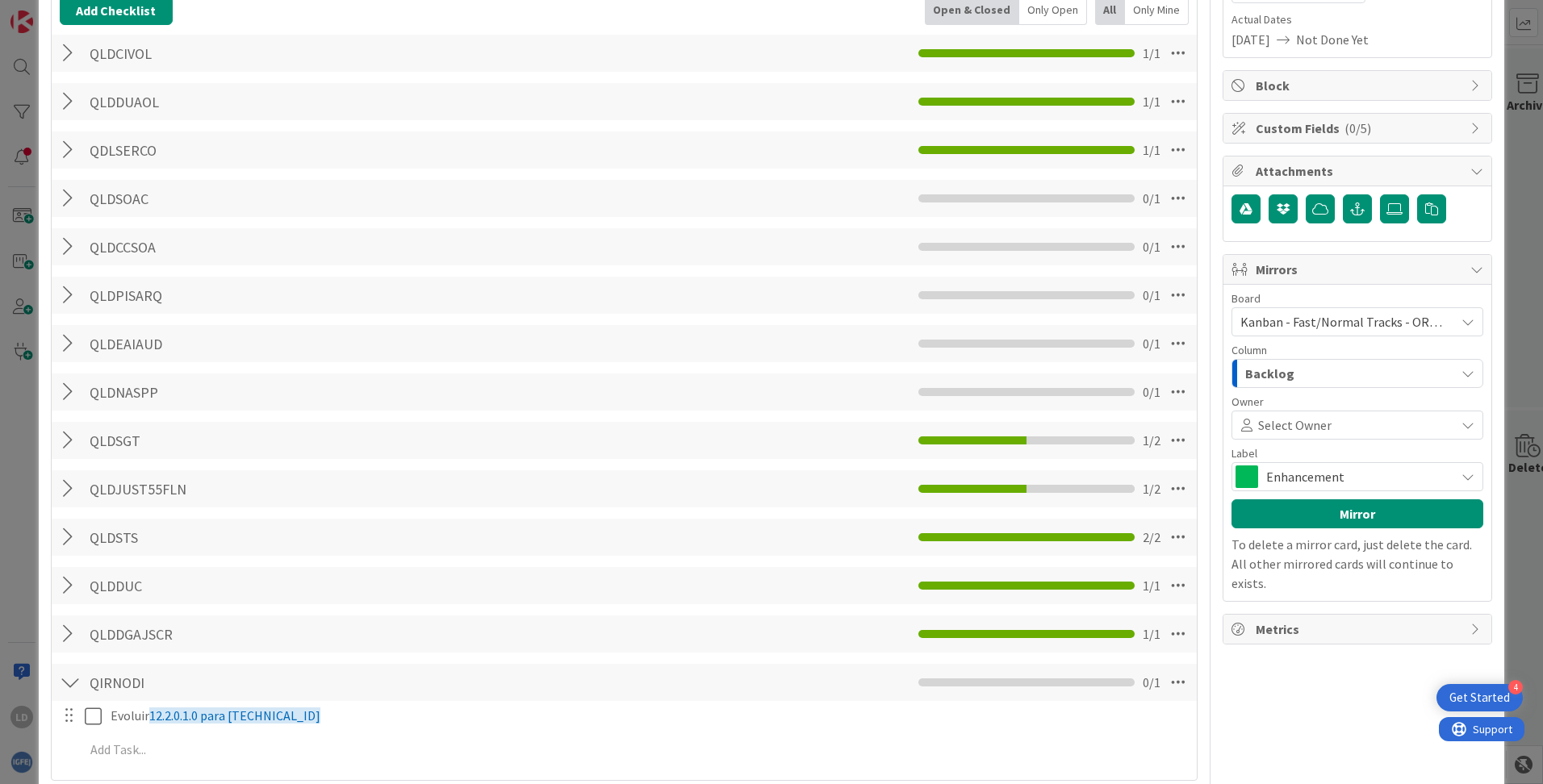
click at [969, 434] on span "Select Owner" at bounding box center [1294, 426] width 73 height 20
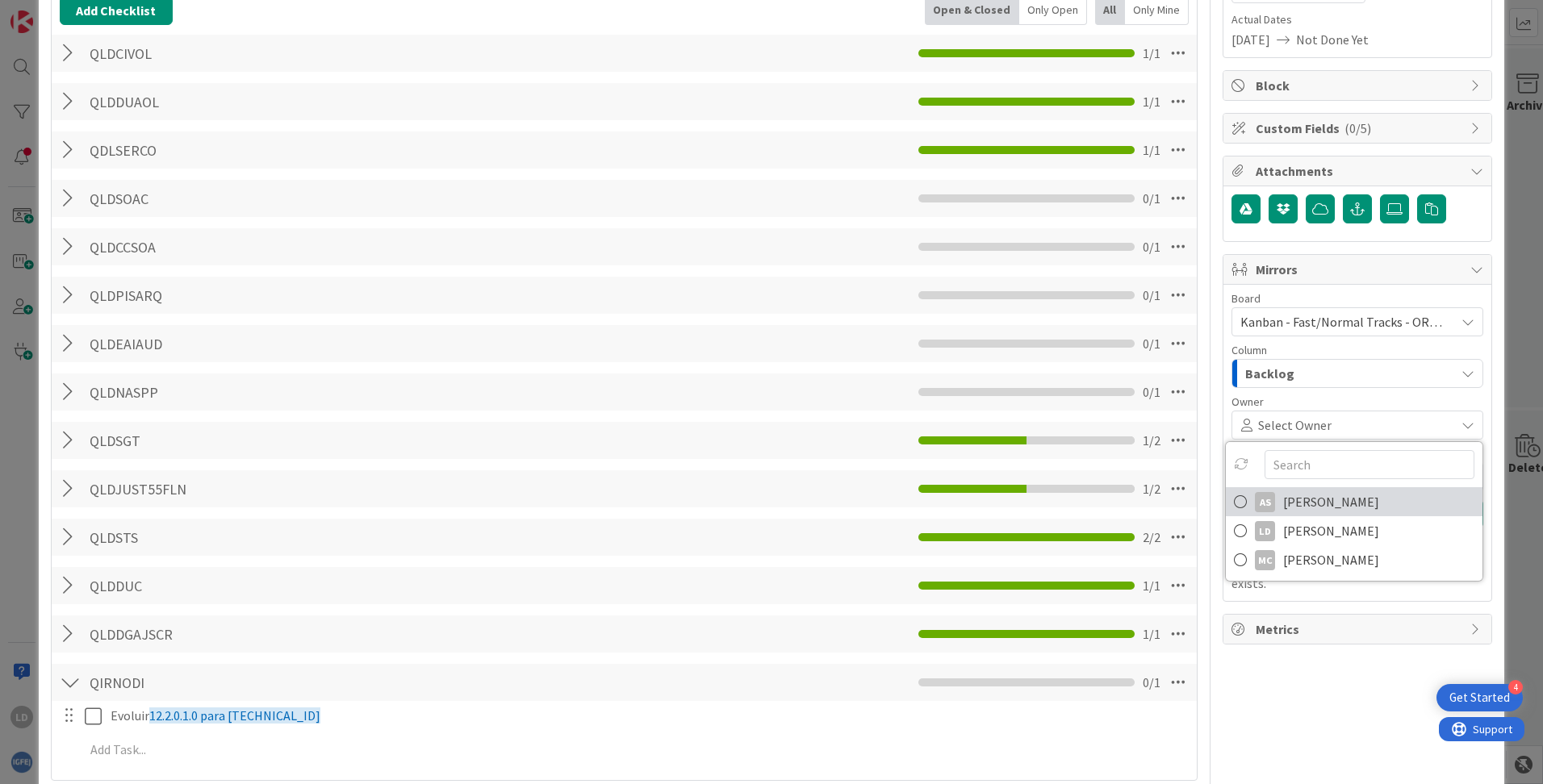
click at [969, 503] on span "[PERSON_NAME]" at bounding box center [1330, 502] width 96 height 24
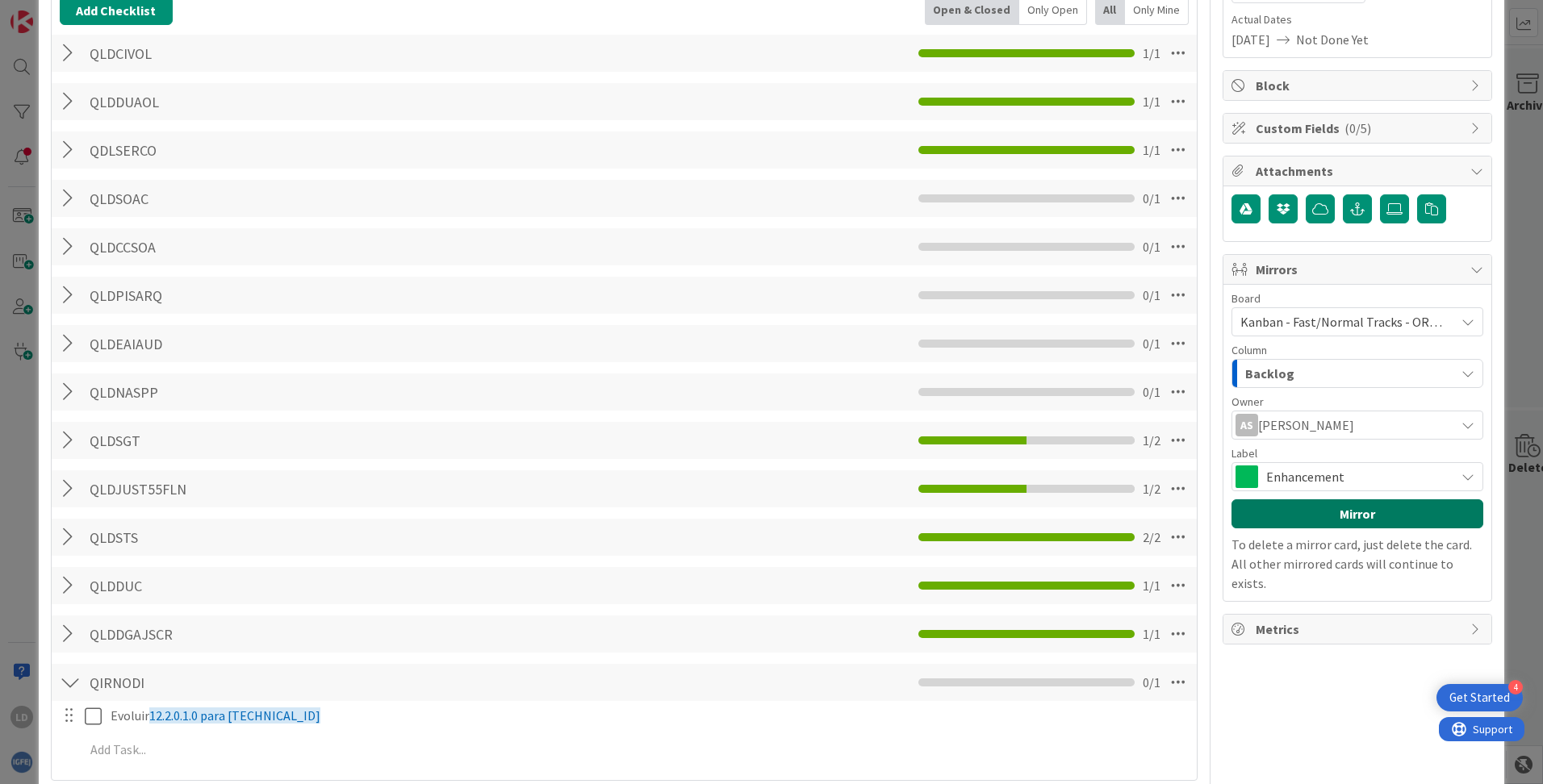
click at [969, 510] on button "Mirror" at bounding box center [1357, 514] width 252 height 29
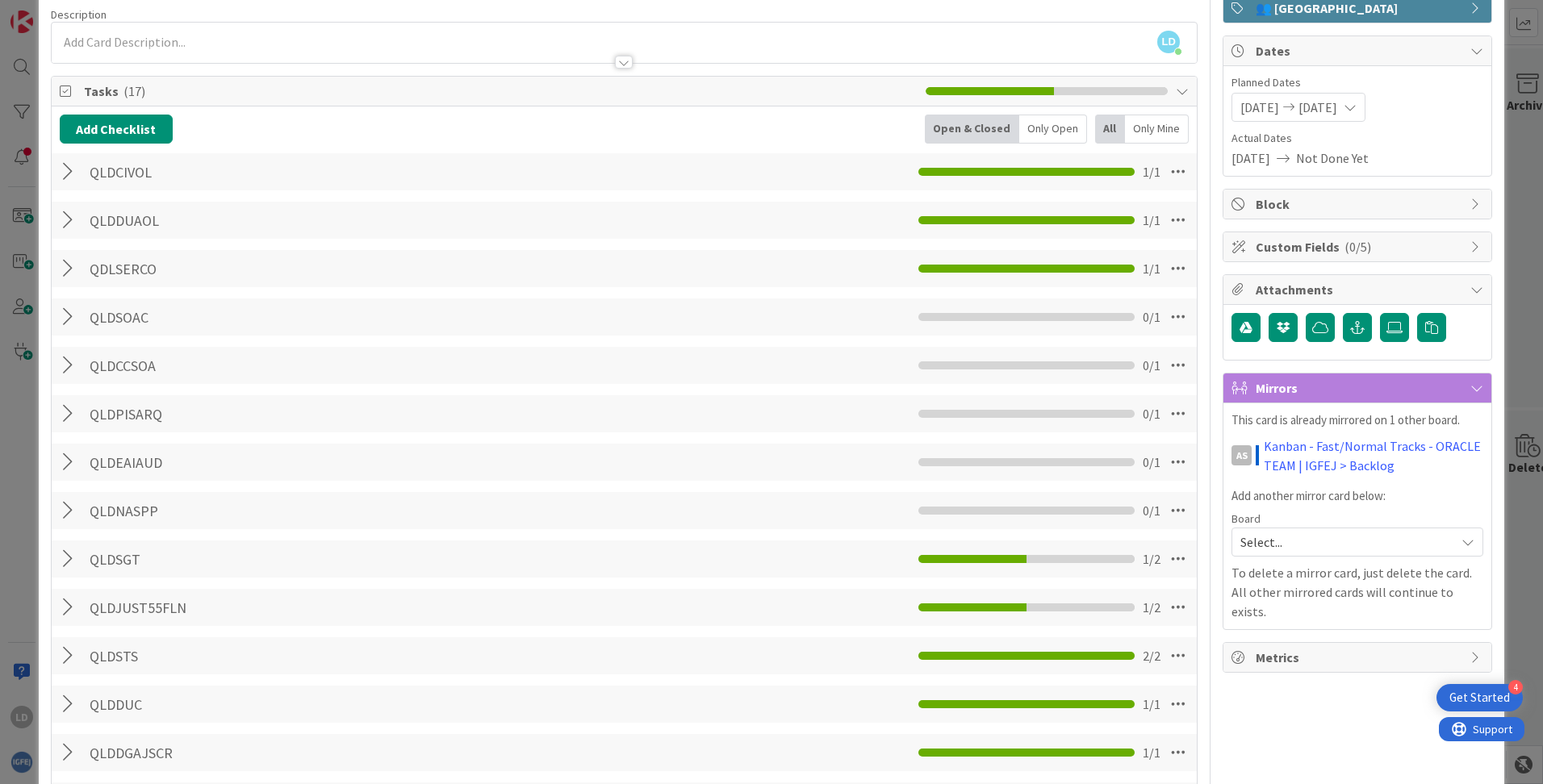
scroll to position [0, 0]
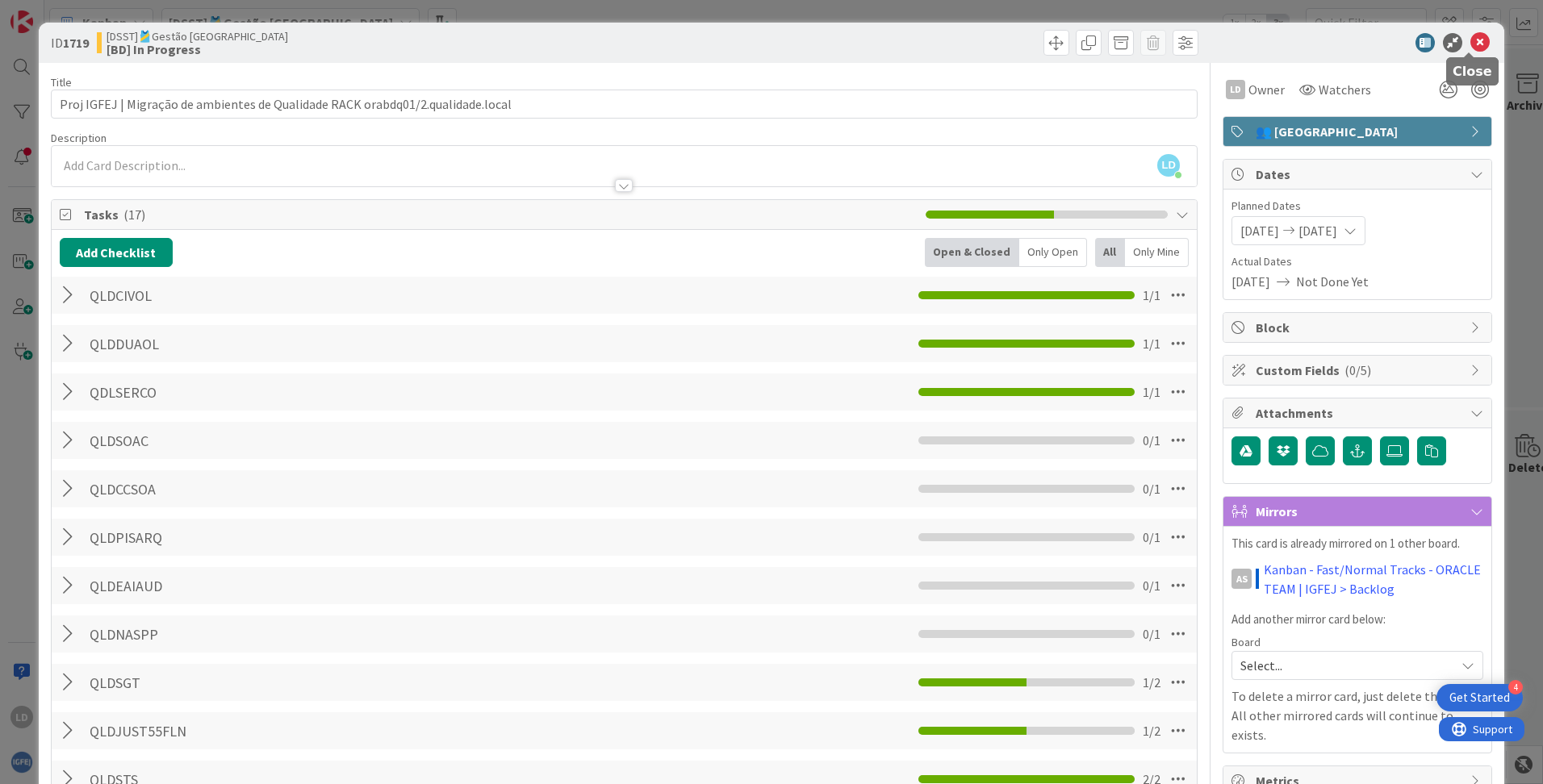
click at [969, 38] on icon at bounding box center [1480, 43] width 20 height 20
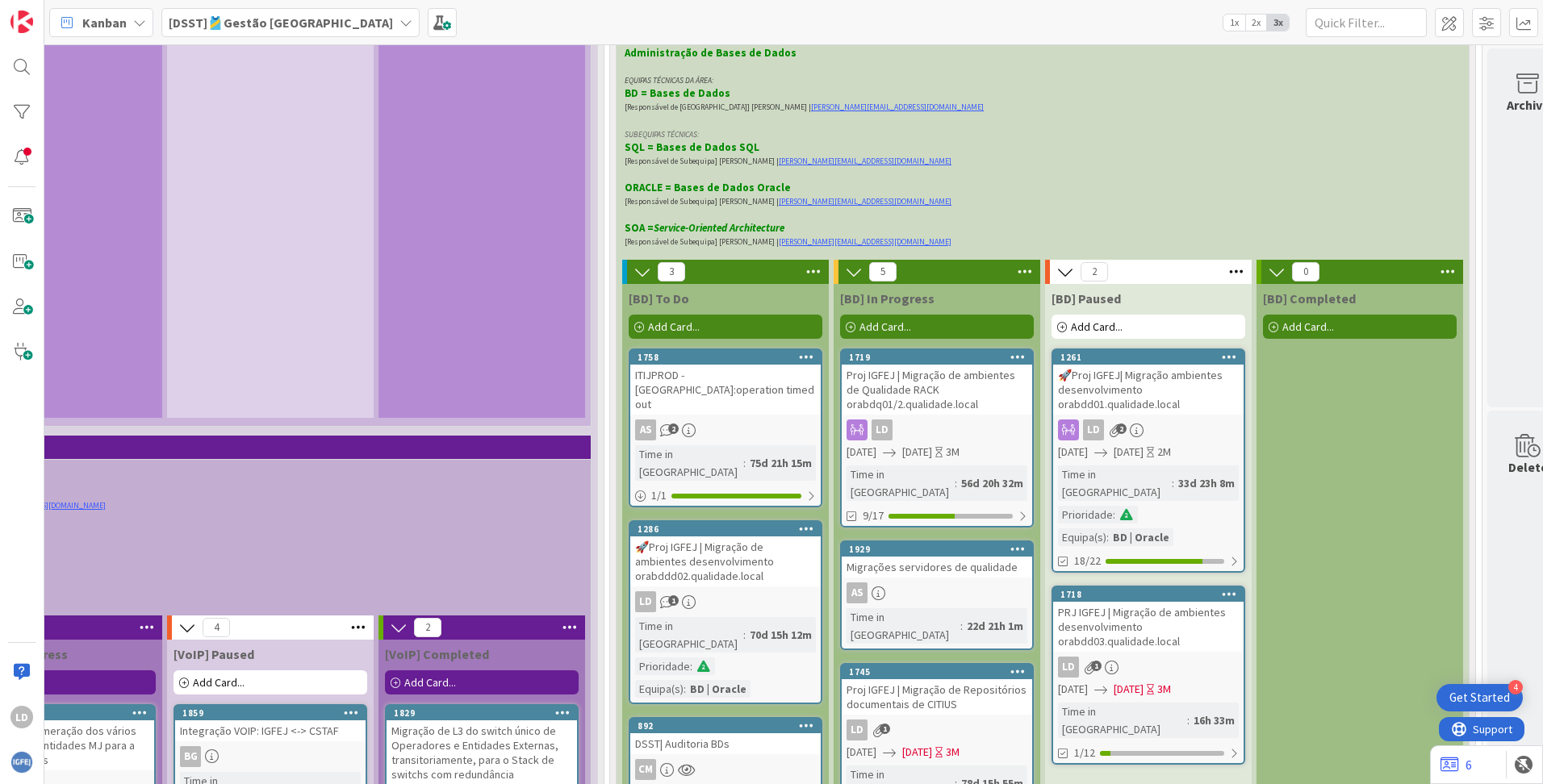
click at [400, 16] on icon at bounding box center [406, 22] width 13 height 13
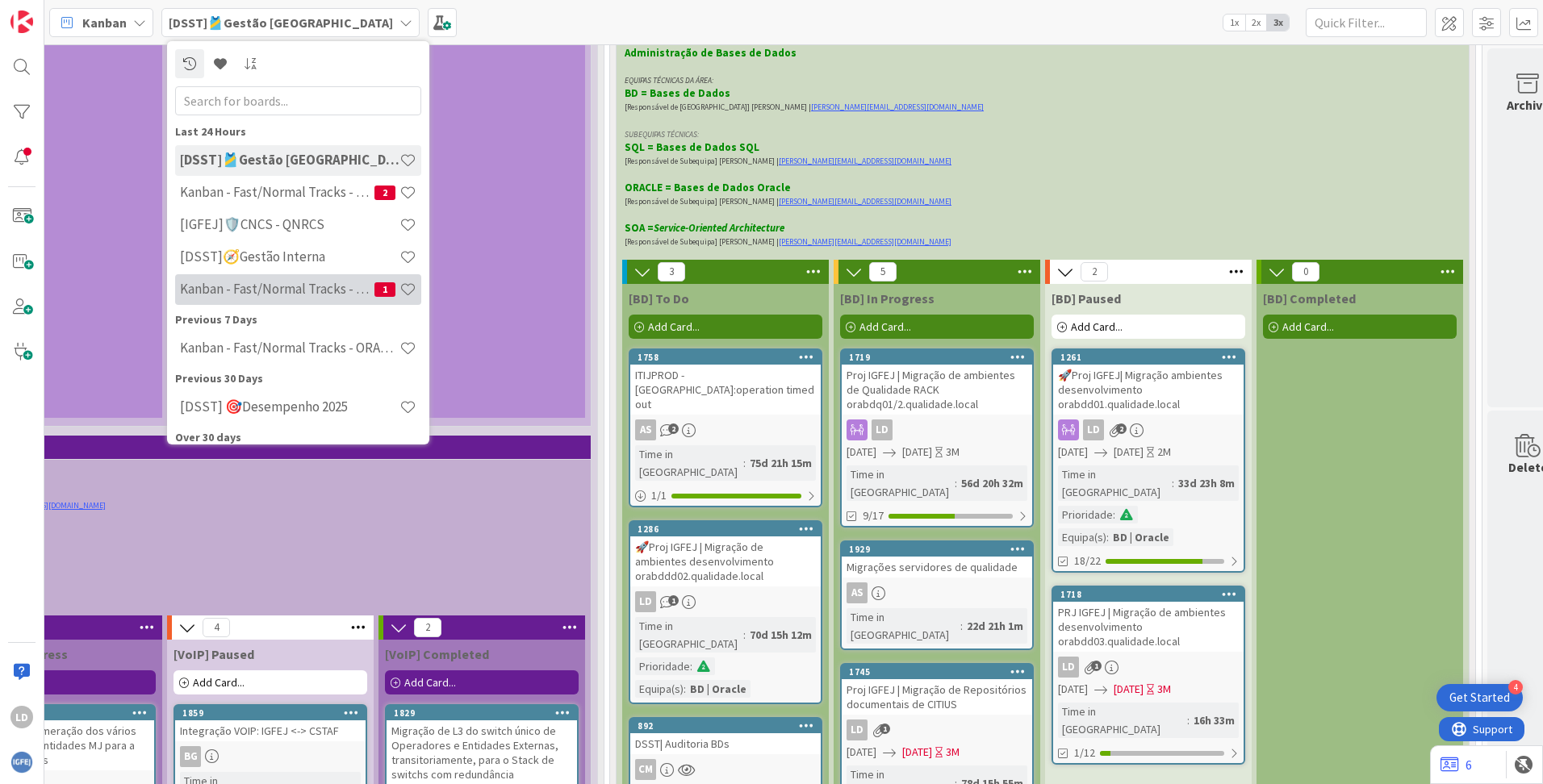
click at [303, 279] on div "Kanban - Fast/Normal Tracks - SQL SERVER 1" at bounding box center [298, 290] width 246 height 30
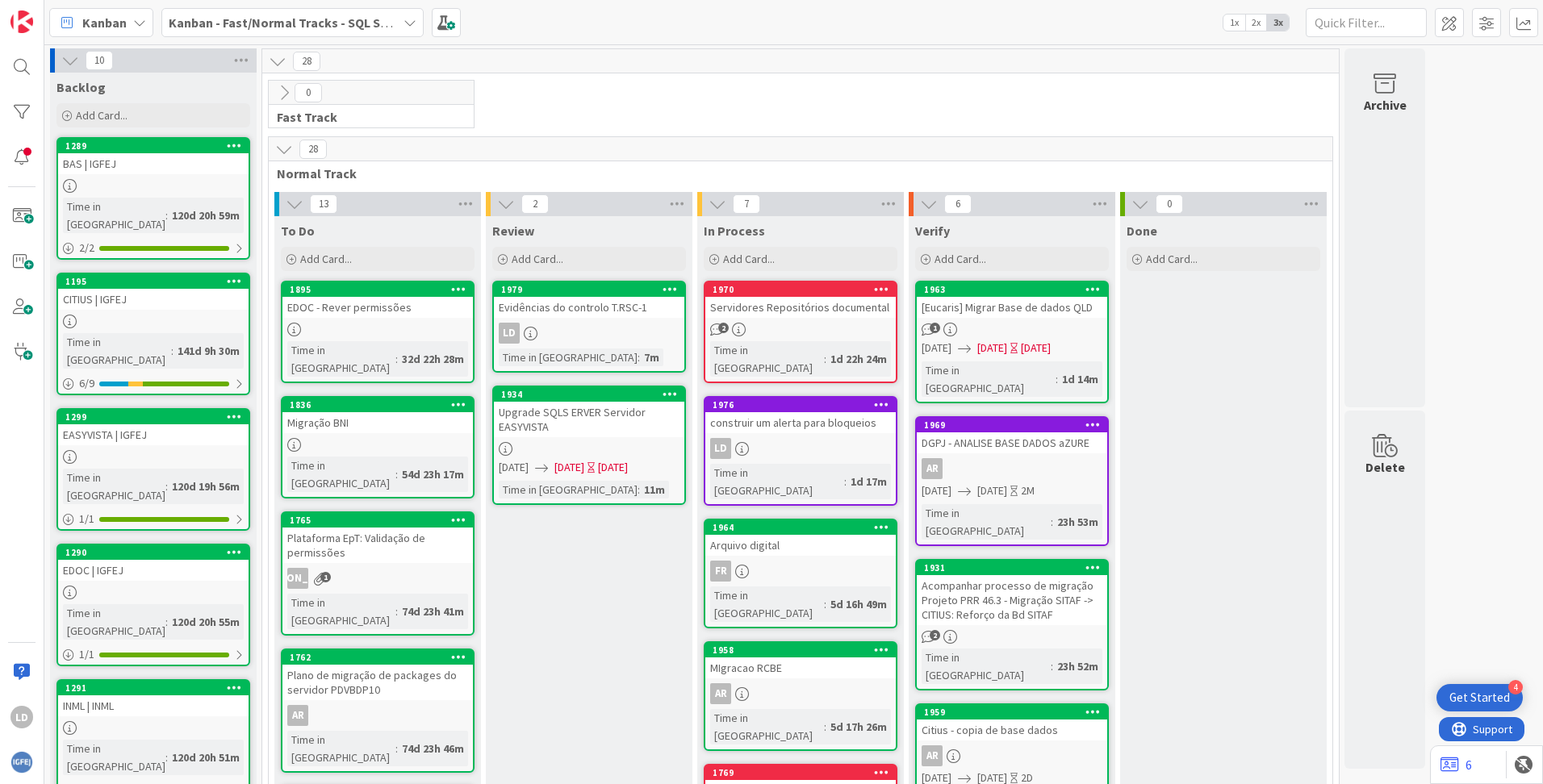
click at [284, 24] on b "Kanban - Fast/Normal Tracks - SQL SERVER" at bounding box center [293, 22] width 249 height 16
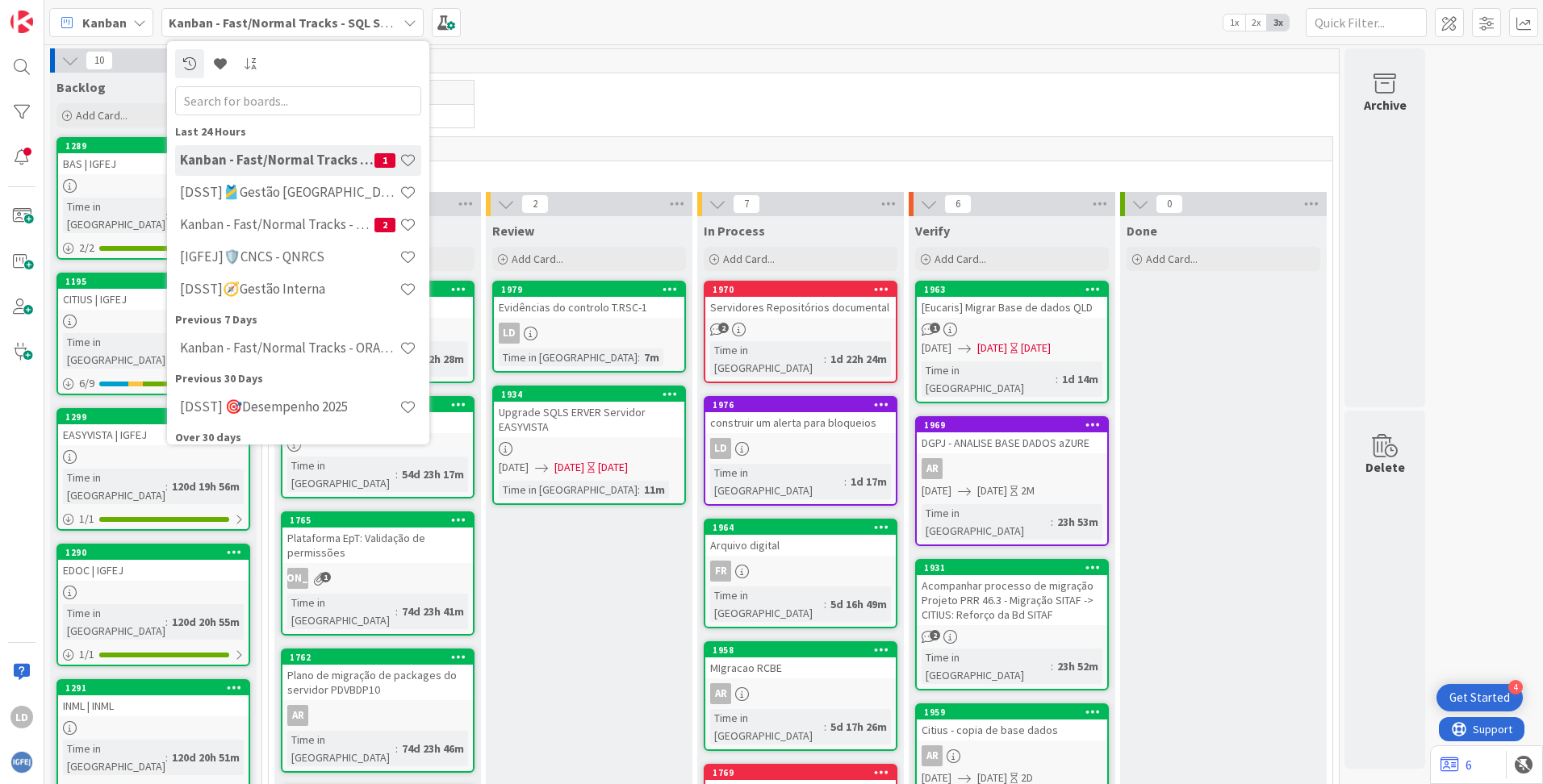
click at [325, 163] on h4 "Kanban - Fast/Normal Tracks - SQL SERVER" at bounding box center [277, 160] width 195 height 16
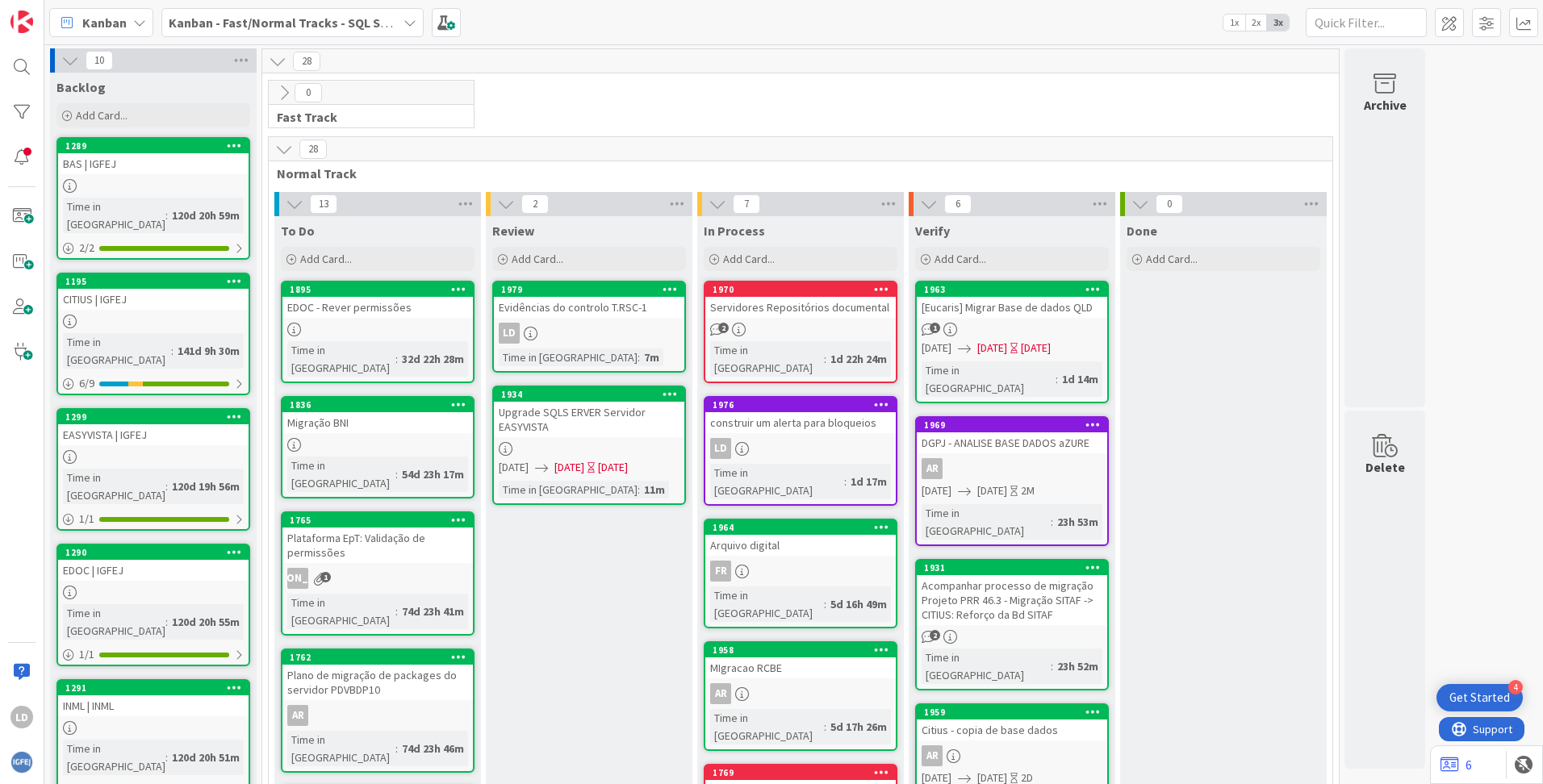
click at [323, 24] on b "Kanban - Fast/Normal Tracks - SQL SERVER" at bounding box center [293, 22] width 249 height 16
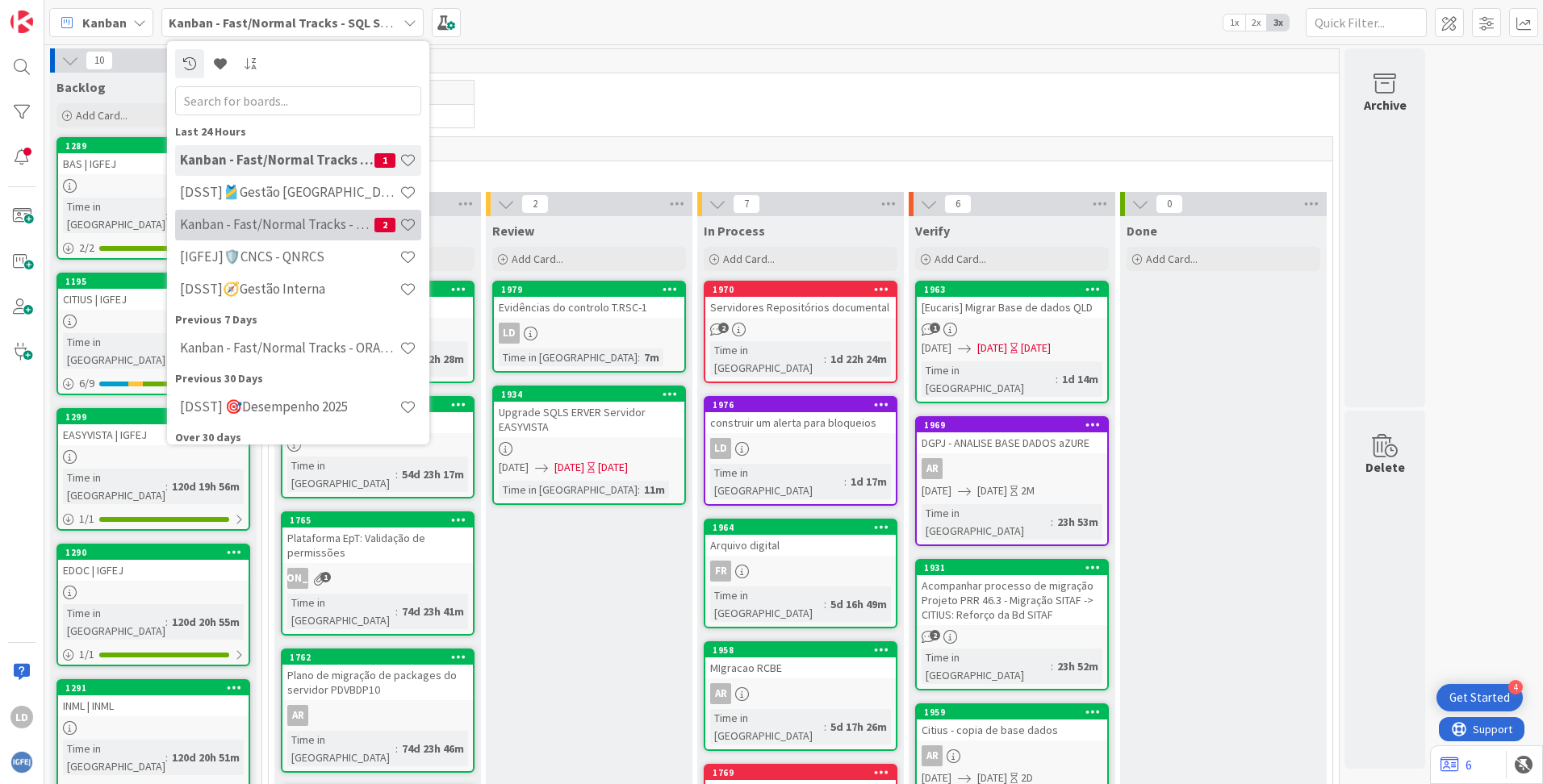
click at [345, 229] on h4 "Kanban - Fast/Normal Tracks - ORACLE TEAM | IGFEJ" at bounding box center [277, 224] width 195 height 16
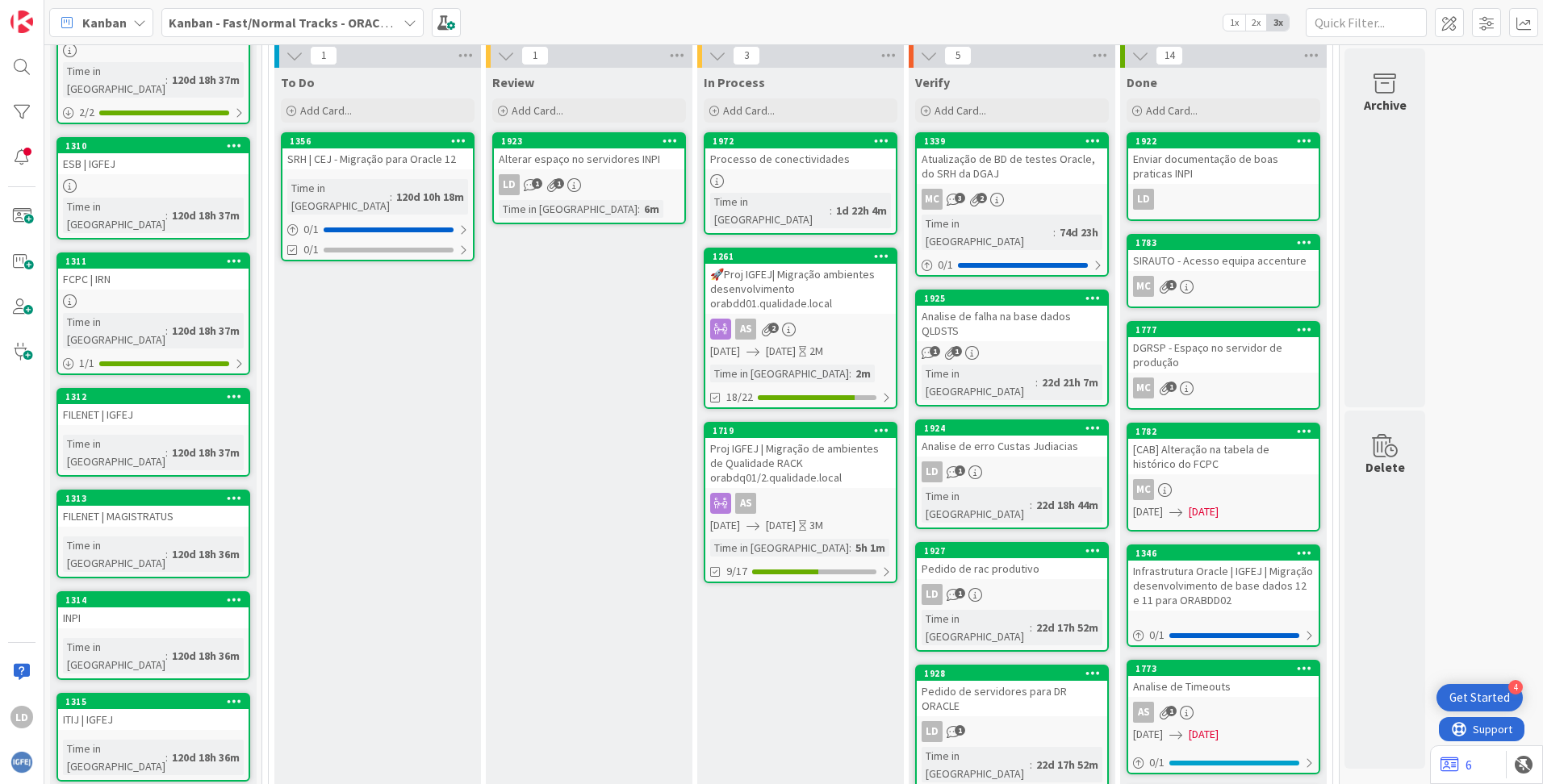
scroll to position [494, 0]
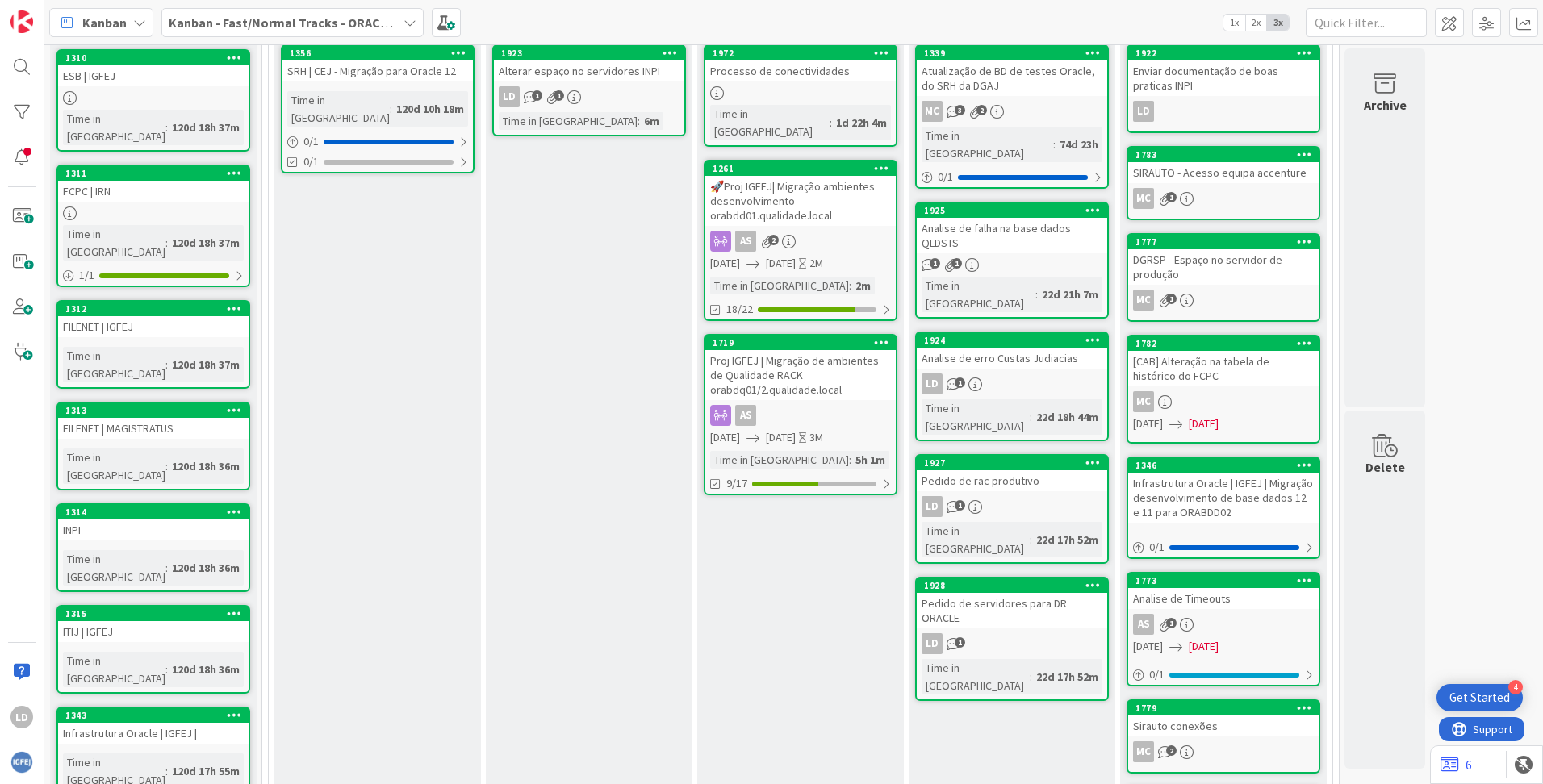
click at [782, 350] on div "Proj IGFEJ | Migração de ambientes de Qualidade RACK orabdq01/2.qualidade.local" at bounding box center [800, 375] width 190 height 50
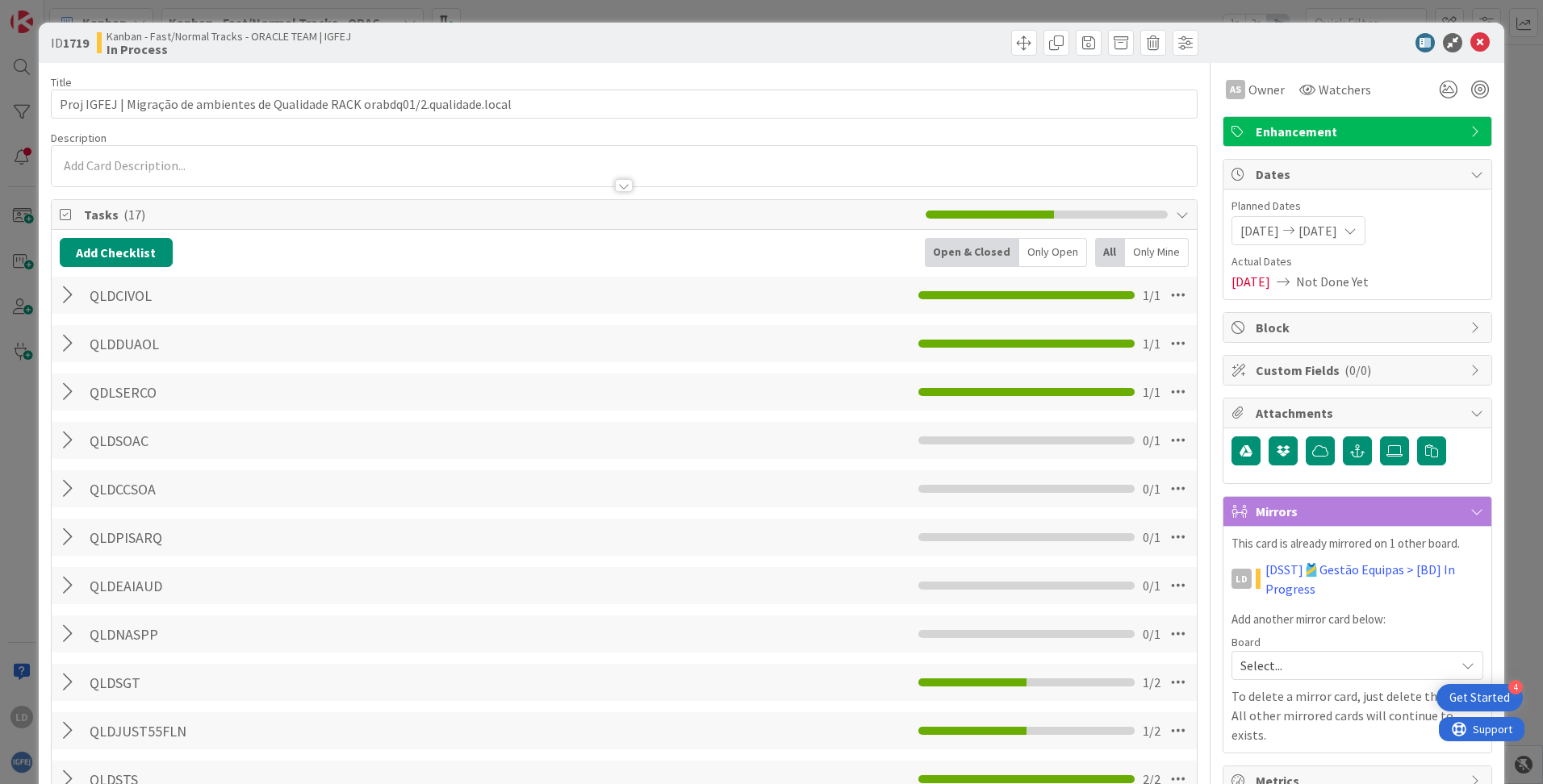
click at [969, 235] on icon at bounding box center [1289, 231] width 20 height 12
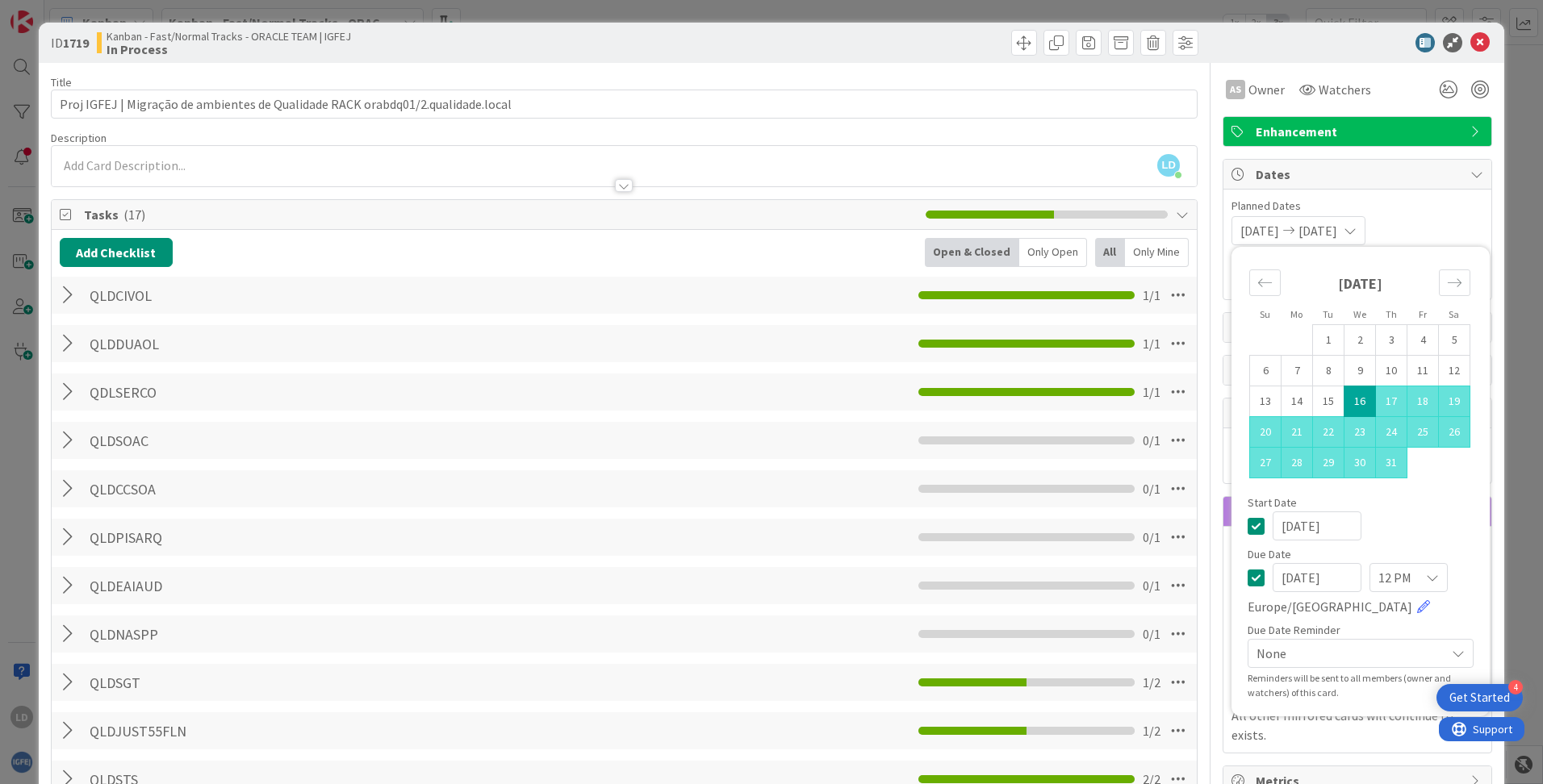
click at [969, 393] on td "16" at bounding box center [1360, 401] width 31 height 30
click at [969, 282] on icon "Move forward to switch to the next month." at bounding box center [1454, 282] width 15 height 15
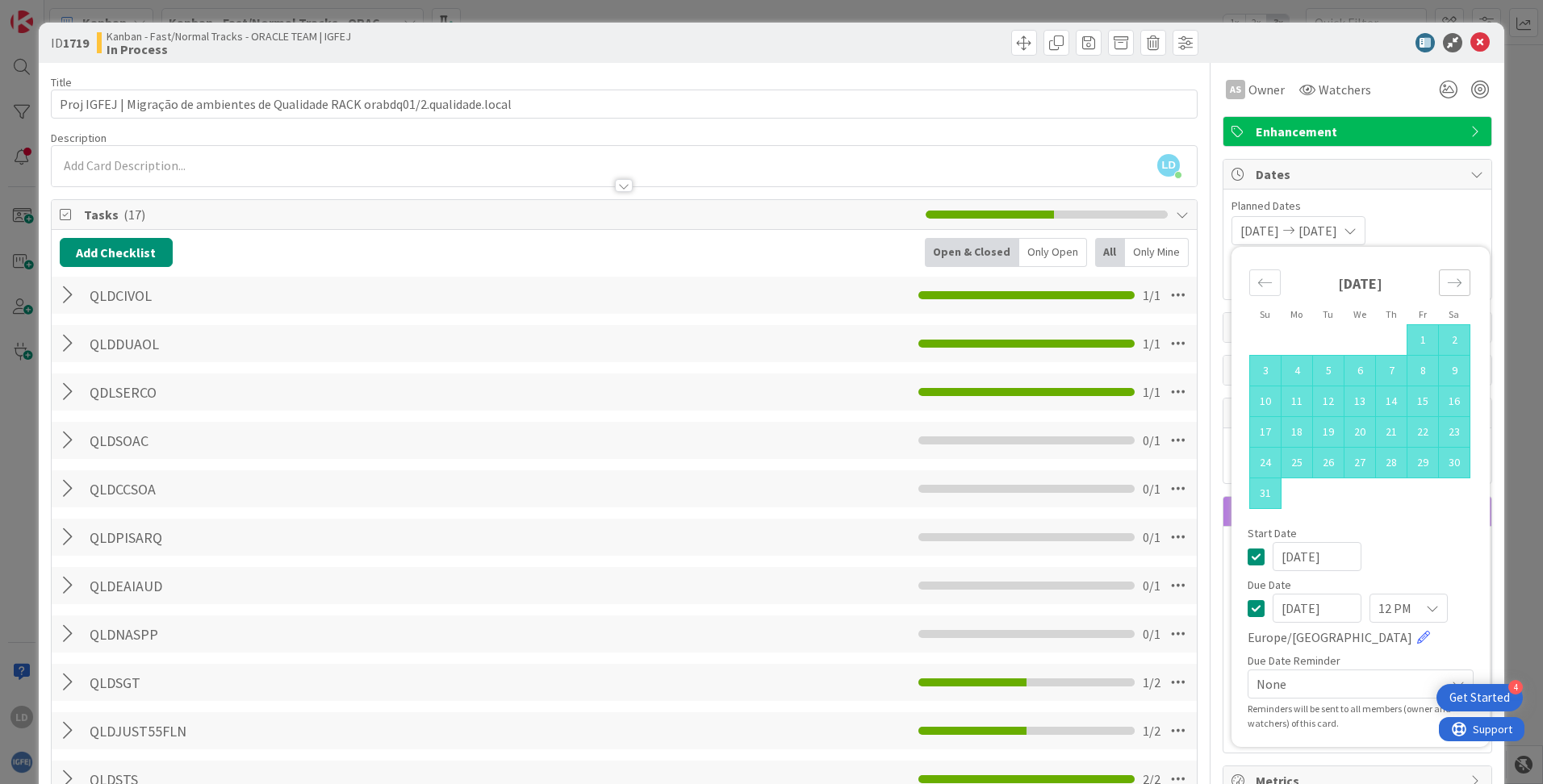
click at [969, 282] on icon "Move forward to switch to the next month." at bounding box center [1454, 282] width 15 height 15
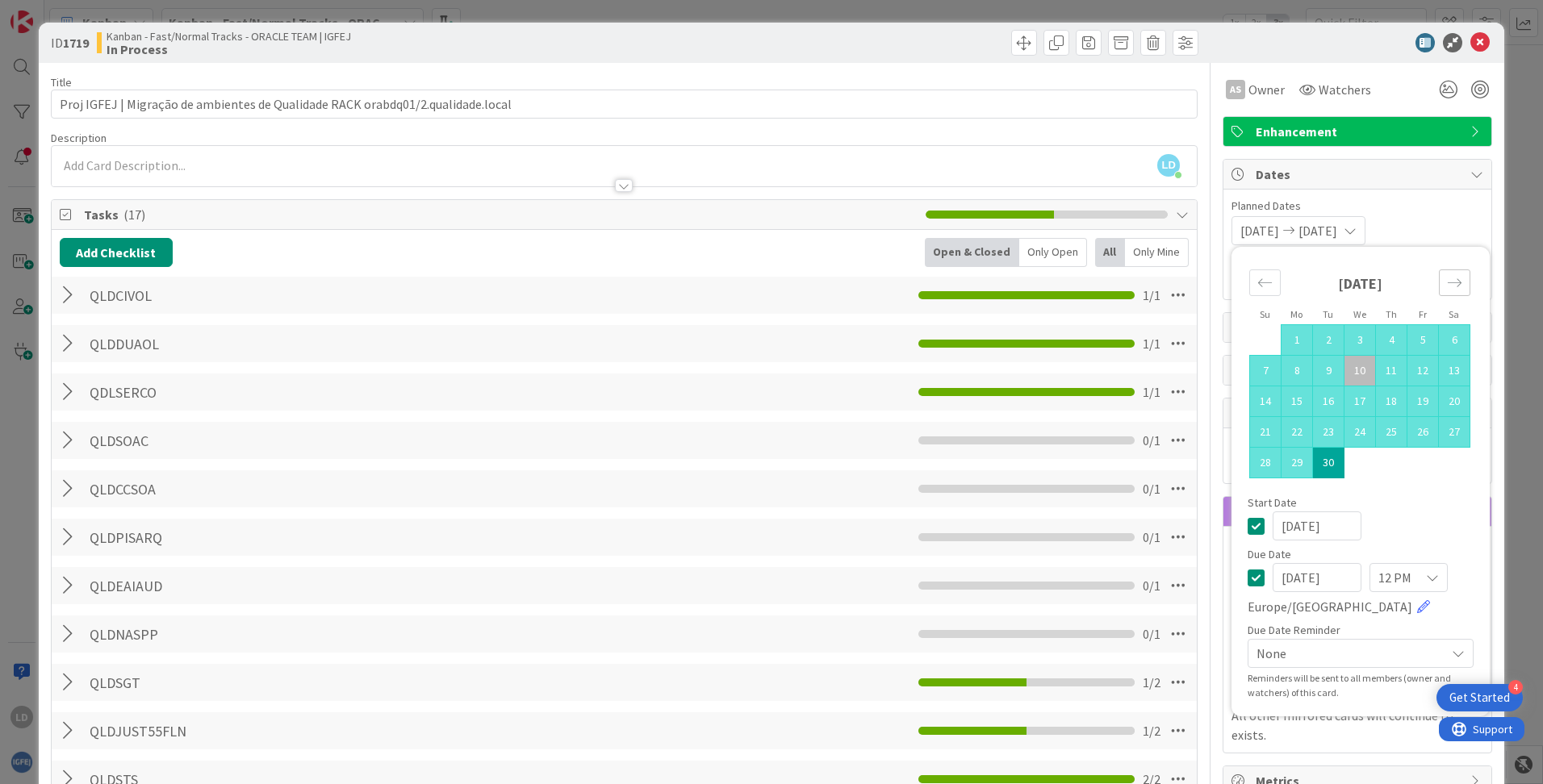
click at [969, 282] on icon "Move forward to switch to the next month." at bounding box center [1454, 282] width 15 height 15
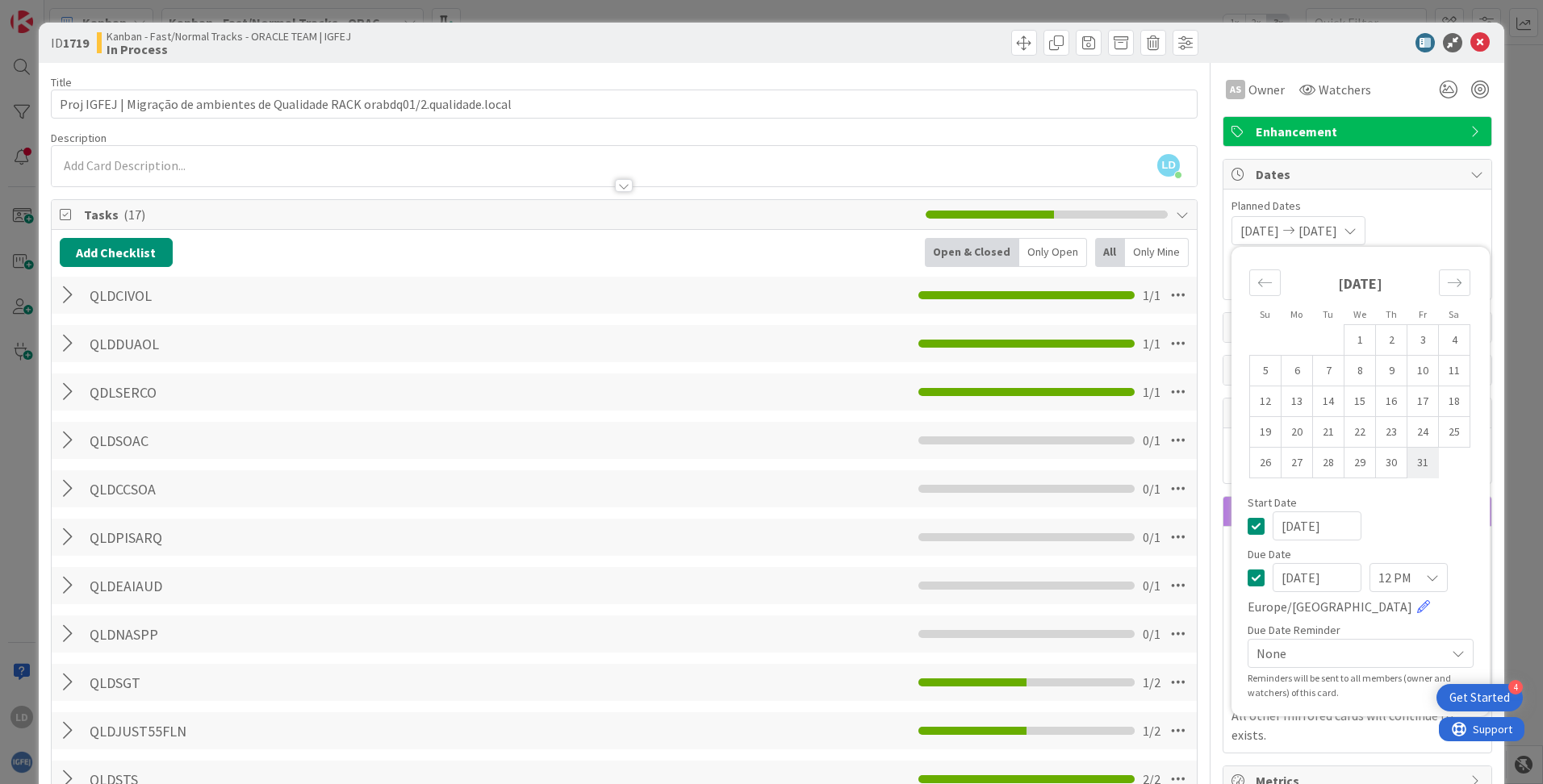
click at [969, 461] on td "31" at bounding box center [1422, 463] width 31 height 30
type input "[DATE]"
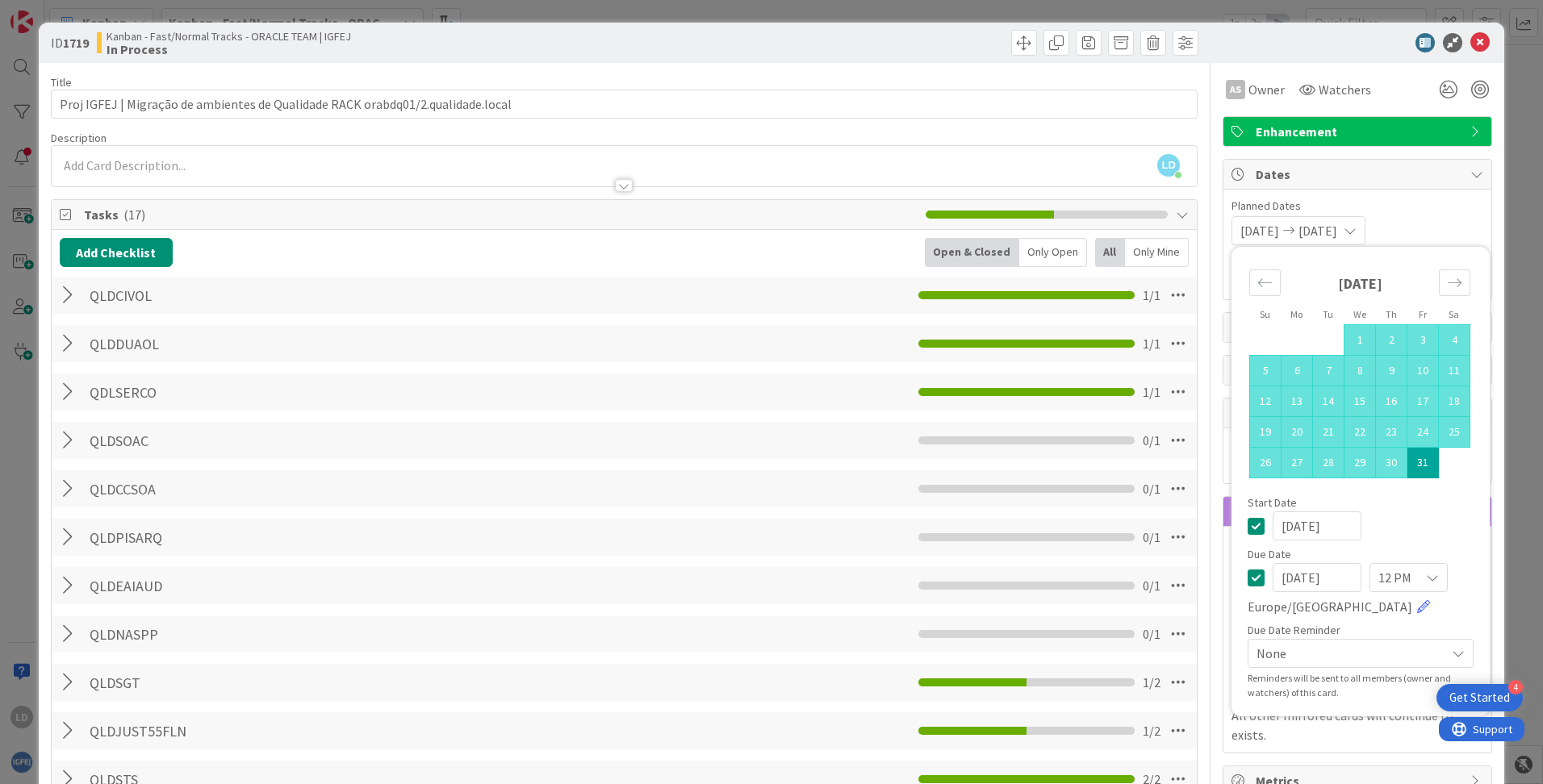
click at [969, 221] on div "[DATE] [DATE] Su Mo Tu We Th Fr Sa [DATE] 1 2 3 4 5 6 7 8 9 10 11 12 13 14 15 1…" at bounding box center [1357, 231] width 252 height 29
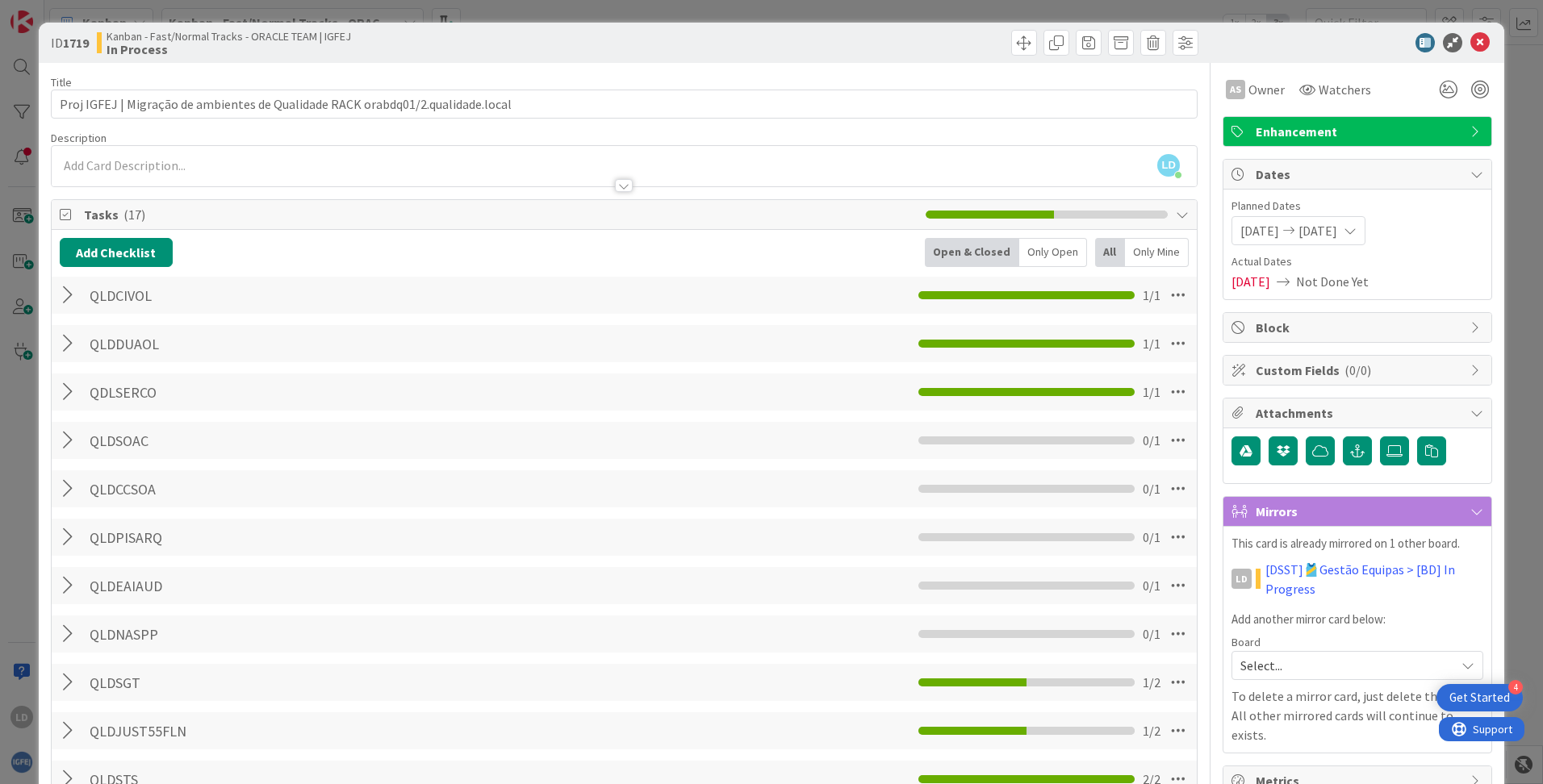
click at [969, 280] on span "[DATE]" at bounding box center [1250, 282] width 38 height 20
click at [969, 264] on span "Actual Dates" at bounding box center [1357, 261] width 252 height 17
click at [969, 261] on span "Actual Dates" at bounding box center [1357, 261] width 252 height 17
click at [969, 224] on span "[DATE]" at bounding box center [1259, 231] width 38 height 20
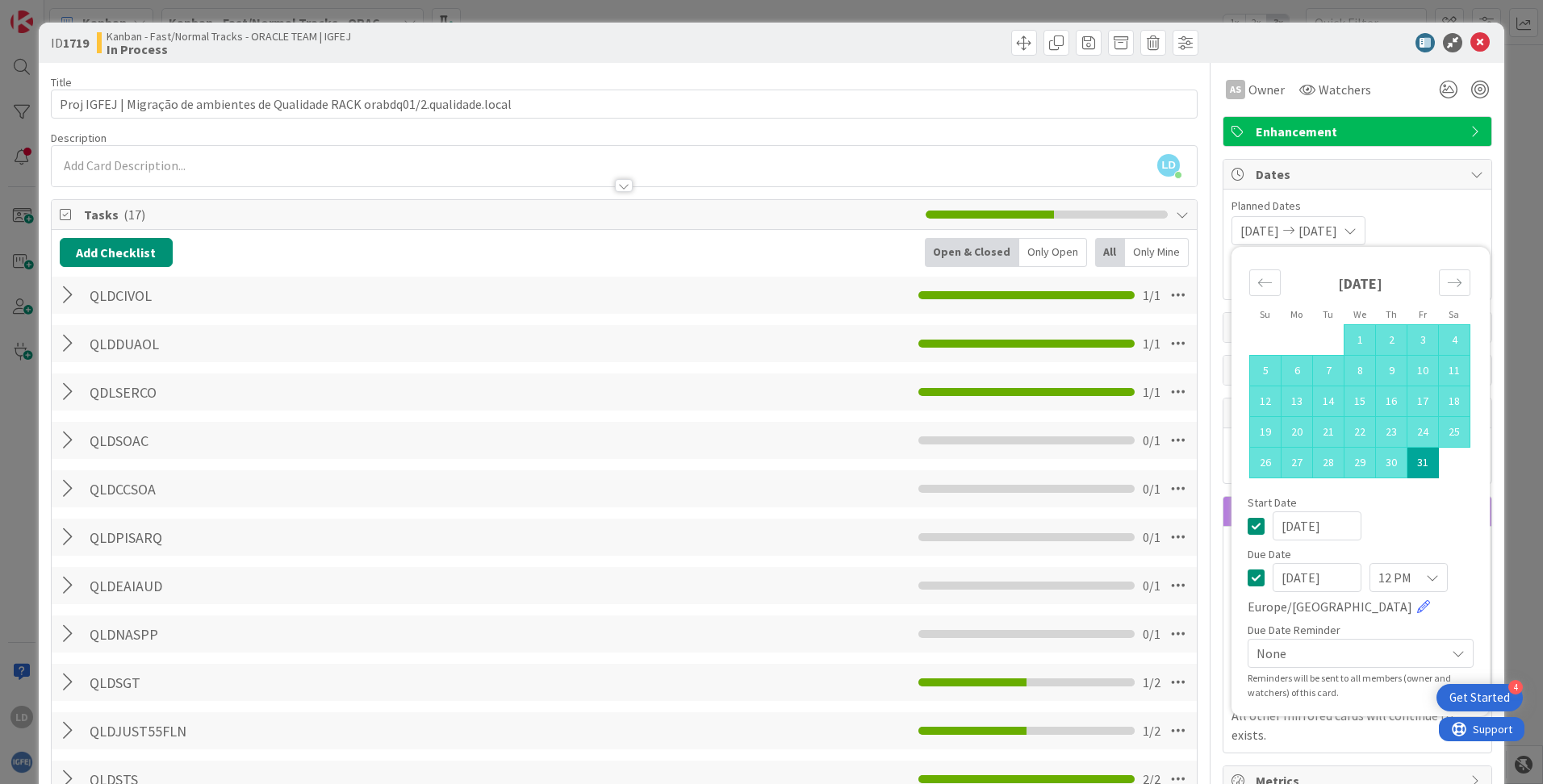
click at [969, 215] on div "Planned Dates [DATE] [DATE] Su Mo Tu We Th Fr Sa [DATE] 1 2 3 4 5 6 7 8 9 10 11…" at bounding box center [1357, 221] width 252 height 47
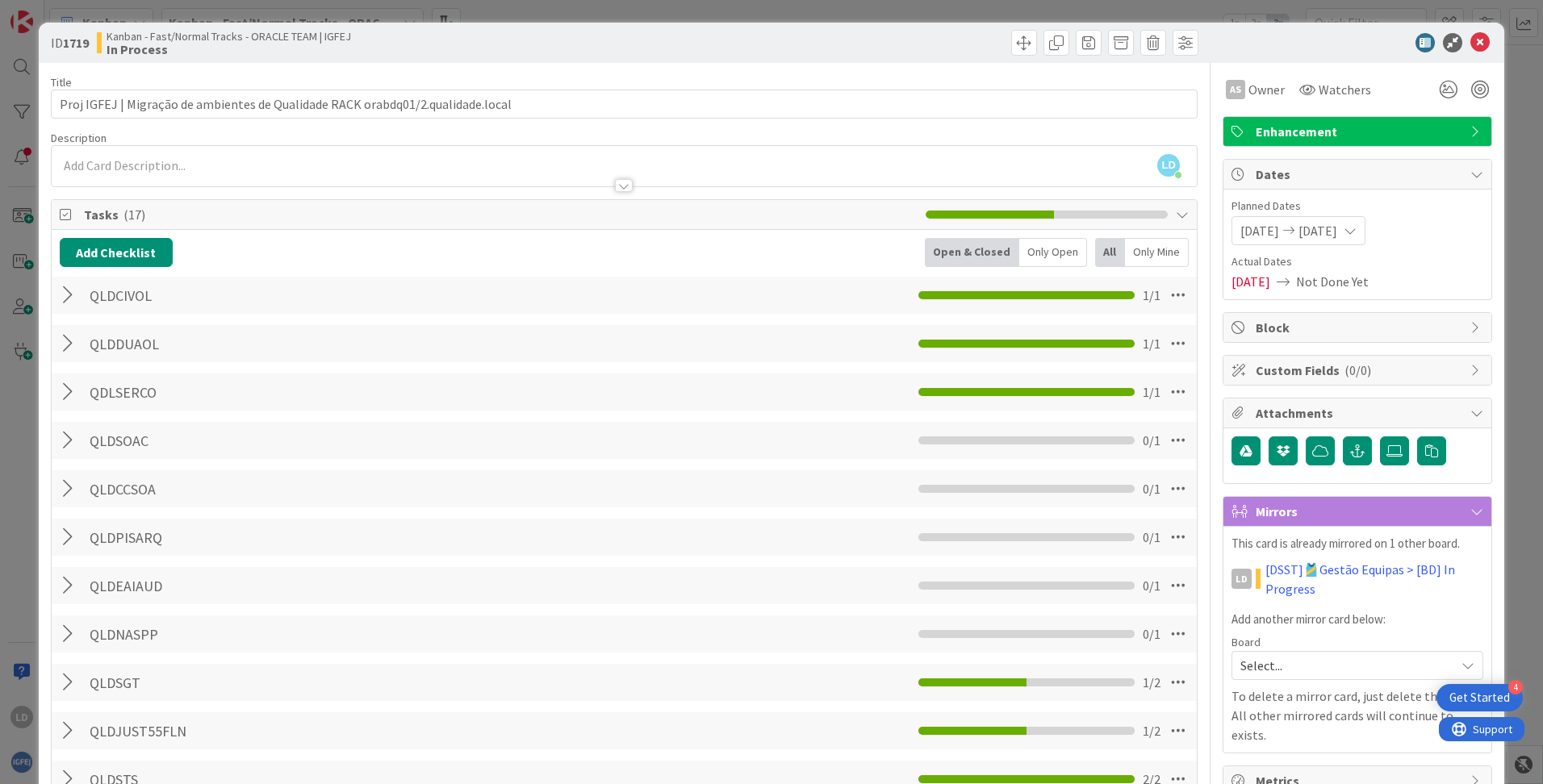
click at [969, 284] on span "[DATE]" at bounding box center [1250, 282] width 38 height 20
click at [969, 286] on span "[DATE]" at bounding box center [1250, 282] width 38 height 20
click at [969, 236] on span "[DATE]" at bounding box center [1259, 231] width 38 height 20
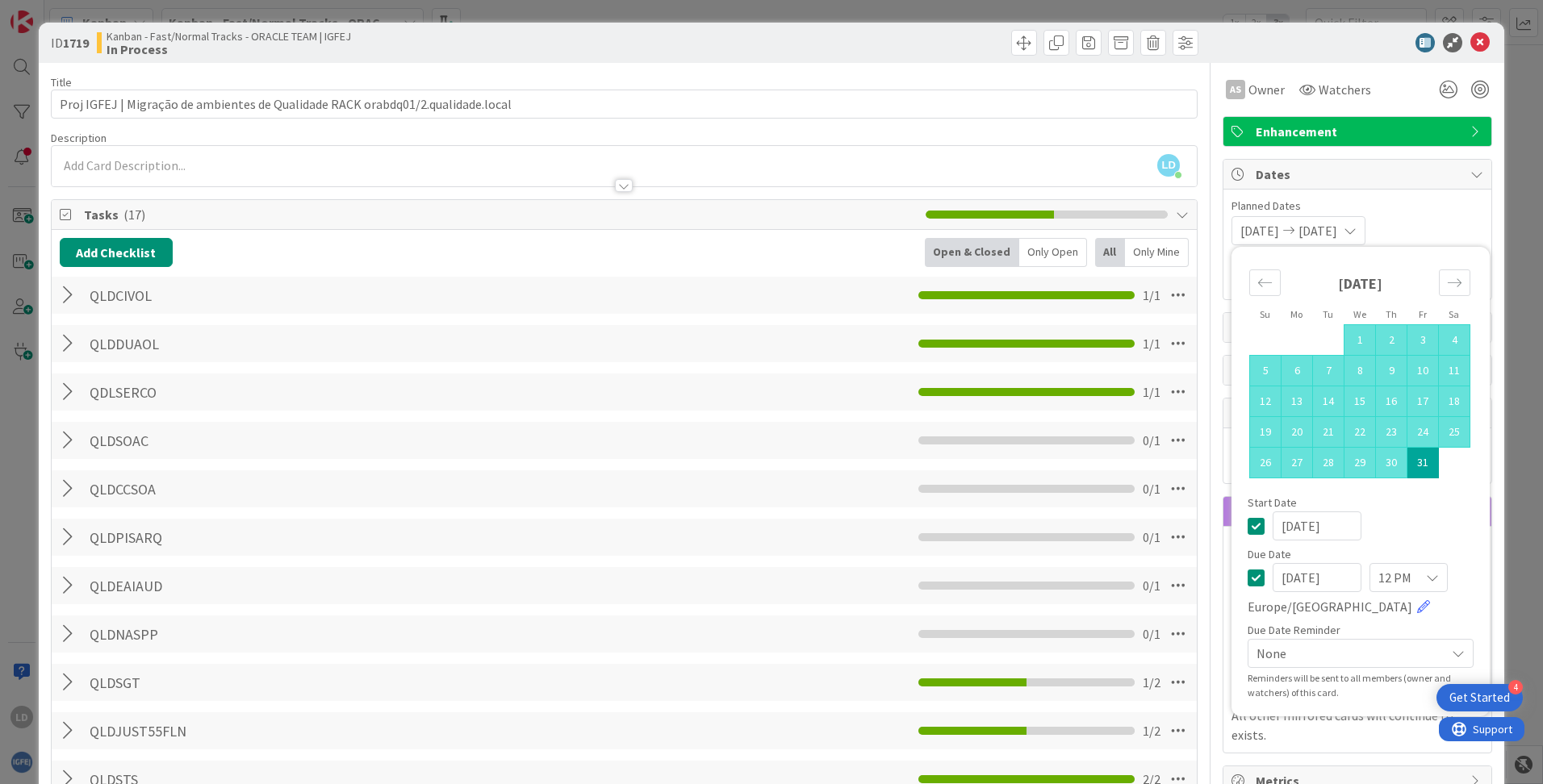
click at [969, 206] on span "Planned Dates" at bounding box center [1357, 206] width 252 height 17
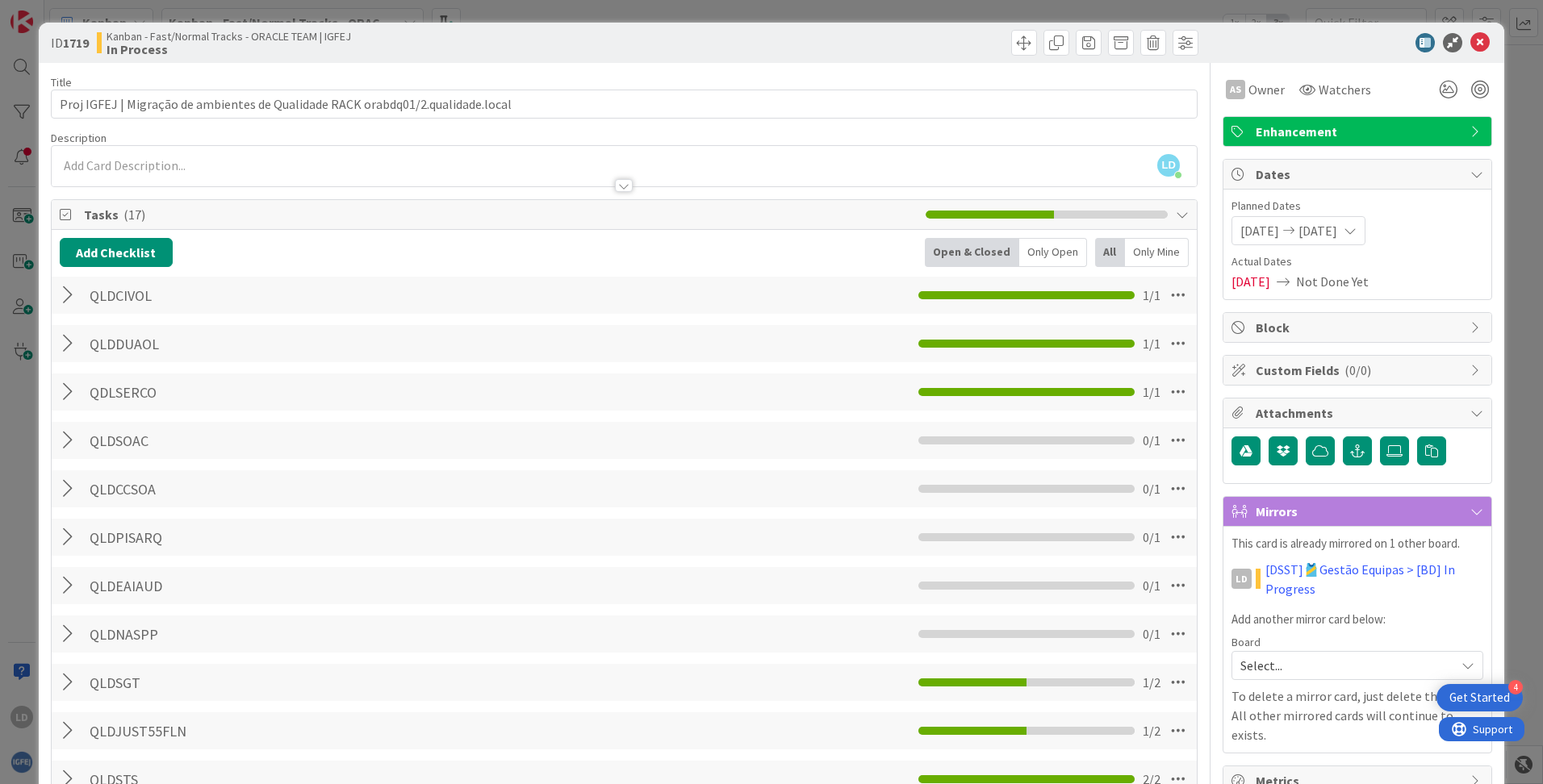
click at [969, 289] on span "[DATE]" at bounding box center [1250, 282] width 38 height 20
click at [969, 44] on icon at bounding box center [1480, 43] width 20 height 20
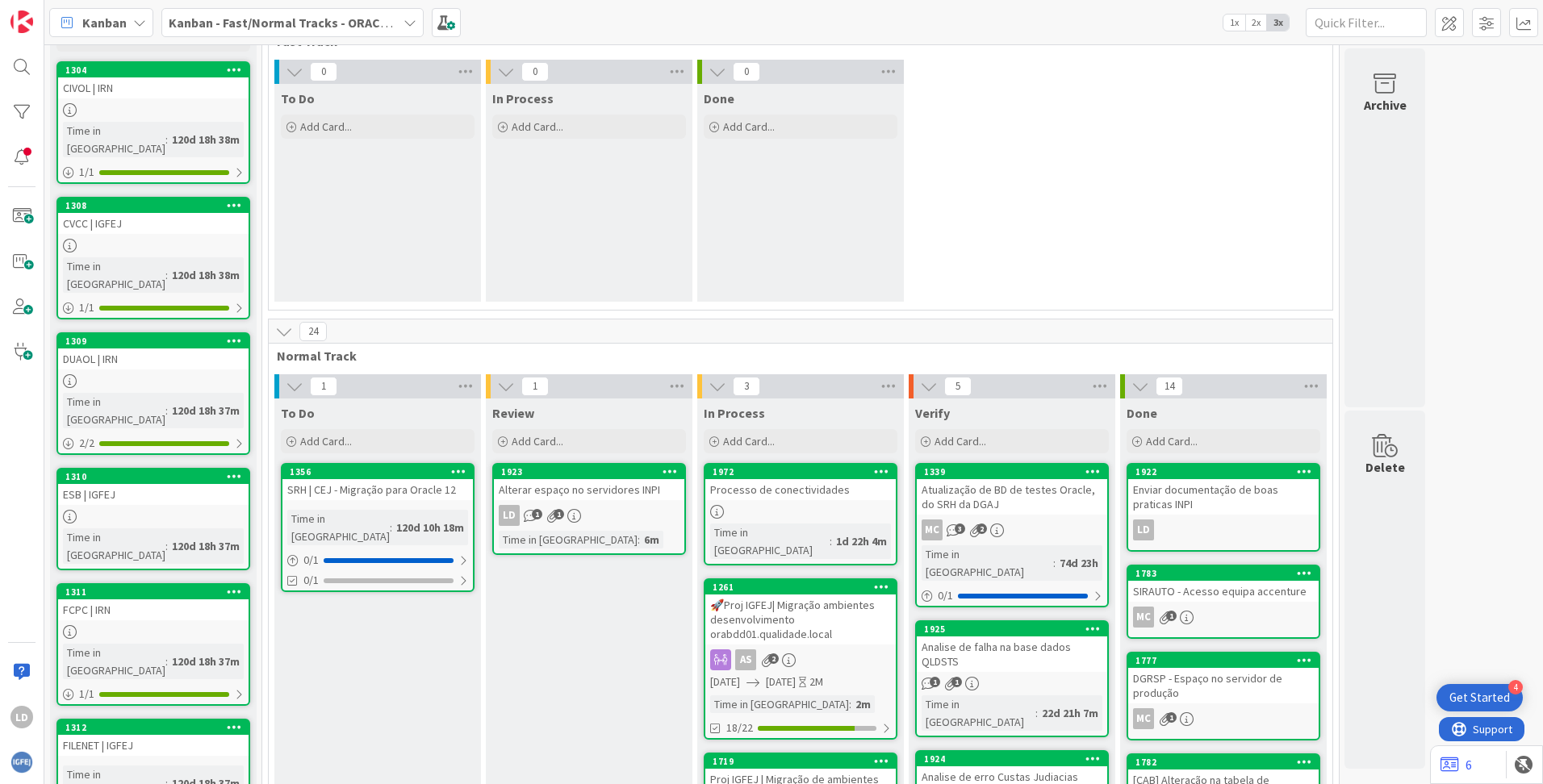
scroll to position [242, 0]
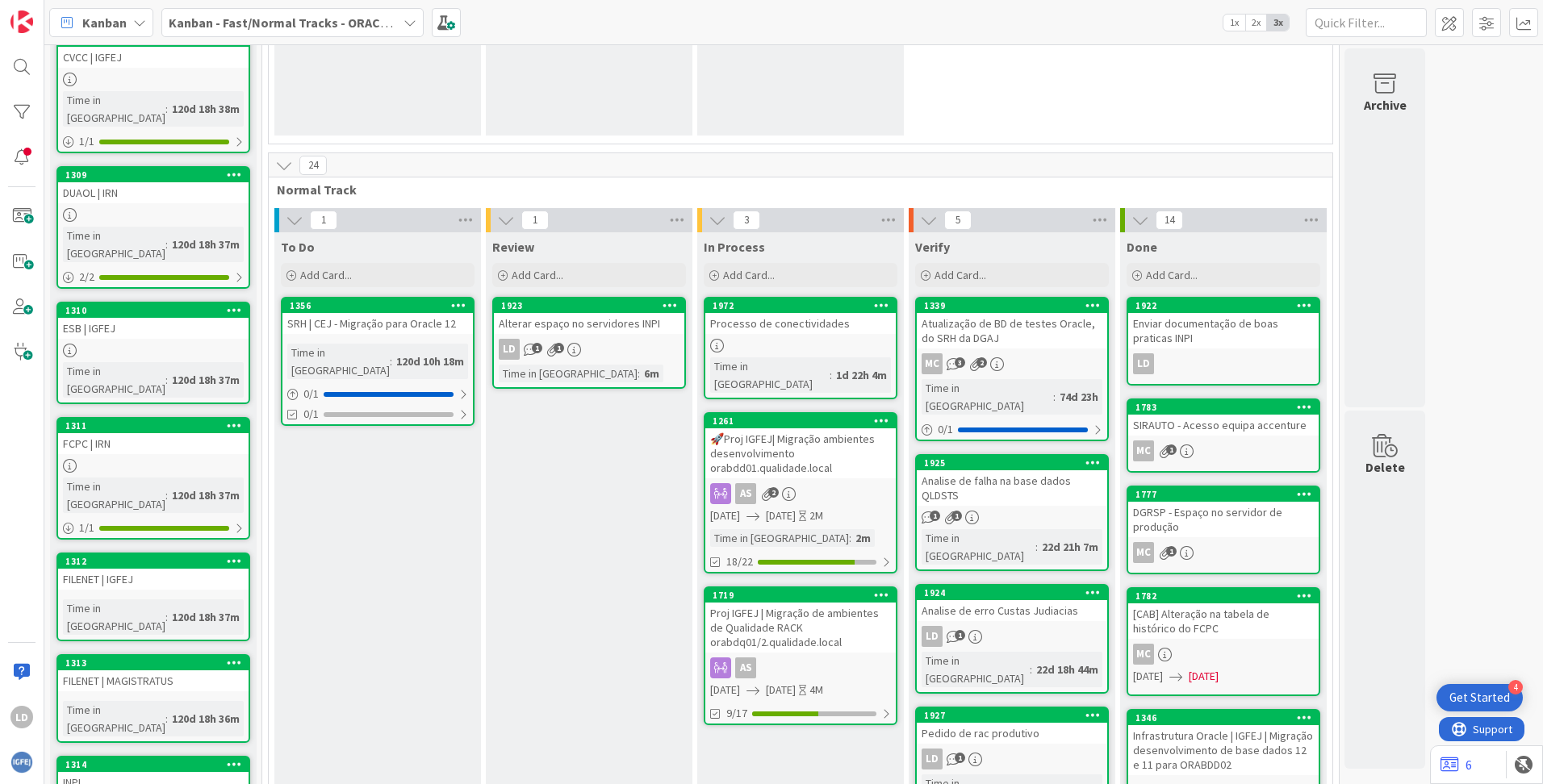
click at [788, 324] on div "Processo de conectividades" at bounding box center [800, 323] width 190 height 21
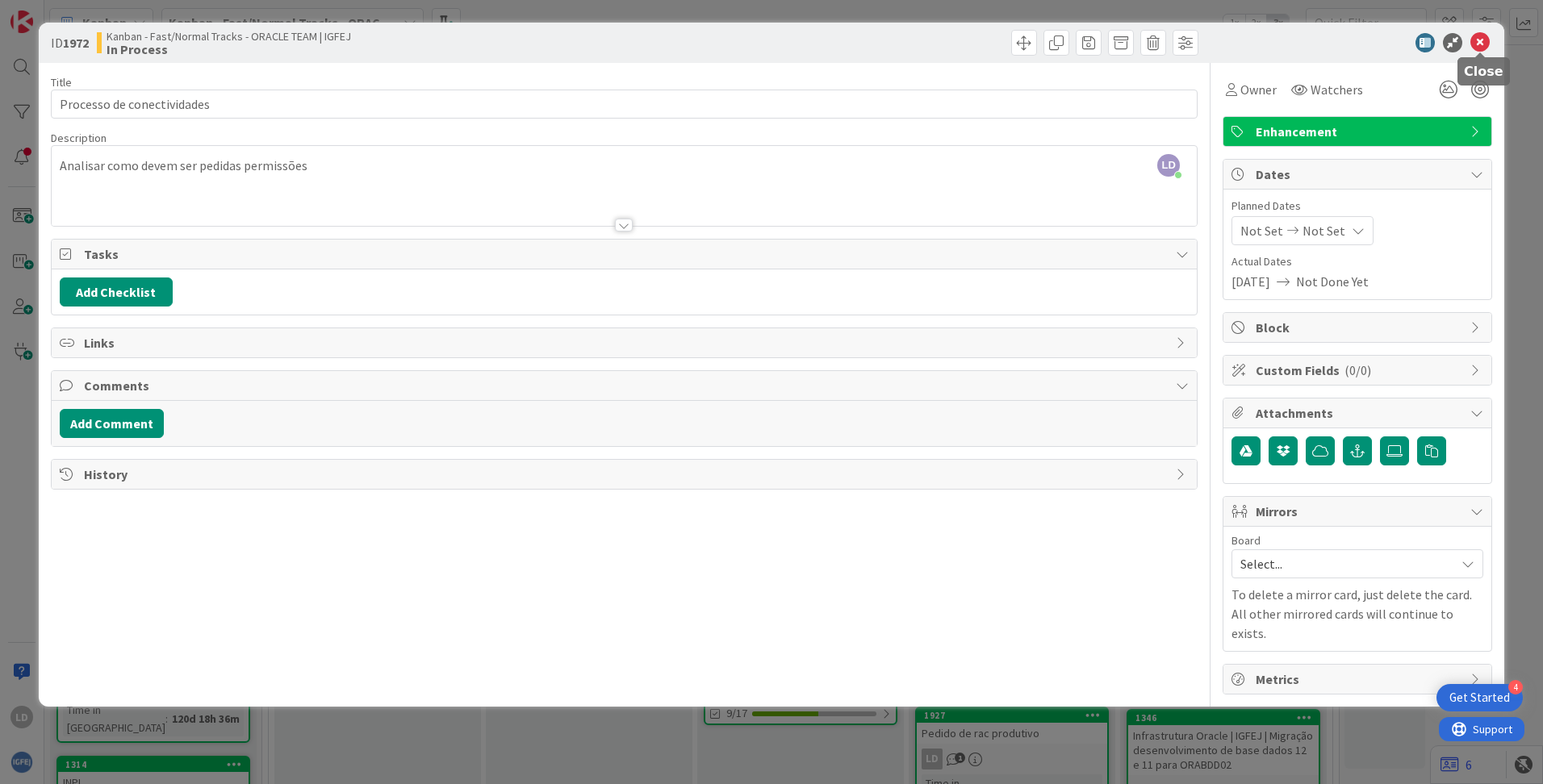
click at [969, 47] on icon at bounding box center [1480, 43] width 20 height 20
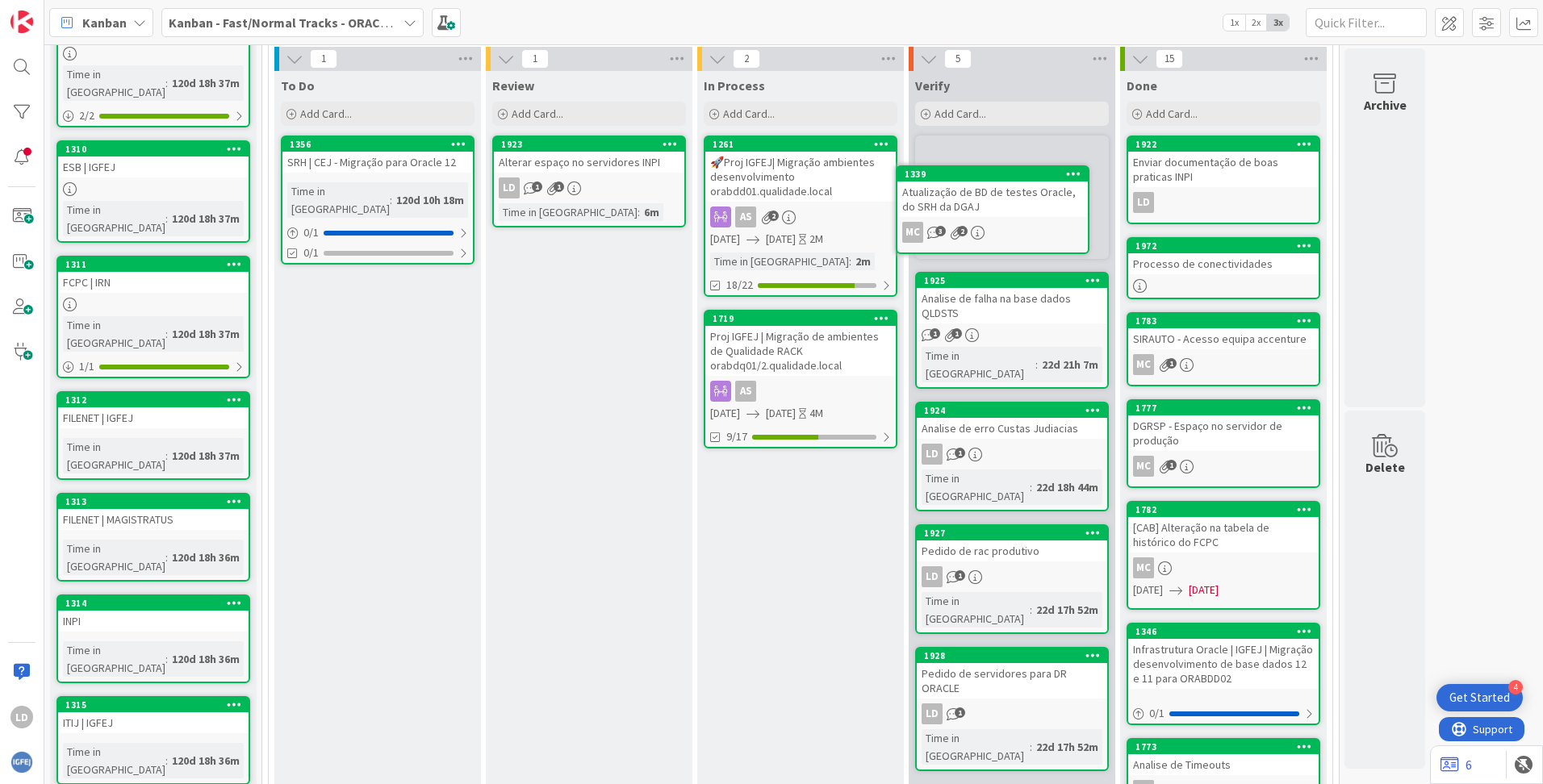
scroll to position [379, 0]
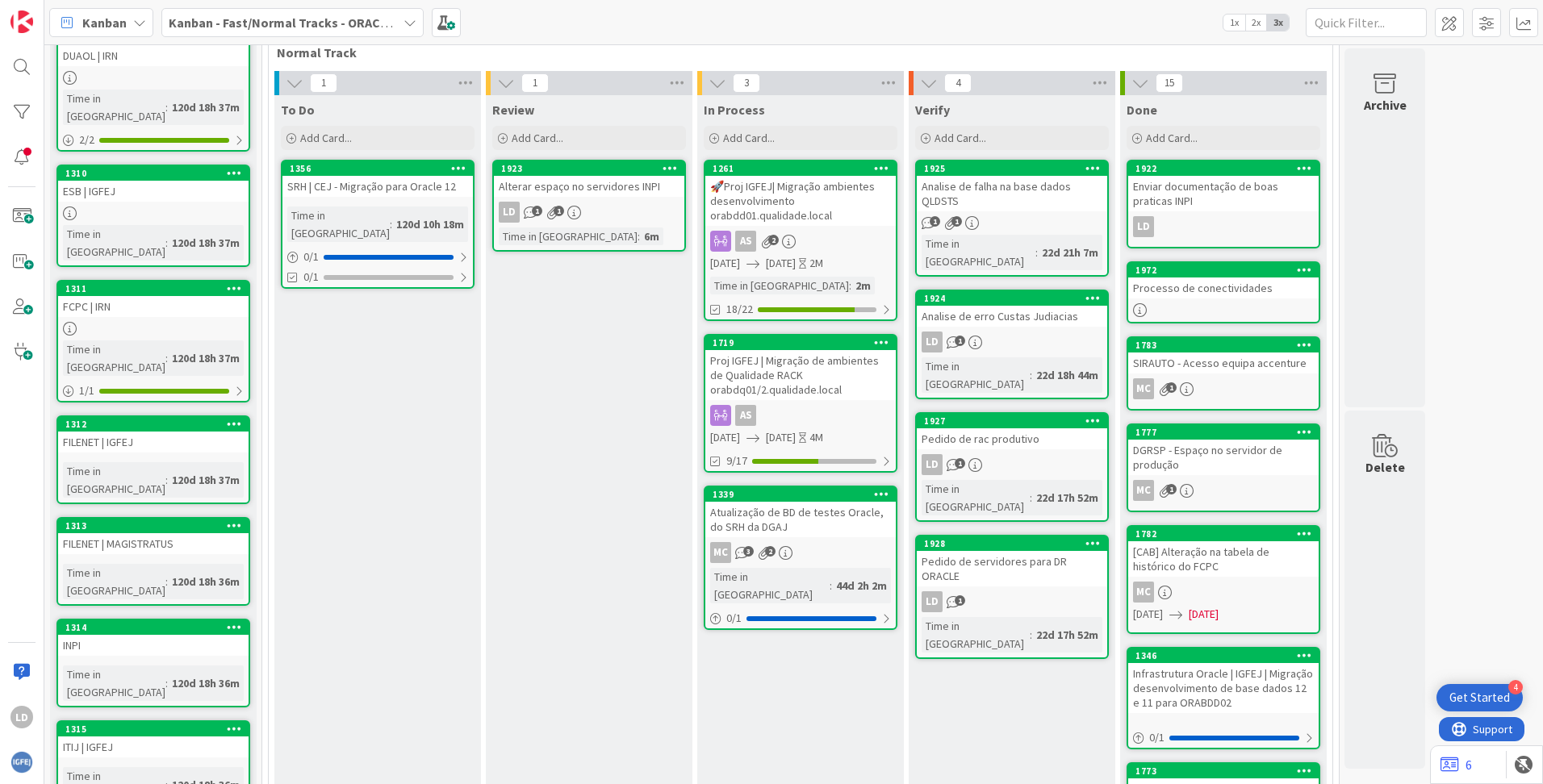
click at [969, 306] on div "Analise de erro Custas Judiacias" at bounding box center [1011, 316] width 190 height 21
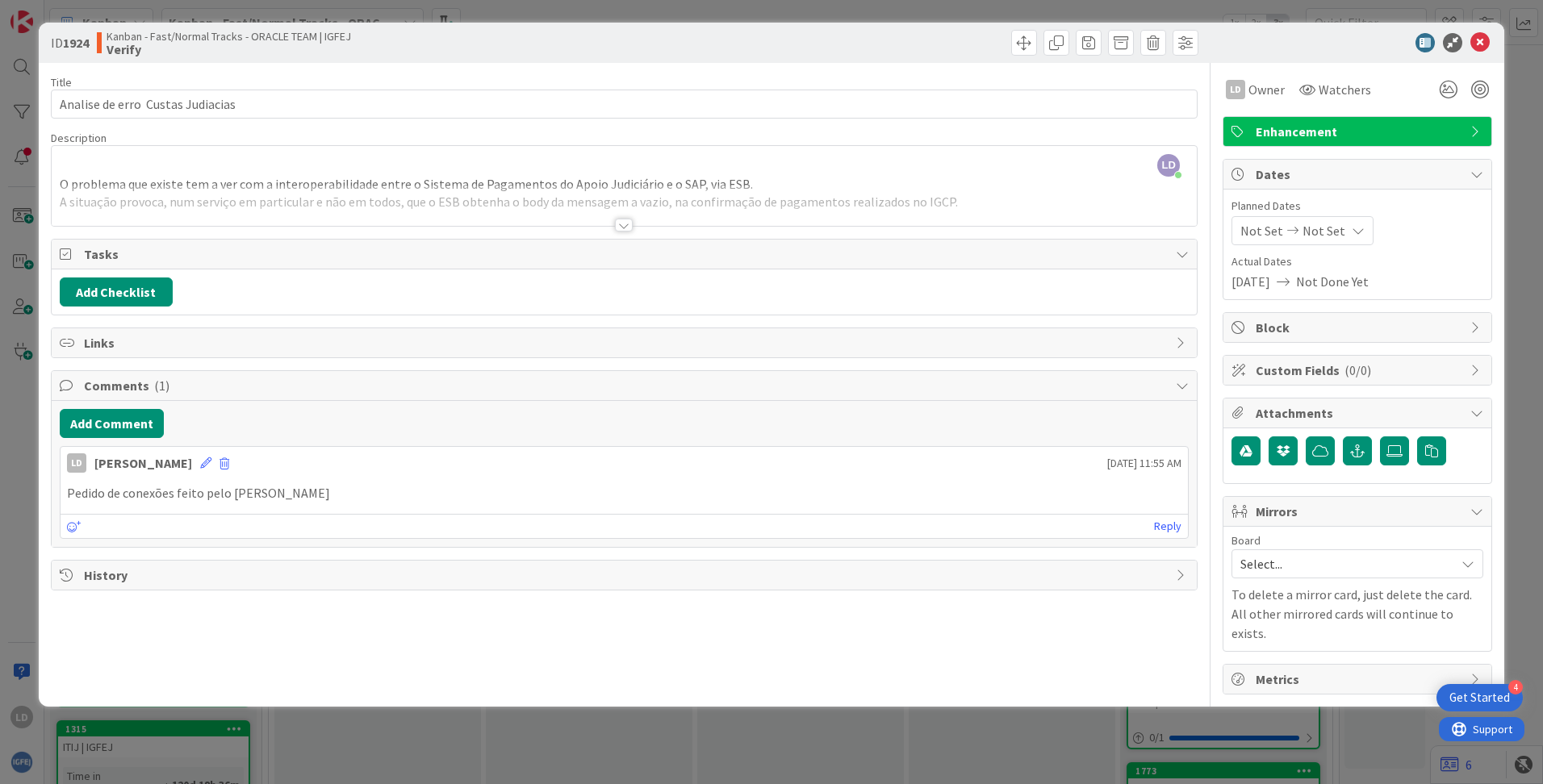
click at [627, 222] on div at bounding box center [624, 225] width 18 height 13
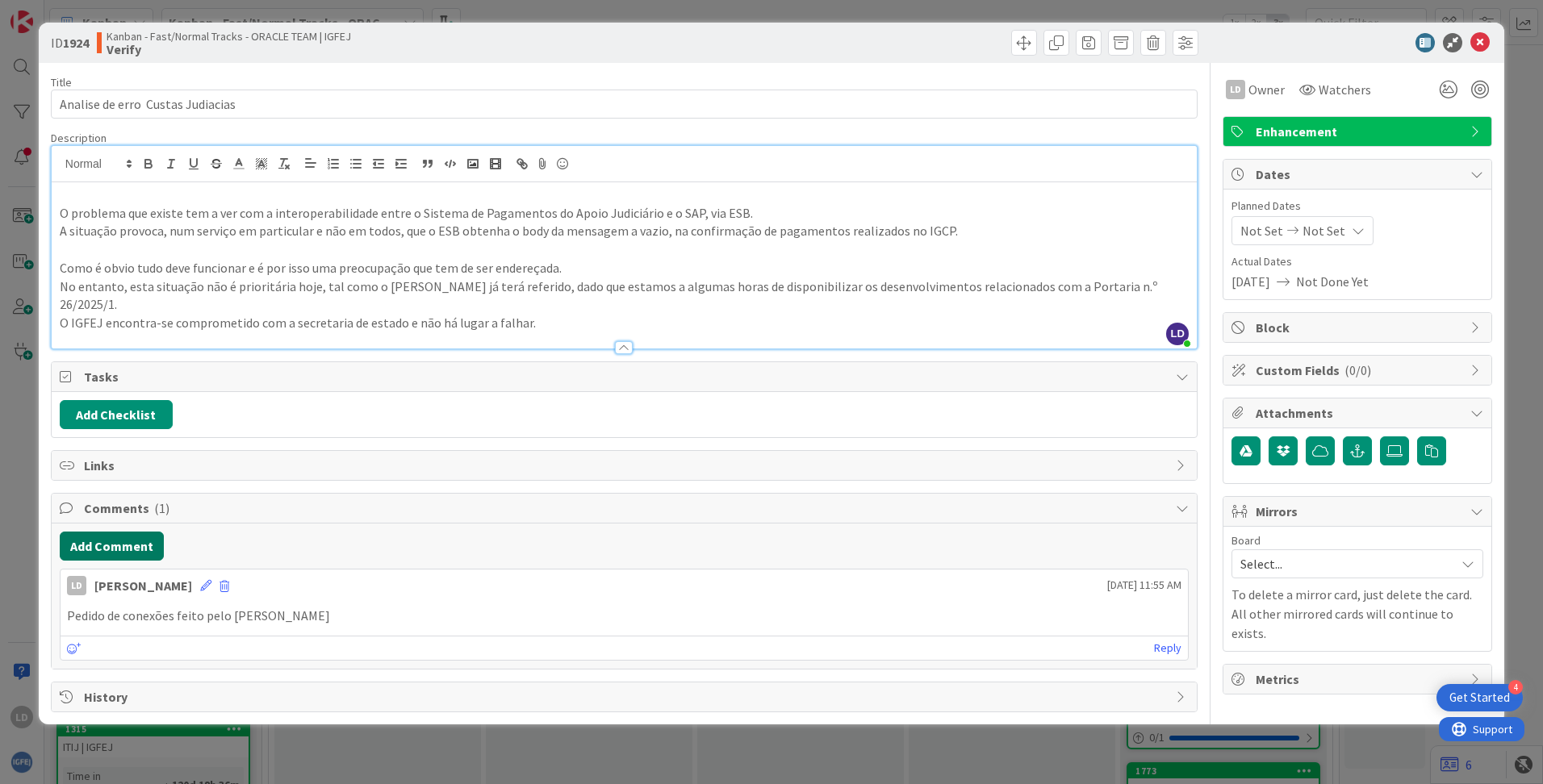
click at [126, 532] on button "Add Comment" at bounding box center [112, 546] width 104 height 29
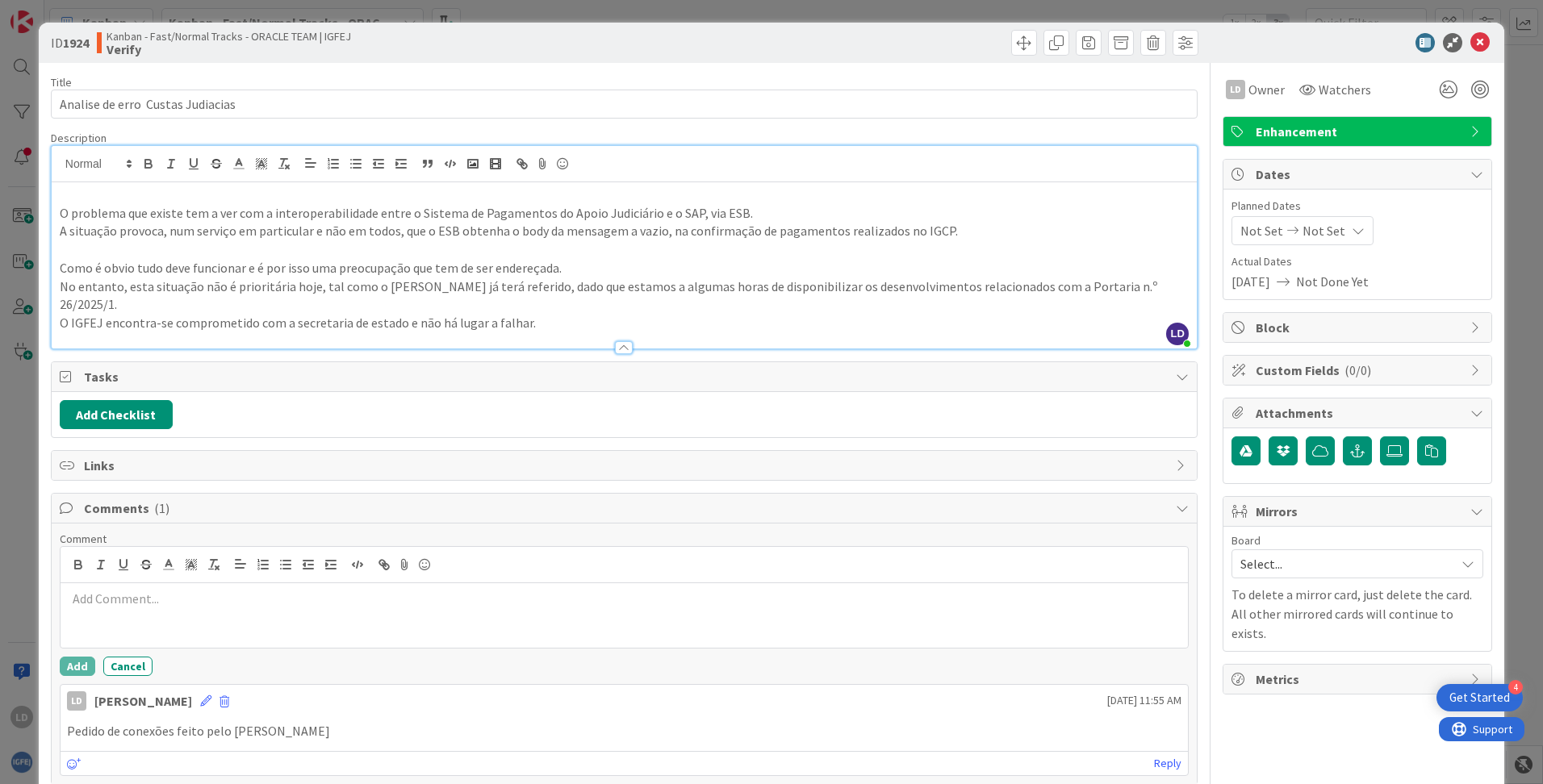
scroll to position [61, 0]
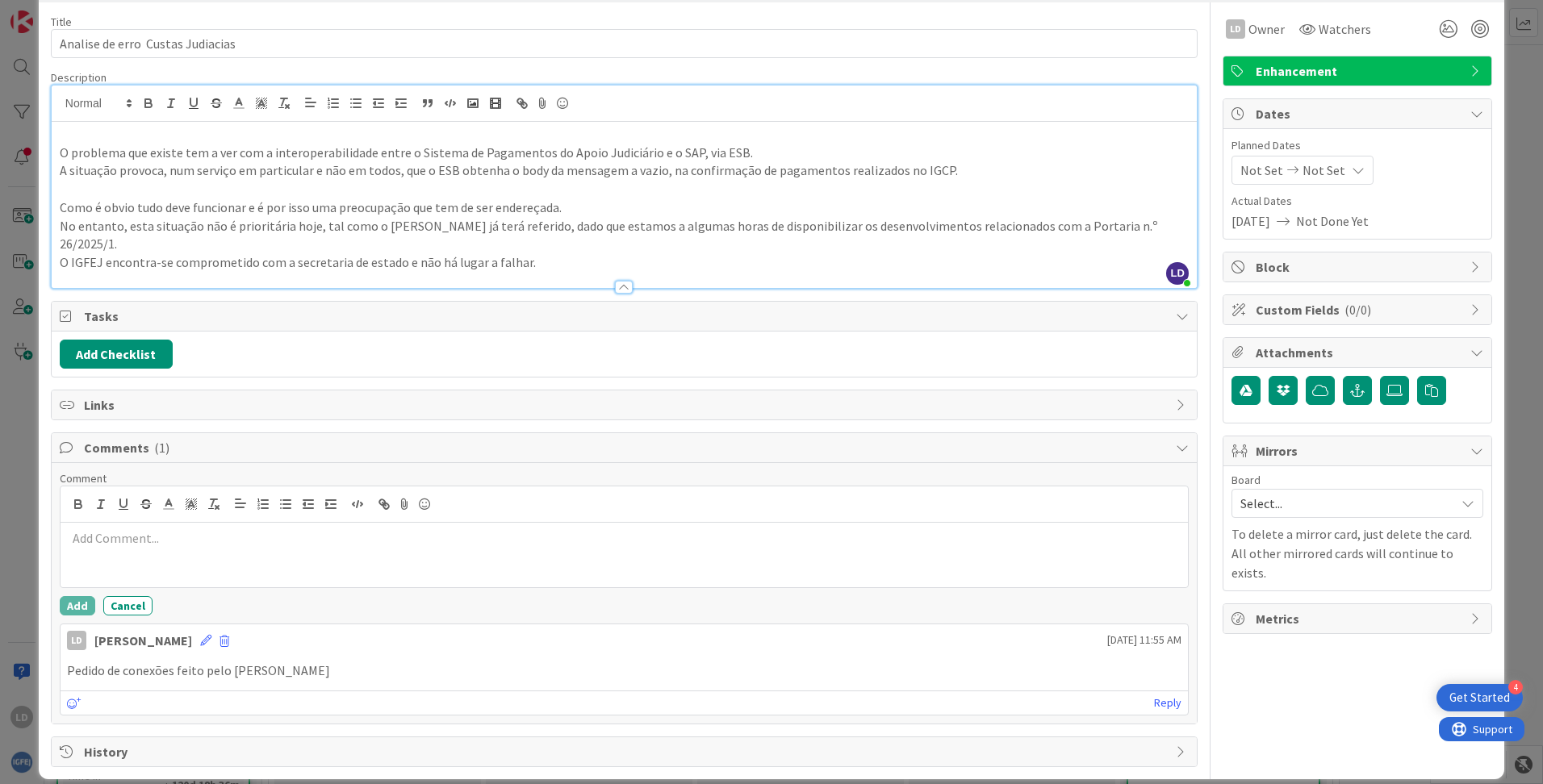
click at [365, 179] on p "A situação provoca, num serviço em particular e não em todos, que o ESB obtenha…" at bounding box center [624, 171] width 1129 height 19
click at [252, 574] on div "Comment Add Cancel" at bounding box center [624, 544] width 1129 height 145
click at [222, 596] on div "Add Cancel" at bounding box center [624, 606] width 1129 height 20
click at [620, 548] on div at bounding box center [624, 555] width 1127 height 64
click at [84, 596] on button "Add" at bounding box center [78, 606] width 36 height 20
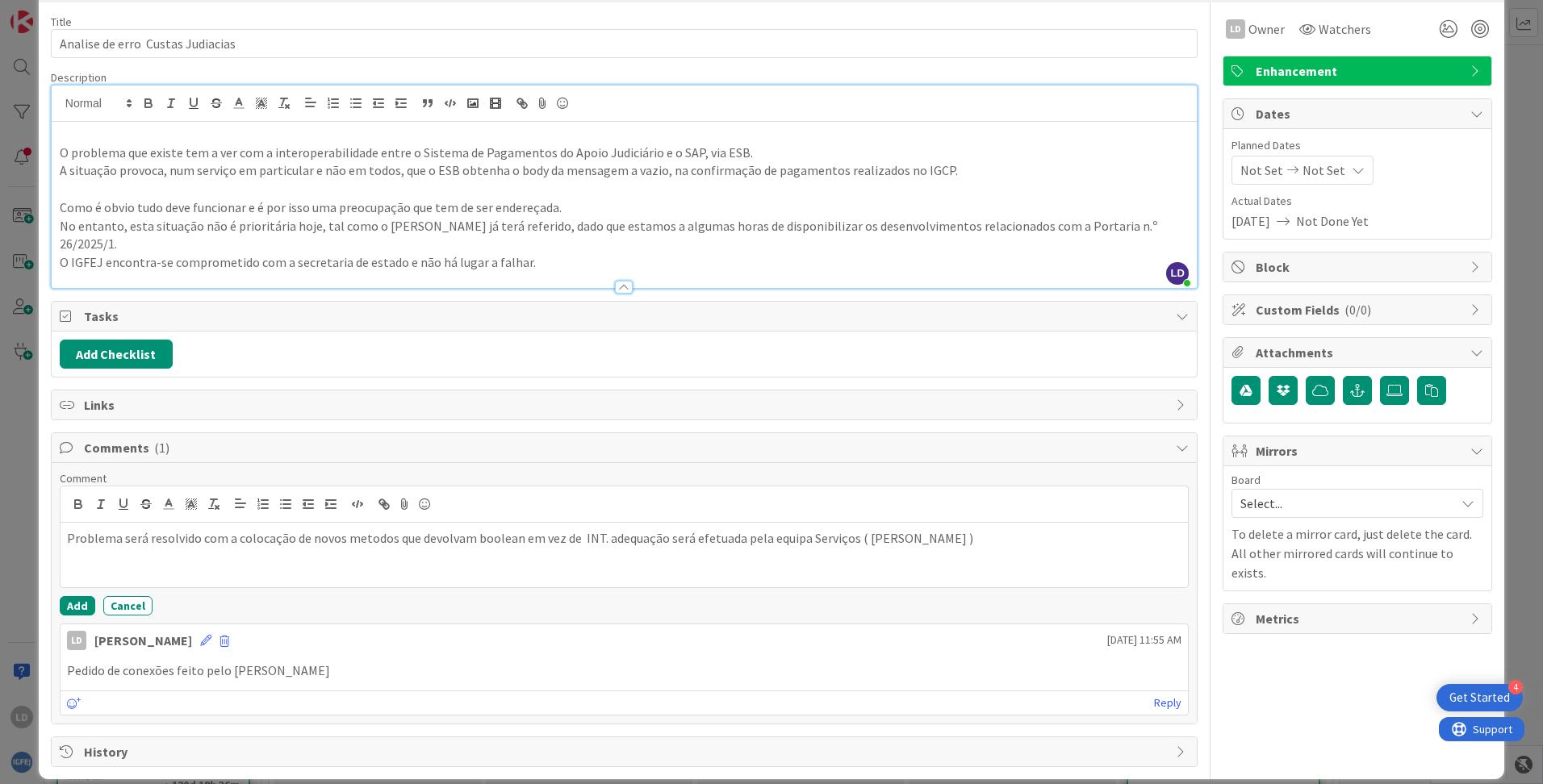
scroll to position [0, 0]
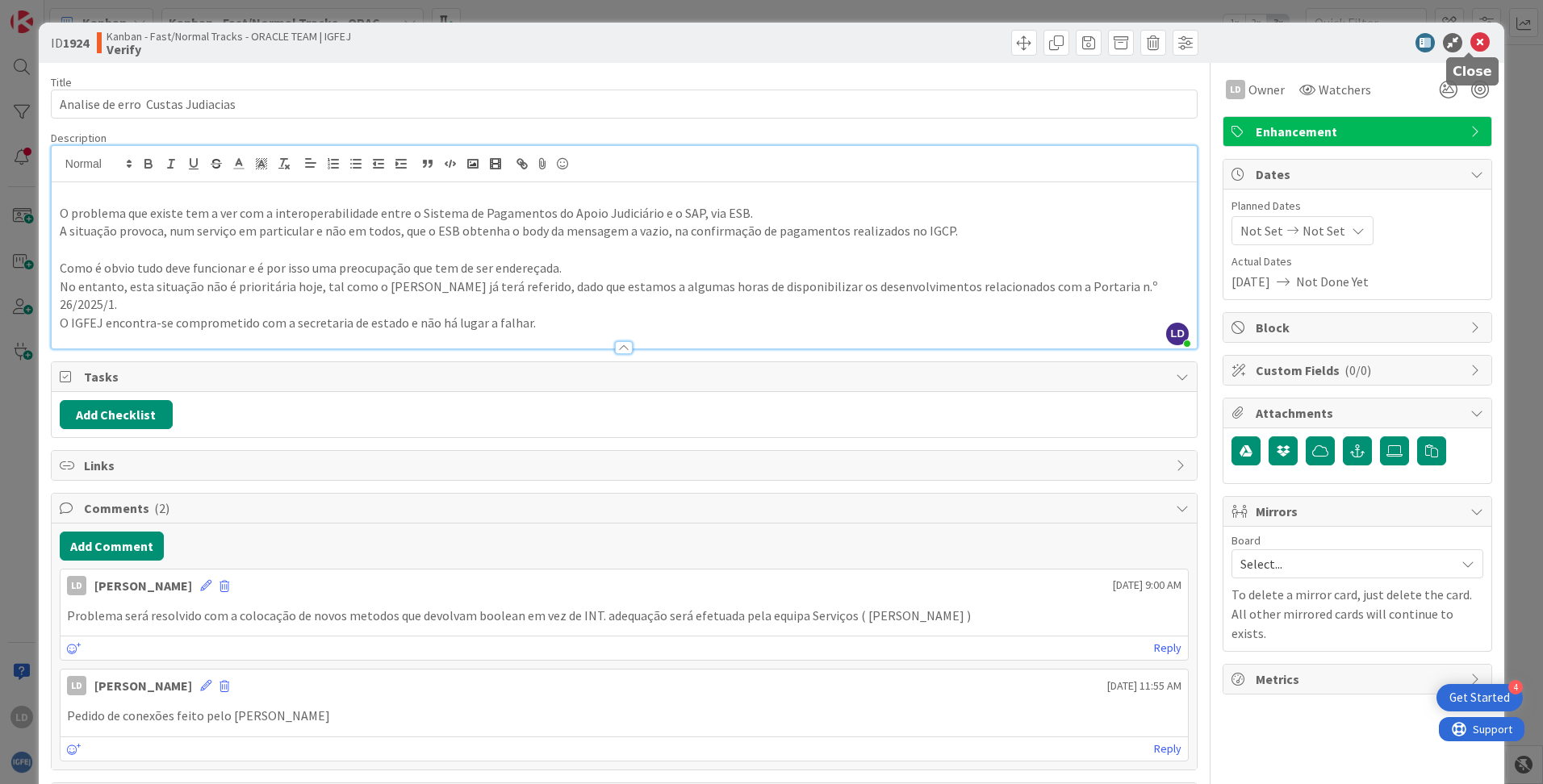
click at [969, 43] on icon at bounding box center [1480, 43] width 20 height 20
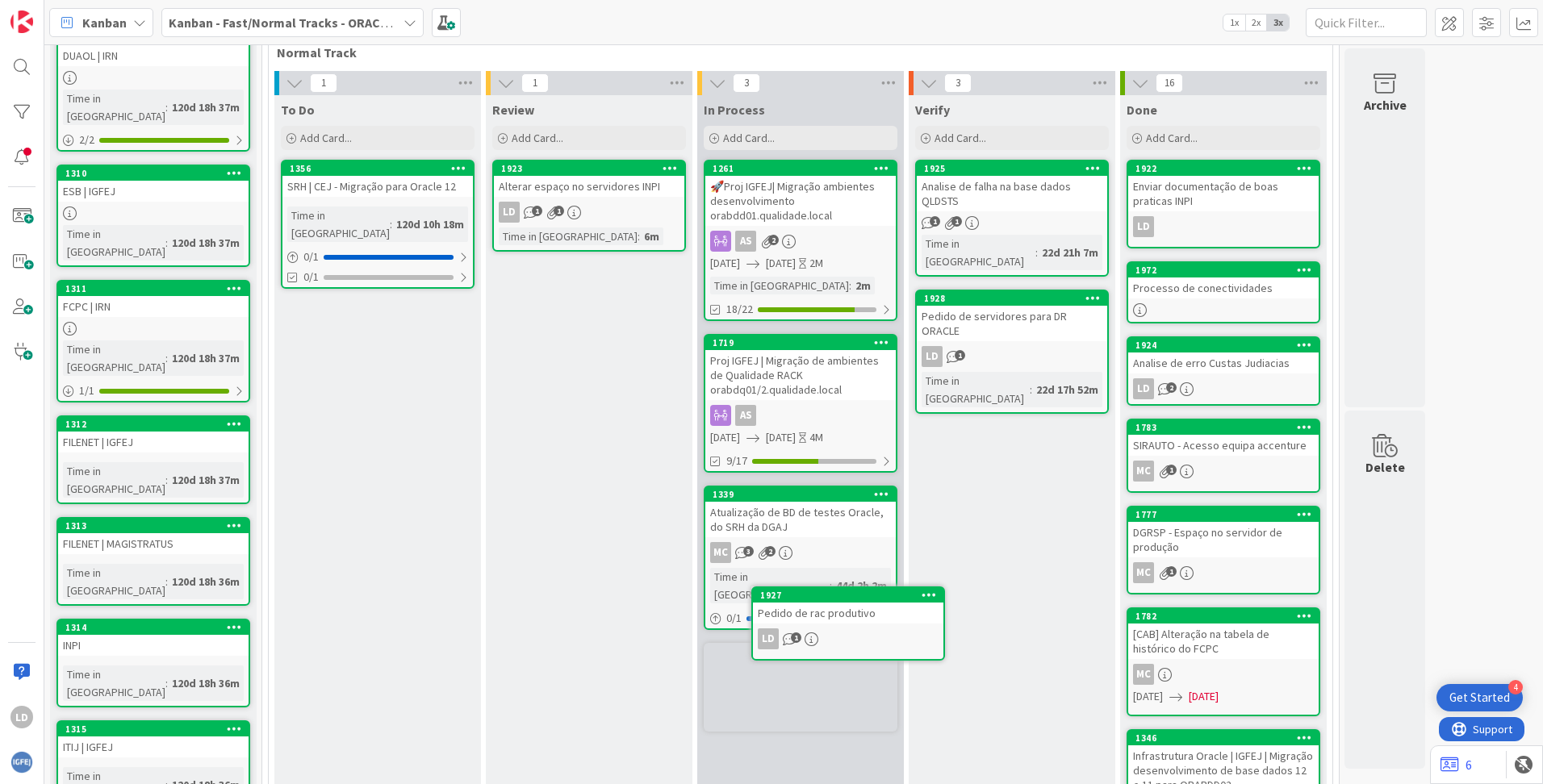
scroll to position [399, 0]
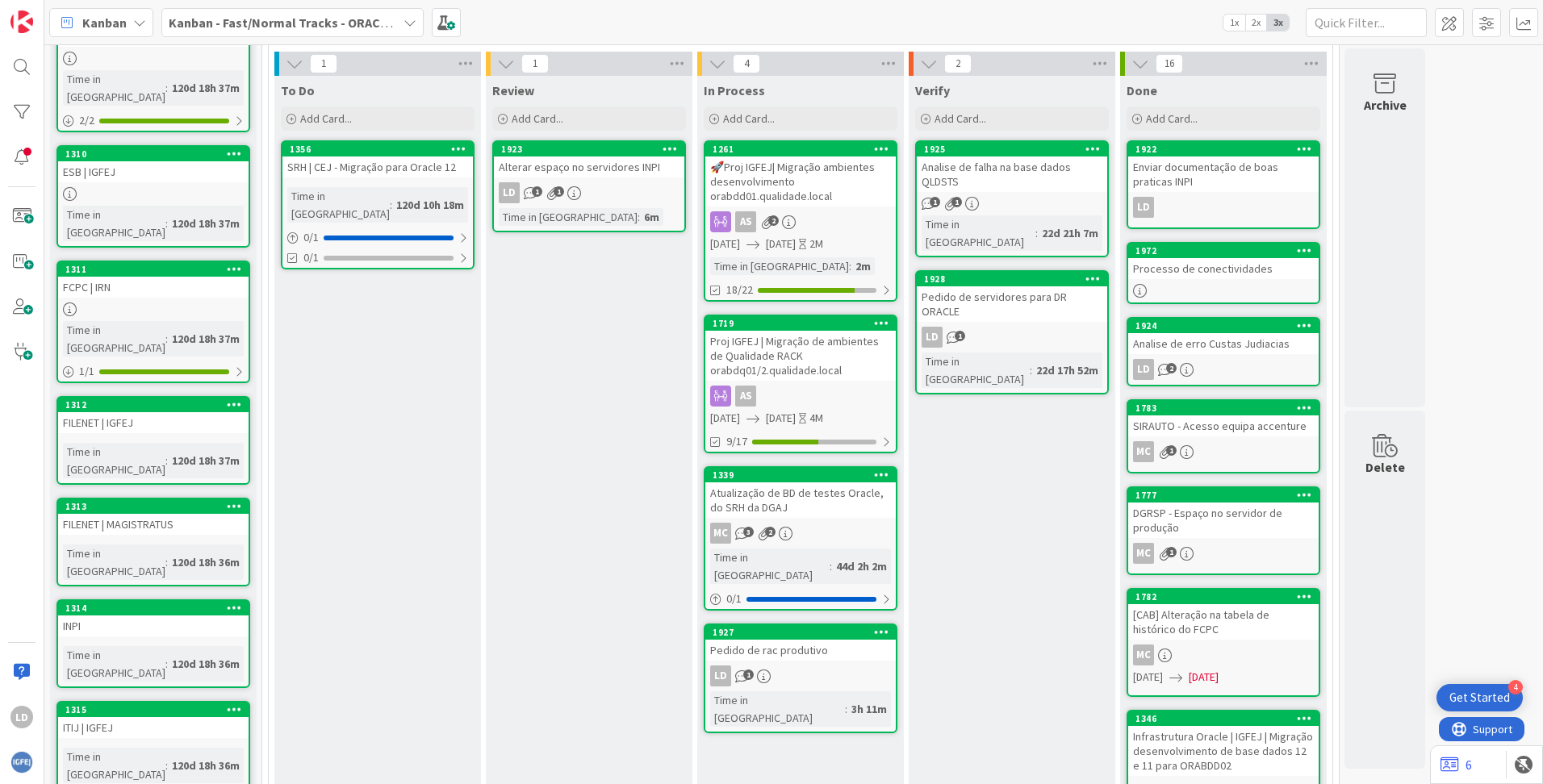
click at [969, 166] on div "Analise de falha na base dados QLDSTS" at bounding box center [1011, 174] width 190 height 36
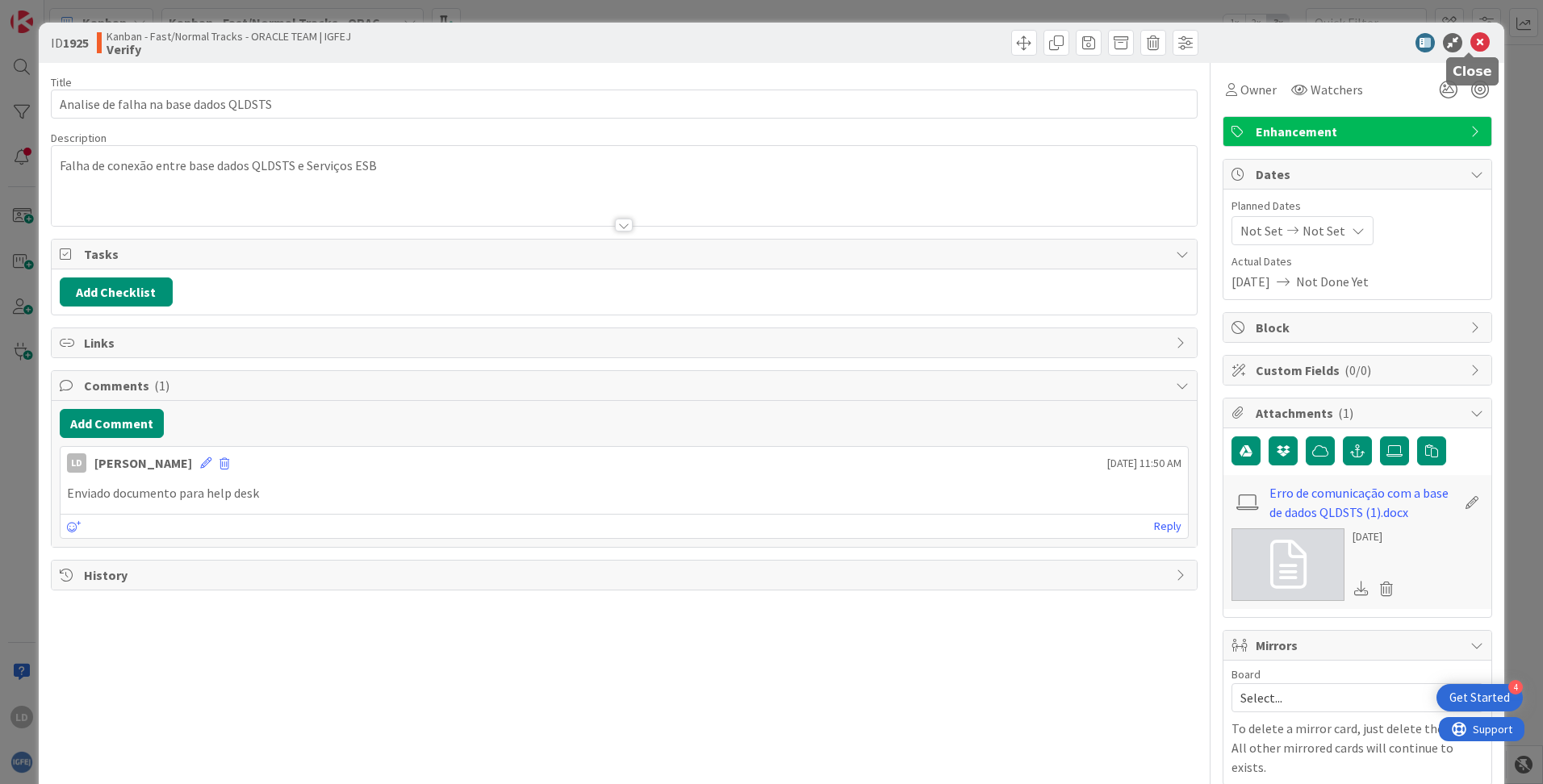
click at [969, 40] on icon at bounding box center [1480, 43] width 20 height 20
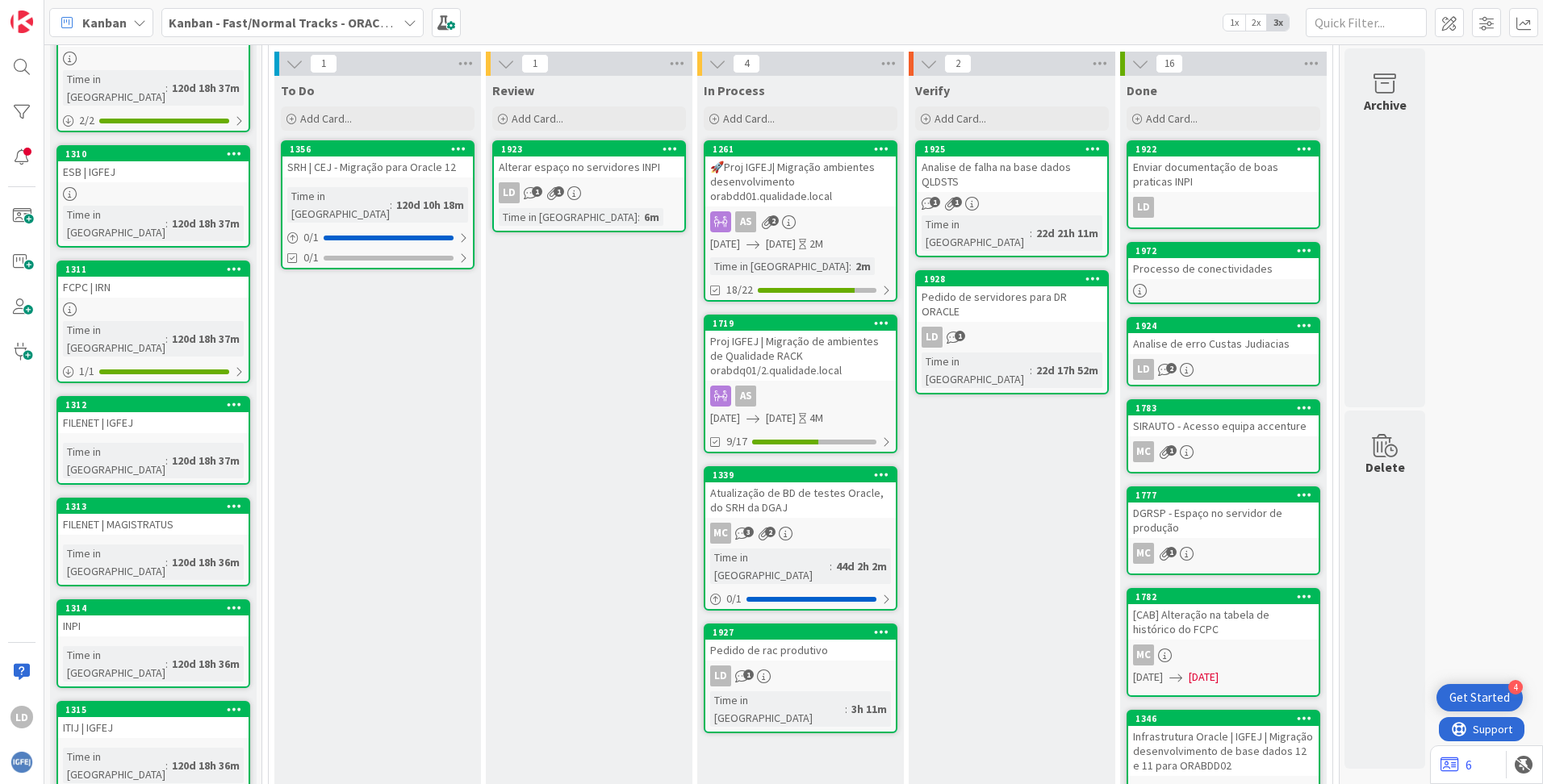
click at [969, 286] on div "Pedido de servidores para DR ORACLE" at bounding box center [1011, 304] width 190 height 36
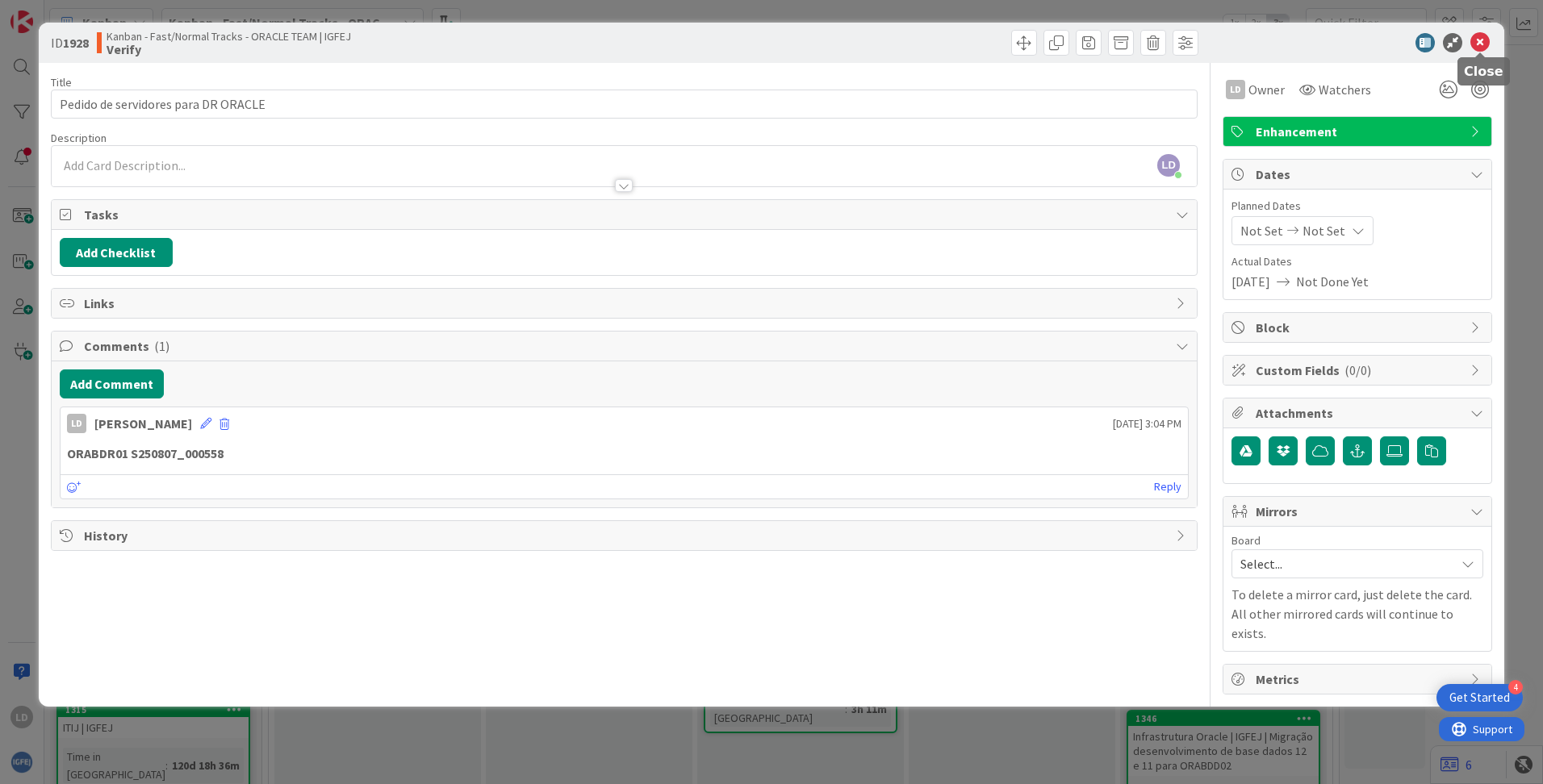
click at [969, 46] on icon at bounding box center [1480, 43] width 20 height 20
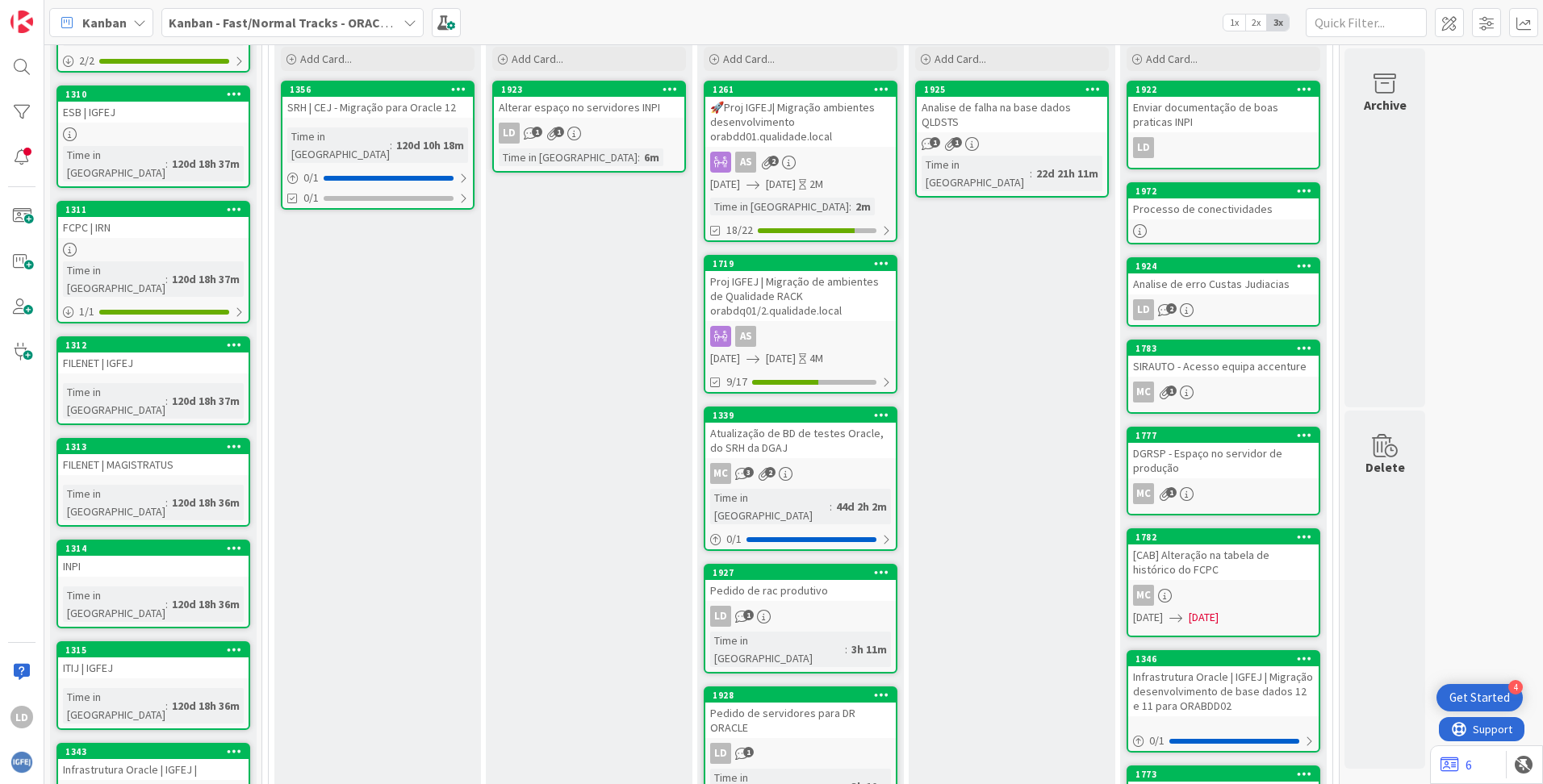
scroll to position [457, 0]
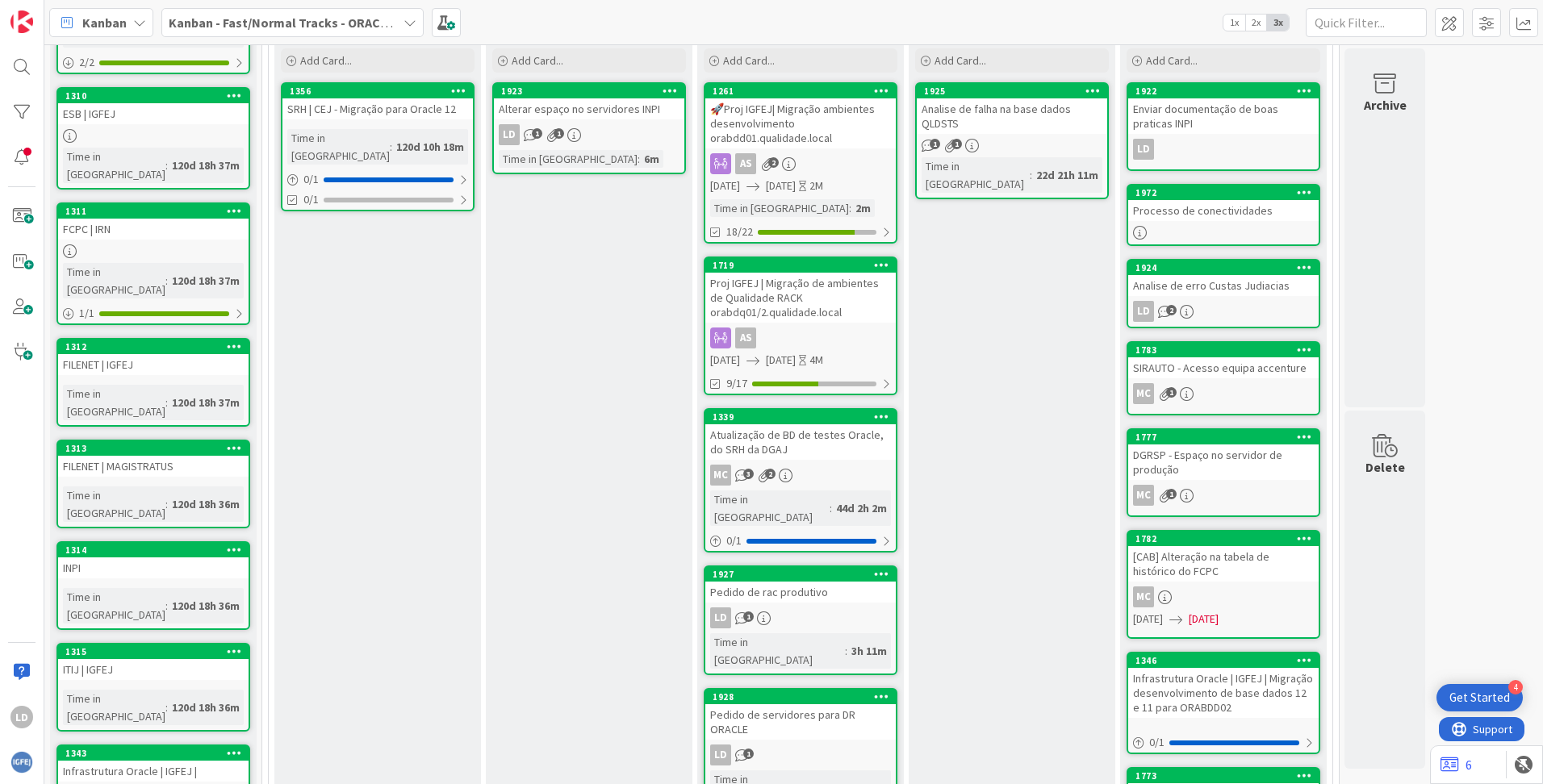
click at [969, 346] on div "Verify Add Card... 1925 Analise de falha na base dados QLDSTS 1 1 Time in [GEOG…" at bounding box center [1011, 560] width 207 height 1083
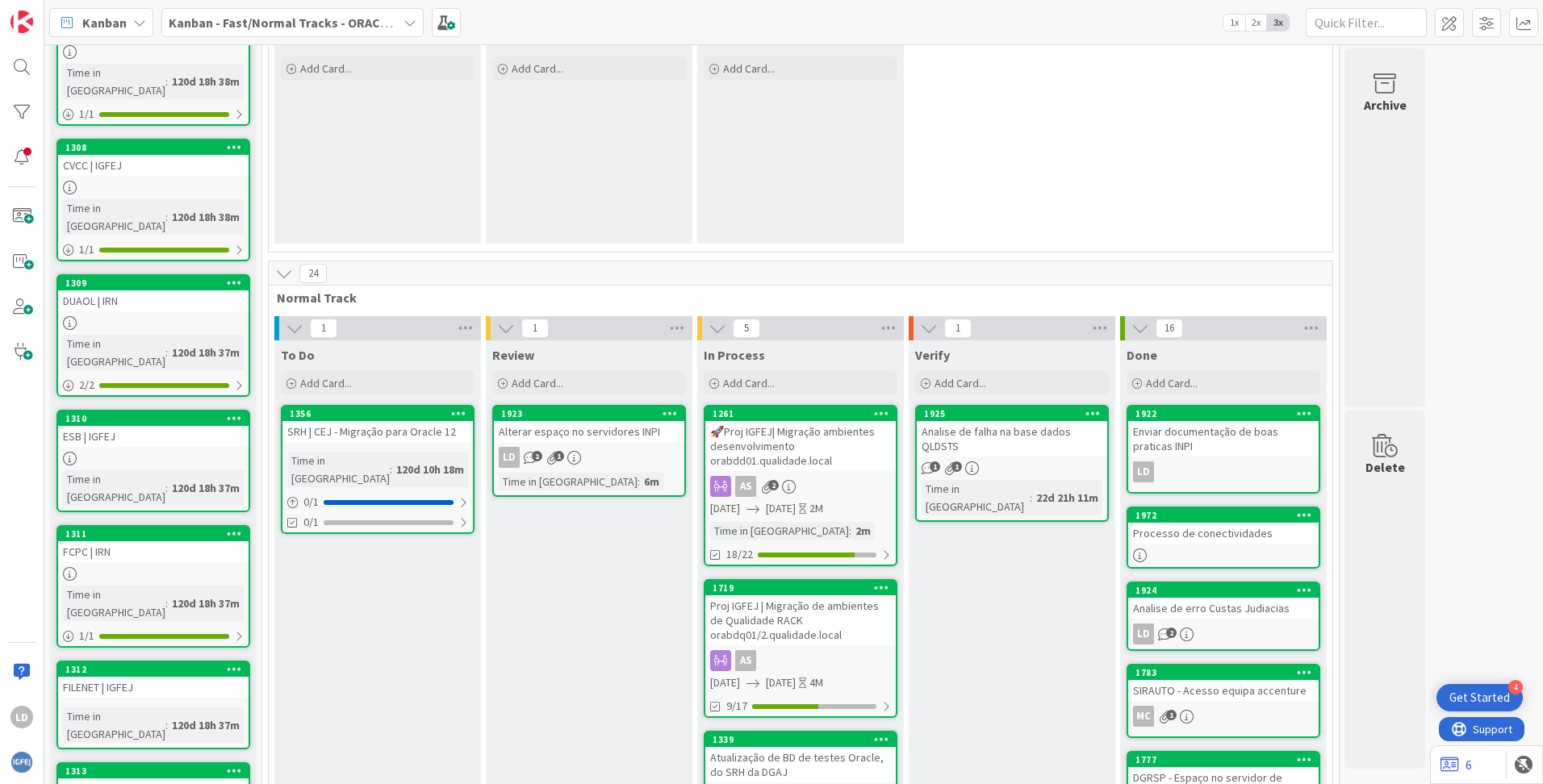
scroll to position [0, 0]
